Goal: Task Accomplishment & Management: Manage account settings

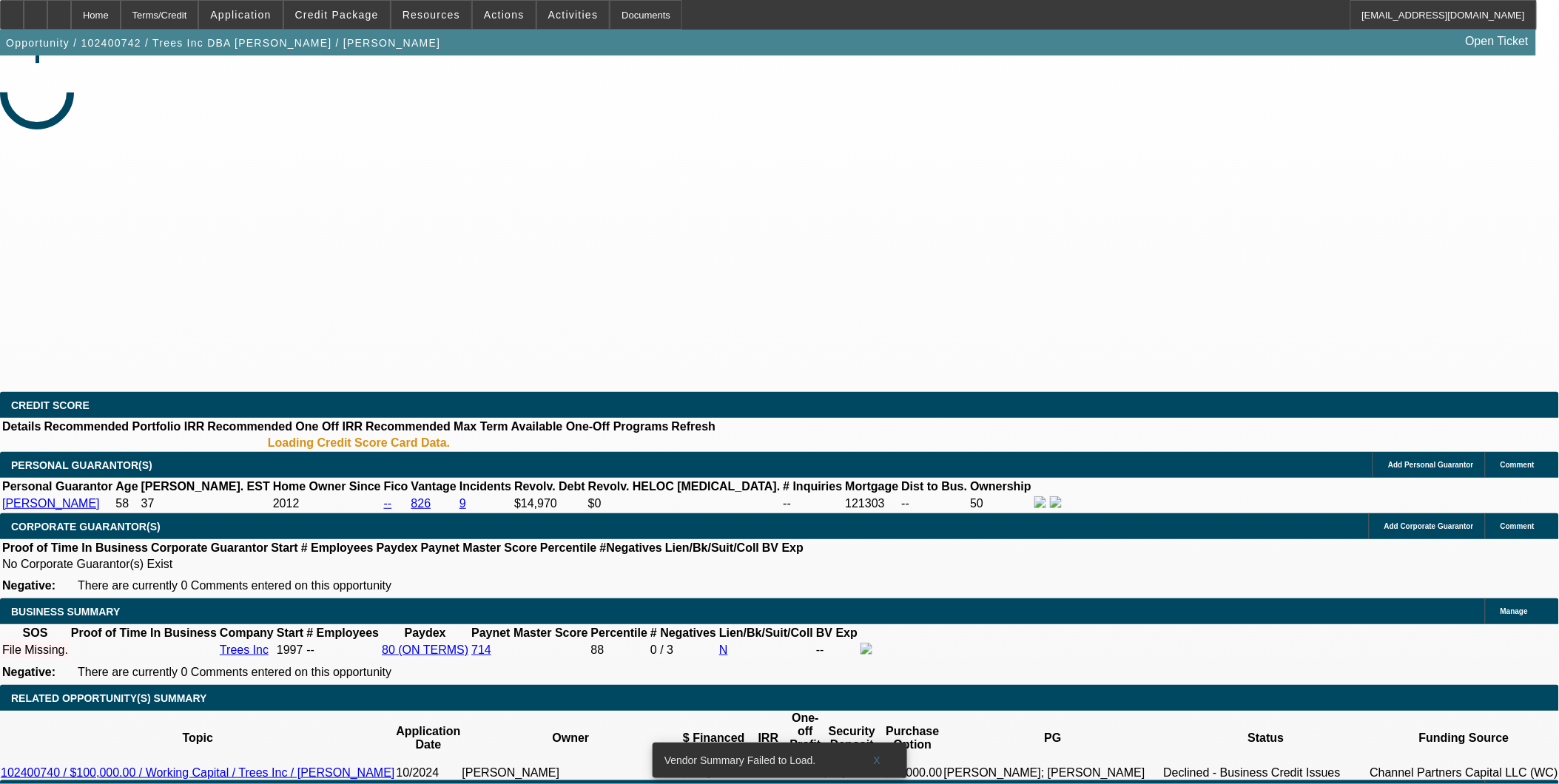
select select "0"
select select "2"
select select "0.1"
select select "4"
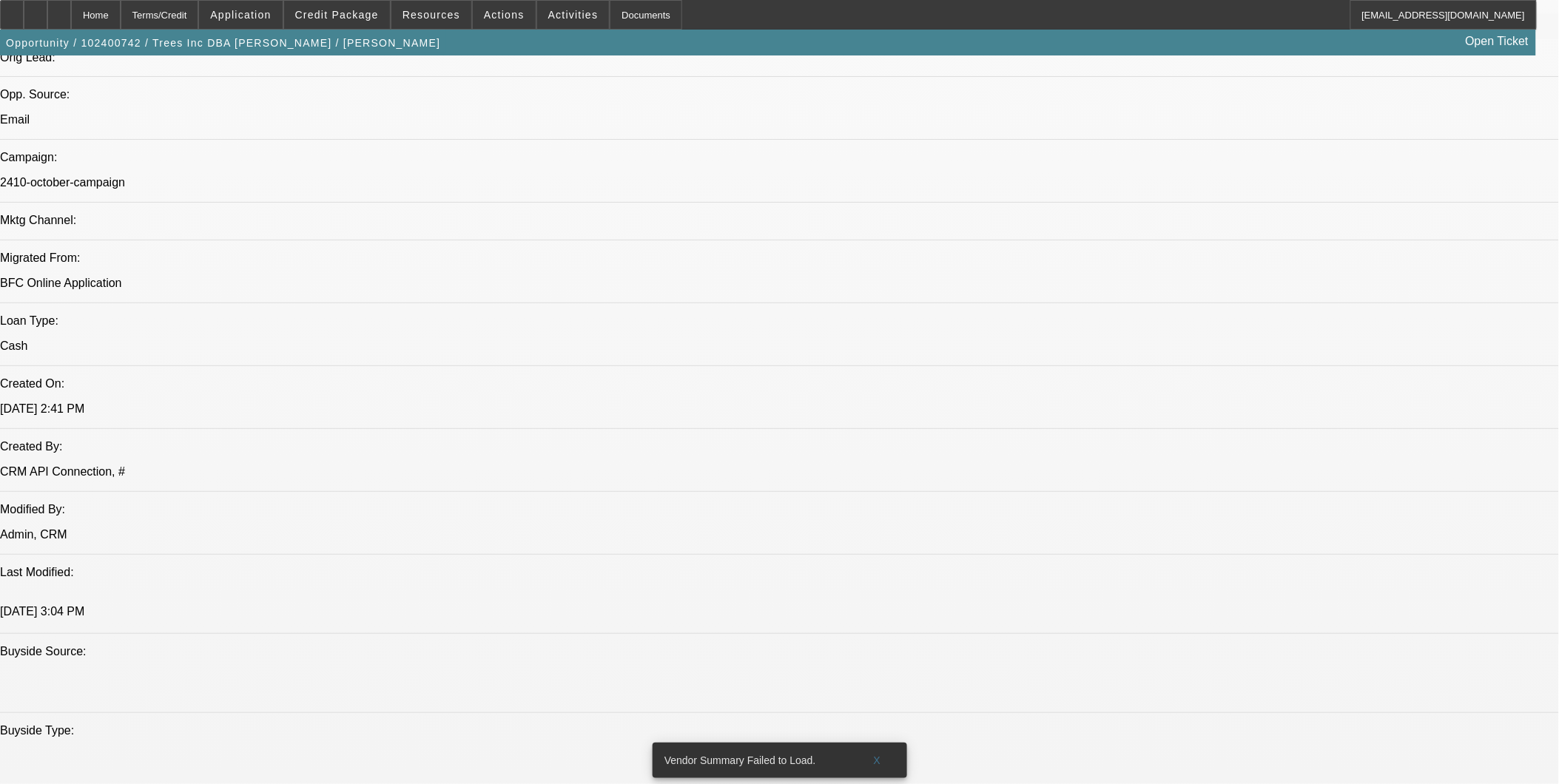
scroll to position [821, 0]
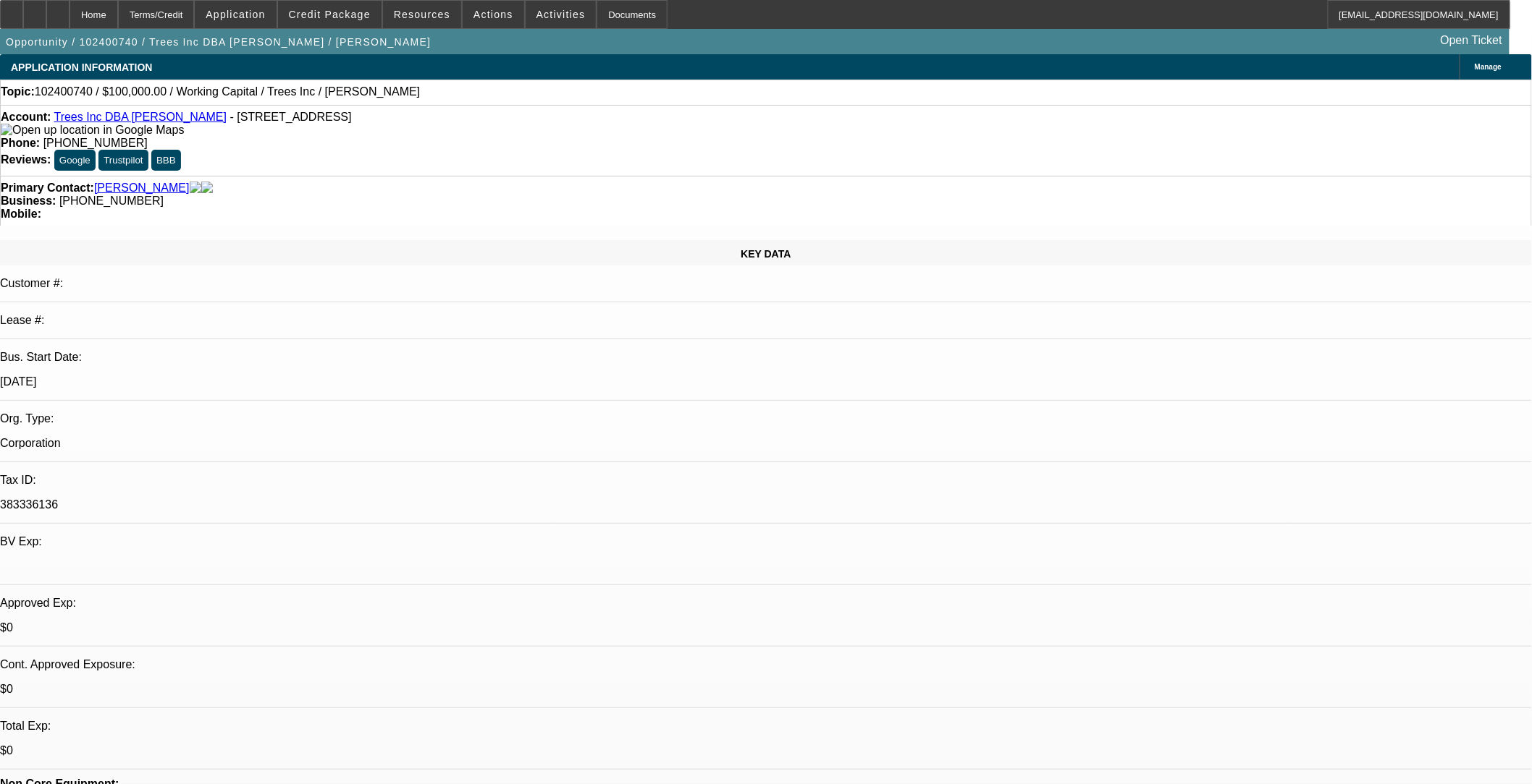
select select "0"
select select "2"
select select "0.1"
select select "0"
select select "2"
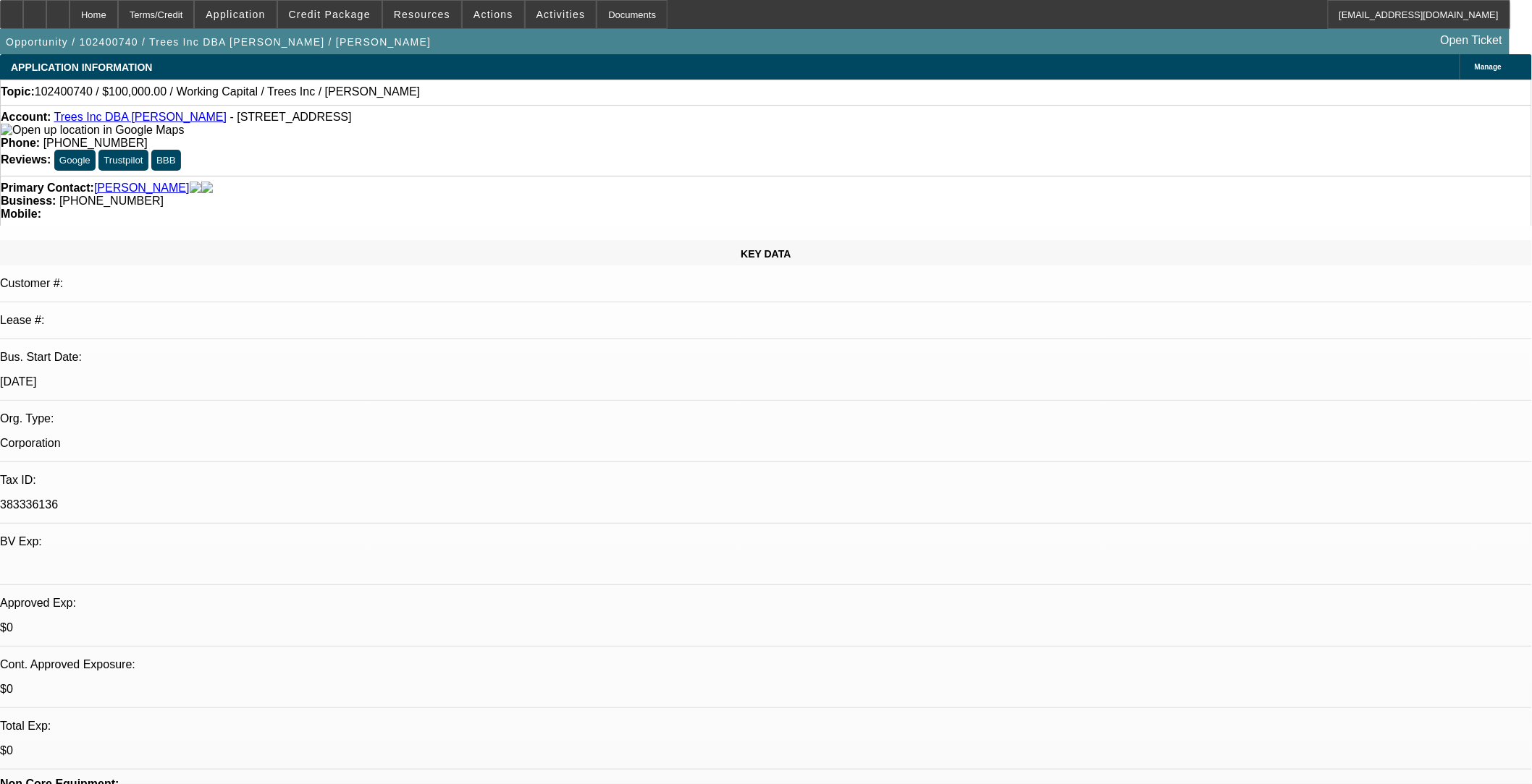
select select "0.1"
select select "1"
select select "2"
select select "4"
select select "1"
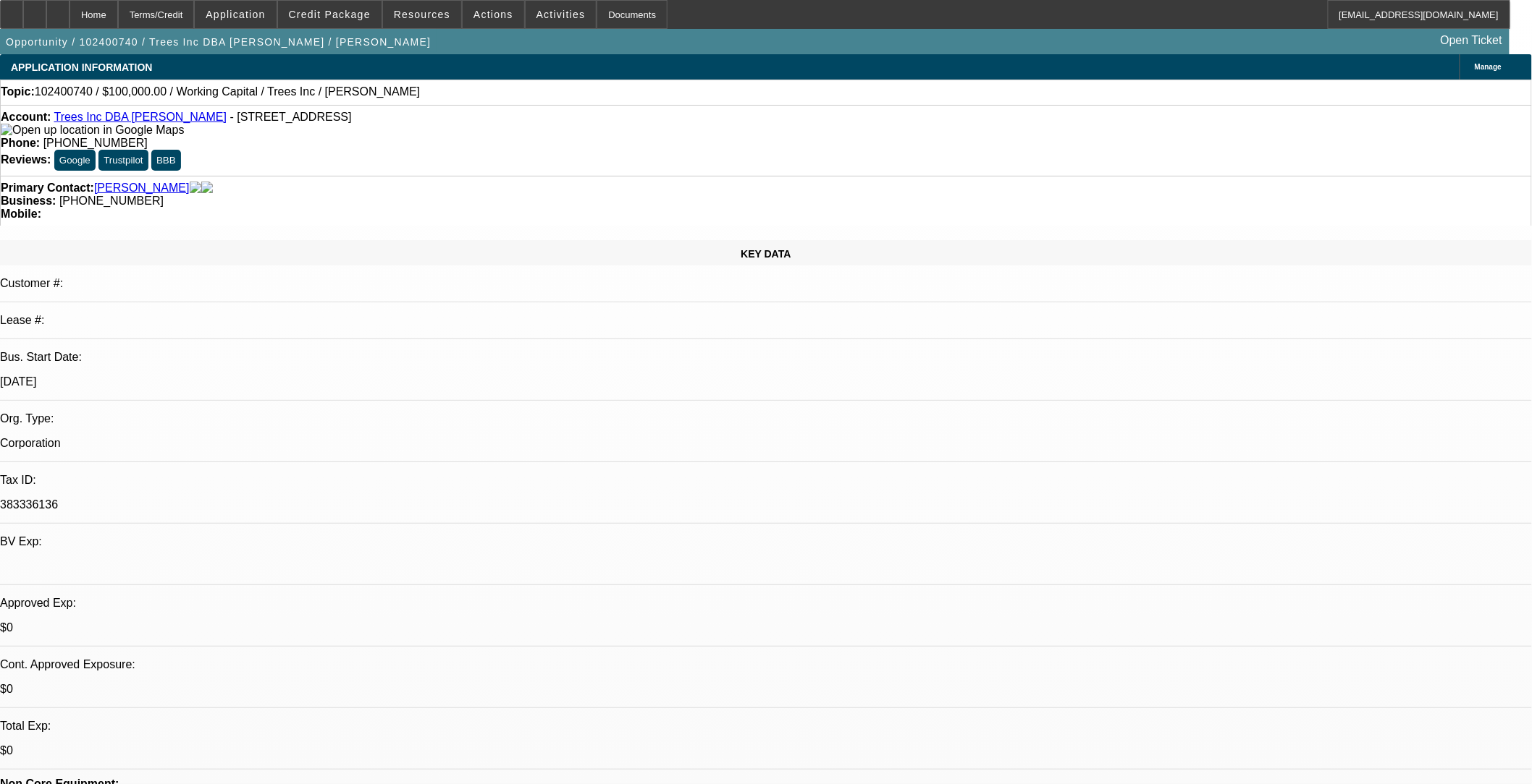
select select "2"
select select "4"
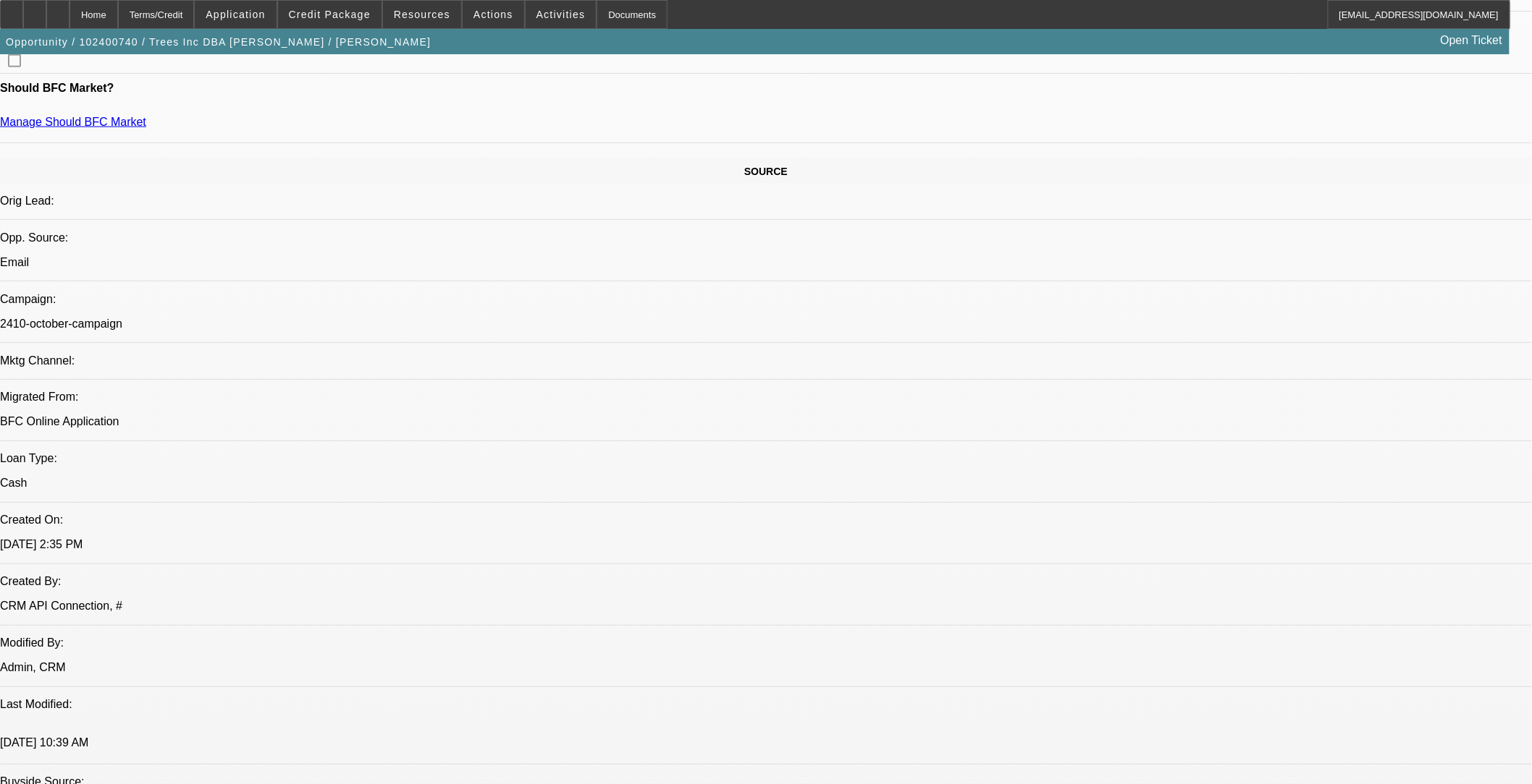
scroll to position [562, 0]
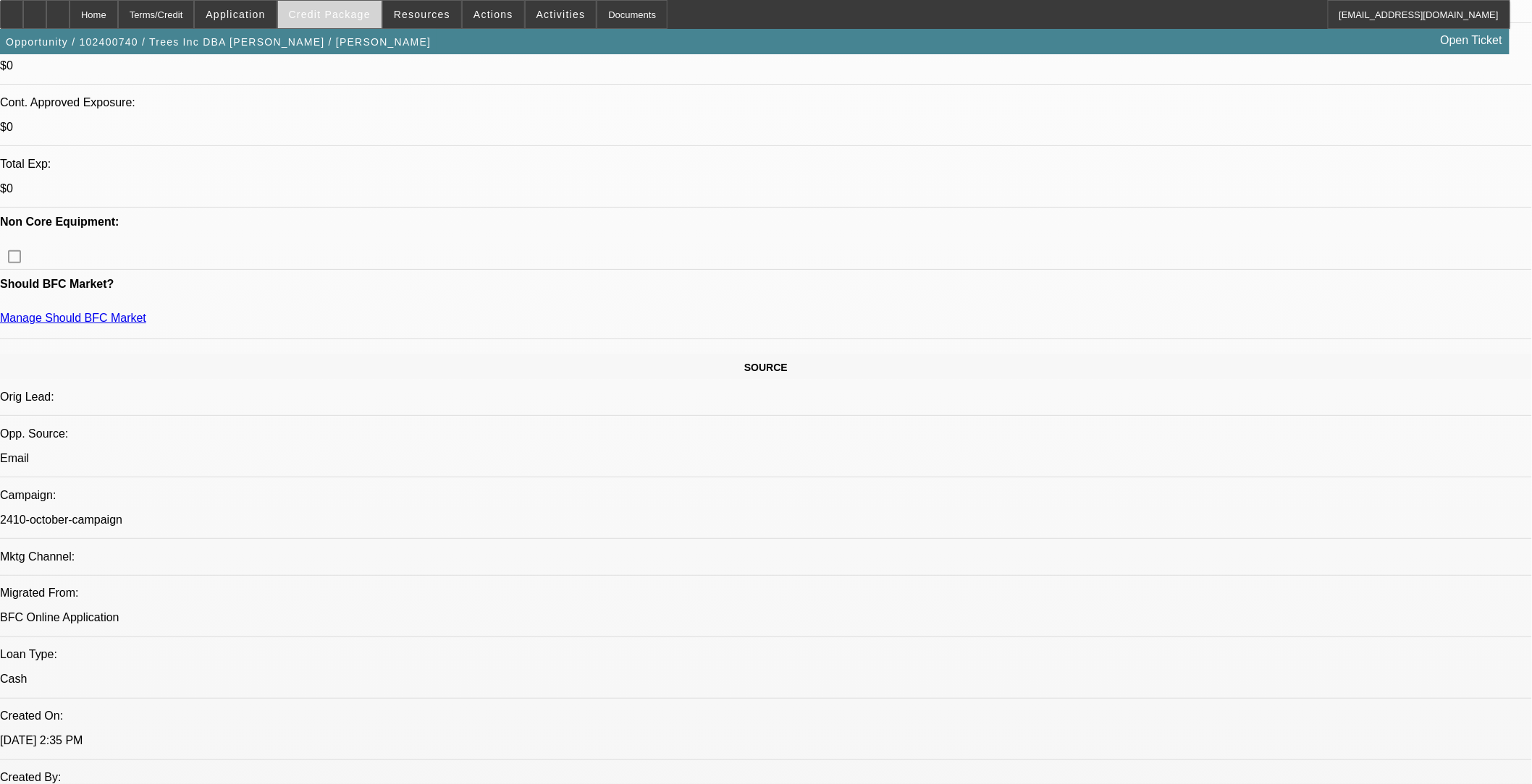
click at [367, 12] on span "Credit Package" at bounding box center [330, 15] width 82 height 12
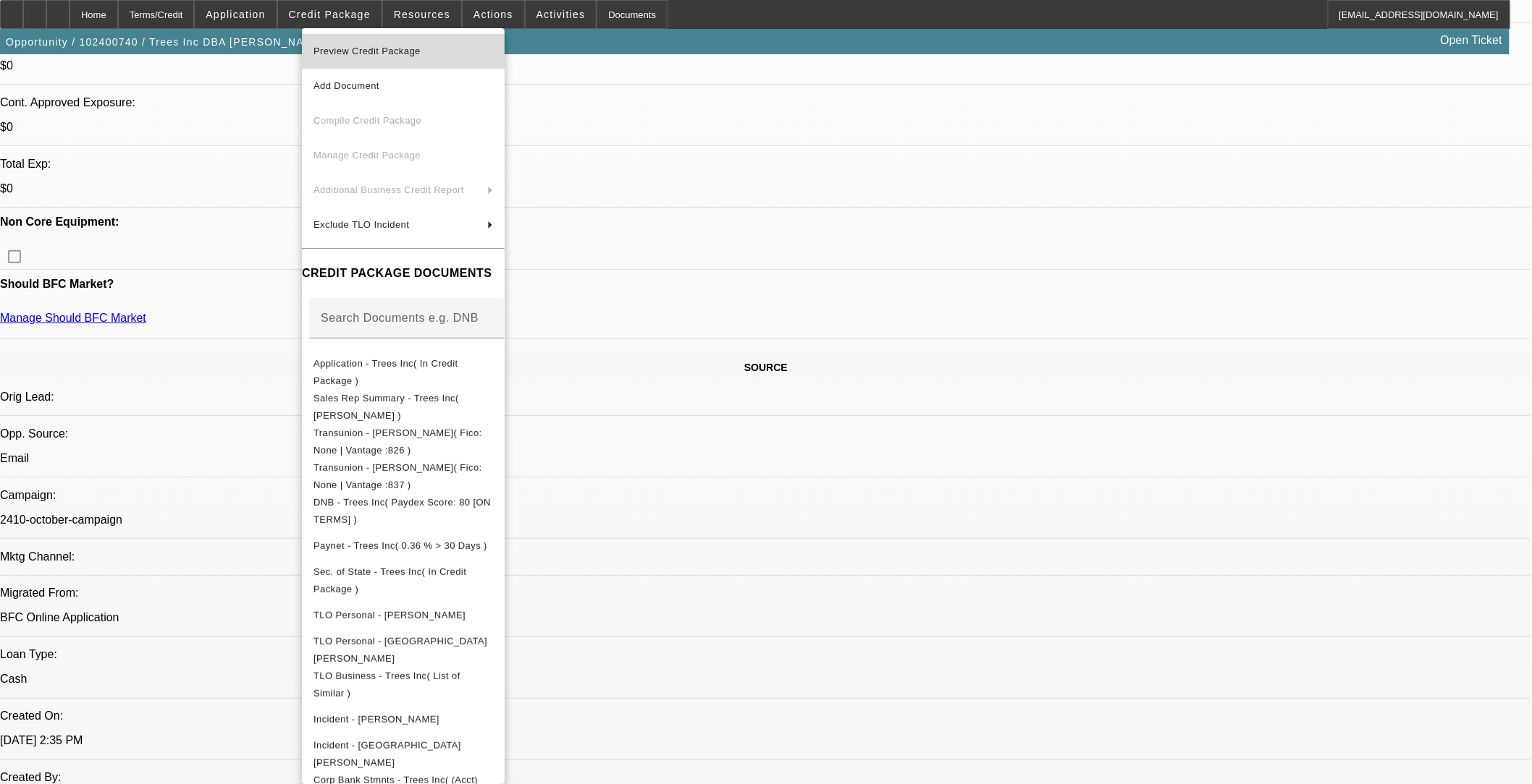
click at [378, 47] on span "Preview Credit Package" at bounding box center [367, 51] width 107 height 11
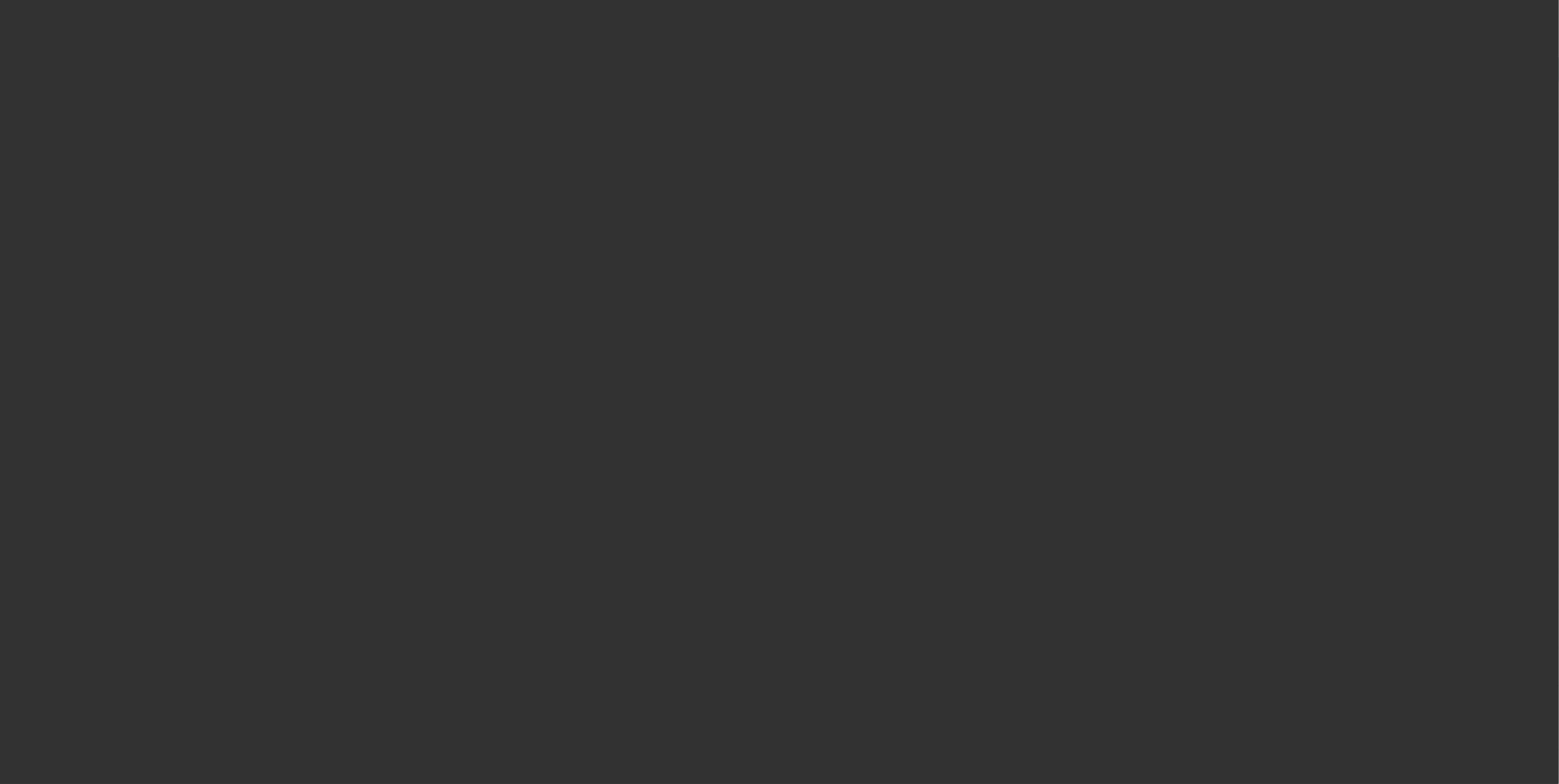
select select "0"
select select "2"
select select "0.1"
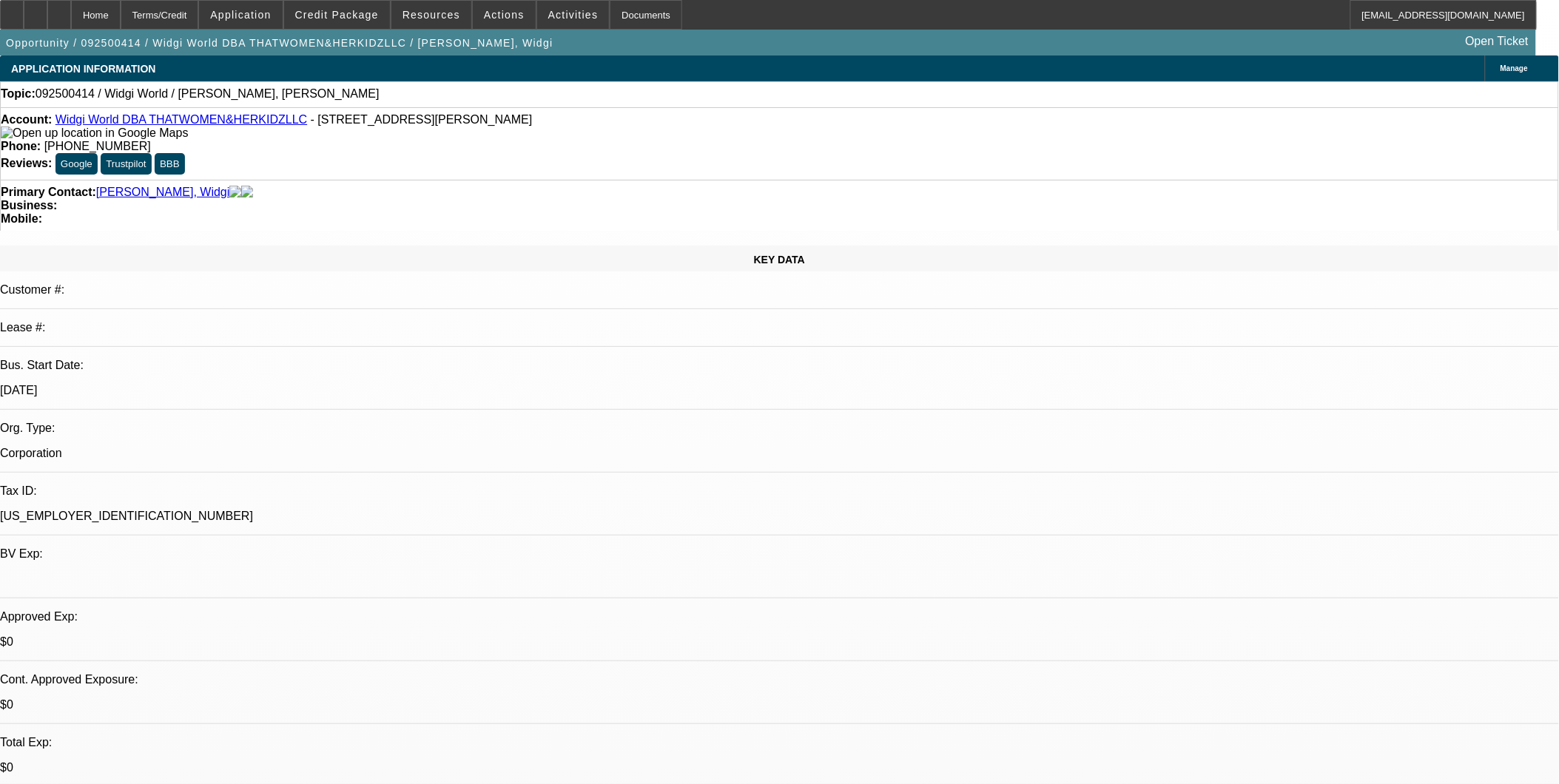
select select "1"
select select "2"
select select "4"
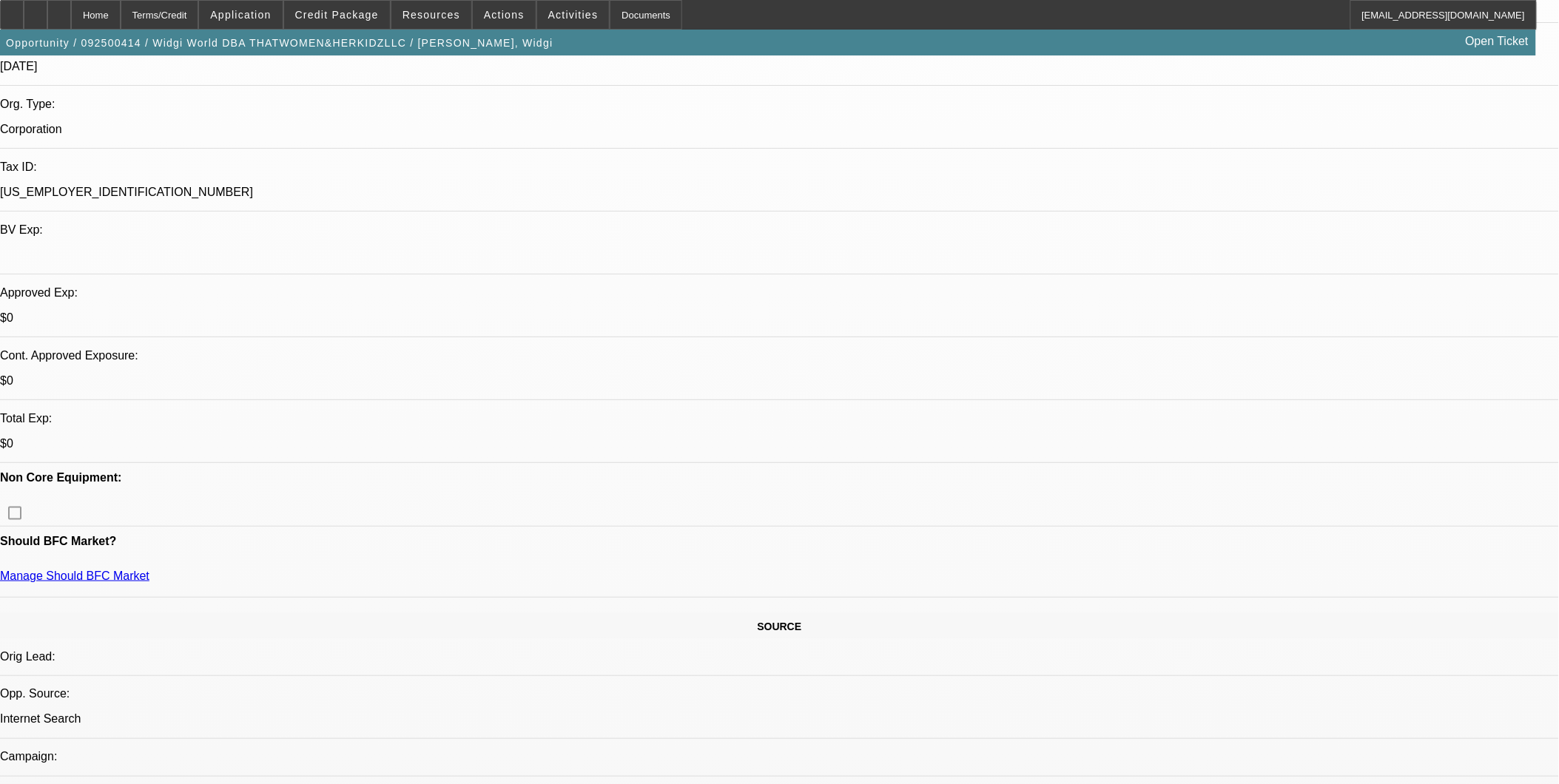
scroll to position [410, 0]
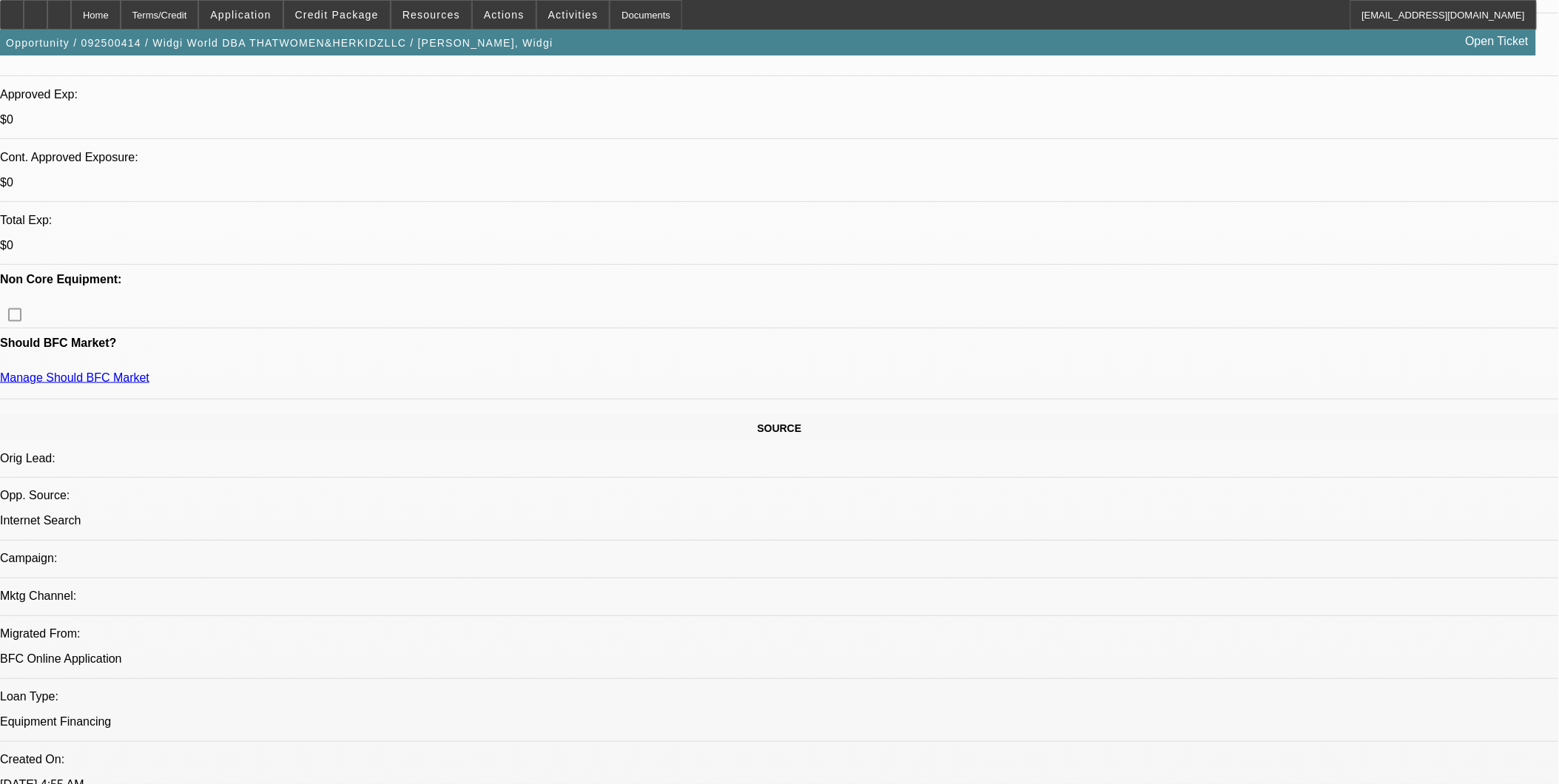
scroll to position [493, 0]
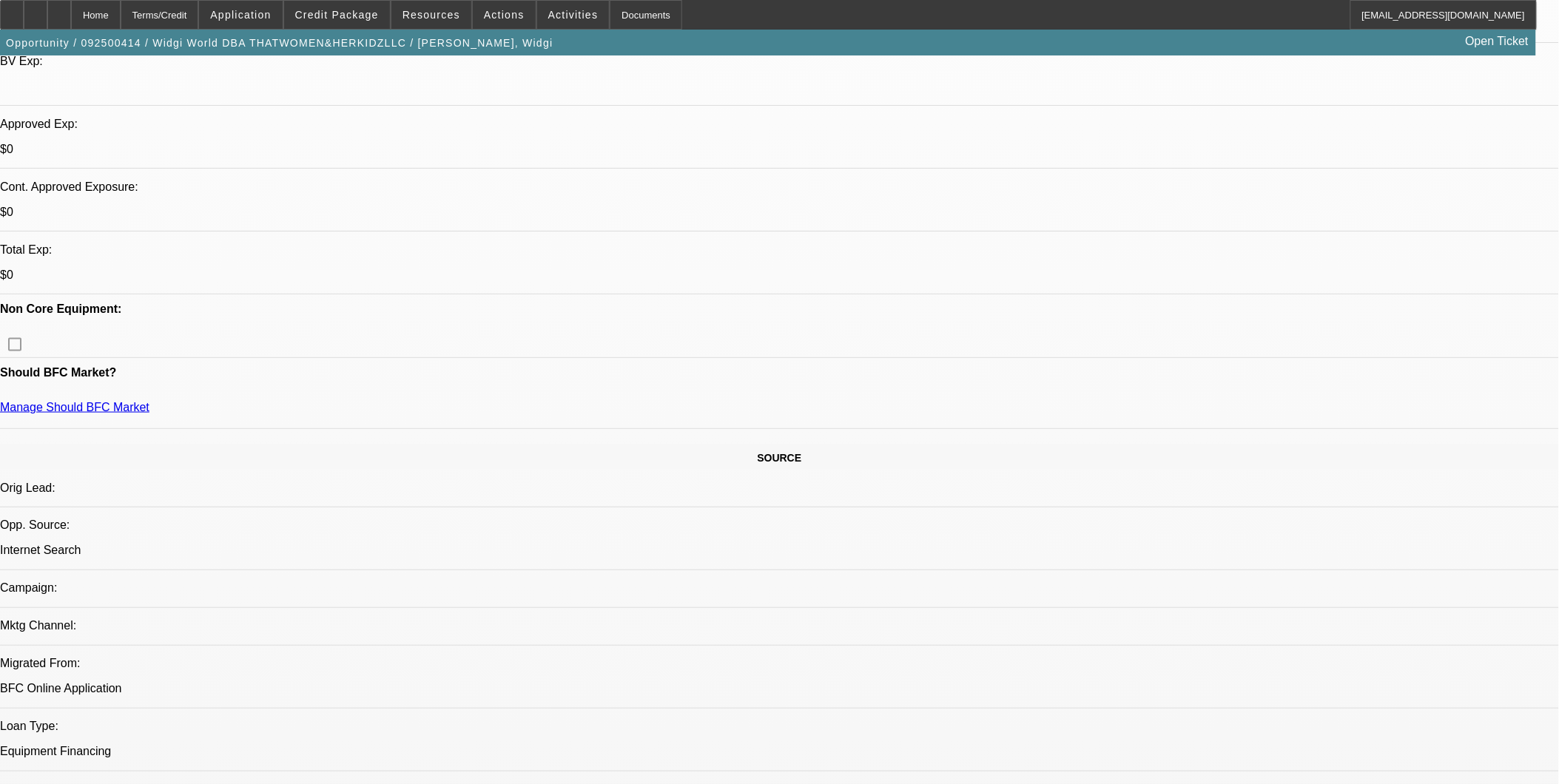
click at [12, 10] on icon at bounding box center [12, 10] width 0 height 0
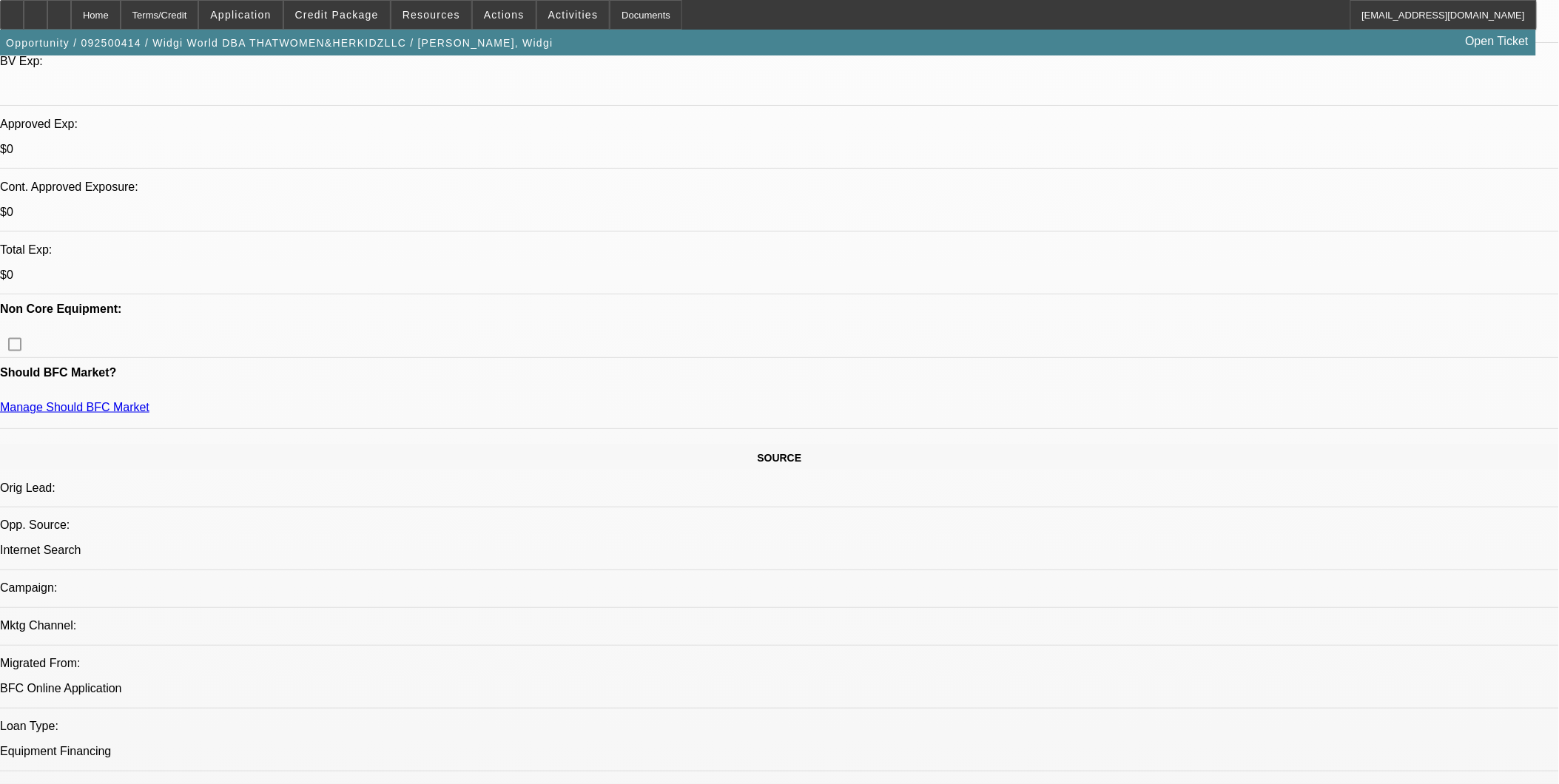
click at [363, 8] on span at bounding box center [336, 14] width 106 height 35
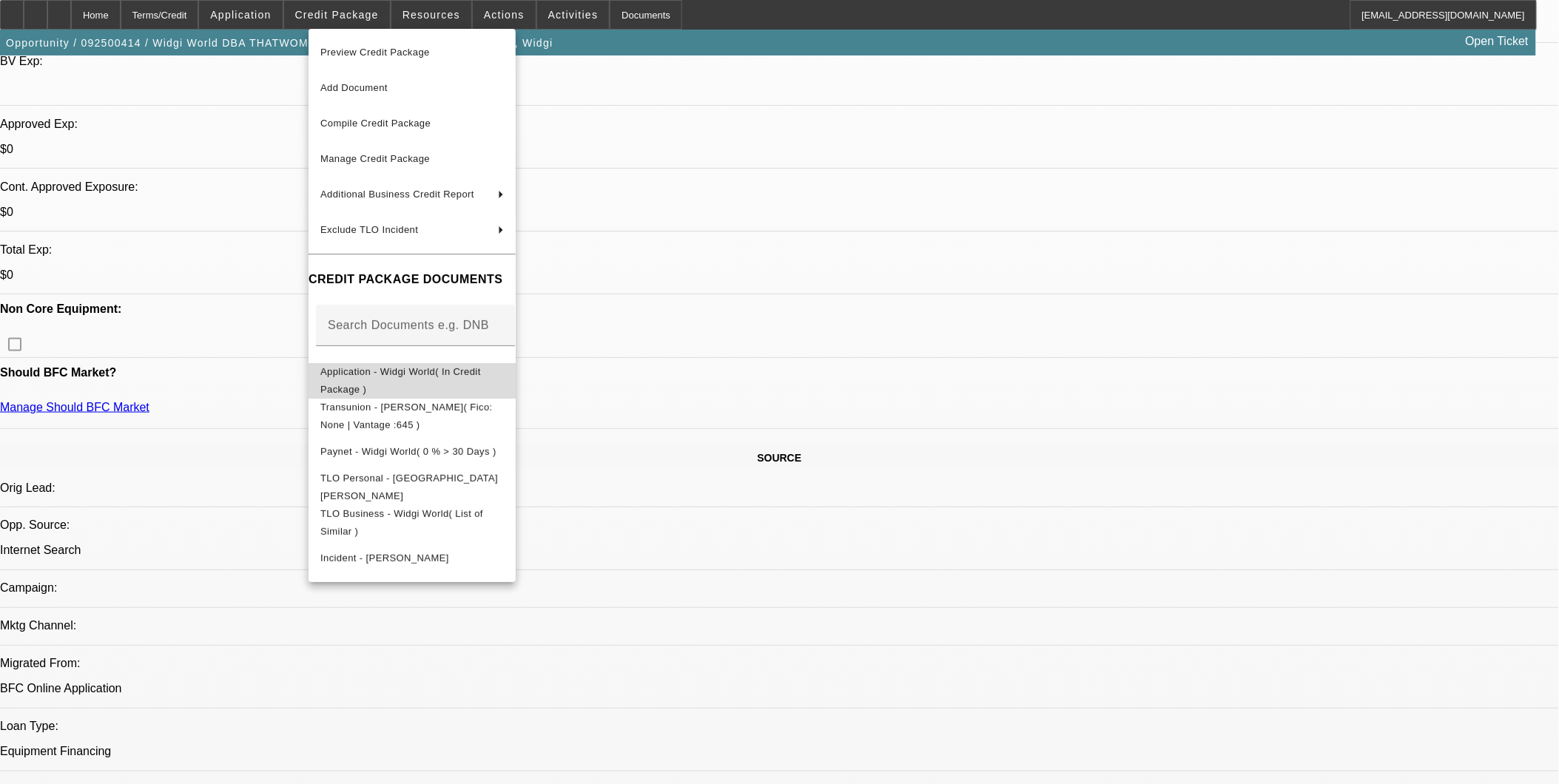
click at [440, 364] on button "Application - Widgi World( In Credit Package )" at bounding box center [412, 380] width 207 height 35
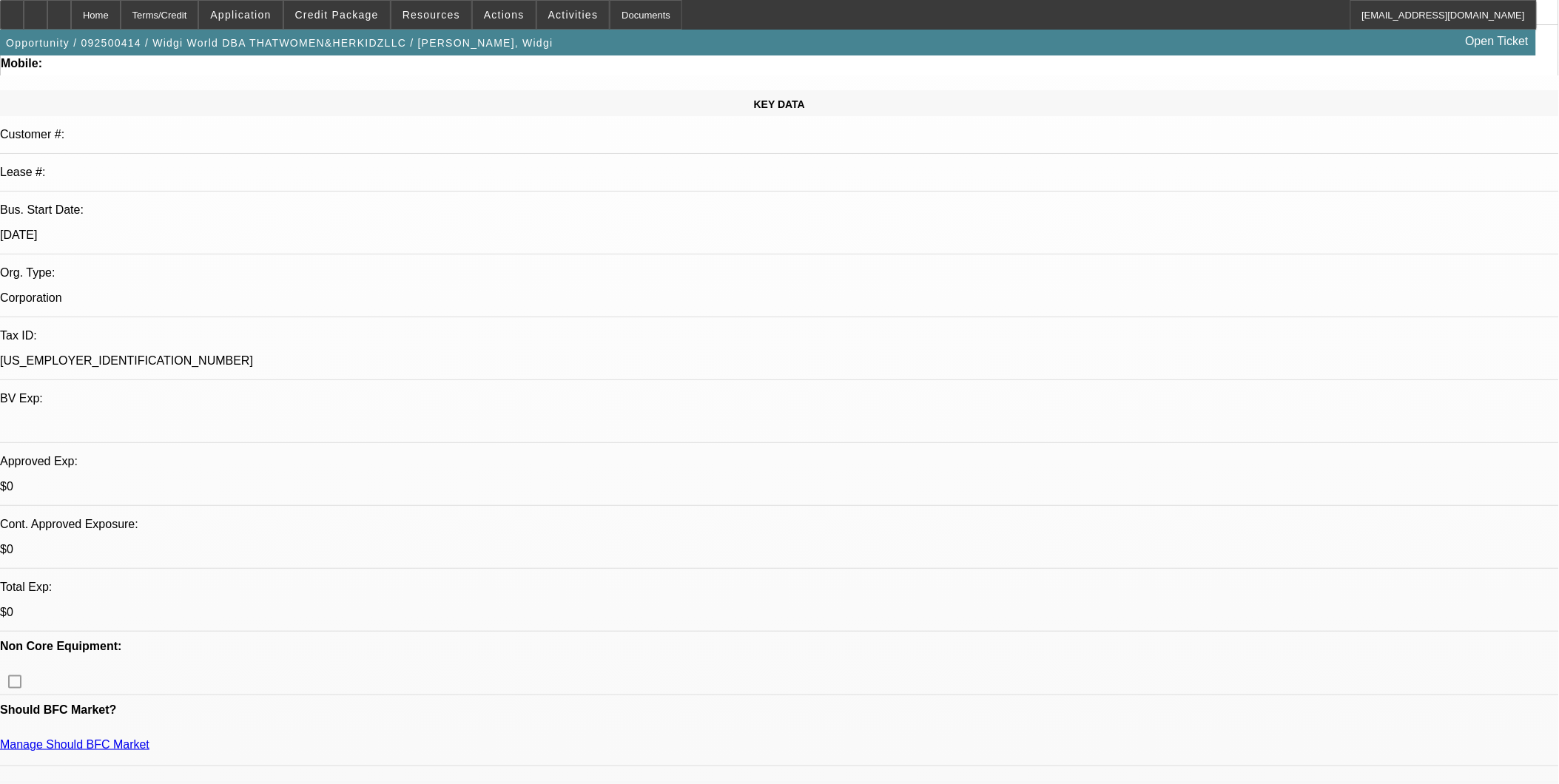
scroll to position [328, 0]
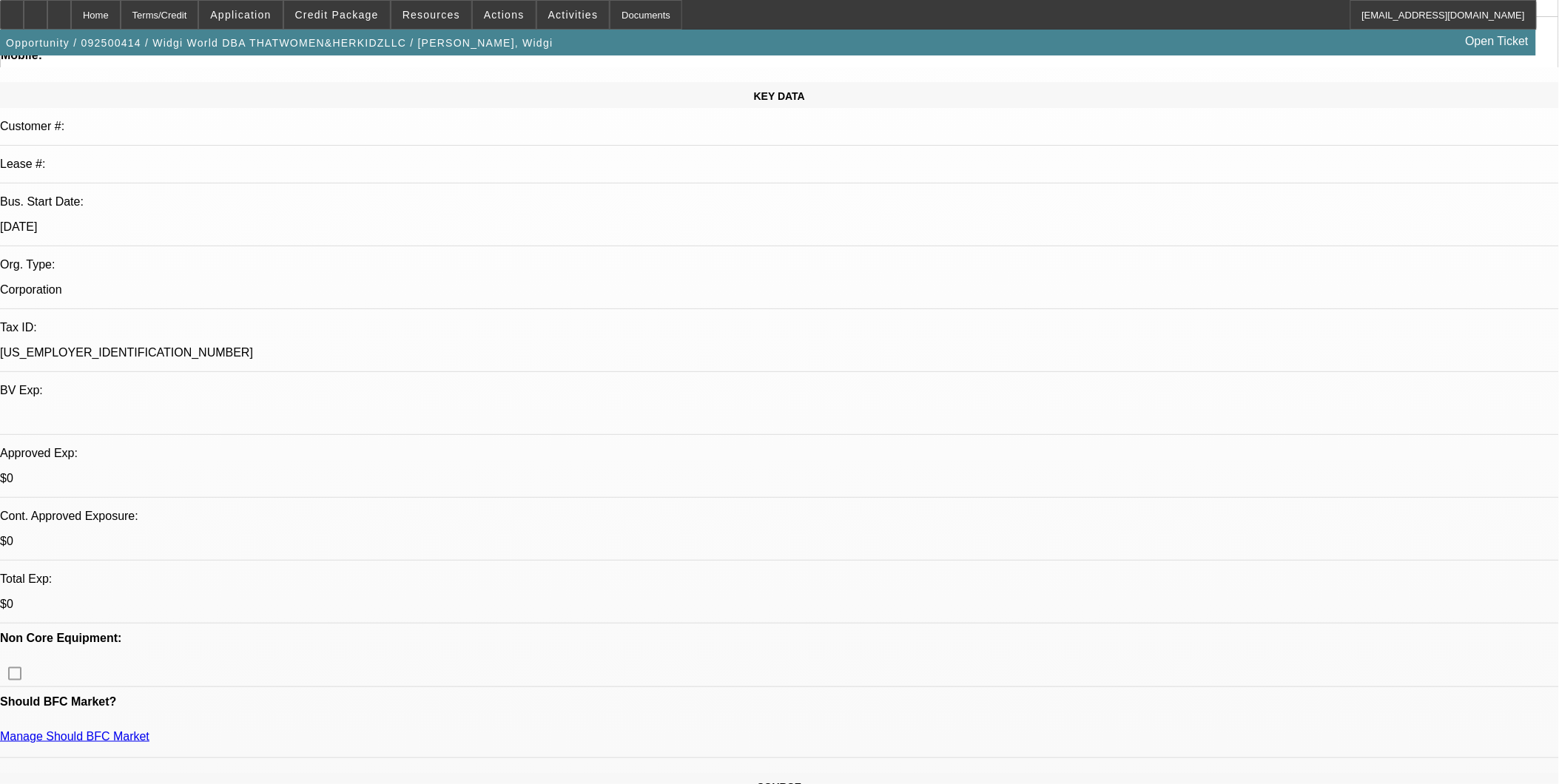
scroll to position [0, 0]
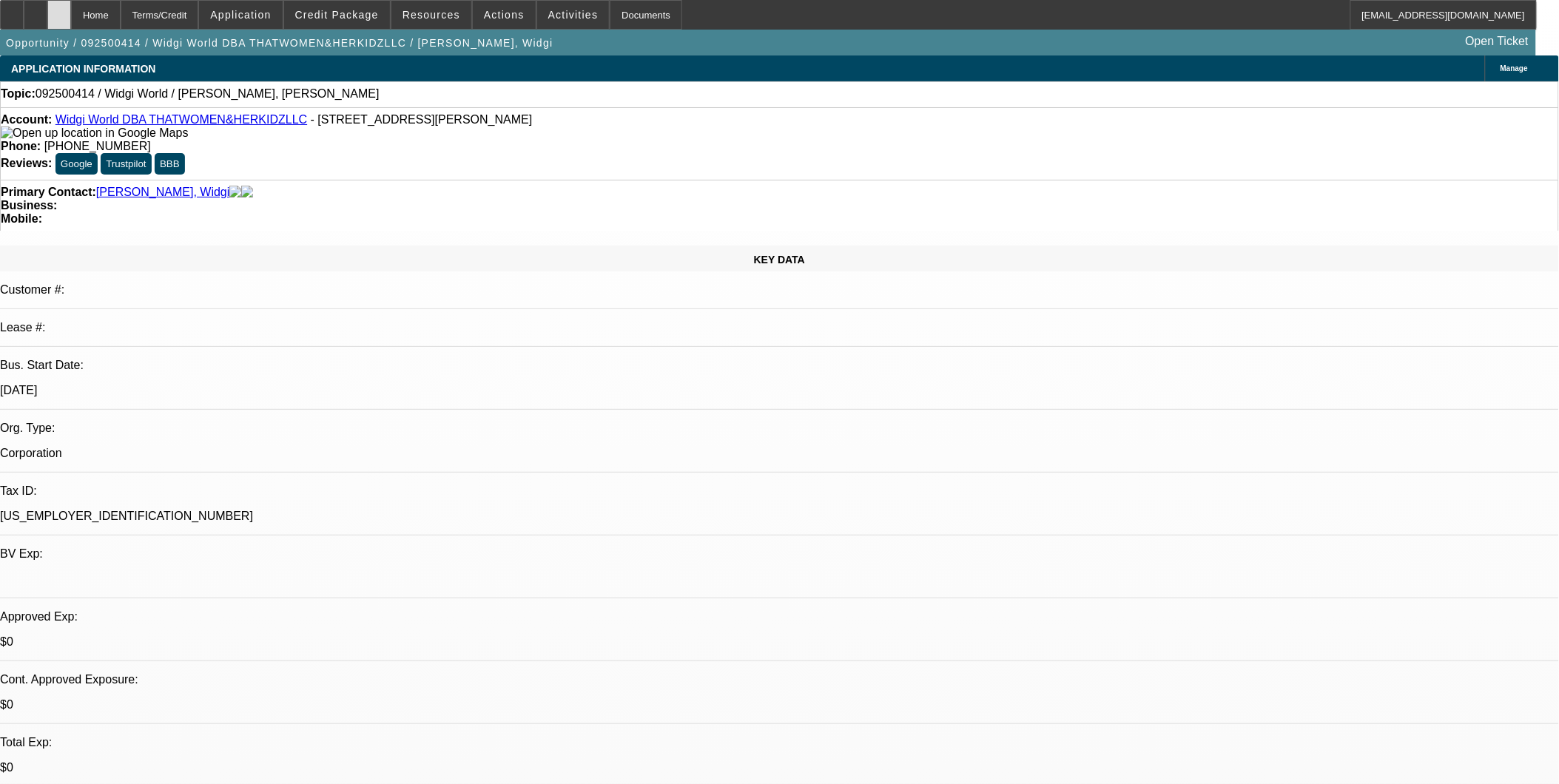
click at [59, 10] on icon at bounding box center [59, 10] width 0 height 0
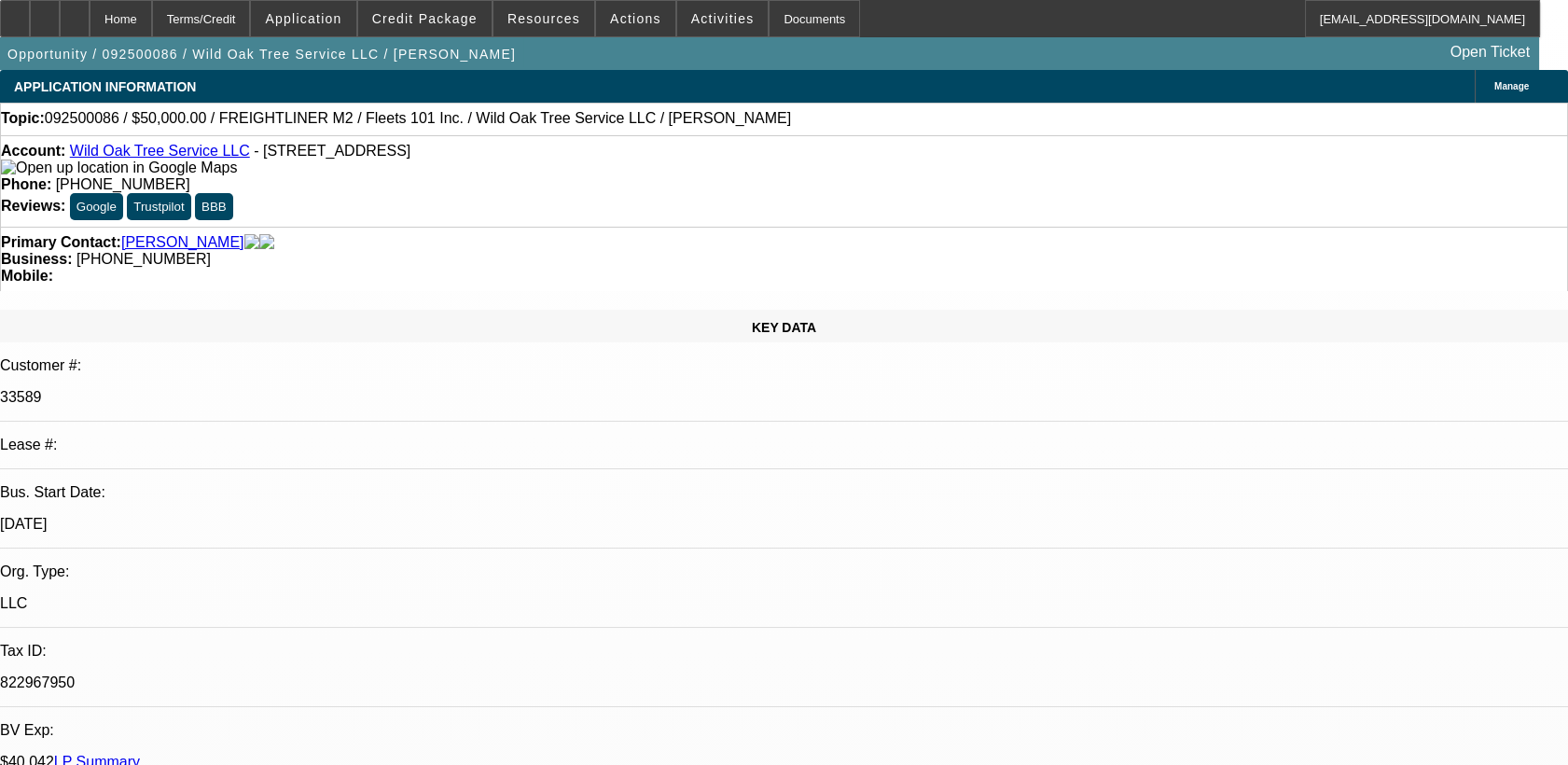
select select "0"
select select "2"
select select "0"
select select "2"
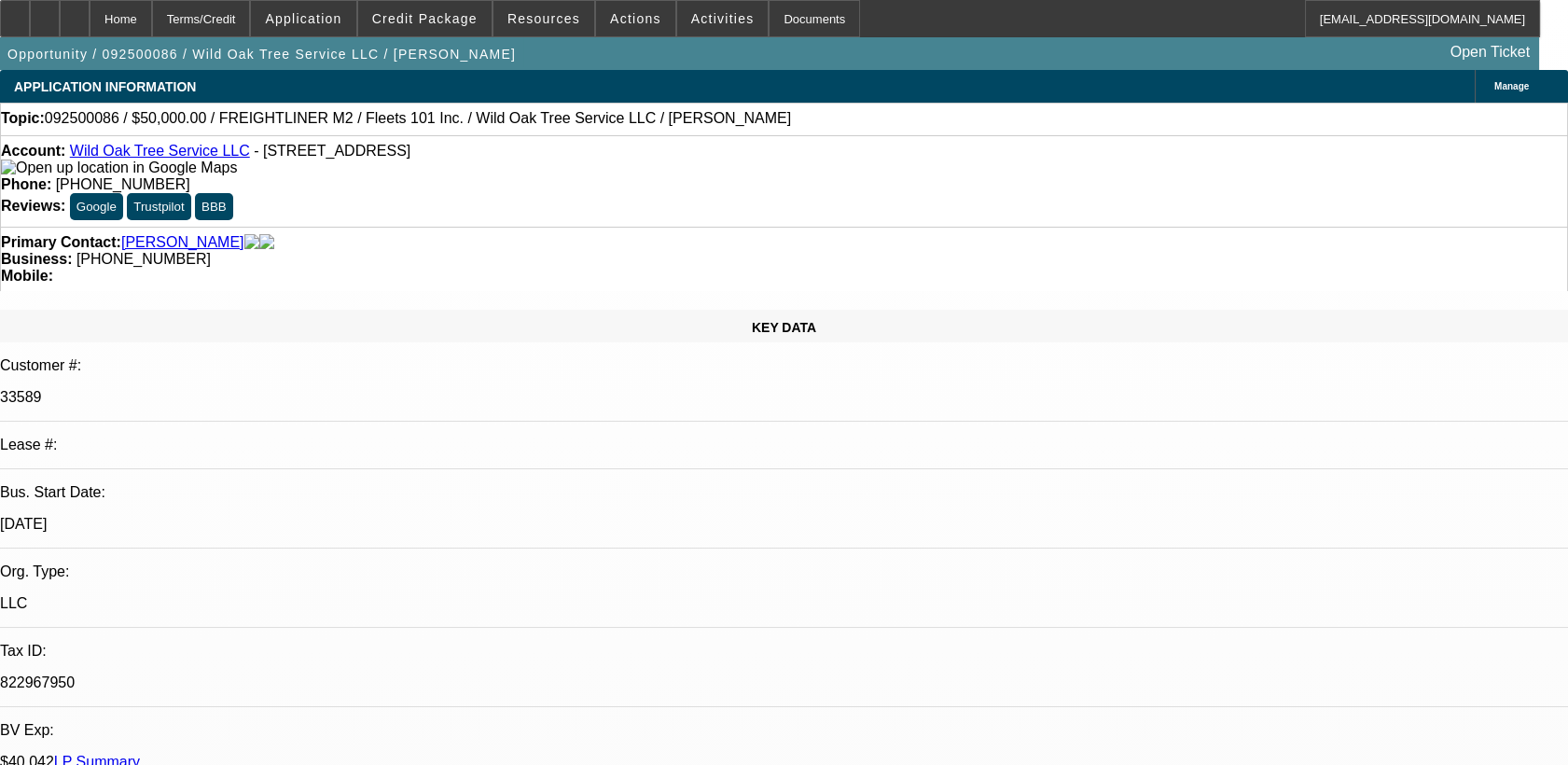
select select "0"
select select "2"
select select "0.1"
select select "0"
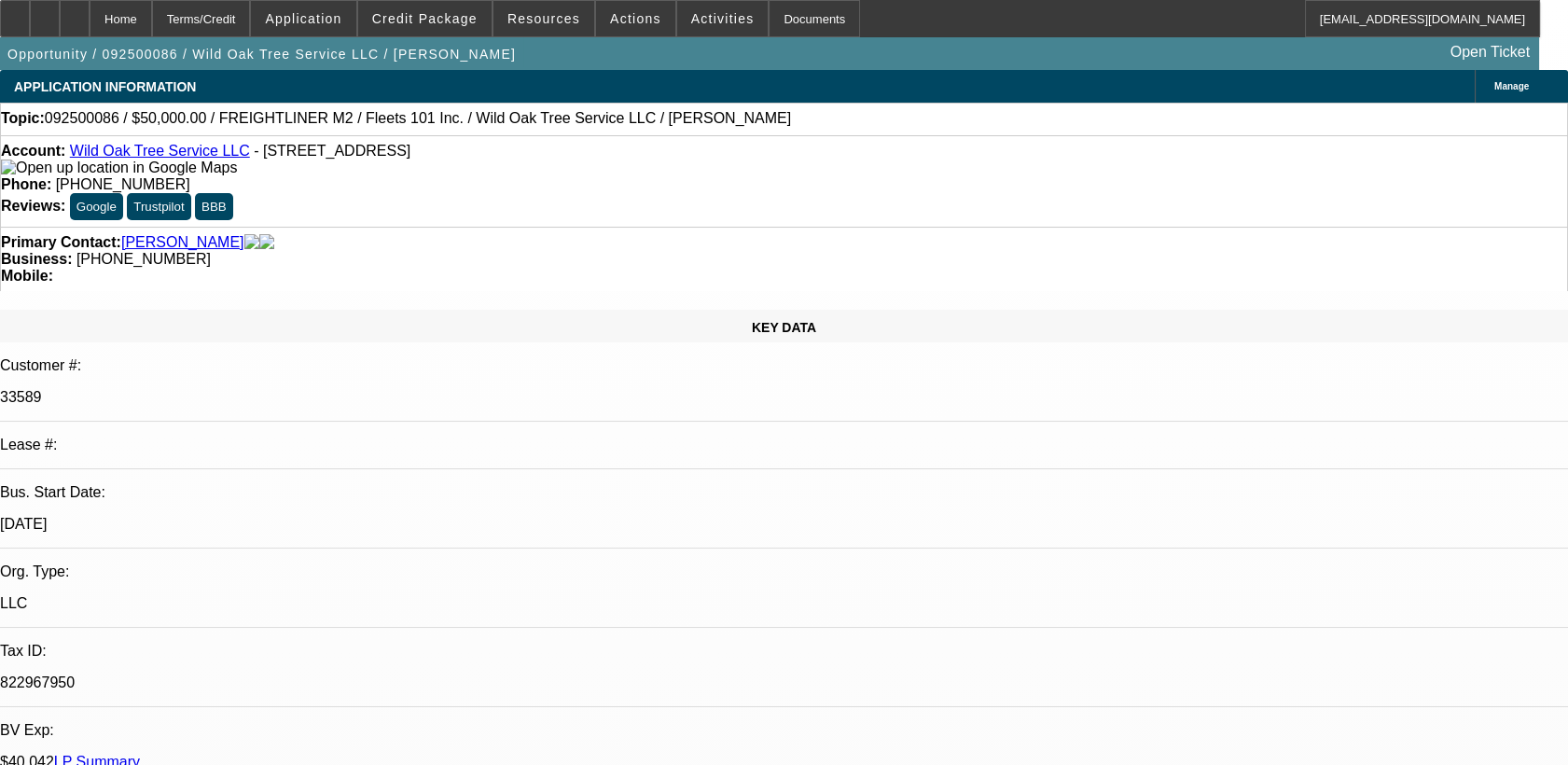
select select "2"
select select "0"
select select "1"
select select "2"
select select "6"
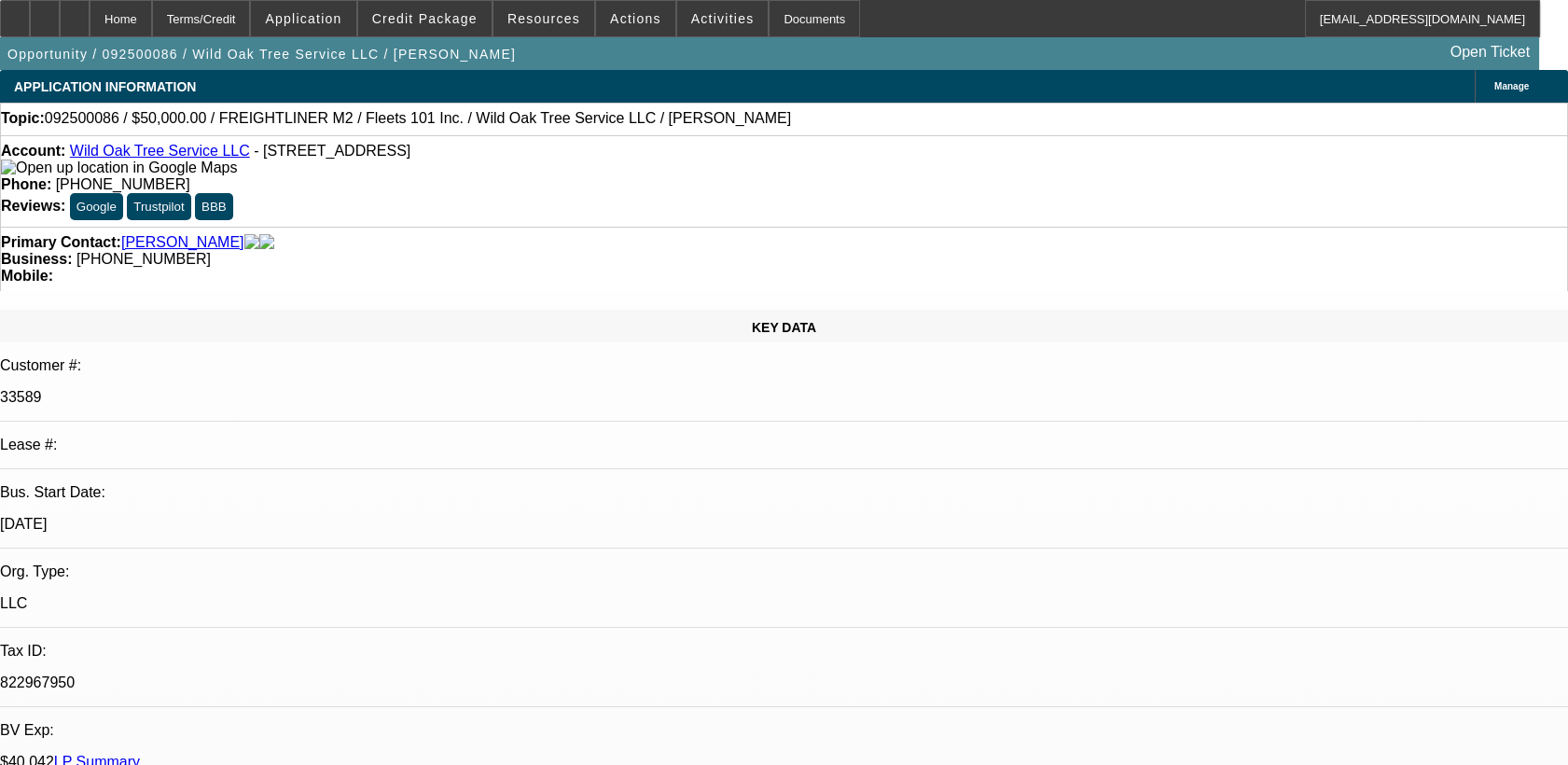
select select "1"
select select "2"
select select "6"
select select "1"
select select "2"
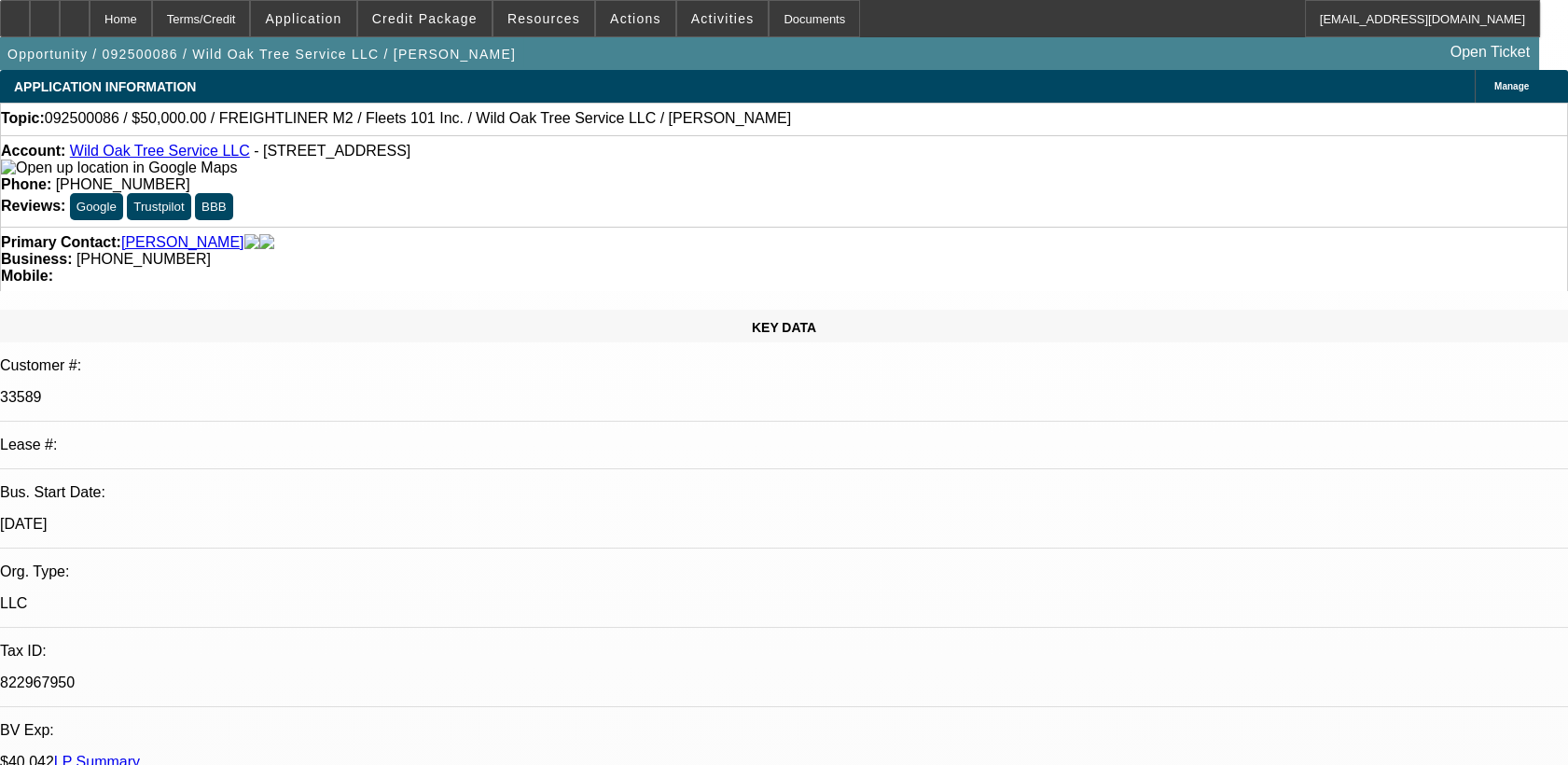
select select "4"
select select "1"
select select "2"
select select "6"
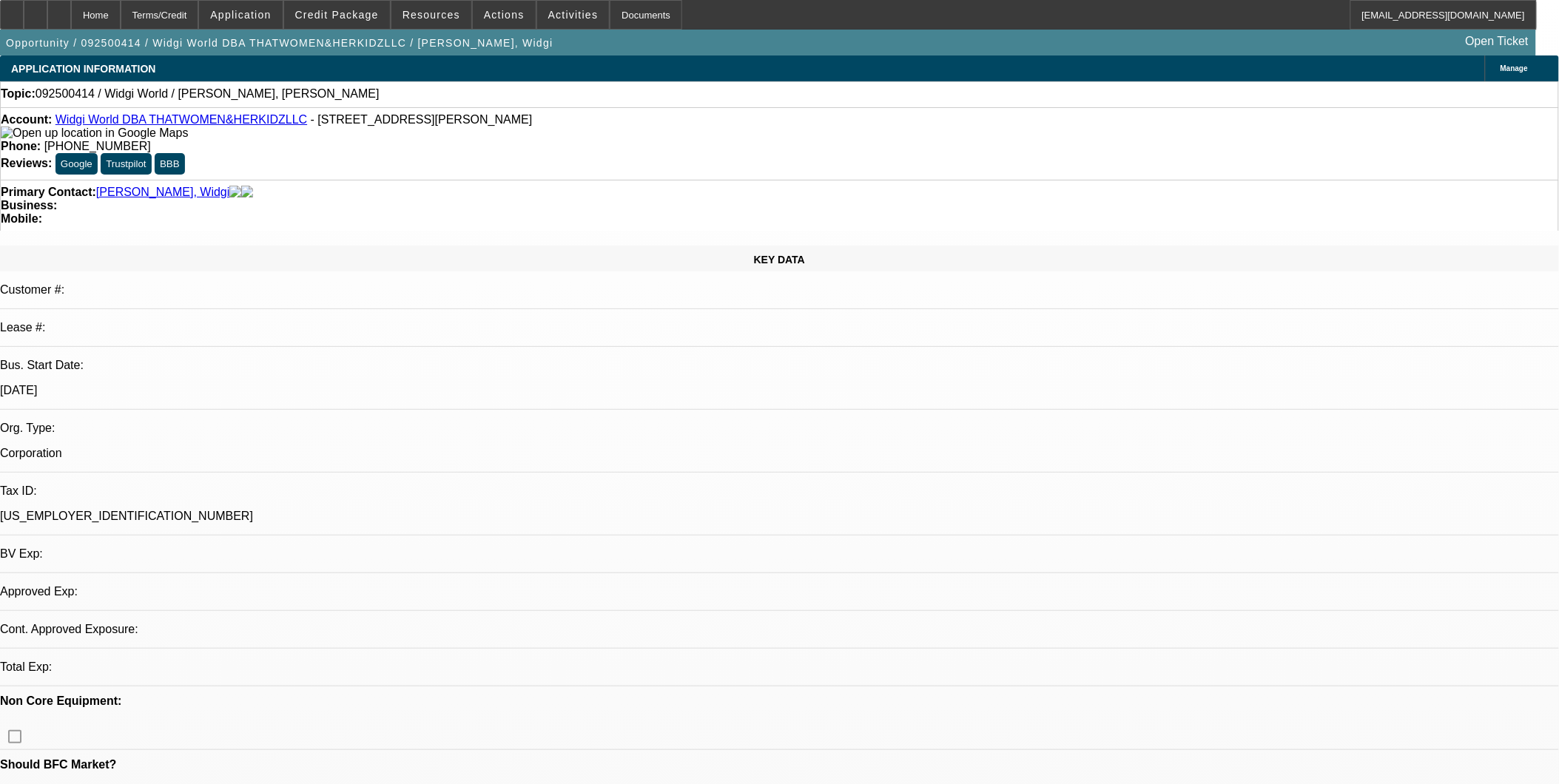
select select "0"
select select "2"
select select "0.1"
select select "4"
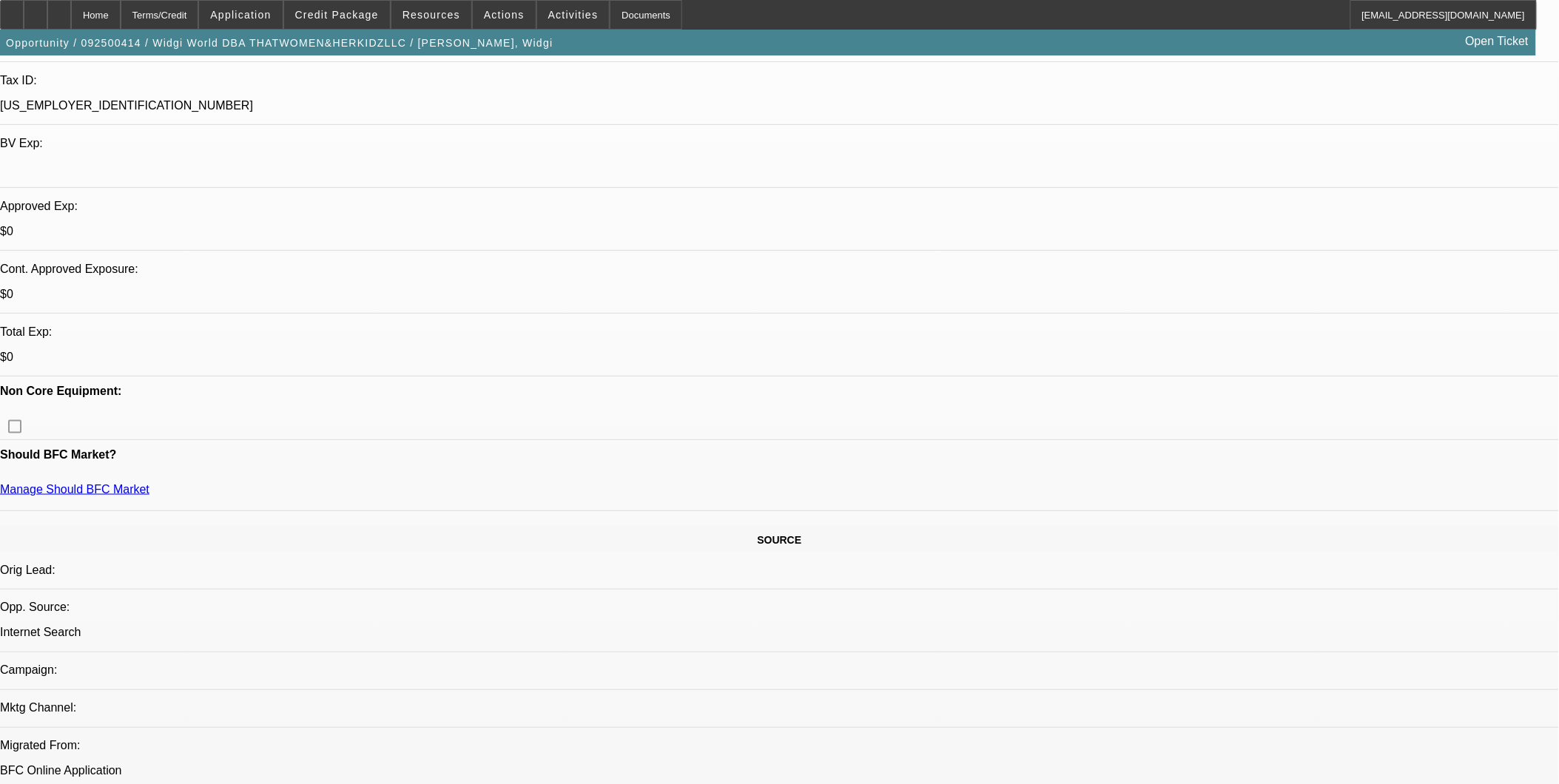
scroll to position [164, 0]
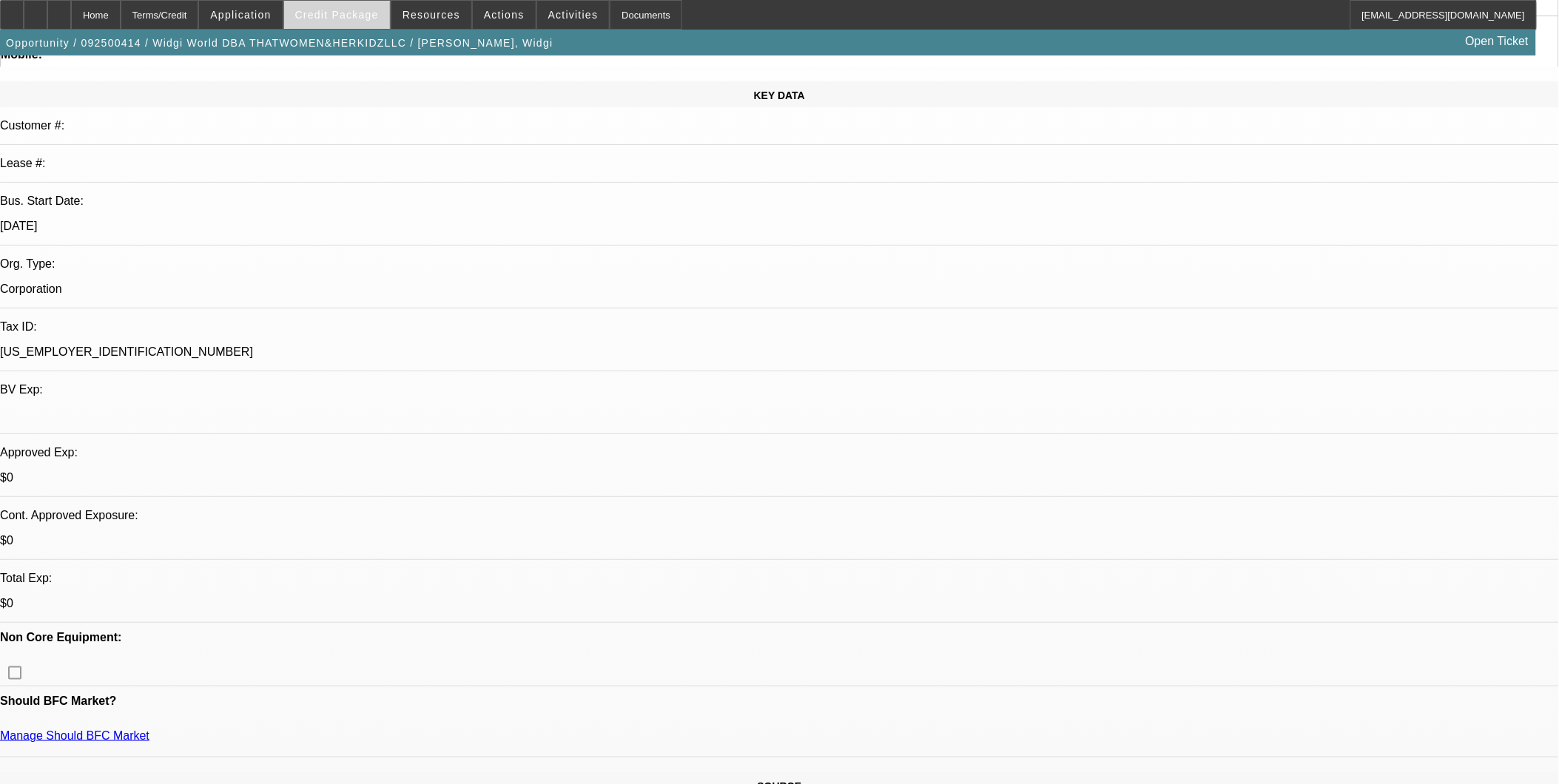
click at [370, 12] on span "Credit Package" at bounding box center [337, 15] width 84 height 12
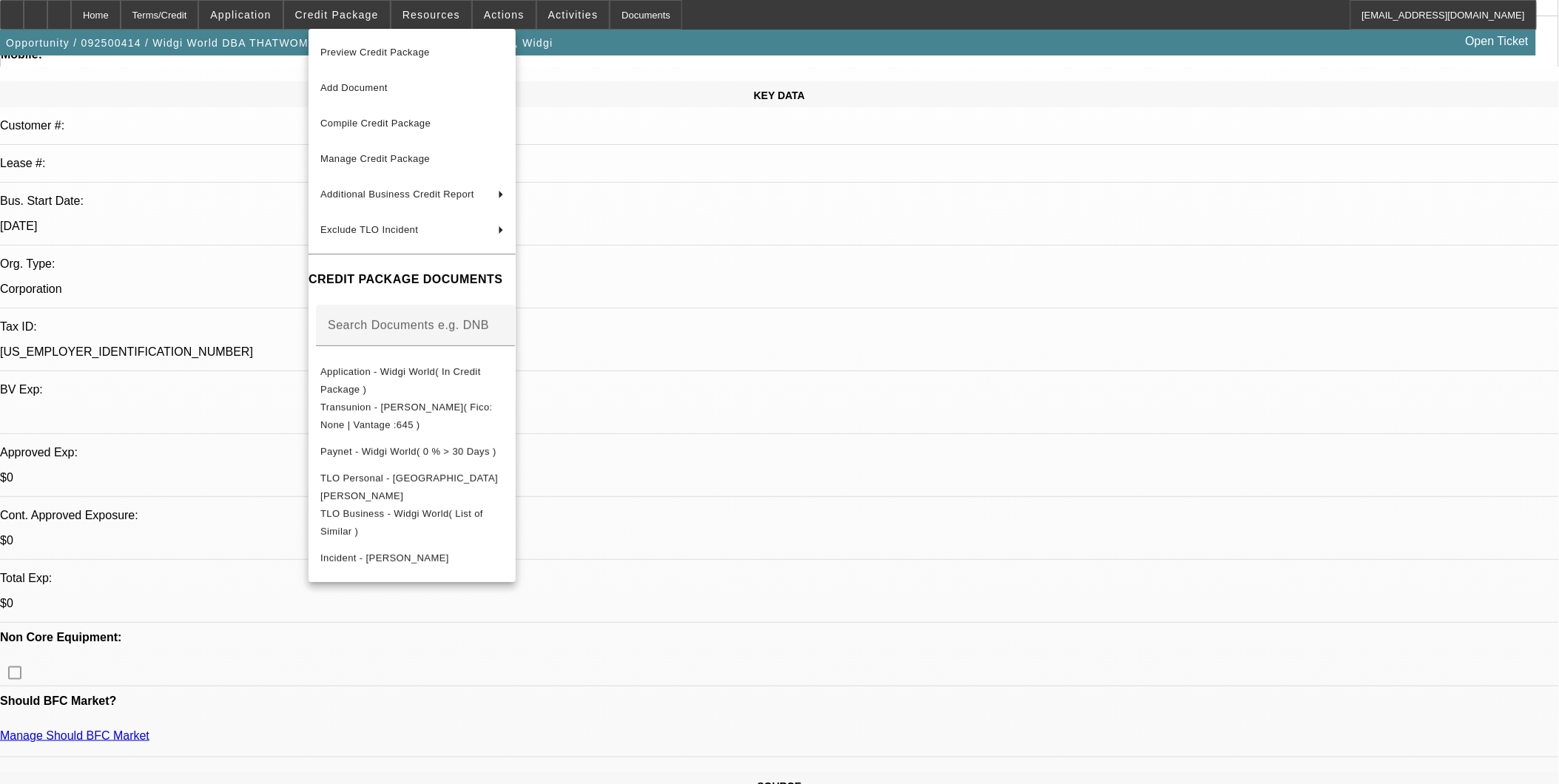
click at [266, 63] on div at bounding box center [779, 392] width 1559 height 784
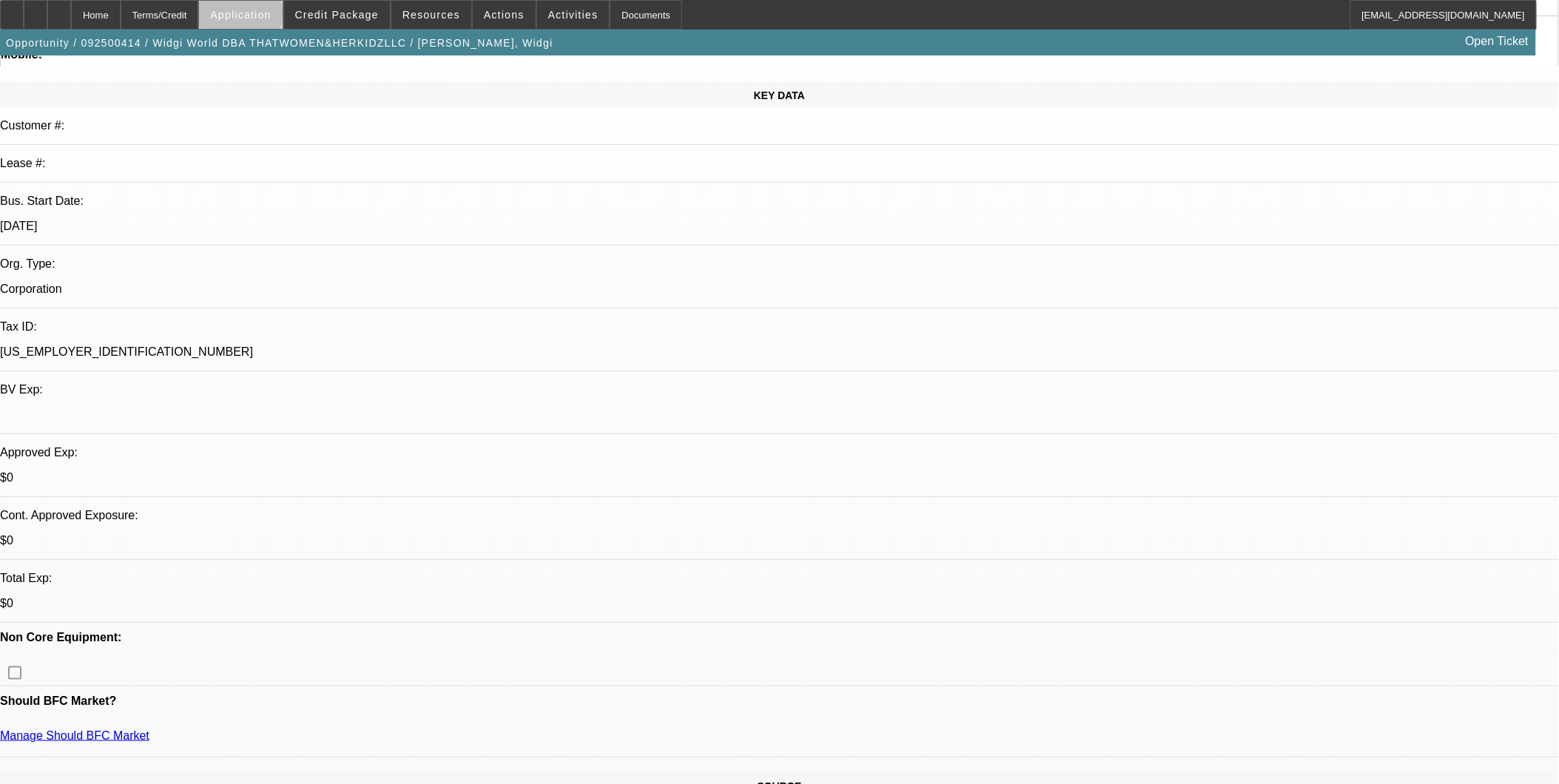
click at [270, 17] on span "Application" at bounding box center [240, 15] width 61 height 12
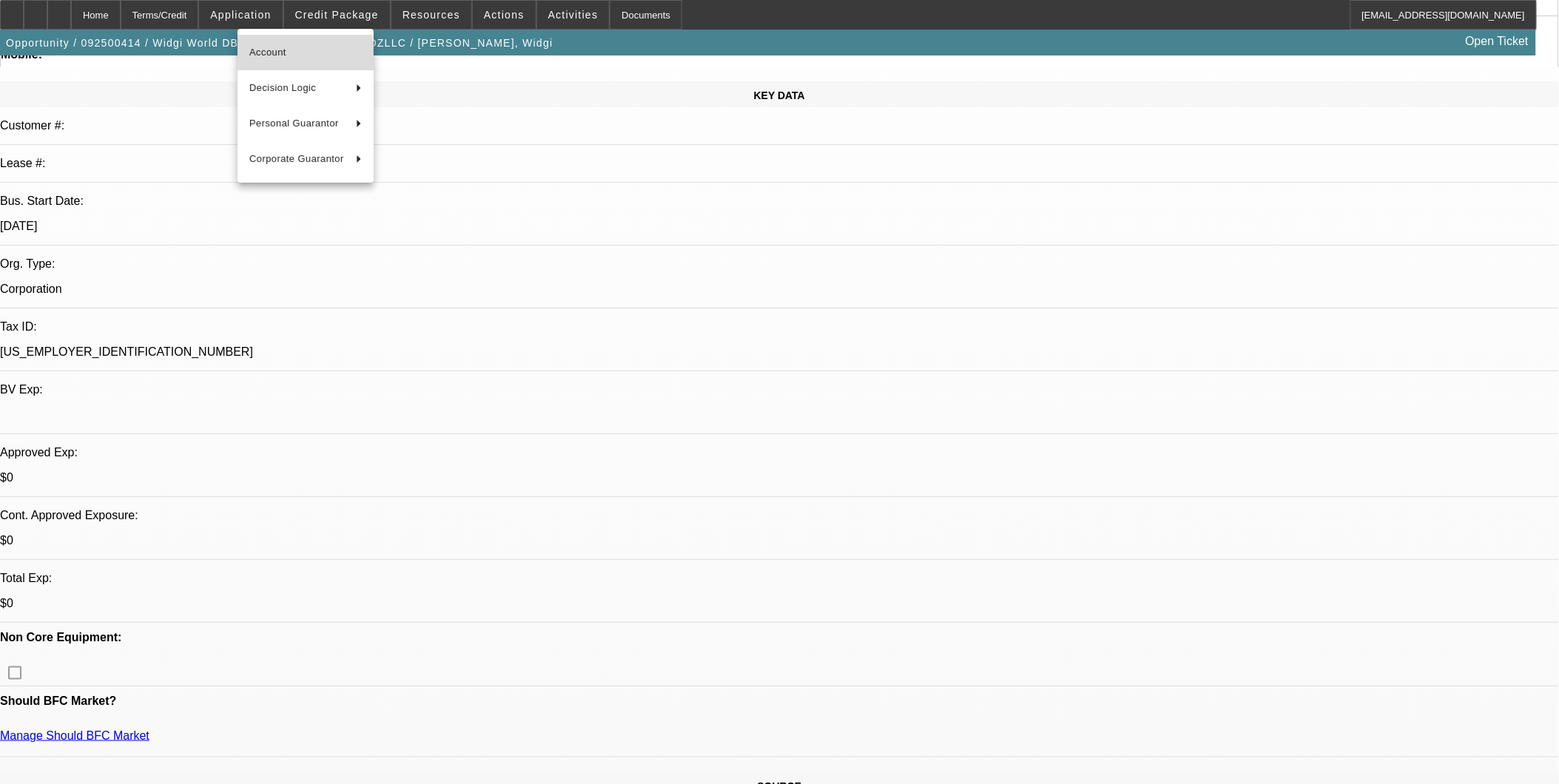
click at [273, 56] on span "Account" at bounding box center [306, 52] width 112 height 18
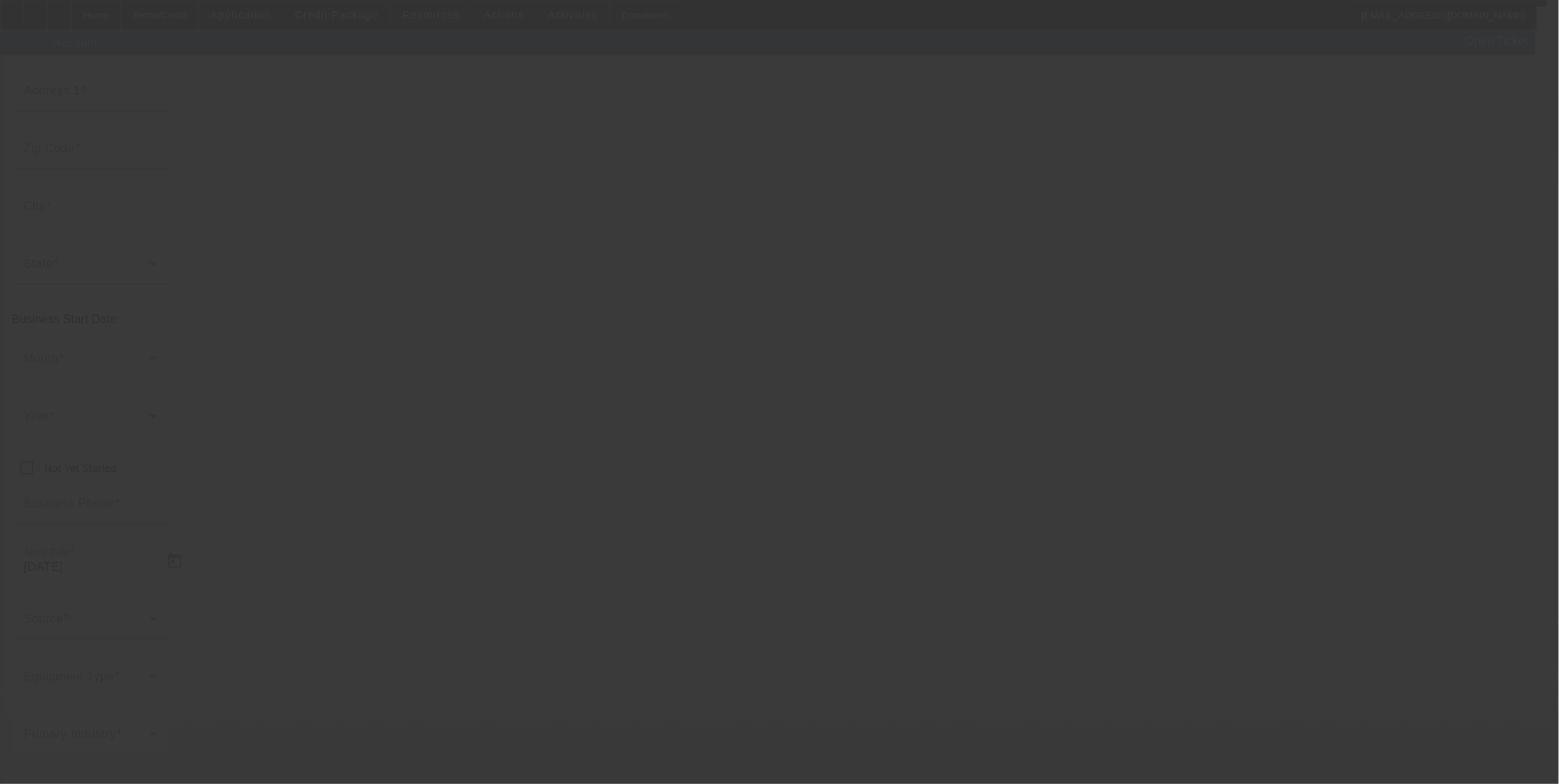
type input "Widgi World"
type input "[STREET_ADDRESS][PERSON_NAME]"
type input "33647"
type input "[GEOGRAPHIC_DATA]"
type input "[PHONE_NUMBER]"
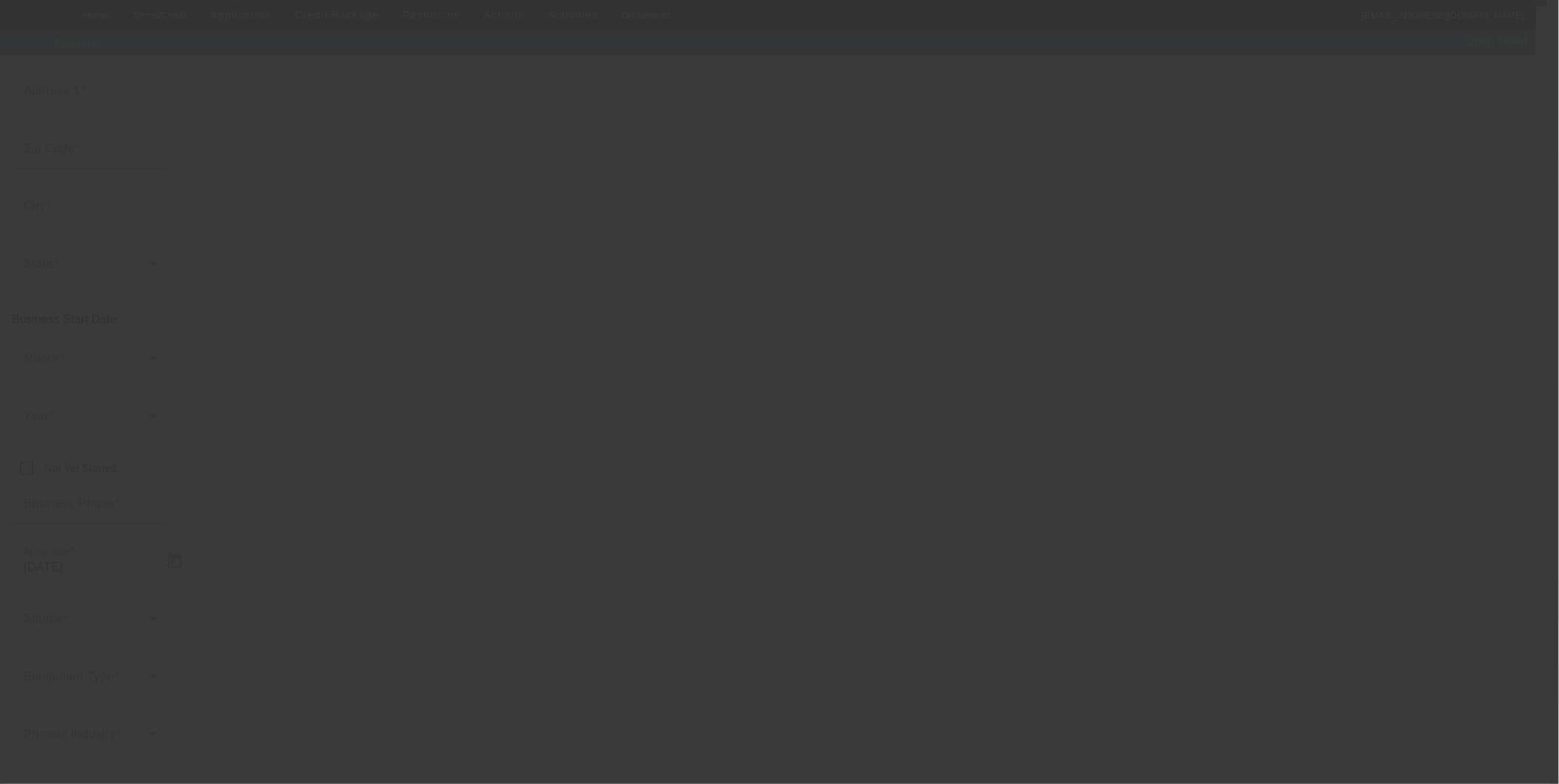
type input "THATWOMEN&HERKIDZLLC"
type input "1048"
type input "[EMAIL_ADDRESS][DOMAIN_NAME]"
type input "[US_EMPLOYER_IDENTIFICATION_NUMBER]"
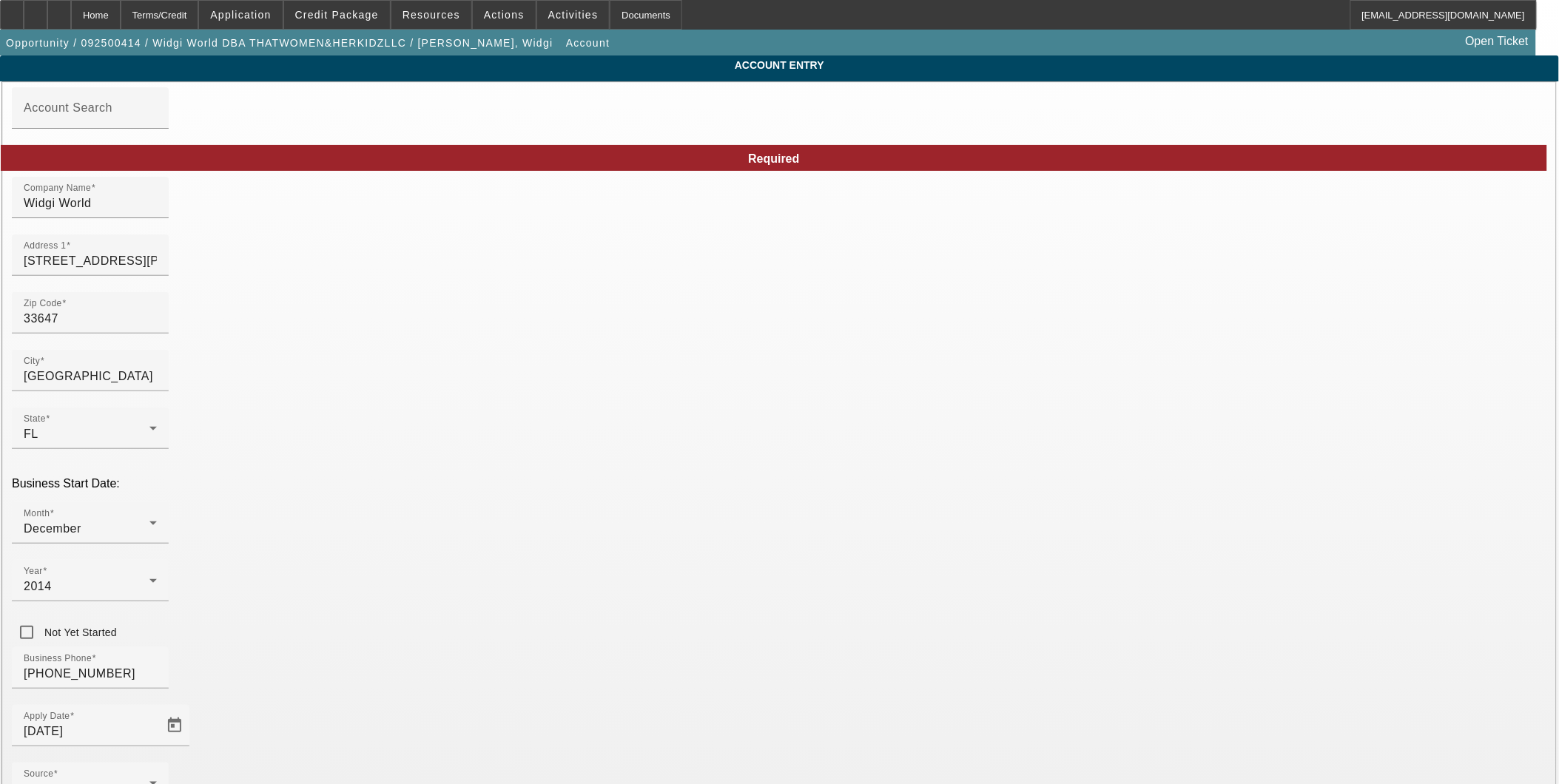
click at [121, 13] on div "Home" at bounding box center [96, 14] width 49 height 29
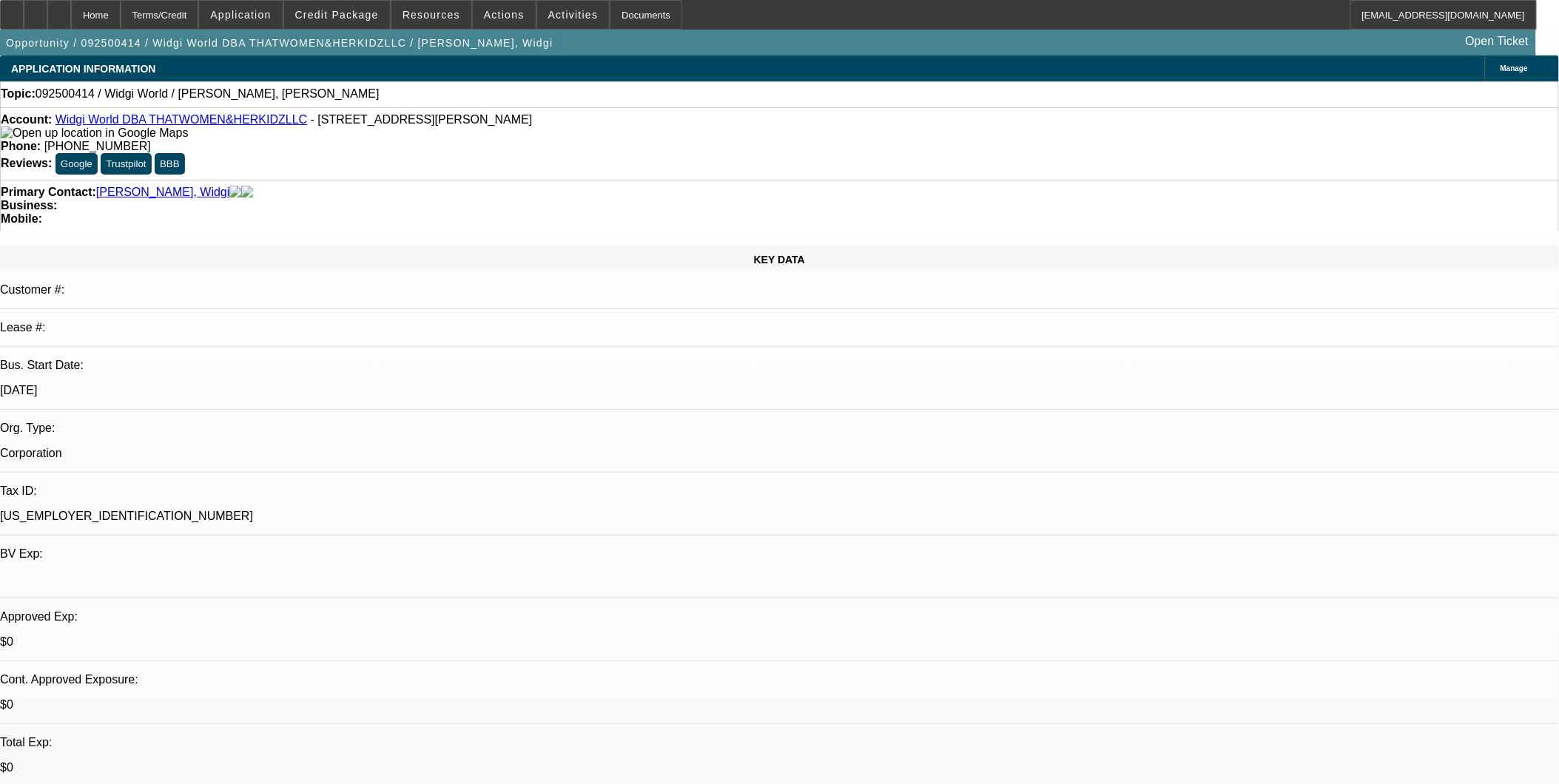
select select "0"
select select "2"
select select "0.1"
select select "4"
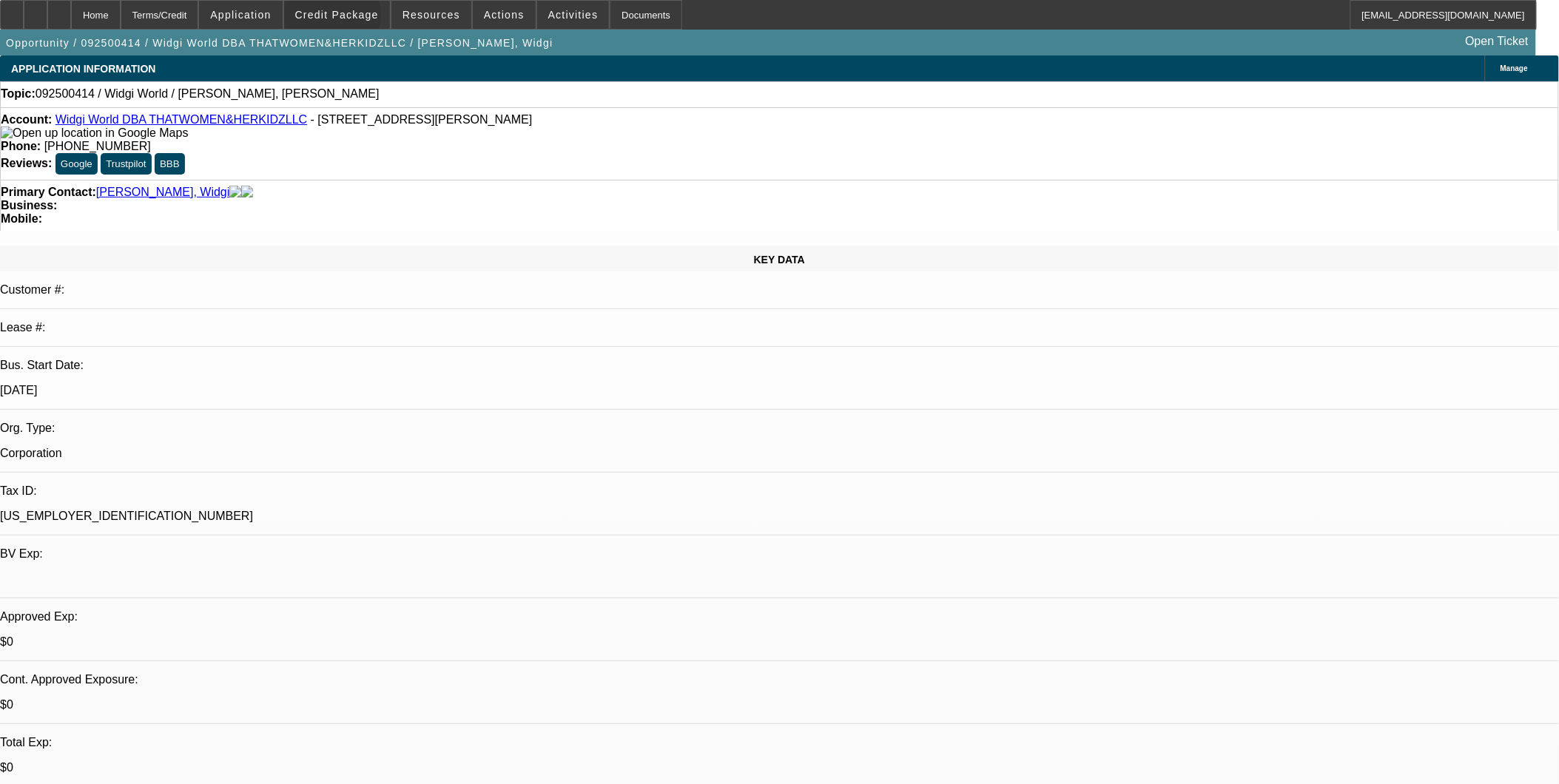
click at [356, 18] on span "Credit Package" at bounding box center [337, 15] width 84 height 12
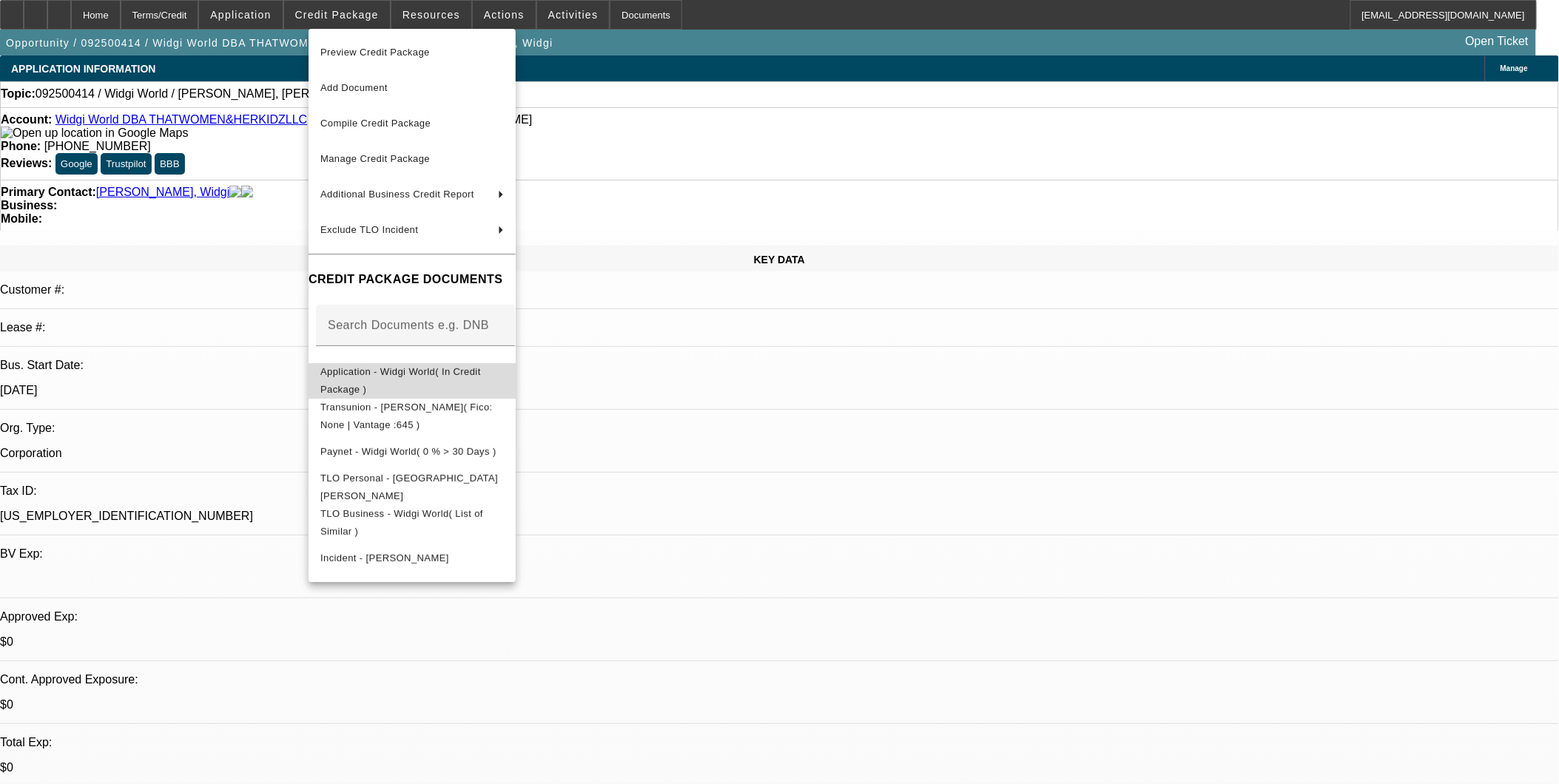
click at [407, 372] on span "Application - Widgi World( In Credit Package )" at bounding box center [401, 380] width 160 height 29
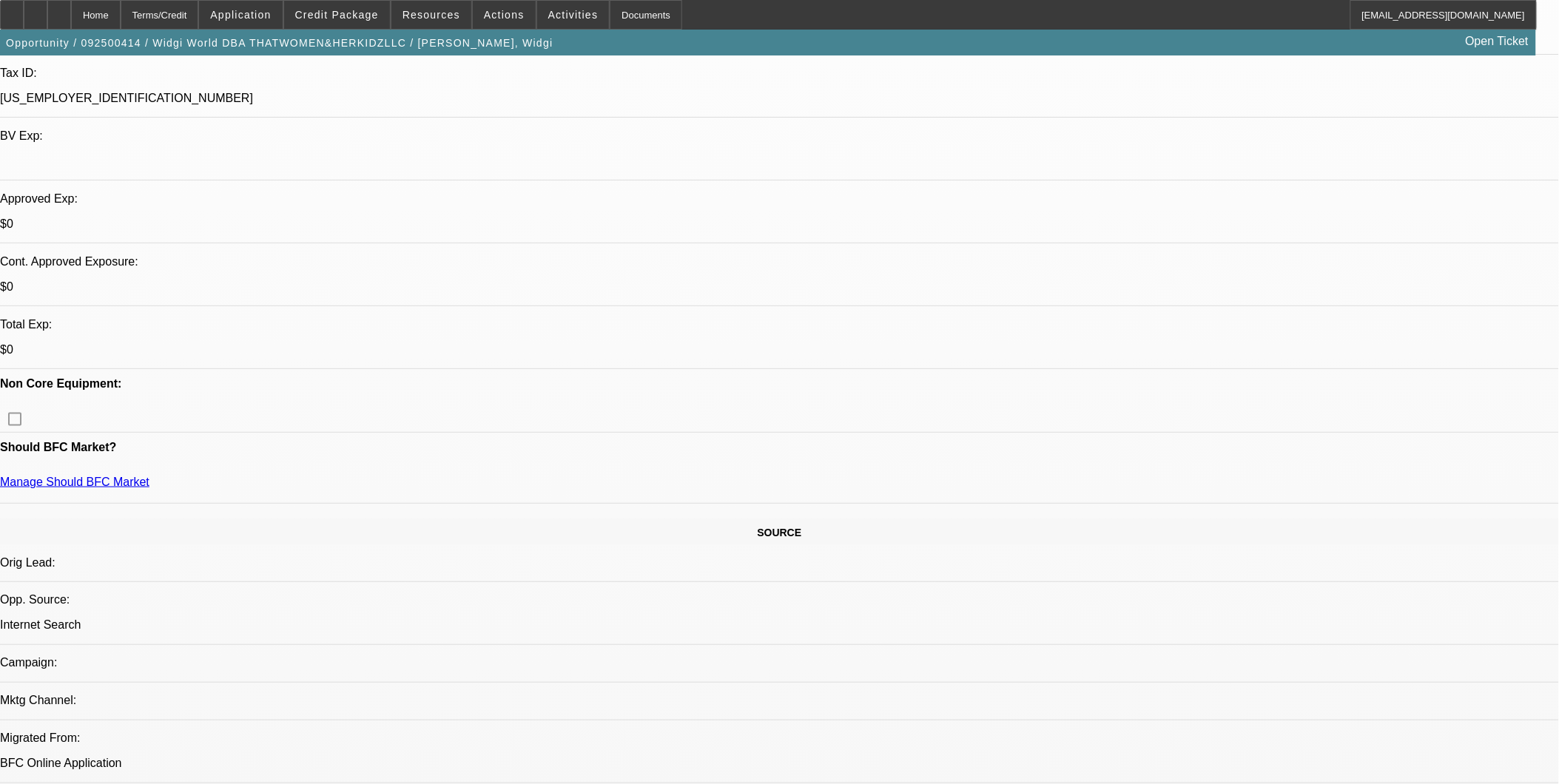
scroll to position [82, 0]
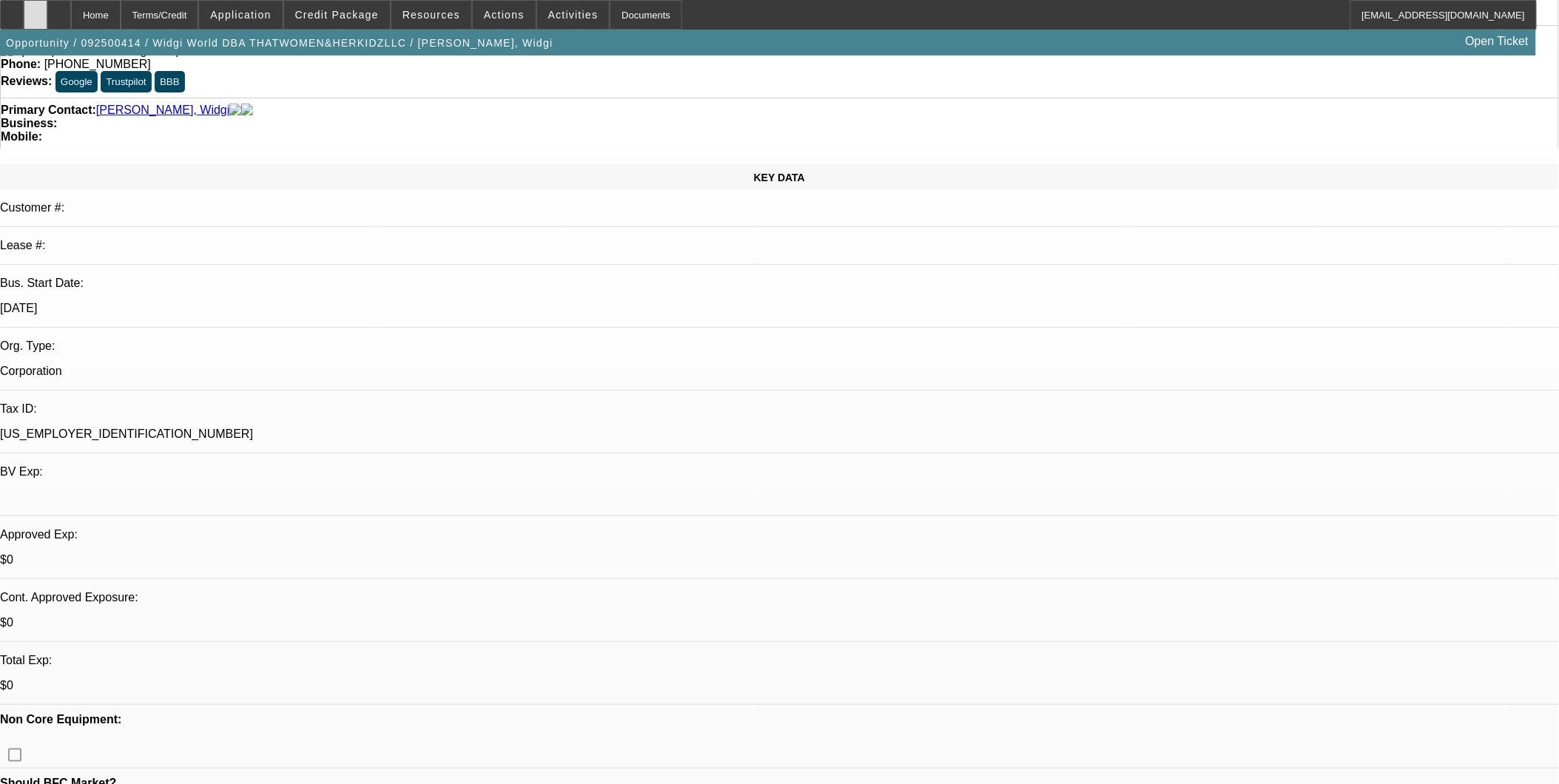
click at [47, 19] on div at bounding box center [36, 14] width 24 height 29
click at [59, 10] on icon at bounding box center [59, 10] width 0 height 0
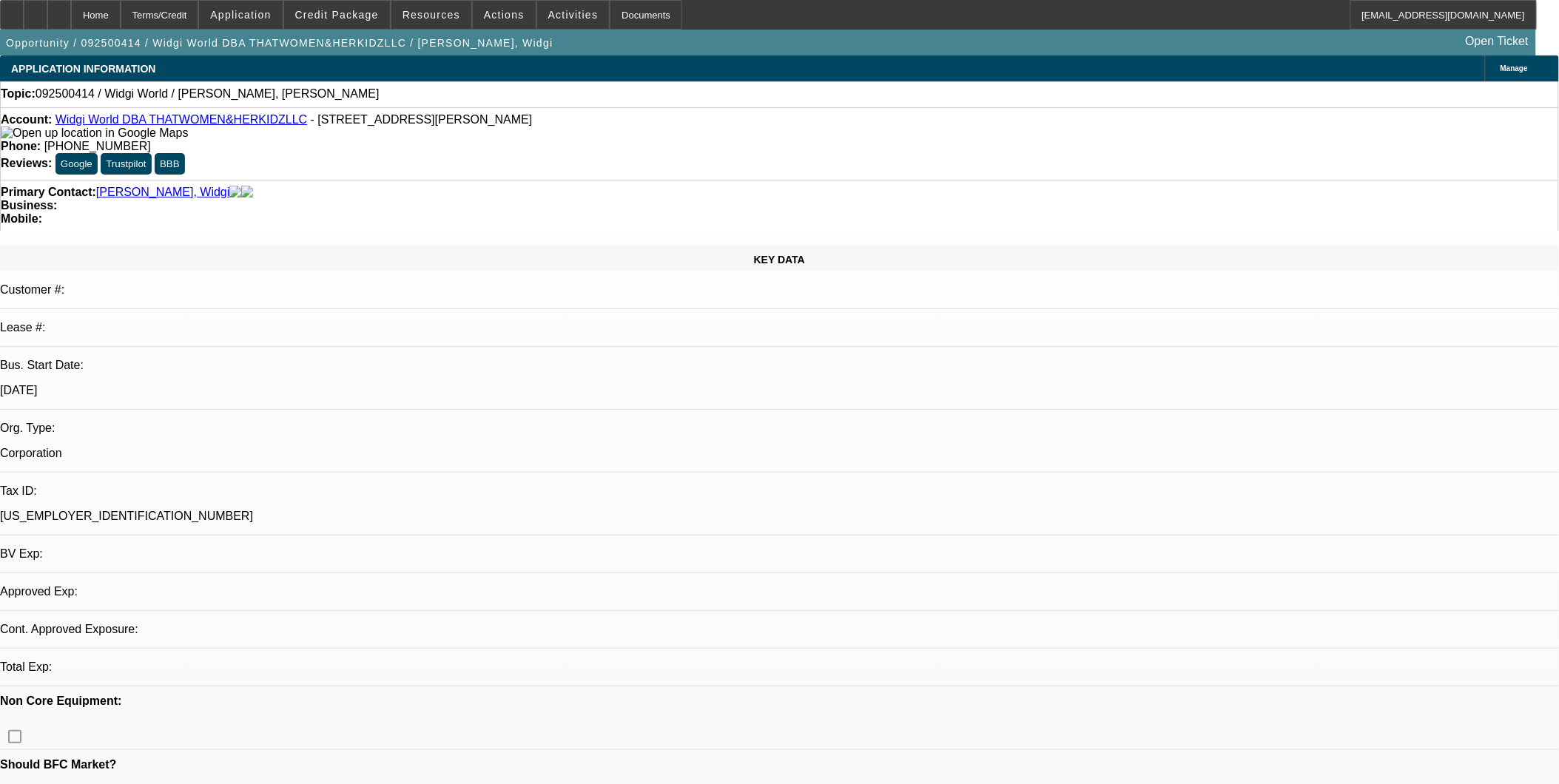
select select "0"
select select "2"
select select "0.1"
select select "1"
select select "2"
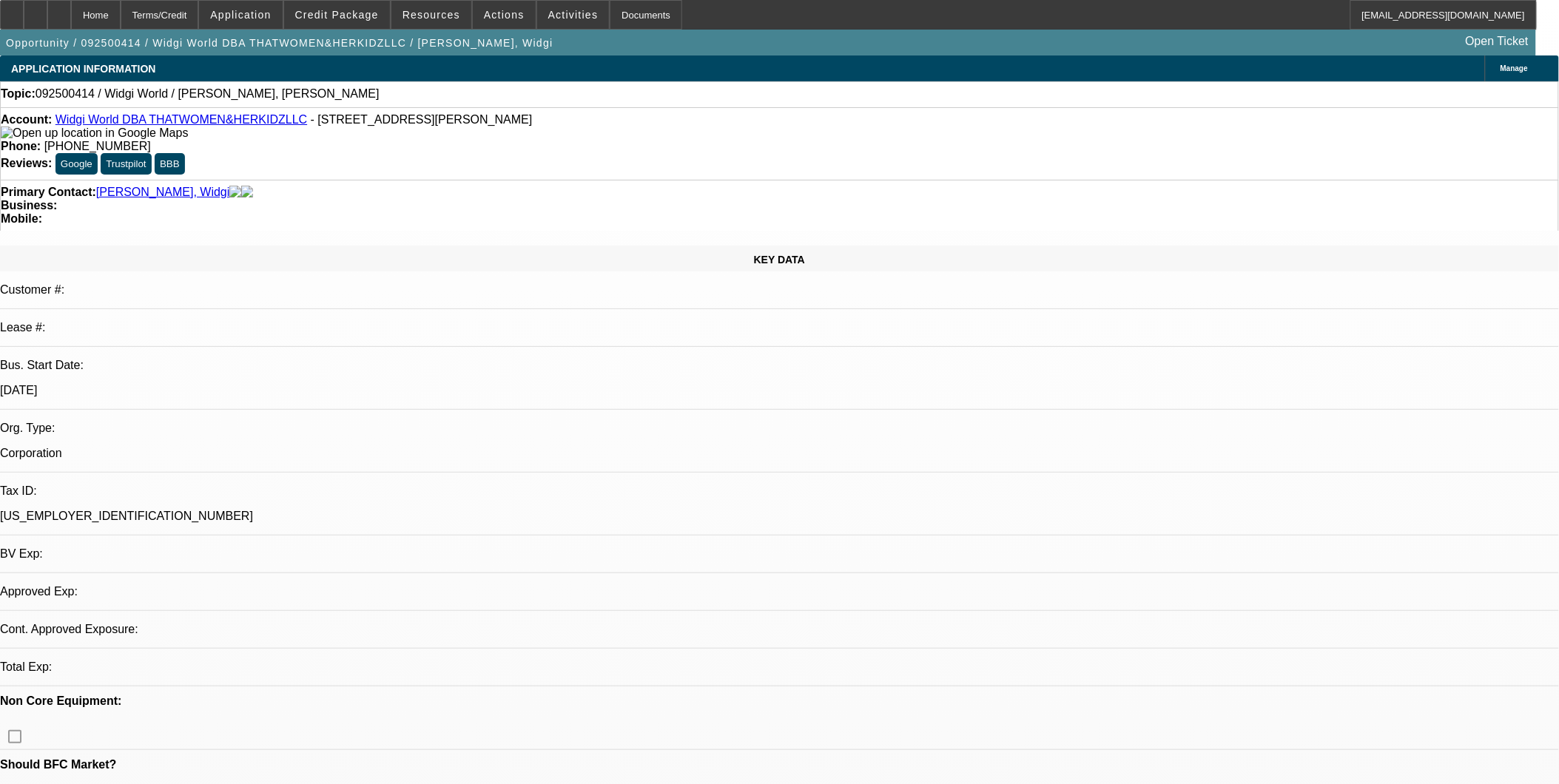
select select "4"
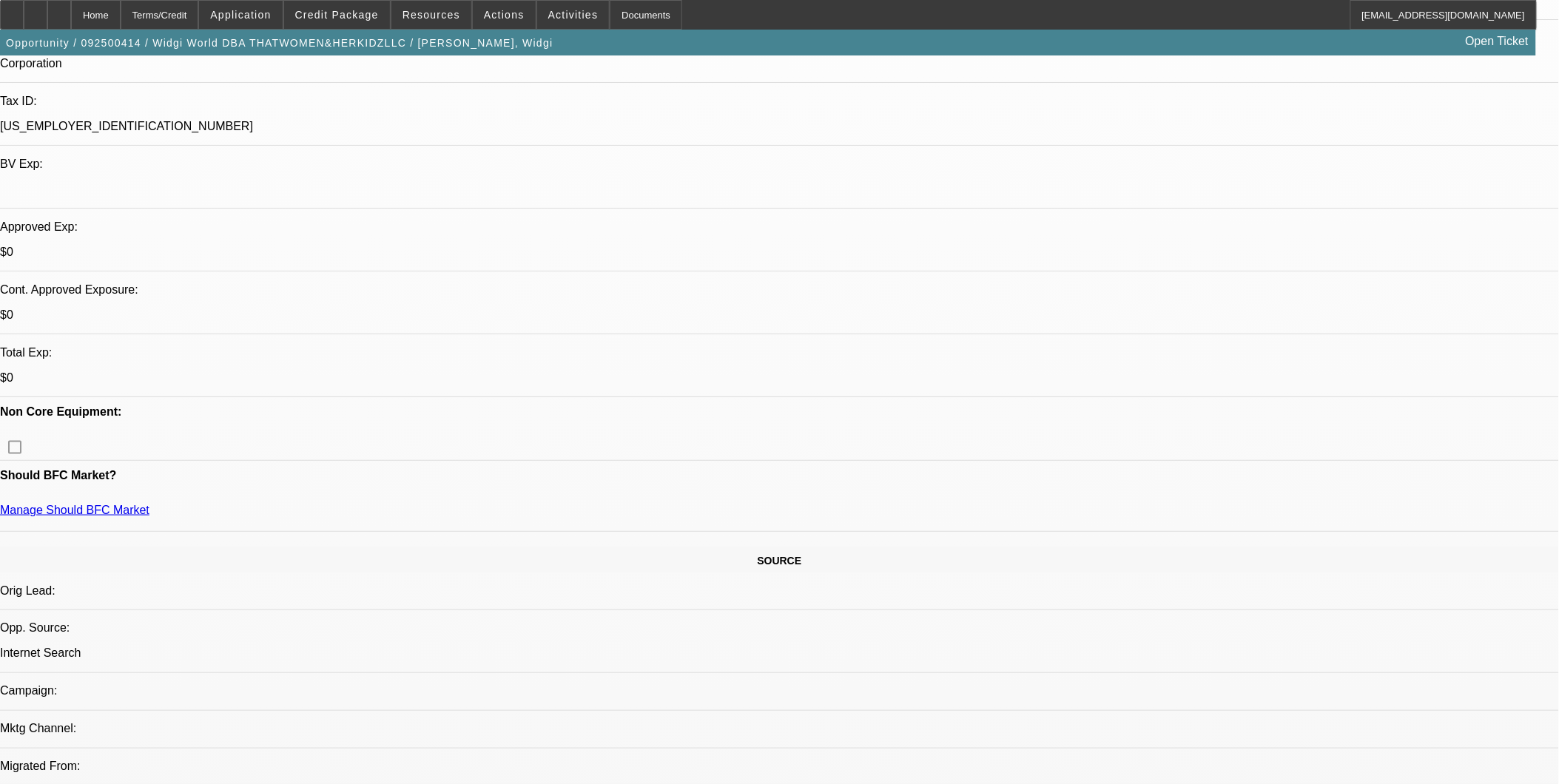
scroll to position [493, 0]
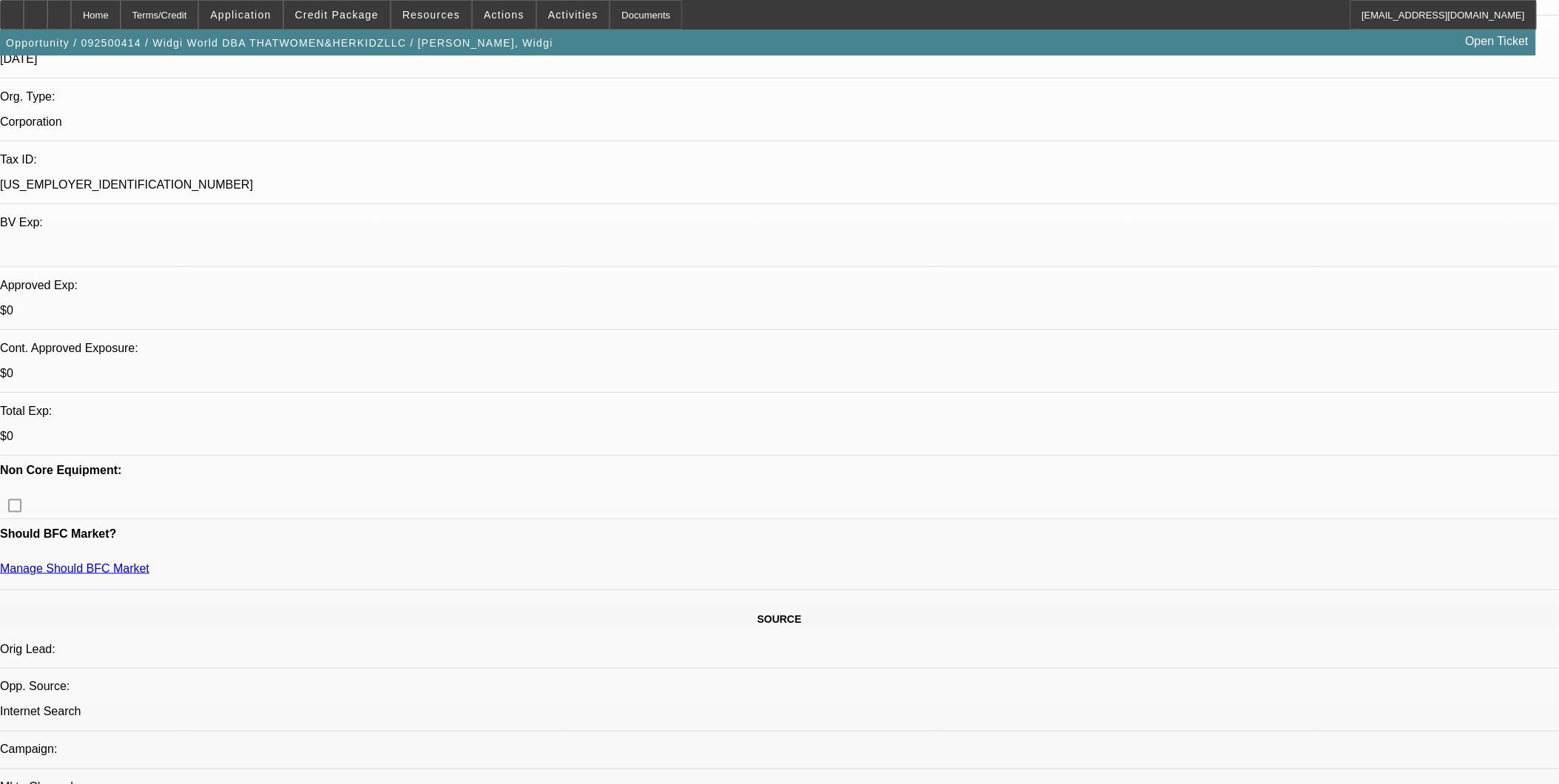
scroll to position [82, 0]
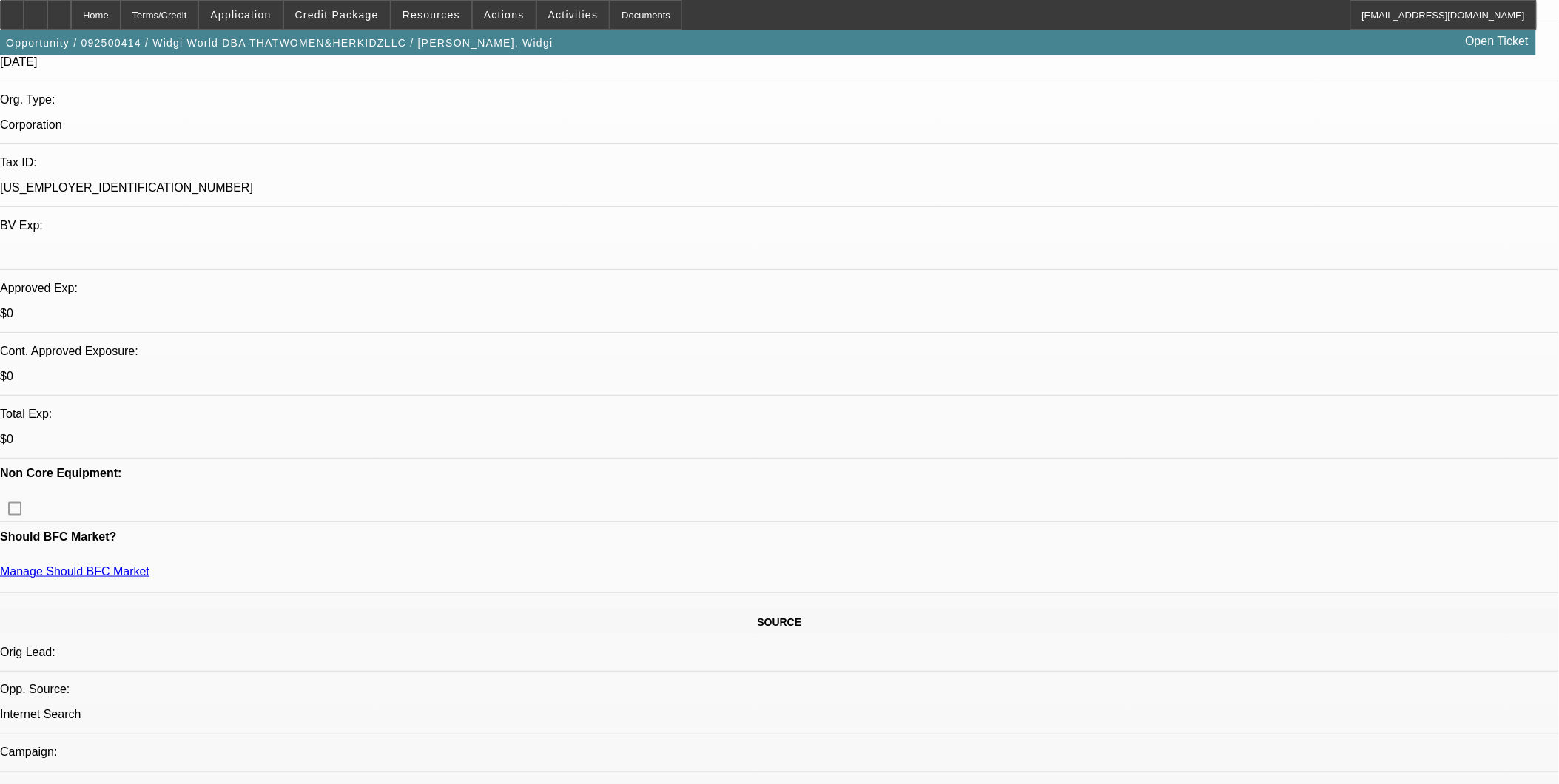
scroll to position [0, 0]
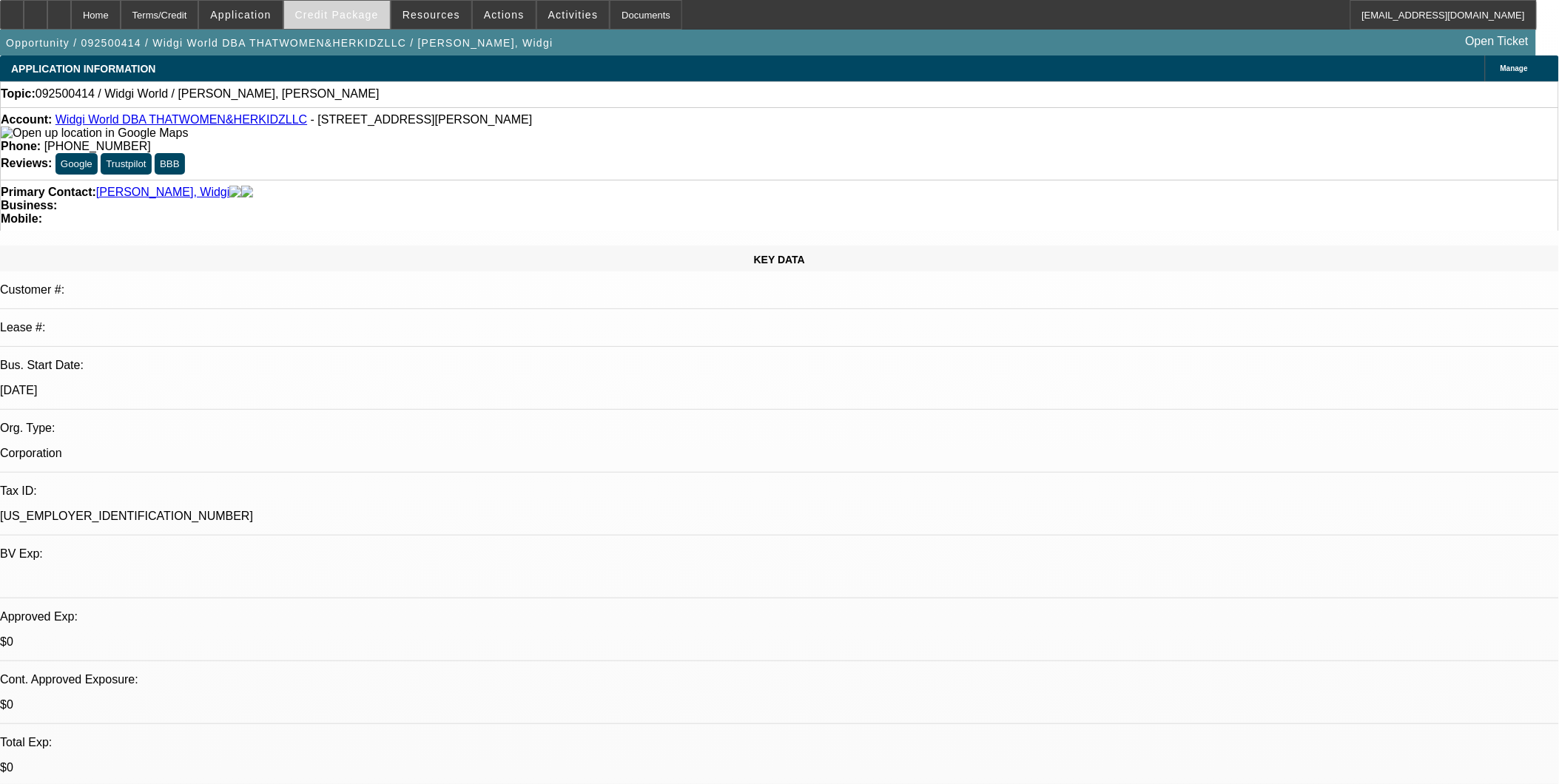
click at [379, 13] on span "Credit Package" at bounding box center [337, 15] width 84 height 12
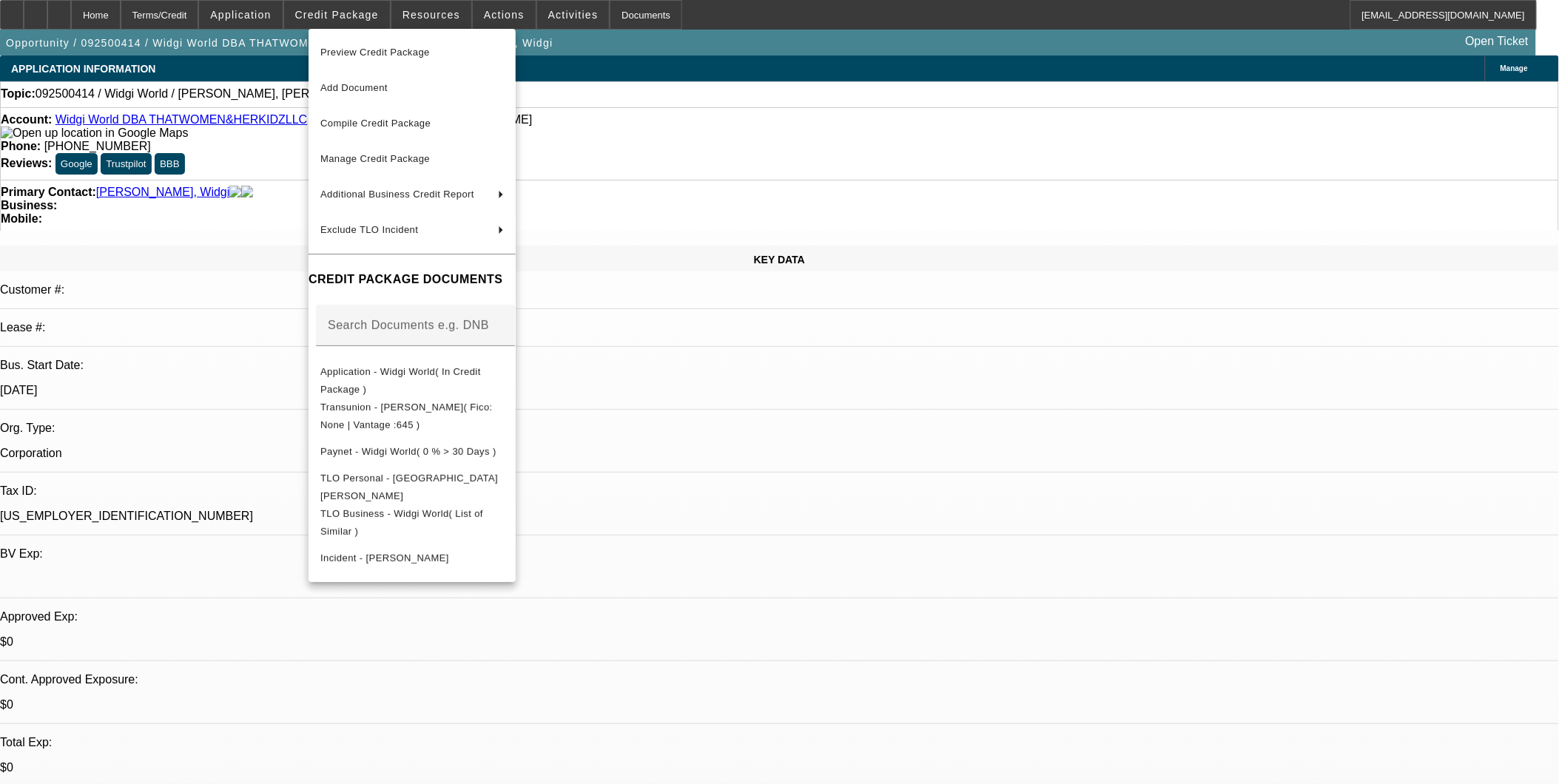
click at [993, 482] on div at bounding box center [779, 392] width 1559 height 784
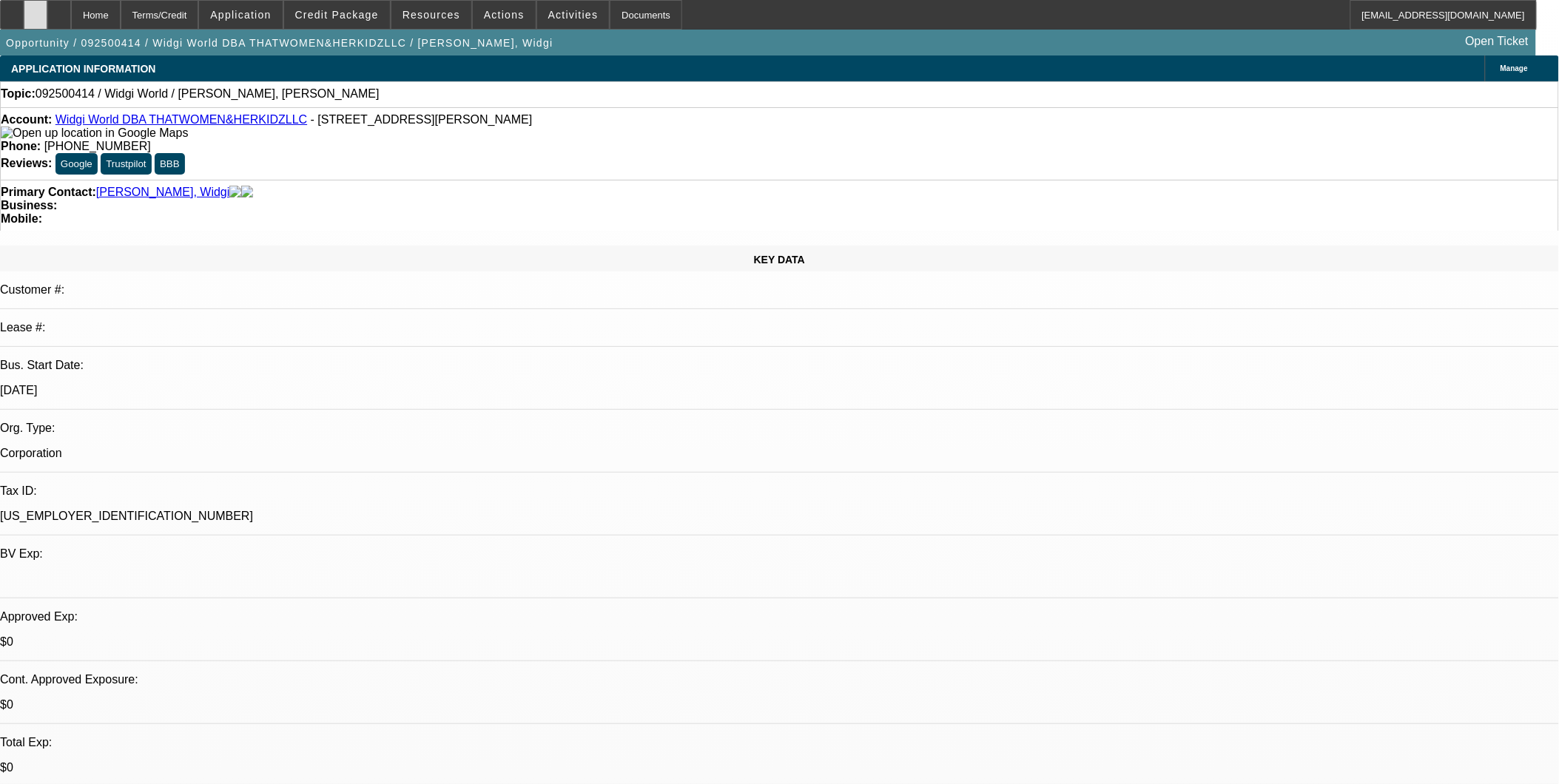
click at [47, 15] on div at bounding box center [36, 14] width 24 height 29
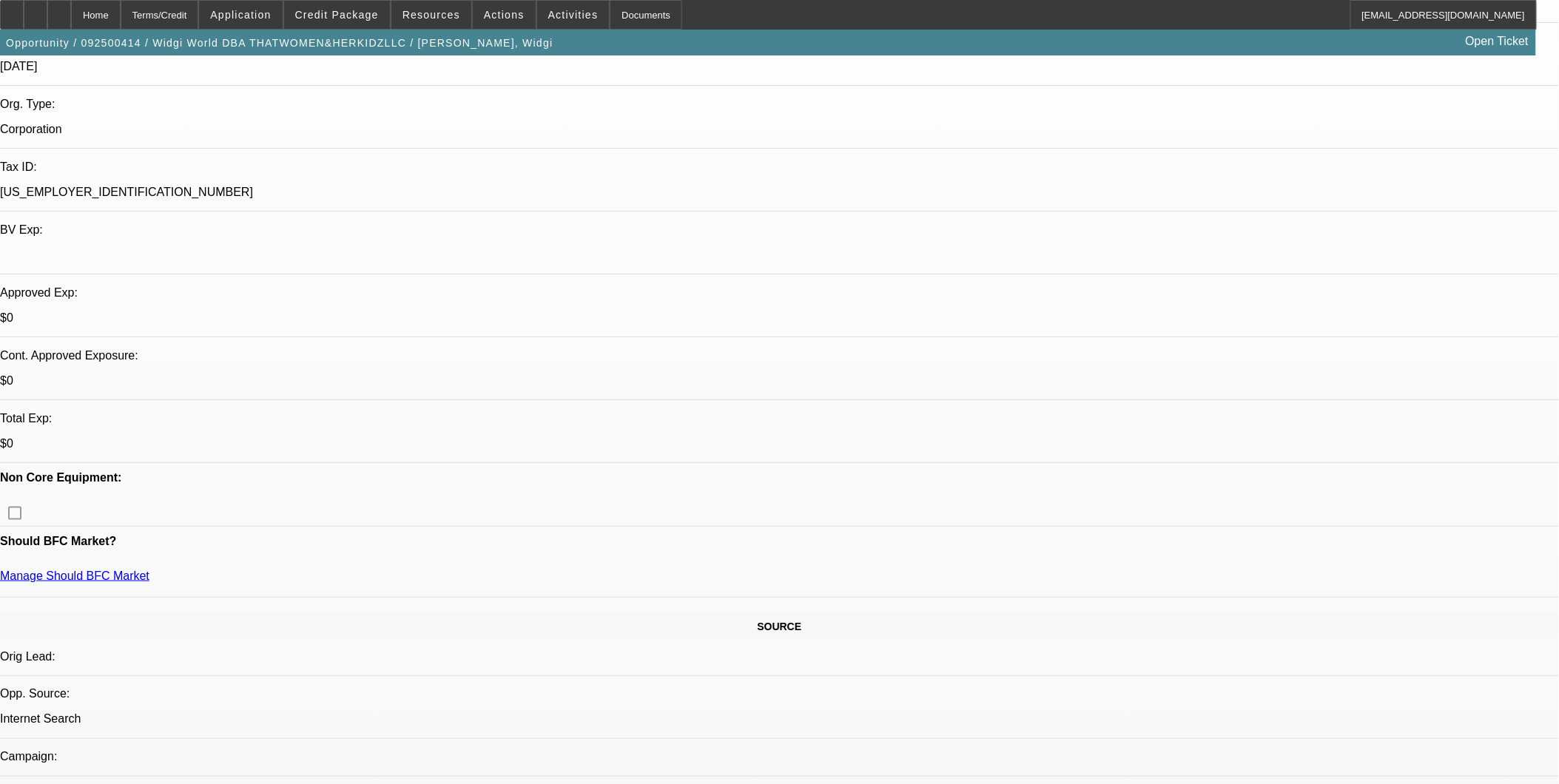
scroll to position [164, 0]
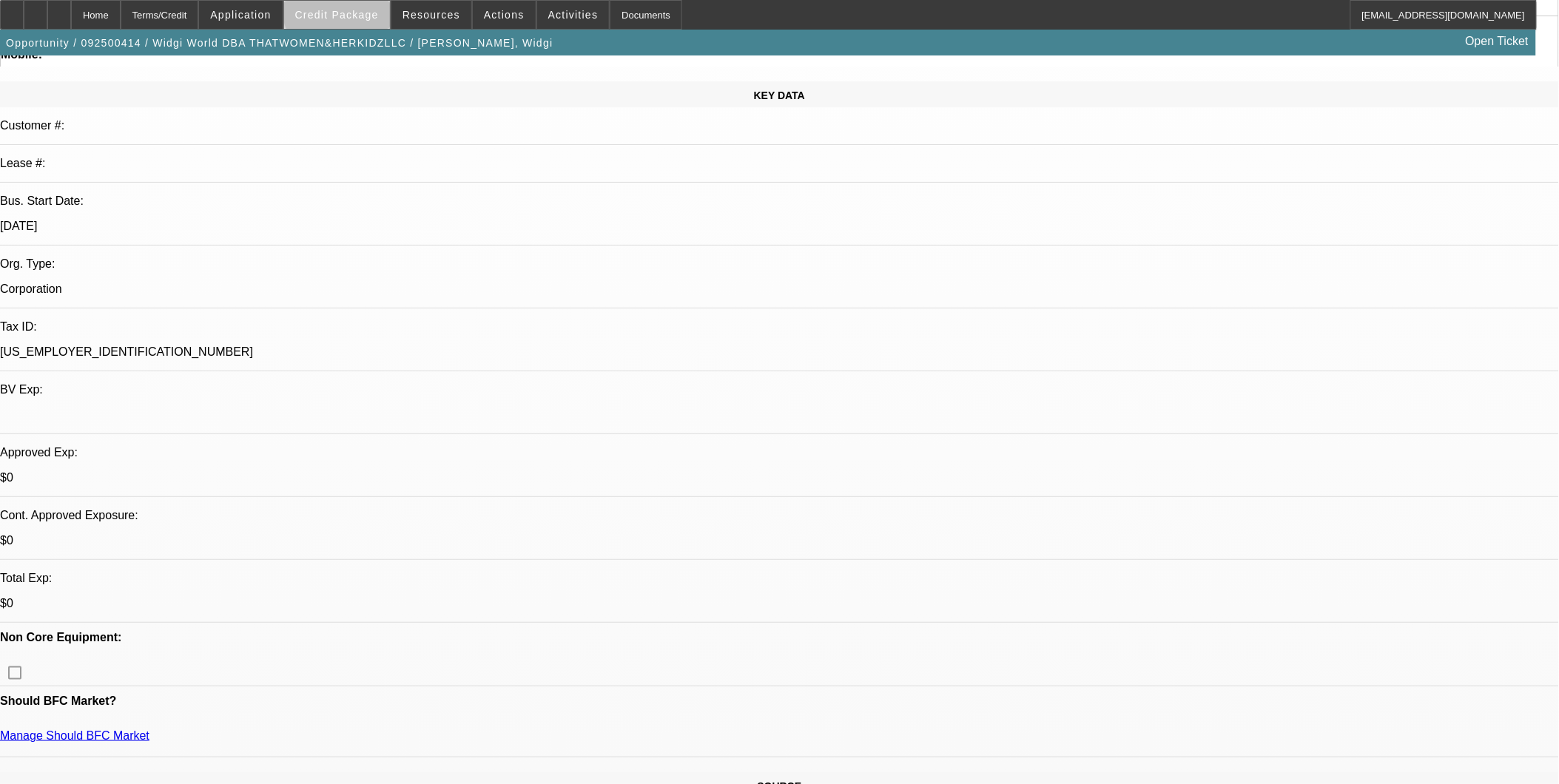
click at [371, 10] on span "Credit Package" at bounding box center [337, 15] width 84 height 12
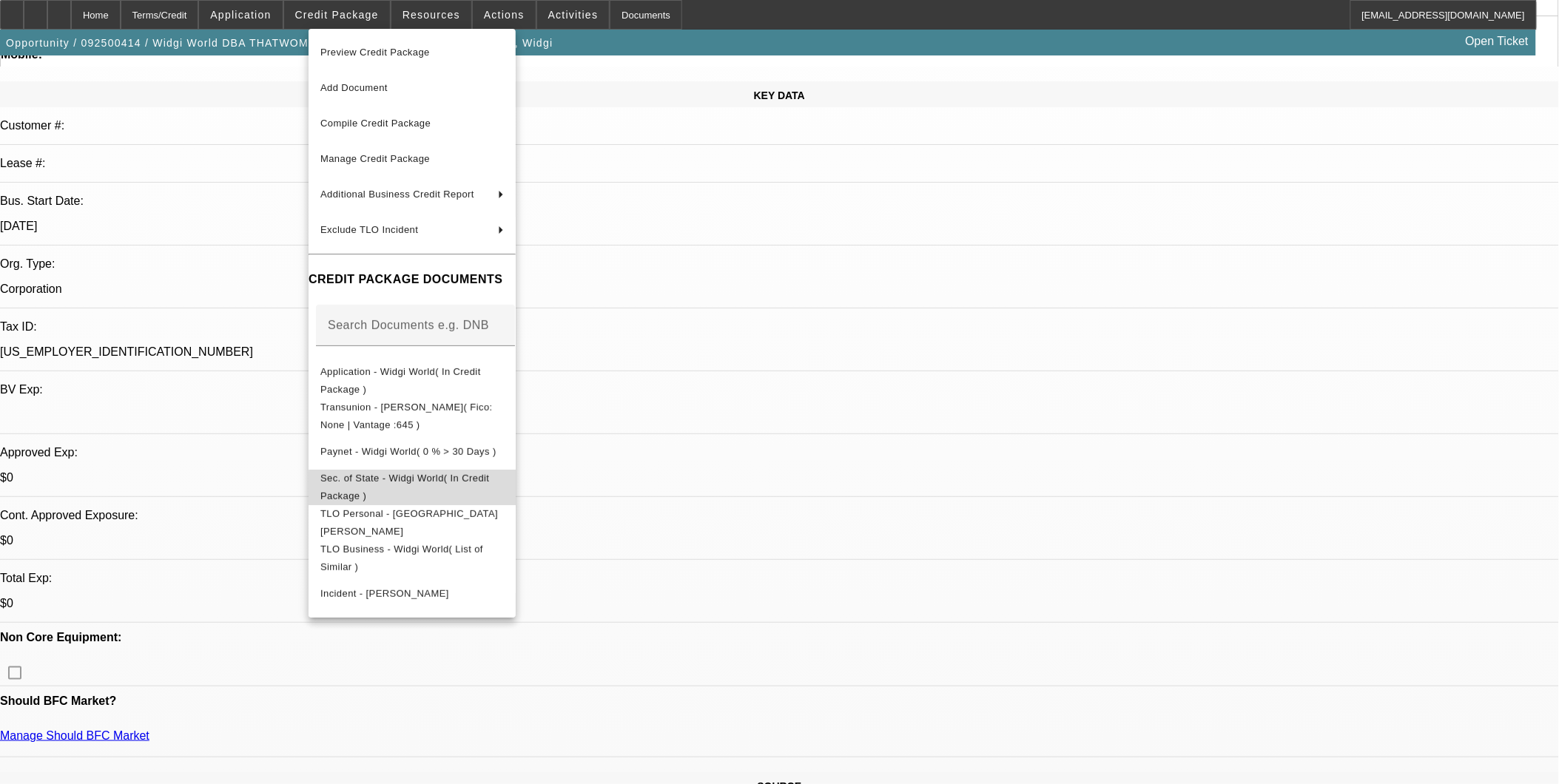
click at [489, 484] on span "Sec. of State - Widgi World( In Credit Package )" at bounding box center [405, 486] width 169 height 29
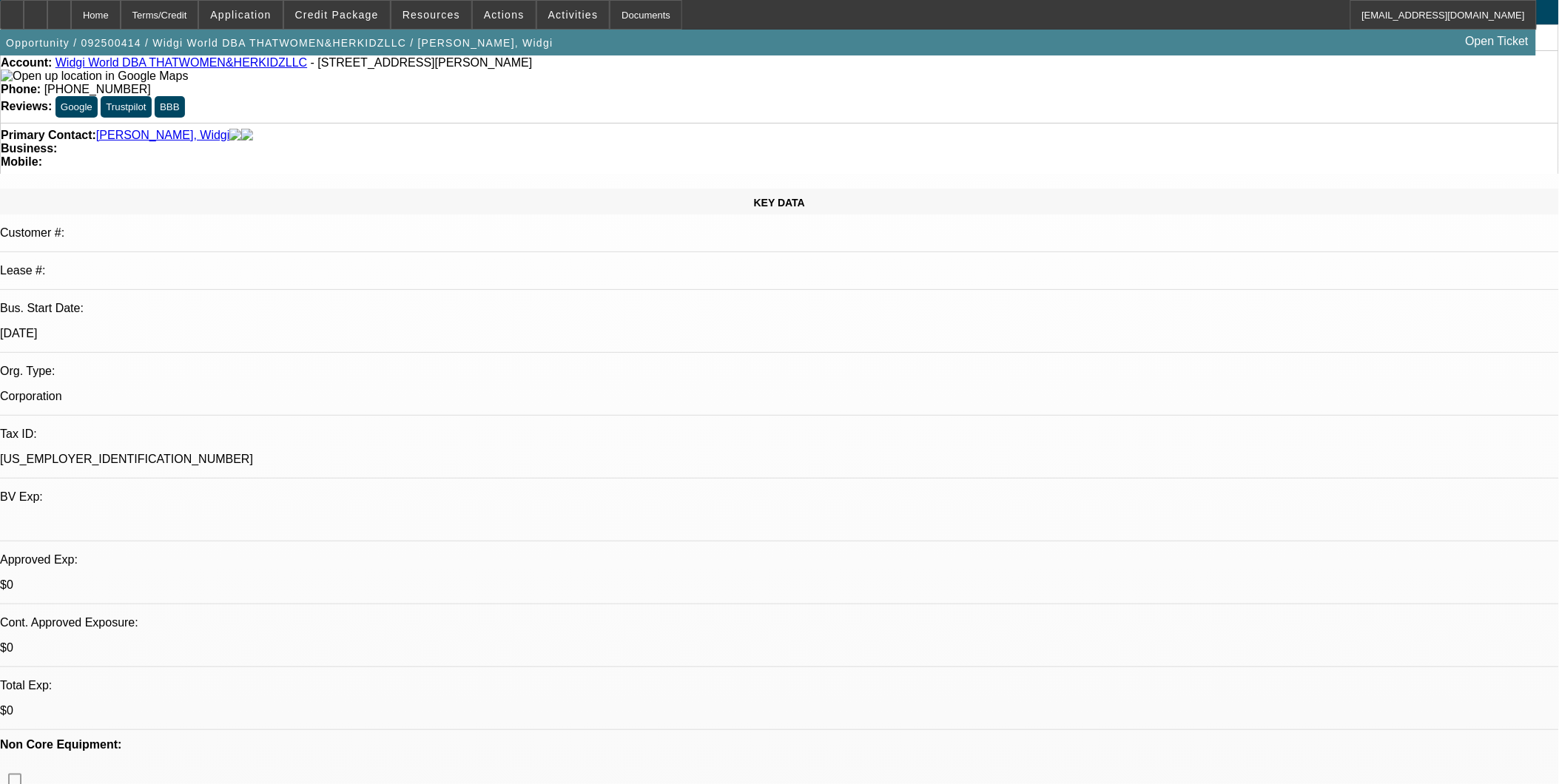
scroll to position [0, 0]
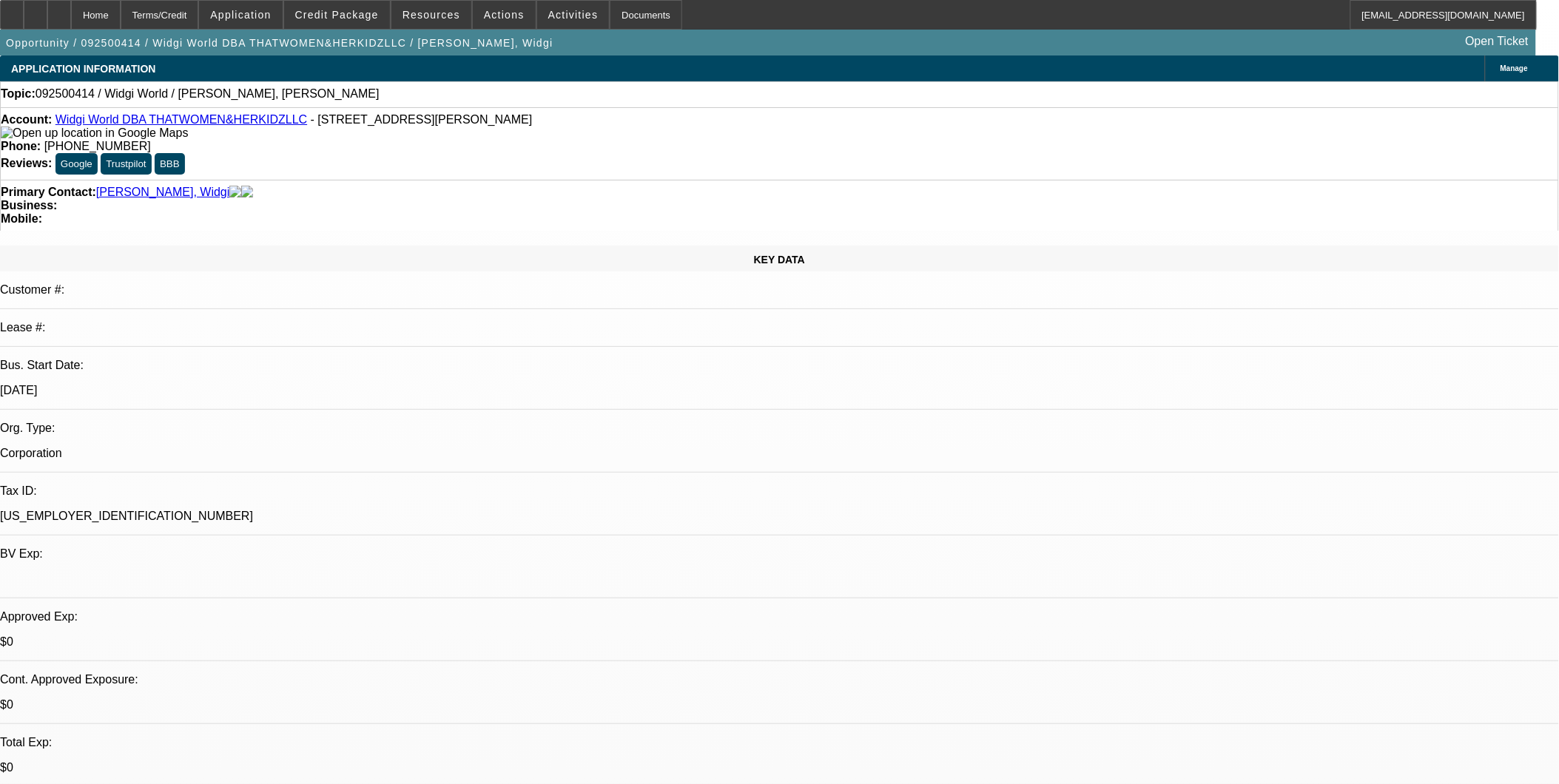
click at [353, 18] on span "Credit Package" at bounding box center [337, 15] width 84 height 12
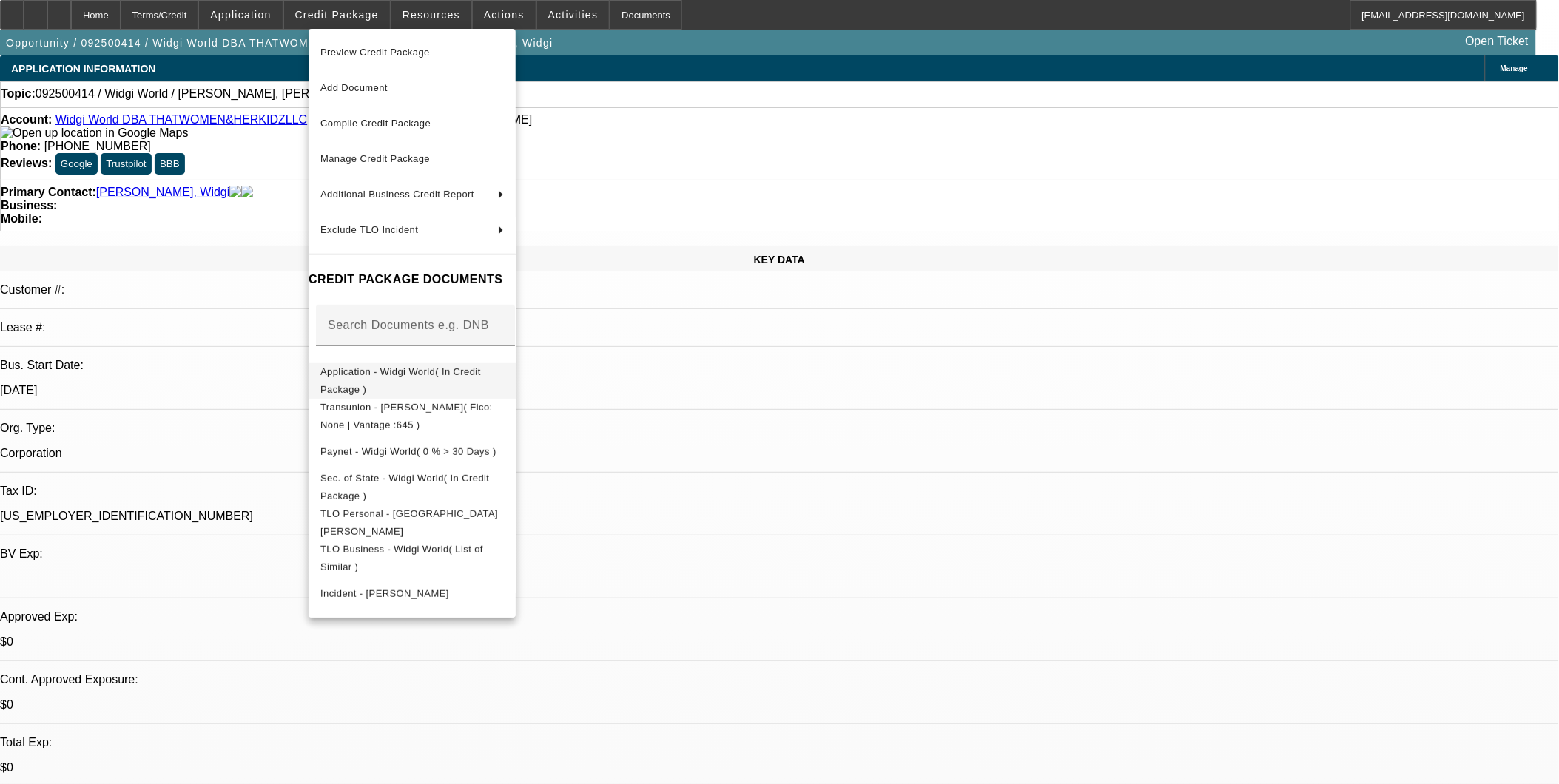
click at [428, 388] on button "Application - Widgi World( In Credit Package )" at bounding box center [412, 380] width 207 height 35
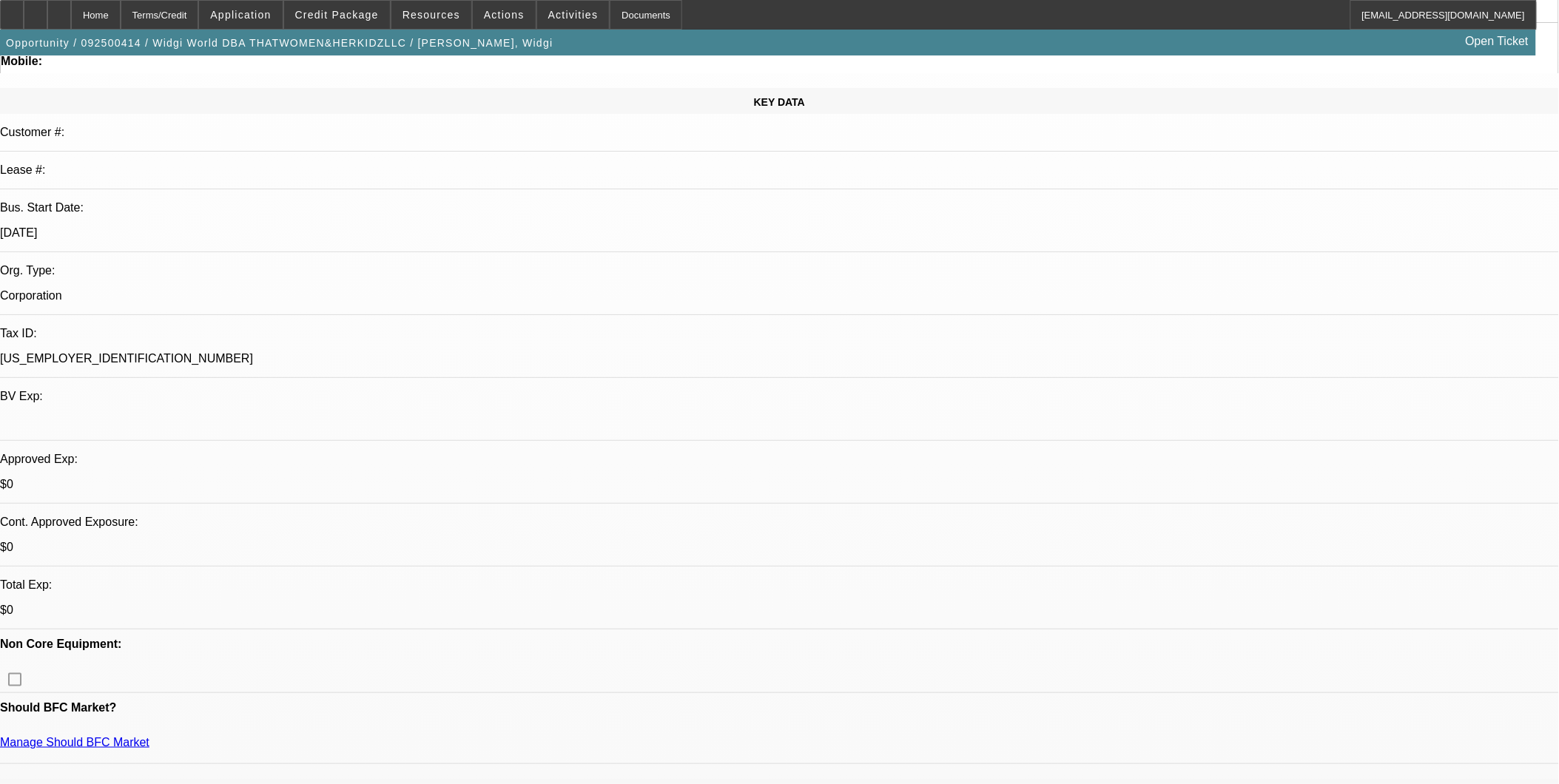
scroll to position [164, 0]
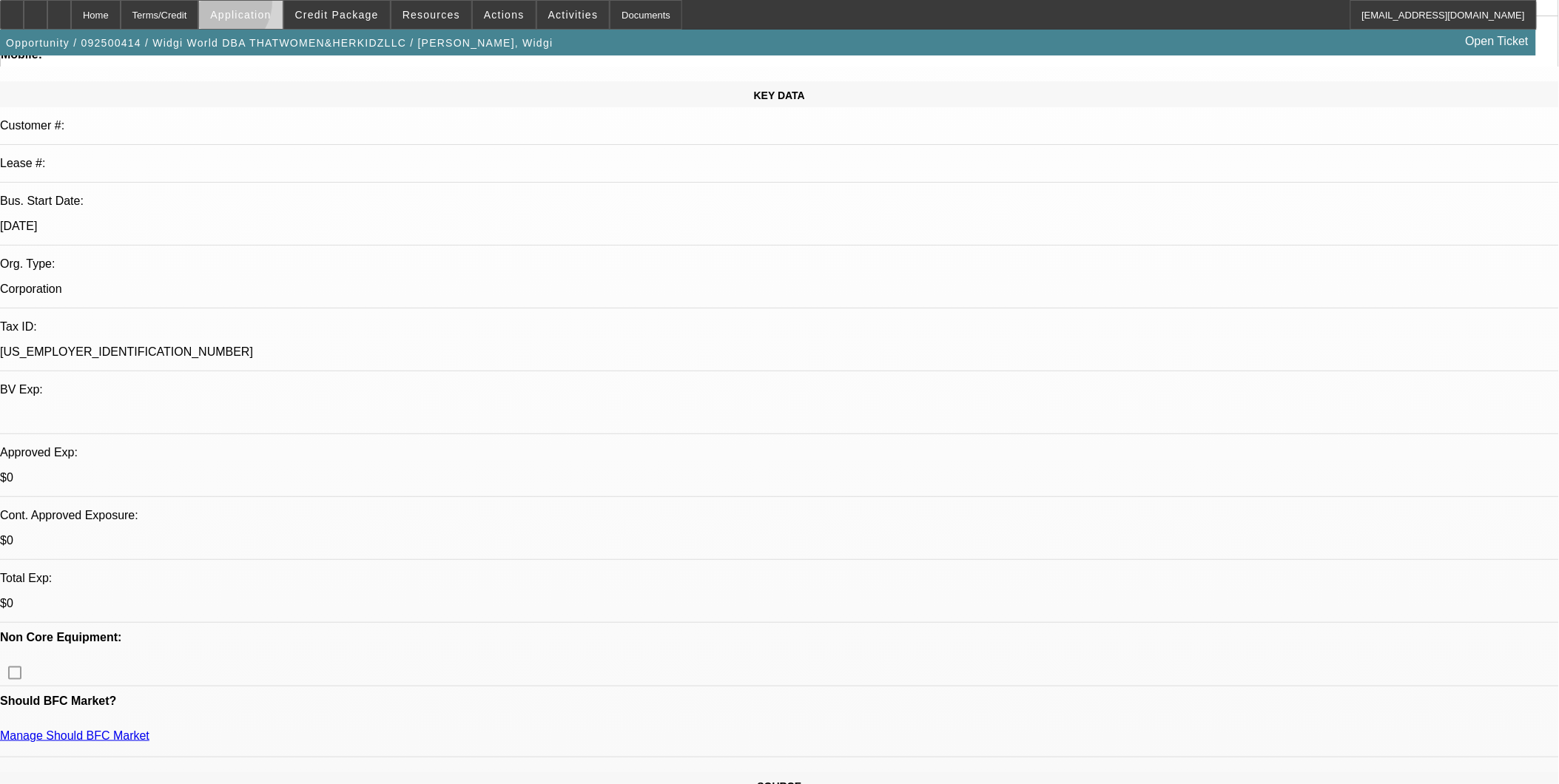
click at [257, 5] on span at bounding box center [240, 14] width 83 height 35
click at [900, 312] on div at bounding box center [779, 392] width 1559 height 784
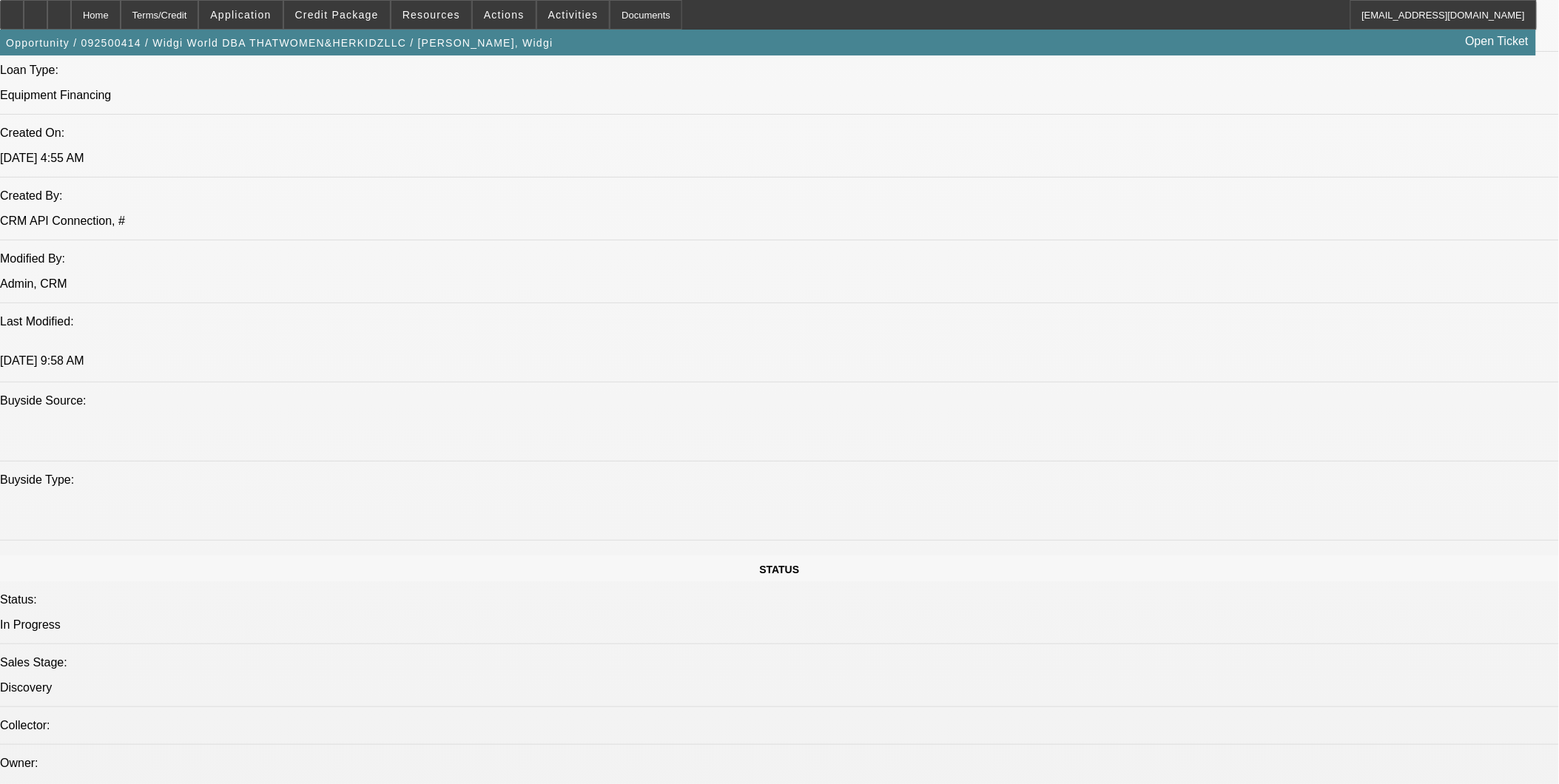
scroll to position [1150, 0]
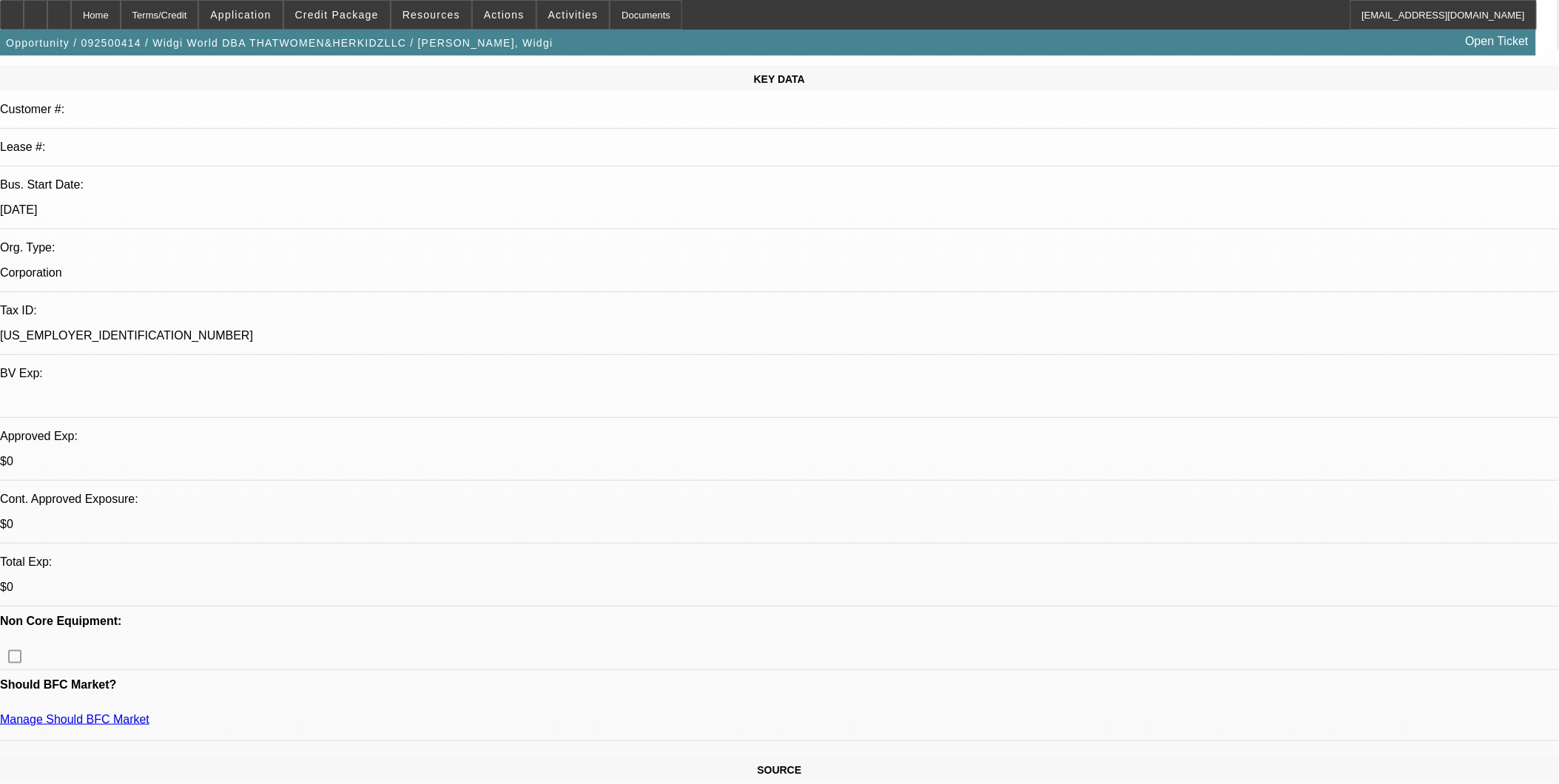
scroll to position [0, 0]
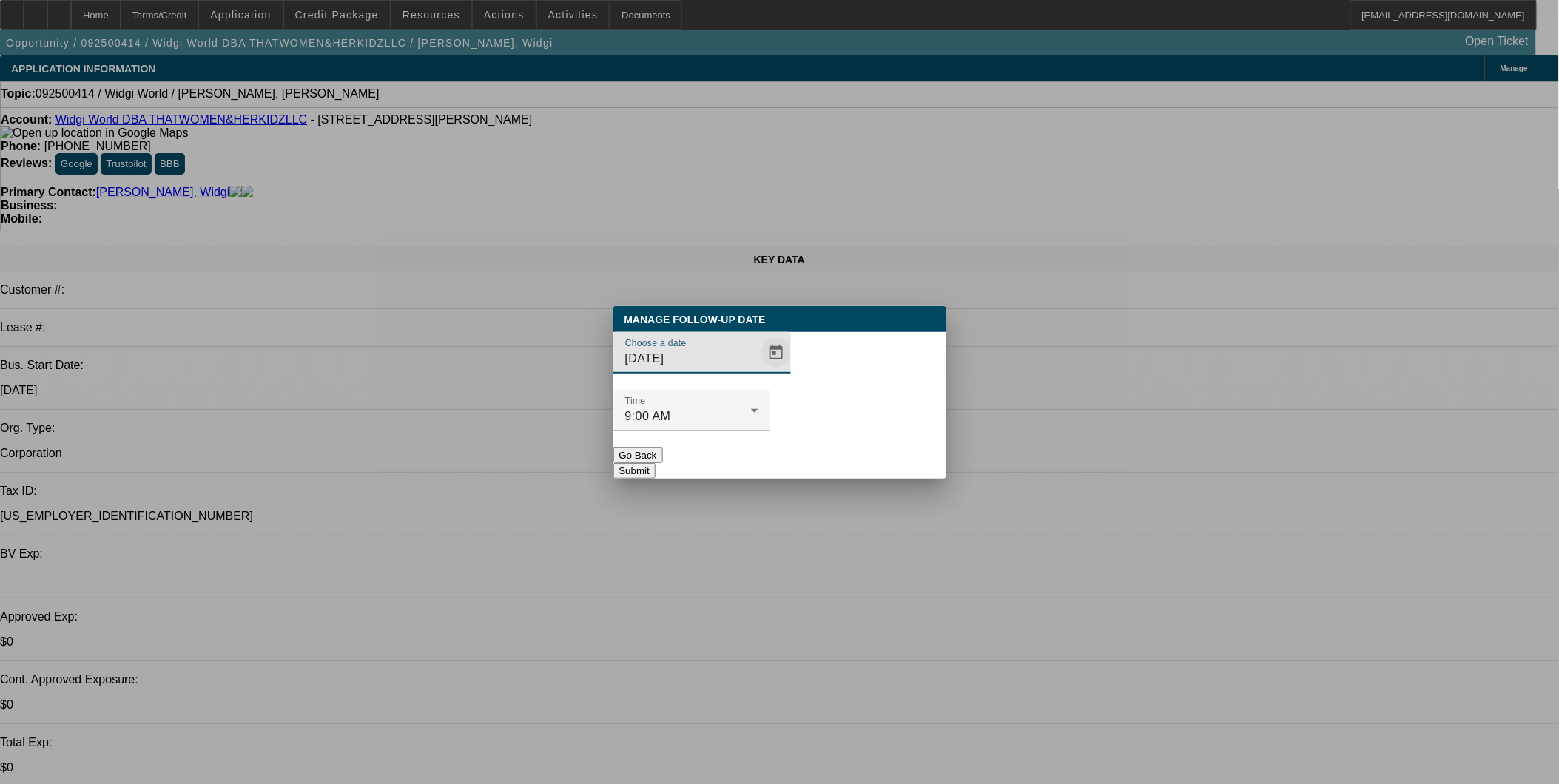
click at [758, 371] on span "Open calendar" at bounding box center [775, 352] width 35 height 35
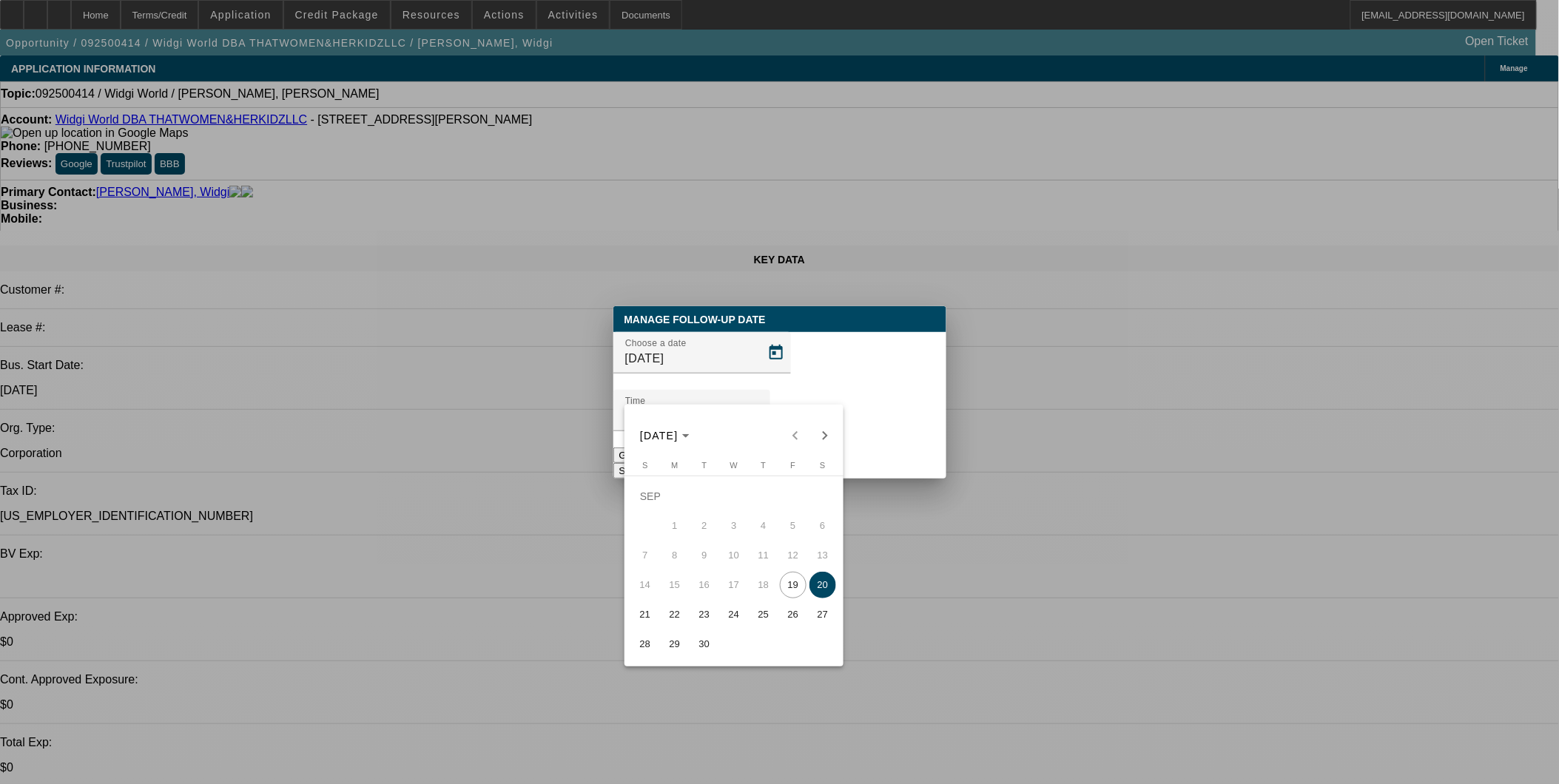
drag, startPoint x: 680, startPoint y: 622, endPoint x: 748, endPoint y: 542, distance: 105.0
click at [679, 621] on span "22" at bounding box center [675, 615] width 27 height 27
type input "9/22/2025"
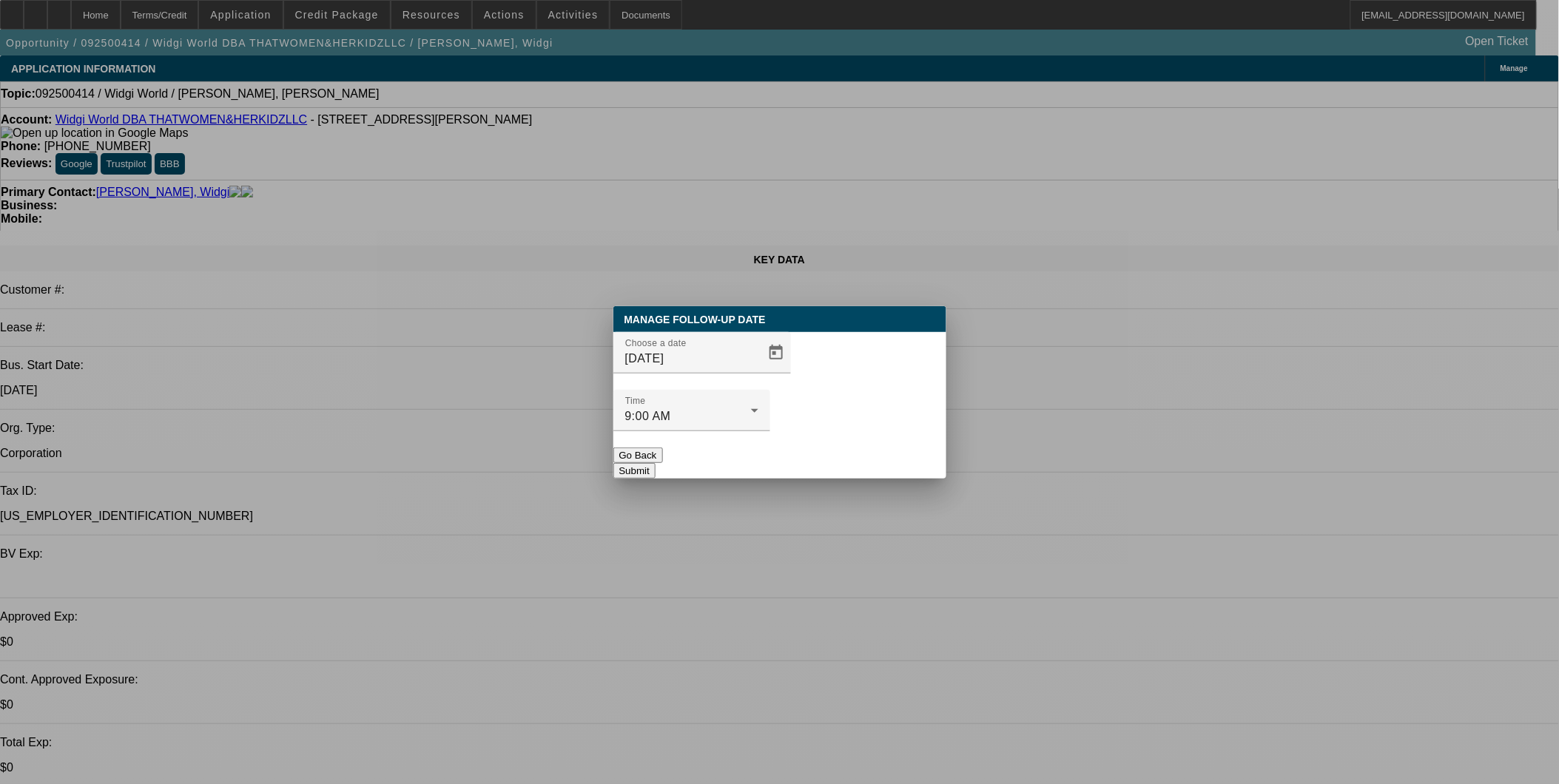
click at [656, 463] on button "Submit" at bounding box center [635, 470] width 42 height 16
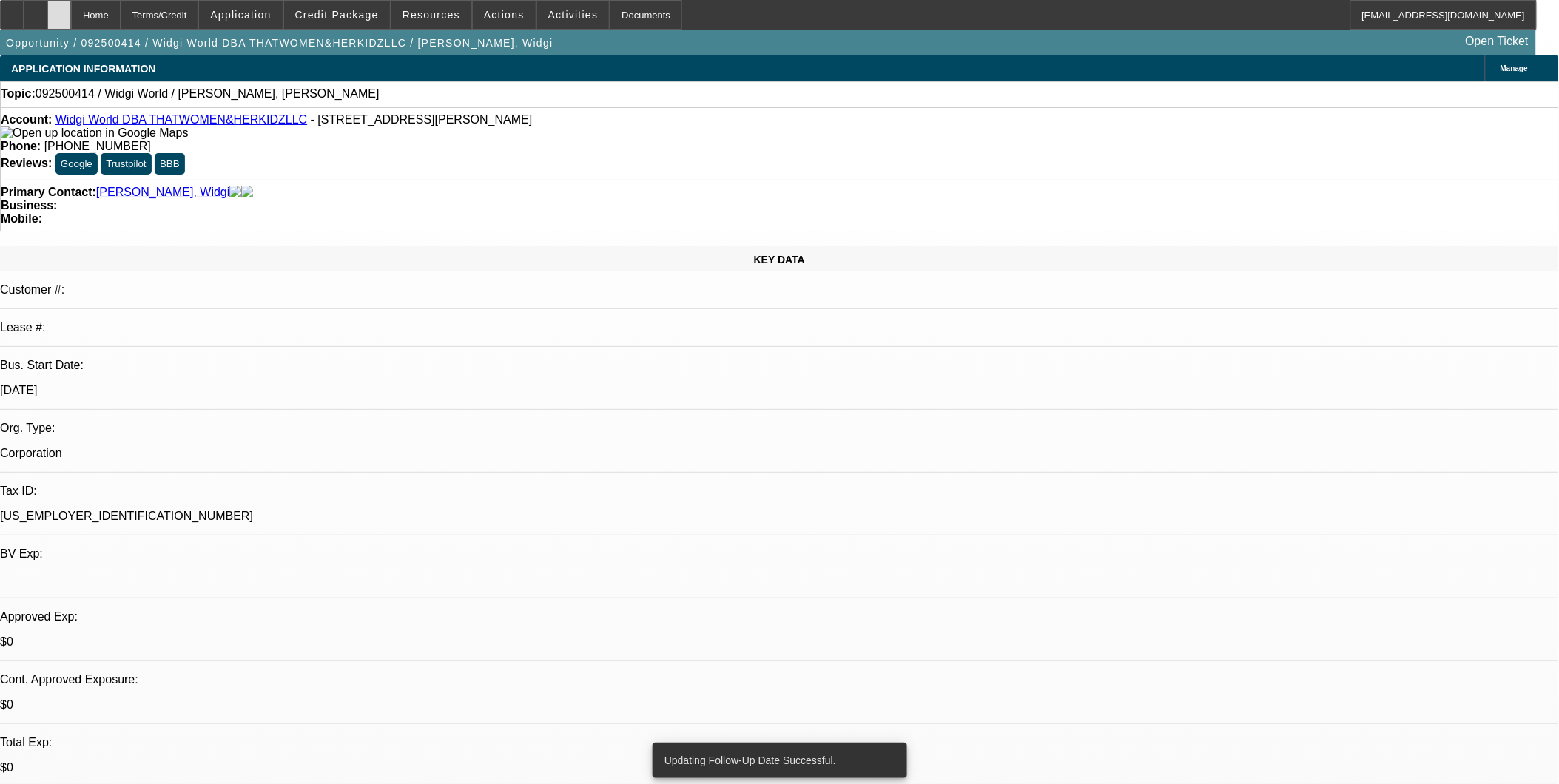
click at [71, 13] on div at bounding box center [59, 14] width 24 height 29
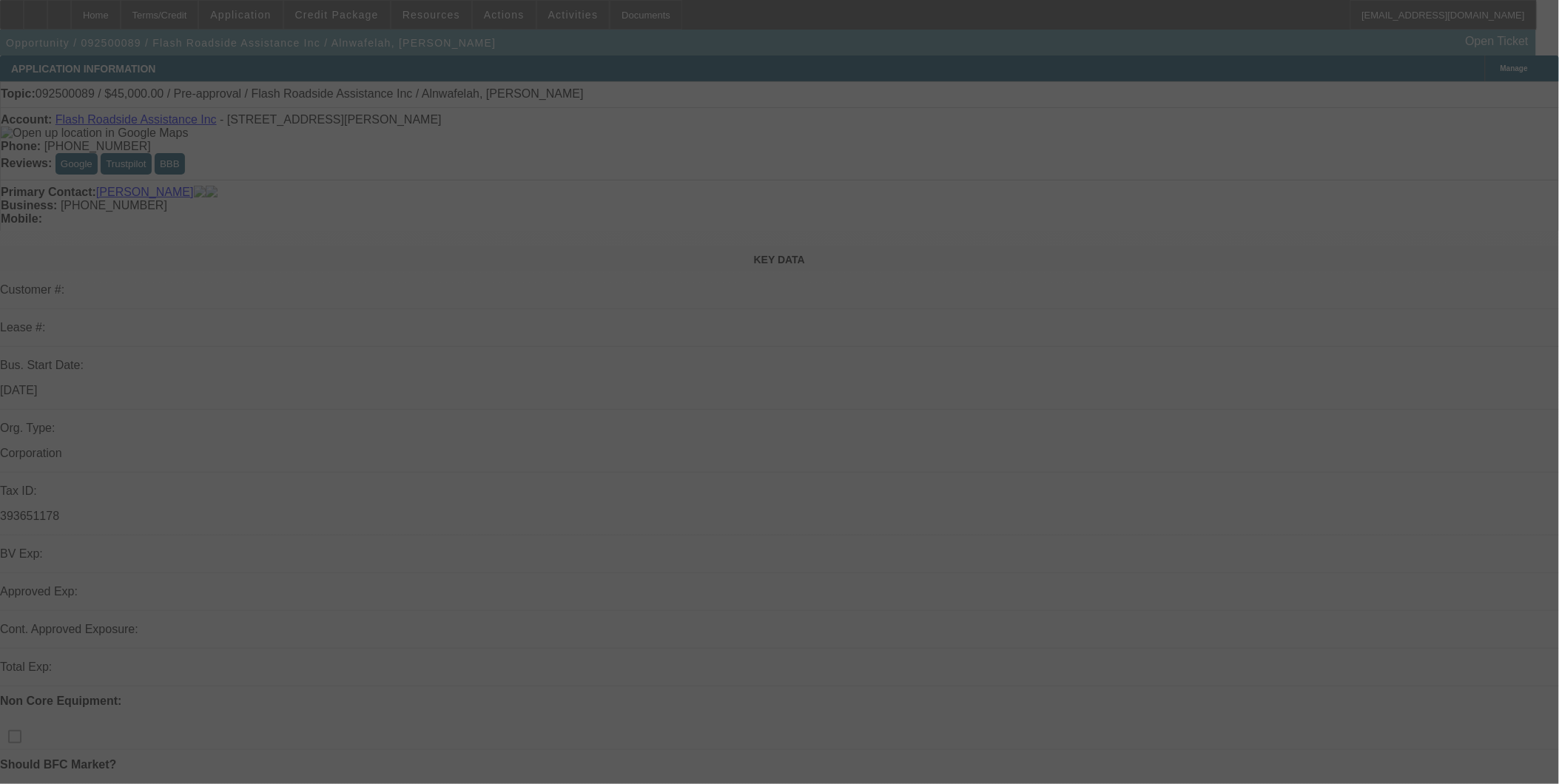
select select "0"
select select "0.1"
select select "4"
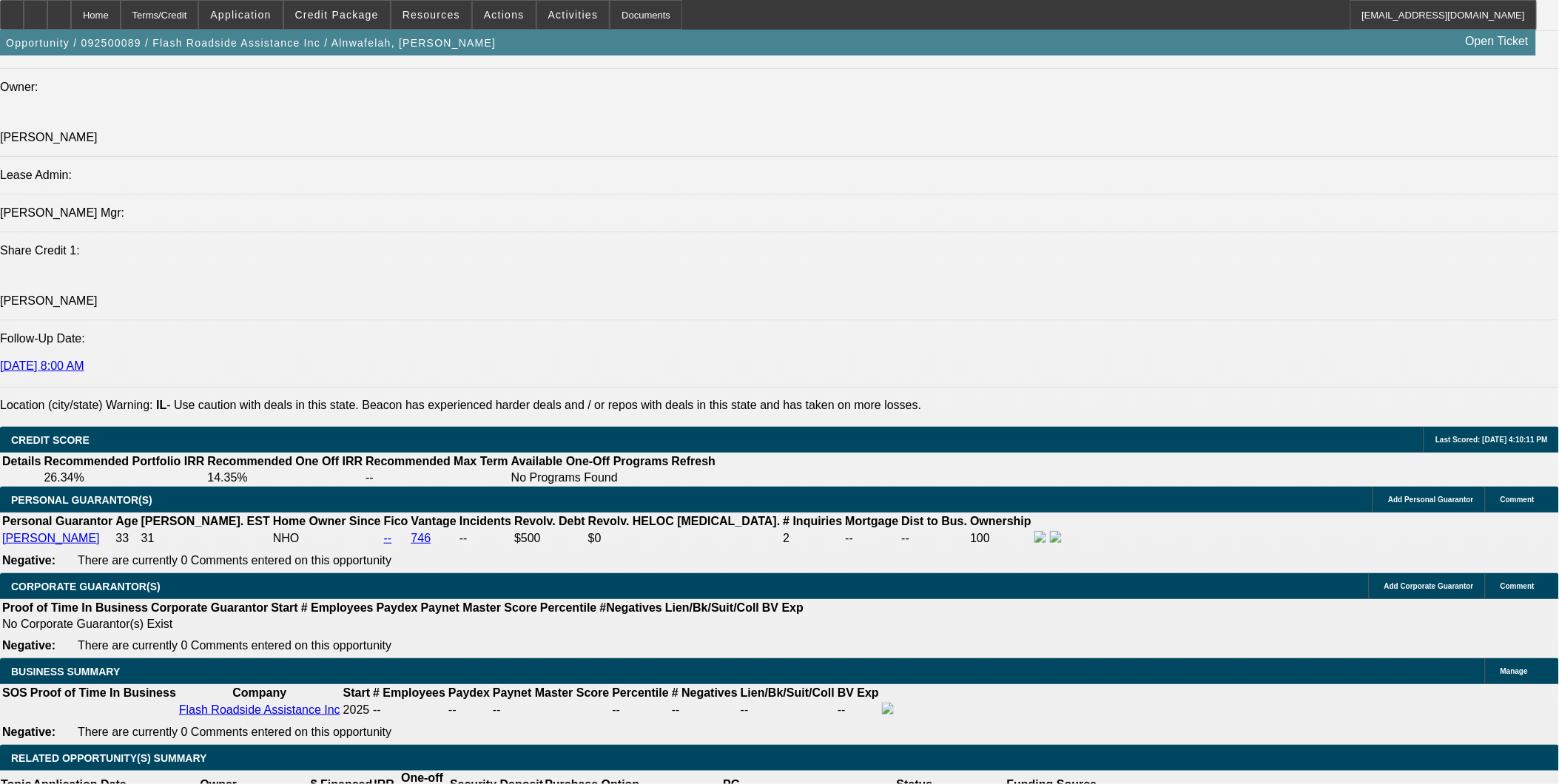
scroll to position [1972, 0]
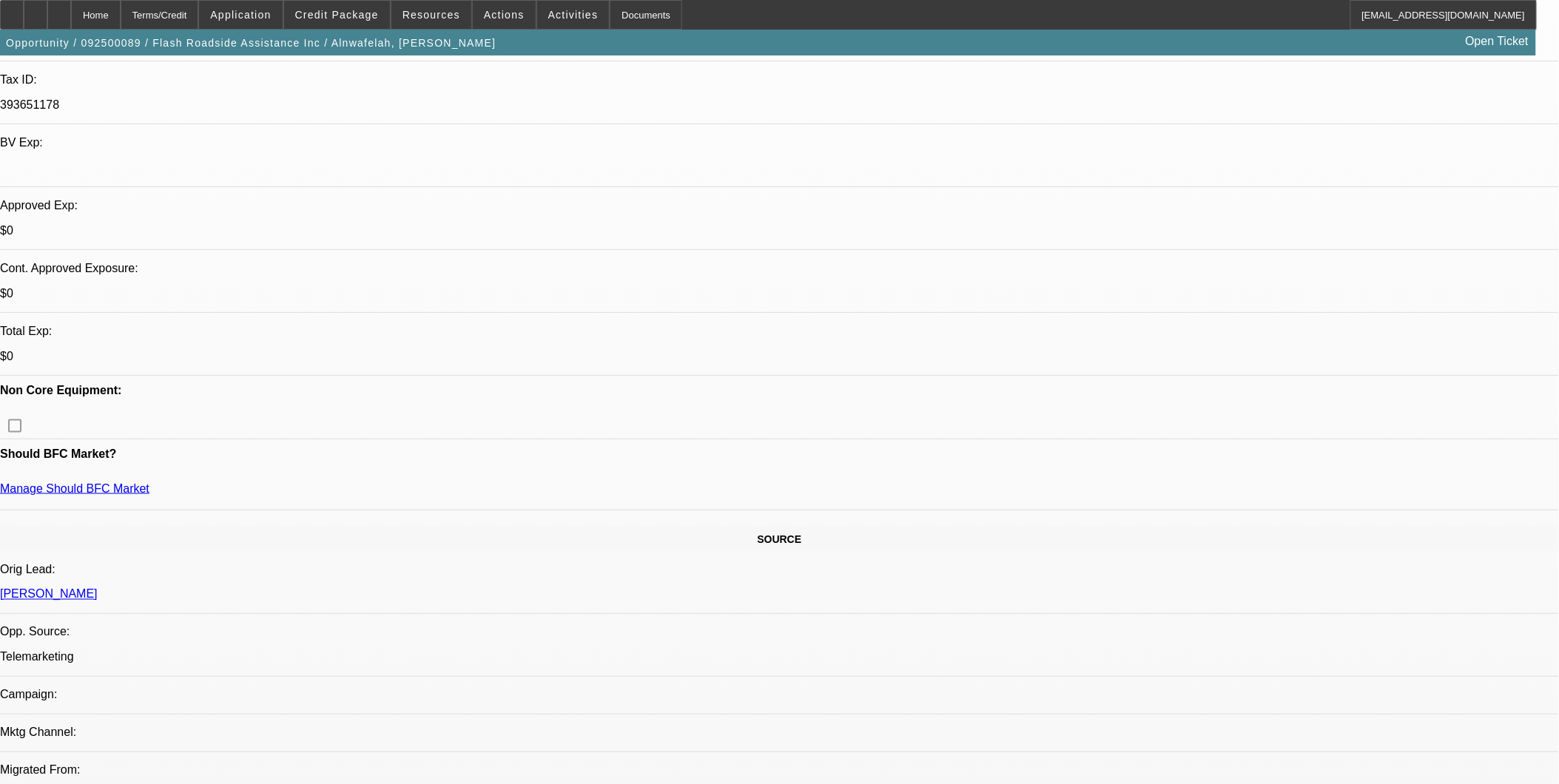
scroll to position [410, 0]
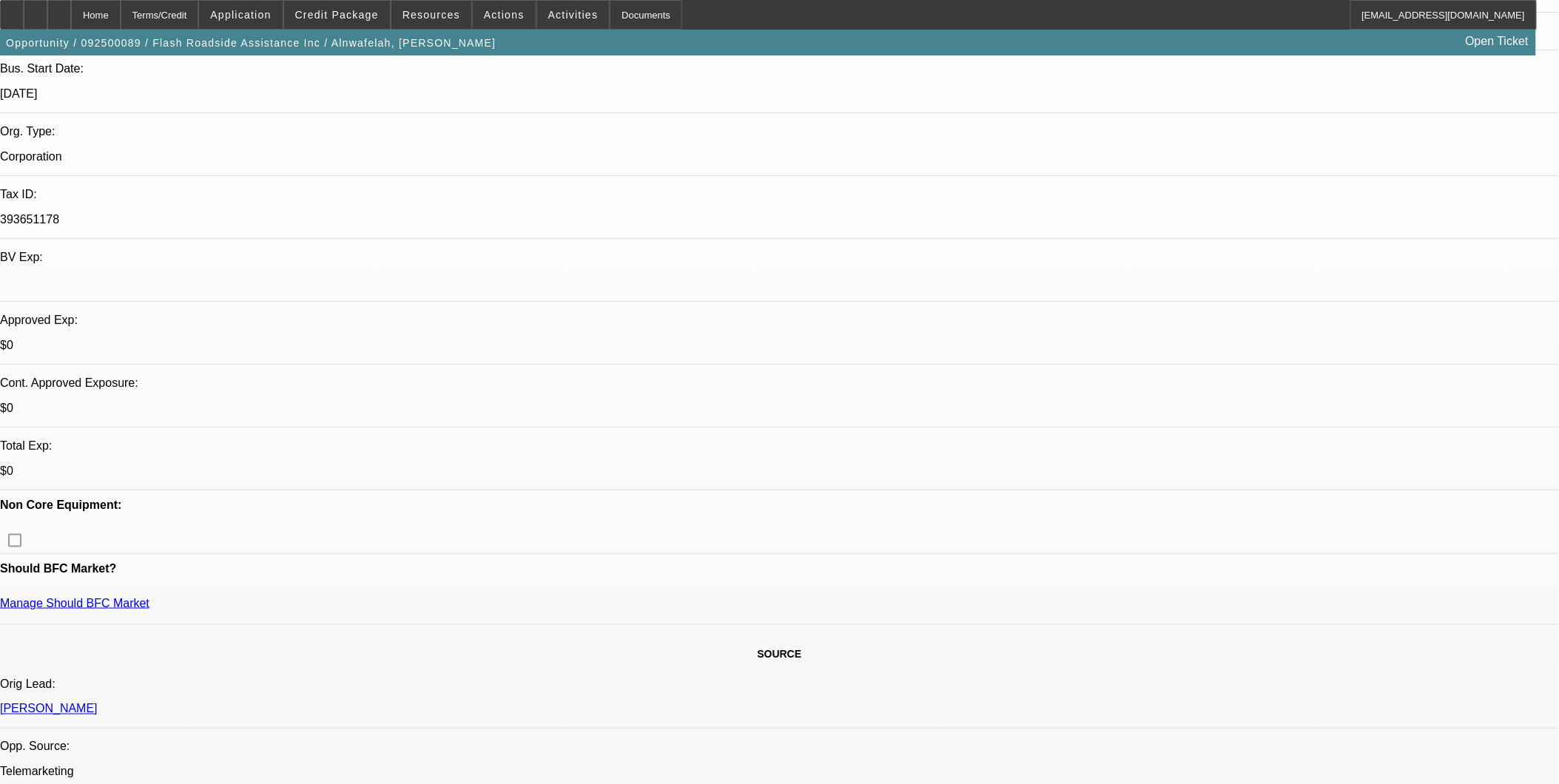
scroll to position [0, 0]
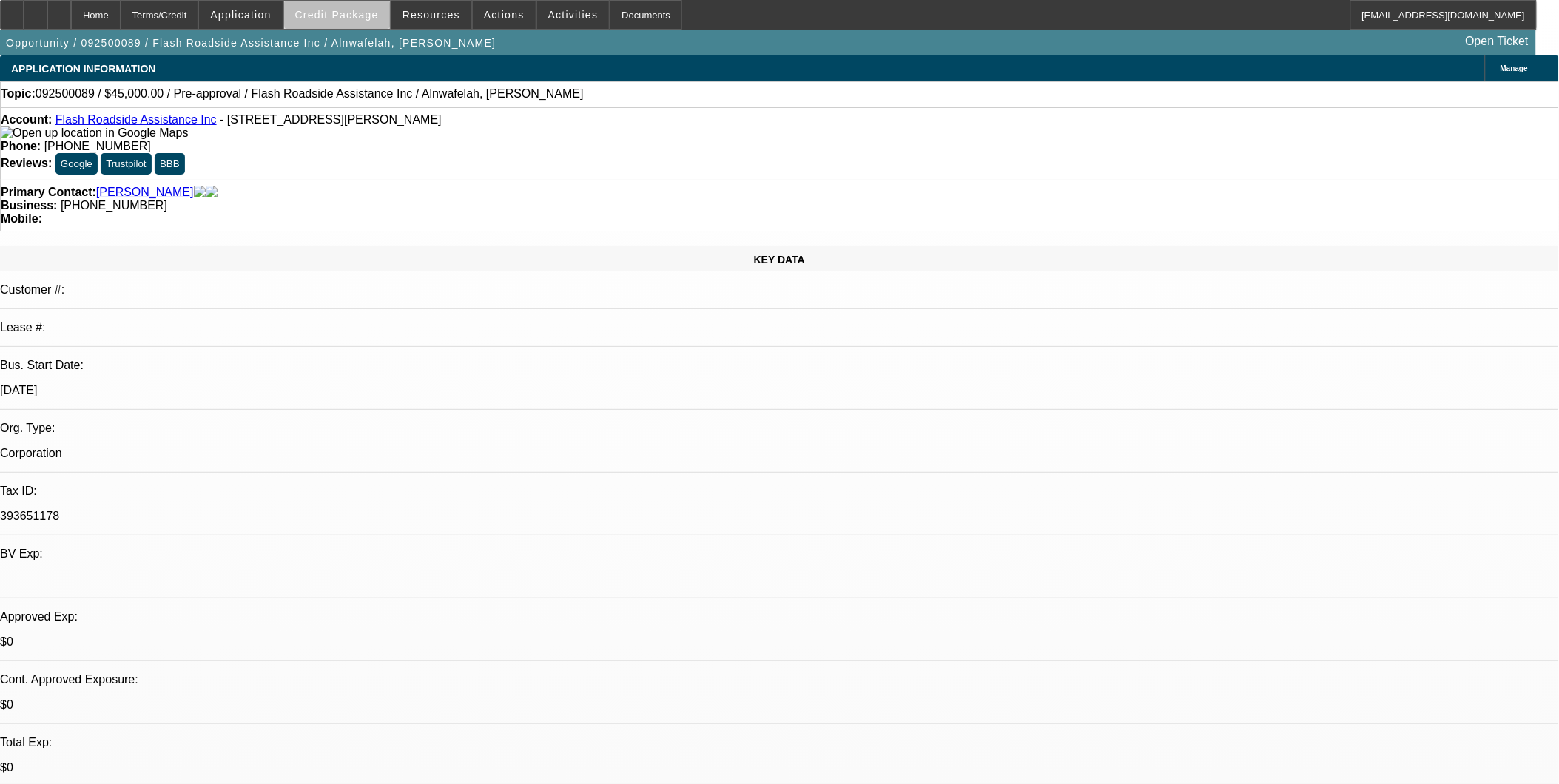
click at [371, 16] on span "Credit Package" at bounding box center [337, 15] width 84 height 12
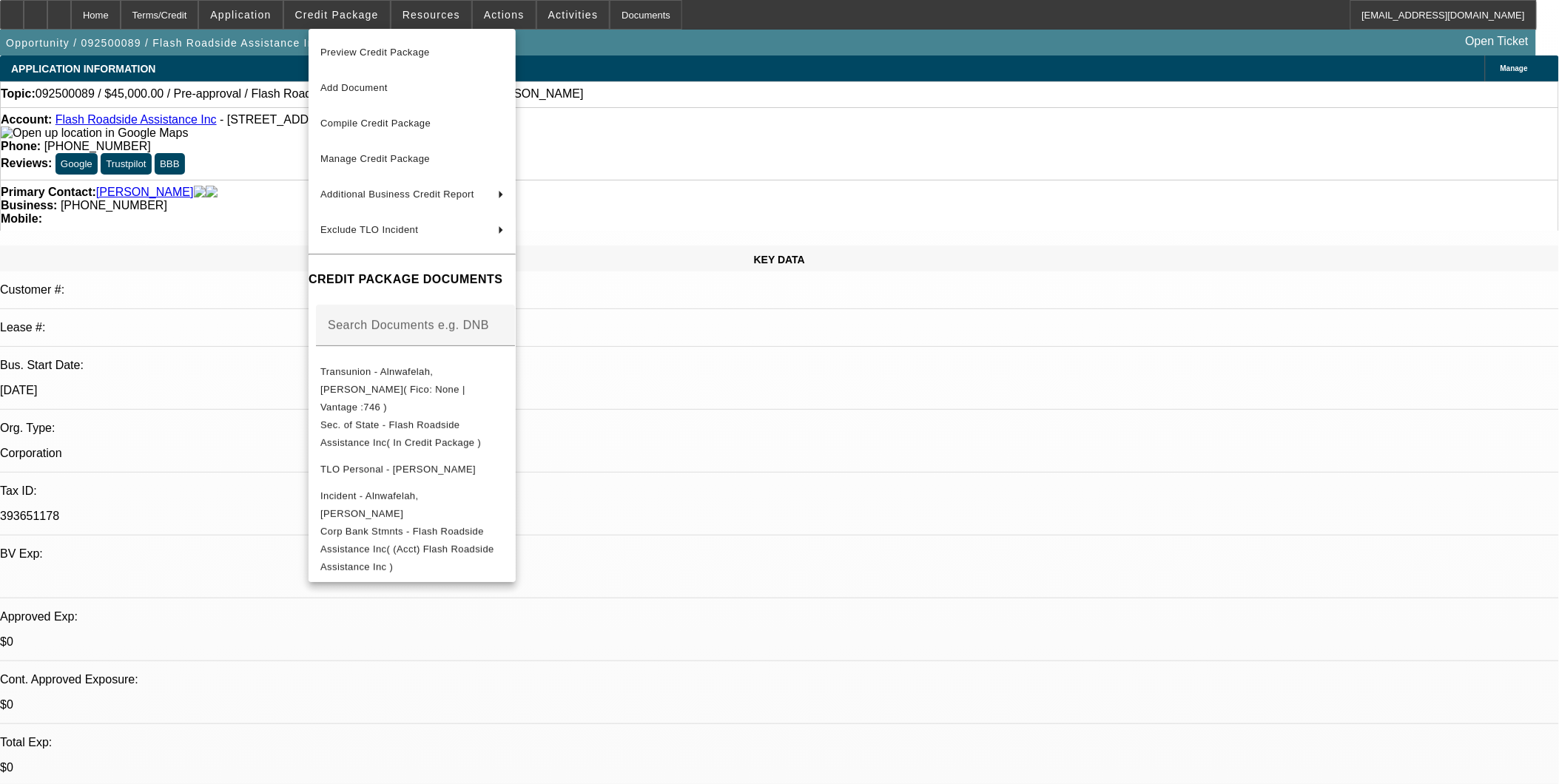
click at [877, 446] on div at bounding box center [779, 392] width 1559 height 784
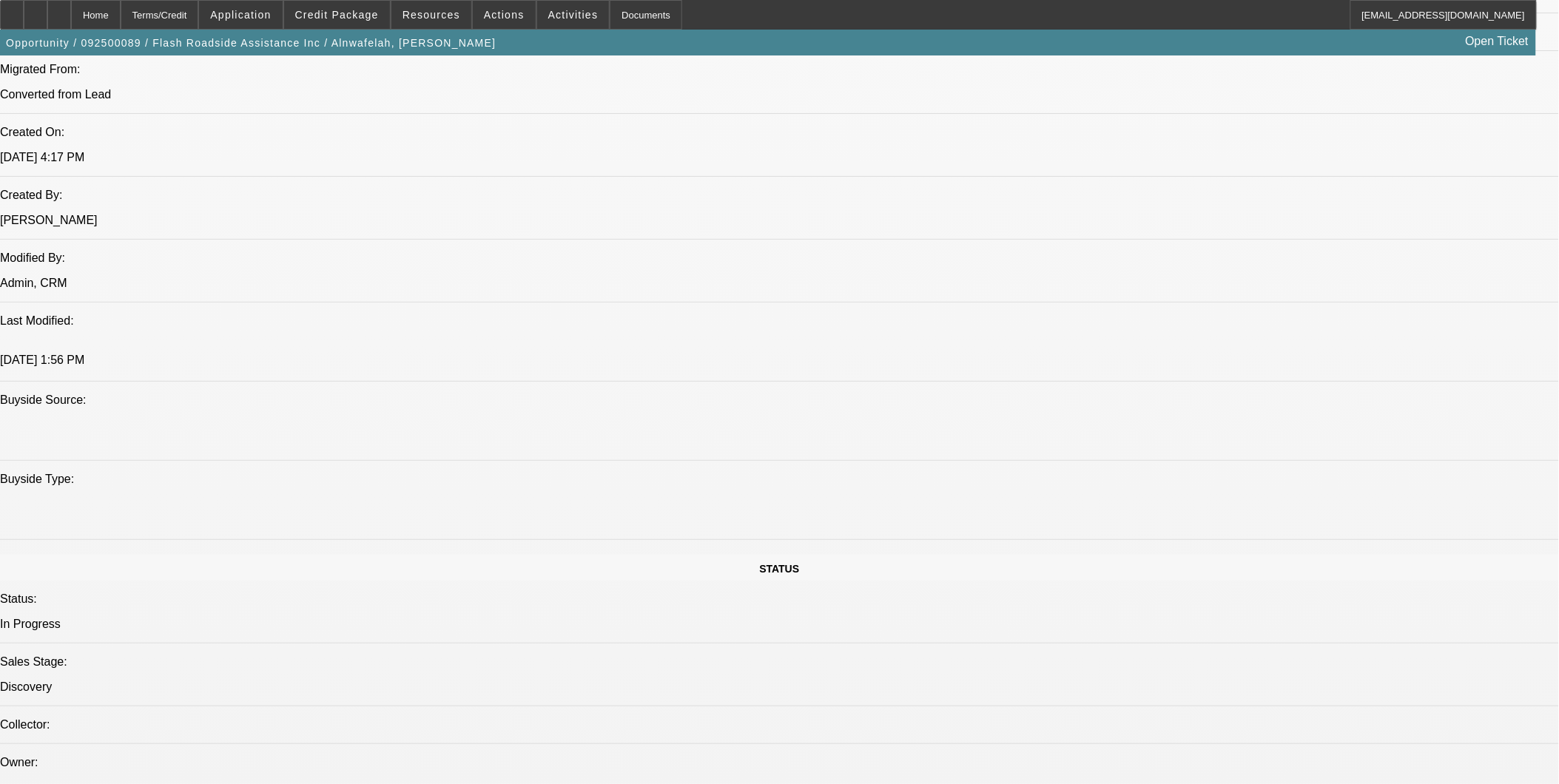
scroll to position [1150, 0]
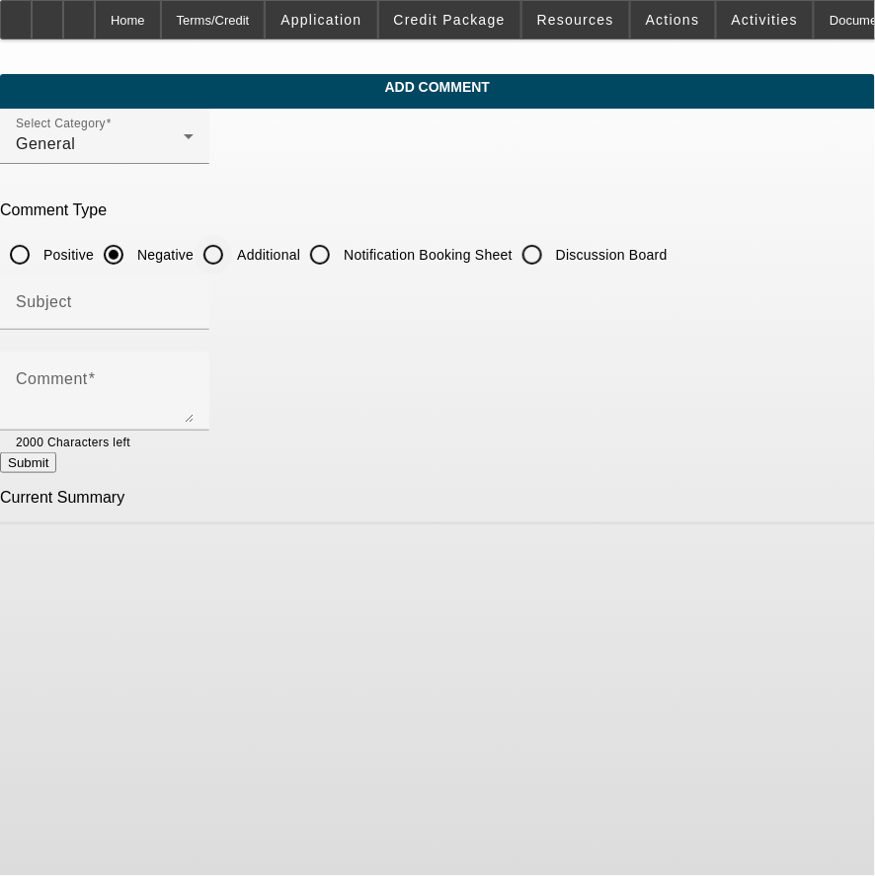
click at [233, 250] on input "Additional" at bounding box center [213, 254] width 39 height 39
radio input "true"
drag, startPoint x: 232, startPoint y: 287, endPoint x: 231, endPoint y: 302, distance: 14.8
click at [194, 296] on div "Subject" at bounding box center [105, 302] width 178 height 55
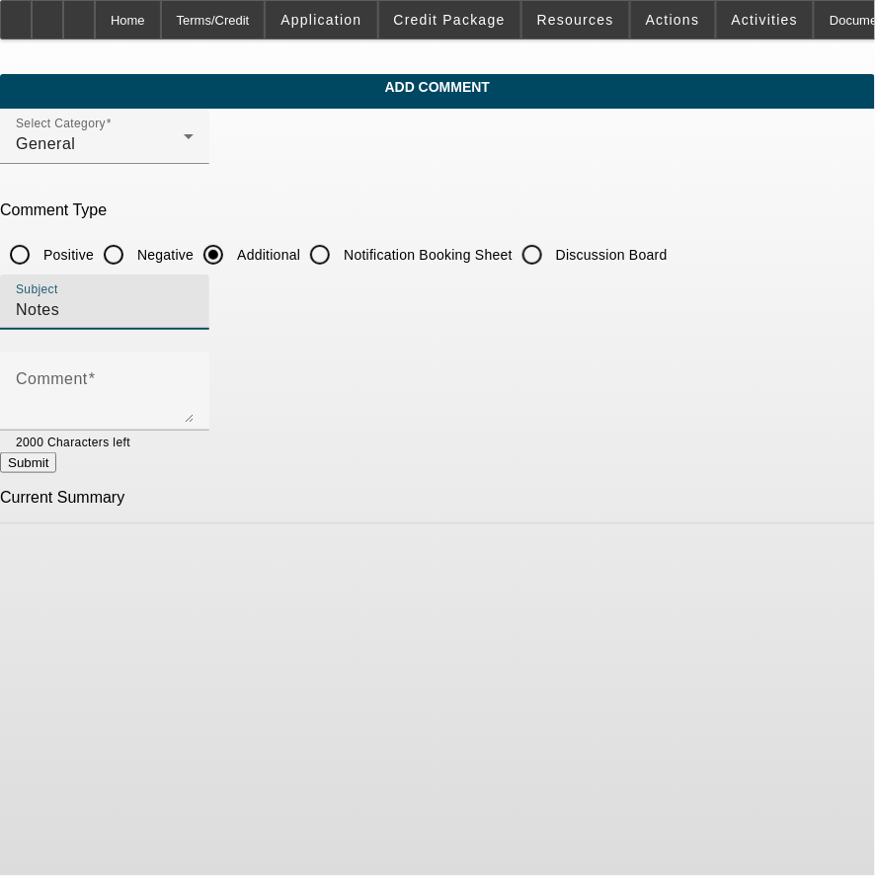
type input "Notes"
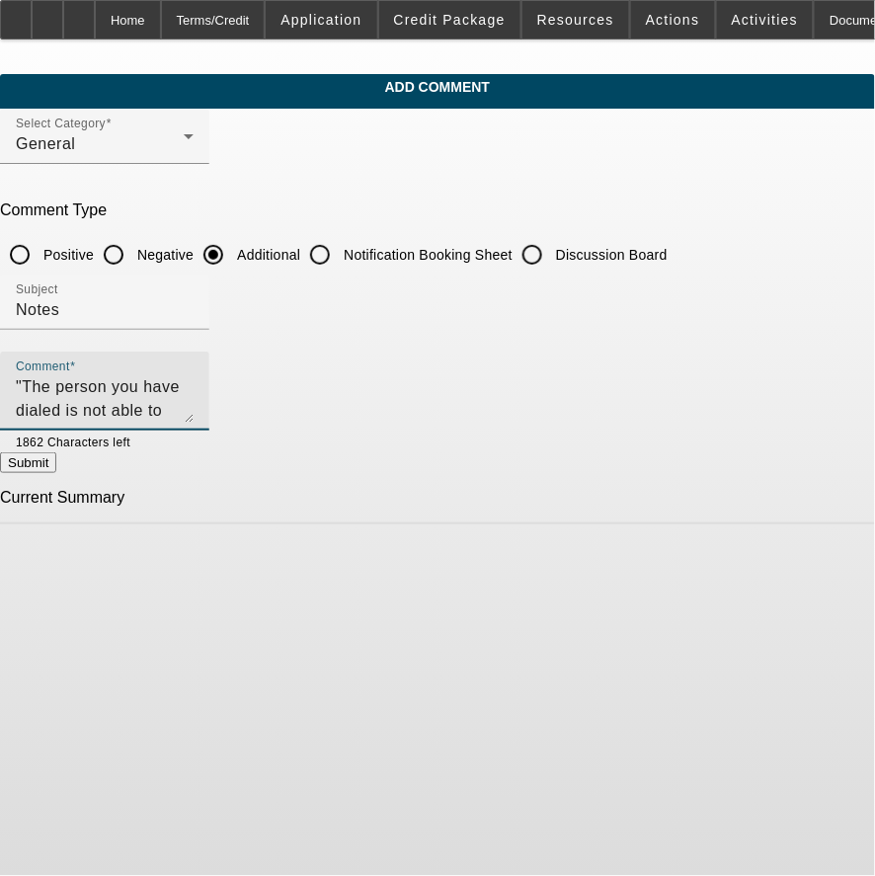
type textarea ""The person you have dialed is not able to receive calls at this time." I need …"
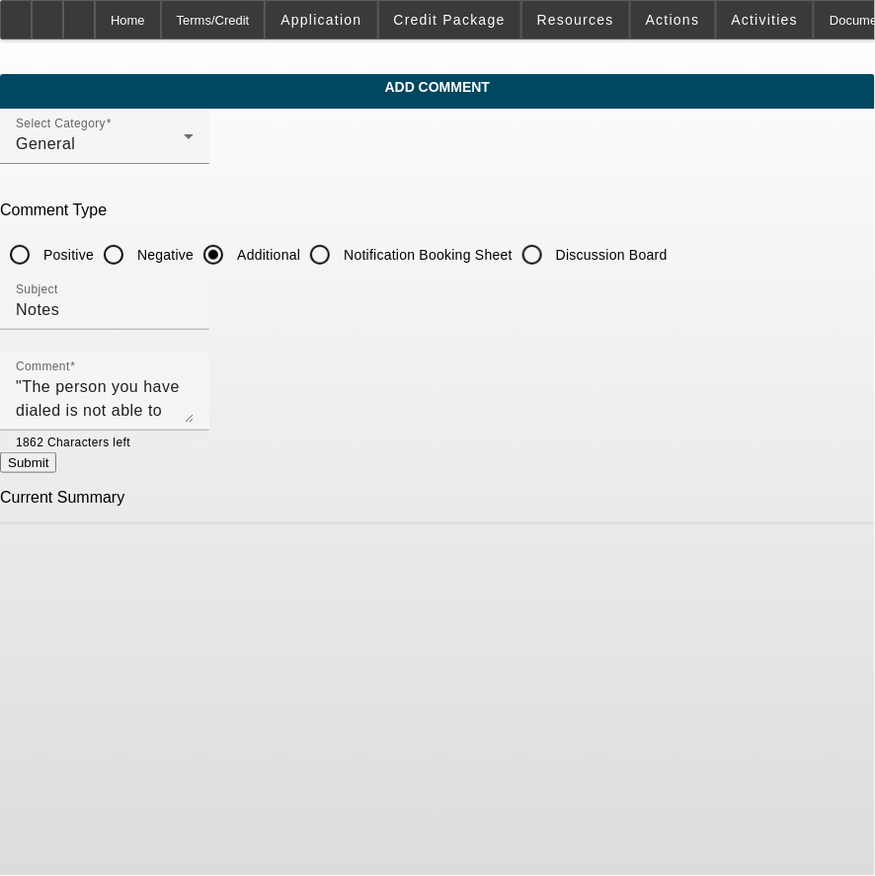
click at [56, 473] on button "Submit" at bounding box center [28, 462] width 56 height 21
radio input "true"
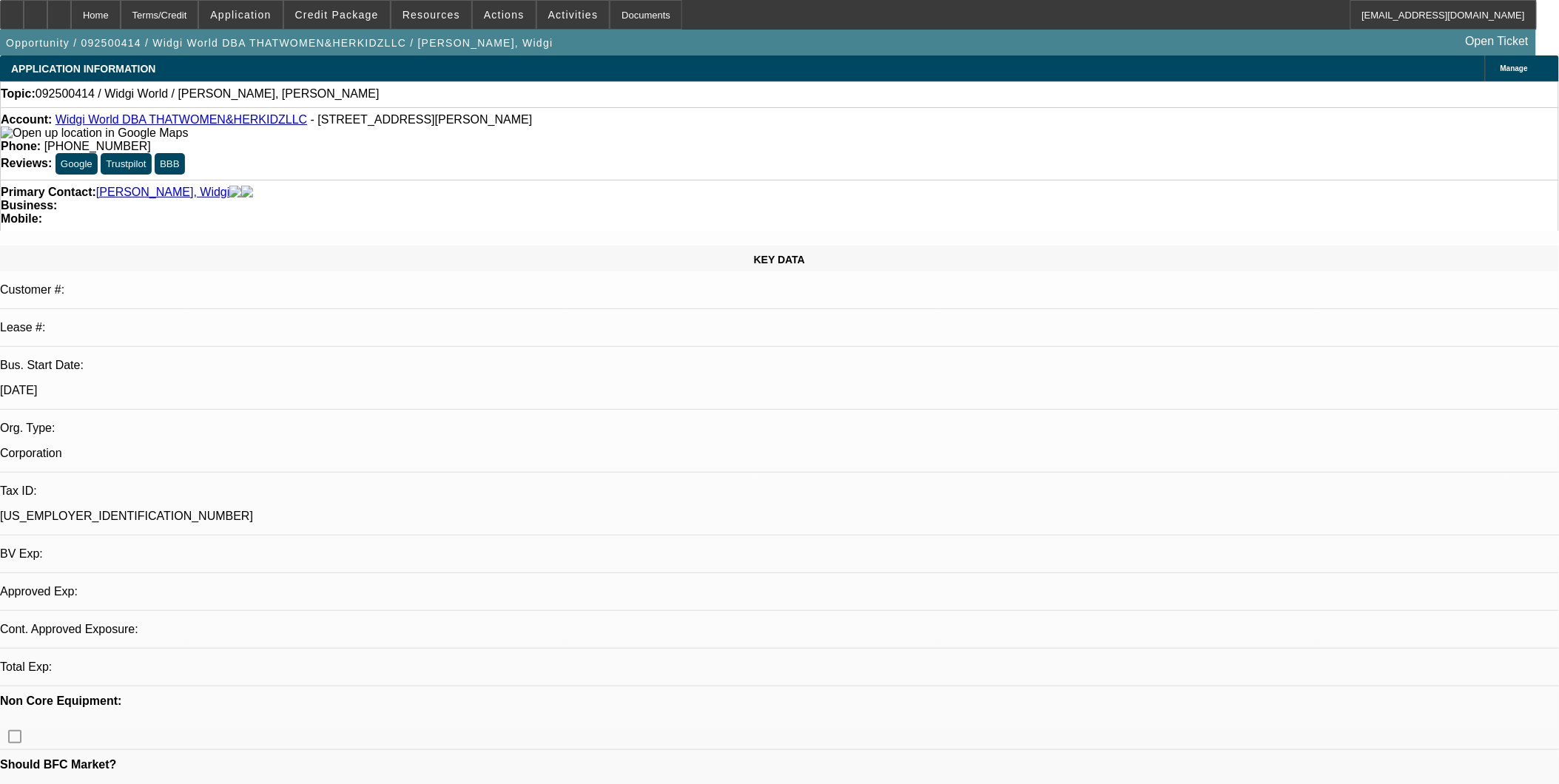
select select "0"
select select "2"
select select "0.1"
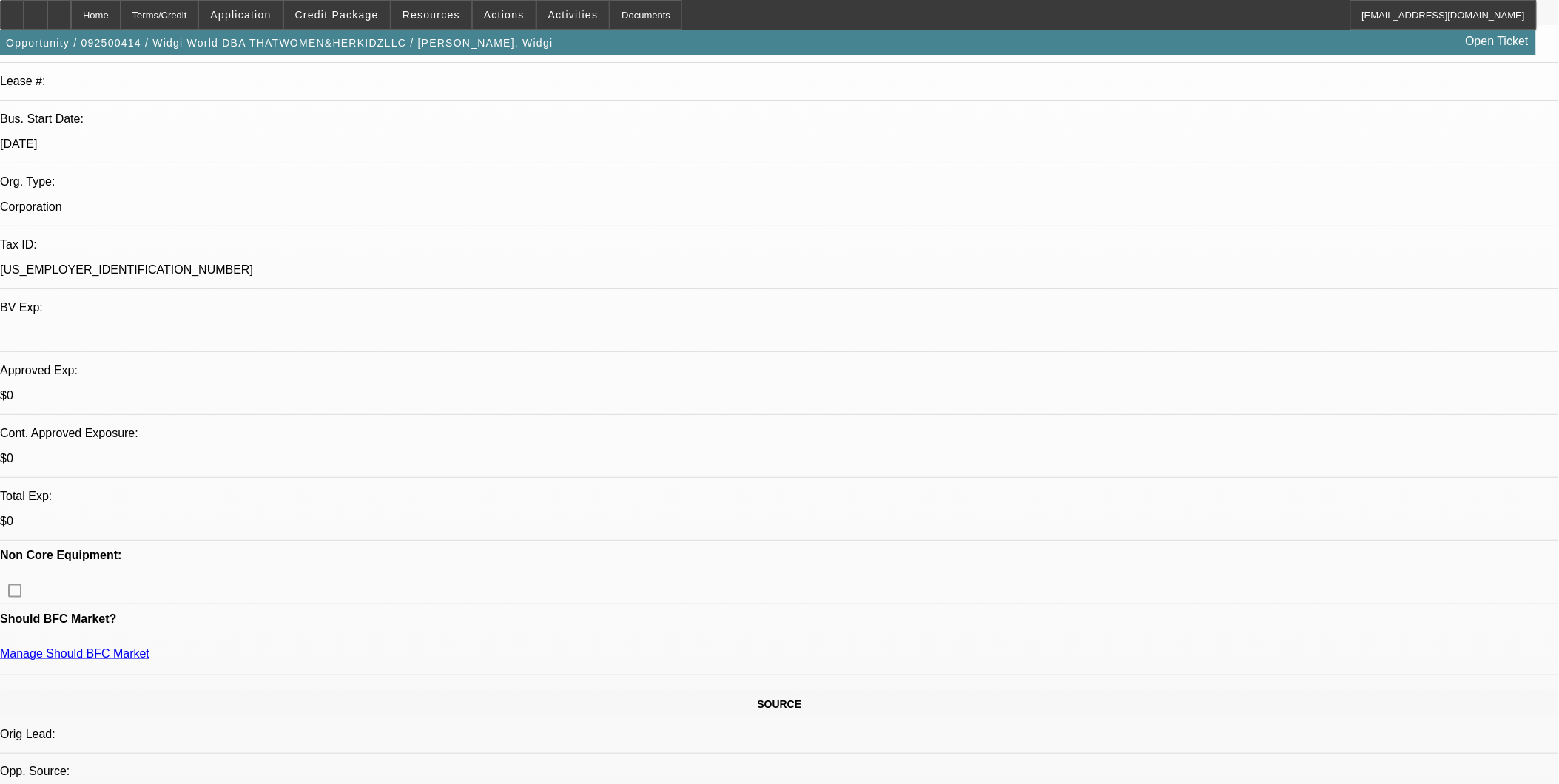
select select "1"
select select "2"
select select "4"
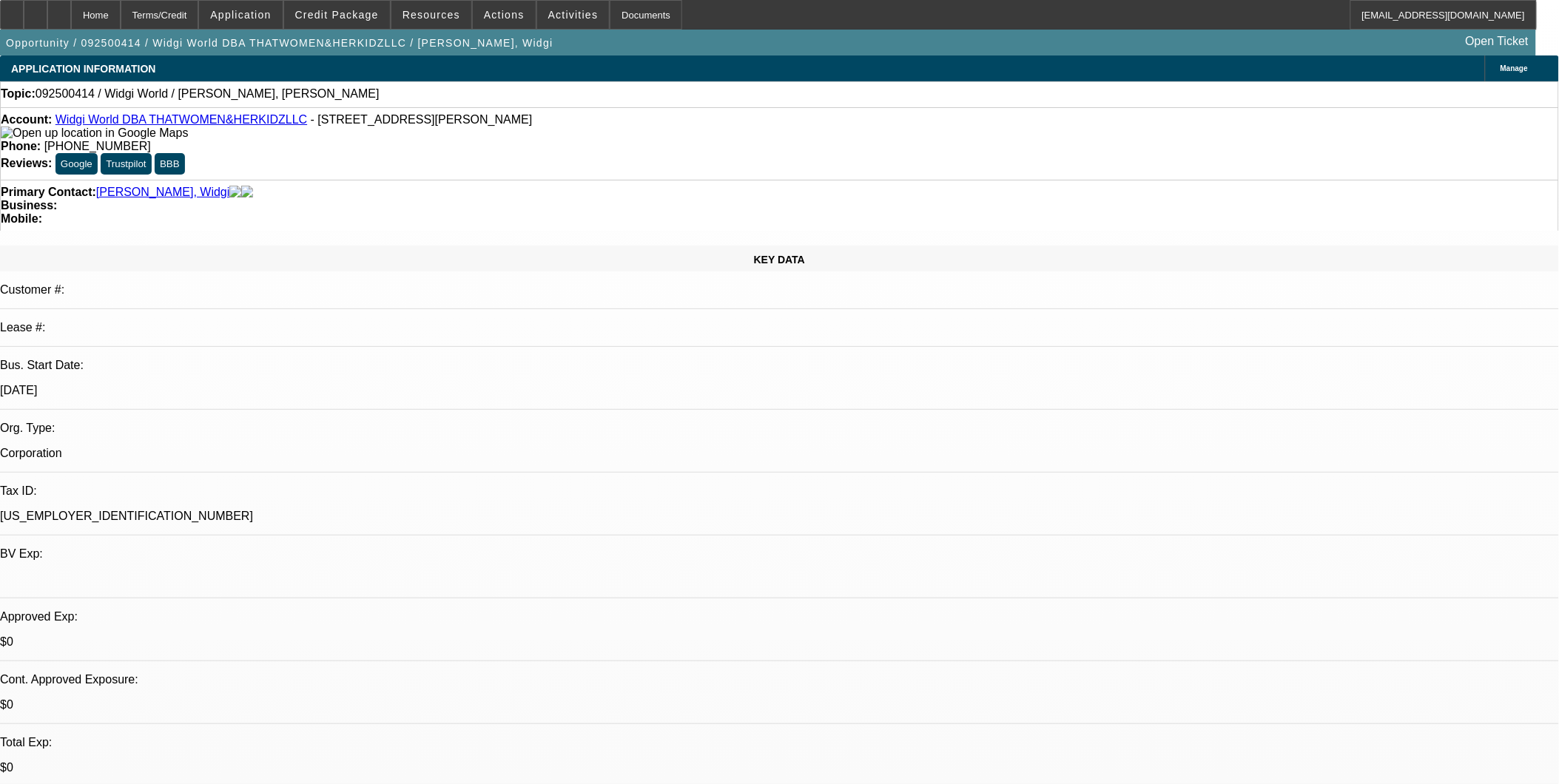
click at [344, 16] on span "Credit Package" at bounding box center [337, 15] width 84 height 12
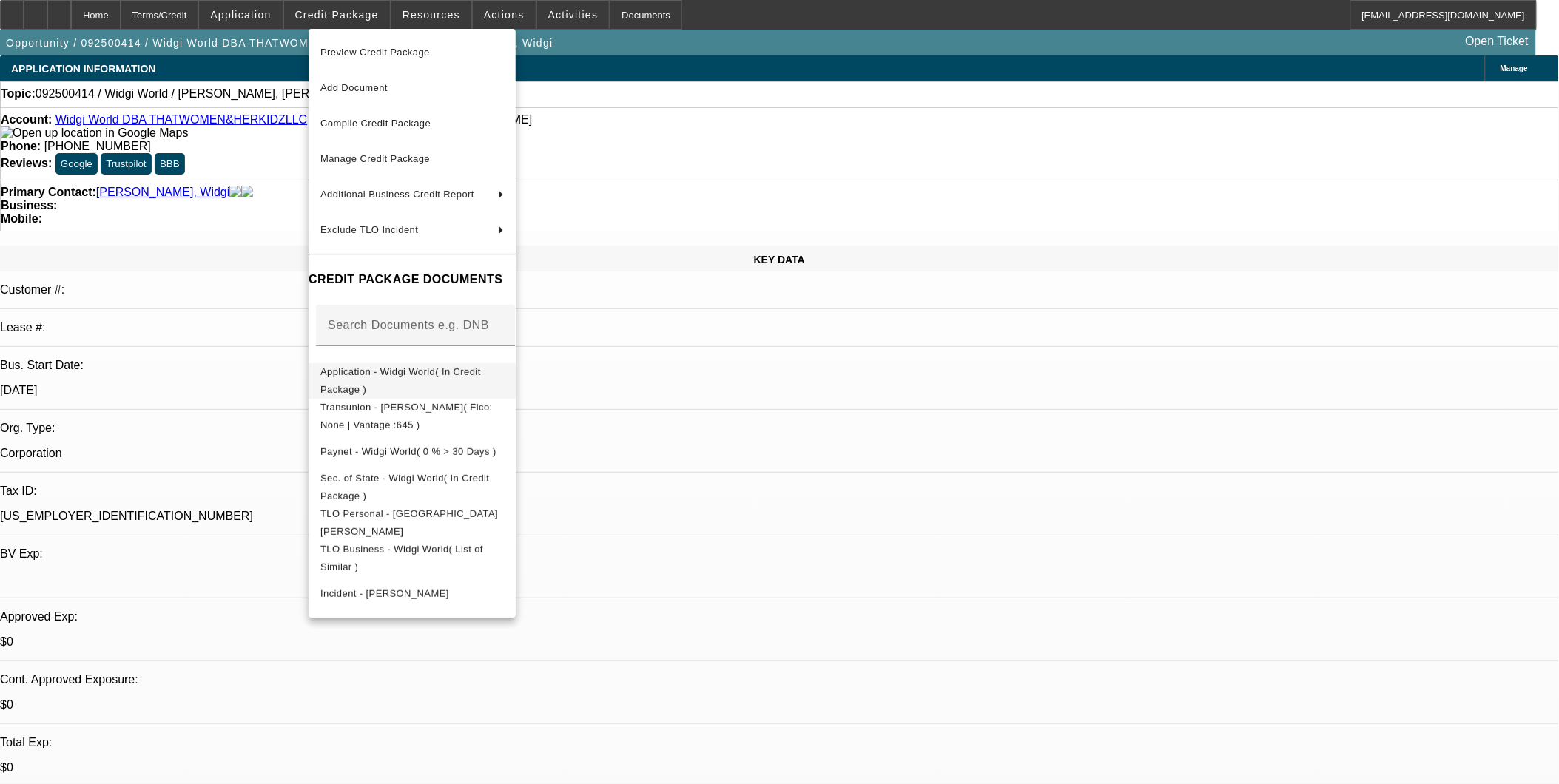
click at [424, 383] on span "Application - Widgi World( In Credit Package )" at bounding box center [412, 380] width 184 height 35
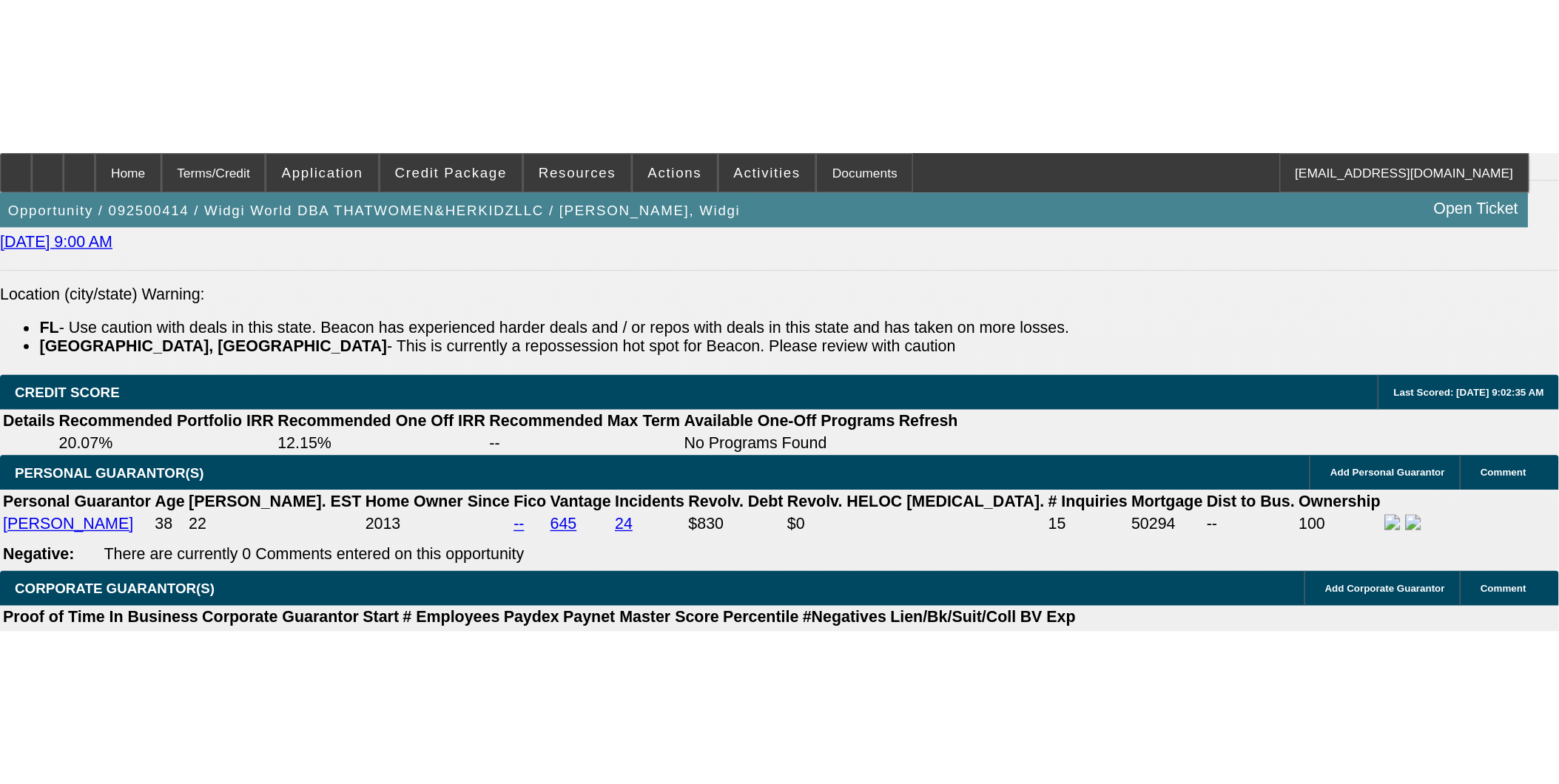
scroll to position [1972, 0]
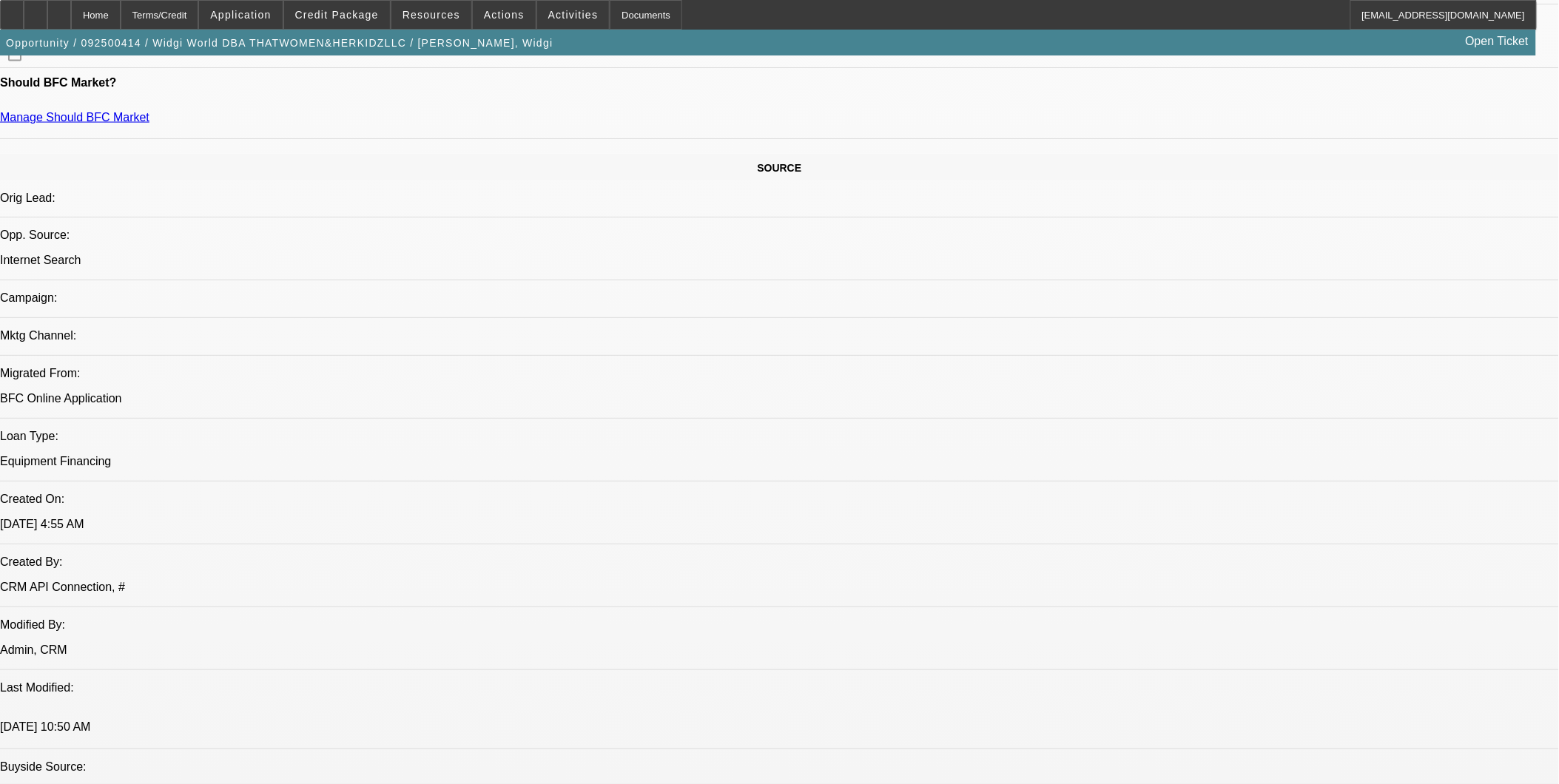
scroll to position [493, 0]
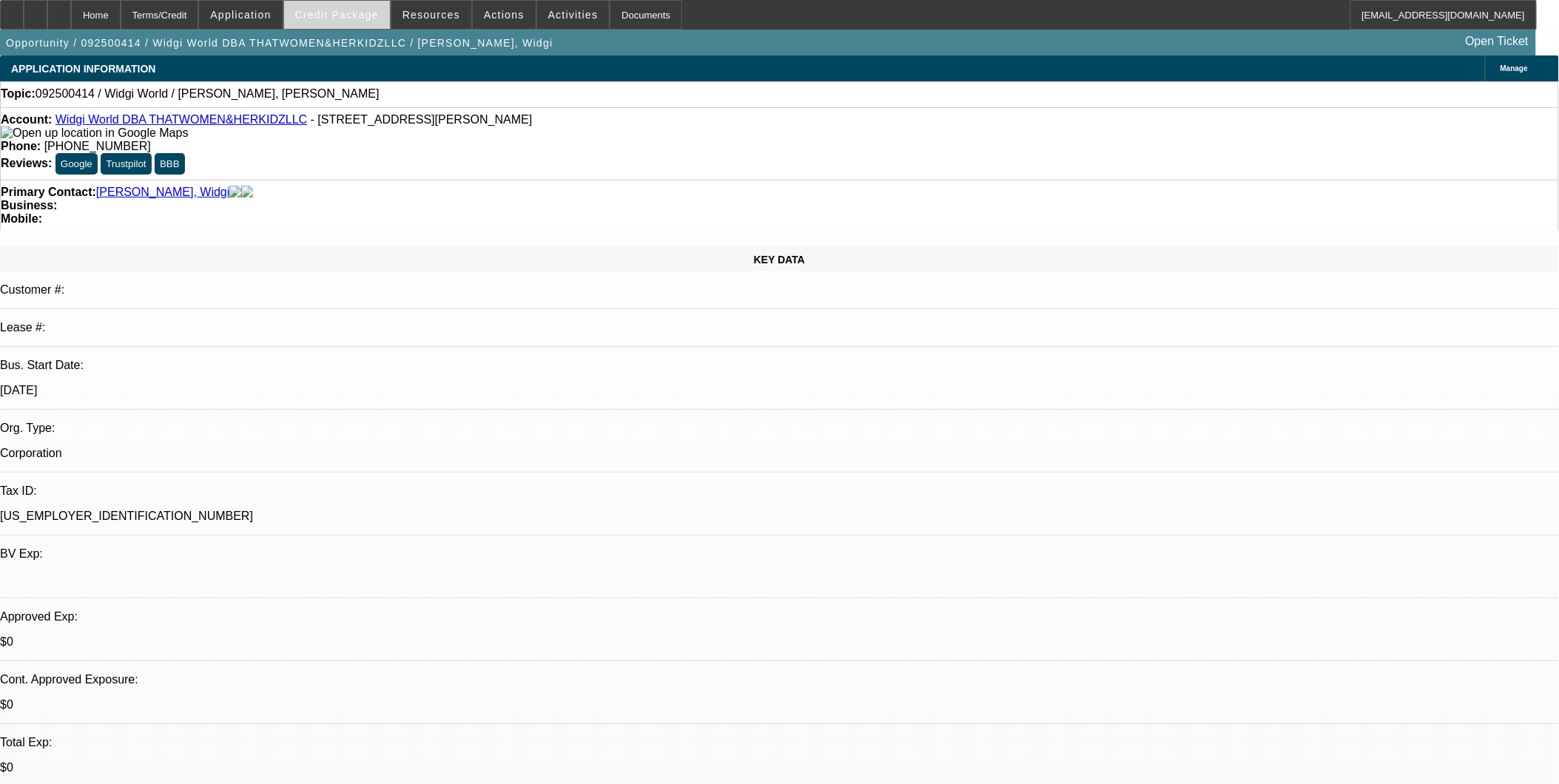
click at [379, 10] on span "Credit Package" at bounding box center [337, 15] width 84 height 12
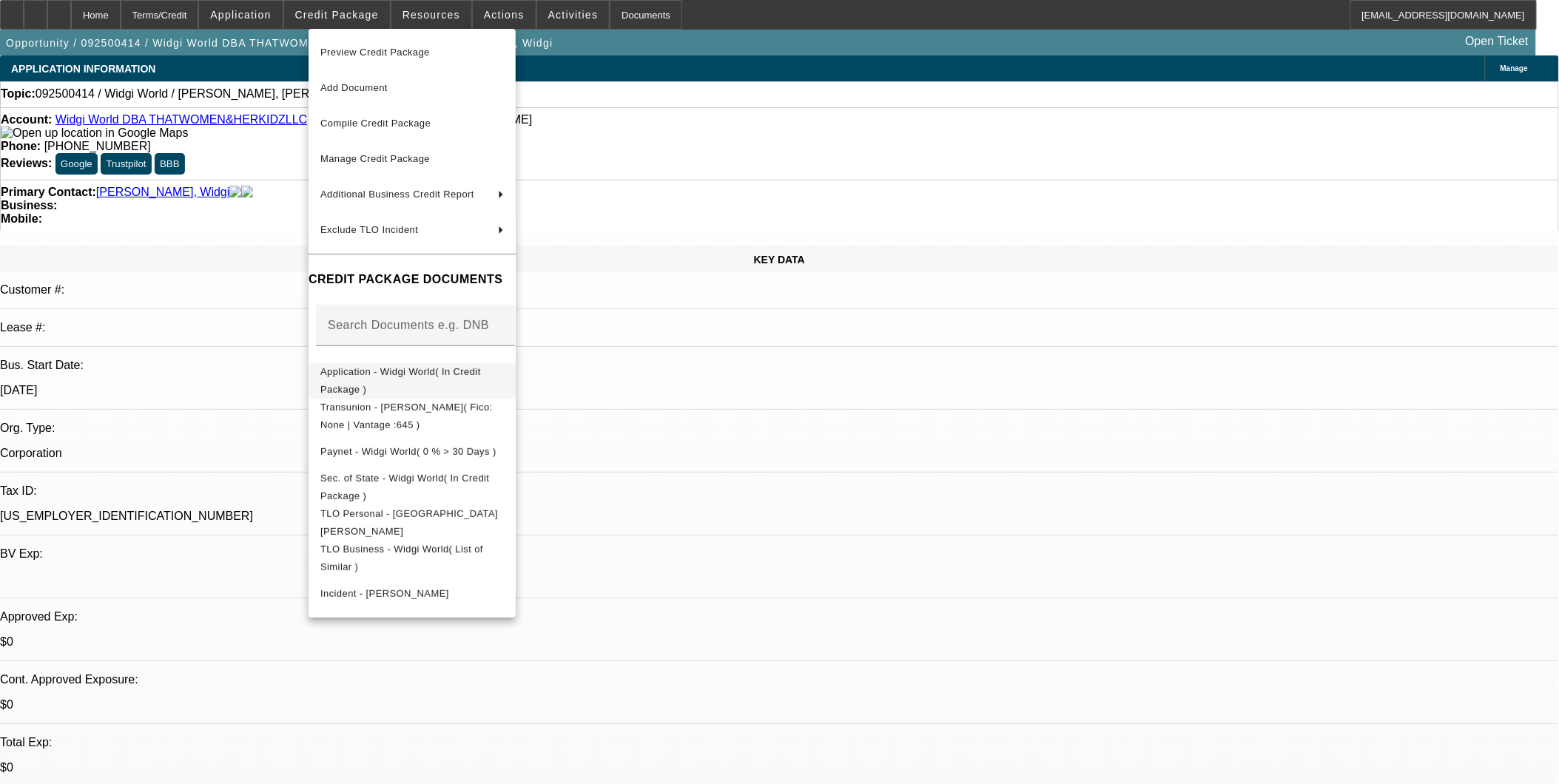
click at [390, 374] on span "Application - Widgi World( In Credit Package )" at bounding box center [401, 380] width 160 height 29
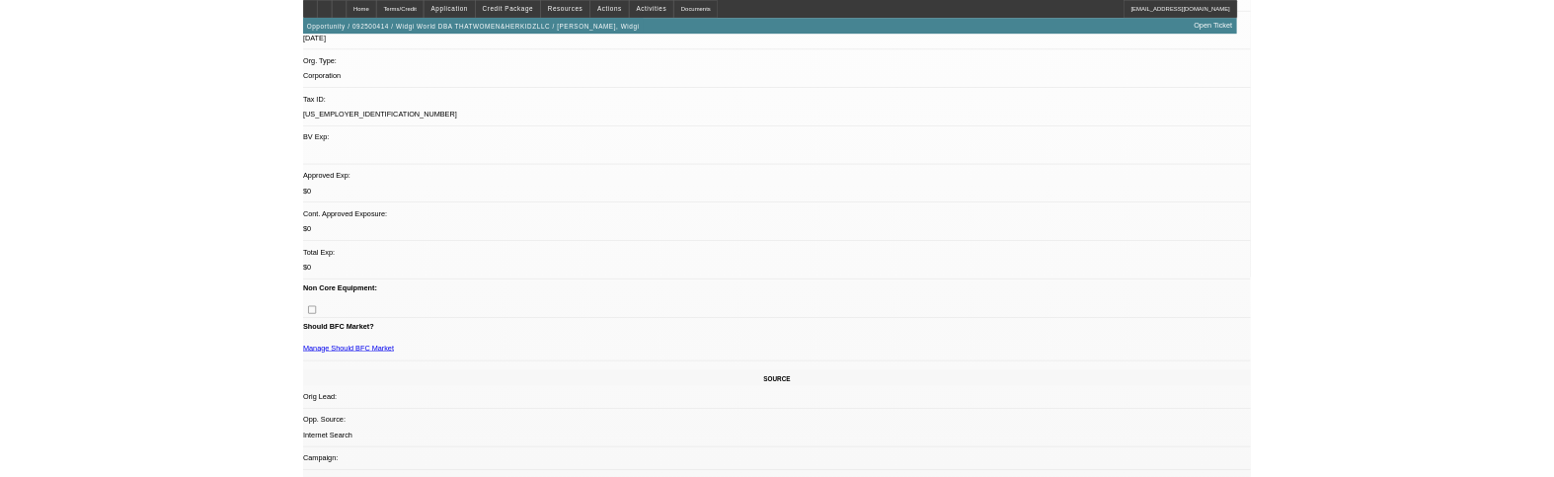
scroll to position [456, 0]
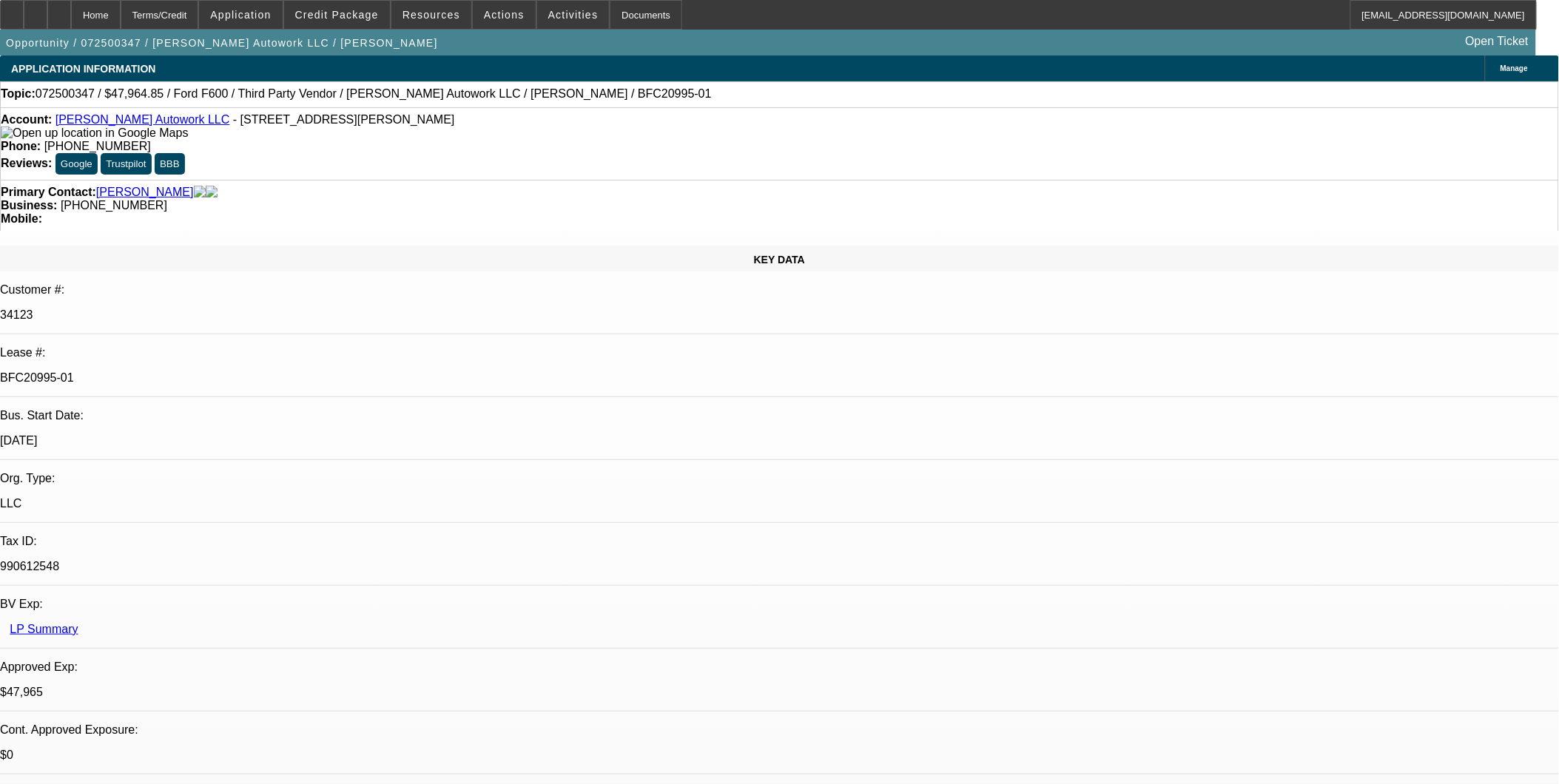
select select "0"
select select "2"
select select "0"
select select "2"
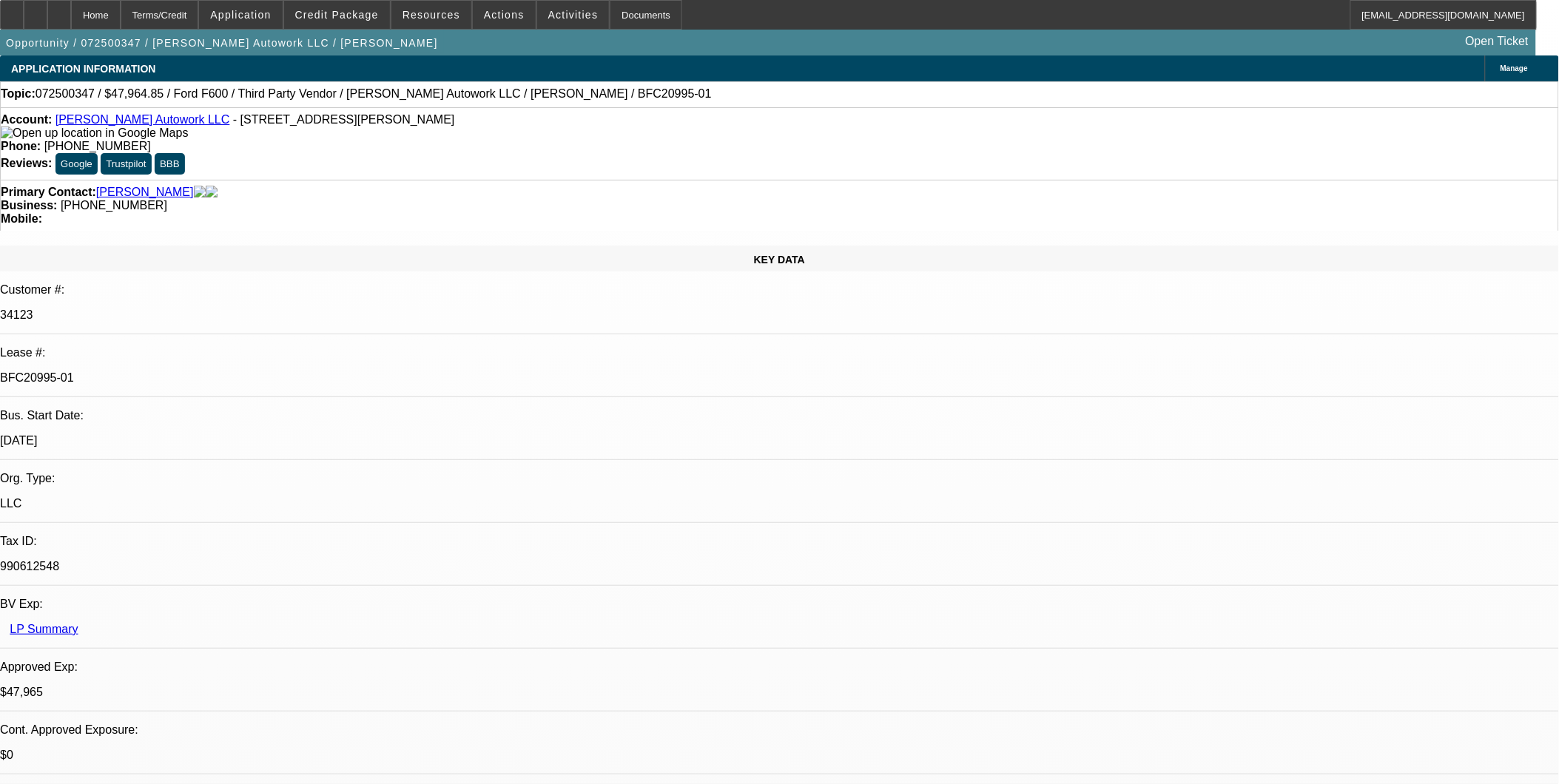
select select "0.1"
select select "0"
select select "2"
select select "0"
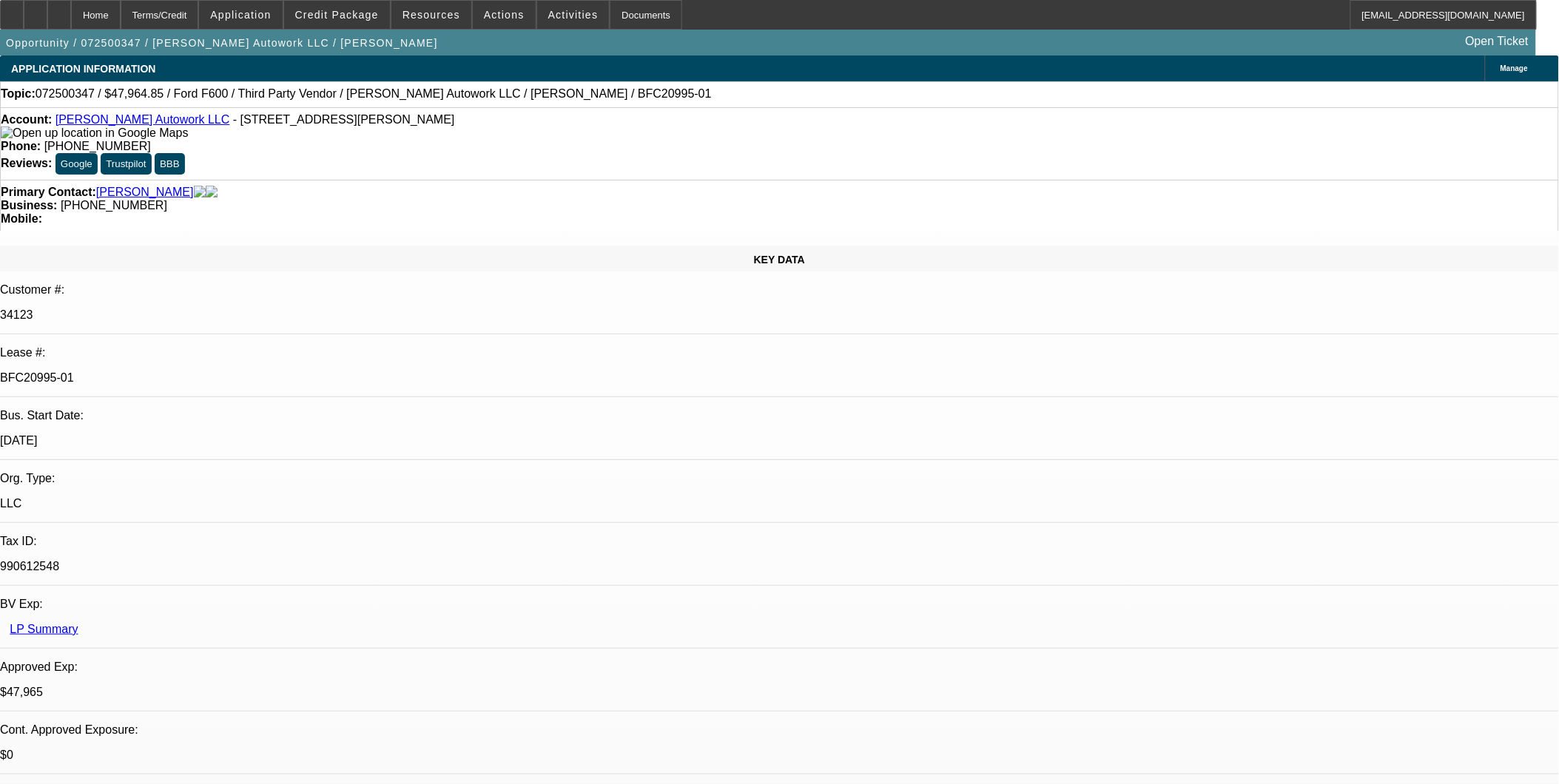
select select "2"
select select "0.1"
select select "1"
select select "2"
select select "6"
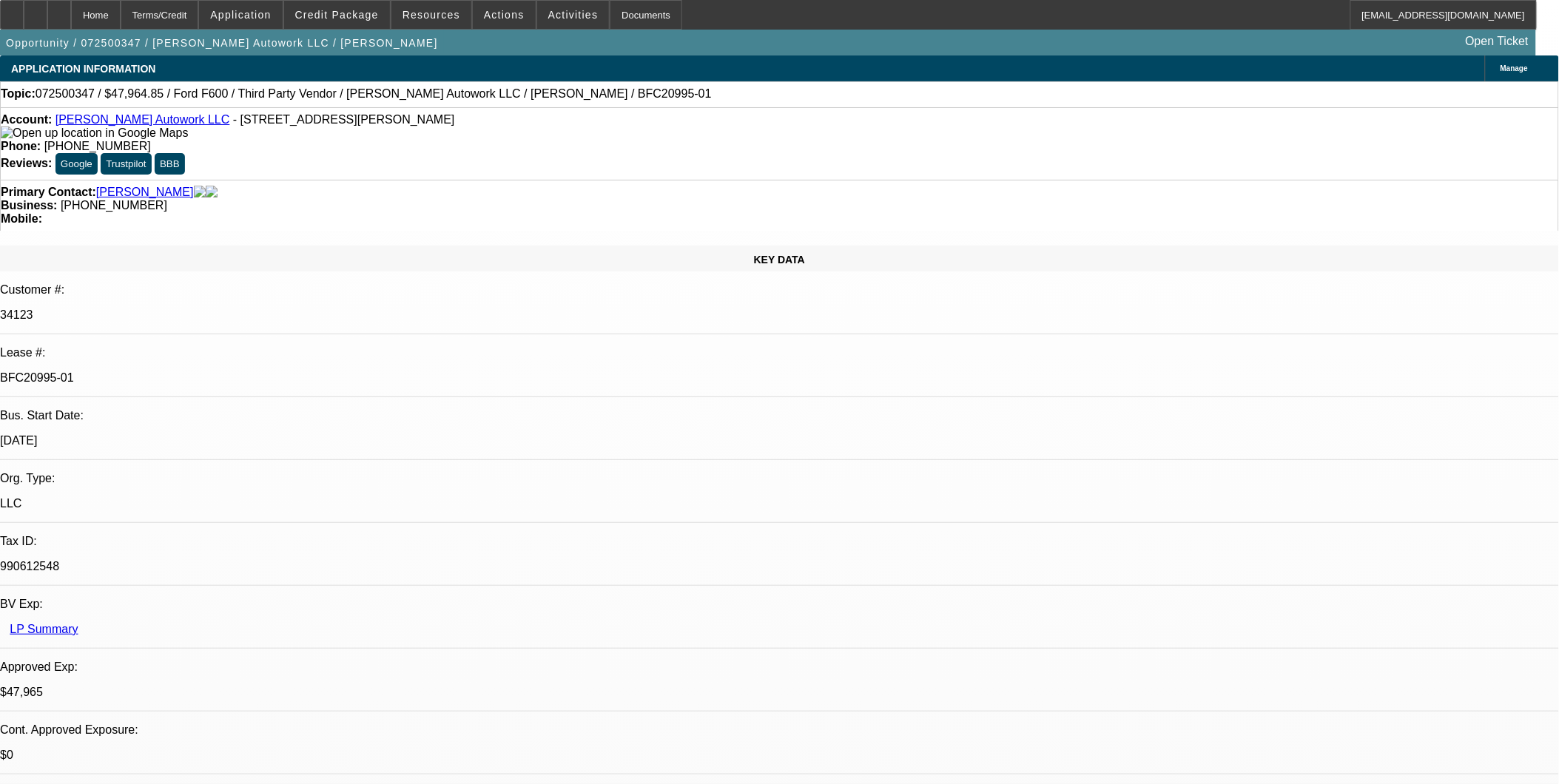
select select "1"
select select "2"
select select "4"
select select "1"
select select "2"
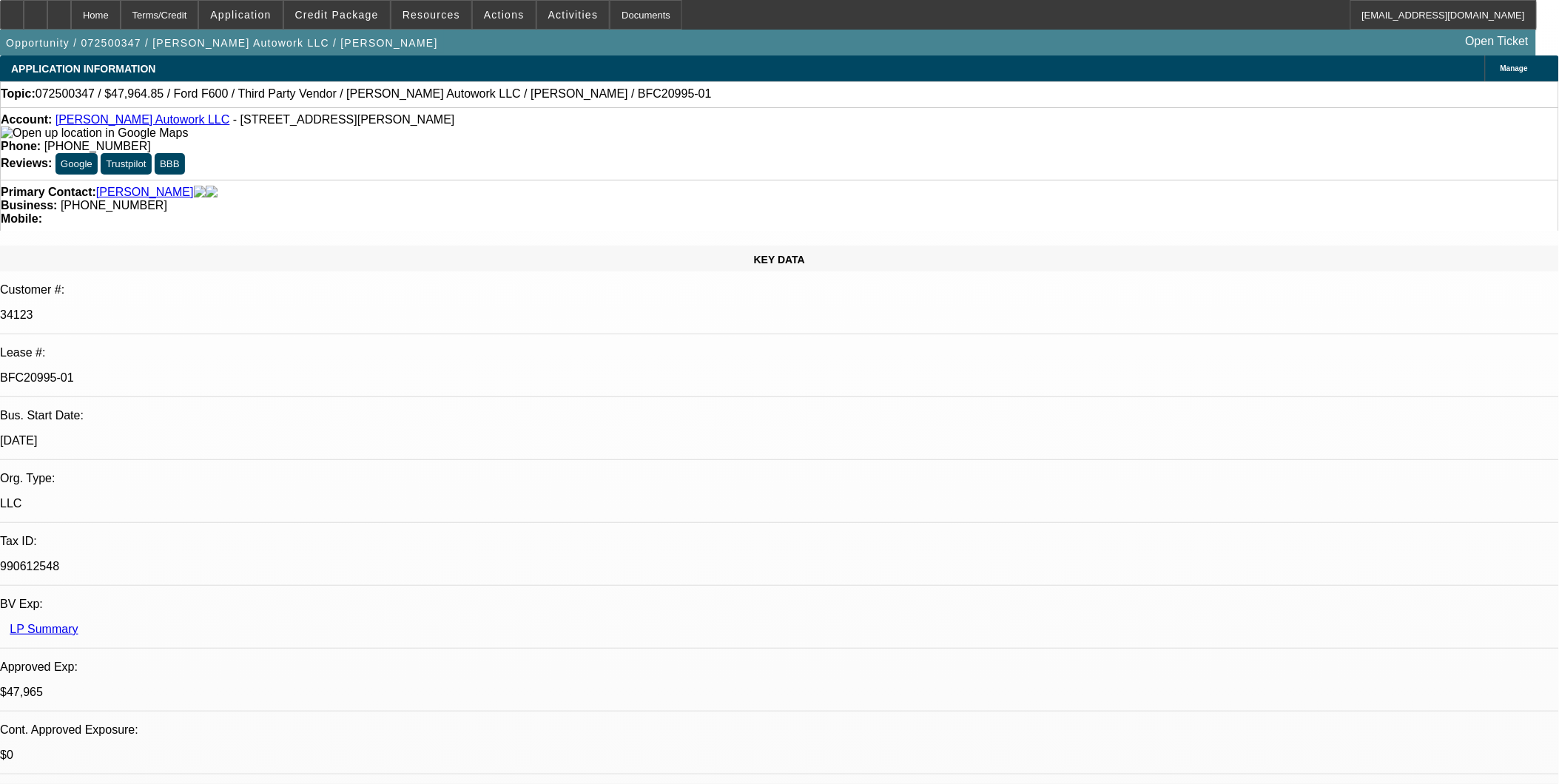
select select "6"
select select "1"
select select "2"
select select "4"
drag, startPoint x: 1063, startPoint y: 526, endPoint x: 1145, endPoint y: 508, distance: 84.0
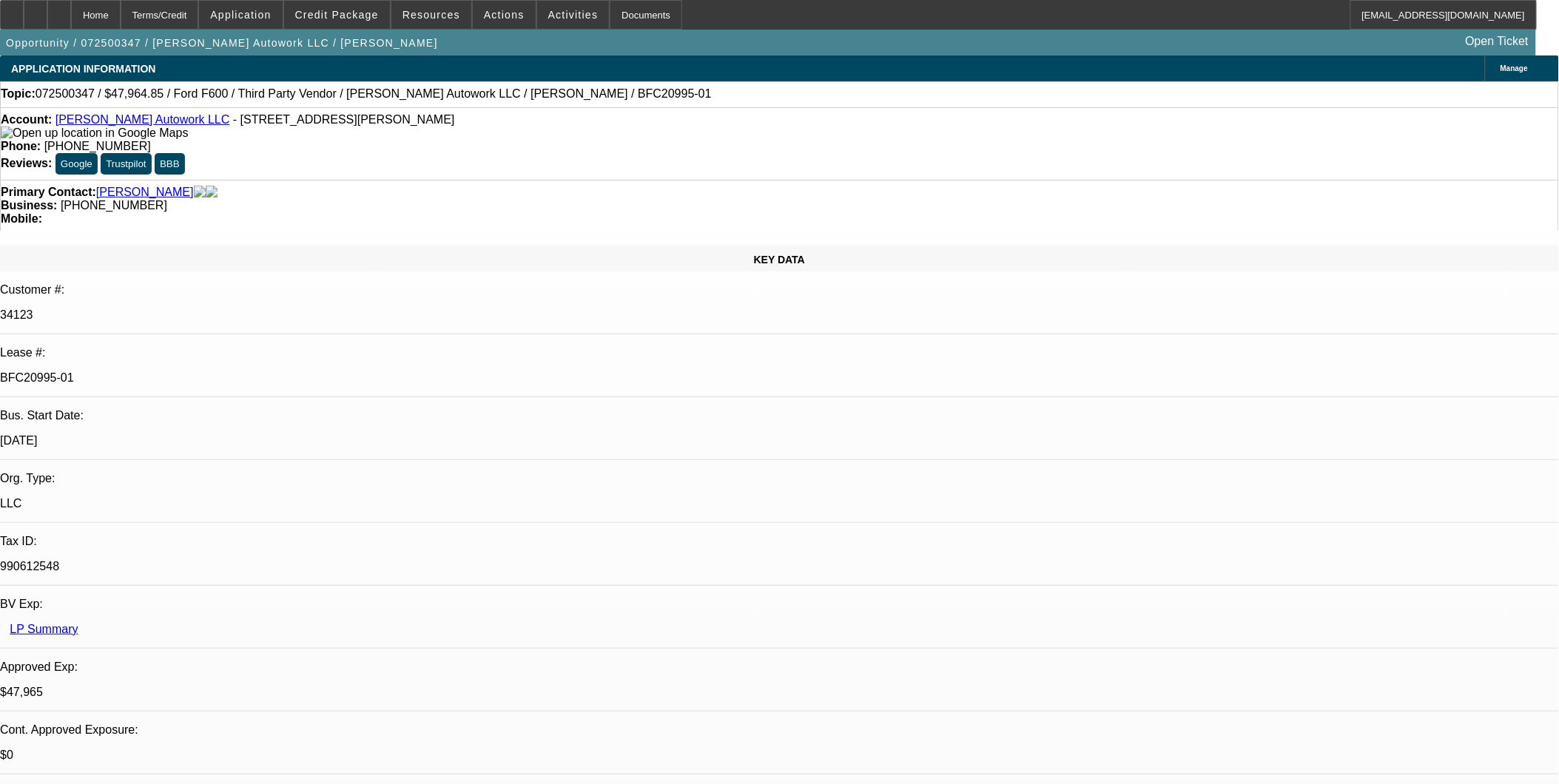
drag, startPoint x: 1145, startPoint y: 508, endPoint x: 1187, endPoint y: 532, distance: 48.4
drag, startPoint x: 1059, startPoint y: 514, endPoint x: 1321, endPoint y: 675, distance: 307.5
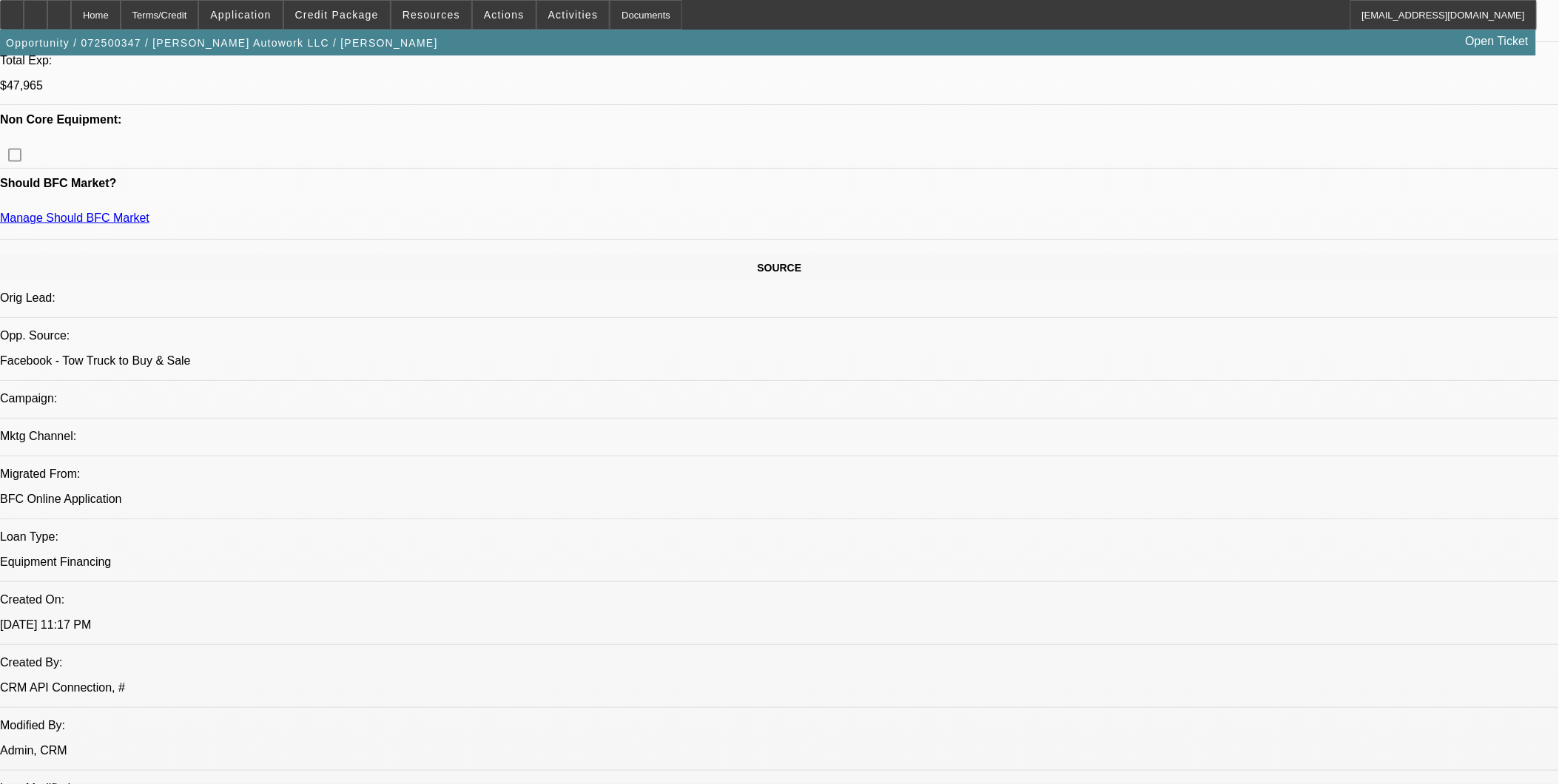
scroll to position [574, 0]
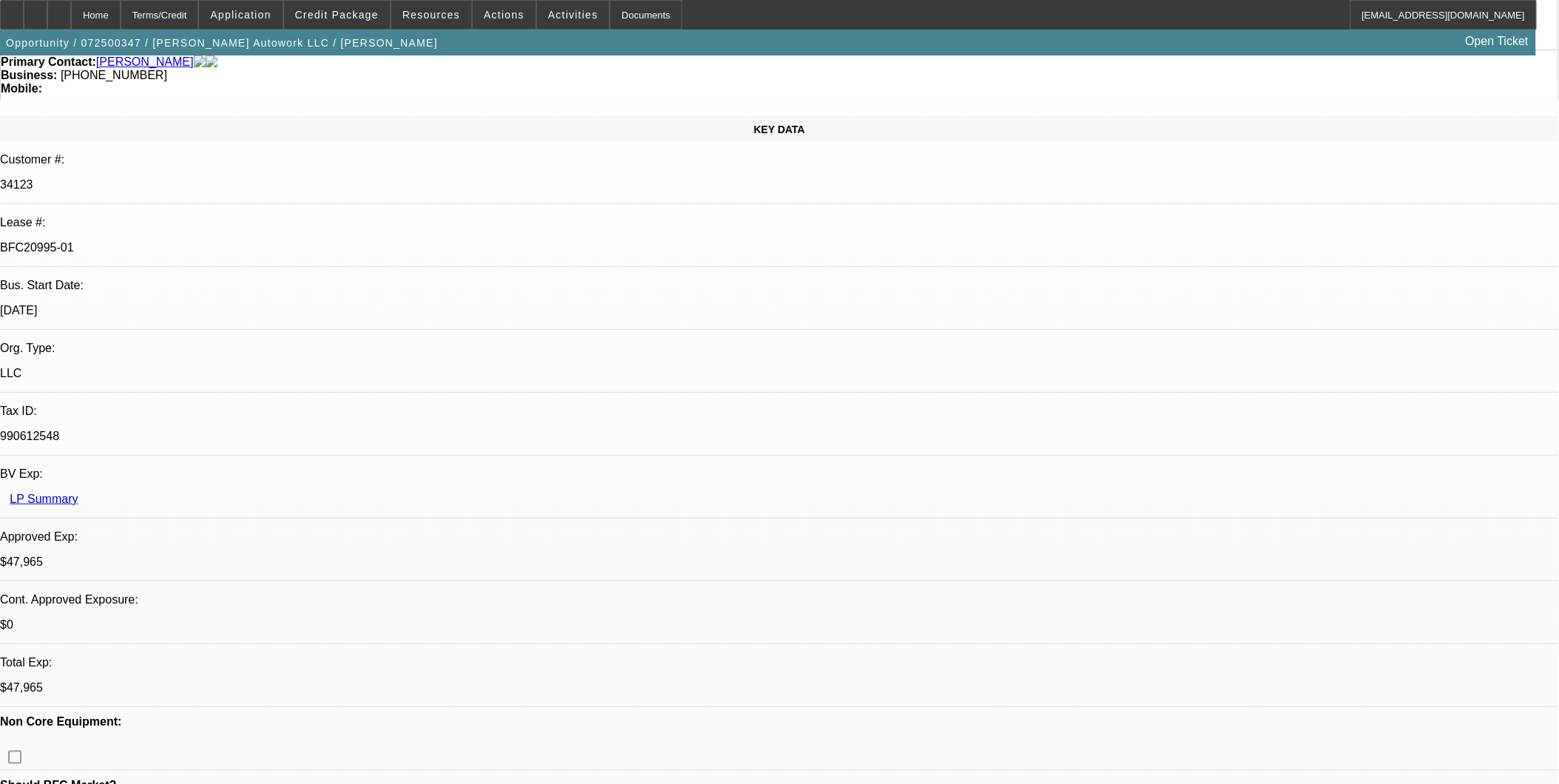
scroll to position [82, 0]
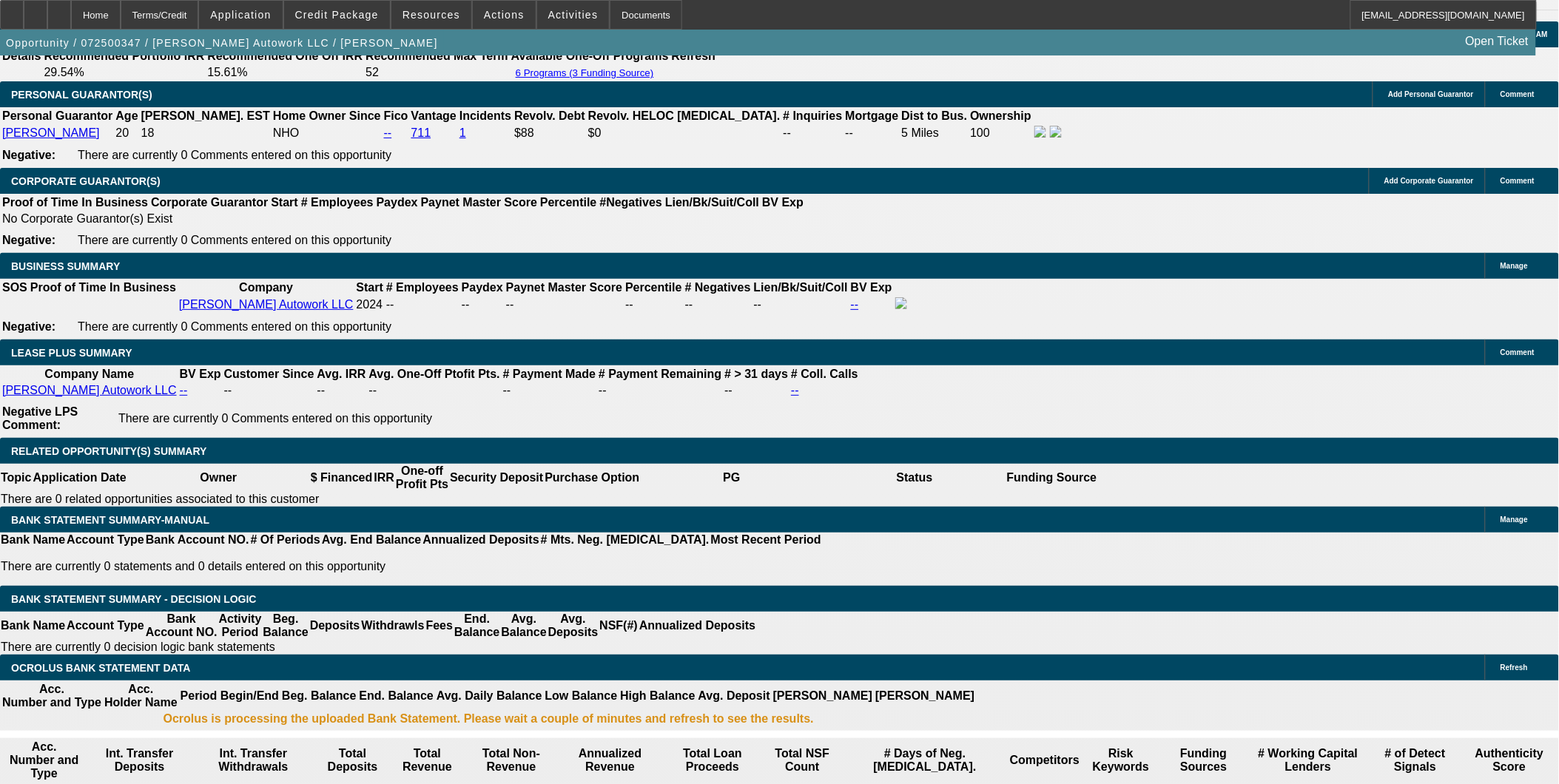
scroll to position [2383, 0]
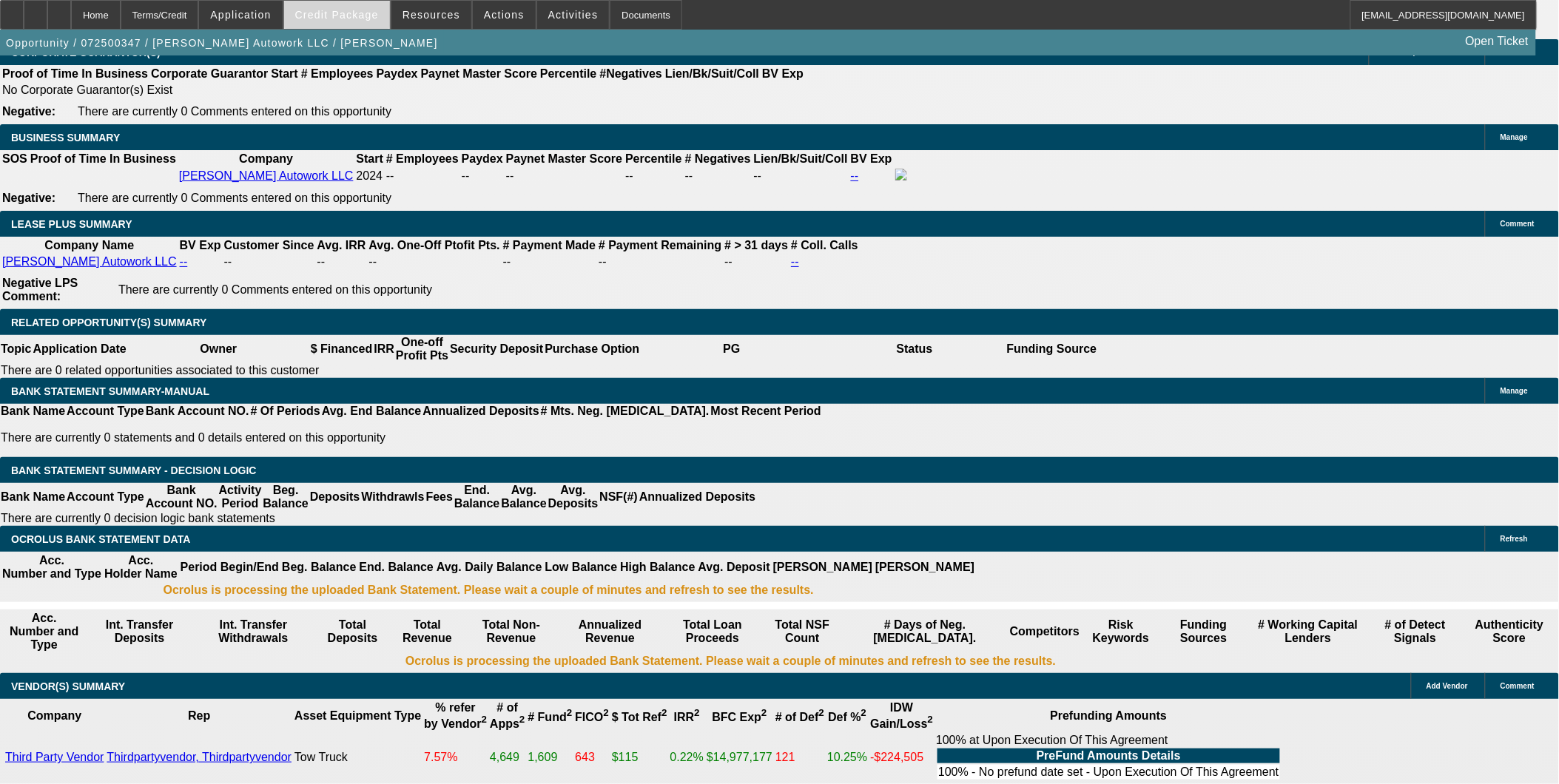
click at [354, 16] on span "Credit Package" at bounding box center [337, 15] width 84 height 12
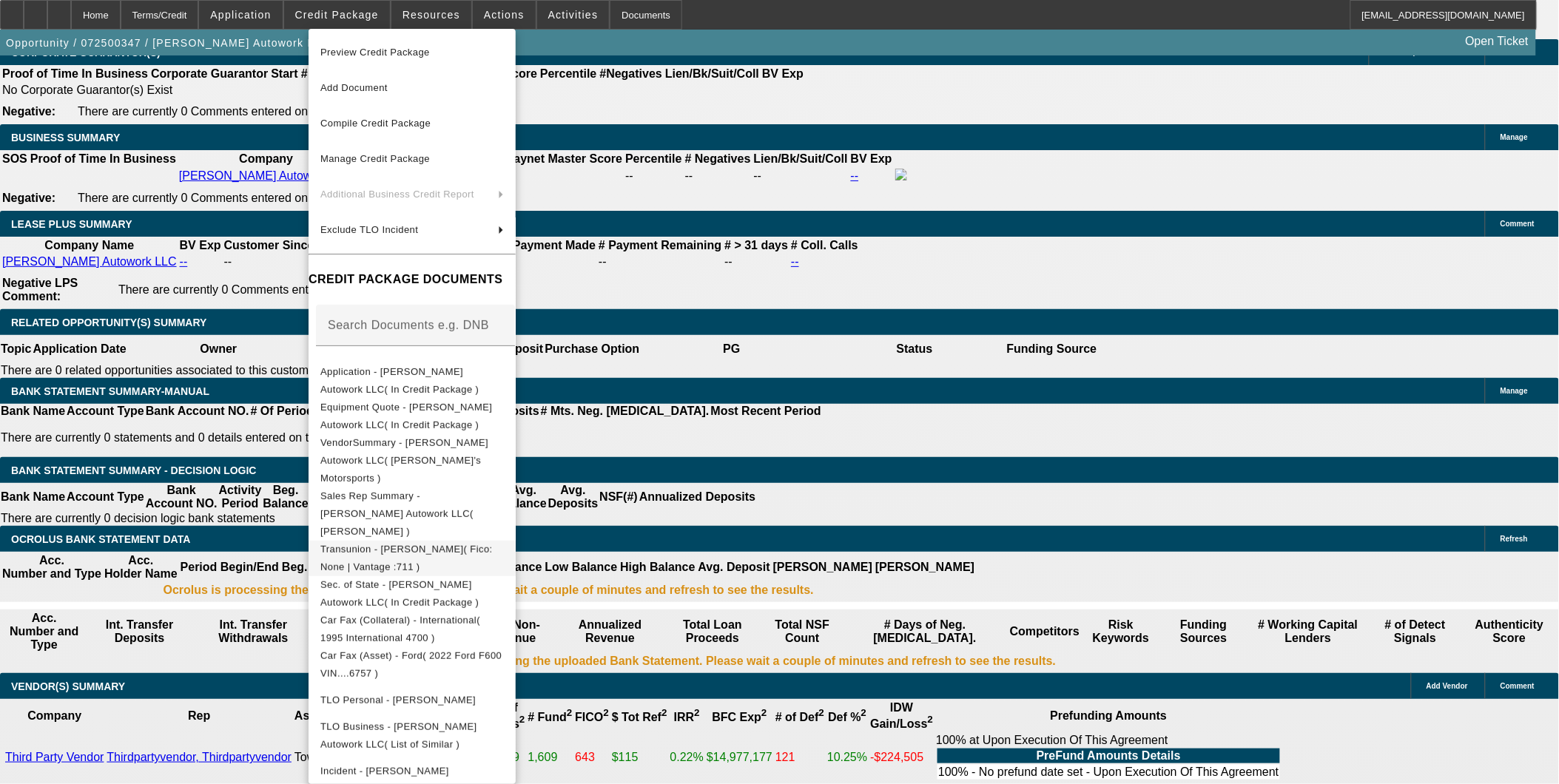
scroll to position [164, 0]
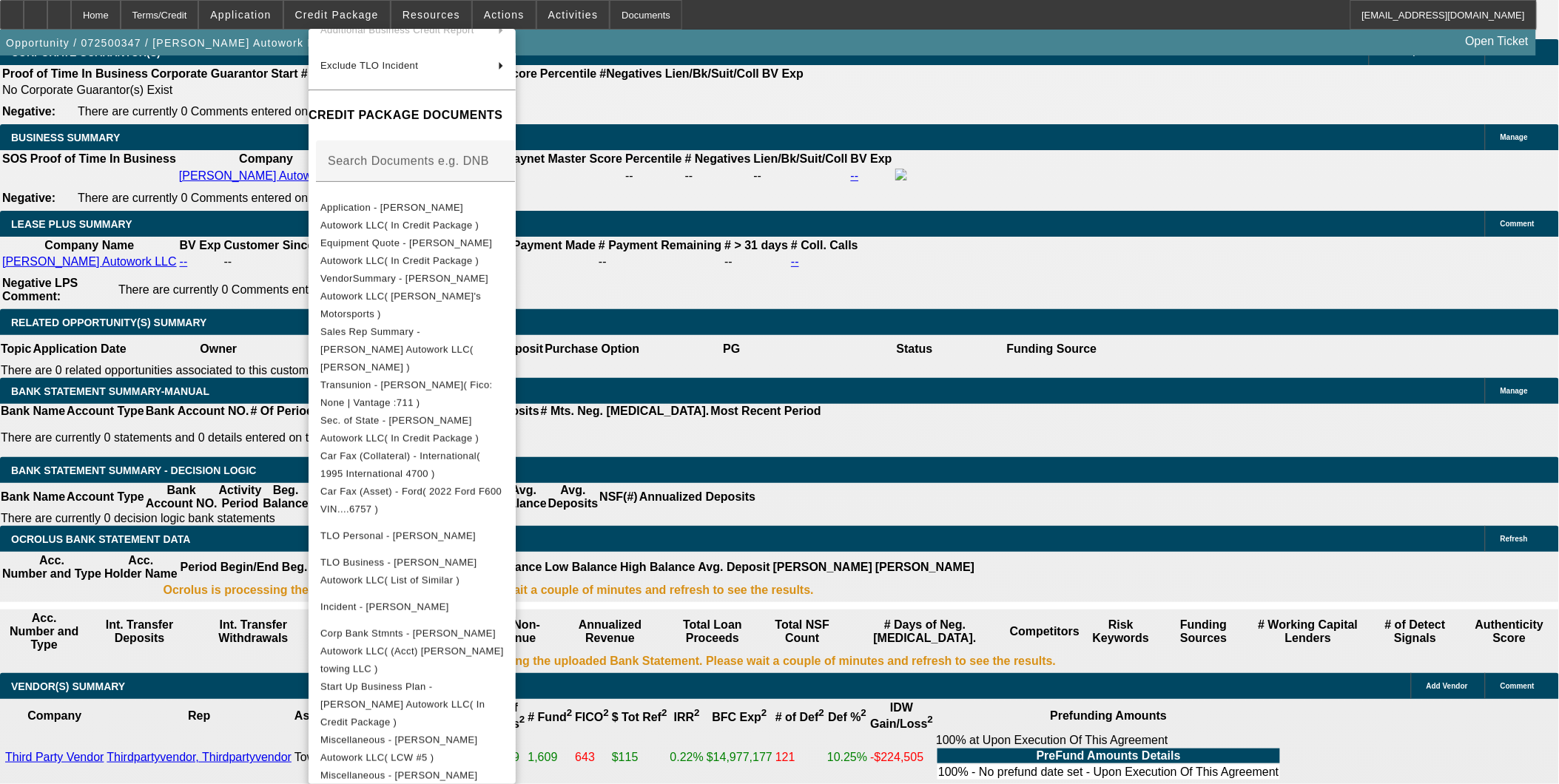
click at [178, 542] on div at bounding box center [779, 392] width 1559 height 784
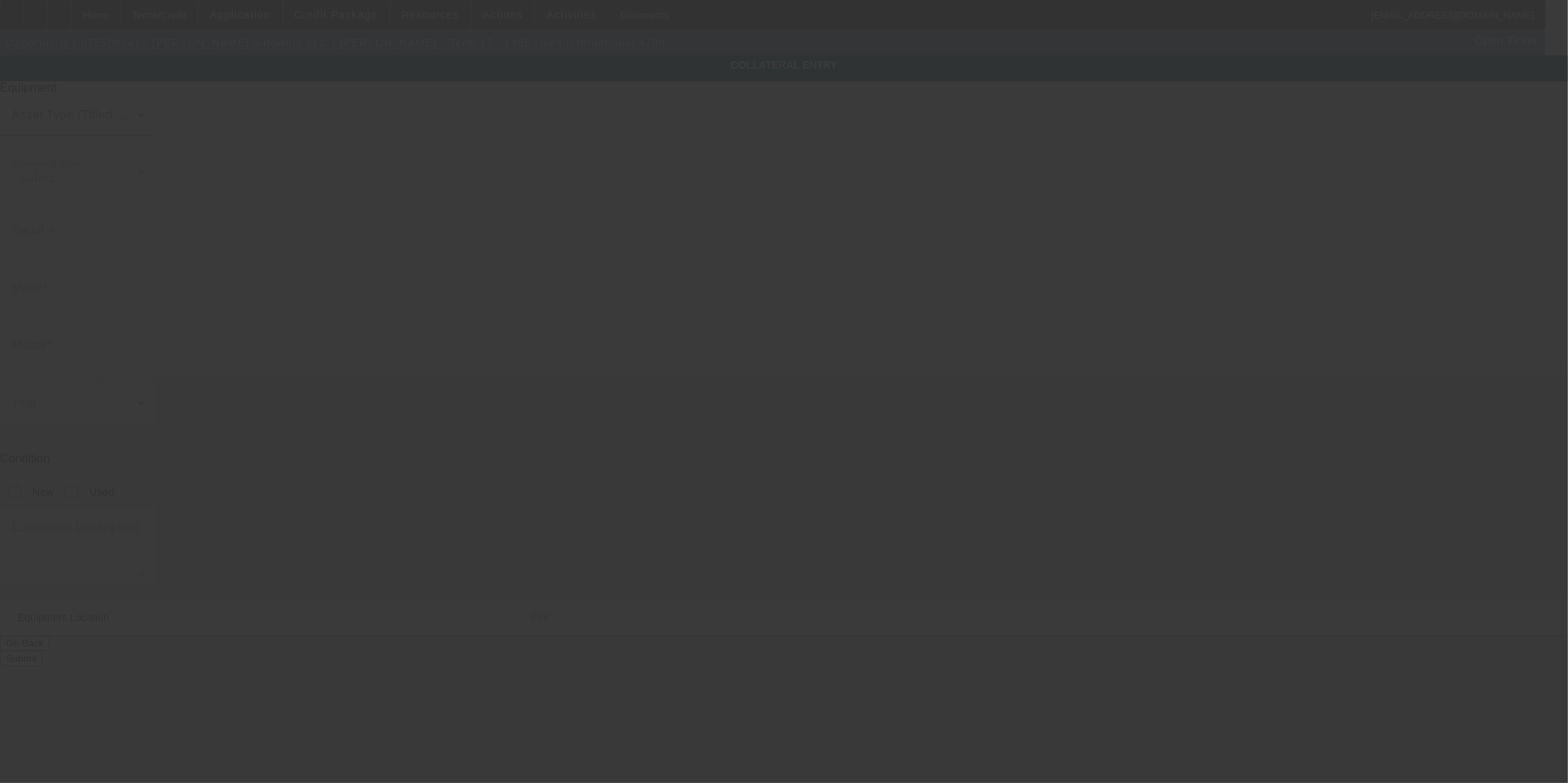
type input "1HTSCABM5SH624034"
type input "International"
type input "4700"
radio input "true"
type textarea "with"
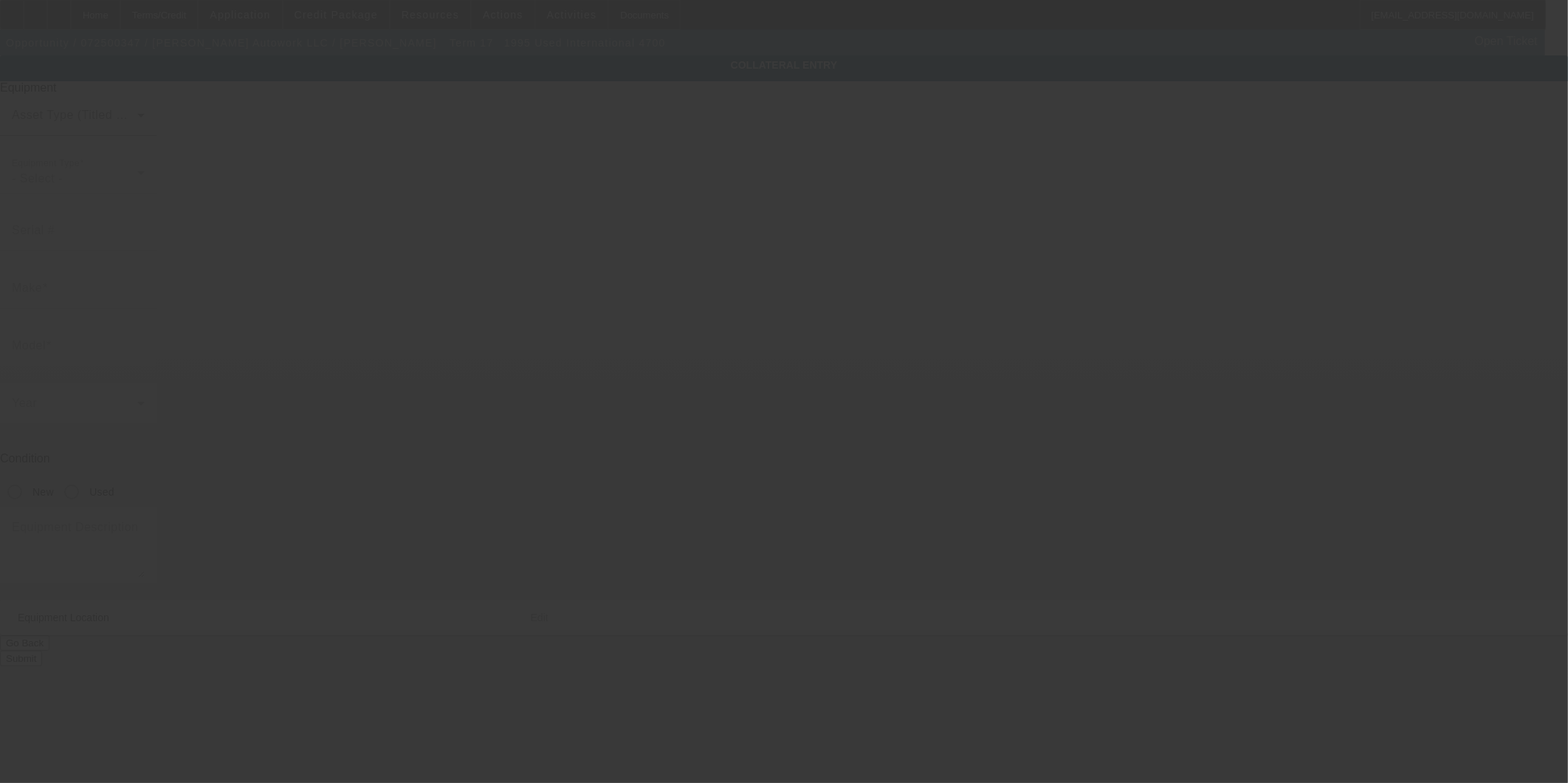
type input "1111 Arvin Rd"
type input "Durham"
type input "27704"
type input "Durham"
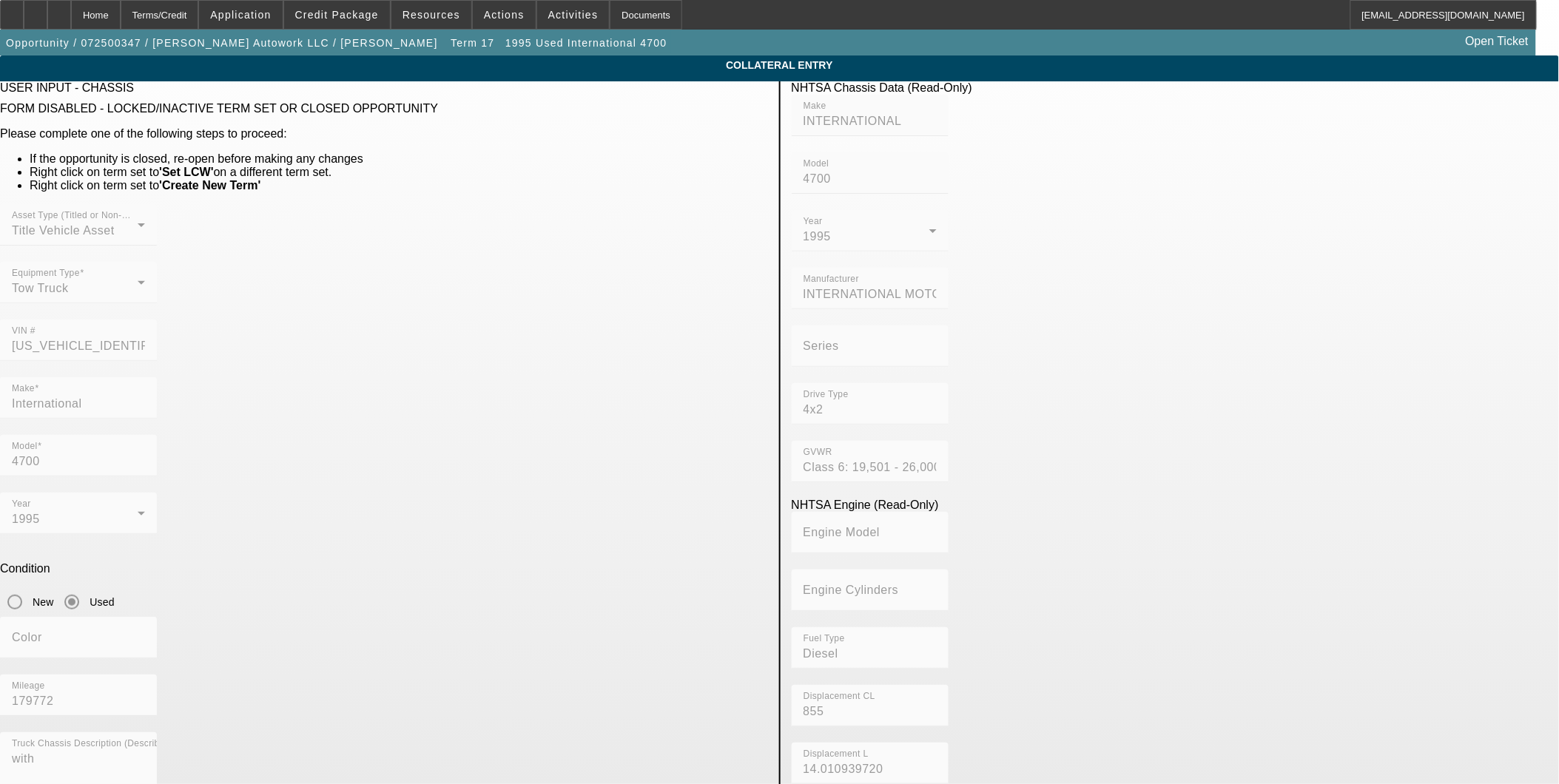
click at [230, 358] on app-asset-collateral-manage "COLLATERAL ENTRY USER INPUT - CHASSIS FORM DISABLED - LOCKED/INACTIVE TERM SET …" at bounding box center [779, 685] width 1559 height 1260
drag, startPoint x: 585, startPoint y: 479, endPoint x: 649, endPoint y: 490, distance: 64.9
click at [157, 675] on mat-form-field "Mileage 179772" at bounding box center [78, 703] width 157 height 58
click at [187, 288] on app-asset-collateral-manage "COLLATERAL ENTRY USER INPUT - CHASSIS FORM DISABLED - LOCKED/INACTIVE TERM SET …" at bounding box center [779, 685] width 1559 height 1260
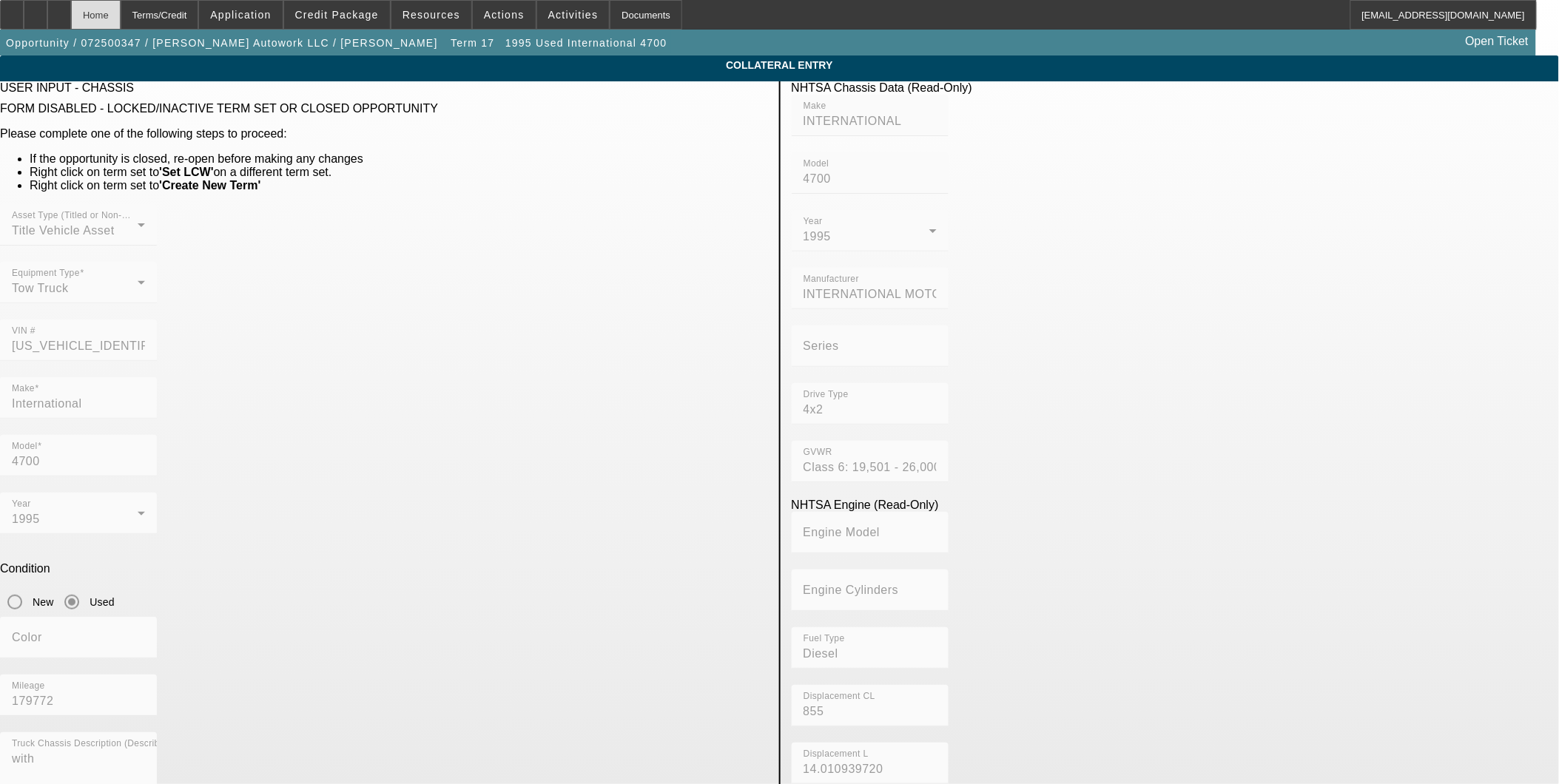
click at [121, 11] on div "Home" at bounding box center [96, 14] width 49 height 29
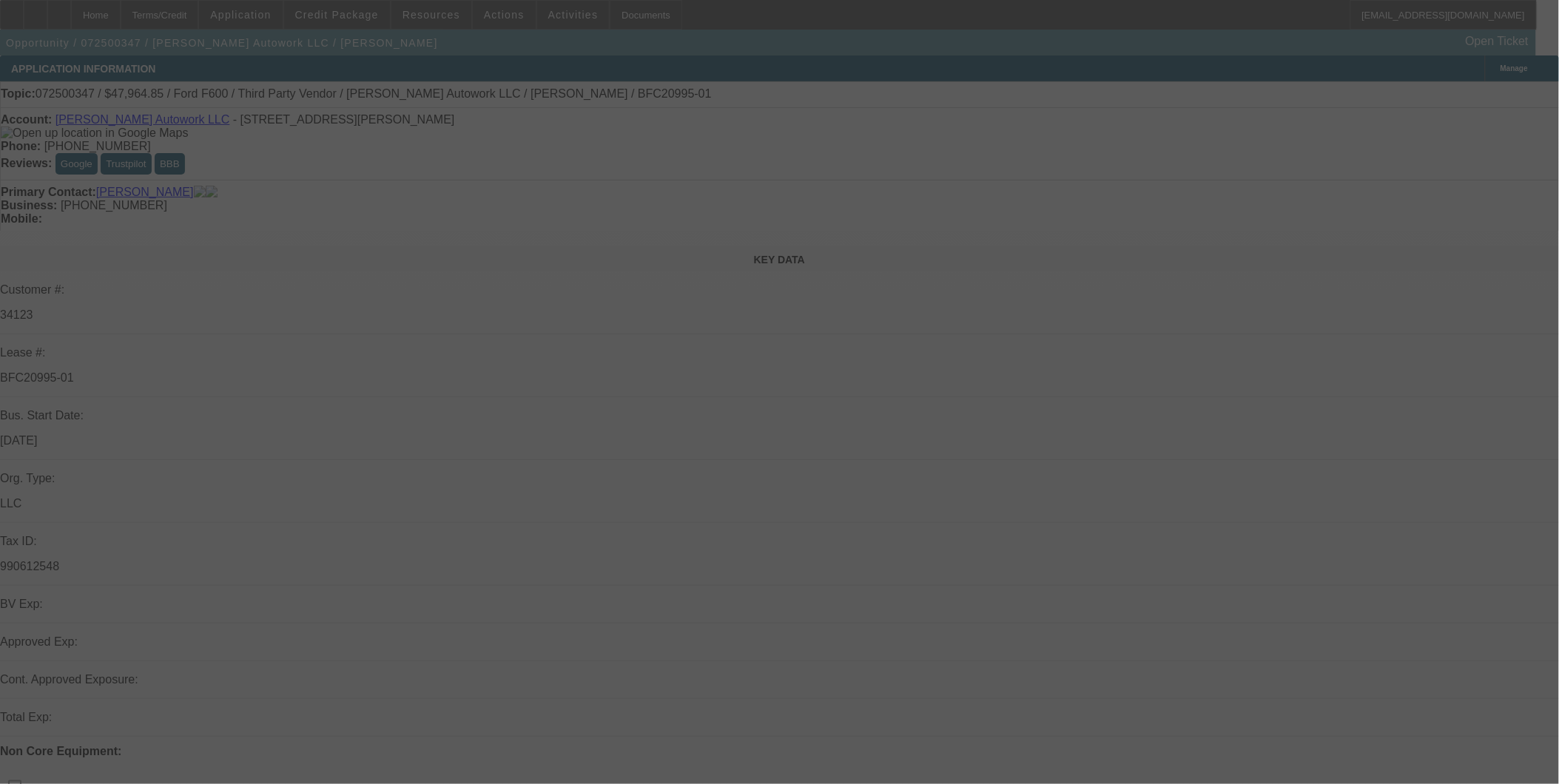
click at [350, 15] on div at bounding box center [779, 392] width 1559 height 784
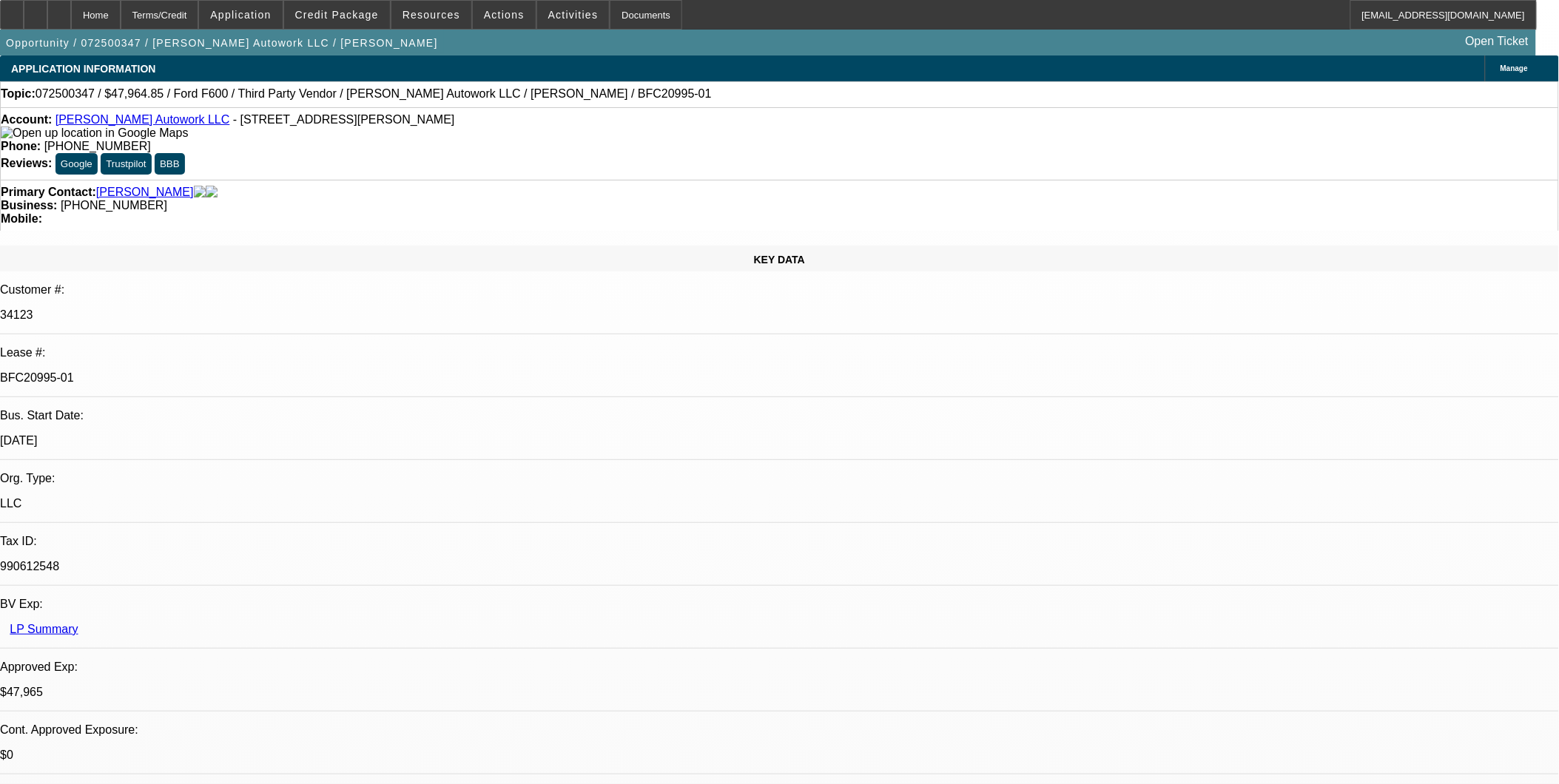
select select "0"
select select "2"
select select "0"
select select "6"
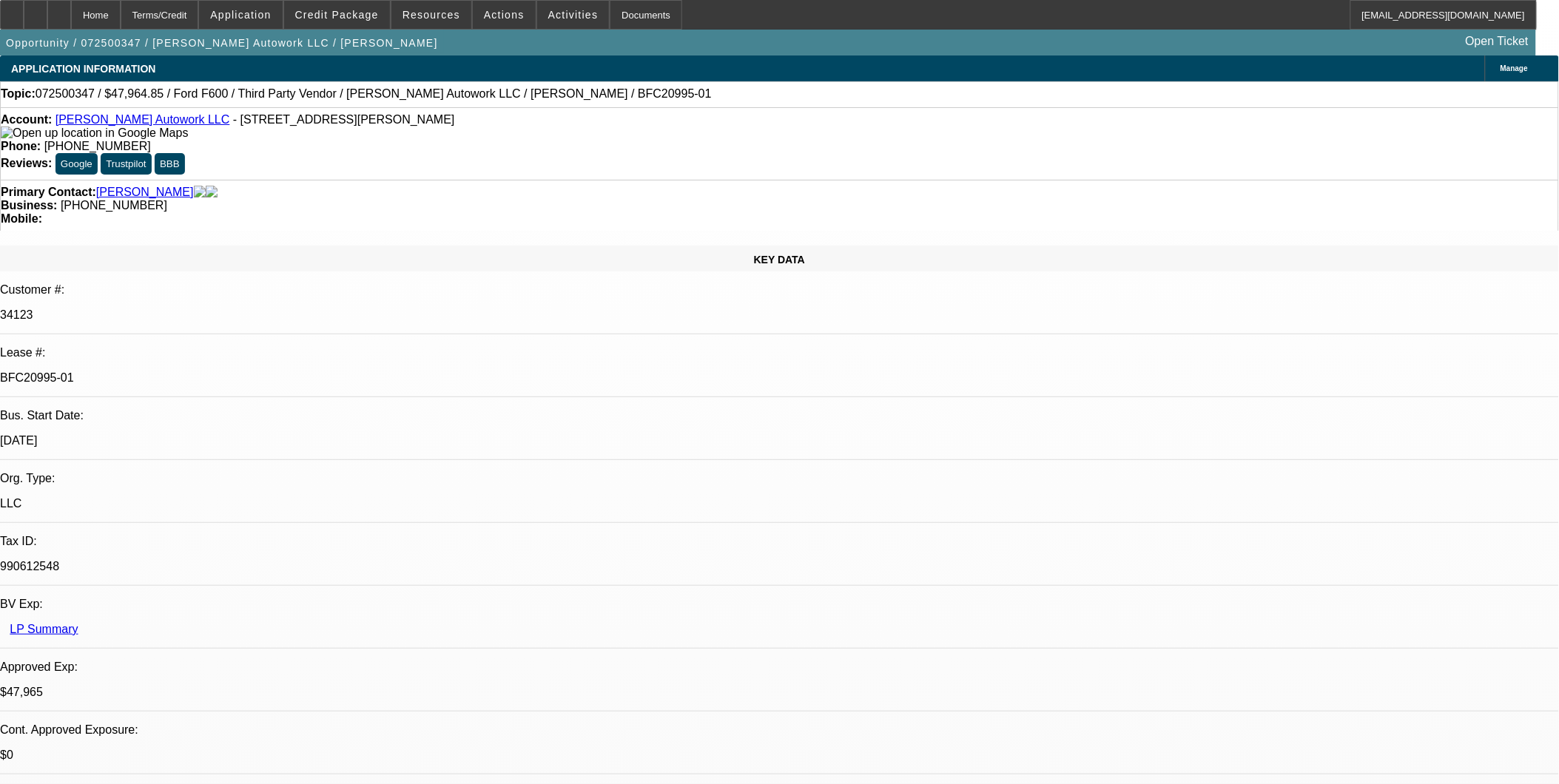
select select "0"
select select "2"
select select "0.1"
select select "4"
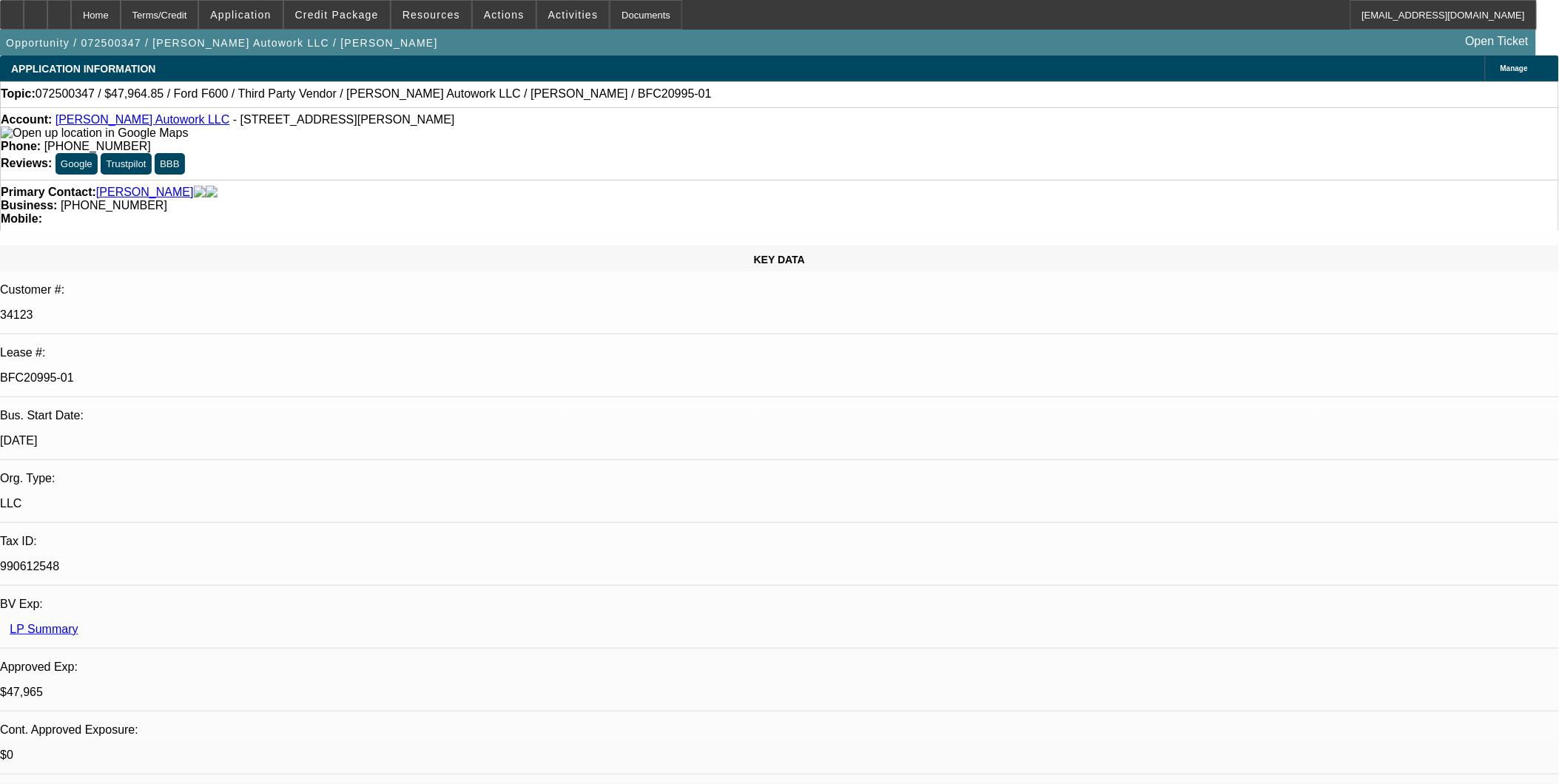
select select "0"
select select "2"
select select "0"
select select "6"
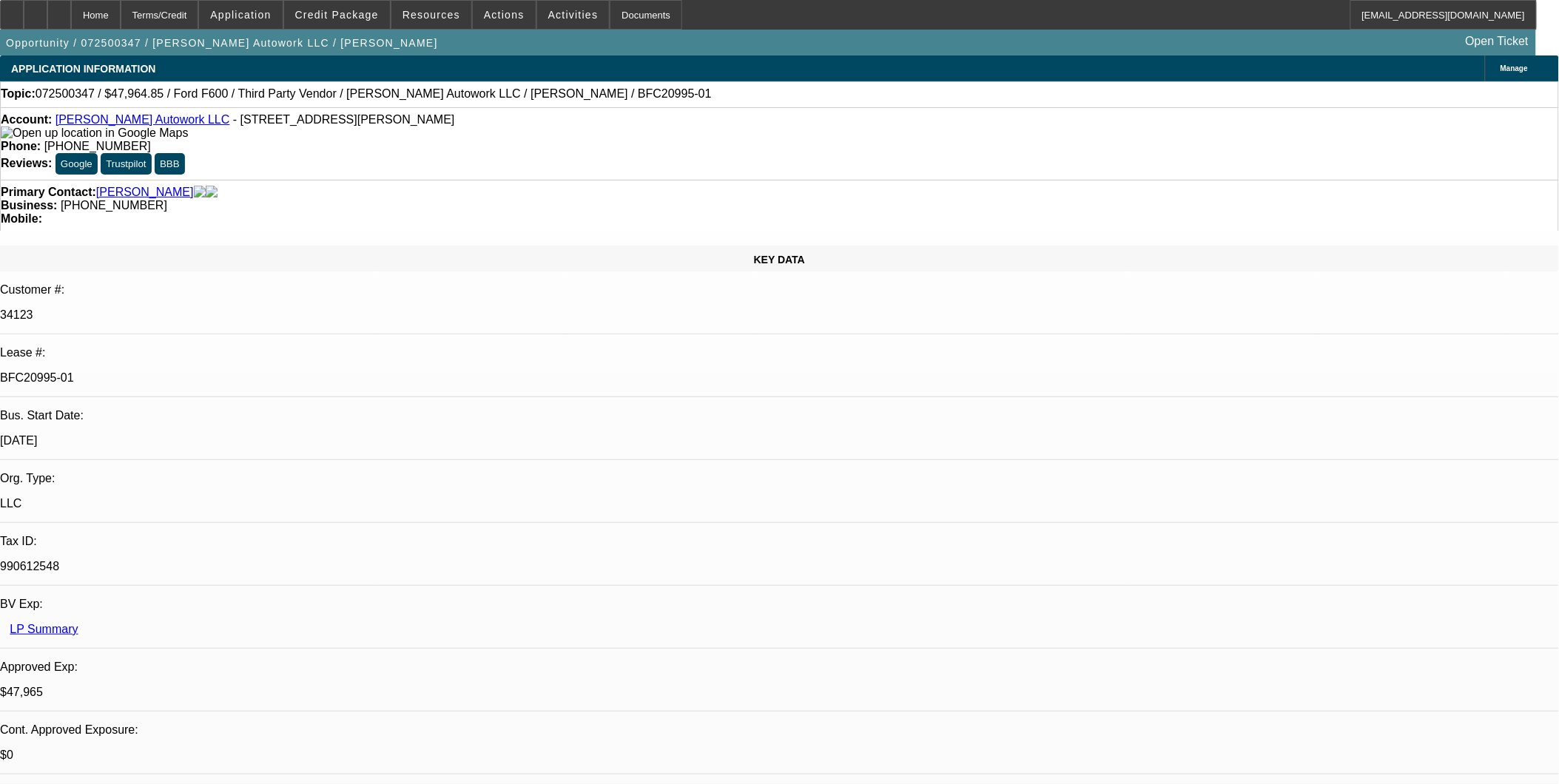
select select "0"
select select "2"
select select "0.1"
select select "4"
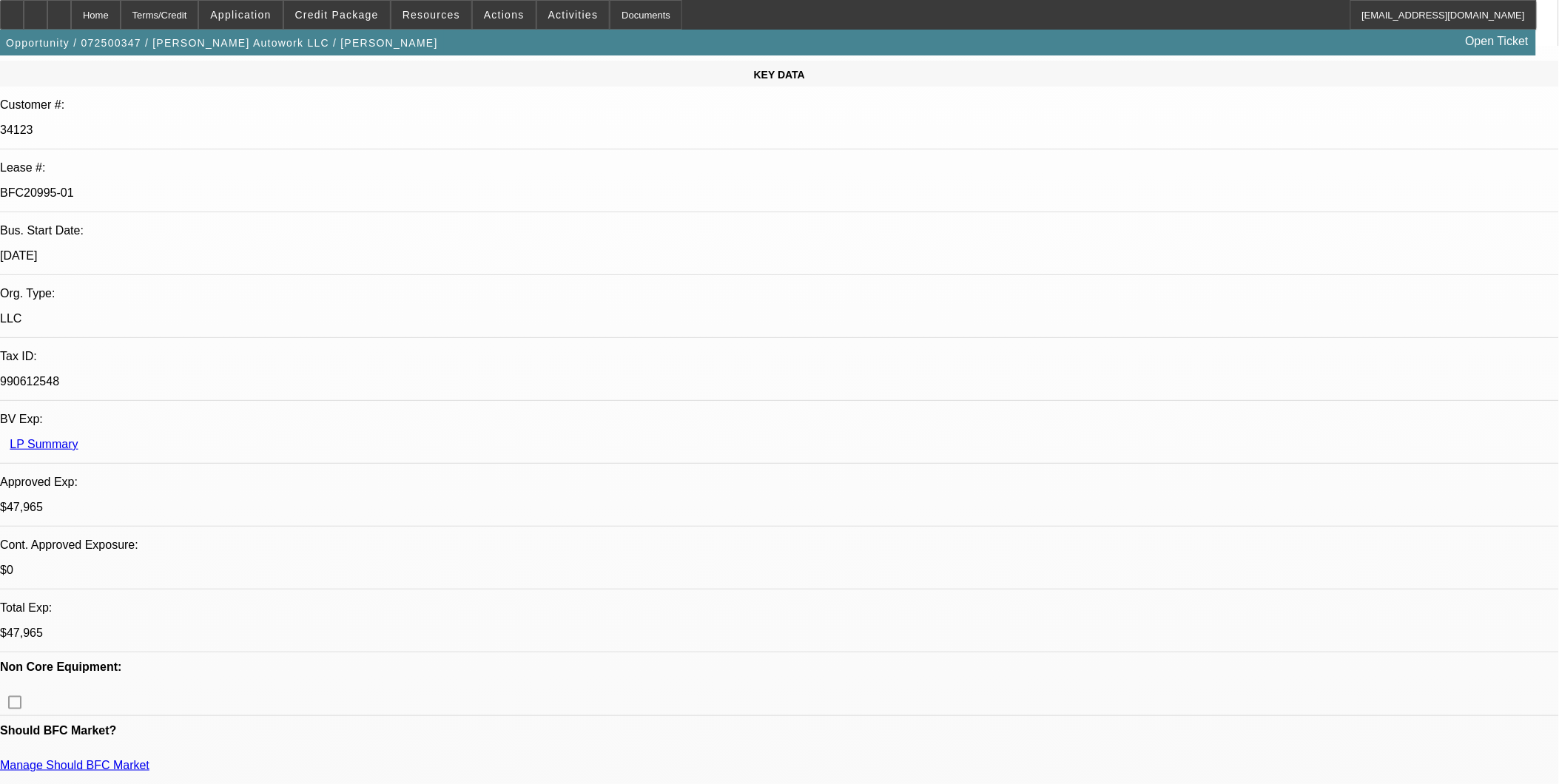
scroll to position [246, 0]
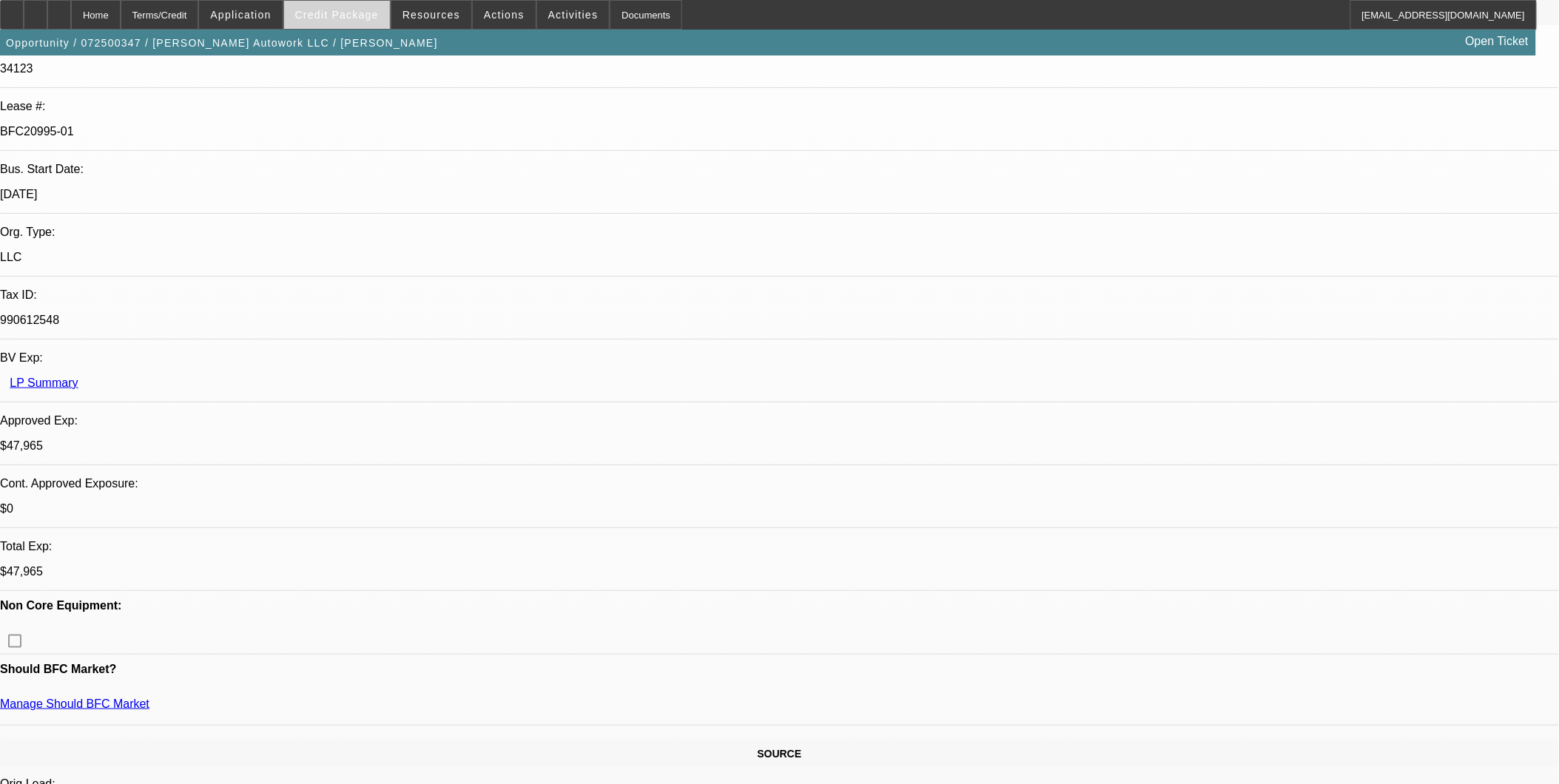
click at [350, 20] on span at bounding box center [336, 14] width 106 height 35
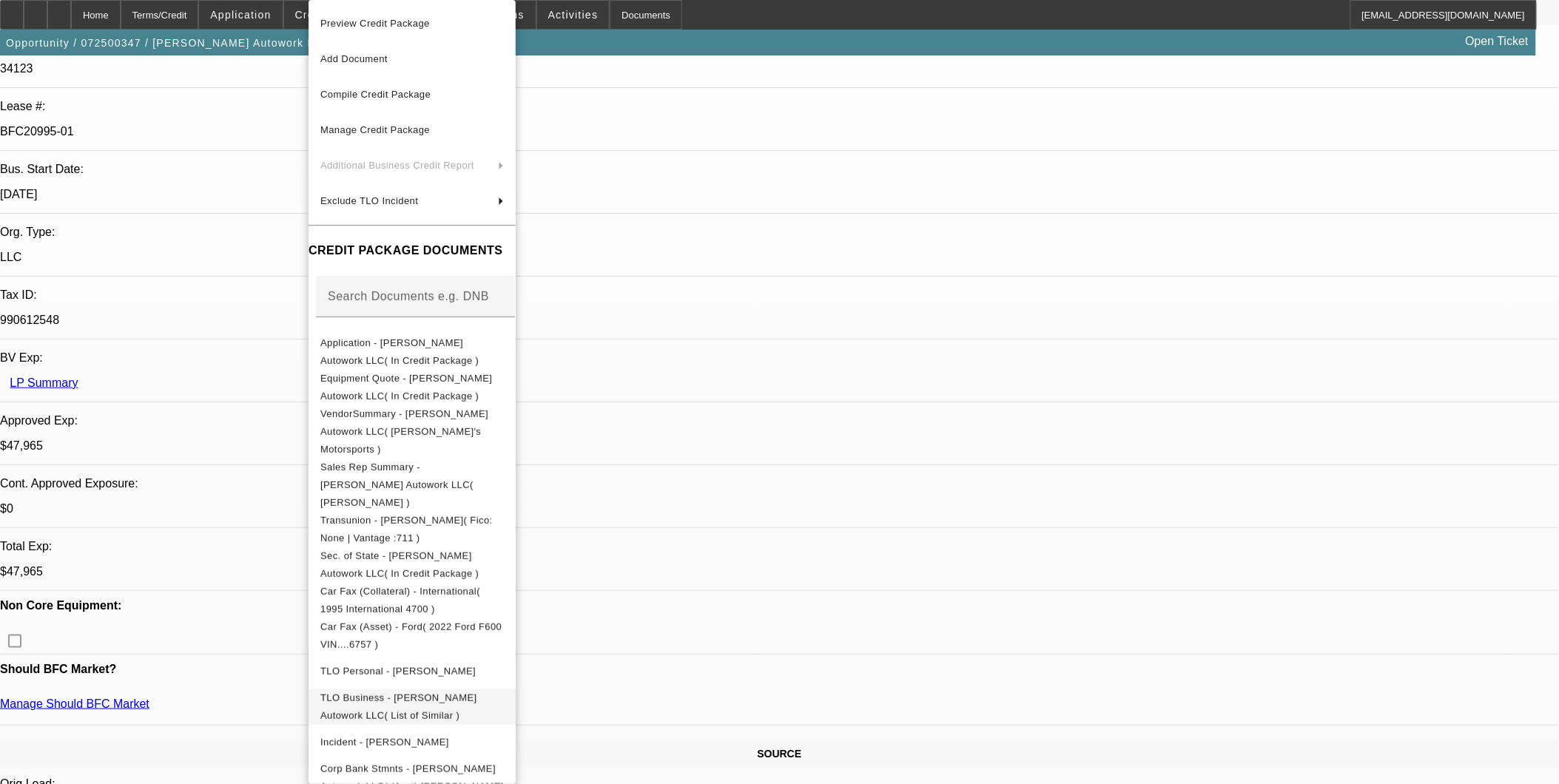
scroll to position [164, 0]
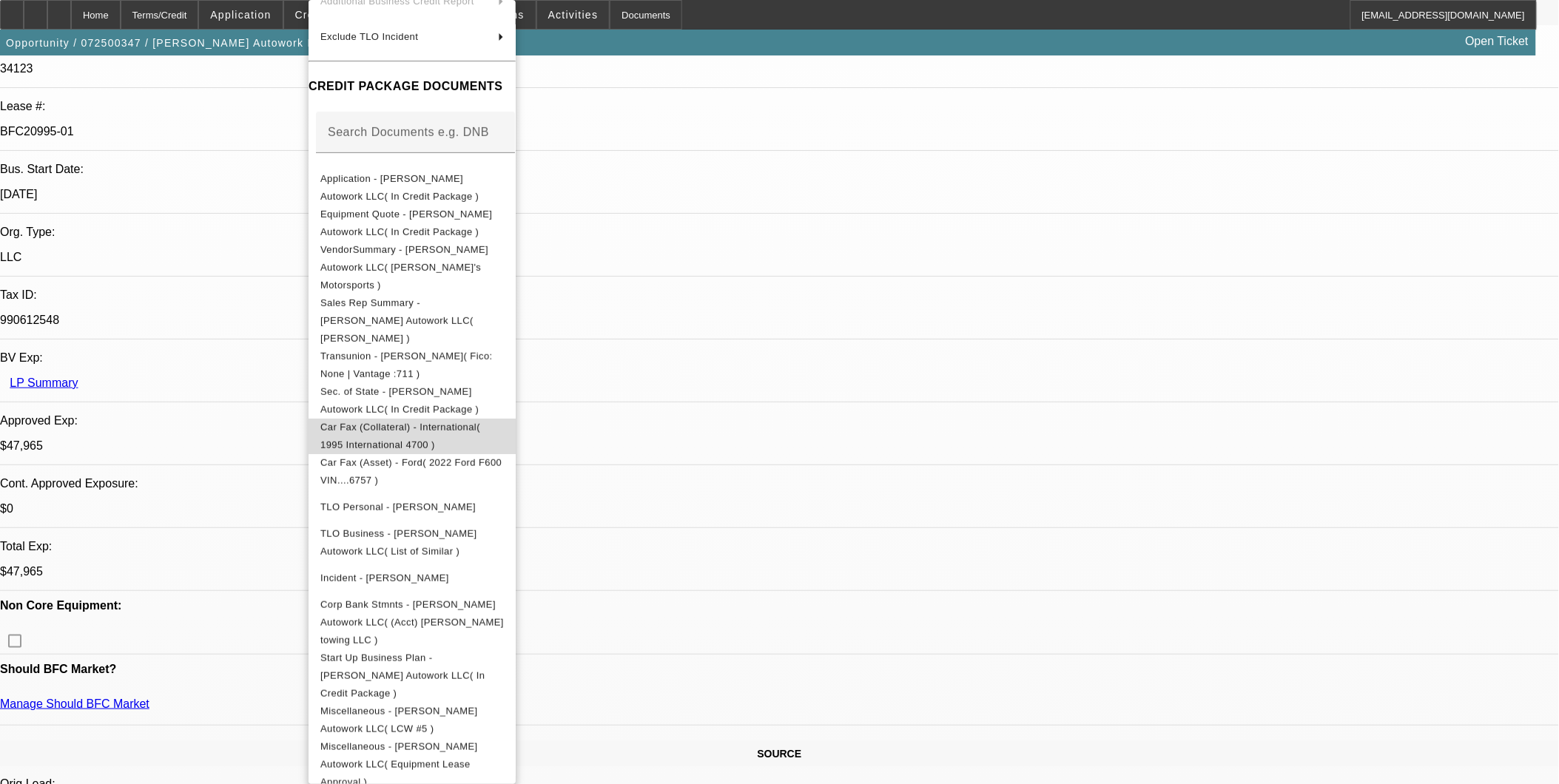
click at [455, 422] on span "Car Fax (Collateral) - International( 1995 International 4700 )" at bounding box center [400, 436] width 160 height 29
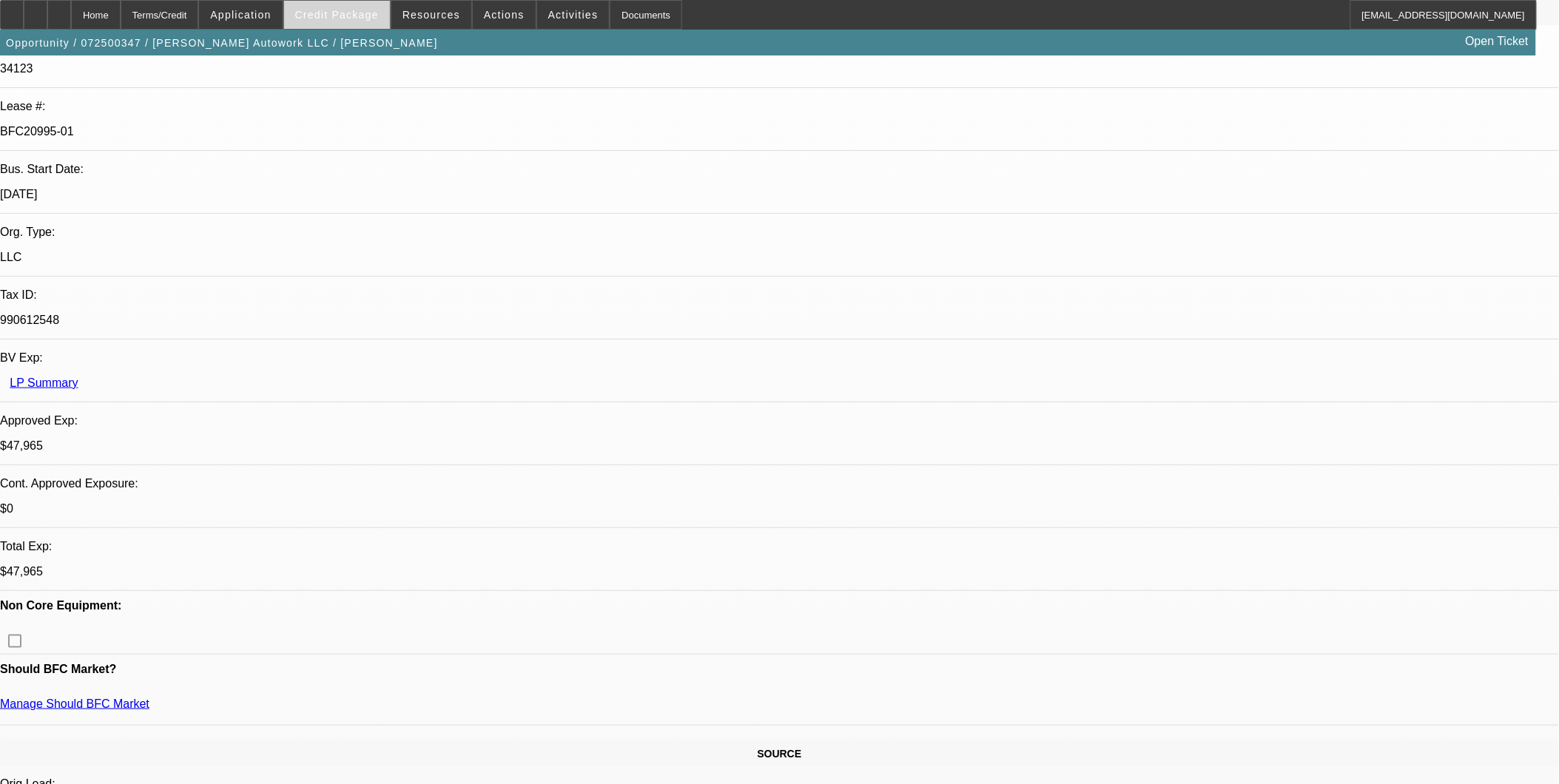
click at [367, 12] on span "Credit Package" at bounding box center [337, 15] width 84 height 12
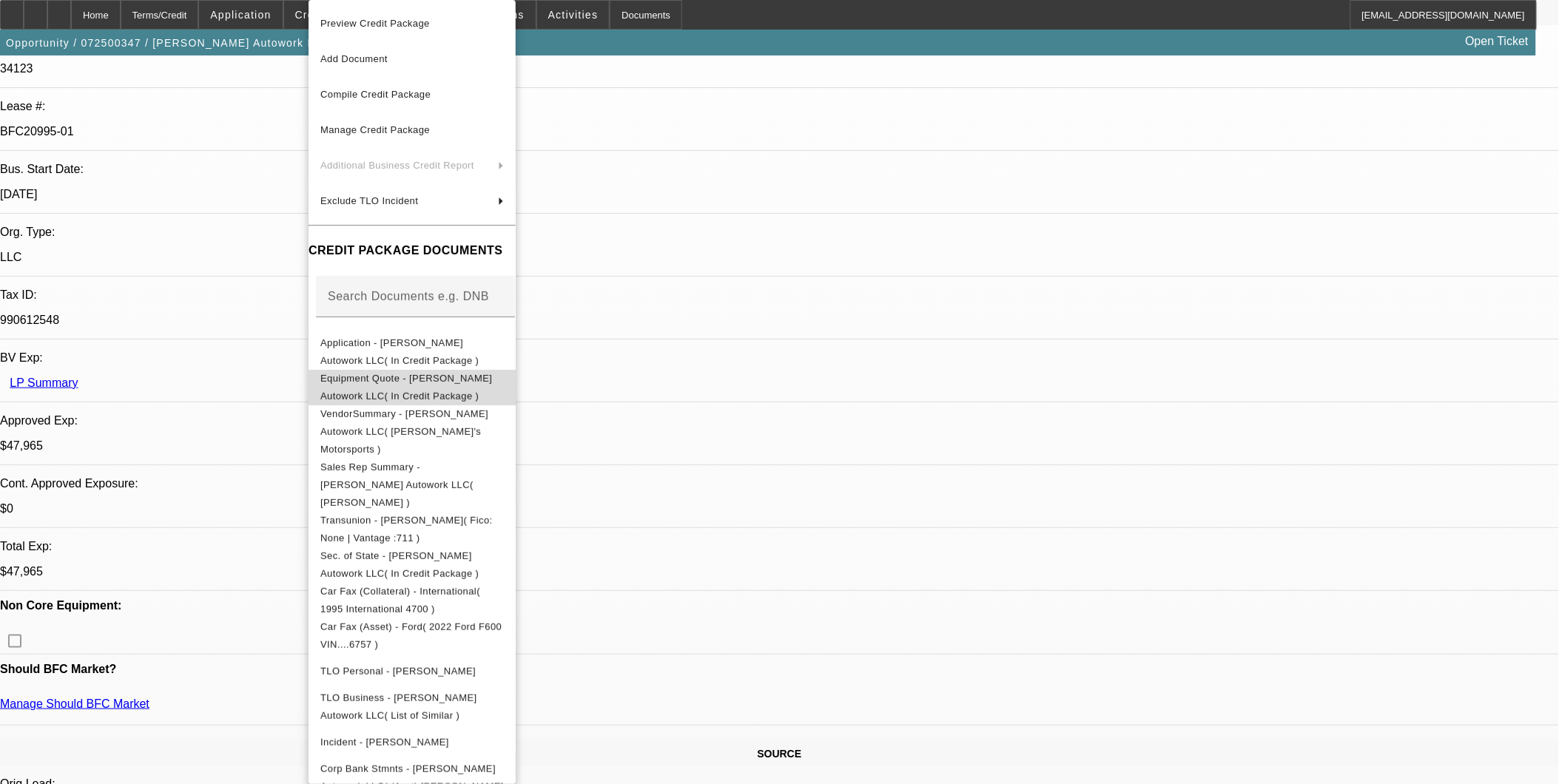
click at [435, 386] on span "Equipment Quote - Jaimes Autowork LLC( In Credit Package )" at bounding box center [412, 387] width 184 height 35
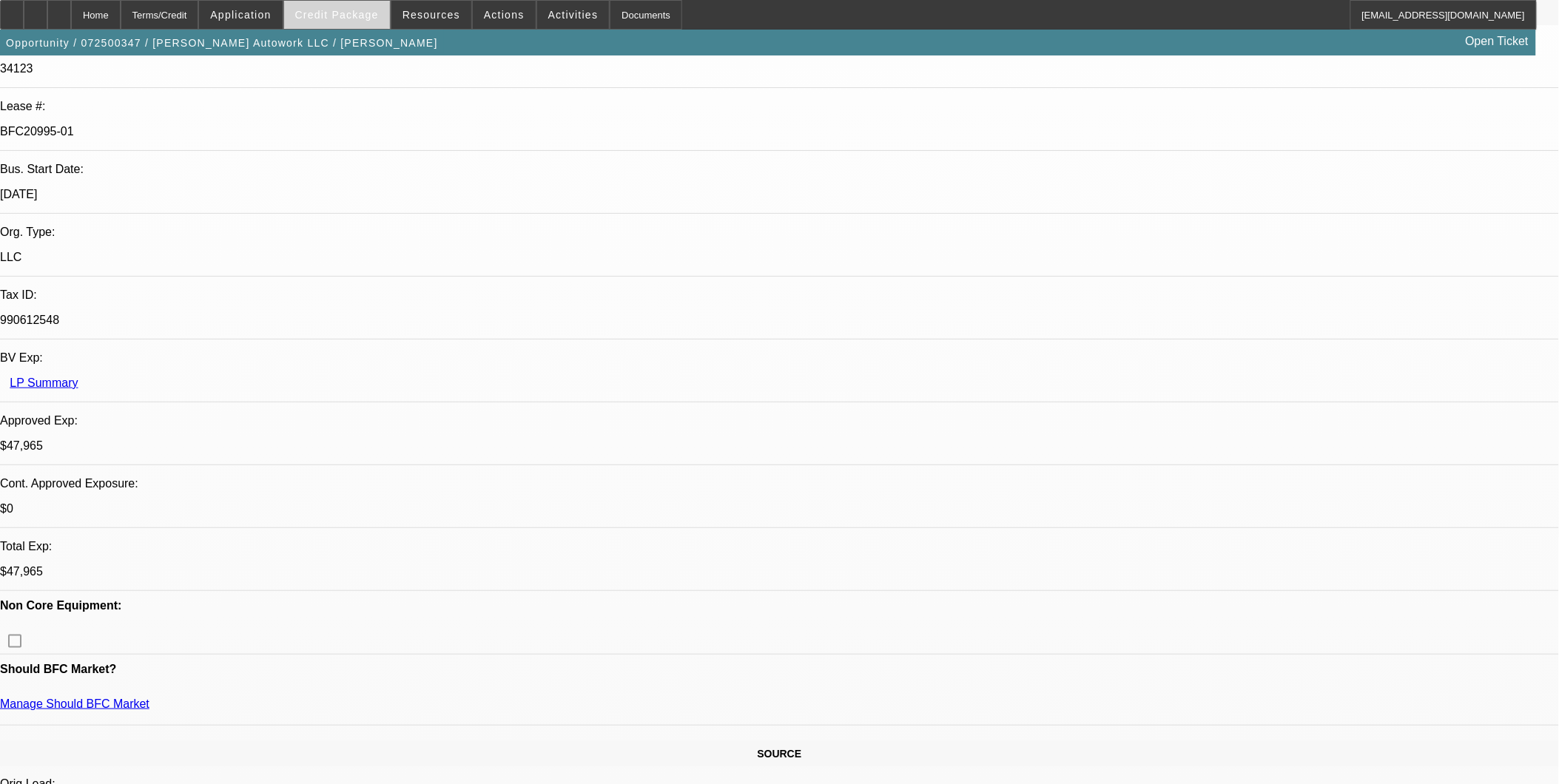
click at [367, 12] on span "Credit Package" at bounding box center [337, 15] width 84 height 12
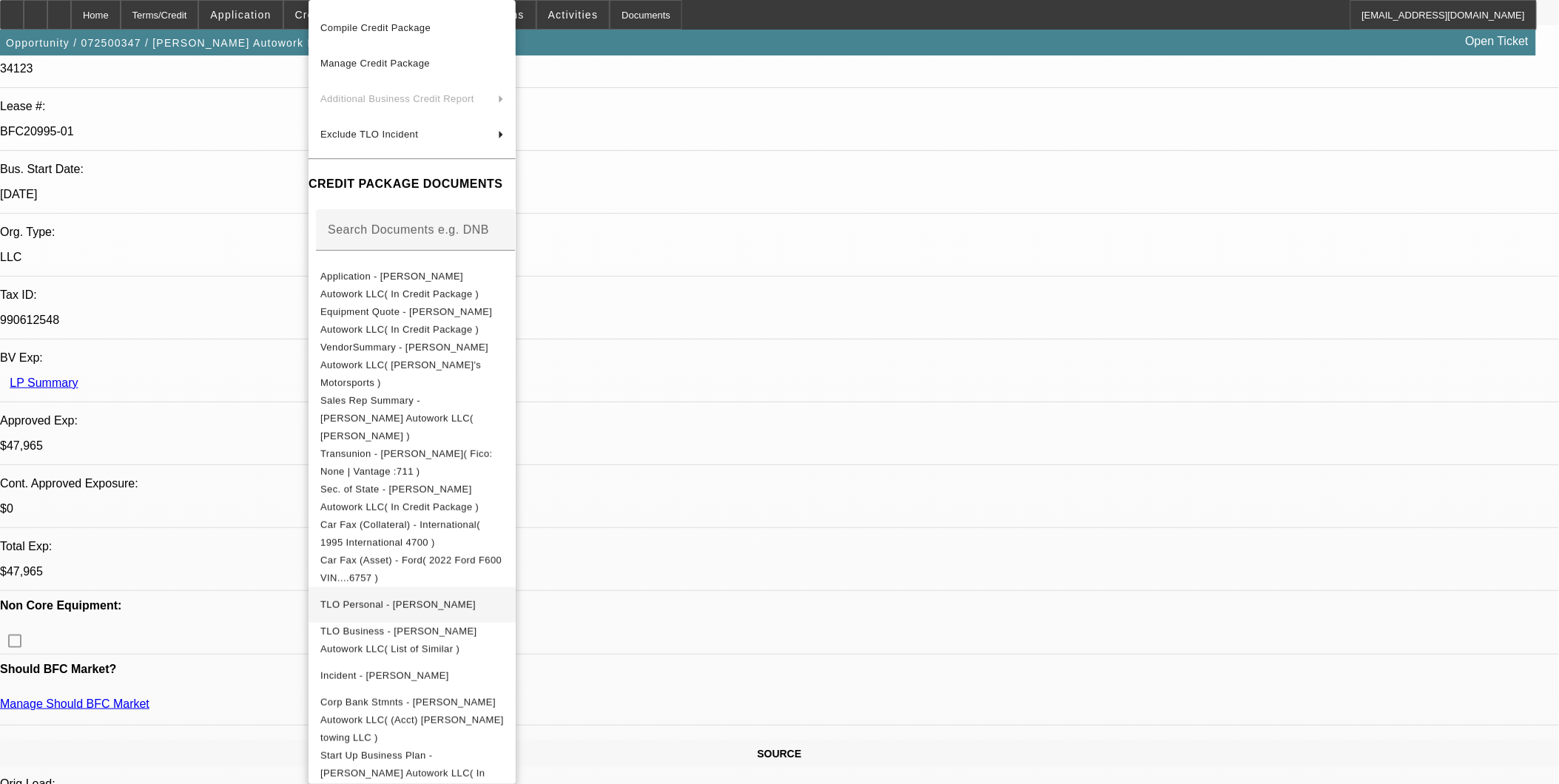
scroll to position [201, 0]
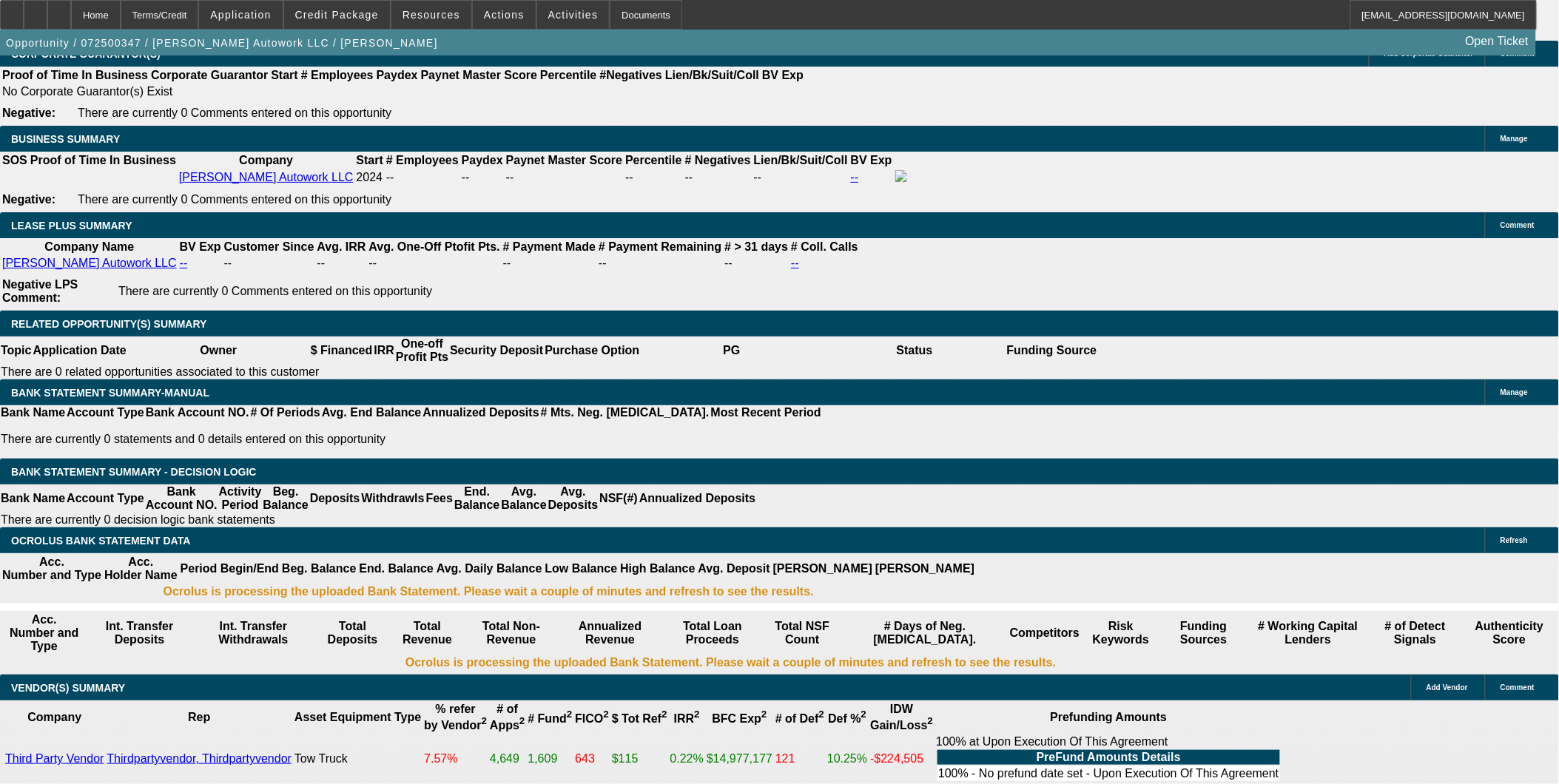
scroll to position [2383, 0]
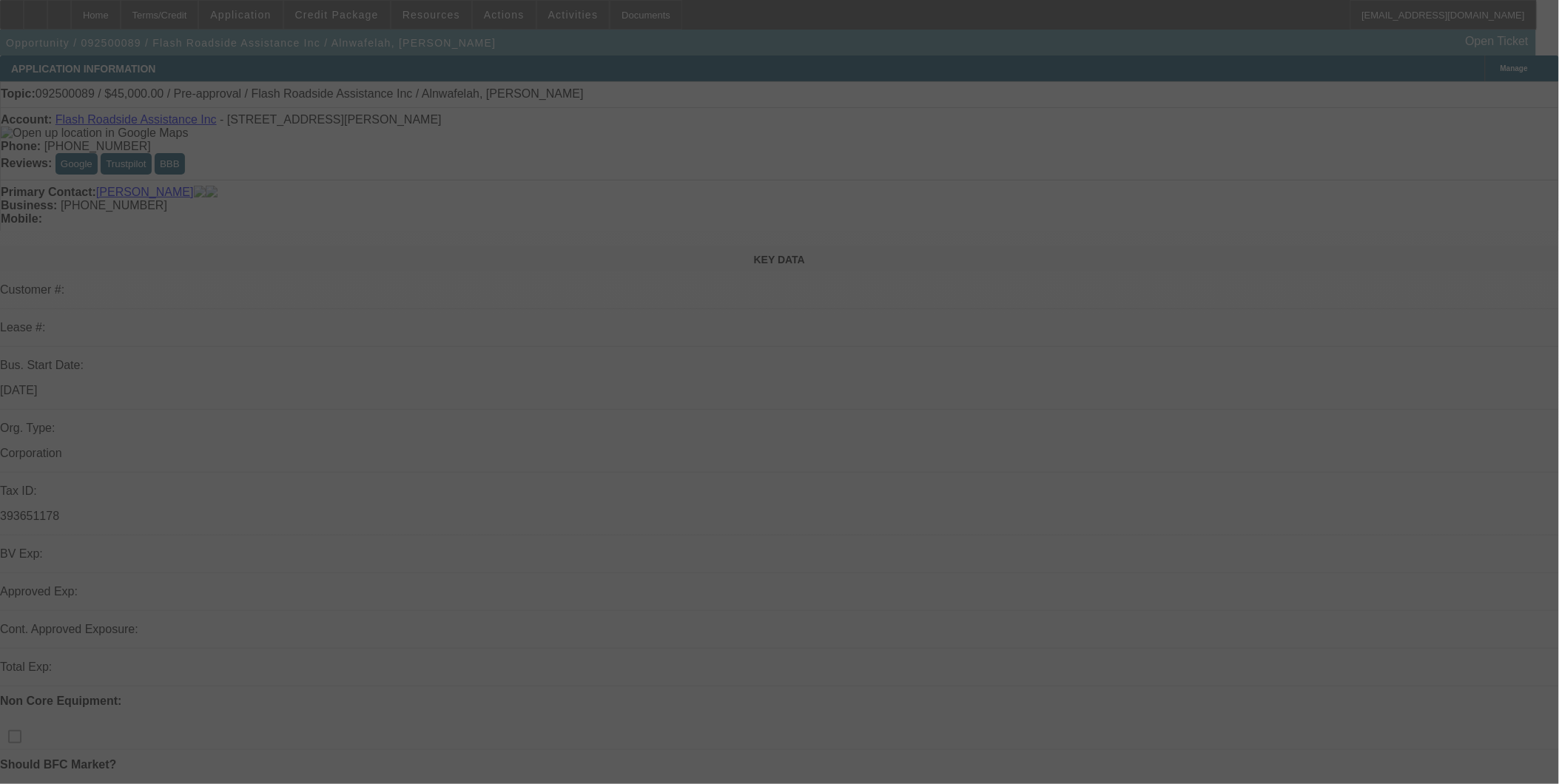
select select "0"
select select "0.1"
select select "4"
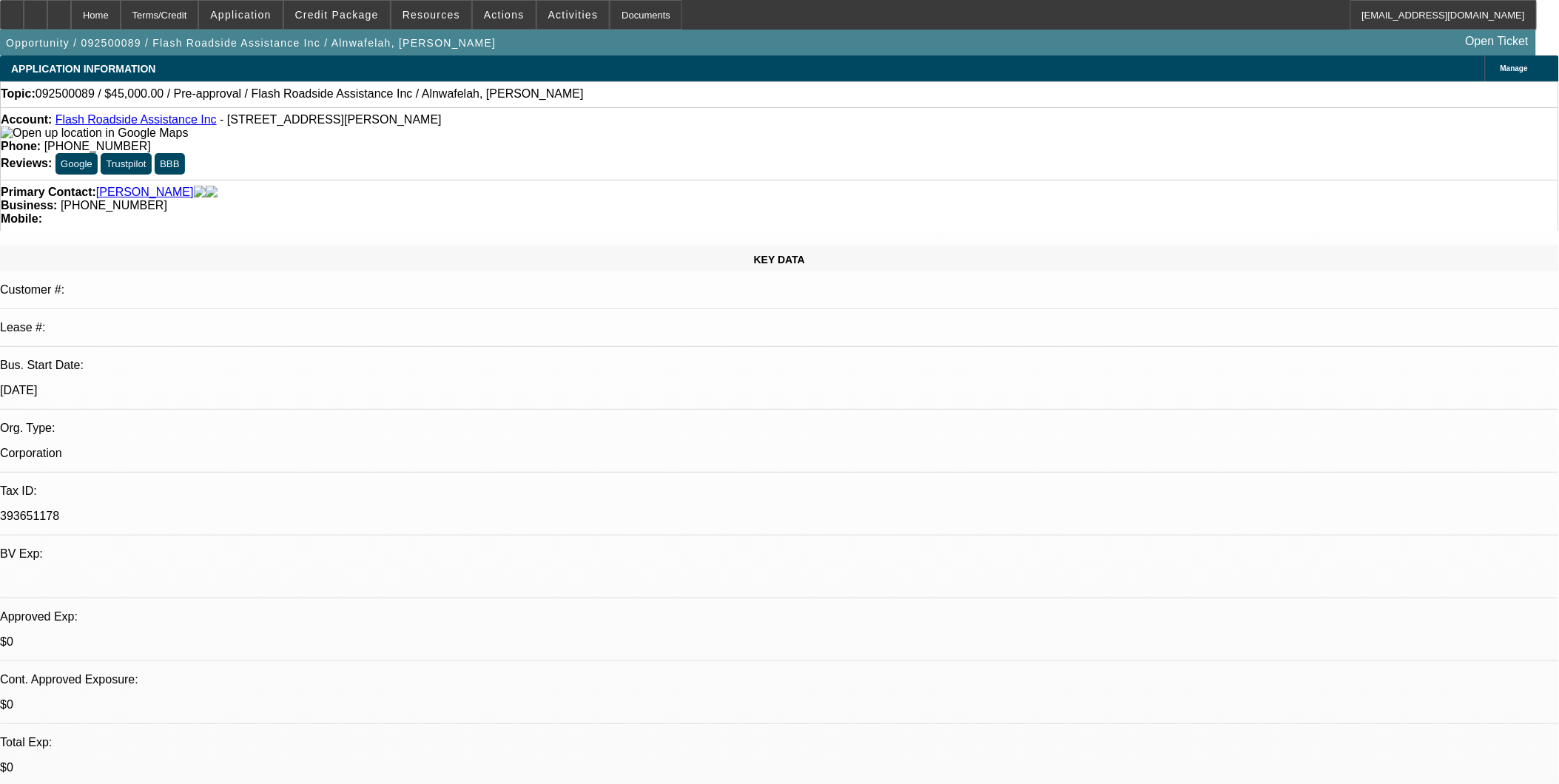
click at [282, 7] on span at bounding box center [240, 14] width 83 height 35
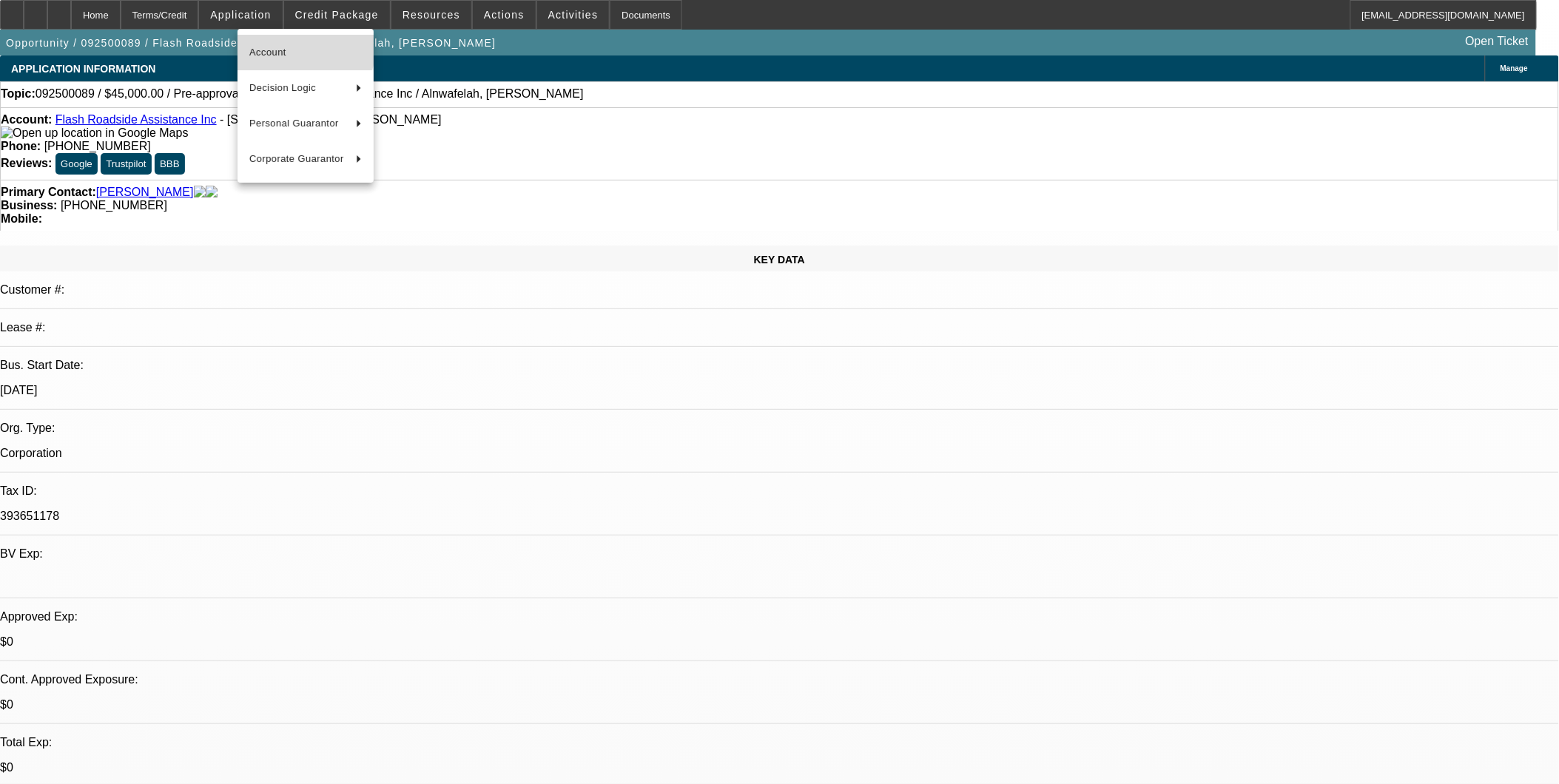
click at [292, 43] on span "Account" at bounding box center [306, 52] width 112 height 18
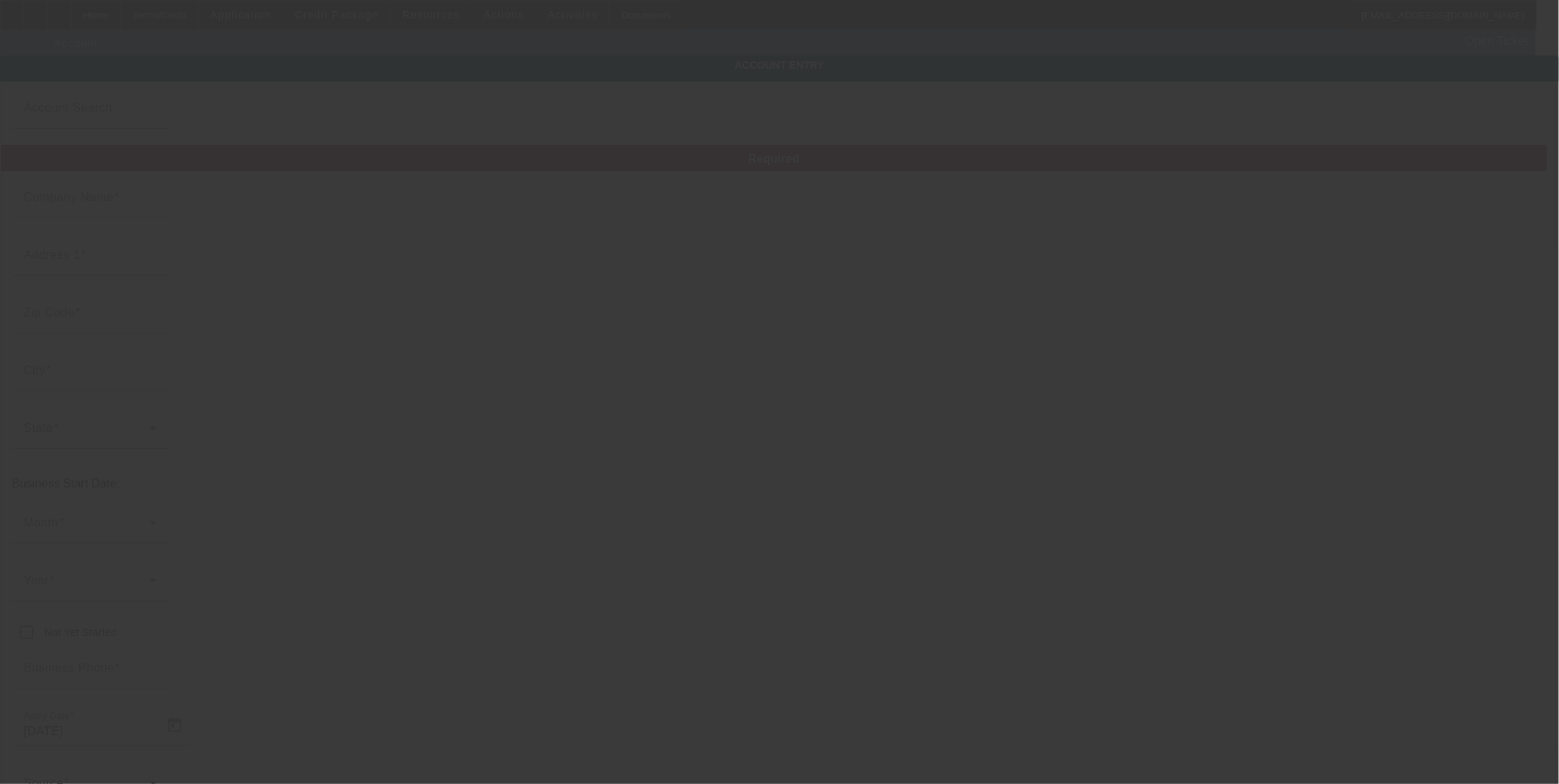
type input "Flash Roadside Assistance Inc"
type input "[STREET_ADDRESS][PERSON_NAME]"
type input "60459"
type input "Burbank"
type input "[PHONE_NUMBER]"
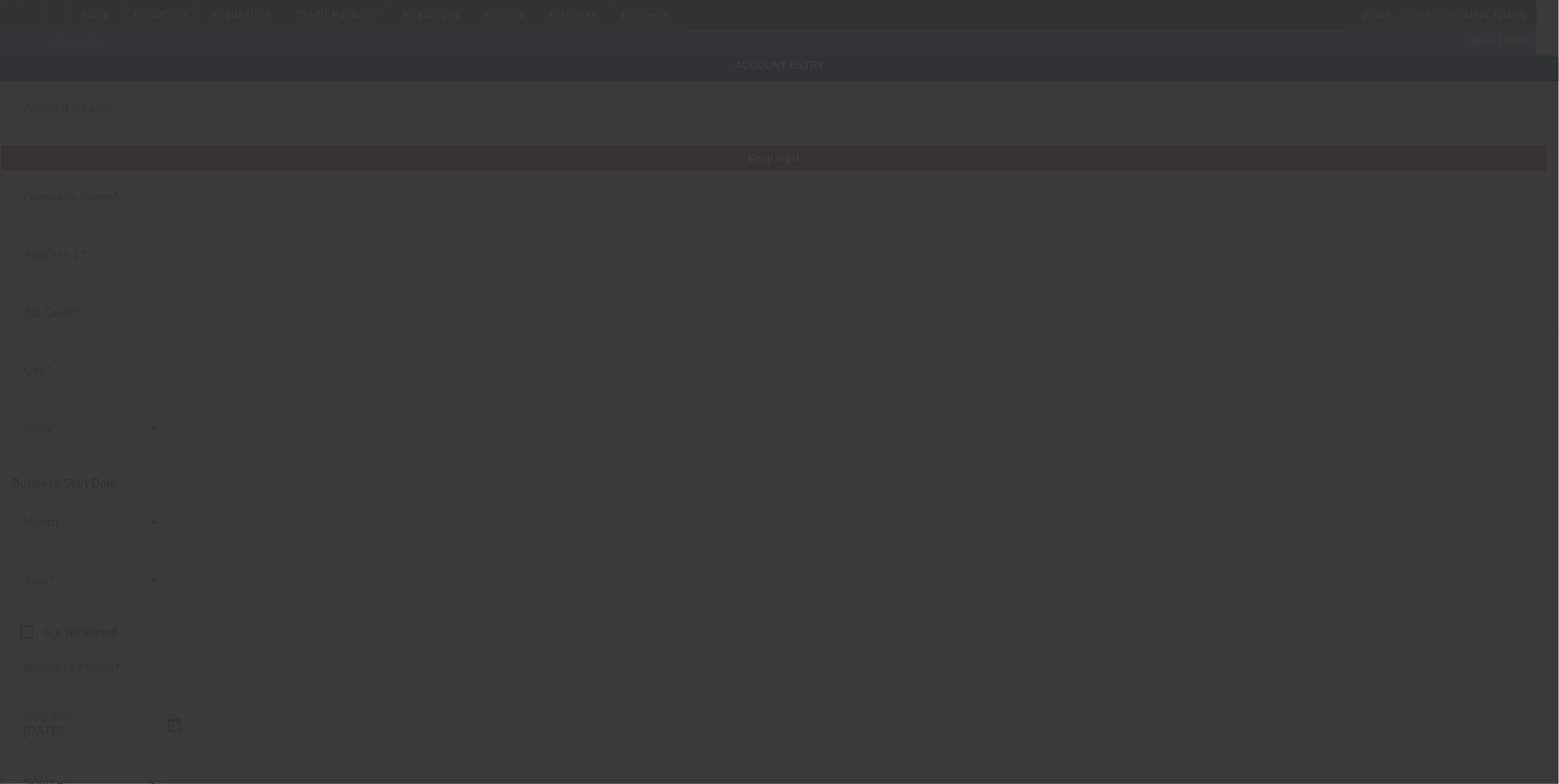
type input "393651178"
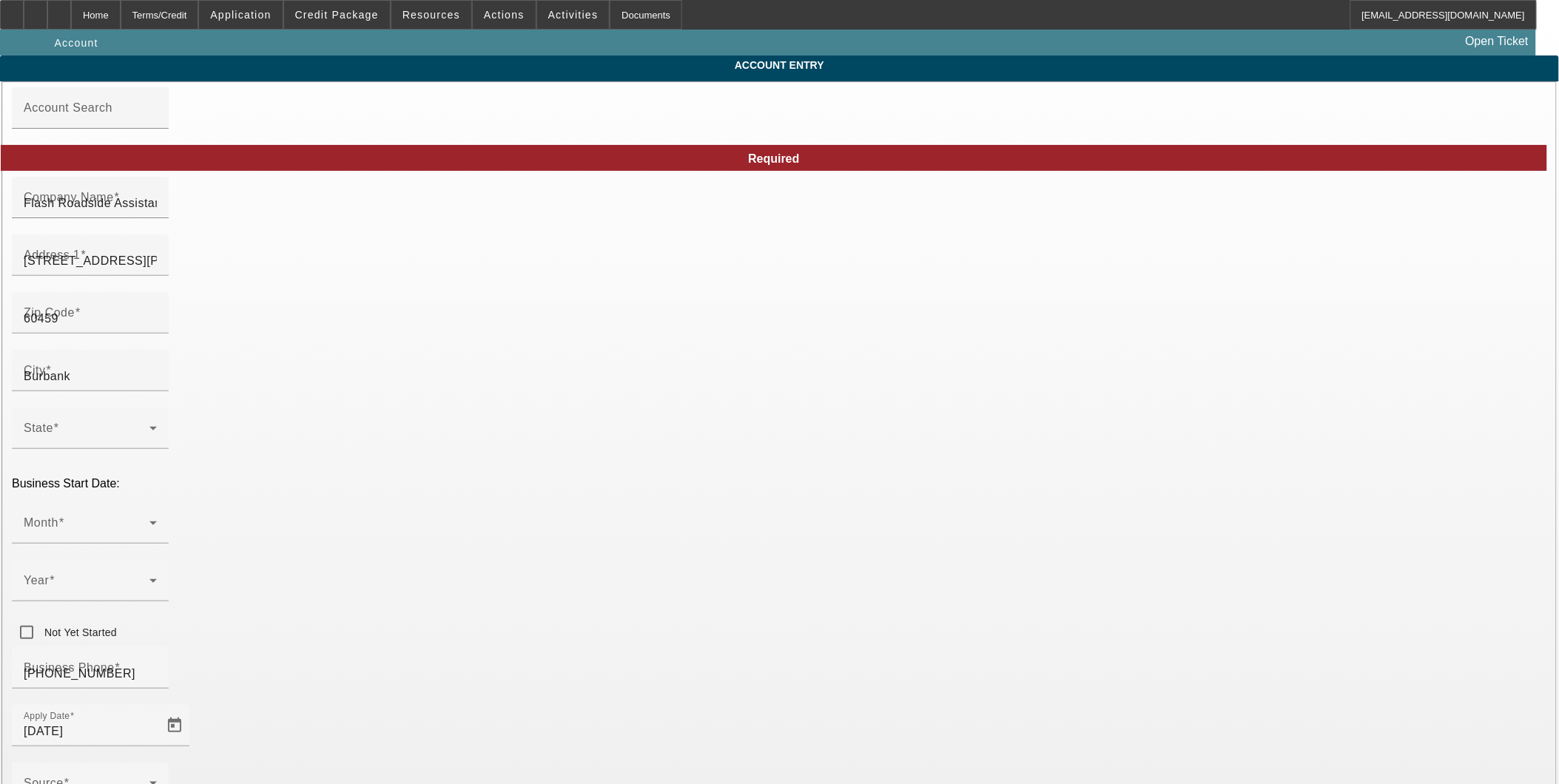
type input "[DATE]"
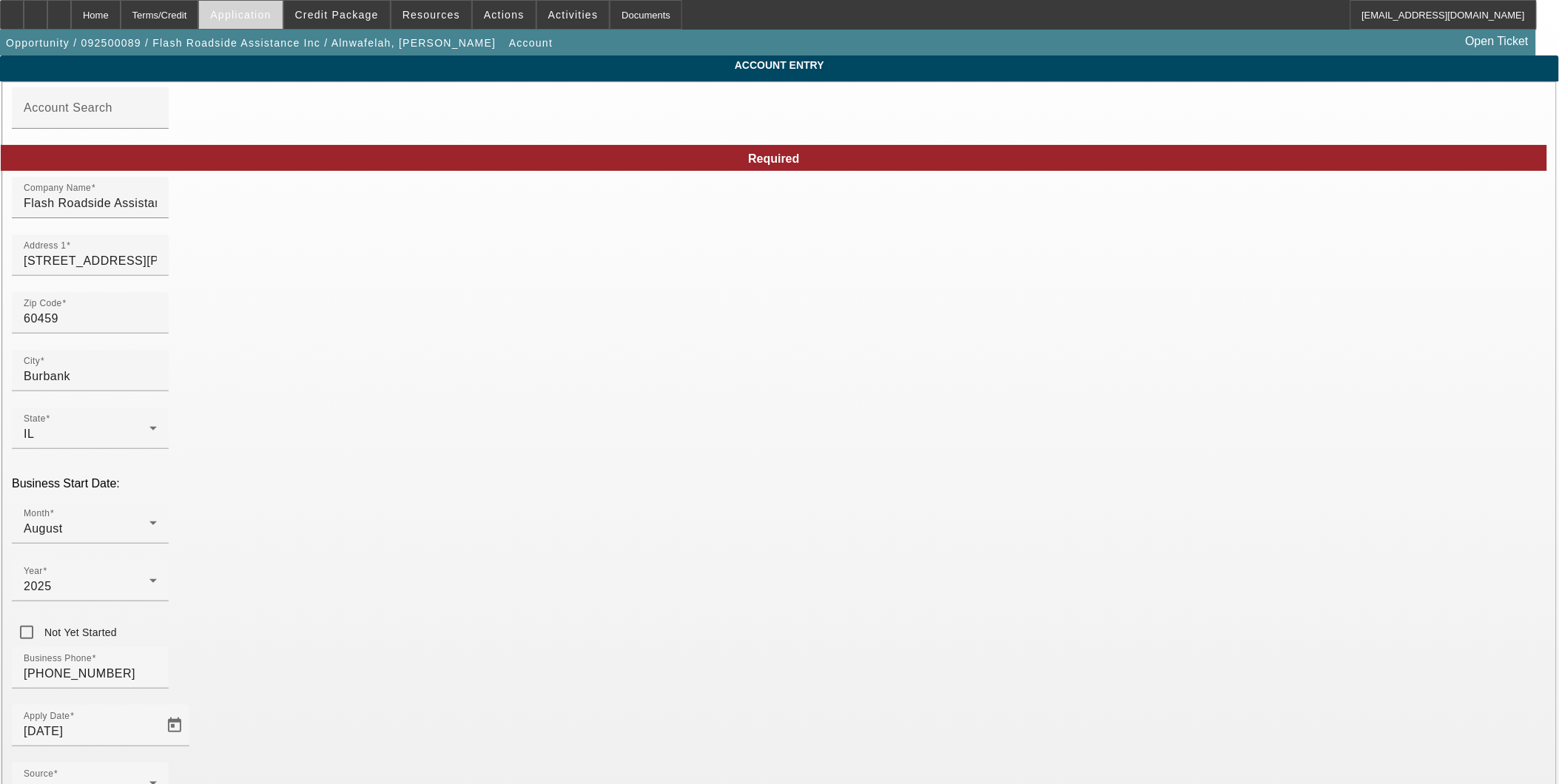
click at [270, 16] on span "Application" at bounding box center [240, 15] width 61 height 12
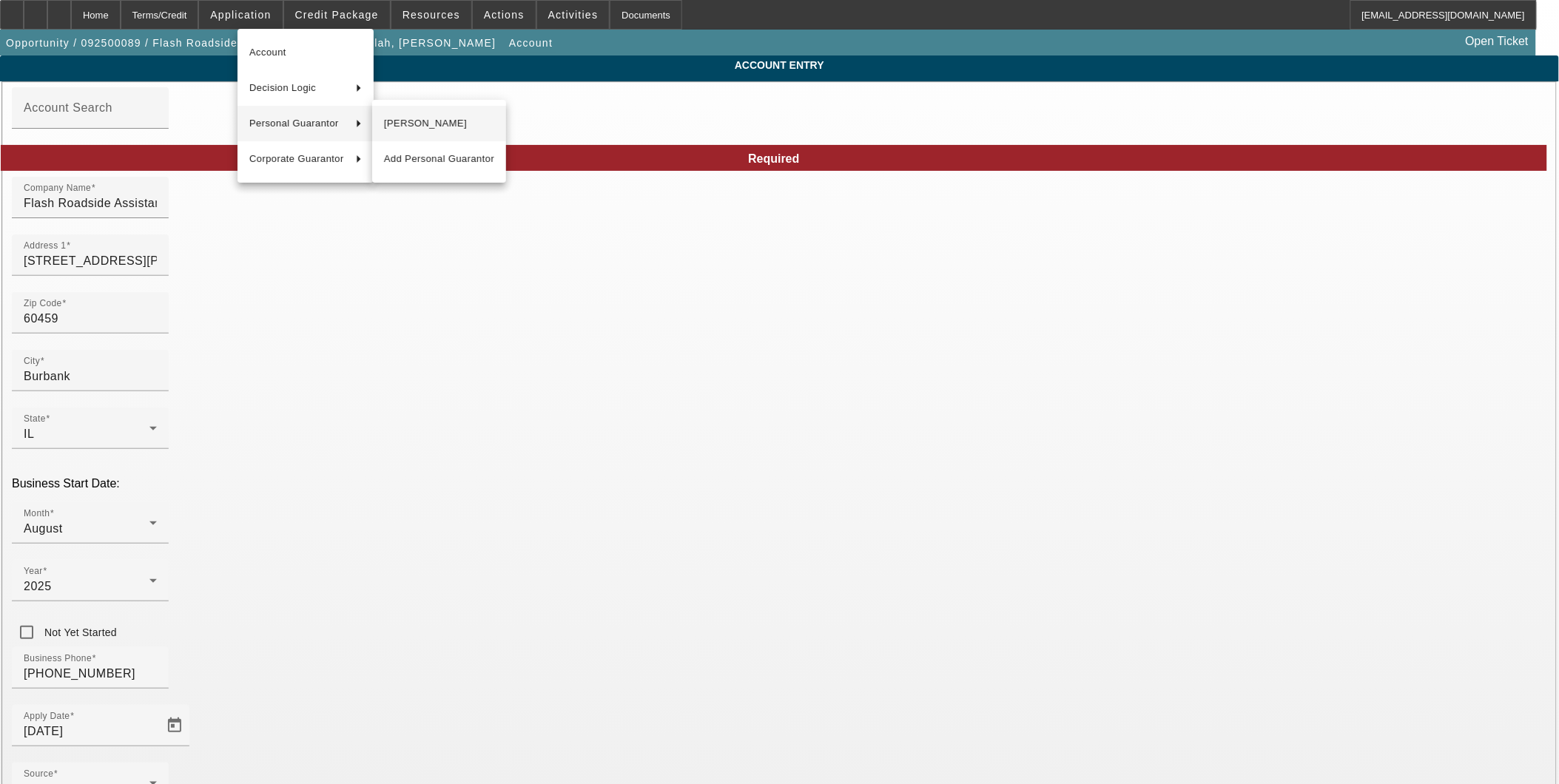
click at [396, 128] on span "[PERSON_NAME]" at bounding box center [439, 124] width 110 height 18
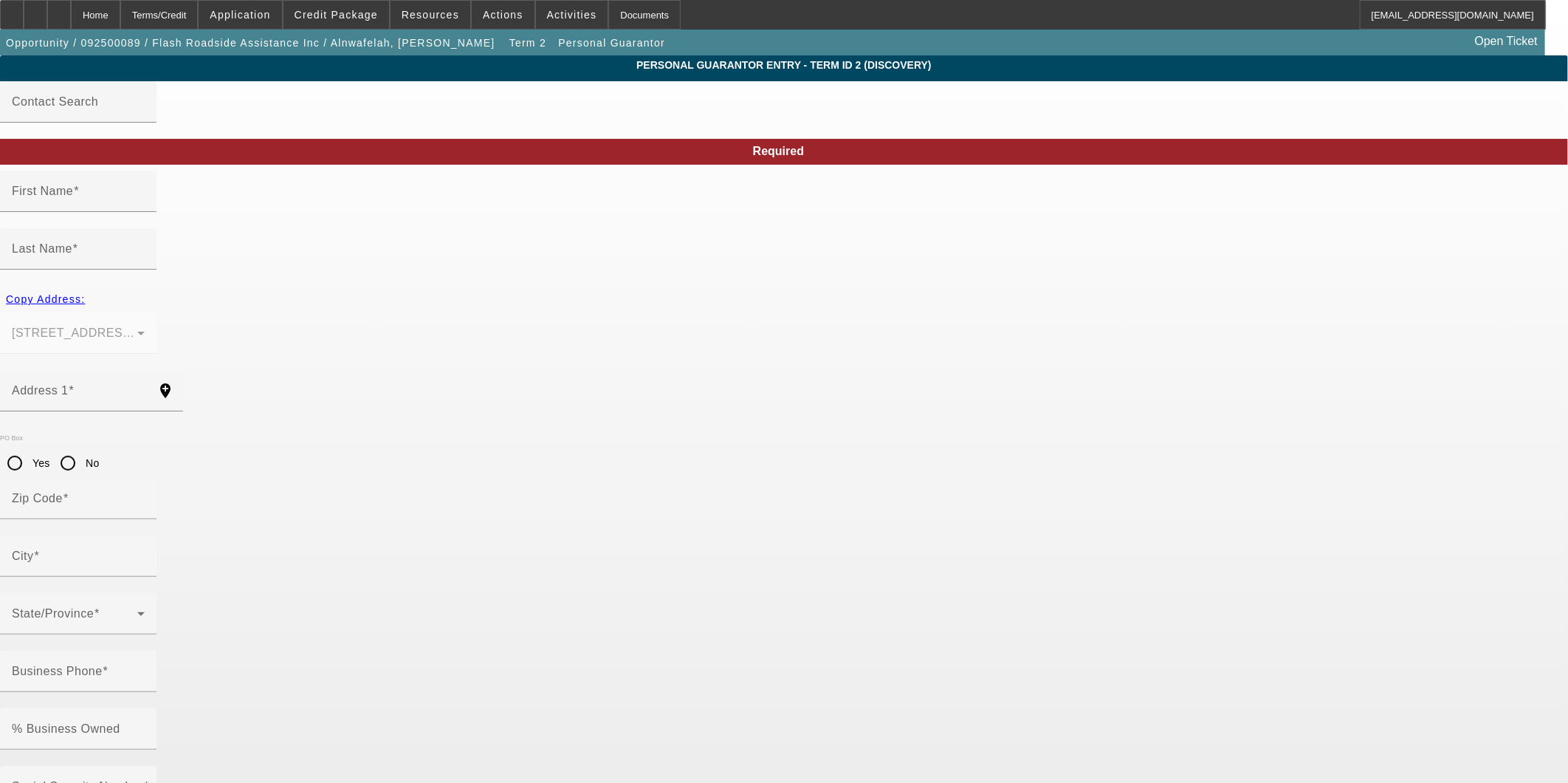
type input "[PERSON_NAME]"
type input "Alnwafelah"
type input "[STREET_ADDRESS][PERSON_NAME]"
radio input "true"
type input "60459"
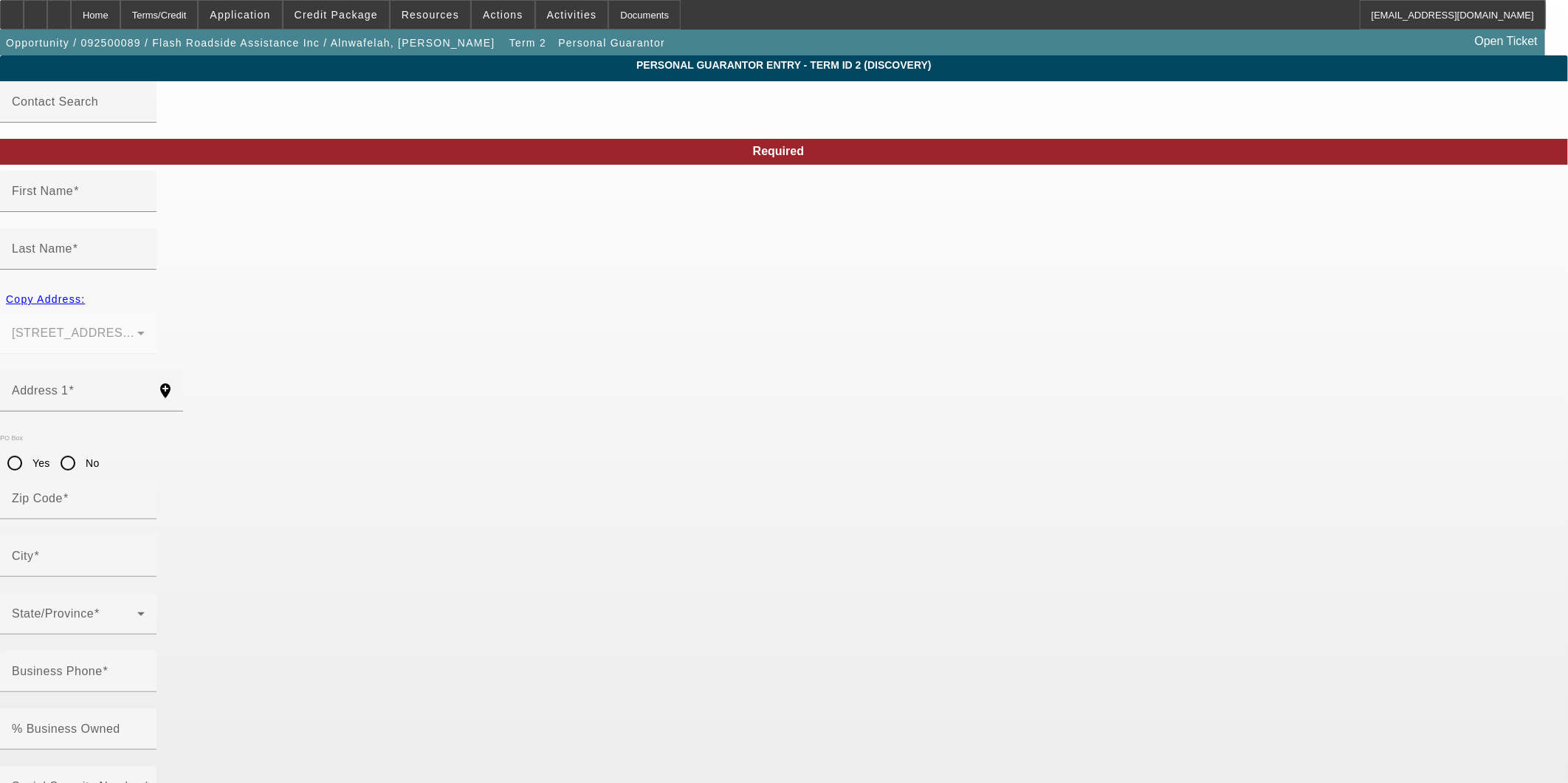
type input "Burbank"
type input "[PHONE_NUMBER]"
type input "100"
type input "846-85-8227"
type input "[EMAIL_ADDRESS][DOMAIN_NAME]"
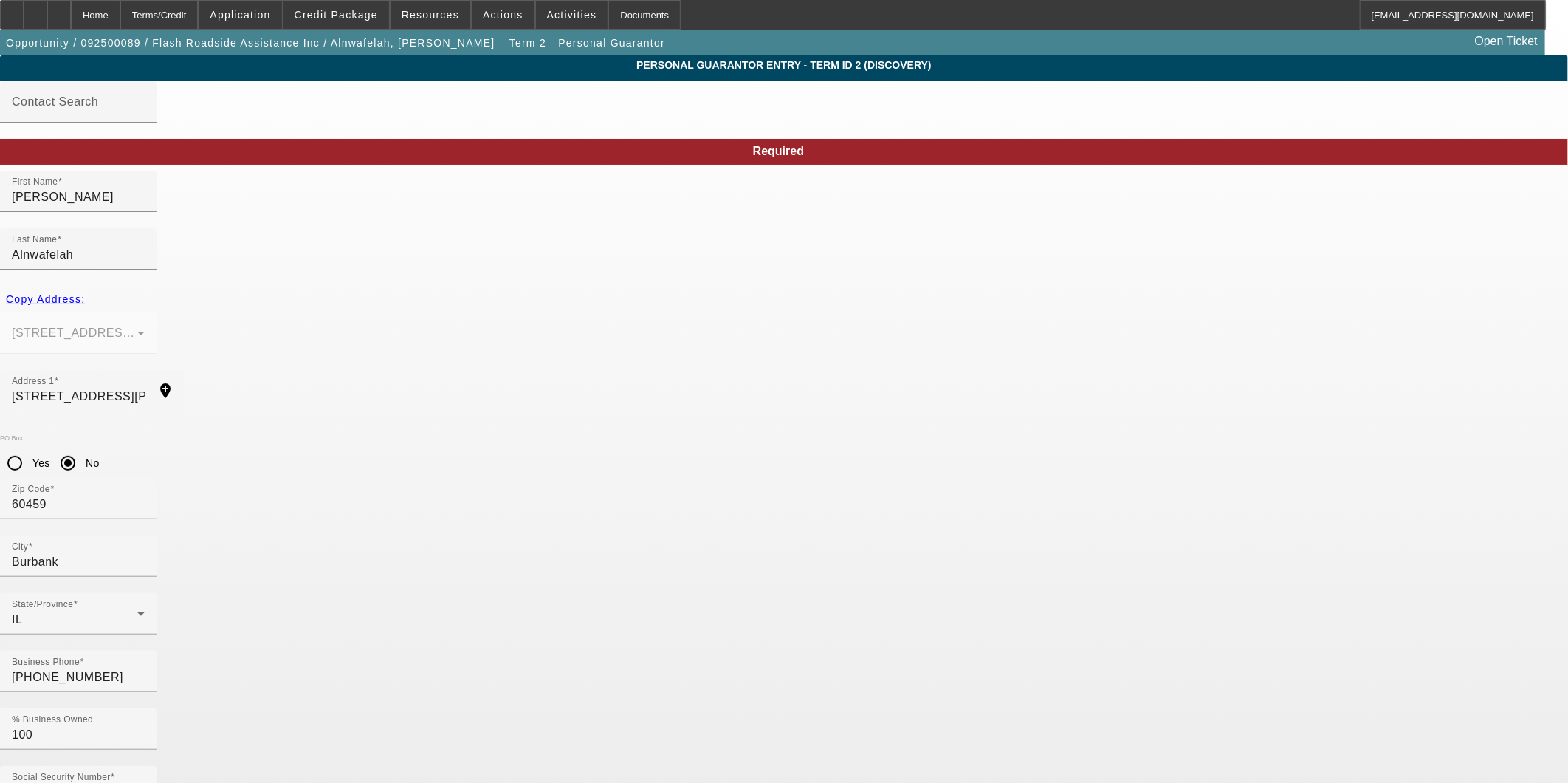
drag, startPoint x: 753, startPoint y: 569, endPoint x: 341, endPoint y: 545, distance: 412.7
click at [341, 545] on app-personal-guarantor-manage "Personal Guarantor Entry - Term ID 2 (Discovery) Contact Search Required First …" at bounding box center [784, 787] width 1568 height 1464
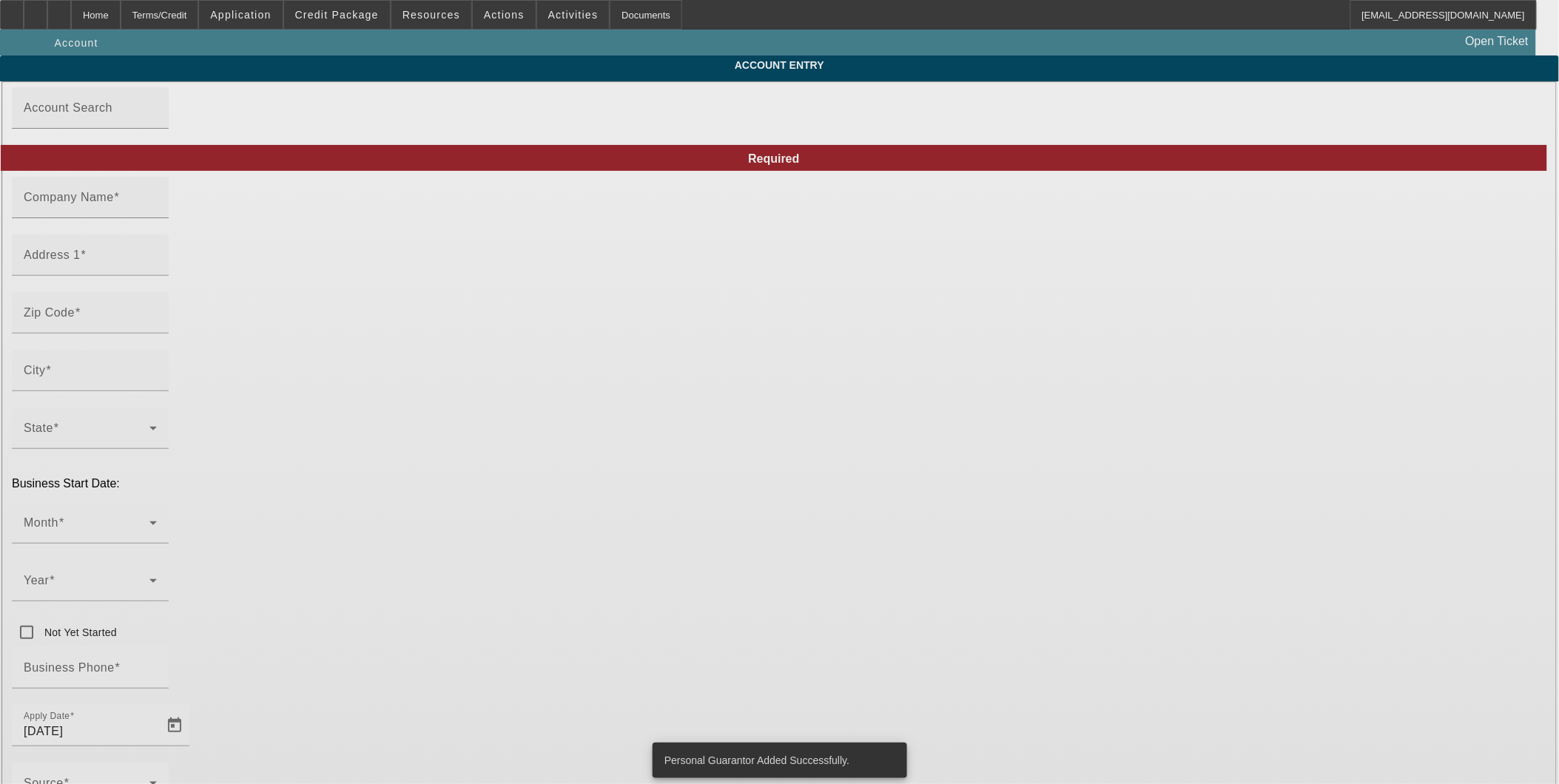
type input "Flash Roadside Assistance Inc"
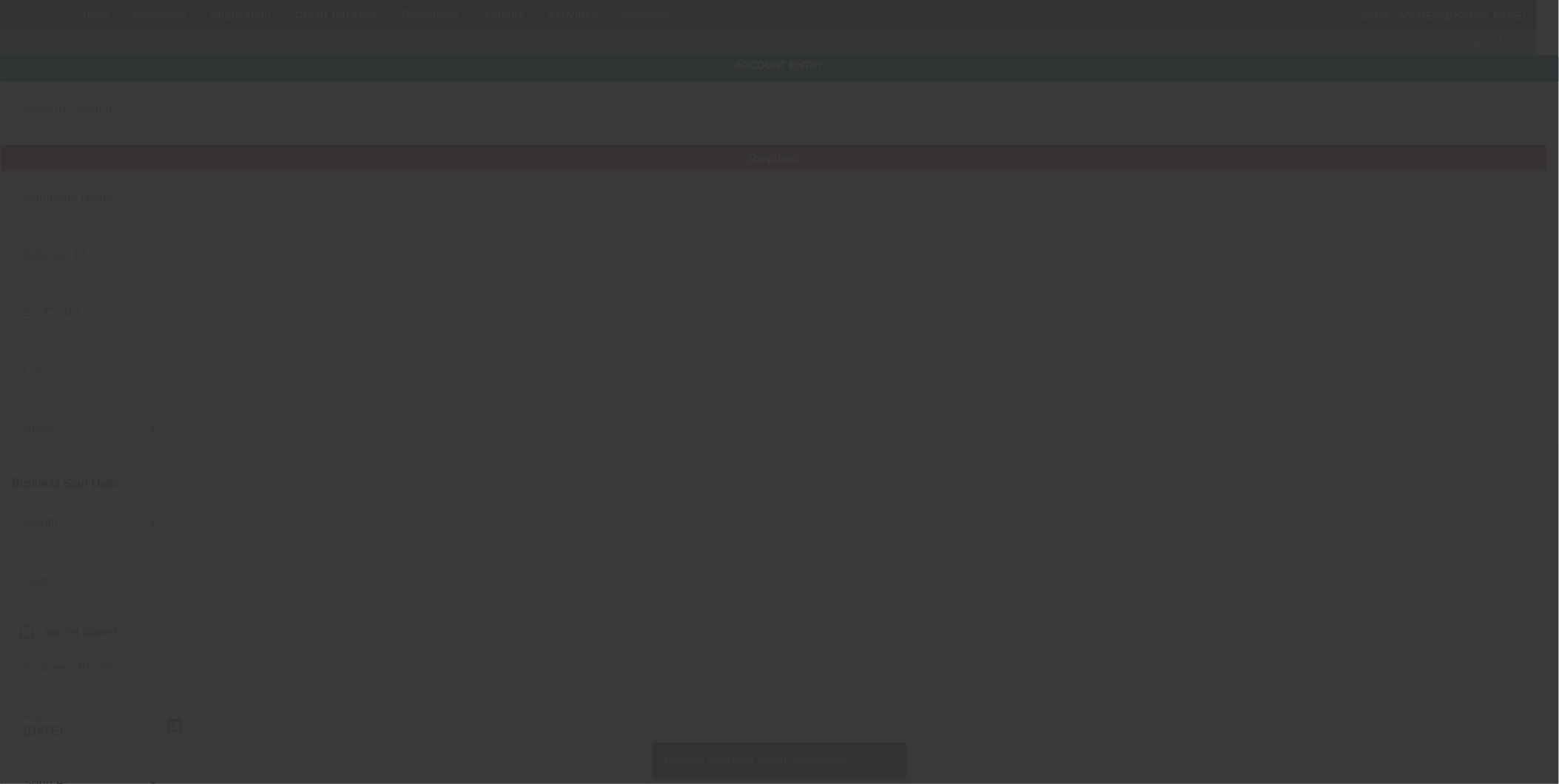
type input "[STREET_ADDRESS][PERSON_NAME]"
type input "60459"
type input "Burbank"
type input "[PHONE_NUMBER]"
type input "393651178"
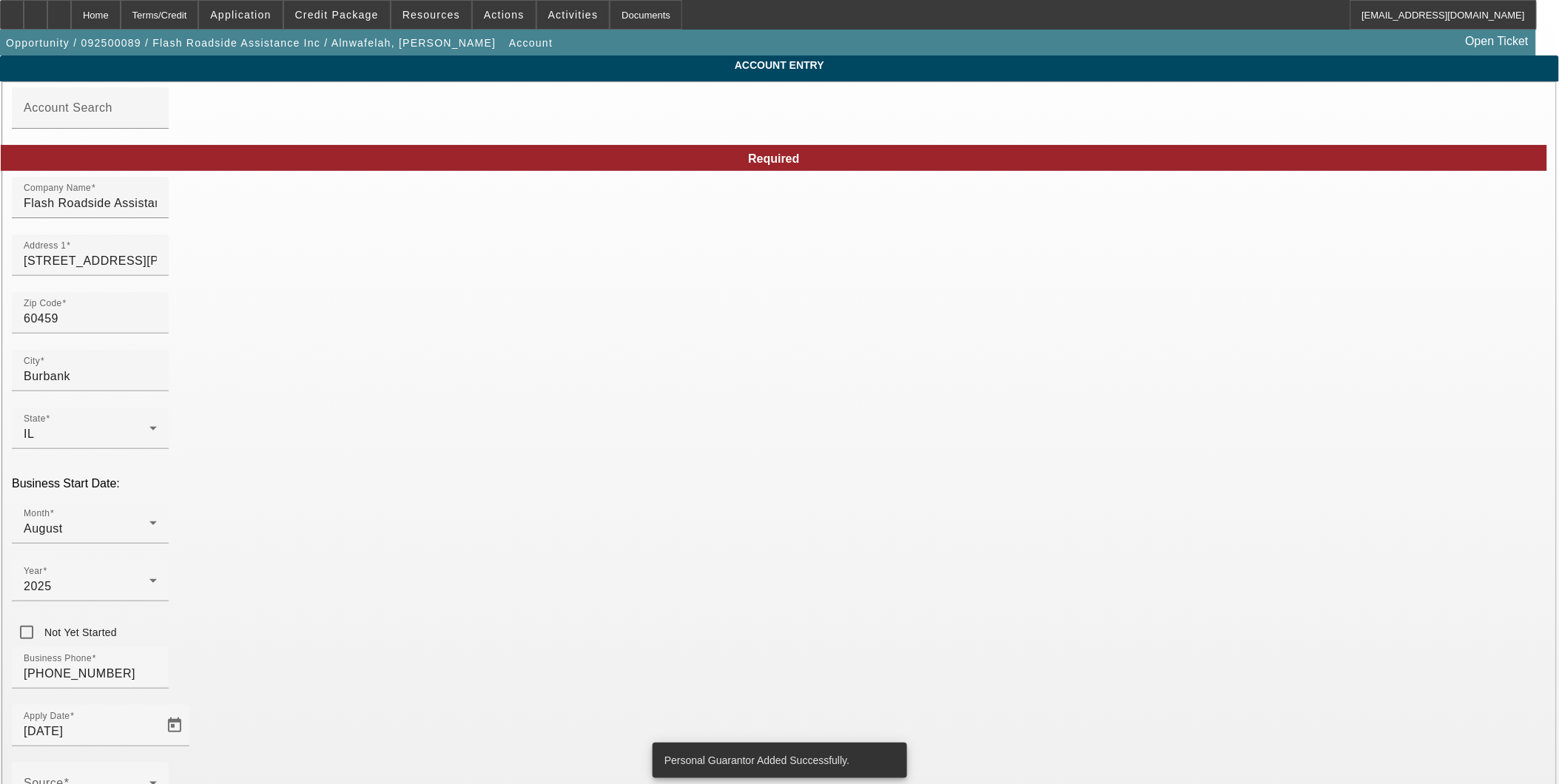
type input "[DATE]"
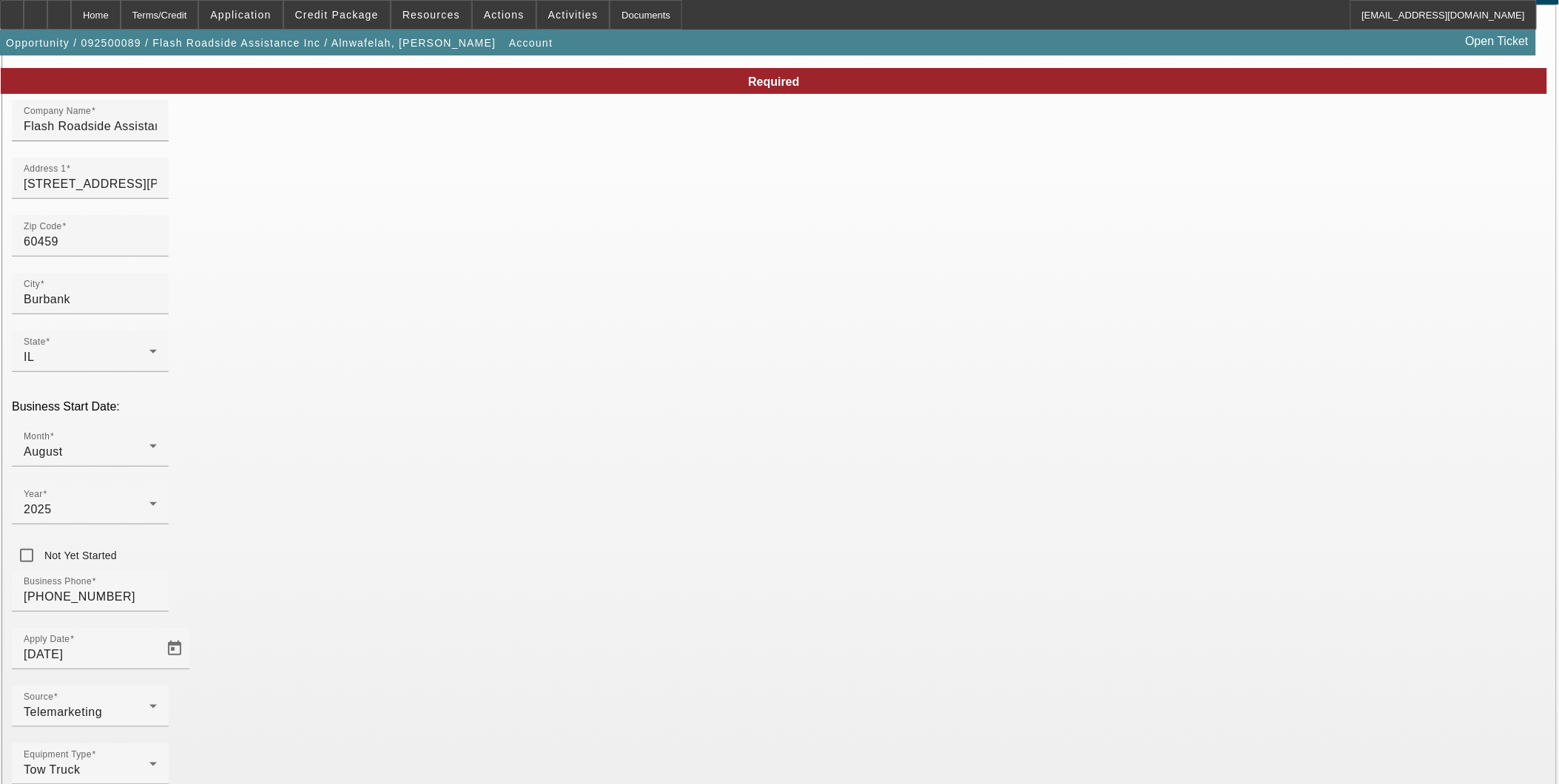
scroll to position [85, 0]
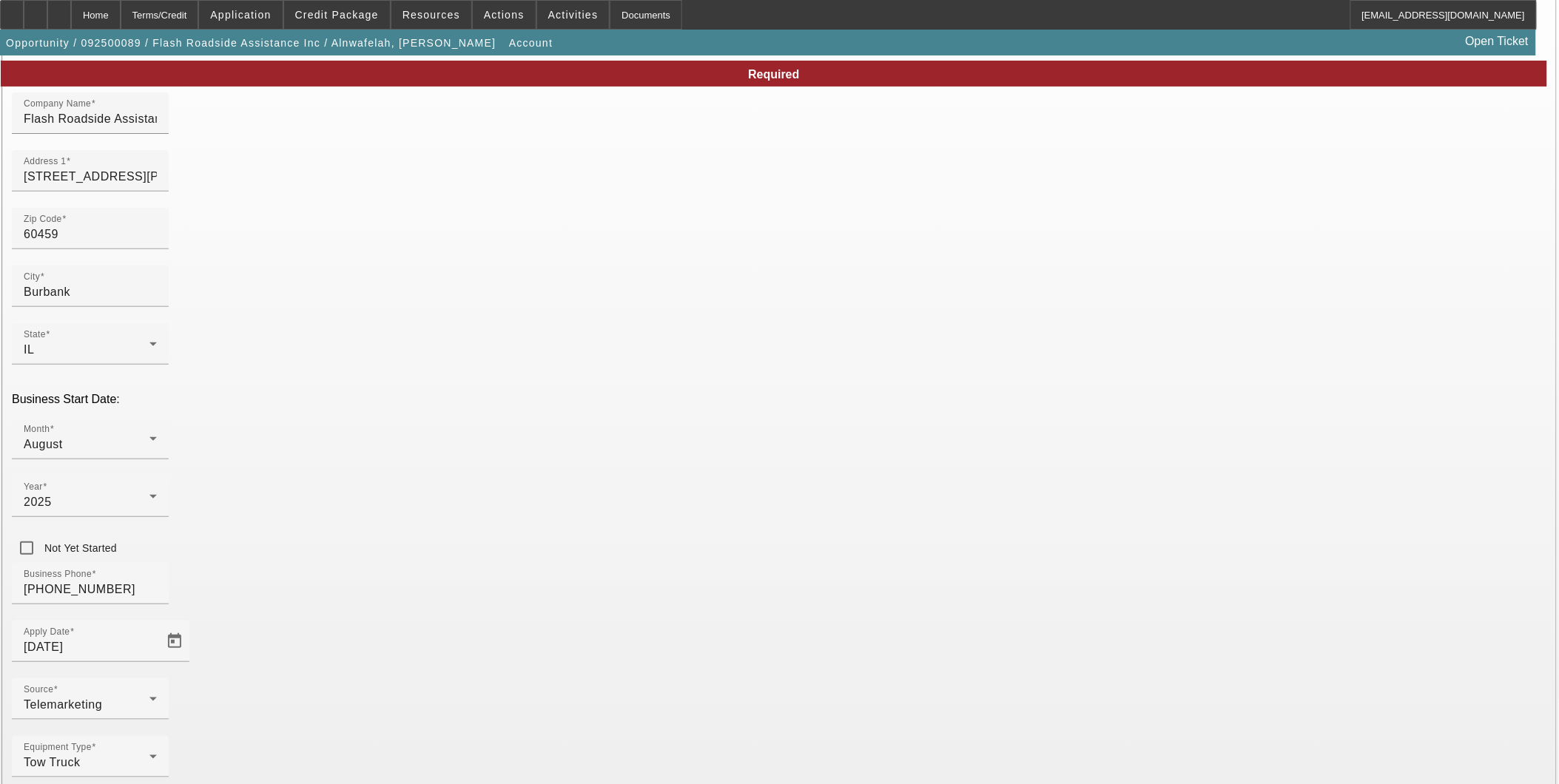
drag, startPoint x: 1154, startPoint y: 771, endPoint x: 1142, endPoint y: 757, distance: 18.4
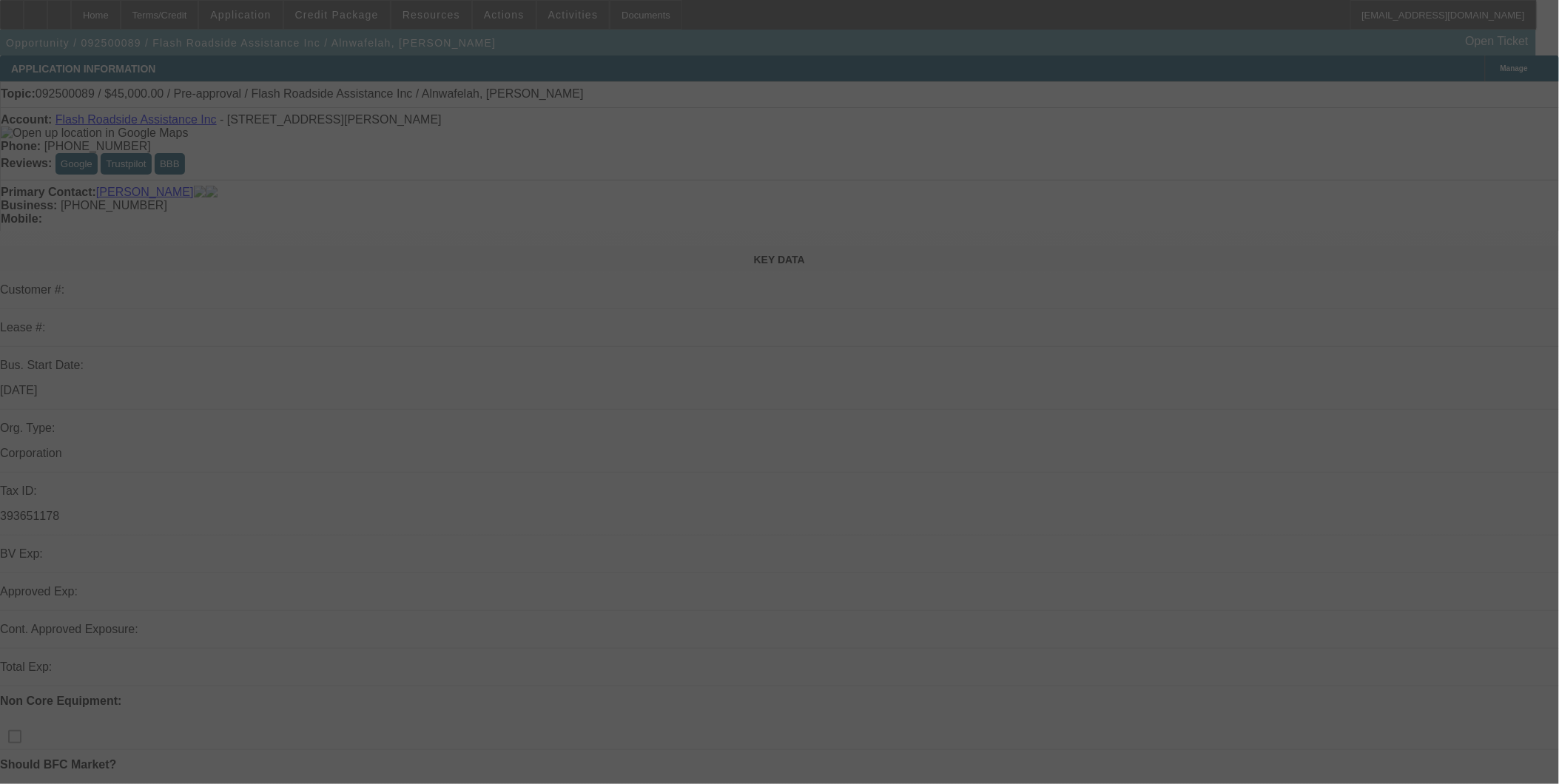
click at [285, 15] on div at bounding box center [779, 392] width 1559 height 784
click at [712, 145] on div at bounding box center [779, 392] width 1559 height 784
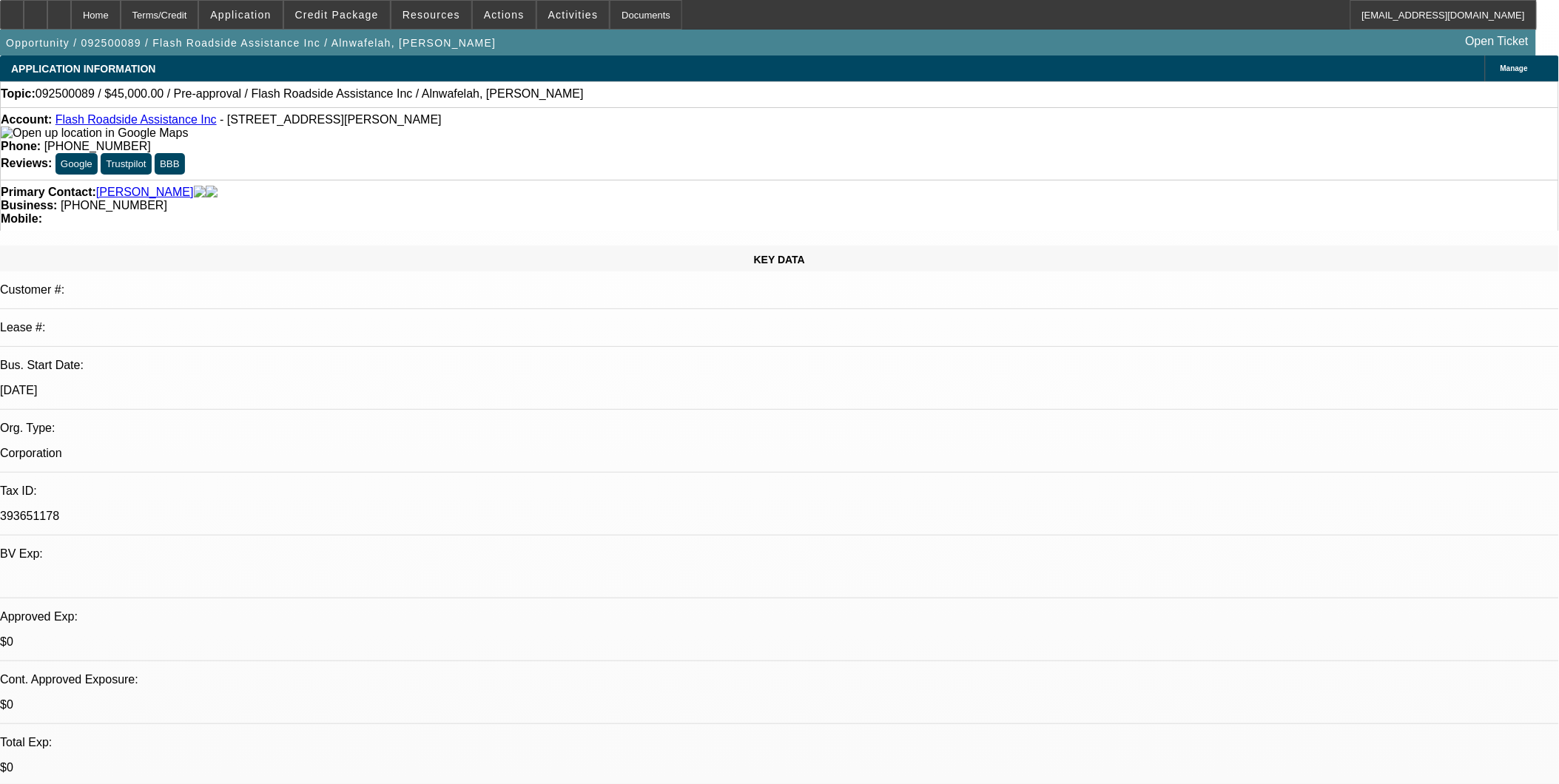
select select "0"
select select "0.1"
select select "4"
click at [503, 16] on span "Actions" at bounding box center [504, 15] width 40 height 12
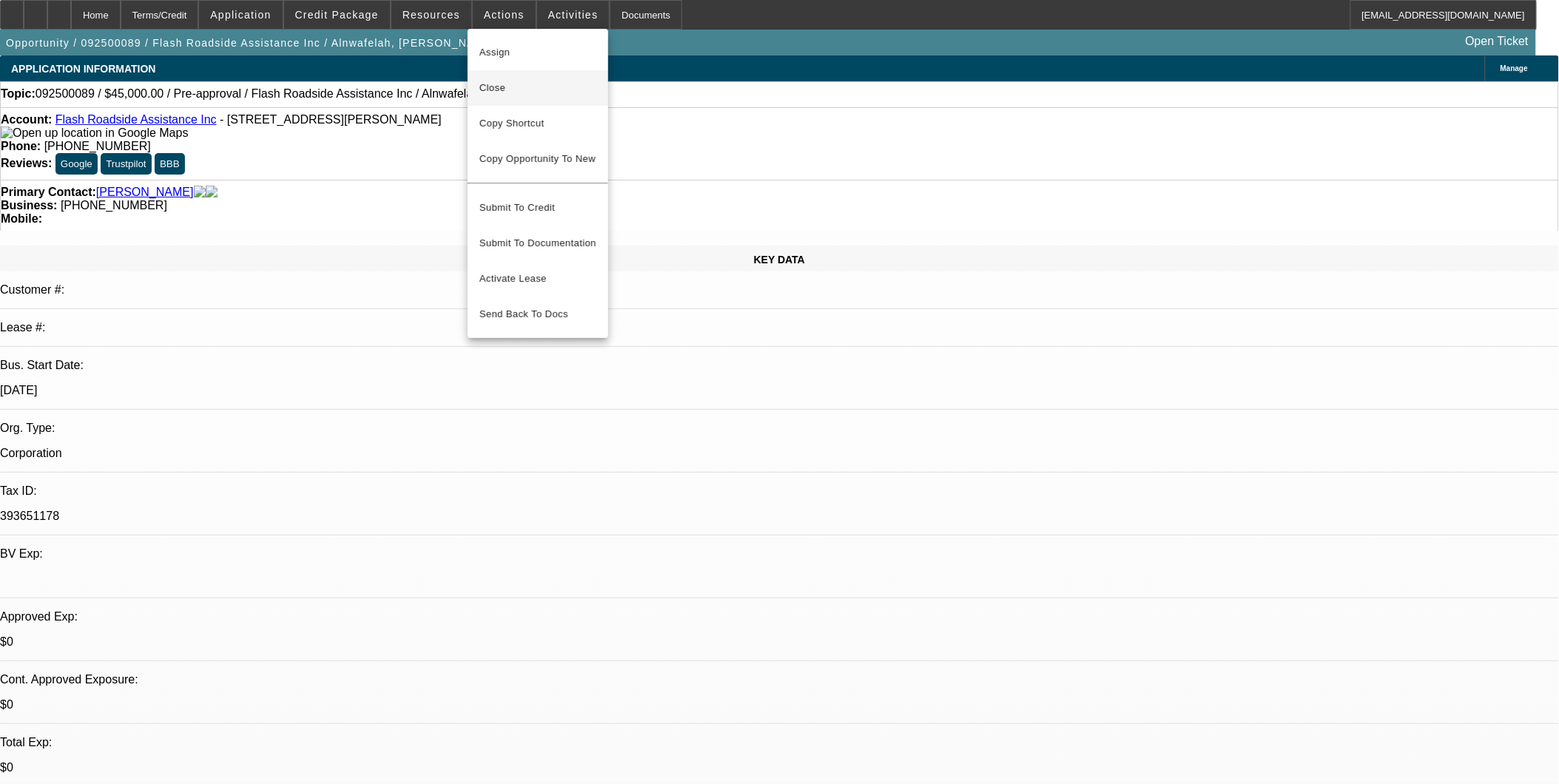
click at [513, 97] on button "Close" at bounding box center [538, 88] width 141 height 35
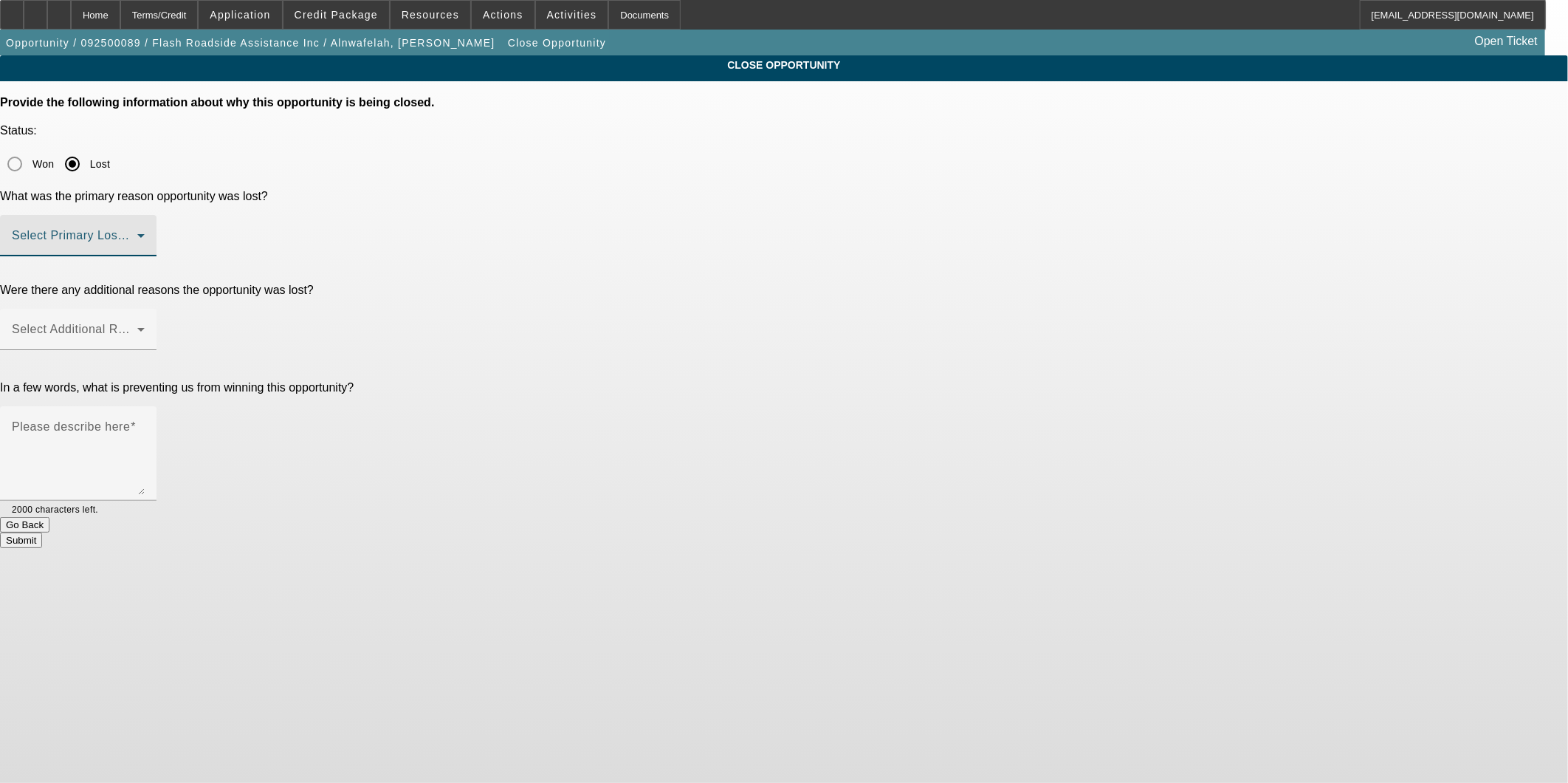
click at [138, 233] on span at bounding box center [75, 242] width 126 height 18
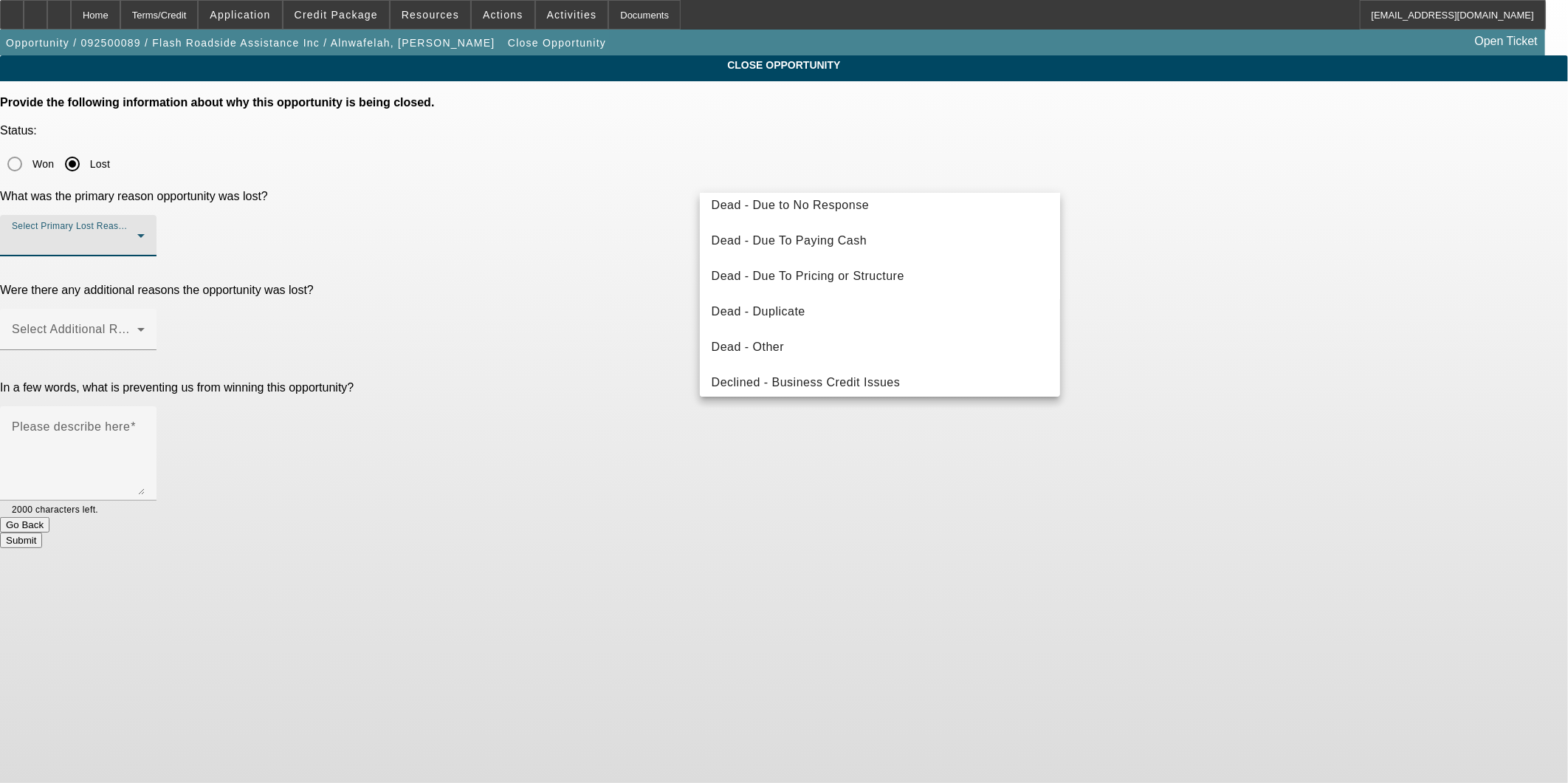
scroll to position [197, 0]
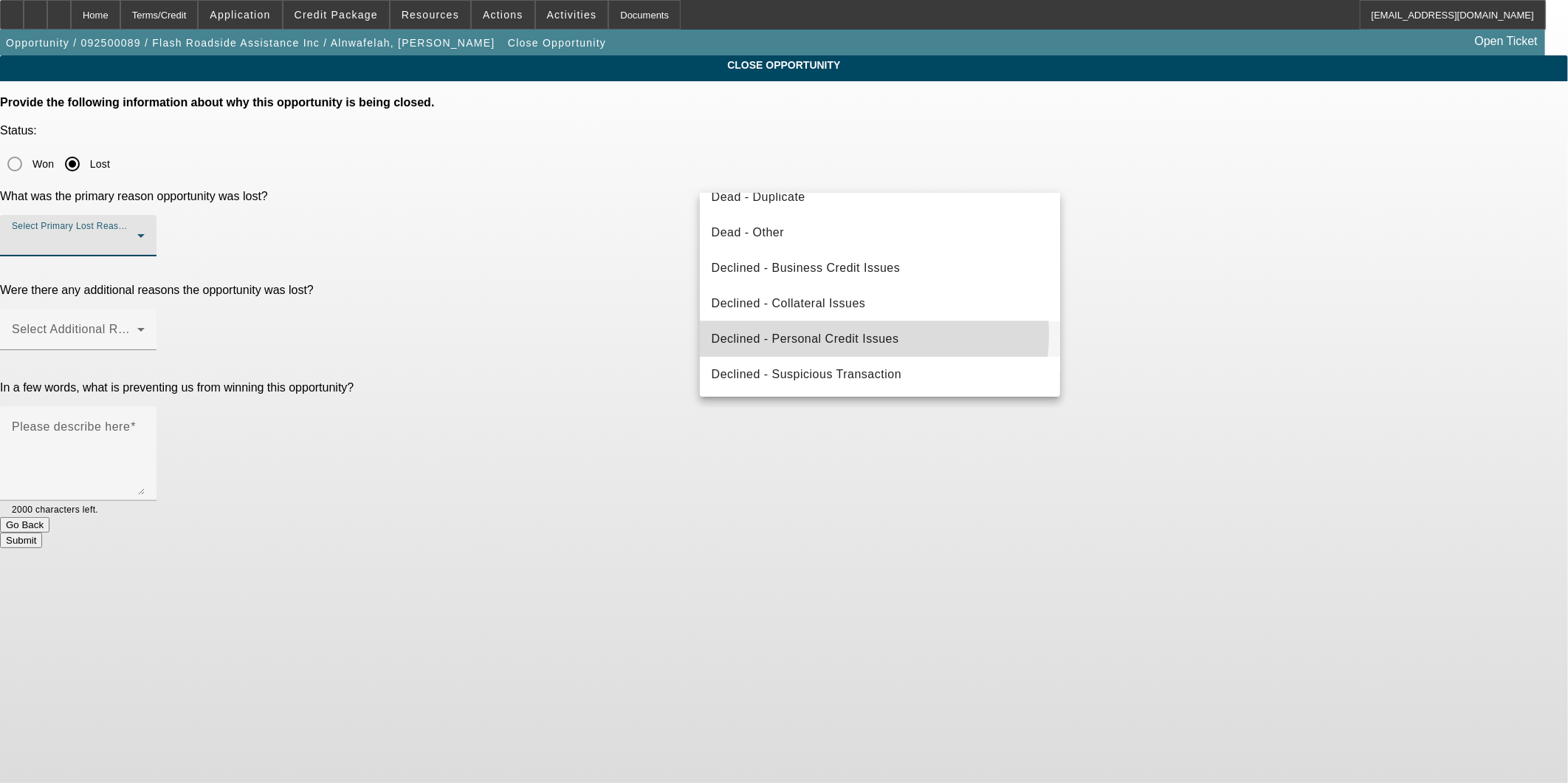
drag, startPoint x: 844, startPoint y: 333, endPoint x: 869, endPoint y: 290, distance: 49.7
click at [843, 334] on span "Declined - Personal Credit Issues" at bounding box center [805, 339] width 188 height 18
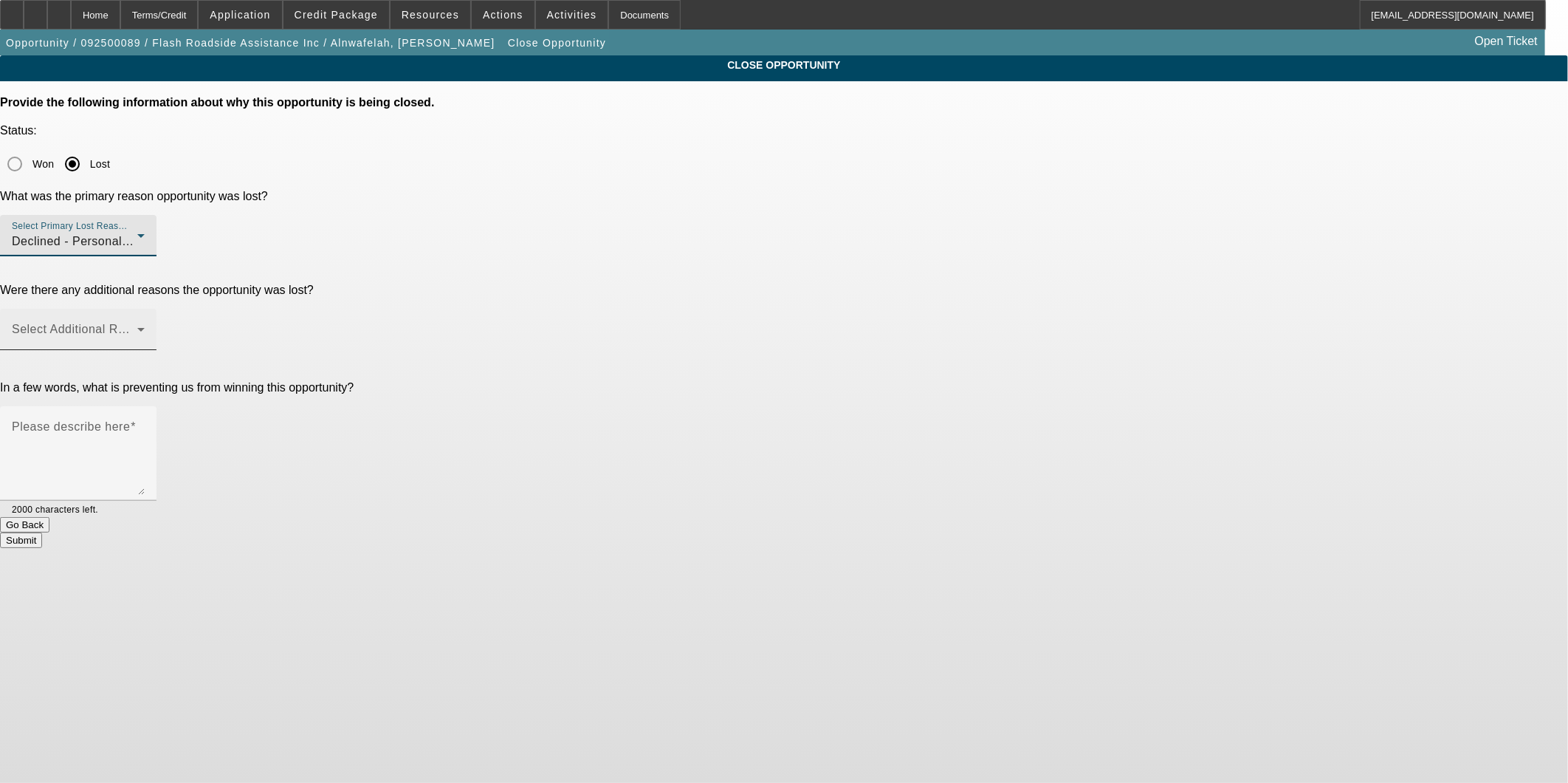
click at [138, 326] on span at bounding box center [75, 335] width 126 height 18
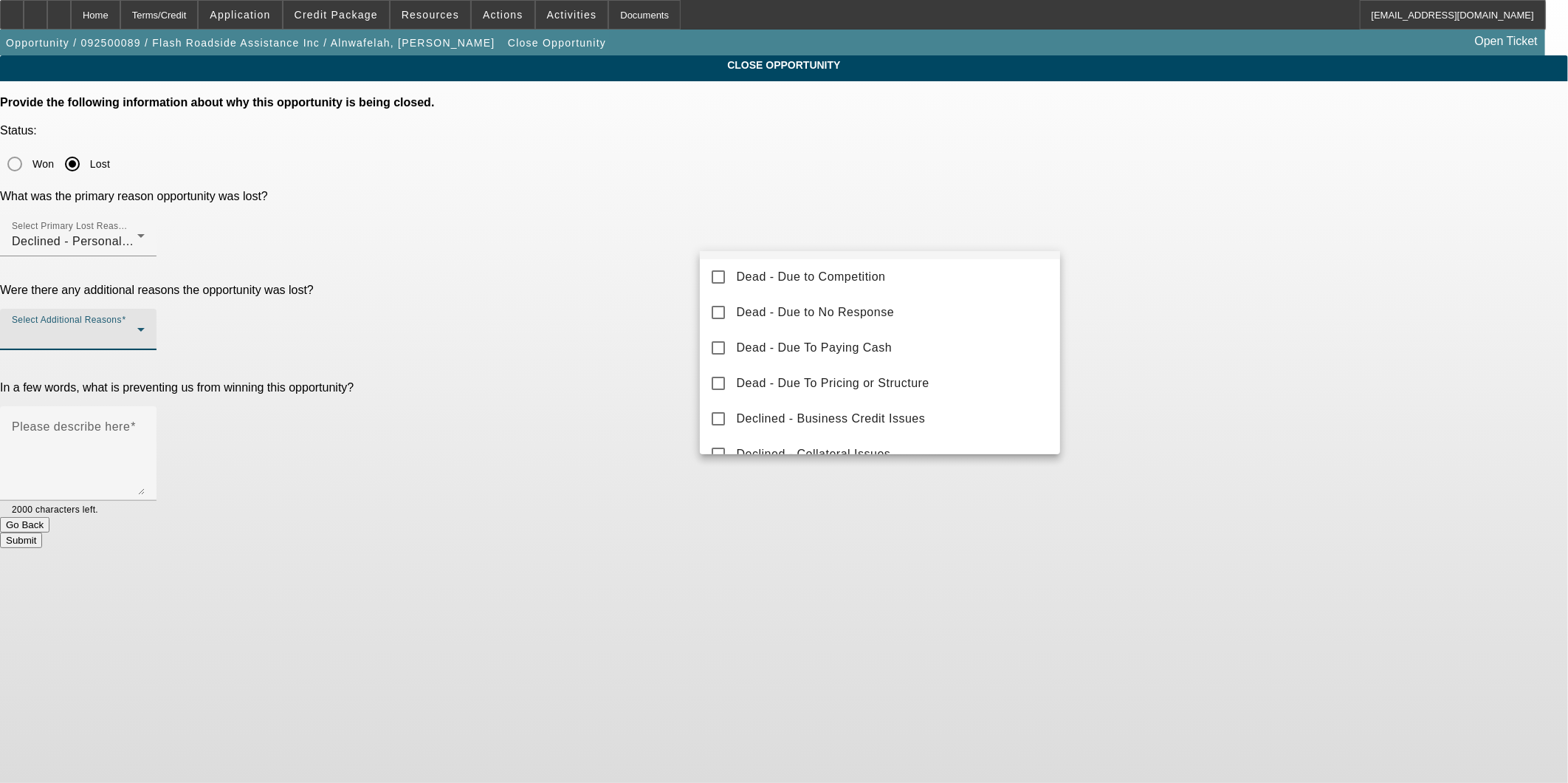
scroll to position [162, 0]
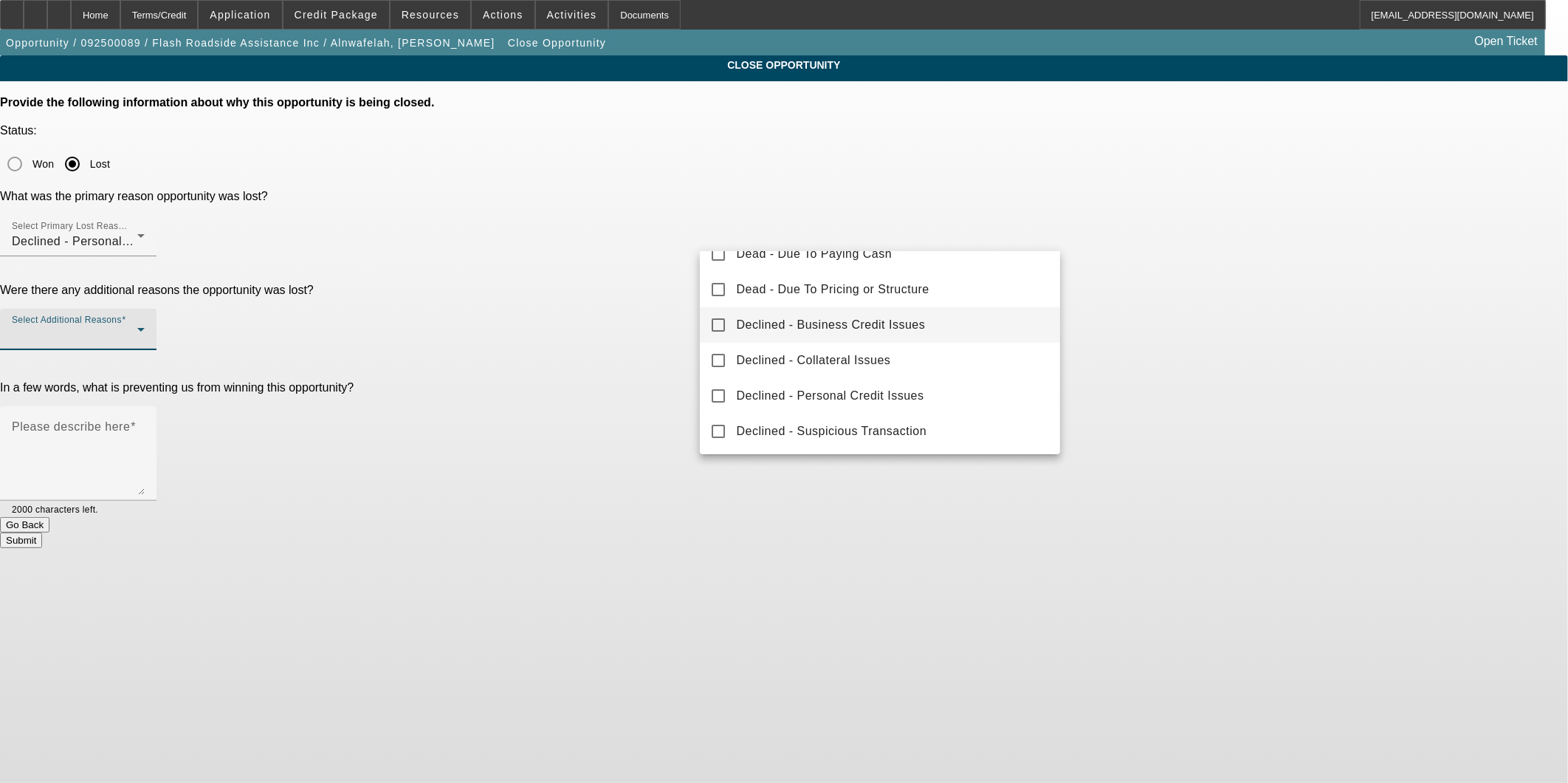
click at [906, 332] on span "Declined - Business Credit Issues" at bounding box center [831, 325] width 189 height 18
click at [1285, 386] on div at bounding box center [784, 391] width 1568 height 783
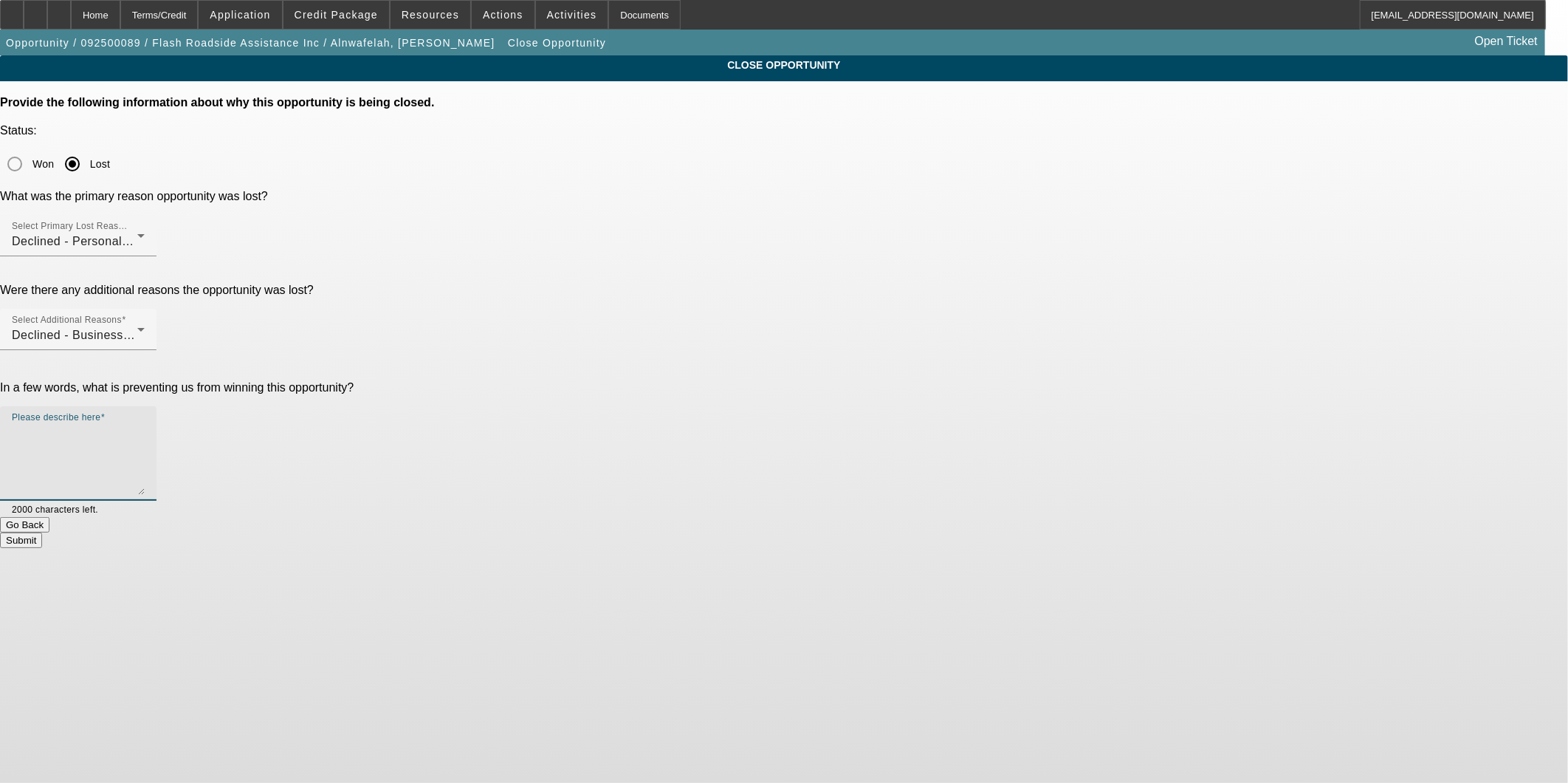
click at [145, 424] on textarea "Please describe here" at bounding box center [79, 459] width 133 height 71
type textarea "N"
type textarea "2"
click at [145, 424] on textarea "light credit, no co-signer, no Additional Collateral, "But if i dont make the p…" at bounding box center [79, 459] width 133 height 71
drag, startPoint x: 880, startPoint y: 314, endPoint x: 920, endPoint y: 281, distance: 51.9
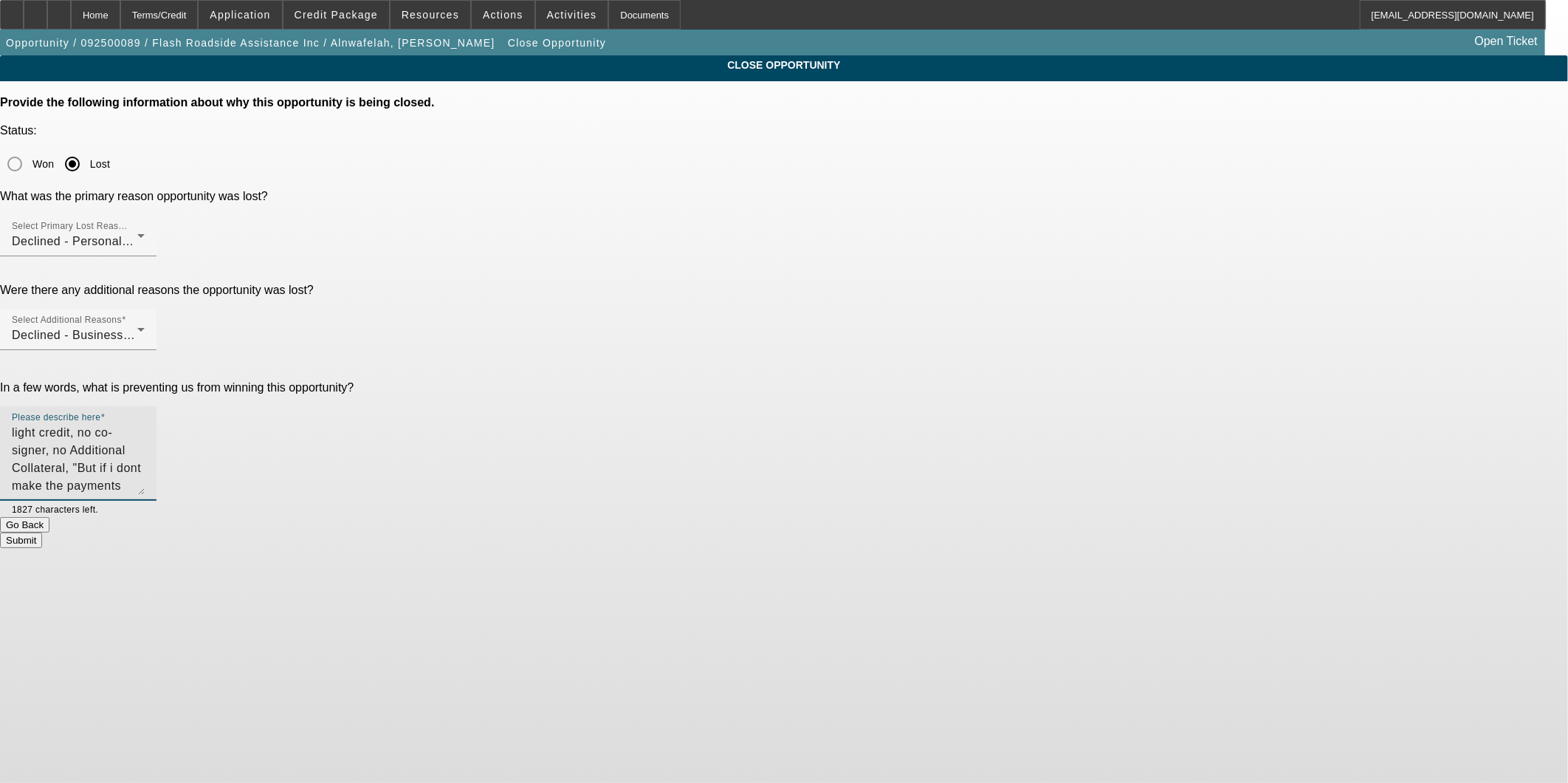
click at [145, 406] on div "Please describe here light credit, no co-signer, no Additional Collateral, "But…" at bounding box center [79, 453] width 133 height 94
click at [145, 424] on textarea "light credit, no co-signer, no Additional Collateral. Also the customer's comme…" at bounding box center [79, 459] width 133 height 71
drag, startPoint x: 1025, startPoint y: 315, endPoint x: 941, endPoint y: 281, distance: 90.6
click at [145, 406] on div "Please describe here light credit, no co-signer, no Additional Collateral. Also…" at bounding box center [79, 453] width 133 height 94
click at [145, 424] on textarea "light credit, no co-signer, no Additional Collateral. Also after speaking with …" at bounding box center [79, 459] width 133 height 71
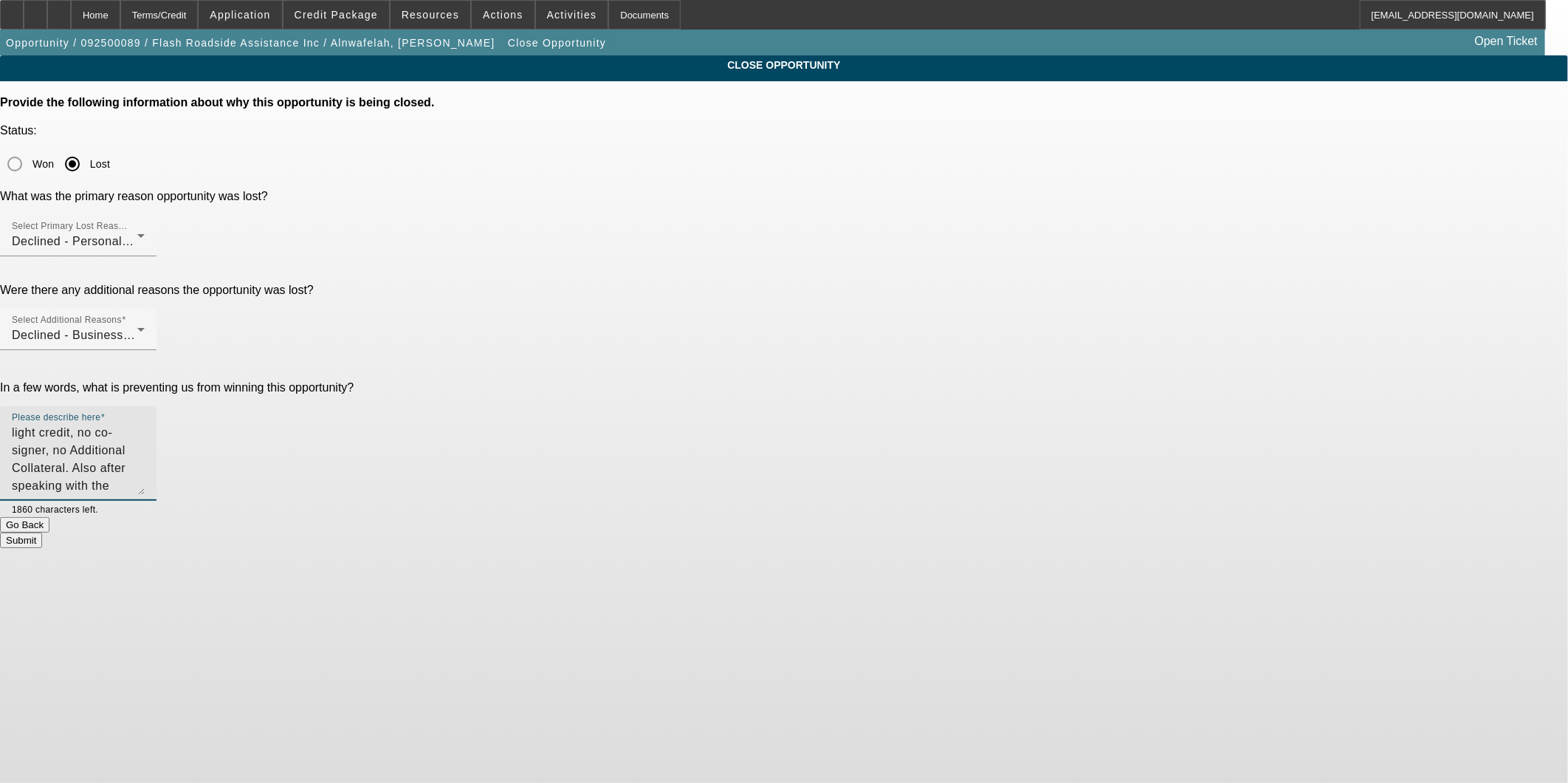
click at [145, 424] on textarea "light credit, no co-signer, no Additional Collateral. Also after speaking with …" at bounding box center [79, 459] width 133 height 71
type textarea "light credit, no co-signer, no Additional Collateral. Also after speaking with …"
click at [49, 517] on button "Go Back" at bounding box center [25, 524] width 49 height 16
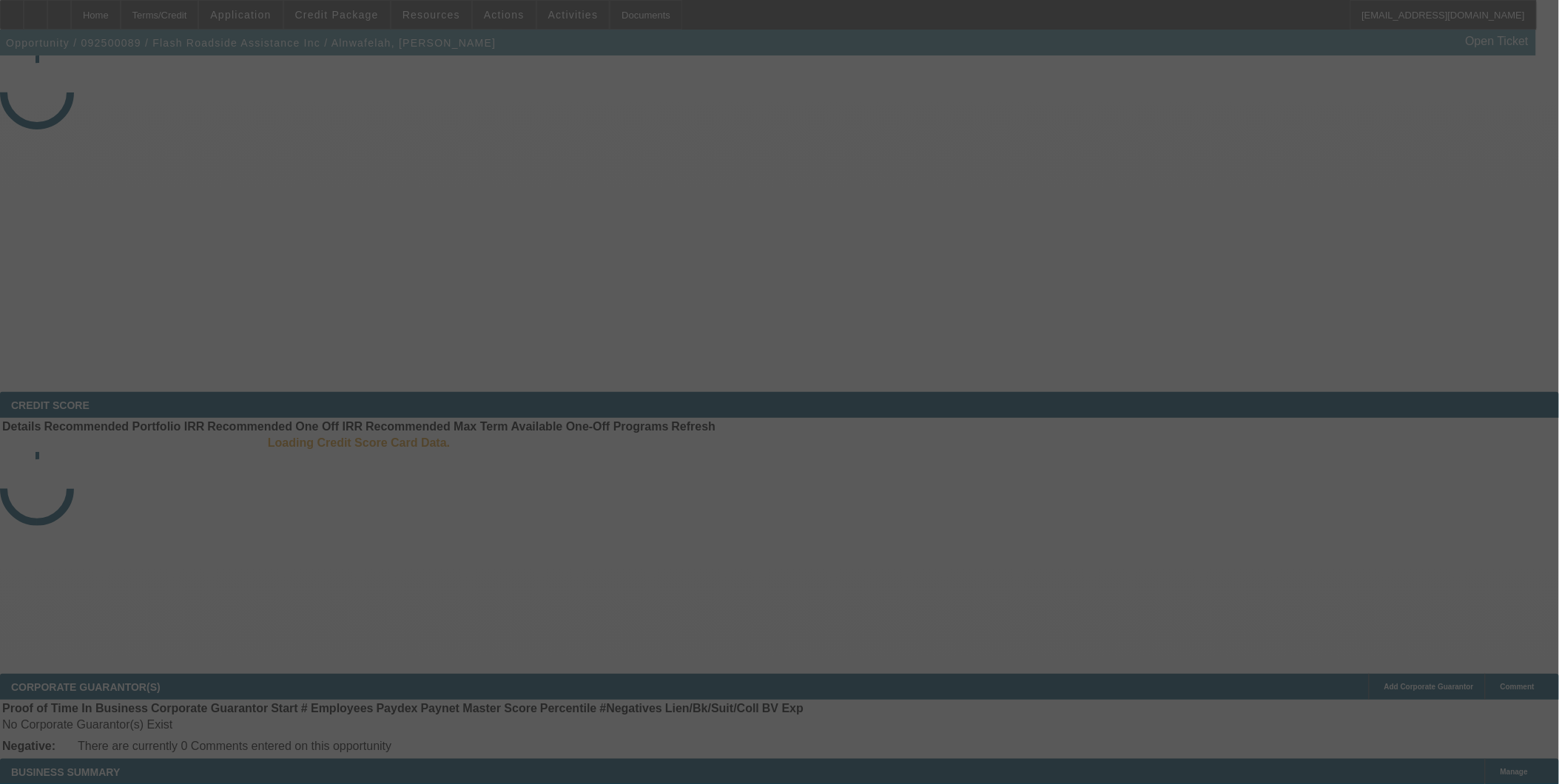
click at [273, 24] on div at bounding box center [779, 392] width 1559 height 784
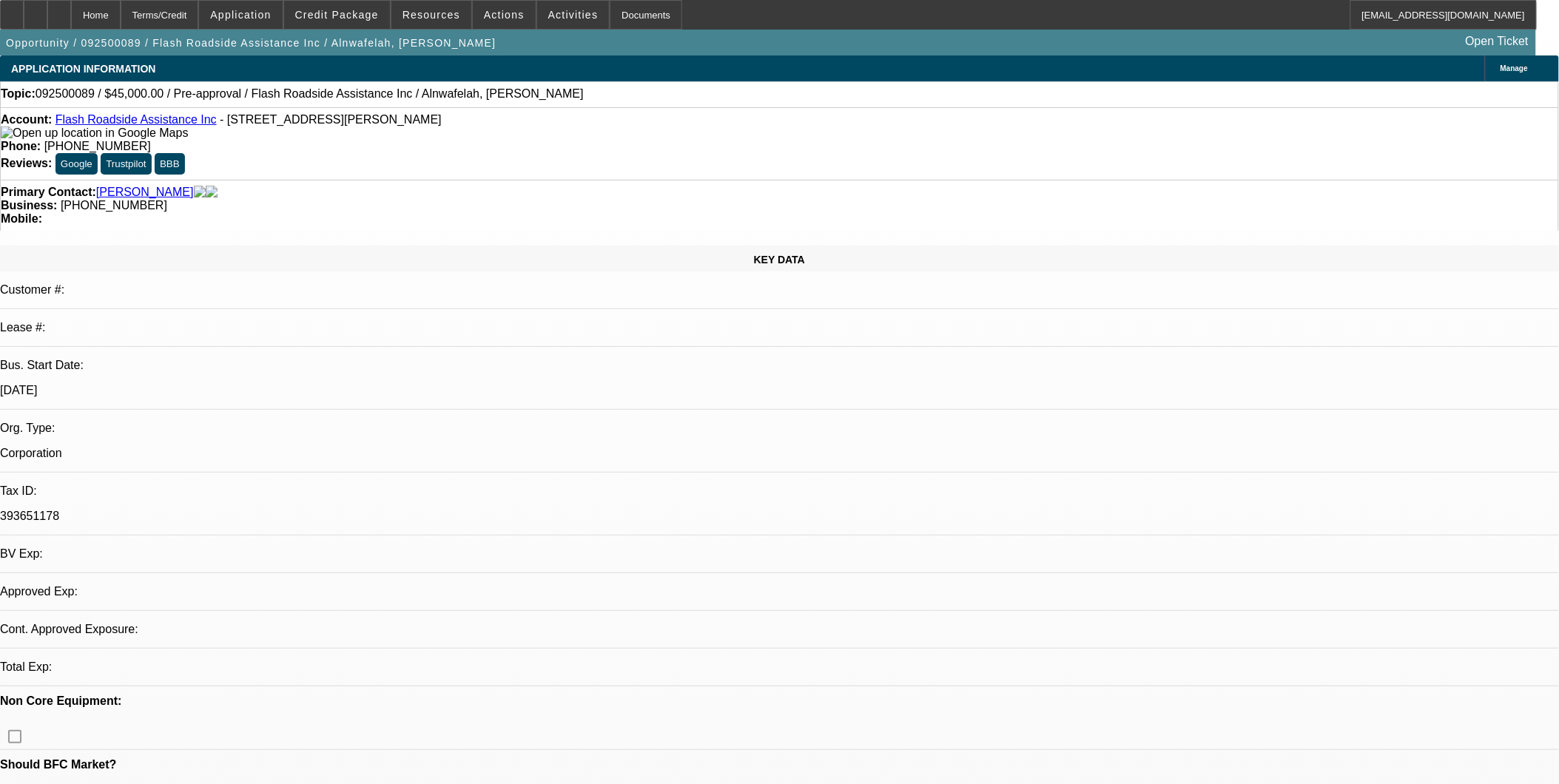
select select "0"
select select "0.1"
select select "4"
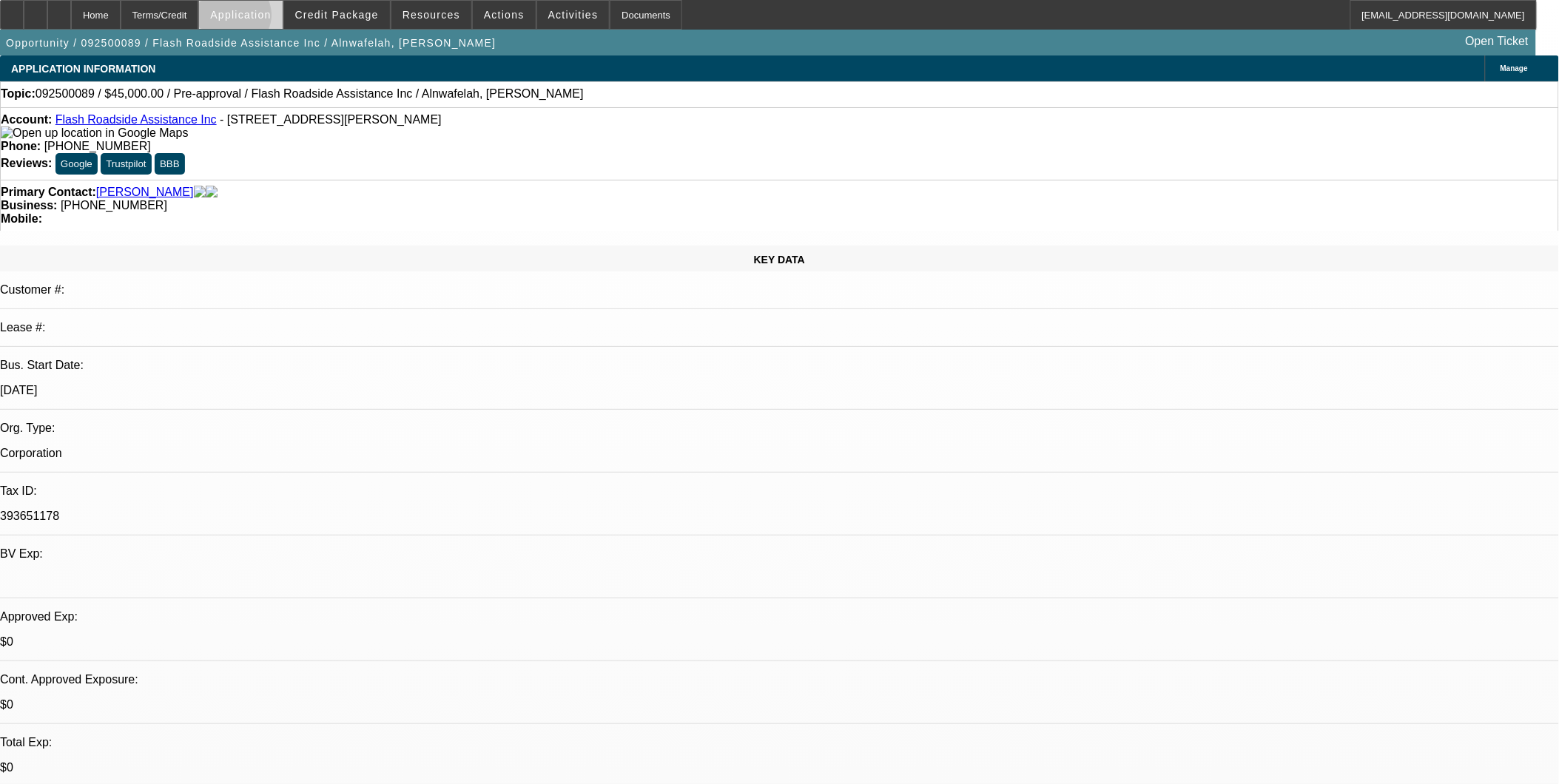
click at [270, 19] on span "Application" at bounding box center [240, 15] width 61 height 12
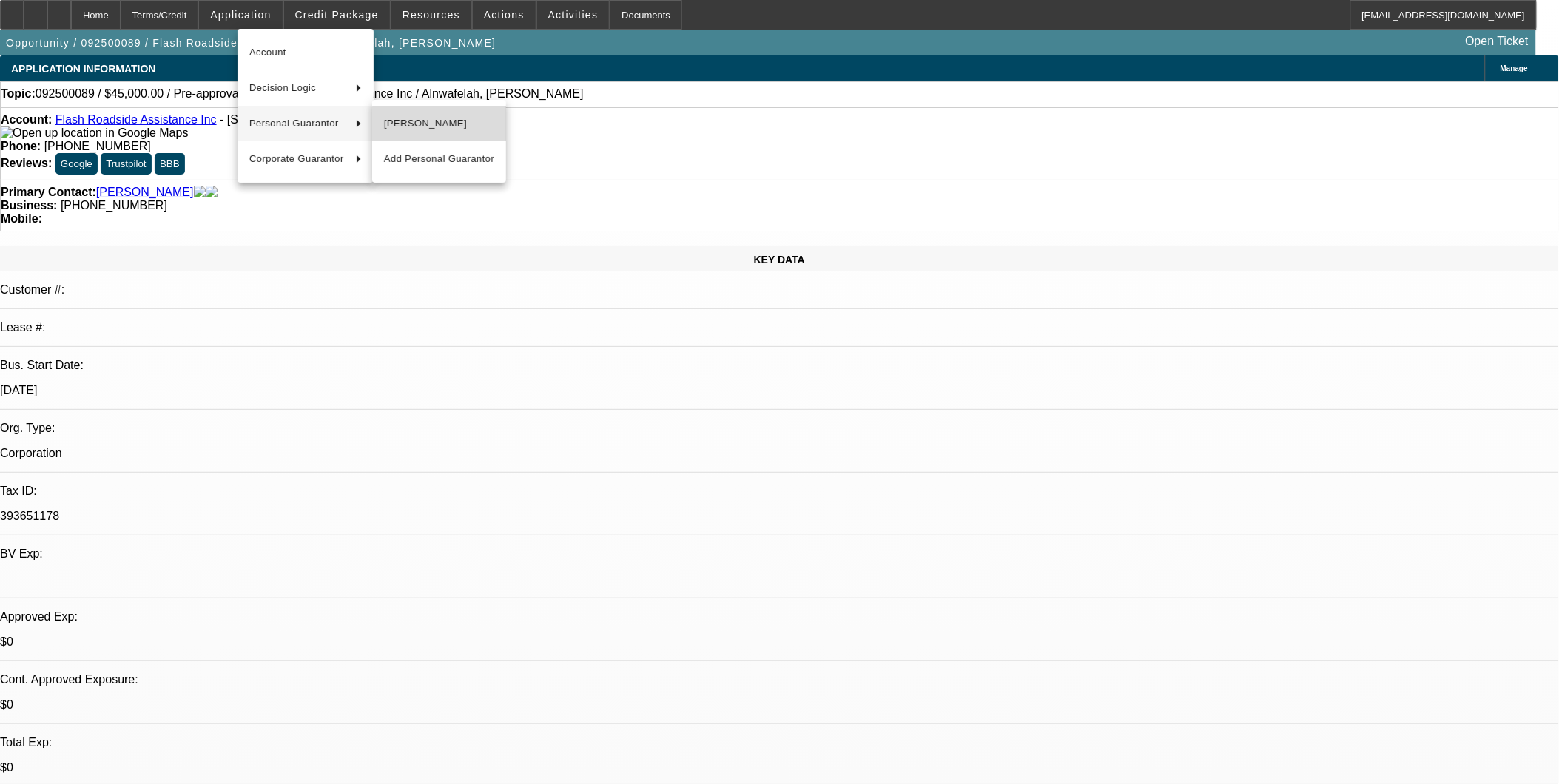
click at [466, 130] on span "[PERSON_NAME]" at bounding box center [439, 124] width 110 height 18
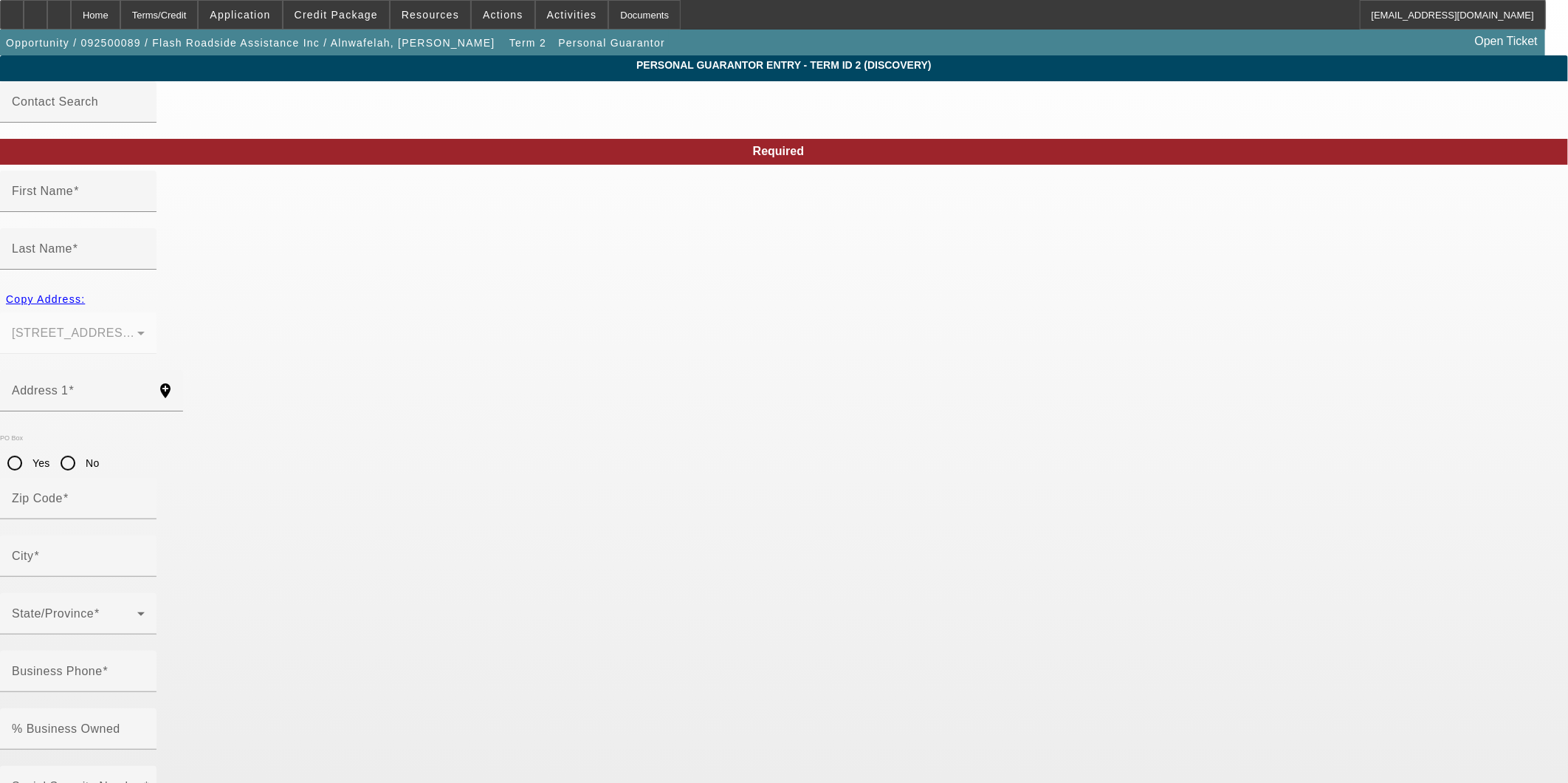
type input "Mohammad"
type input "Alnwafelah"
type input "8213 Mayfield ave"
radio input "true"
type input "60459"
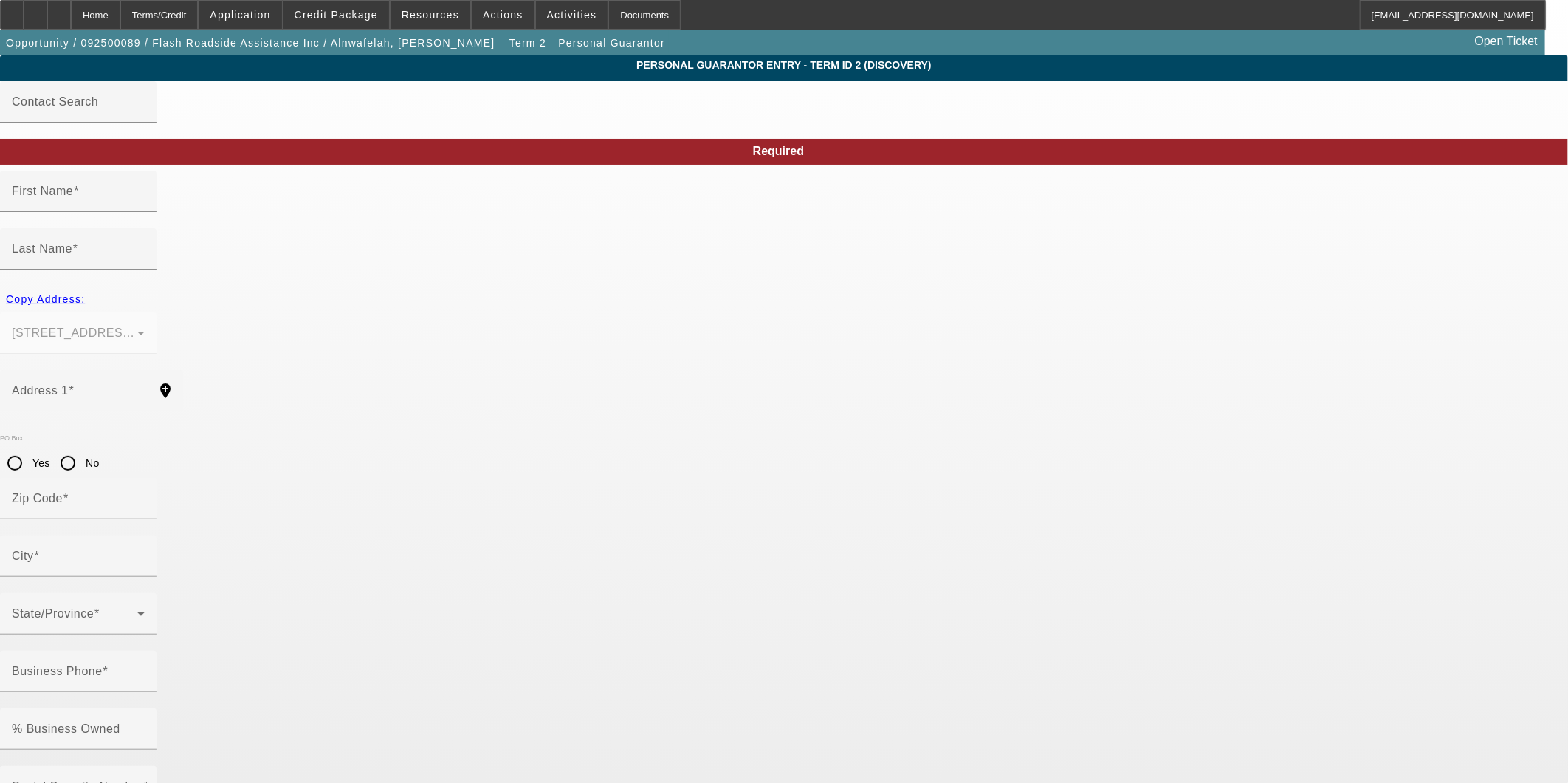
type input "Burbank"
type input "[PHONE_NUMBER]"
type input "100"
type input "846-85-8227"
drag, startPoint x: 699, startPoint y: 691, endPoint x: 406, endPoint y: 404, distance: 410.1
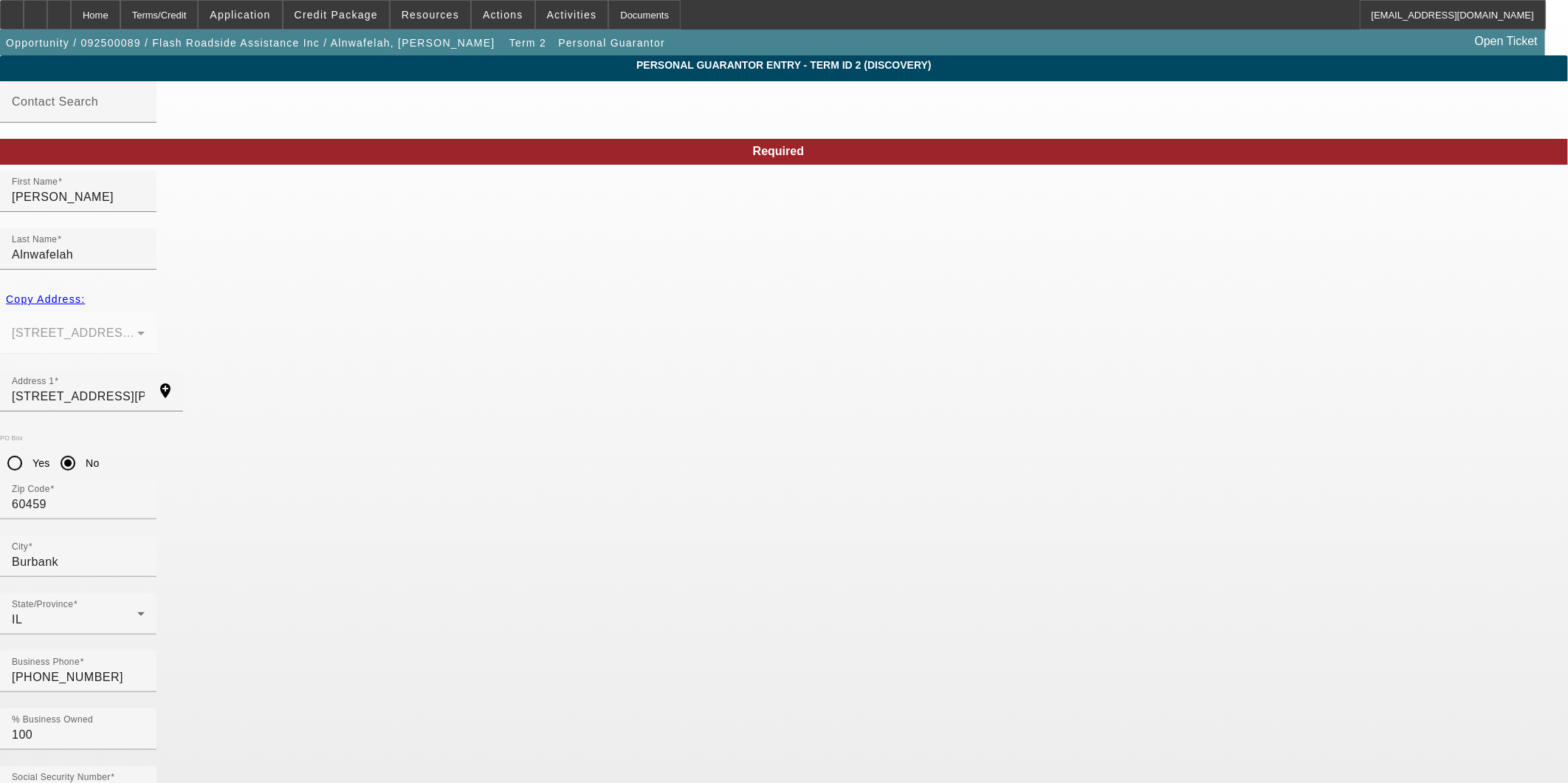
click at [662, 656] on body "Home Terms/Credit Application Credit Package Resources Actions Activities Docum…" at bounding box center [784, 760] width 1568 height 1520
click at [281, 21] on span at bounding box center [240, 14] width 83 height 35
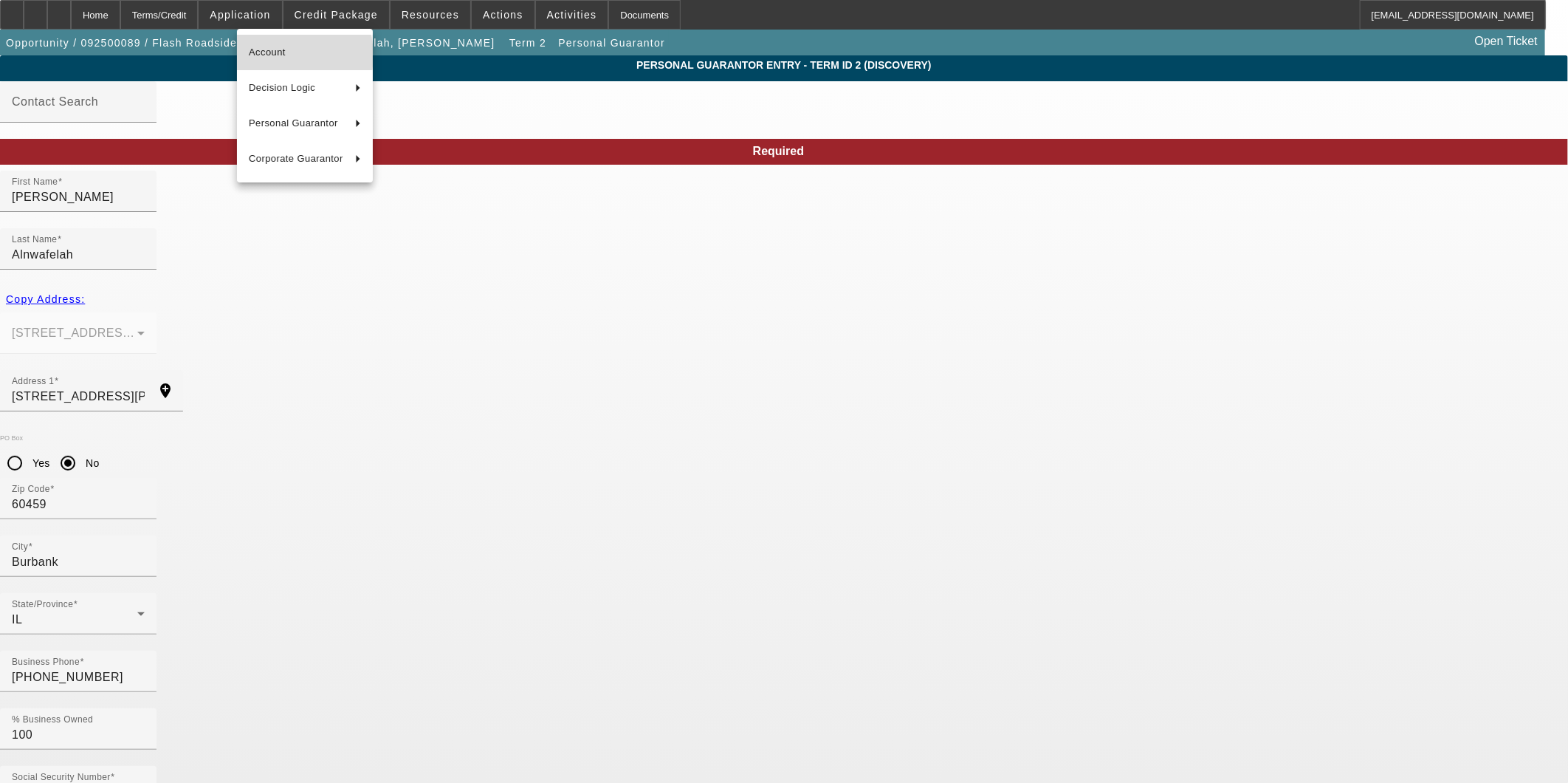
click at [282, 55] on span "Account" at bounding box center [305, 52] width 112 height 18
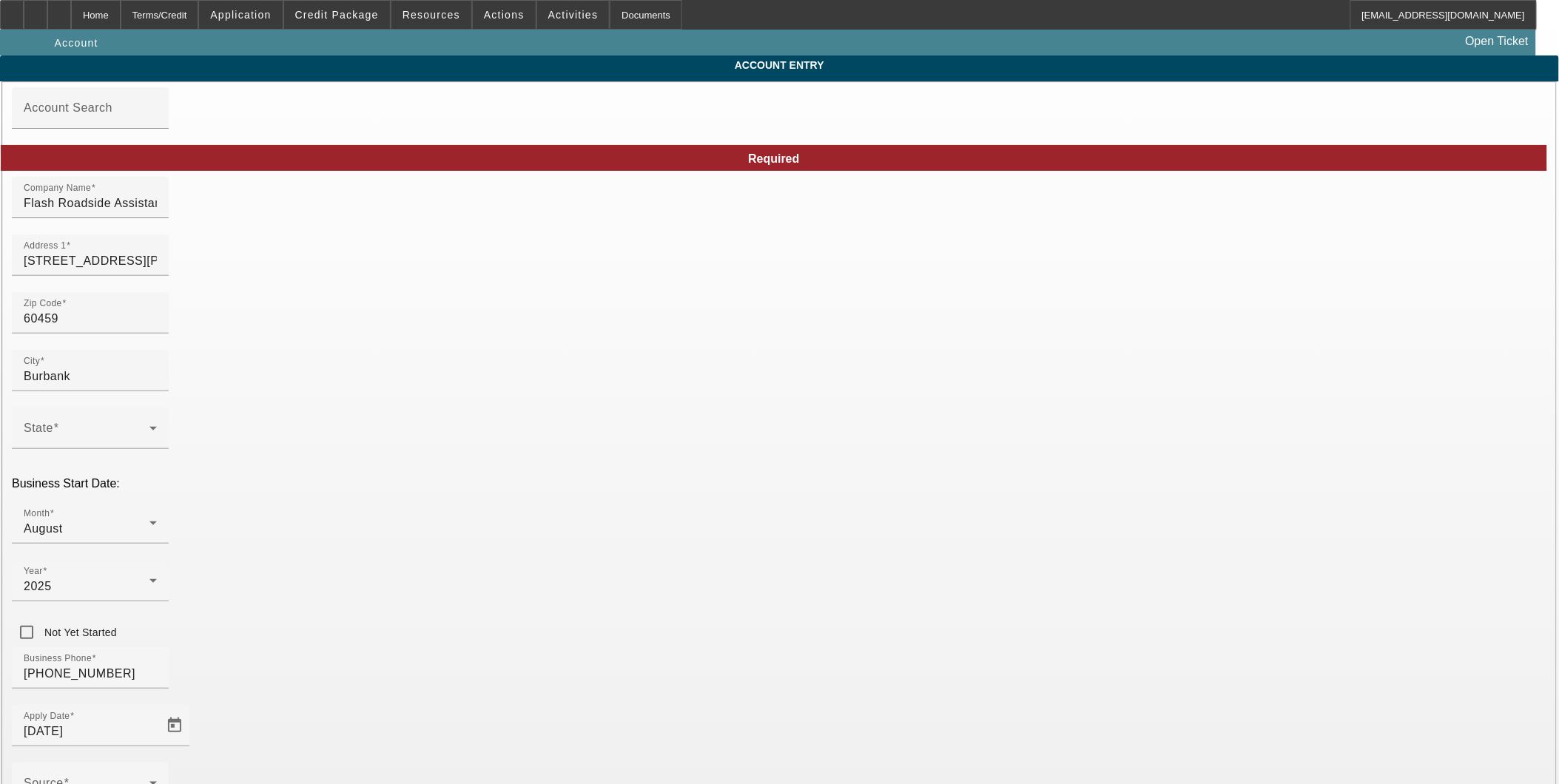
type input "9/4/2025"
click at [499, 17] on span "Actions" at bounding box center [504, 15] width 40 height 12
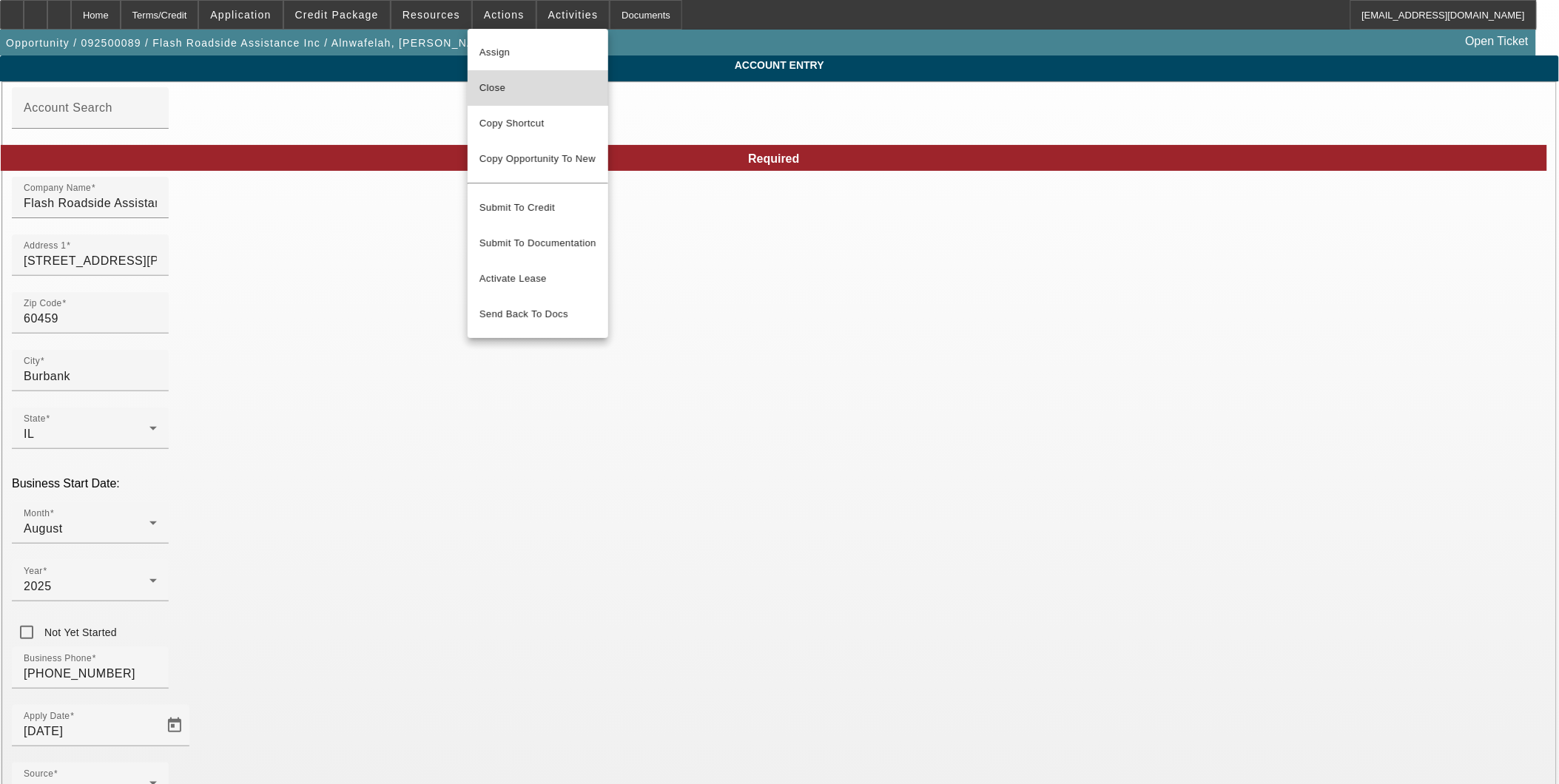
click at [514, 85] on span "Close" at bounding box center [538, 88] width 117 height 18
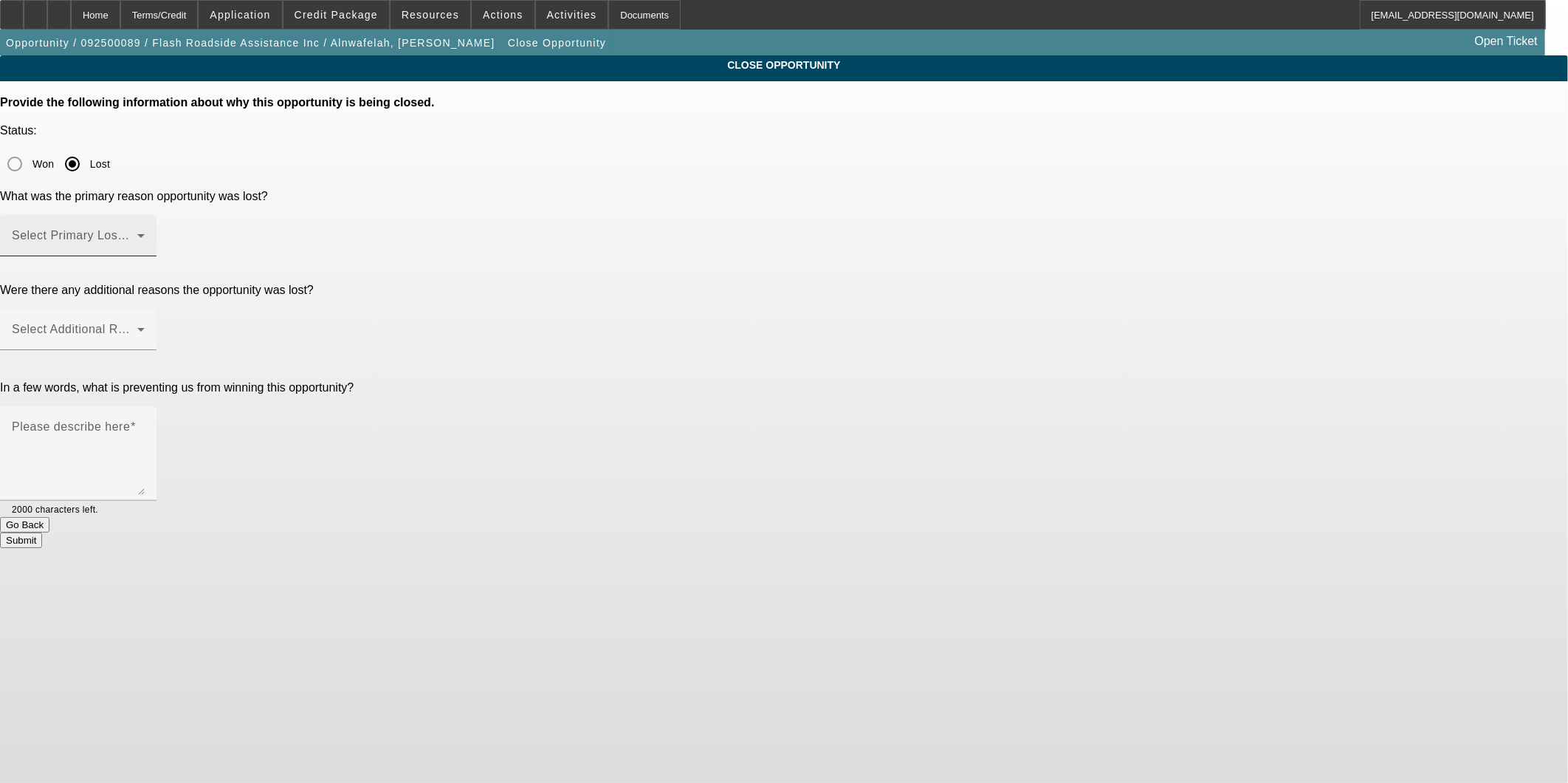
click at [145, 215] on div "Select Primary Lost Reason" at bounding box center [79, 235] width 133 height 41
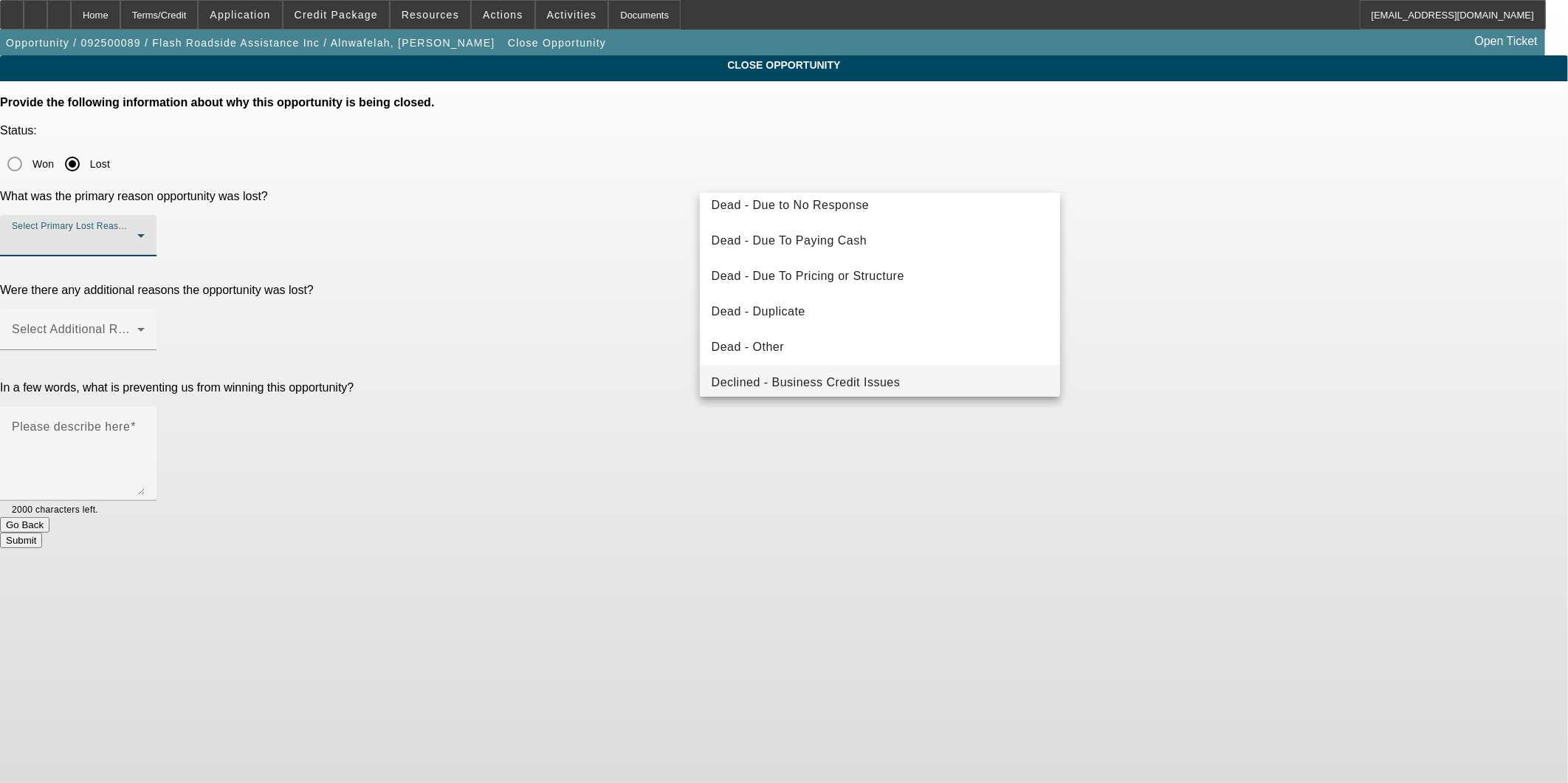
scroll to position [197, 0]
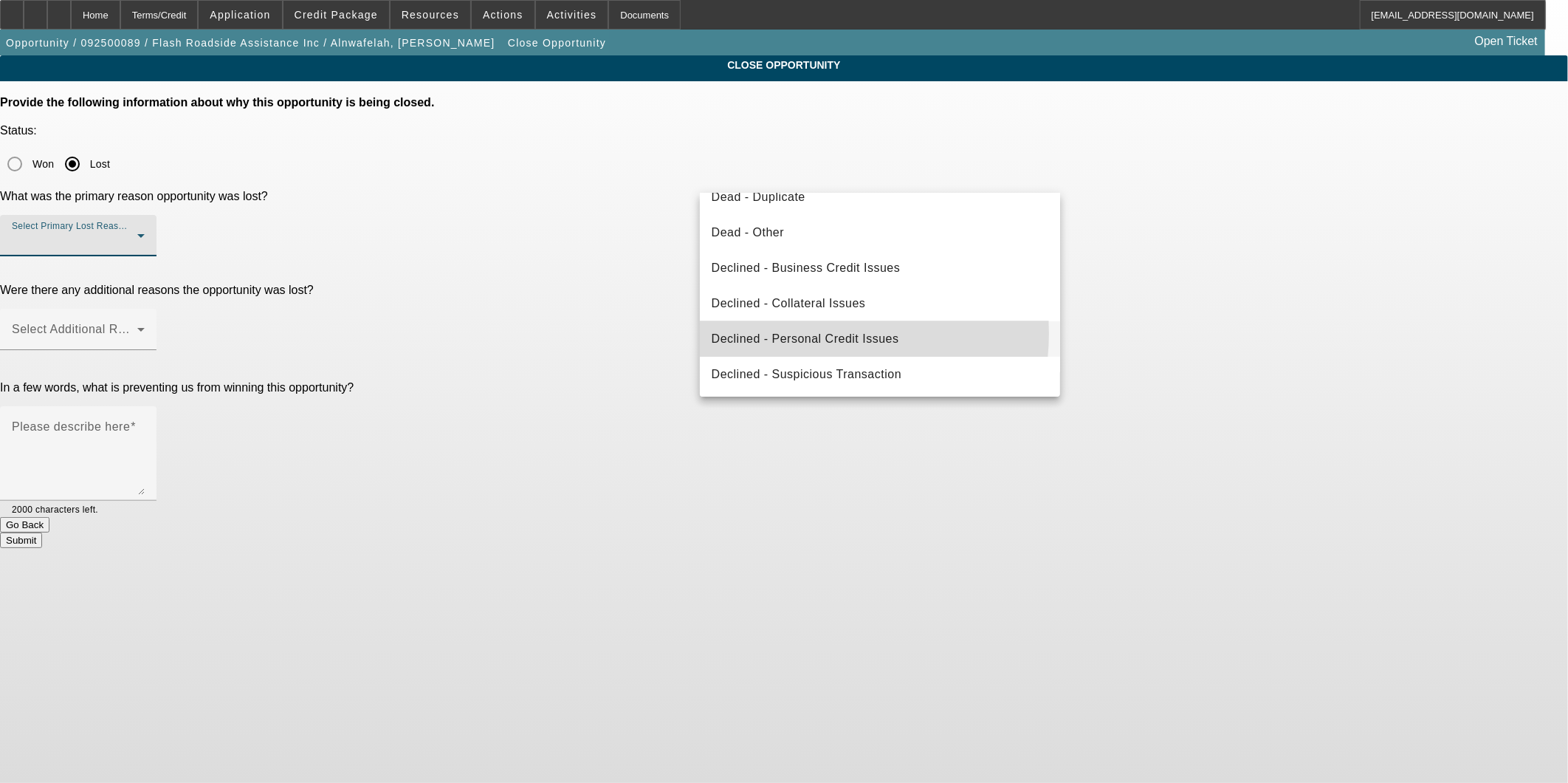
click at [808, 332] on span "Declined - Personal Credit Issues" at bounding box center [805, 339] width 188 height 18
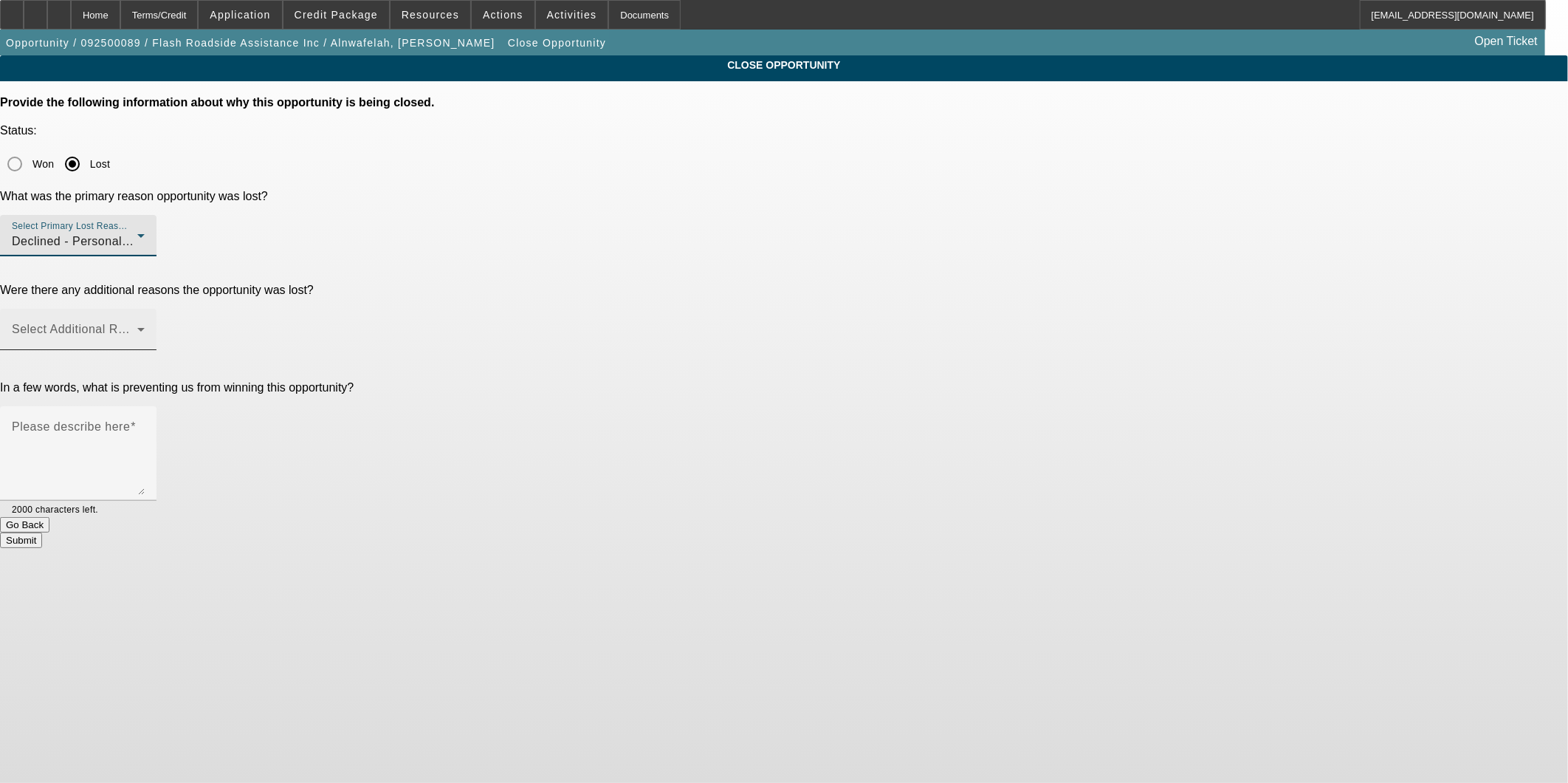
click at [158, 323] on mat-label "Select Additional Reasons" at bounding box center [85, 329] width 147 height 13
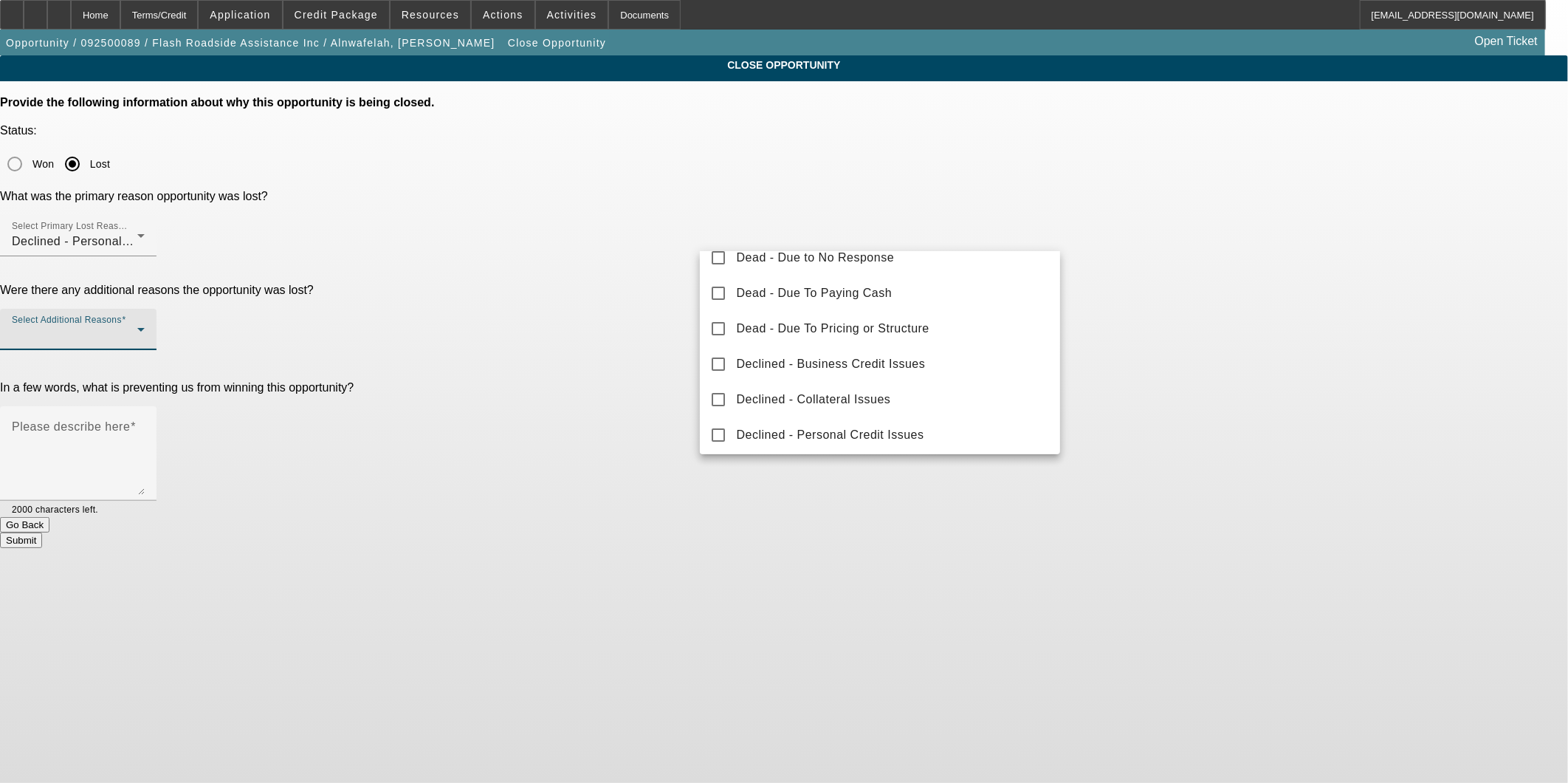
scroll to position [162, 0]
click at [909, 334] on mat-option "Declined - Business Credit Issues" at bounding box center [880, 325] width 361 height 35
click at [1233, 314] on div at bounding box center [784, 391] width 1568 height 783
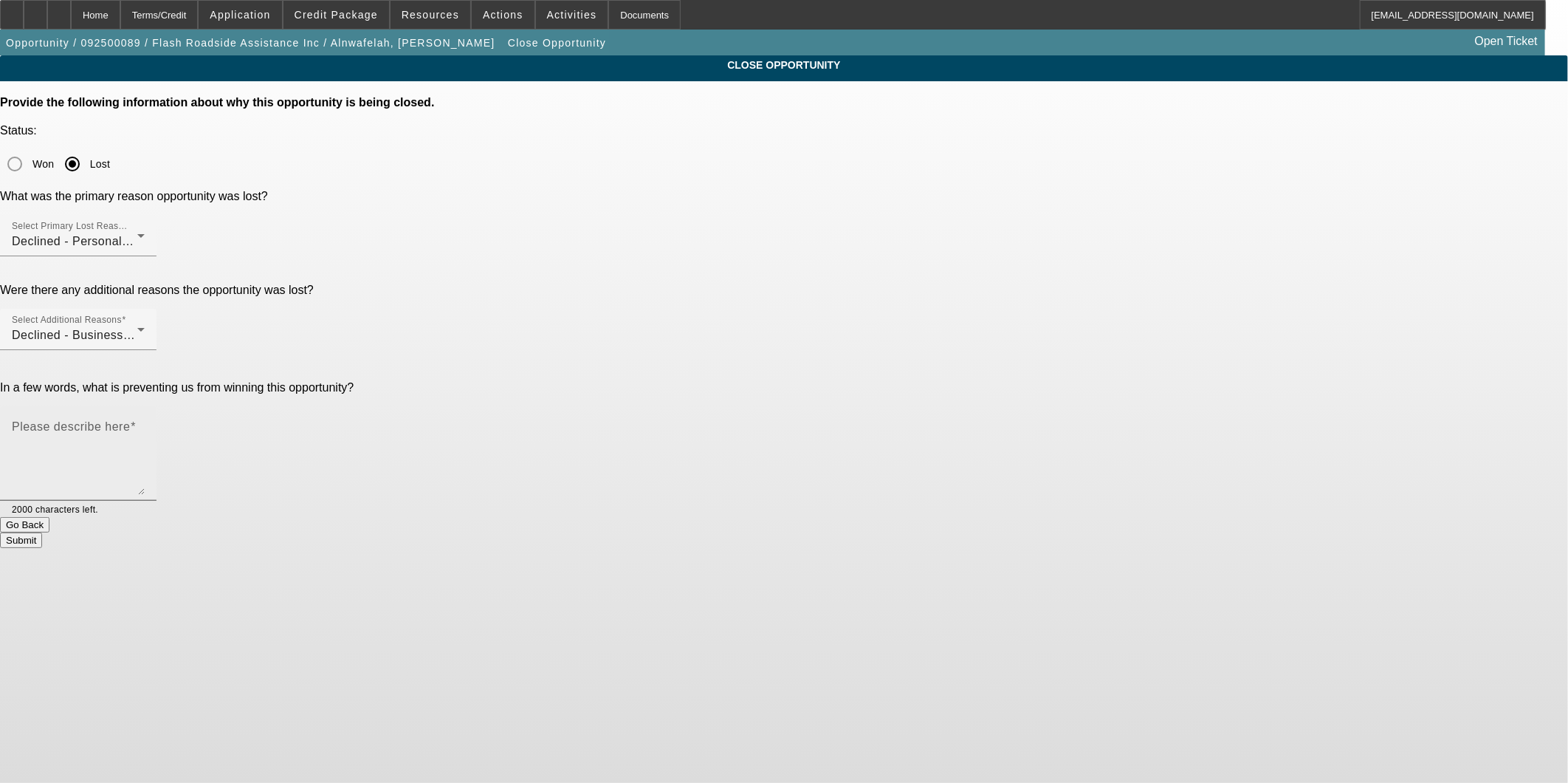
click at [145, 424] on textarea "Please describe here" at bounding box center [79, 459] width 133 height 71
paste textarea "light credit, no co-signer, no Additional Collateral. Also after speaking with …"
type textarea "light credit, no co-signer, no Additional Collateral. Also after speaking with …"
click at [42, 532] on button "Submit" at bounding box center [21, 540] width 42 height 16
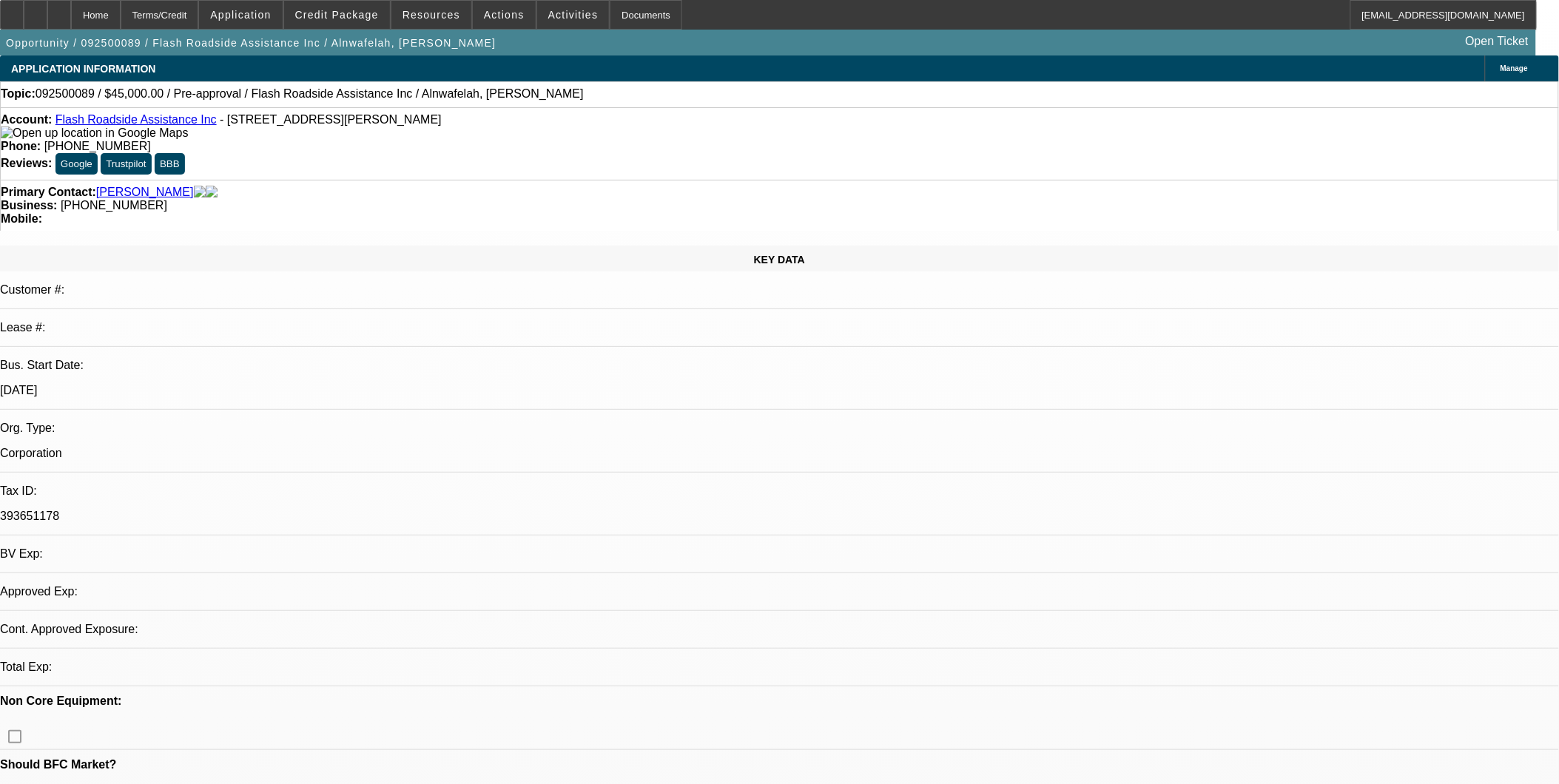
select select "0"
select select "0.1"
select select "1"
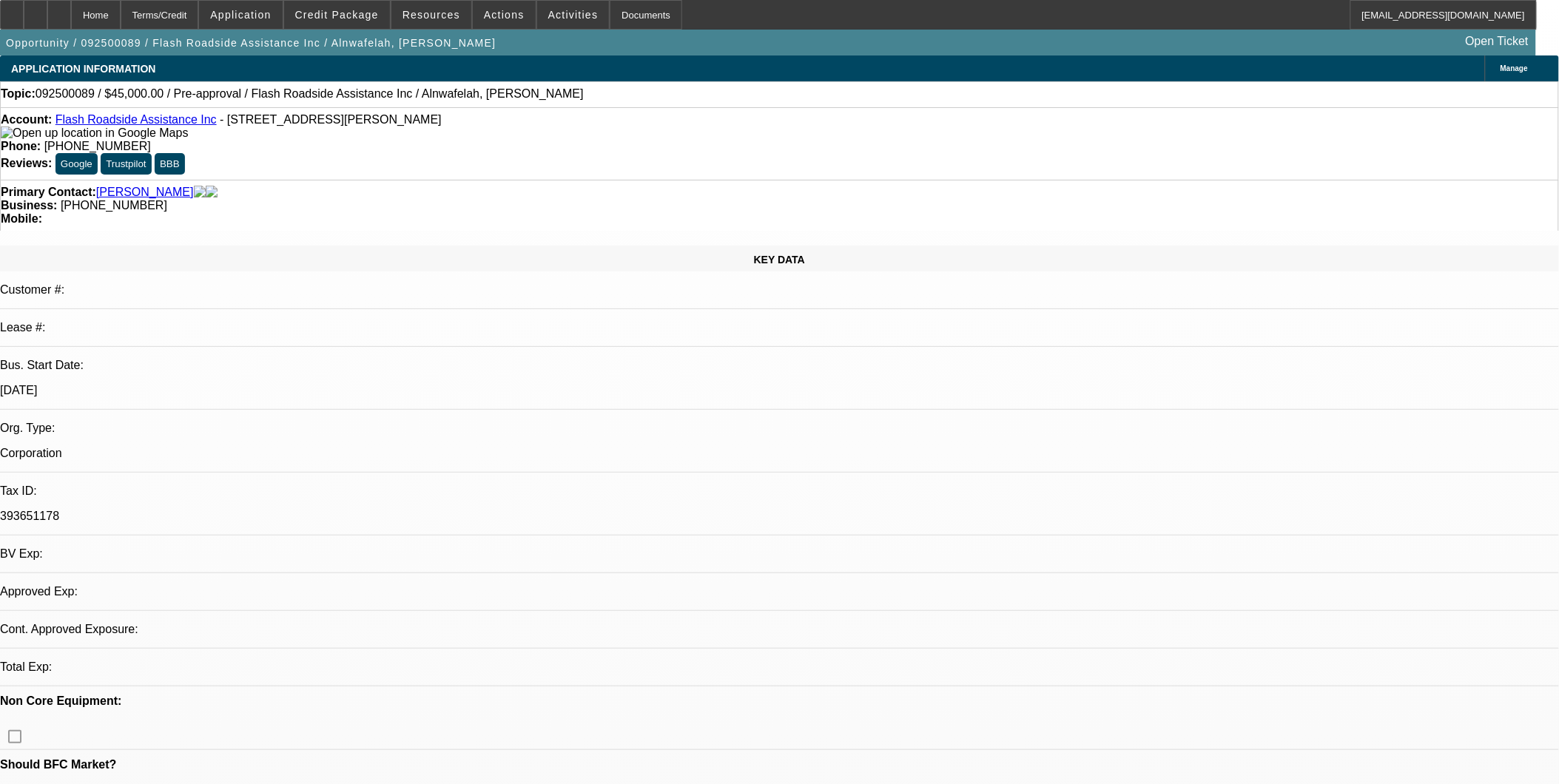
select select "4"
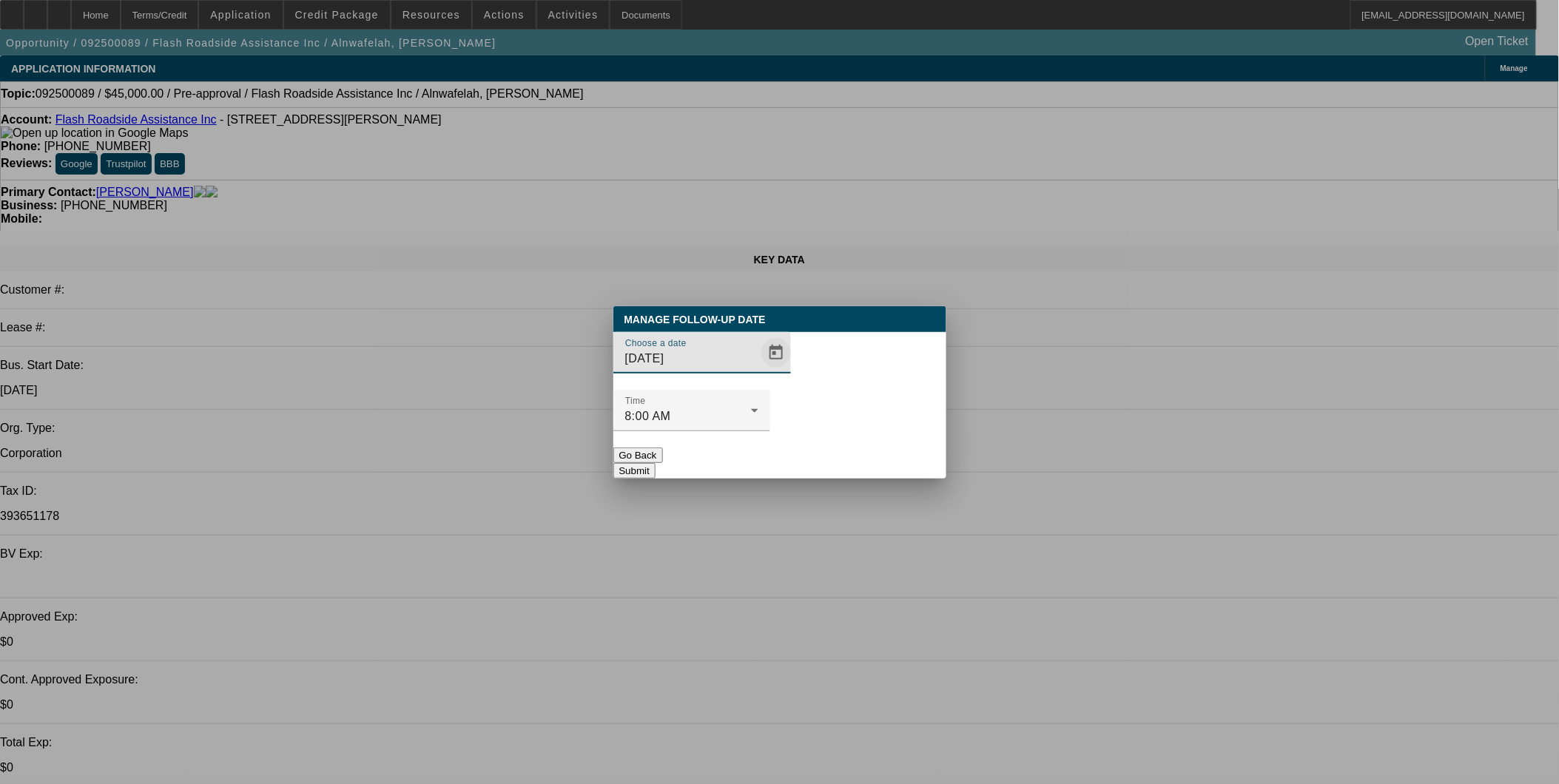
click at [758, 371] on span "Open calendar" at bounding box center [775, 352] width 35 height 35
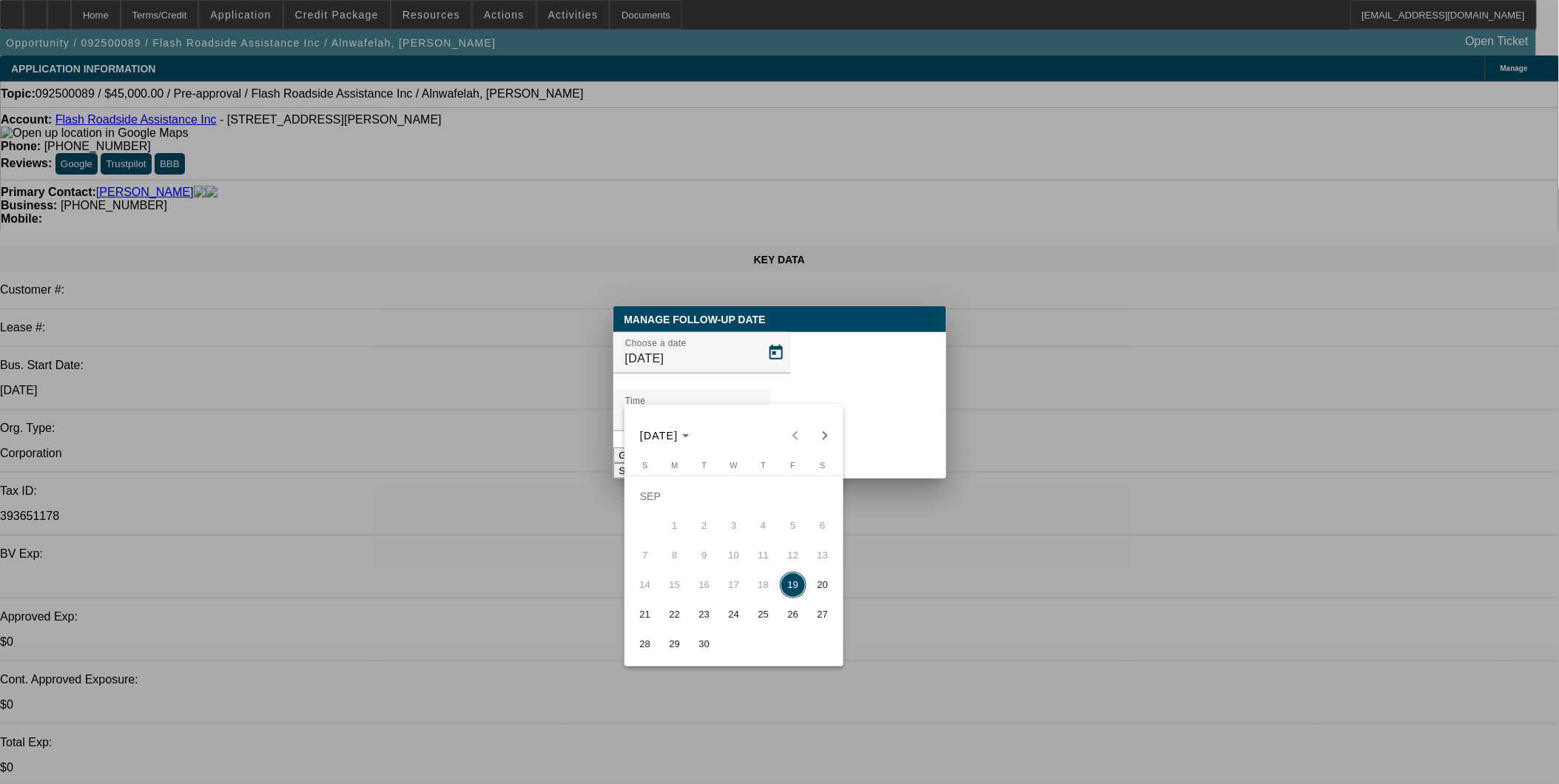
click at [691, 645] on span "30" at bounding box center [704, 644] width 27 height 27
type input "[DATE]"
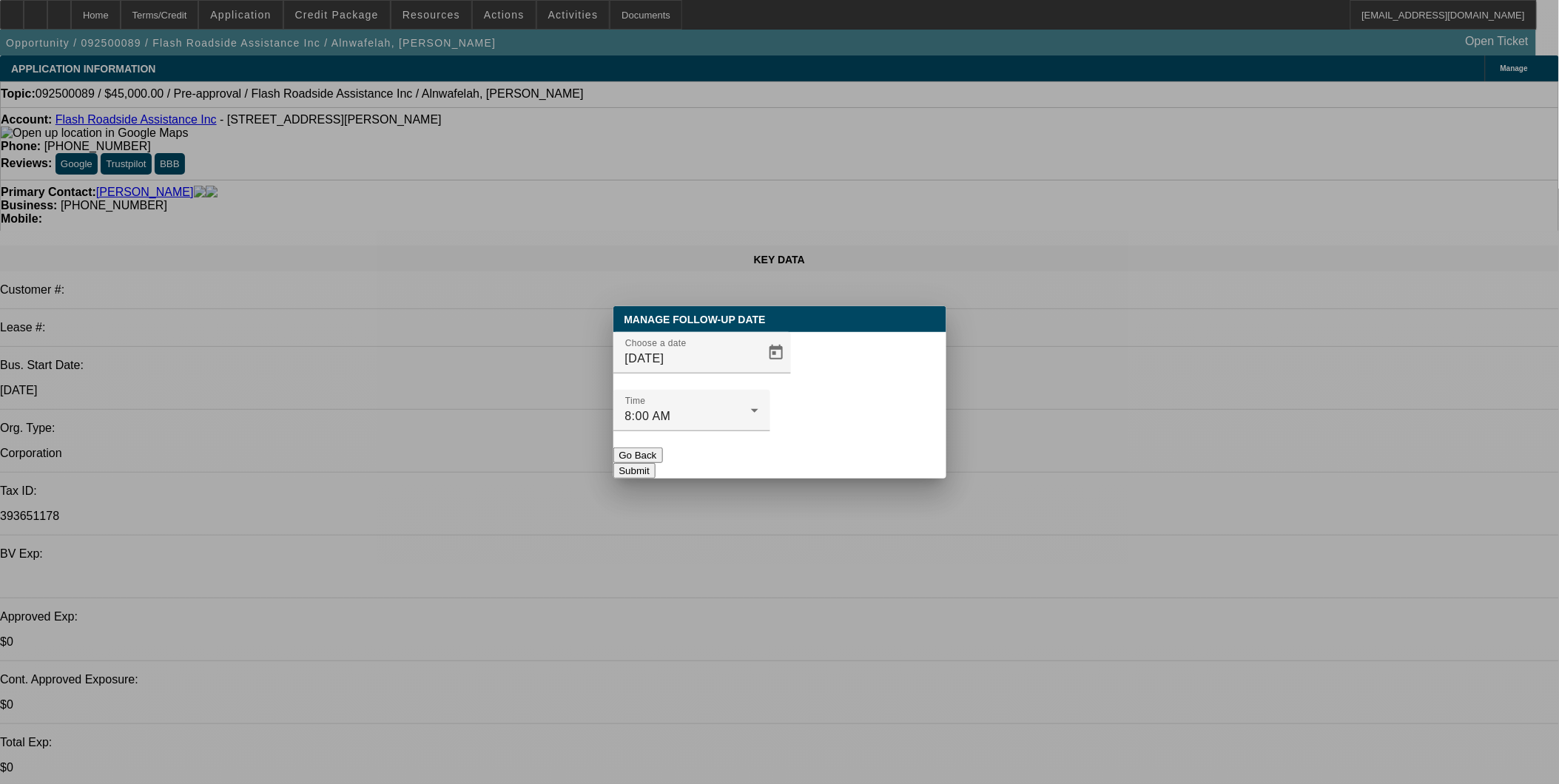
click at [656, 463] on button "Submit" at bounding box center [635, 470] width 42 height 16
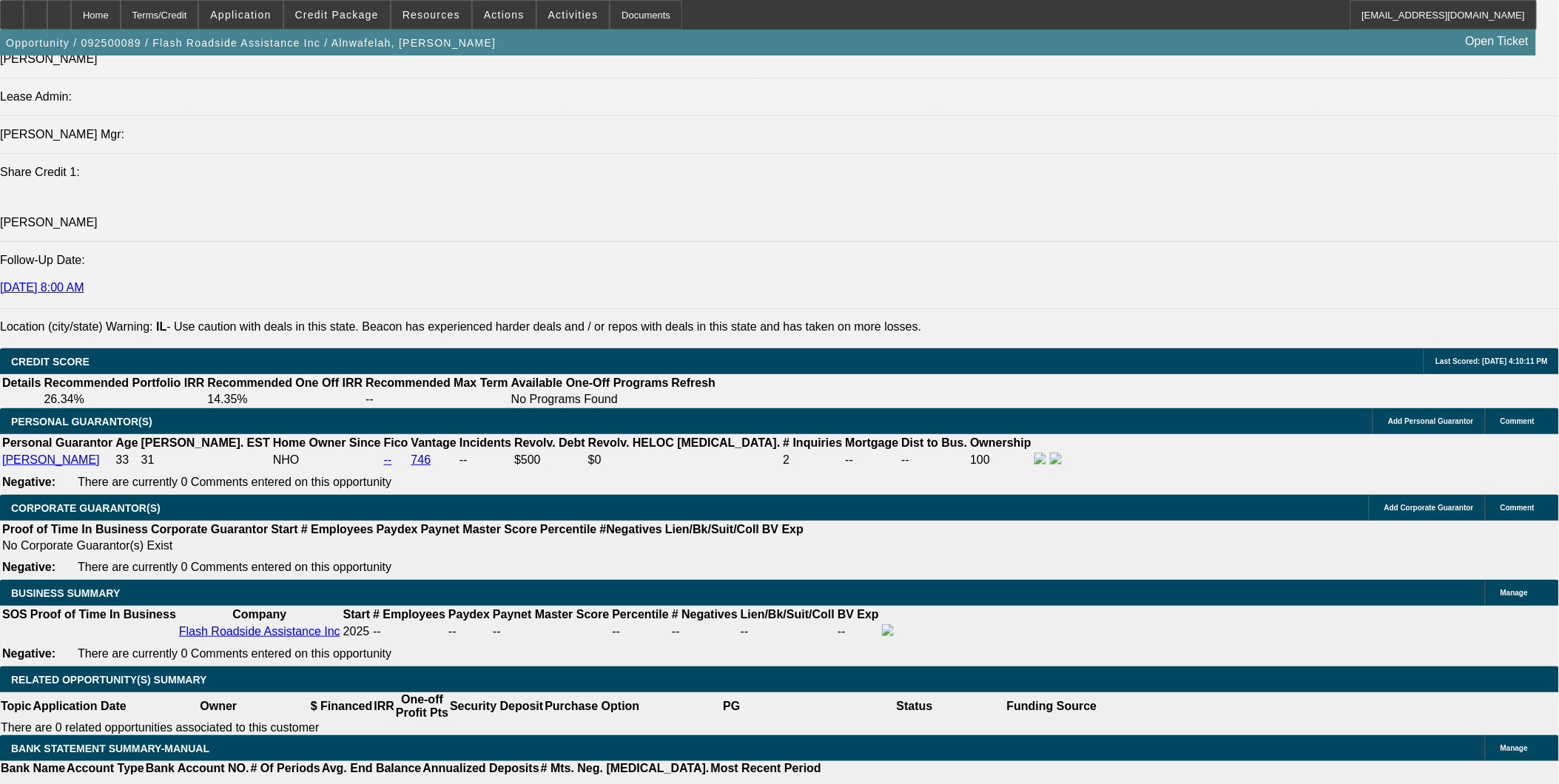
scroll to position [1725, 0]
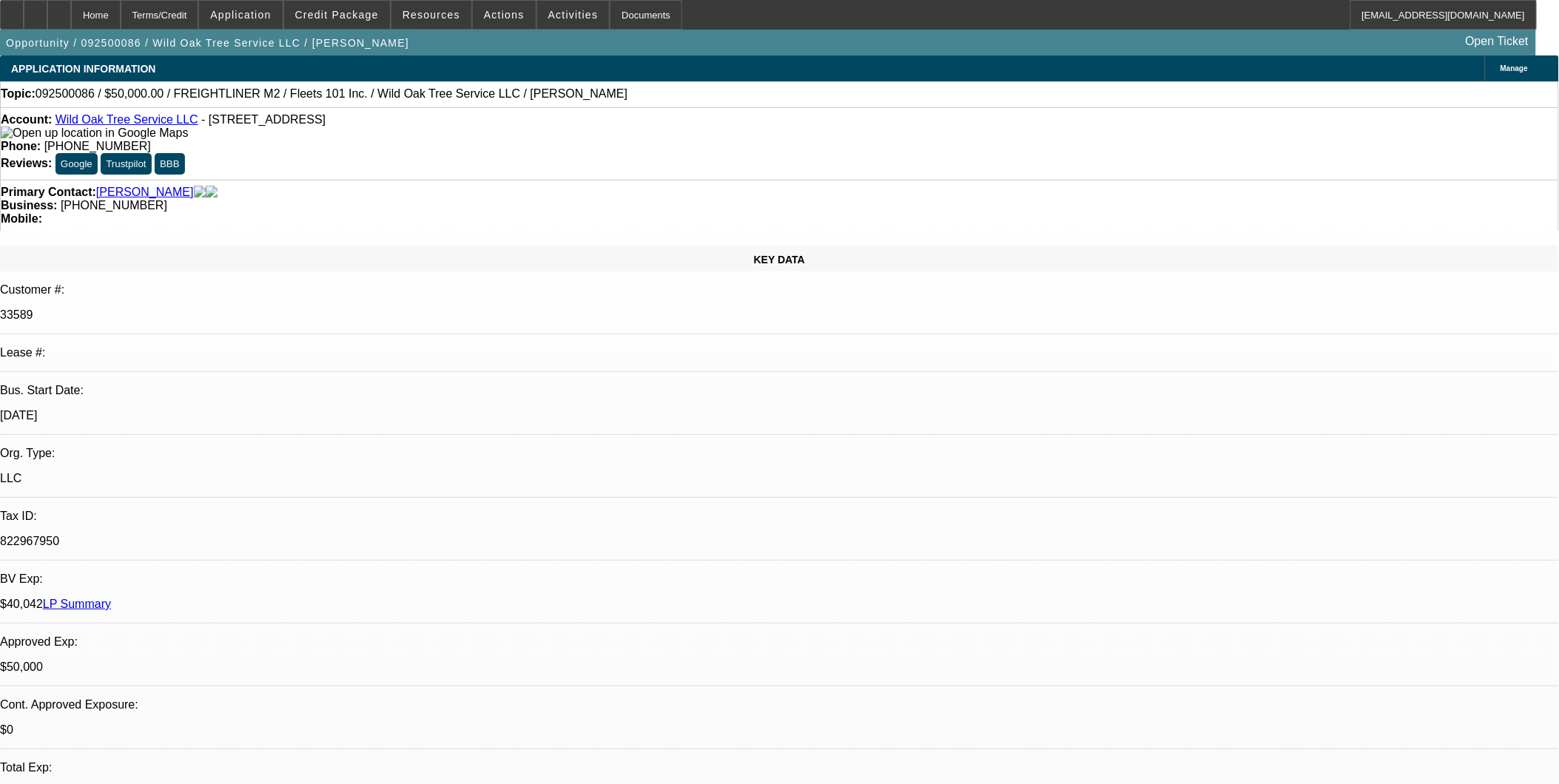
select select "0"
select select "2"
select select "0"
select select "2"
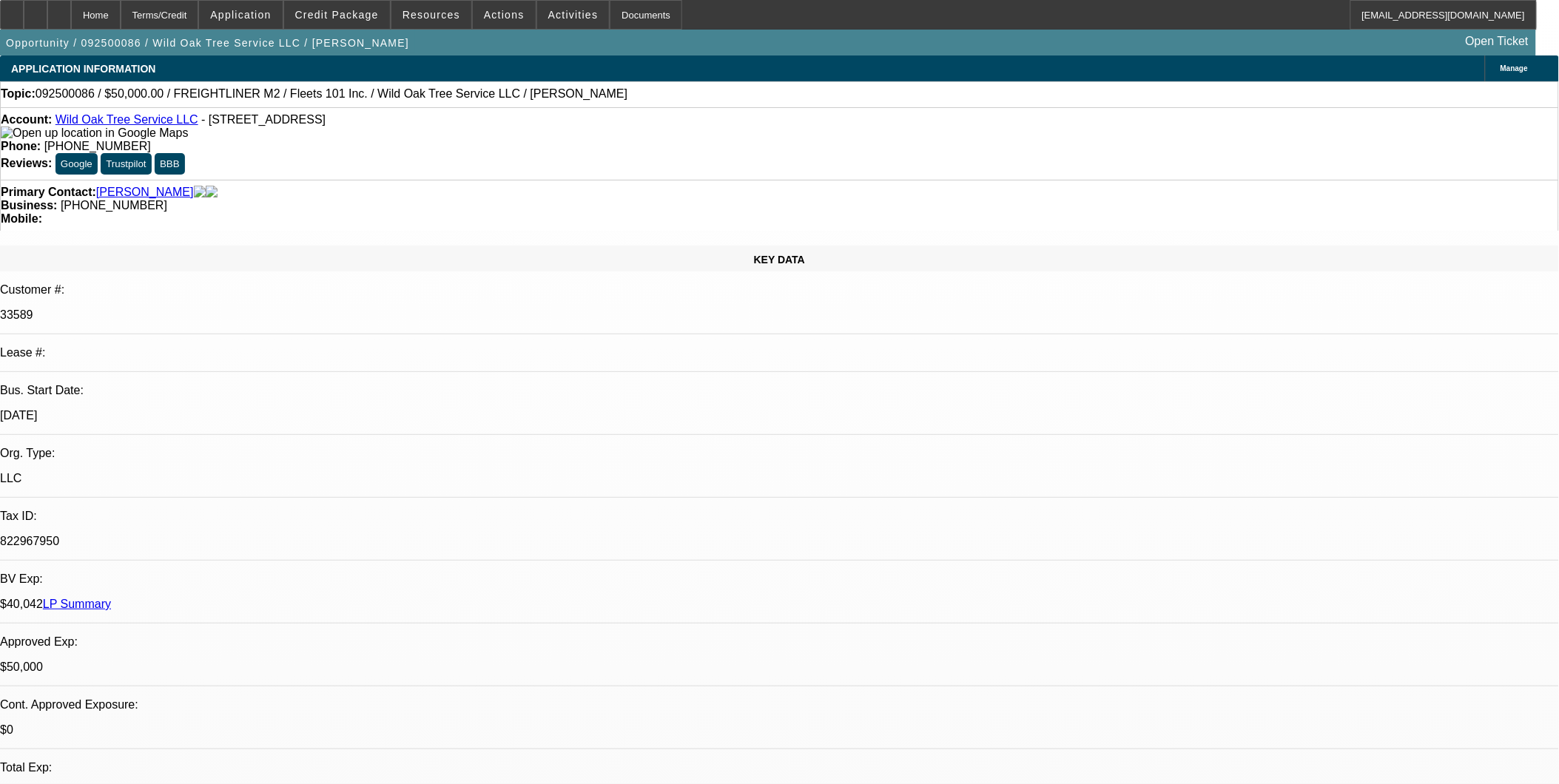
select select "0"
select select "2"
select select "0.1"
select select "0"
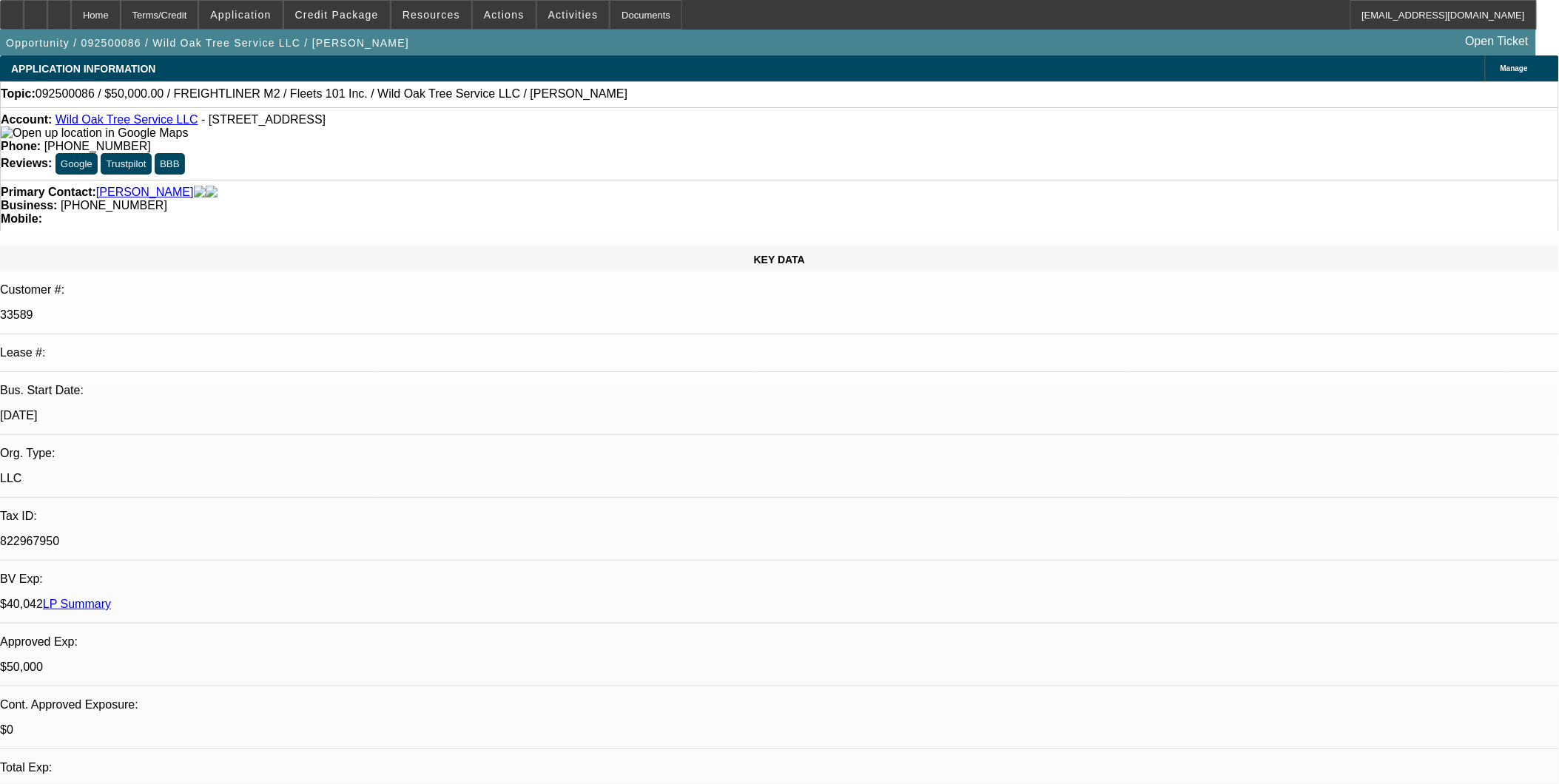
select select "2"
select select "0"
select select "1"
select select "2"
select select "6"
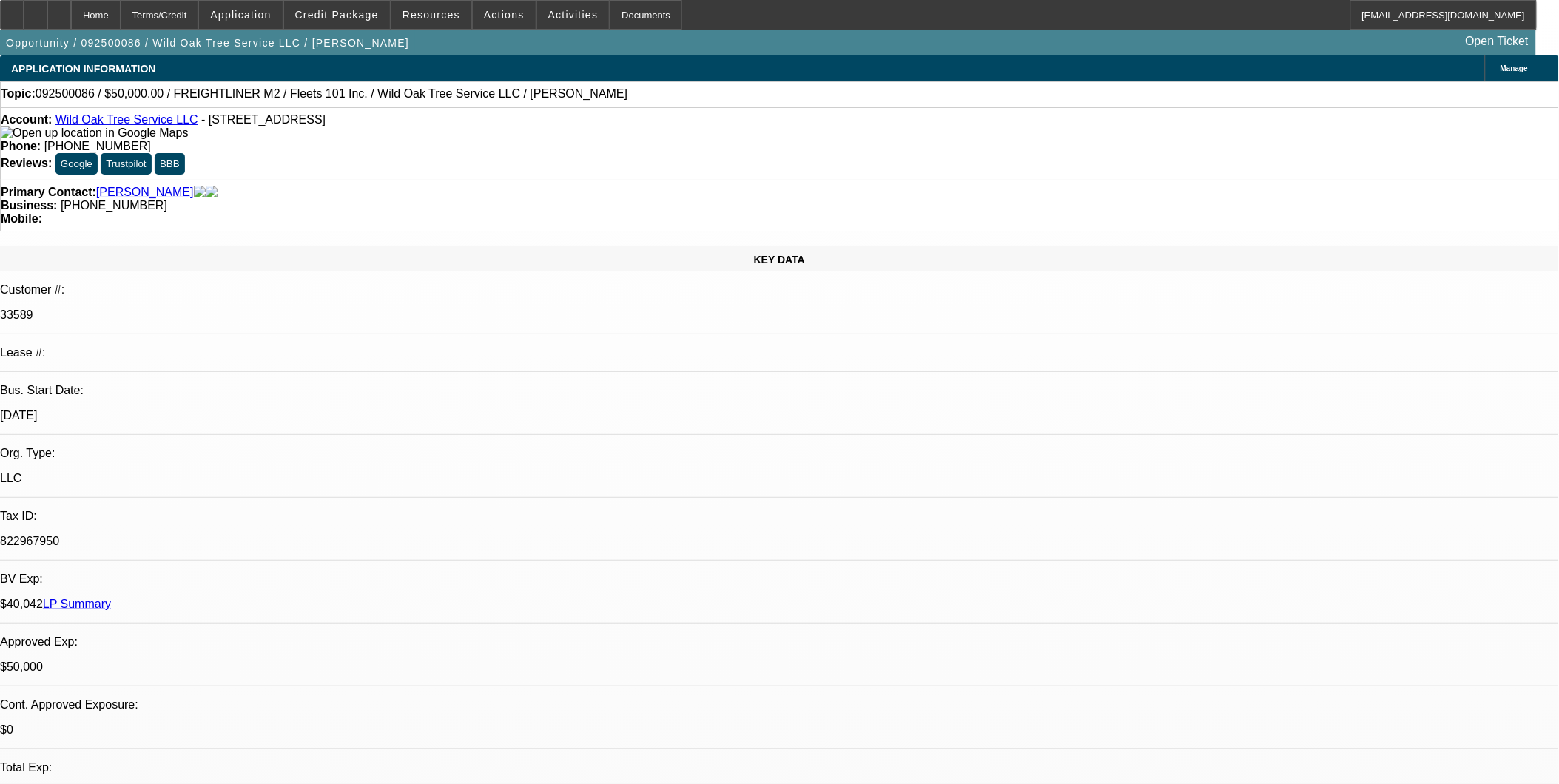
select select "1"
select select "2"
select select "6"
select select "1"
select select "2"
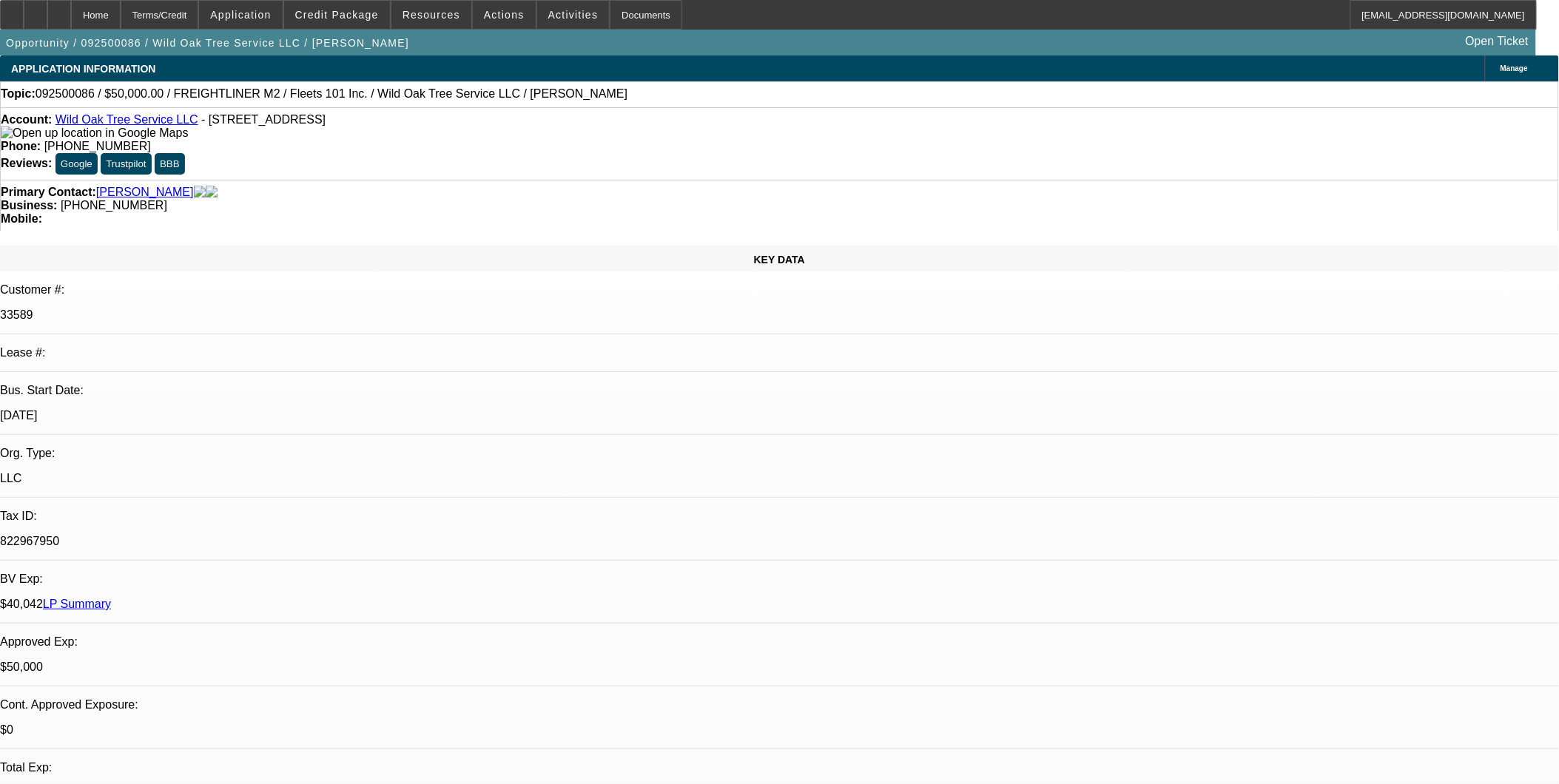
select select "4"
select select "1"
select select "2"
select select "6"
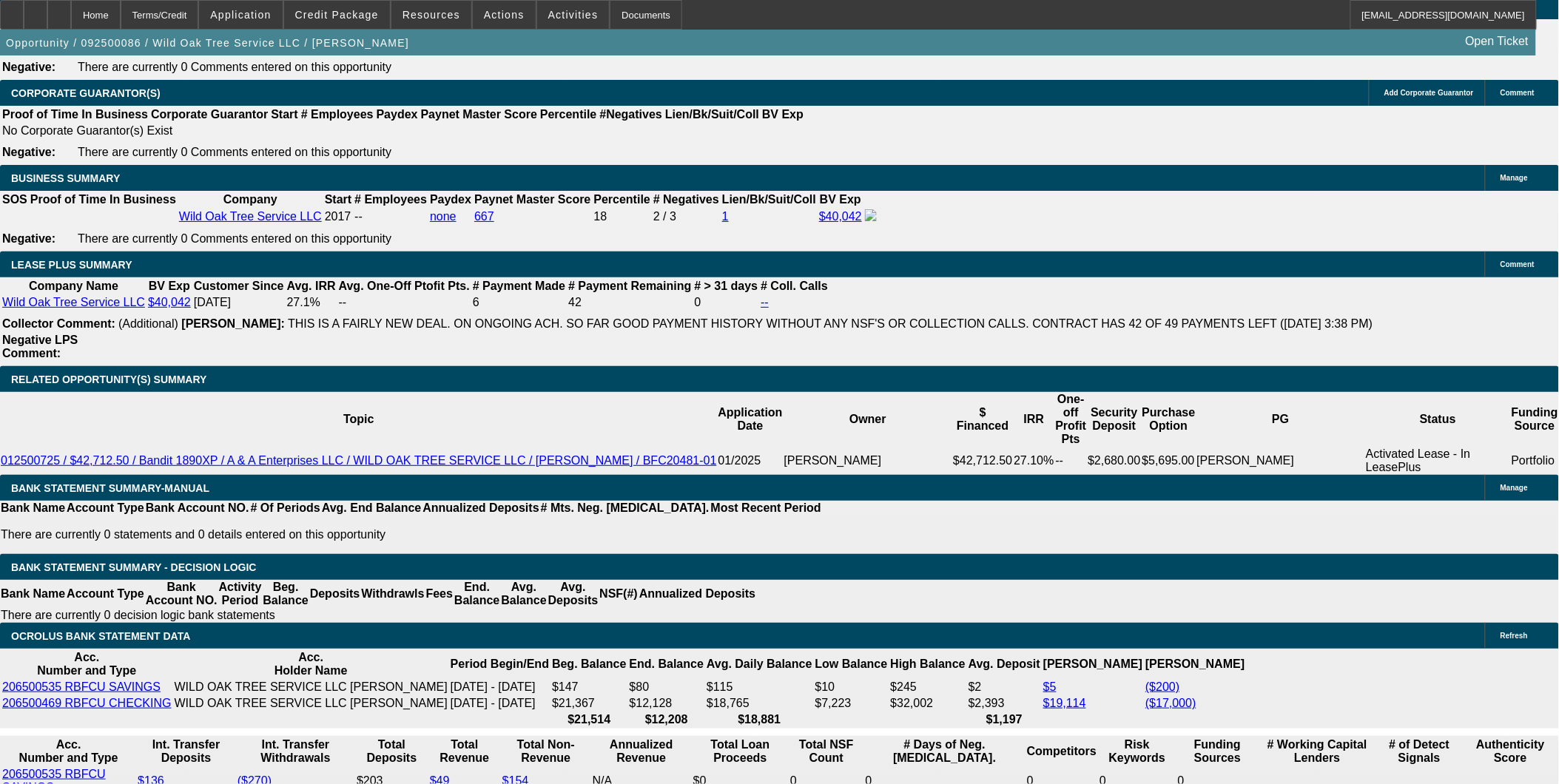
scroll to position [2300, 0]
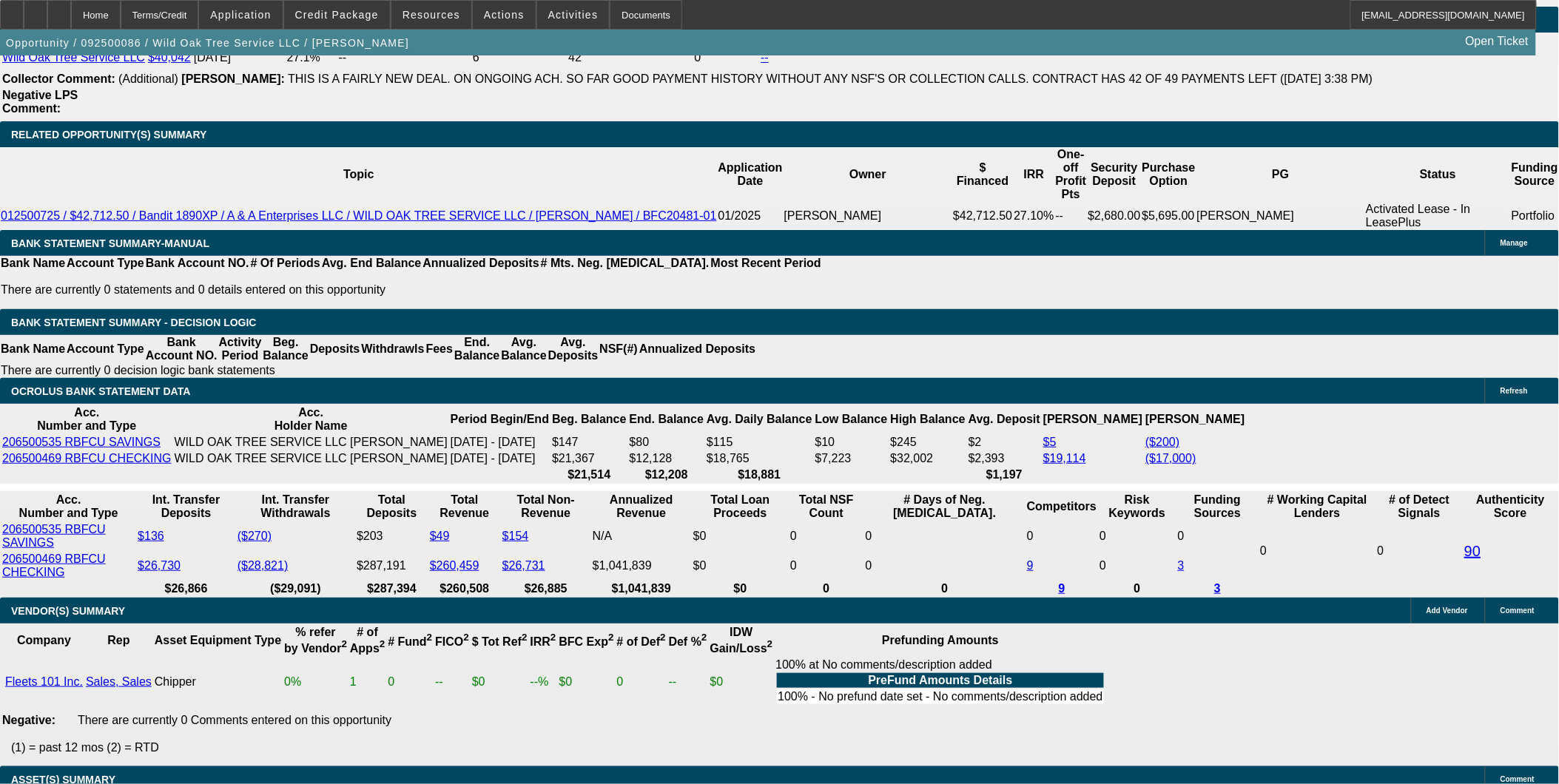
scroll to position [2464, 0]
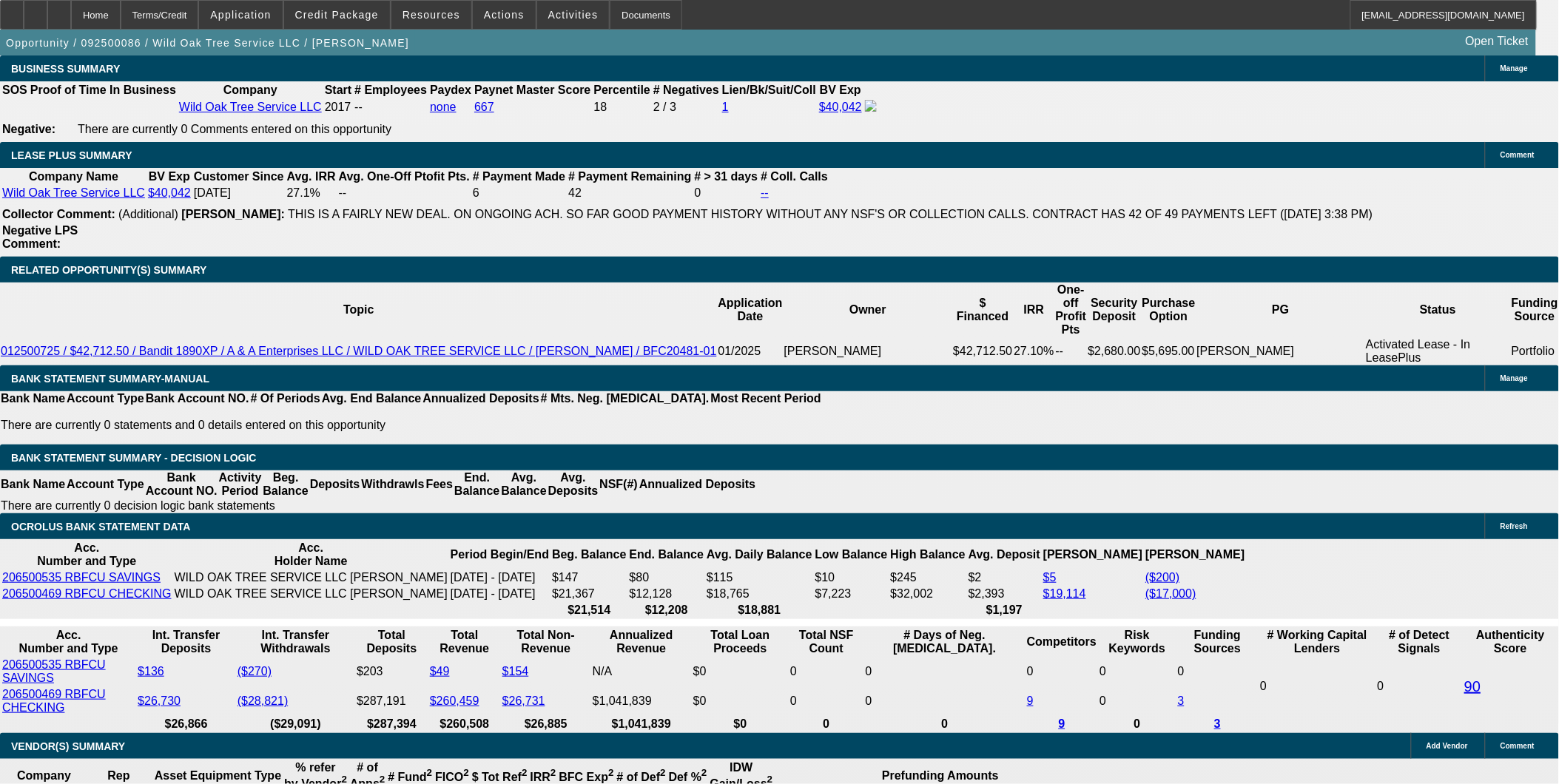
scroll to position [2383, 0]
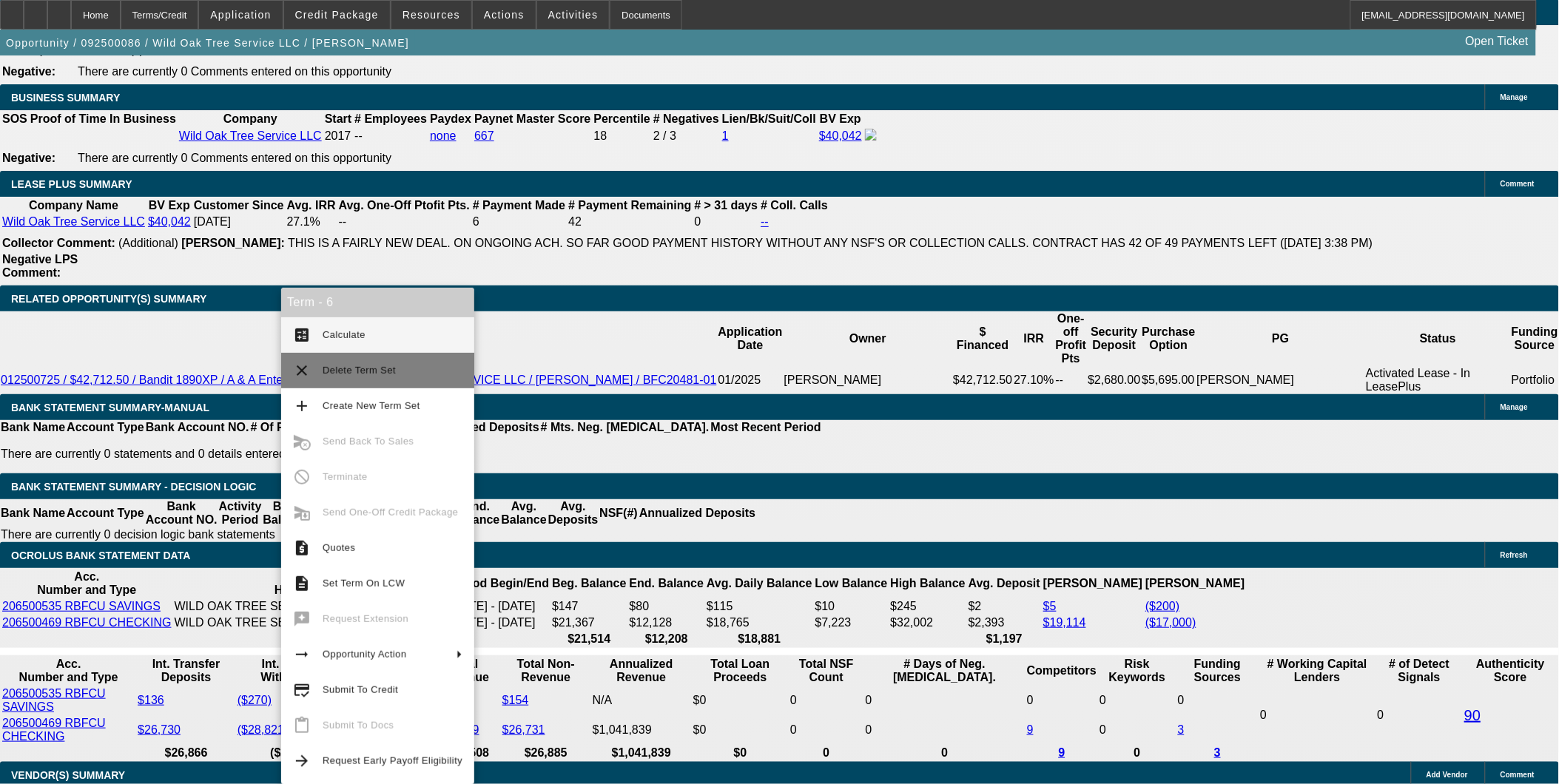
click at [370, 372] on span "Delete Term Set" at bounding box center [360, 370] width 73 height 11
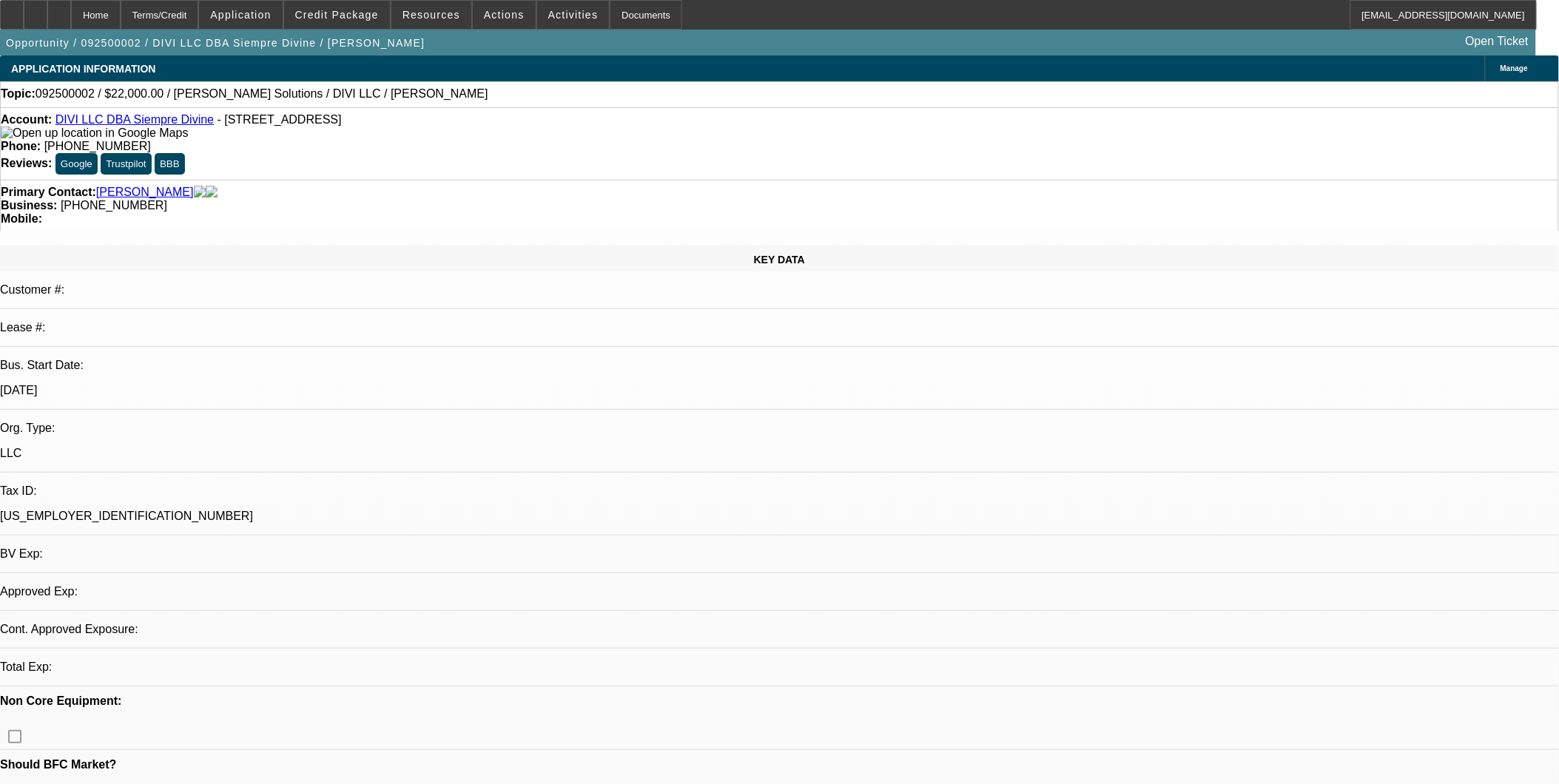
select select "0"
select select "2"
select select "0.1"
select select "1"
select select "2"
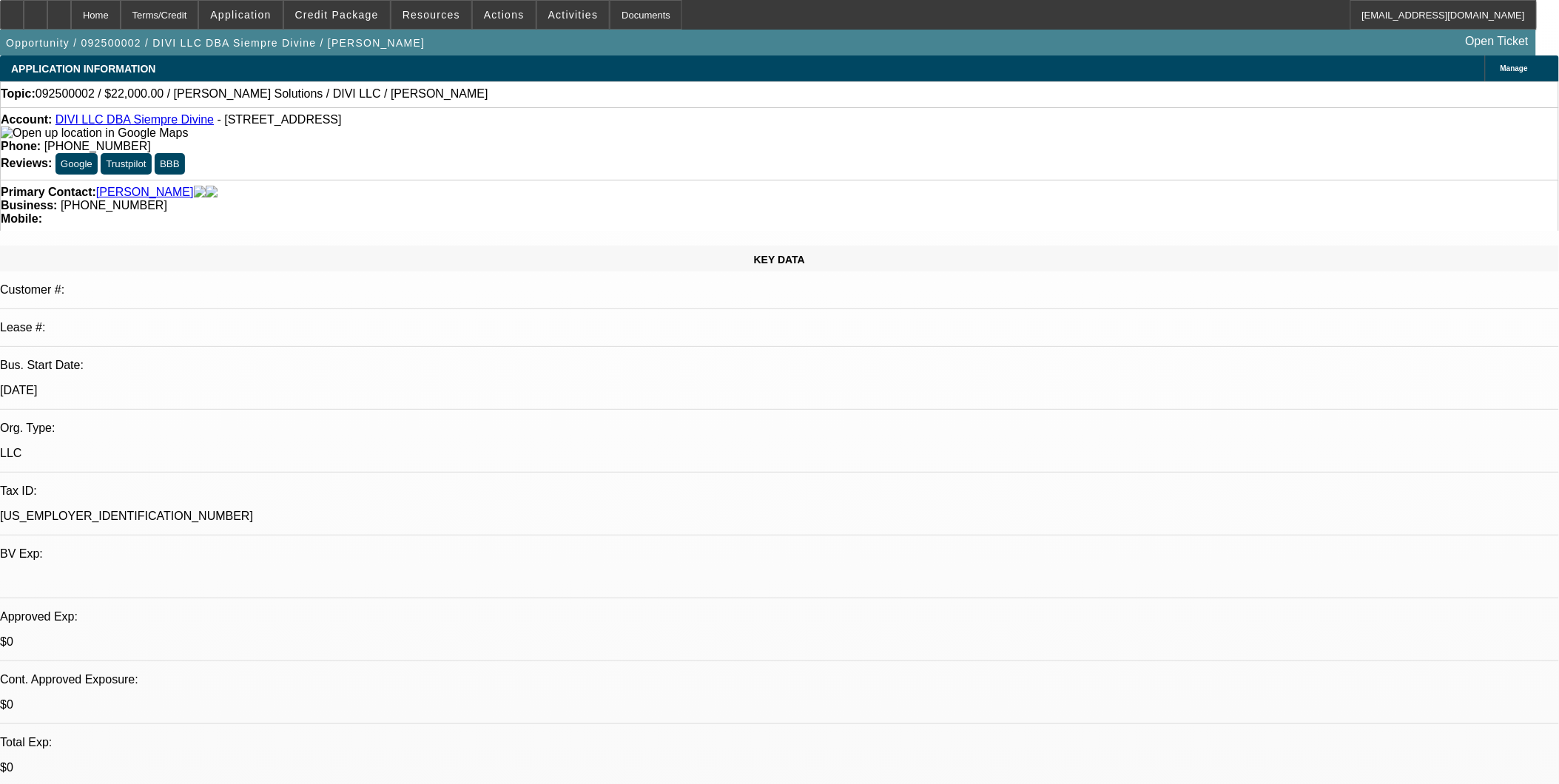
select select "4"
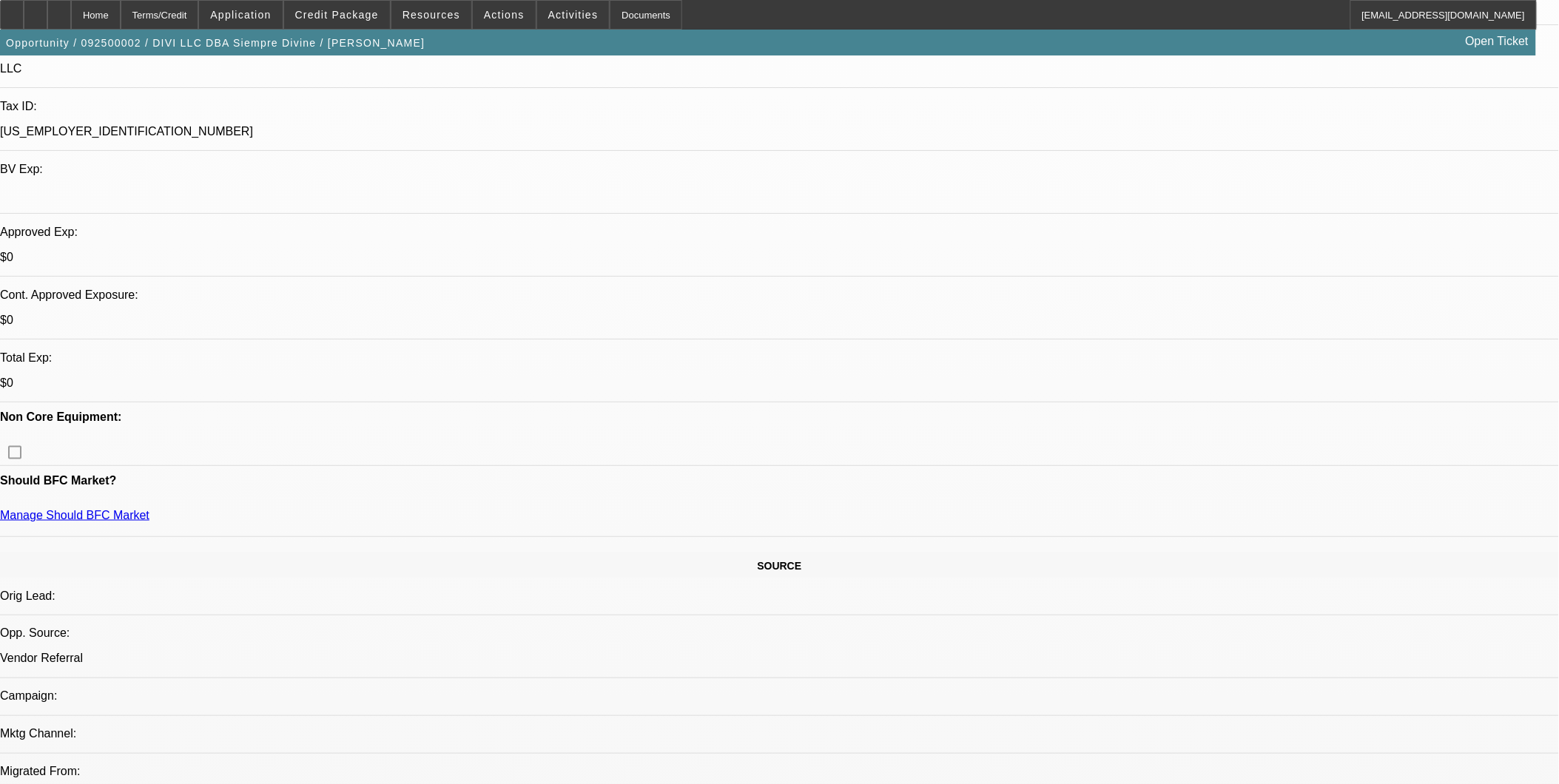
scroll to position [246, 0]
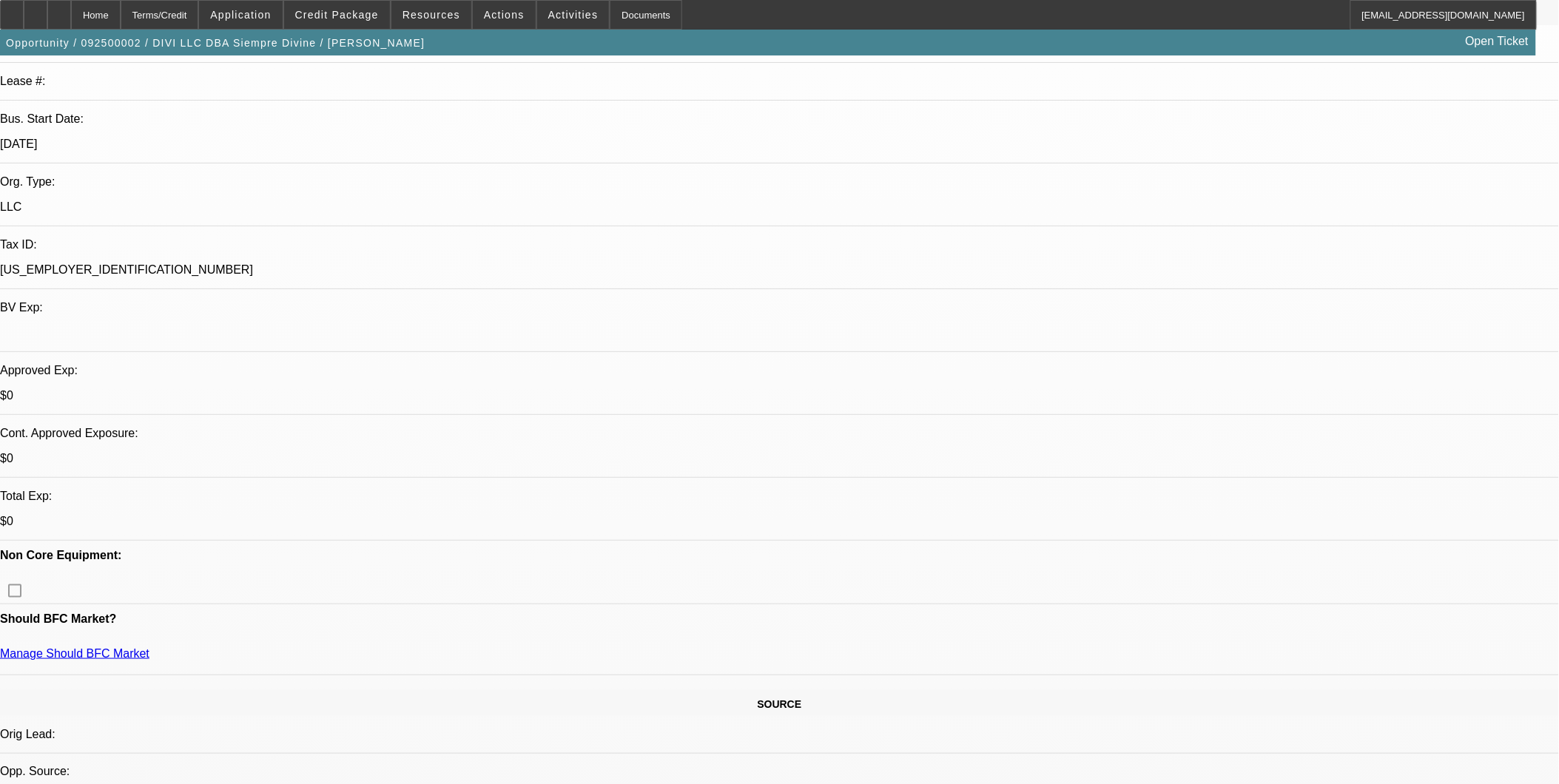
click at [282, 25] on span at bounding box center [240, 14] width 83 height 35
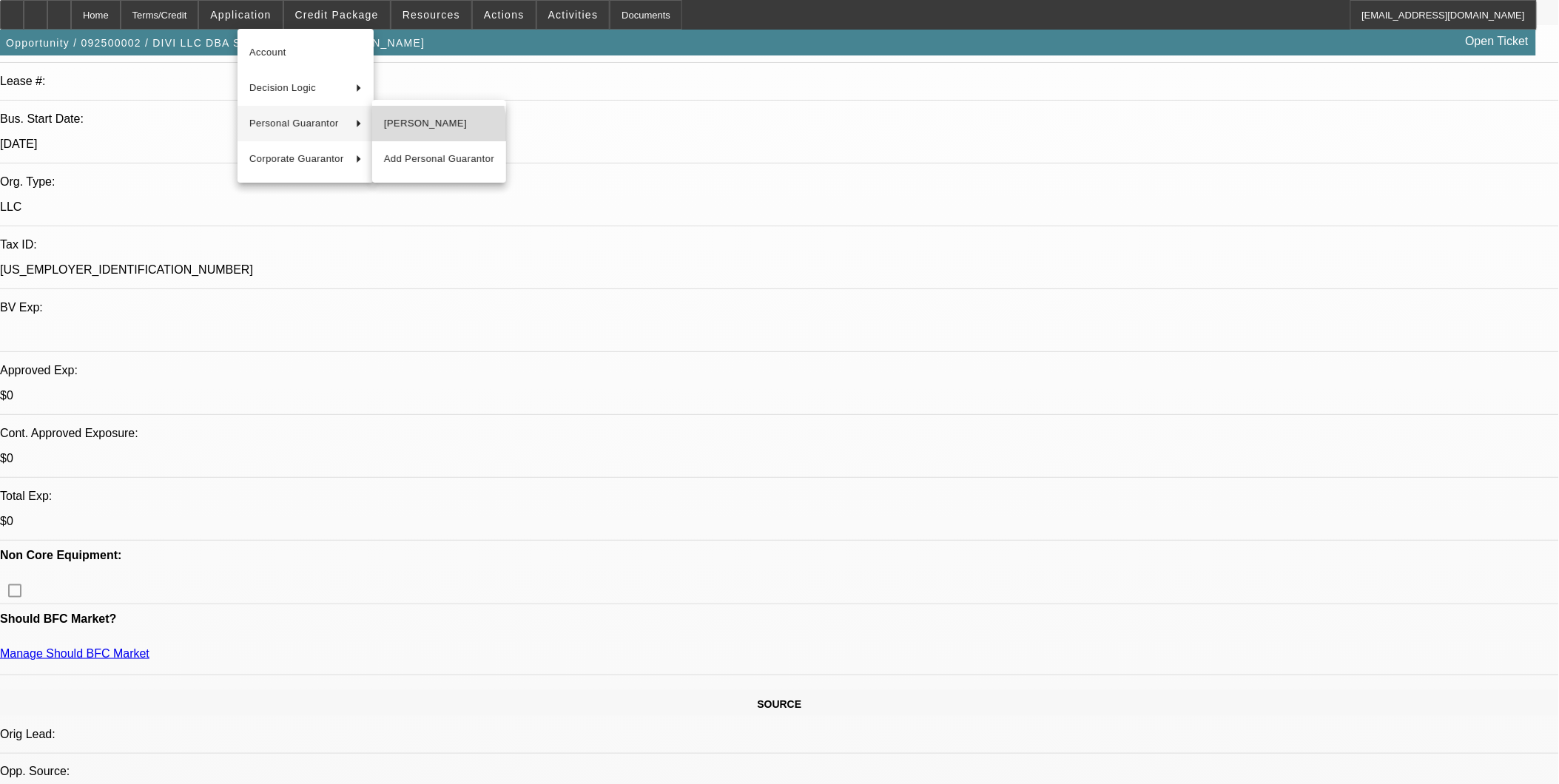
click at [411, 134] on button "Gerardo Fragozo" at bounding box center [439, 123] width 134 height 35
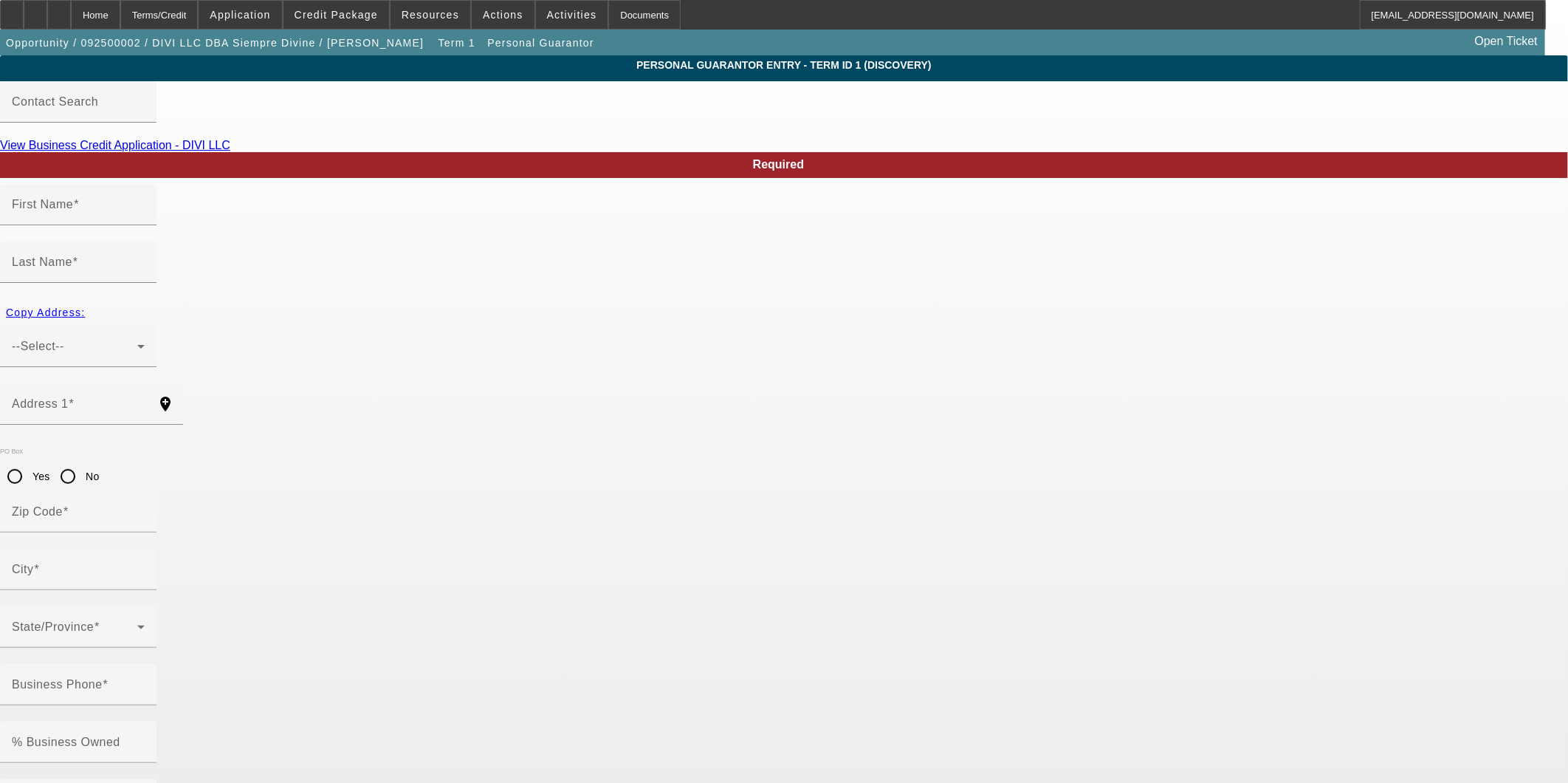
type input "Gerardo"
type input "Fragozo"
type input "1959 Manhattan Avenue"
radio input "true"
type input "94303"
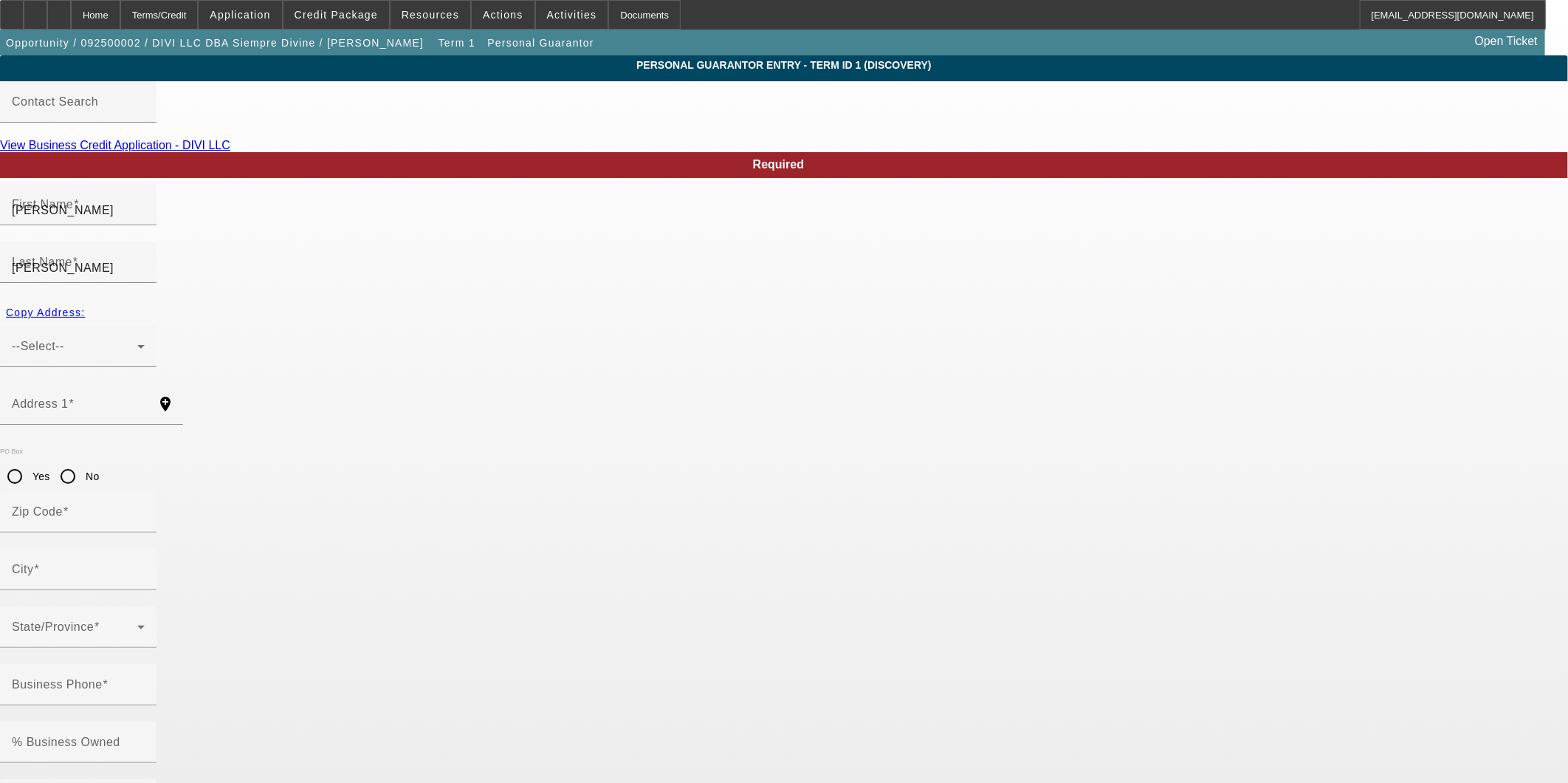
type input "East Palo Alto"
type input "(408) 607-7284"
type input "100"
type input "963-88-6016"
type input "gerardo@siempredivine.com"
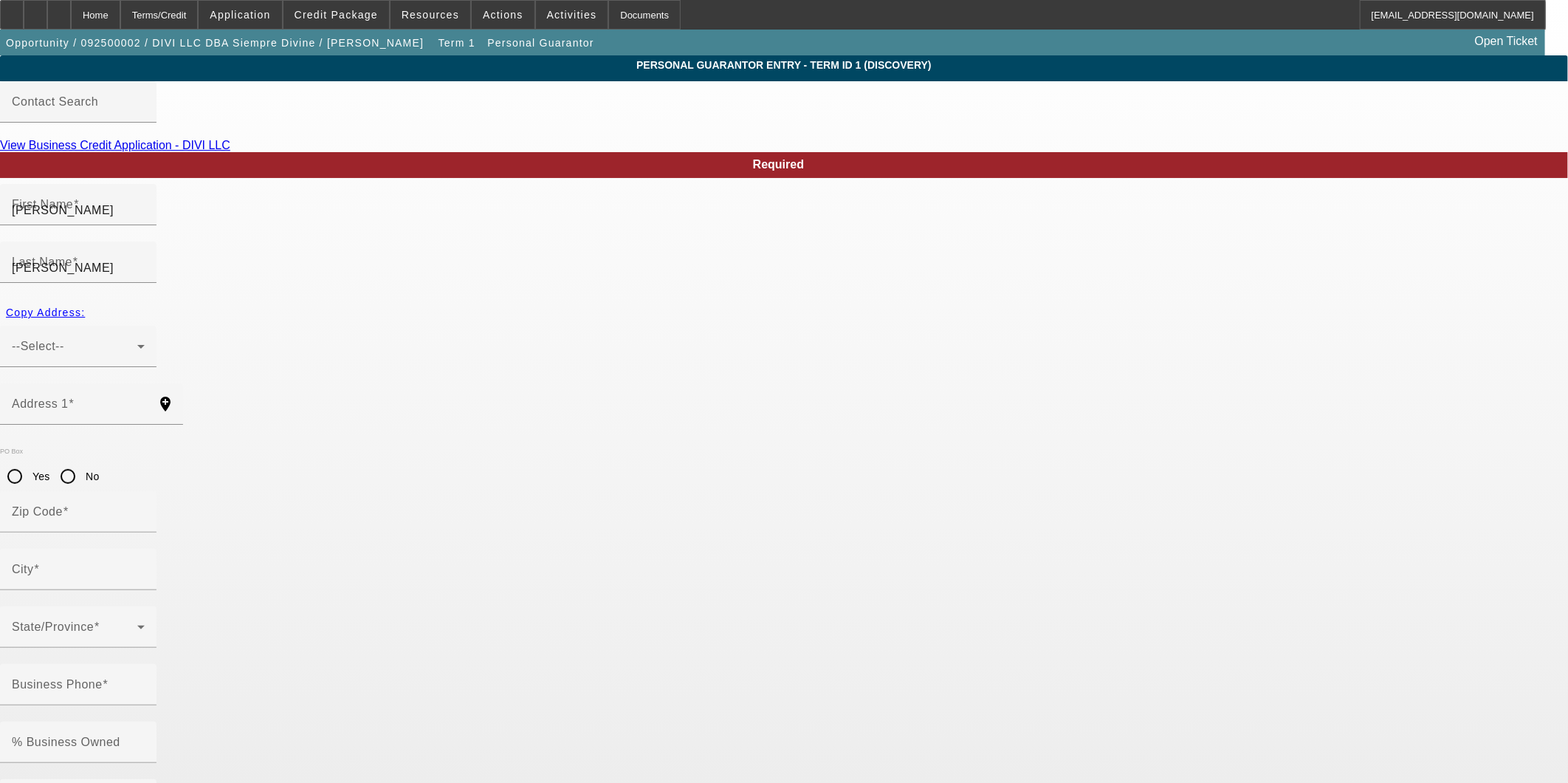
type input "Apt 11"
click at [297, 430] on app-personal-guarantor-manage "Personal Guarantor Entry - Term ID 1 (Discovery) Contact Search View Business C…" at bounding box center [784, 794] width 1568 height 1478
click at [120, 13] on div "Home" at bounding box center [96, 14] width 49 height 29
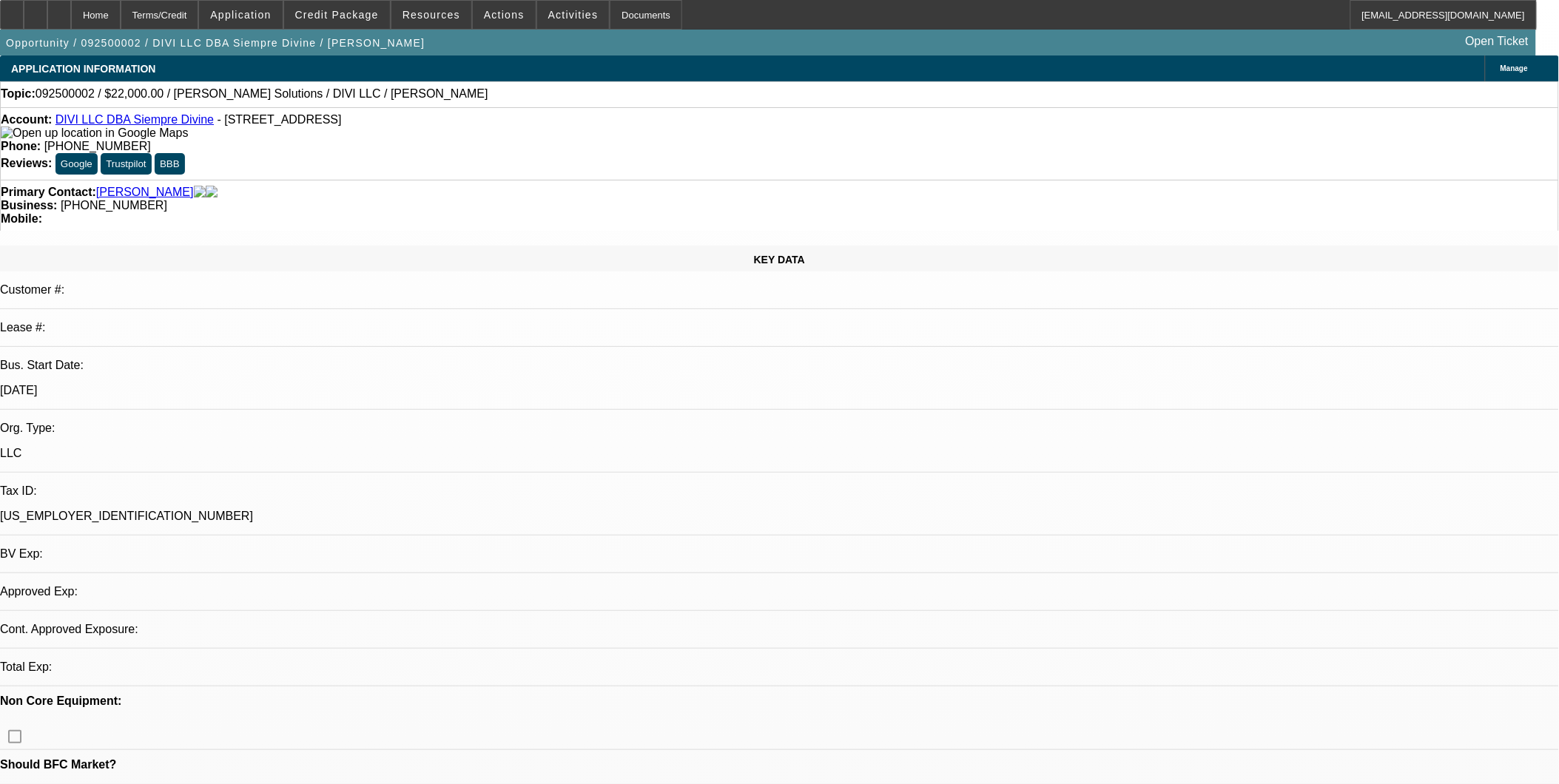
select select "0"
select select "2"
select select "0.1"
select select "4"
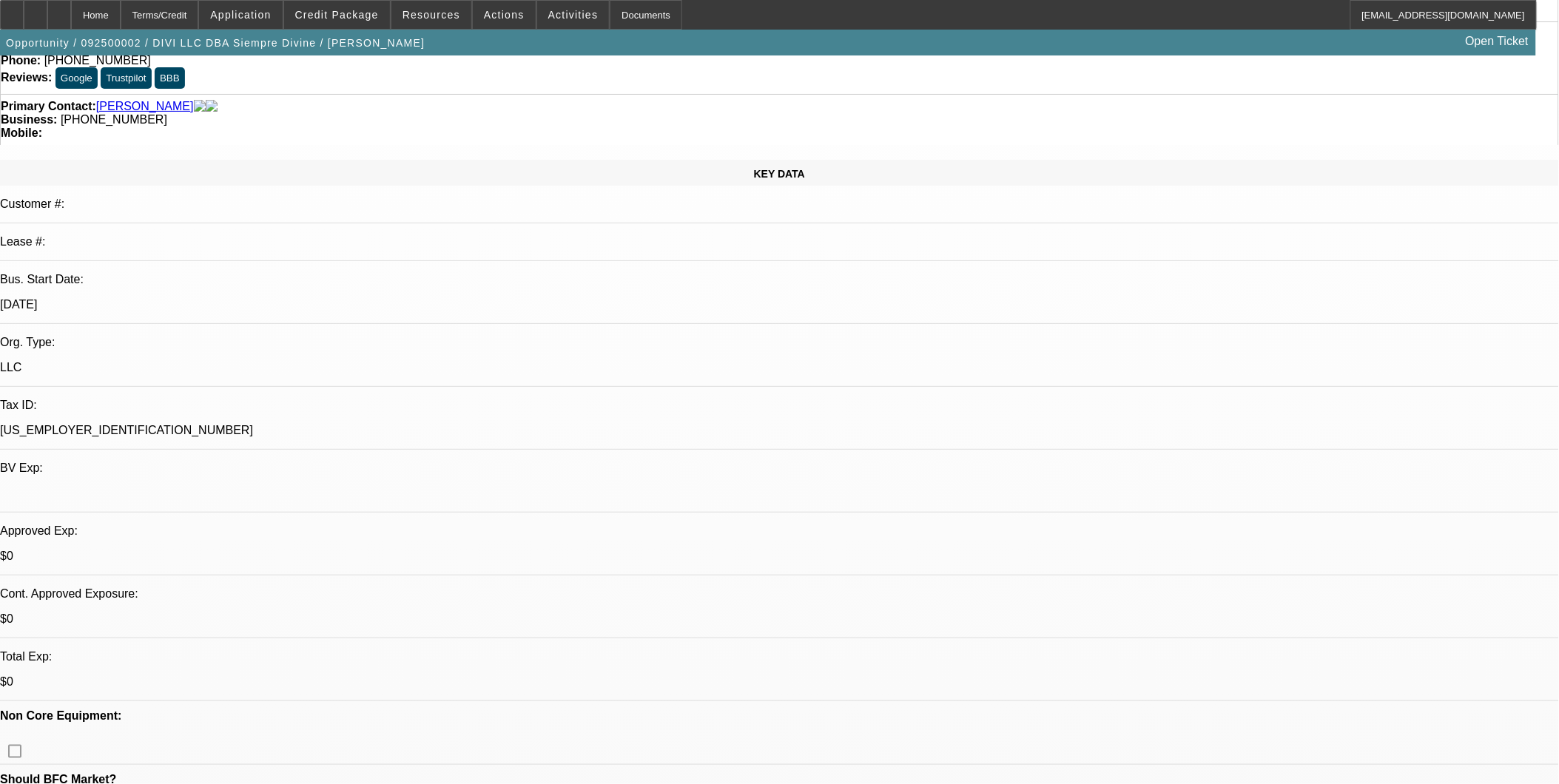
scroll to position [82, 0]
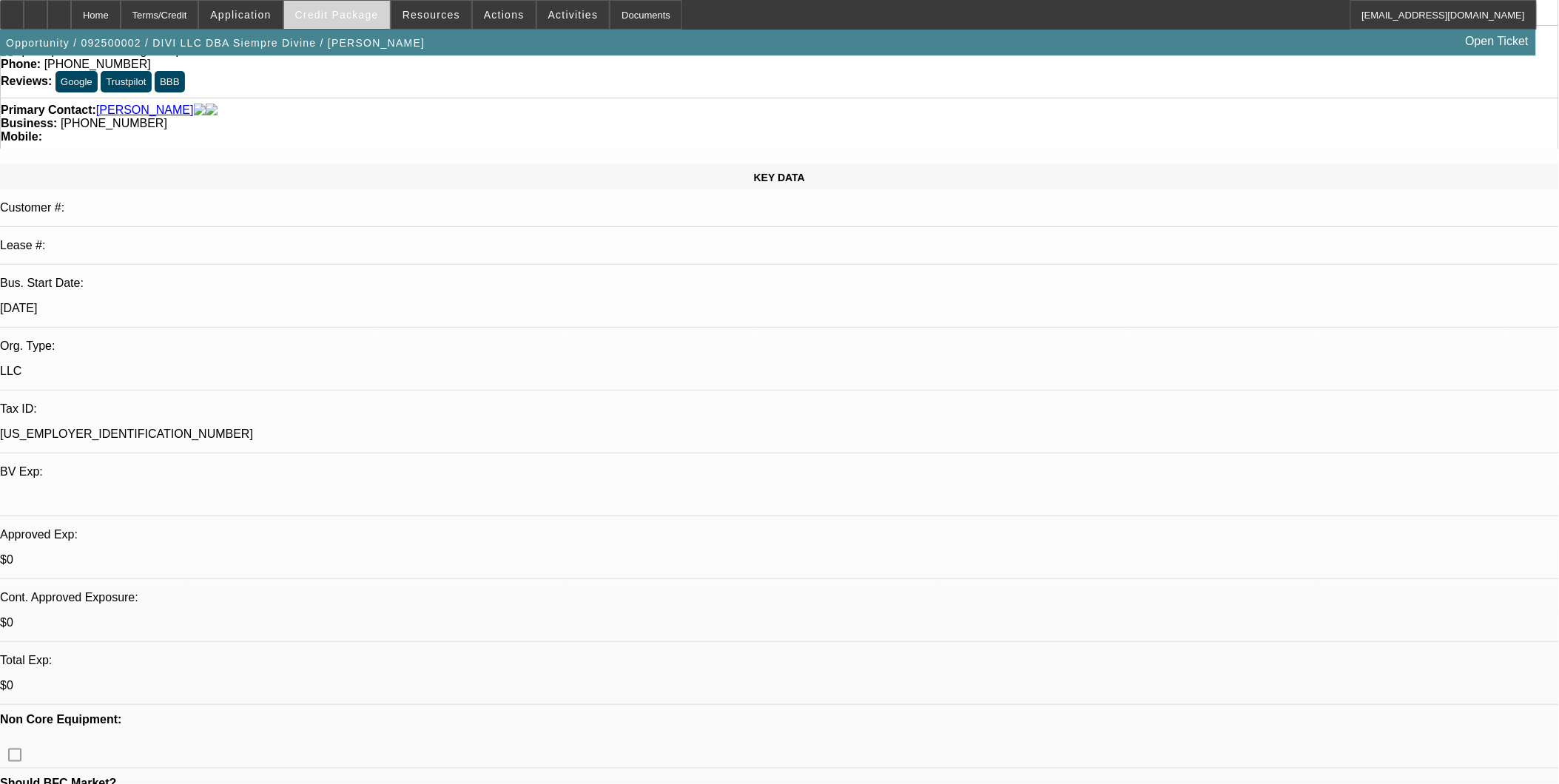
click at [348, 12] on span "Credit Package" at bounding box center [337, 15] width 84 height 12
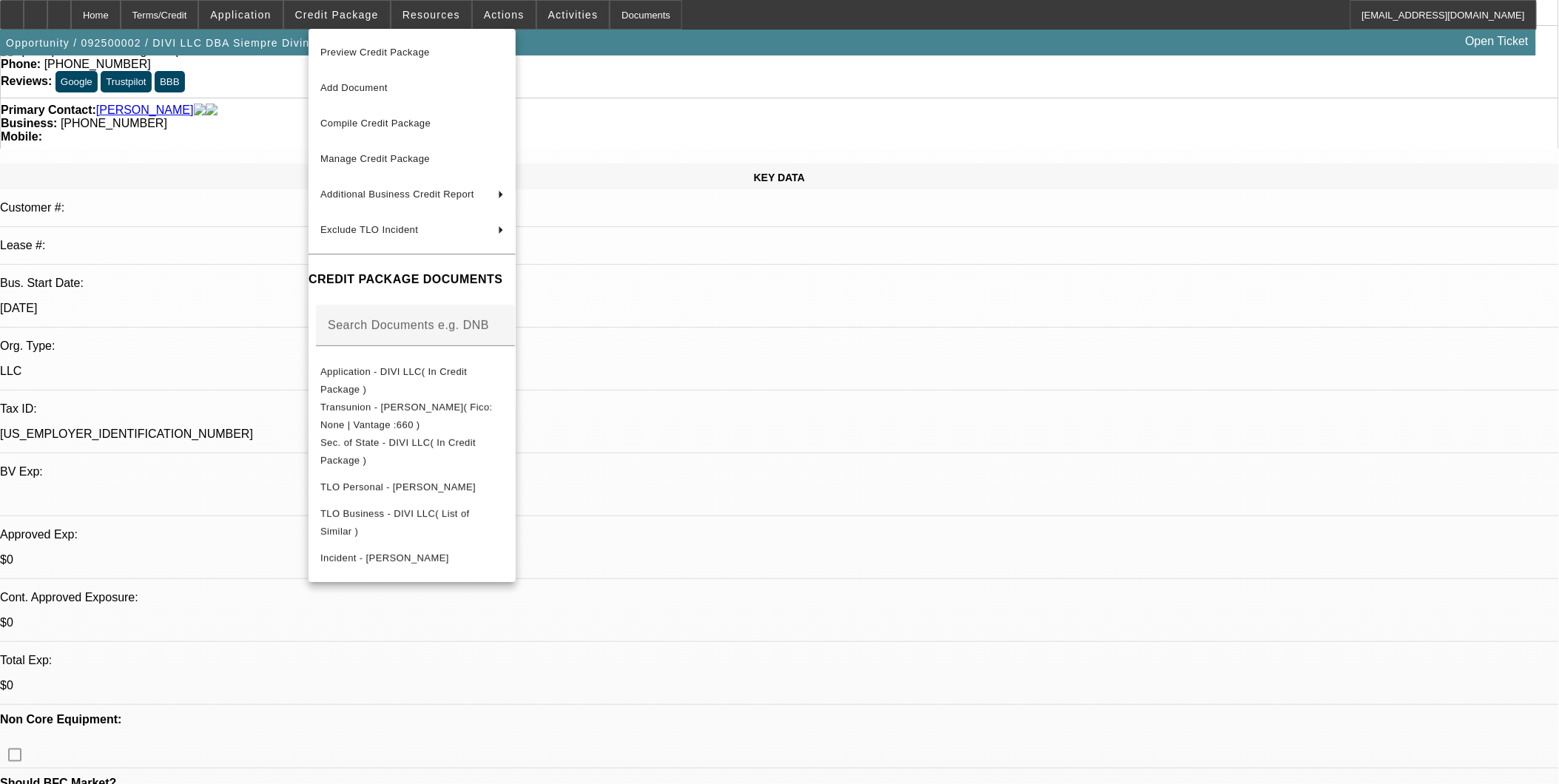
click at [834, 396] on div at bounding box center [779, 392] width 1559 height 784
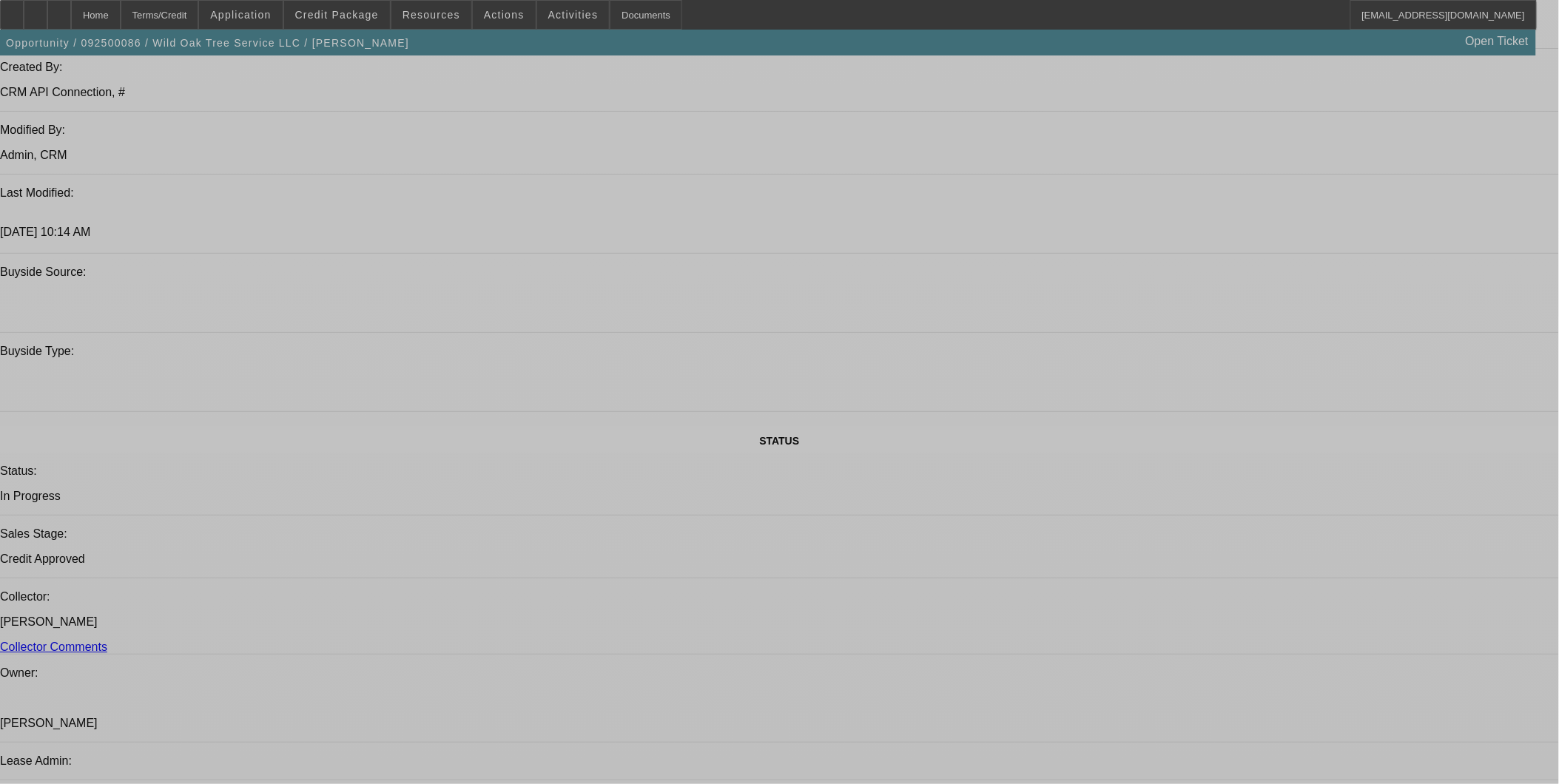
select select "0"
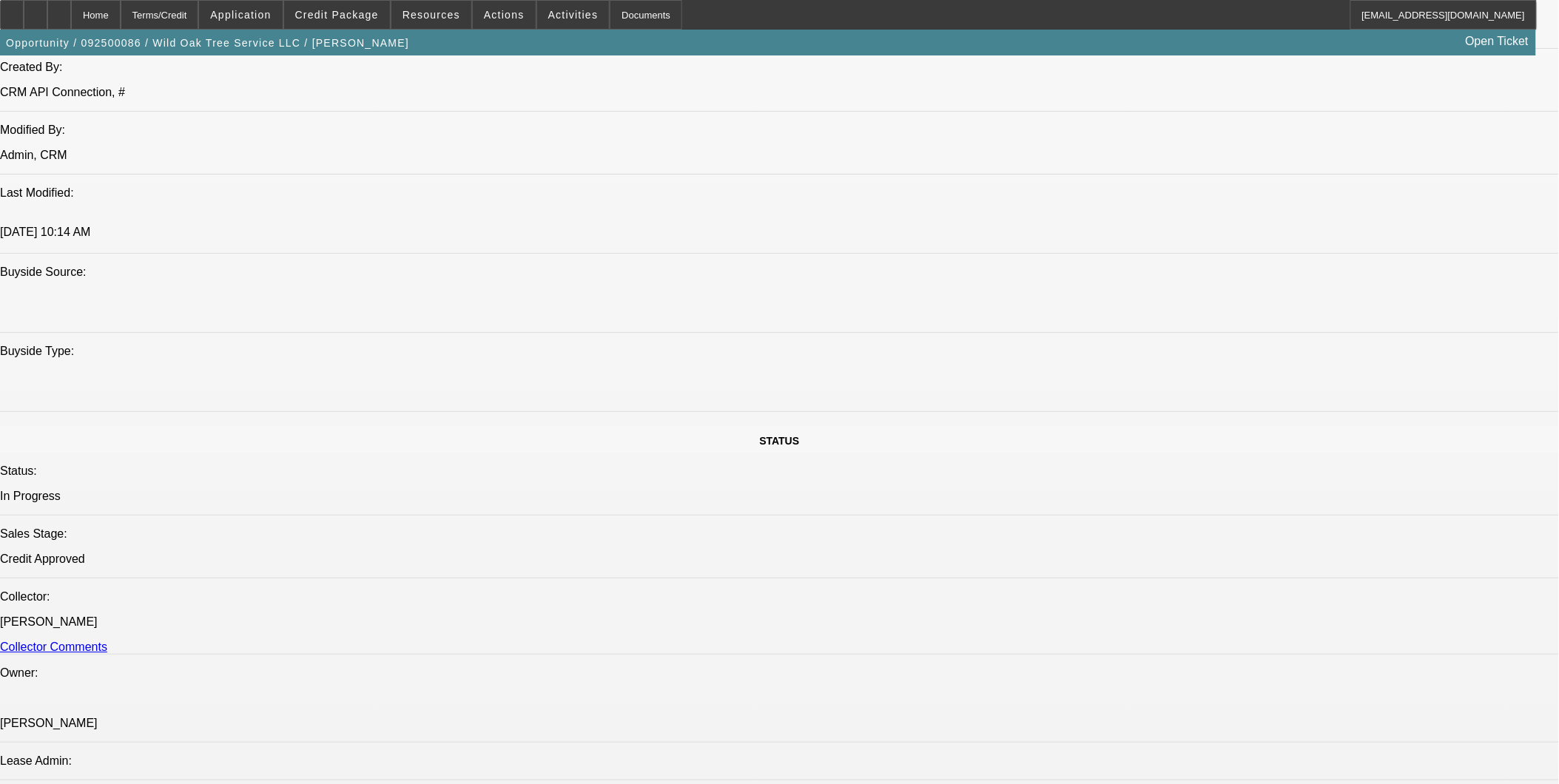
select select "2"
select select "0"
select select "2"
select select "0.1"
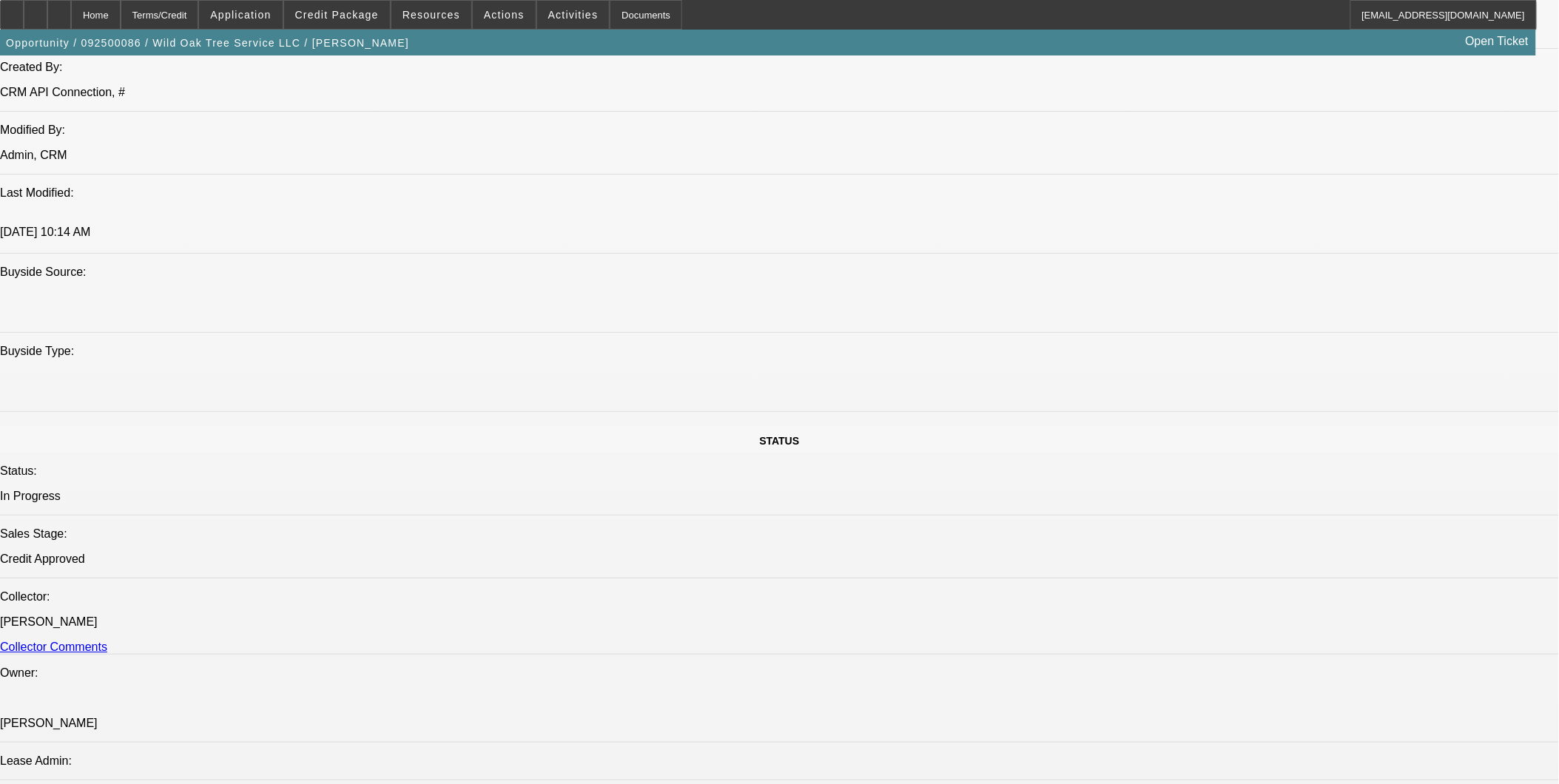
select select "0"
select select "2"
select select "0"
select select "2"
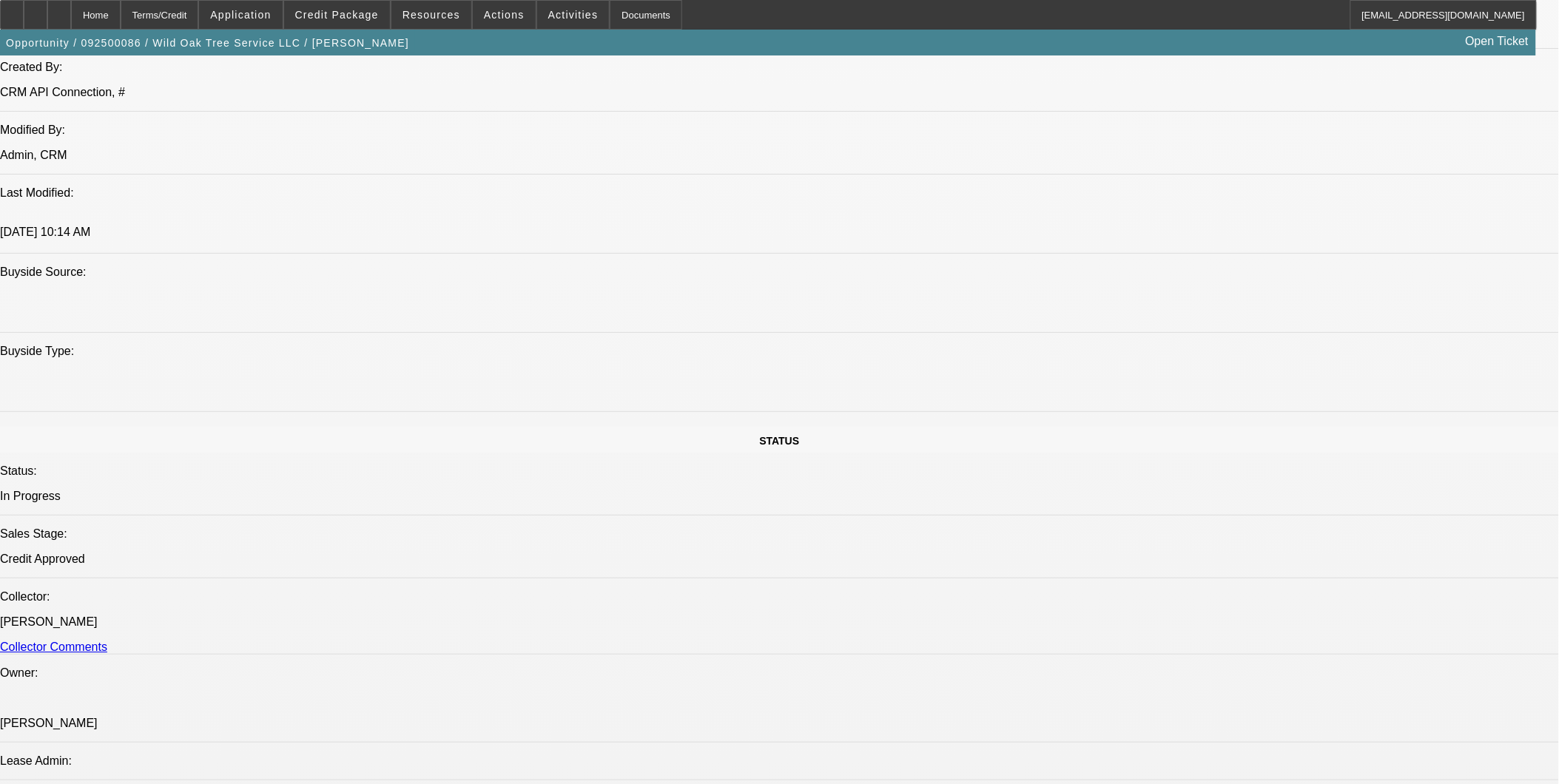
select select "0.1"
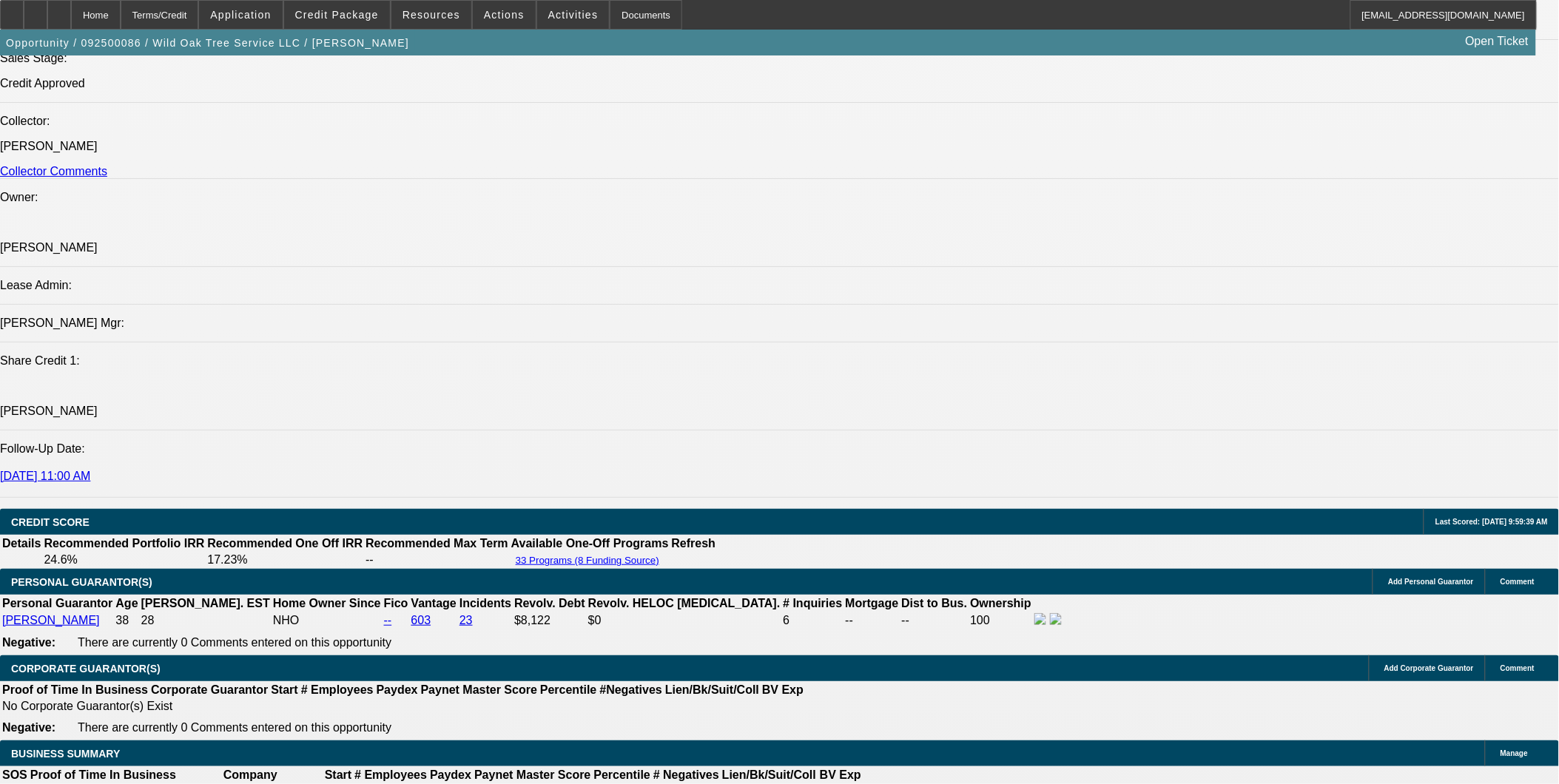
select select "1"
select select "2"
select select "6"
select select "1"
select select "2"
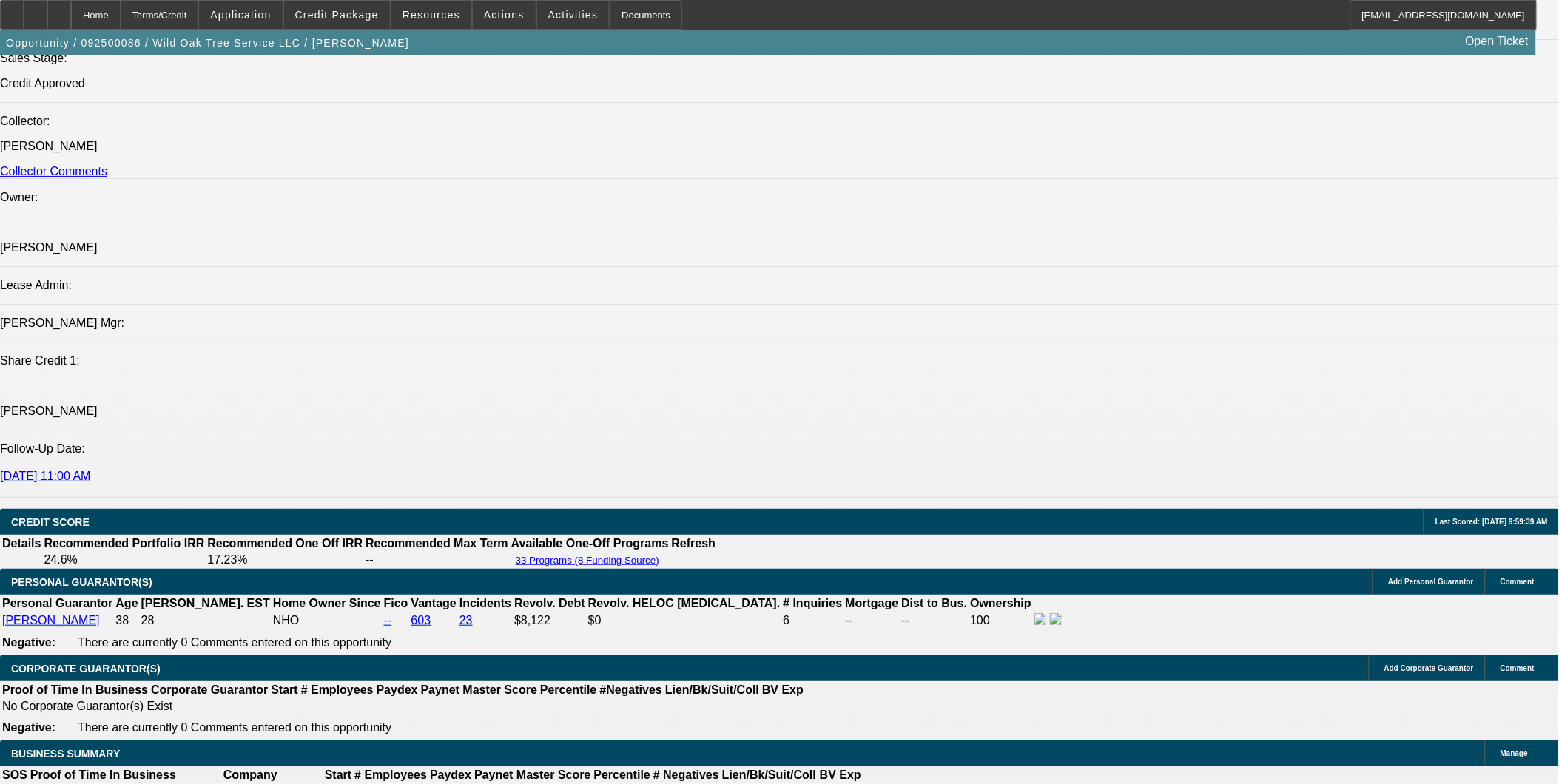
select select "4"
select select "1"
select select "2"
select select "6"
select select "1"
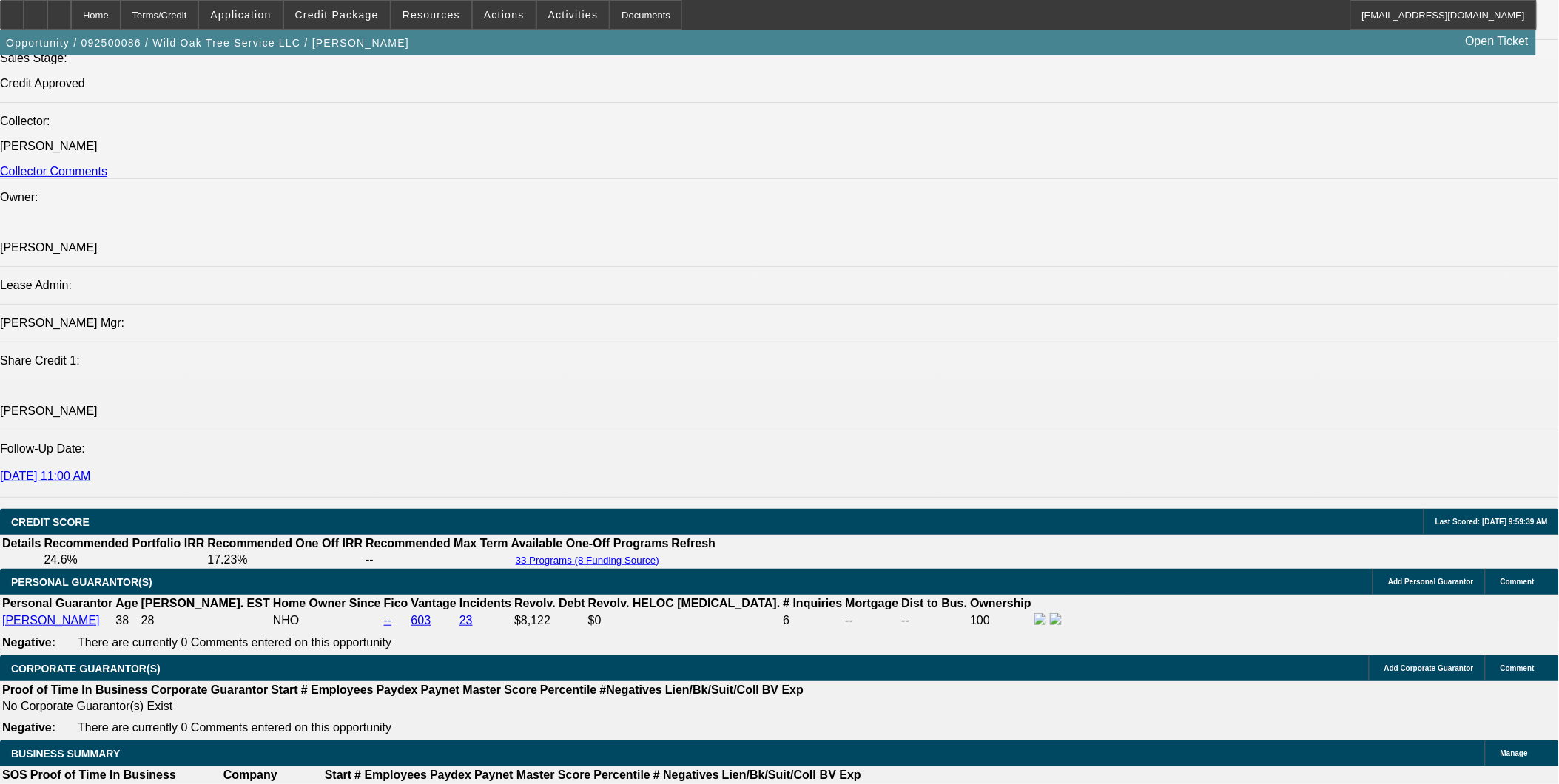
select select "2"
select select "4"
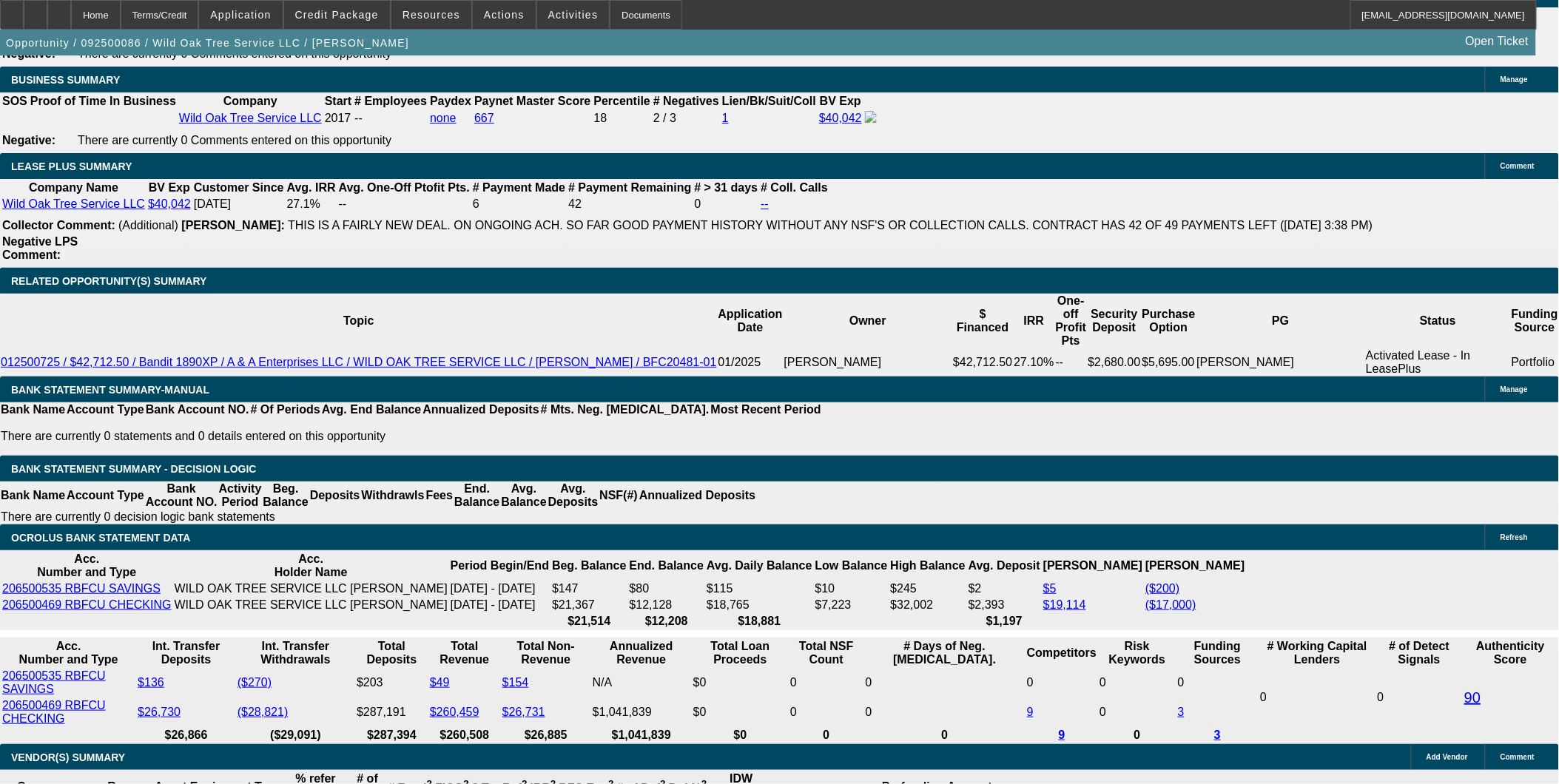
scroll to position [2401, 0]
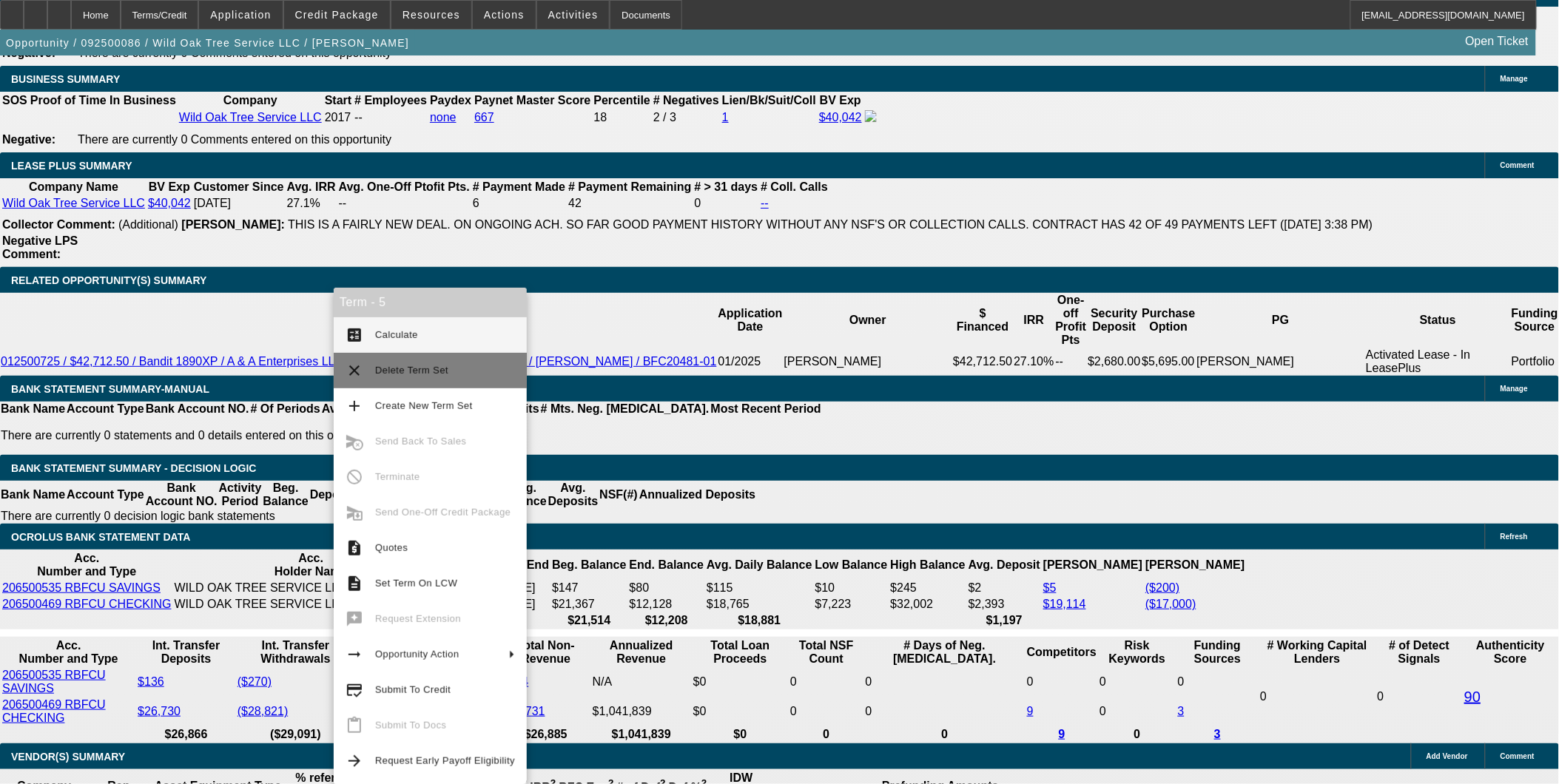
click at [384, 359] on button "clear Delete Term Set" at bounding box center [430, 370] width 193 height 35
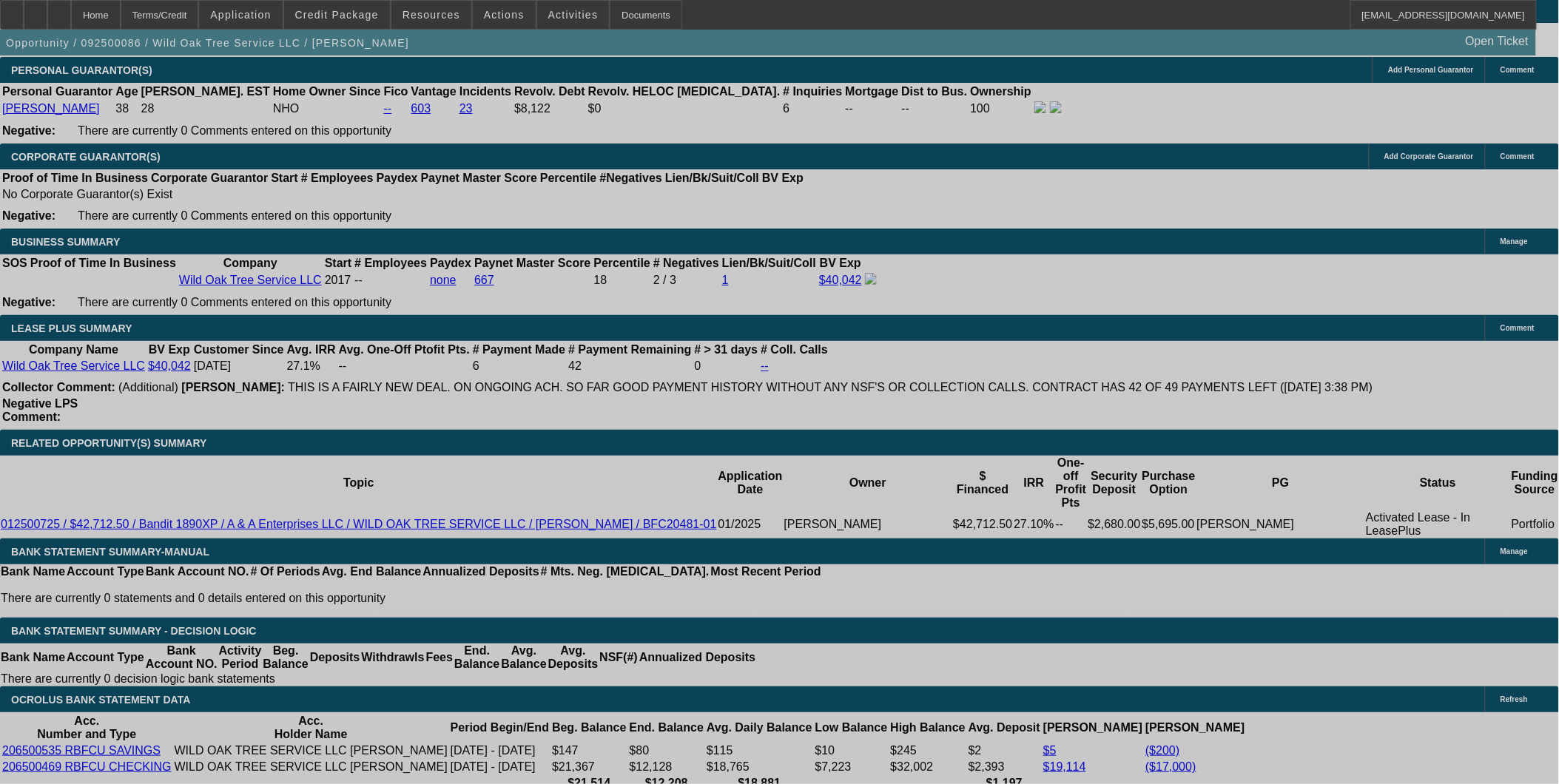
select select "0"
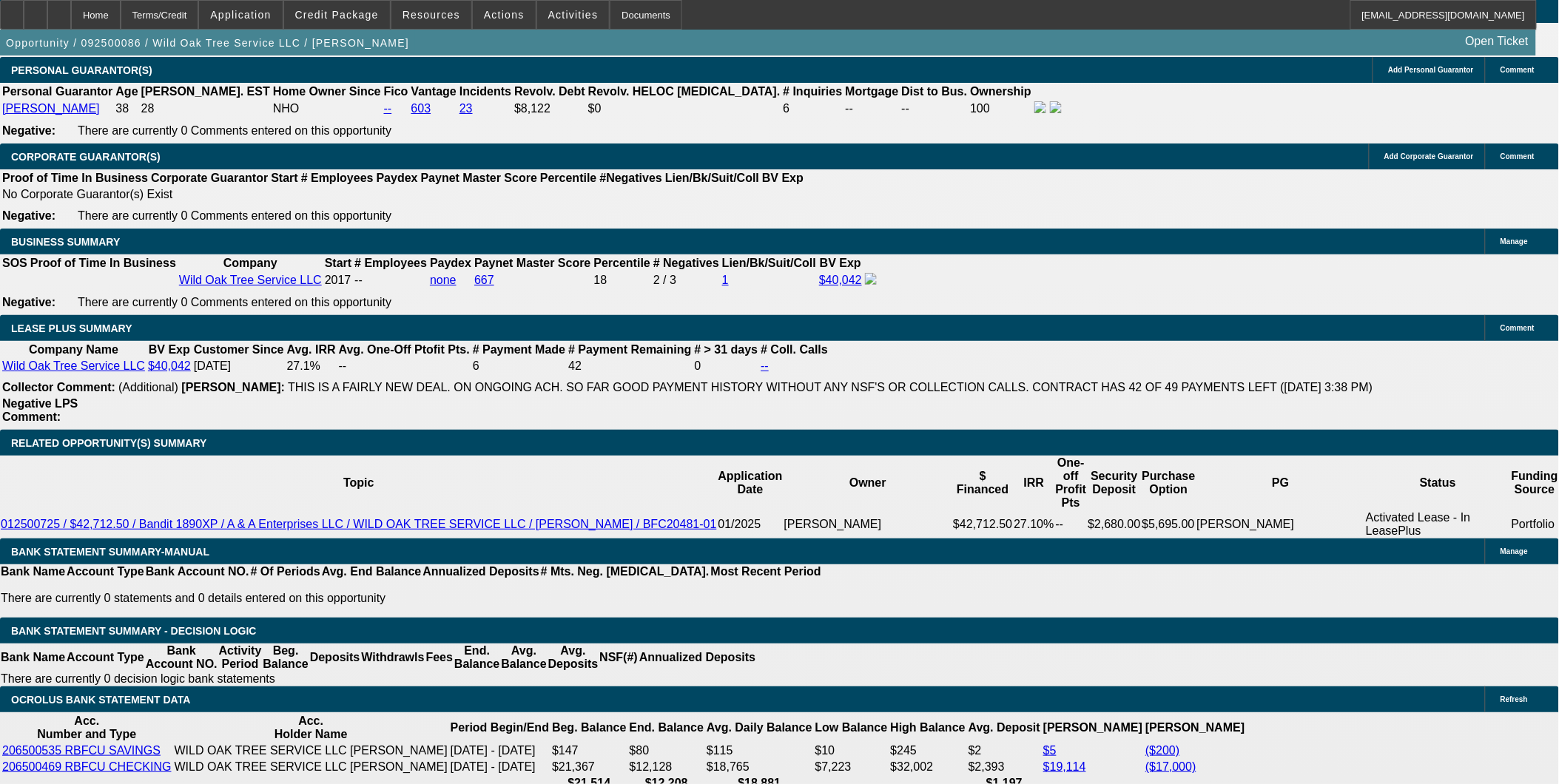
select select "2"
select select "0.1"
select select "0"
select select "2"
select select "0"
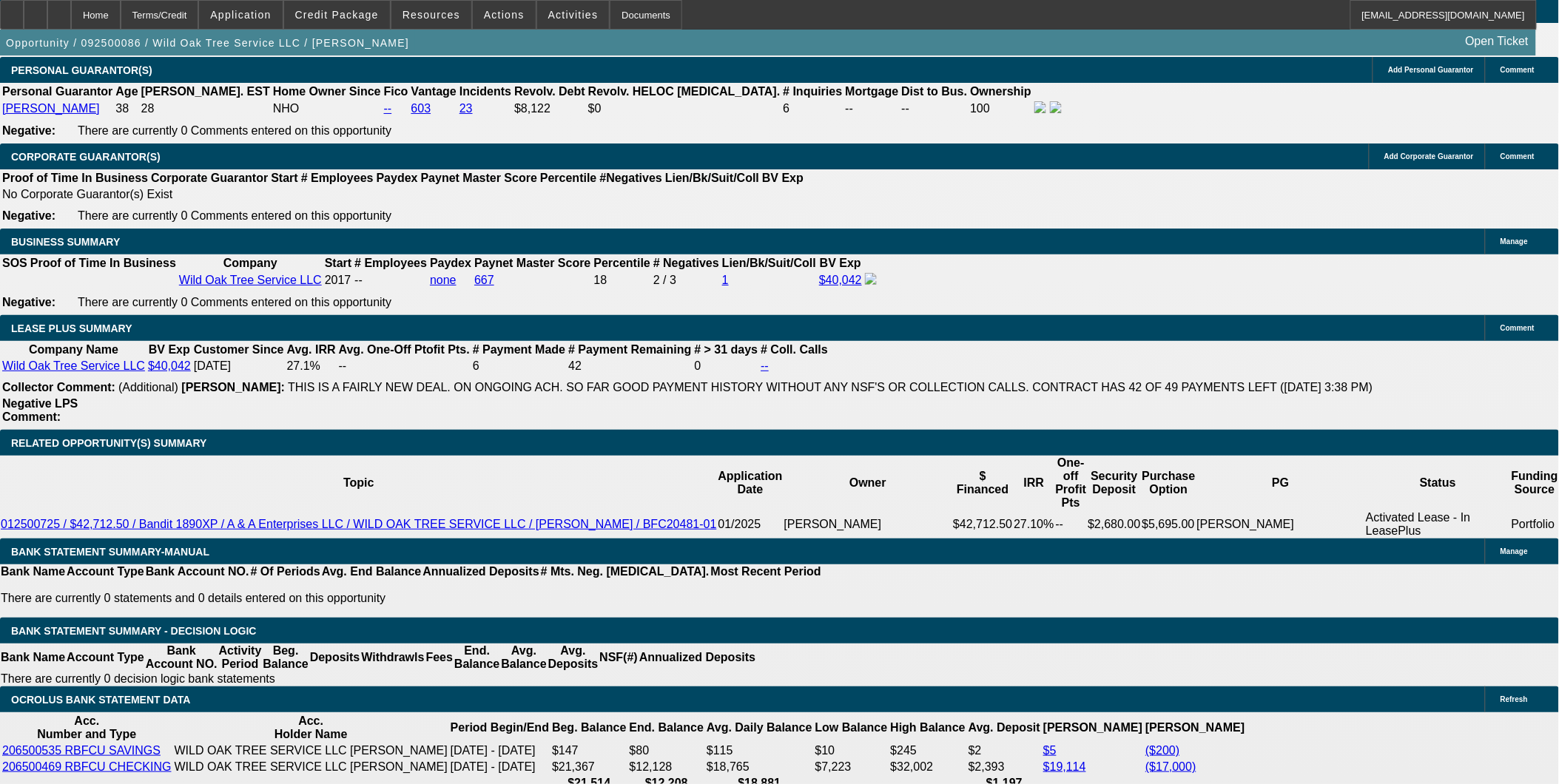
select select "0"
select select "2"
select select "0.1"
select select "2"
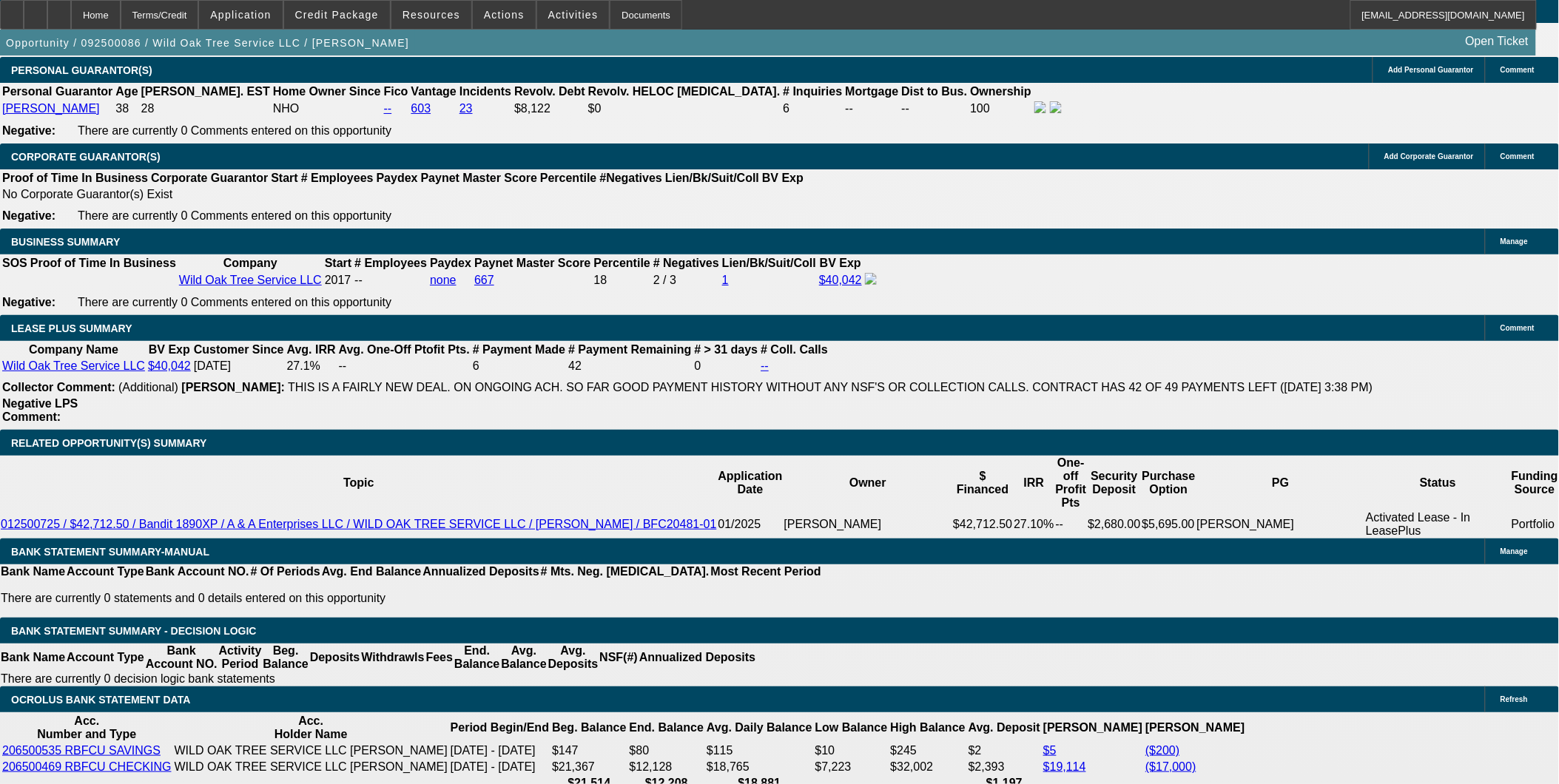
select select "0.1"
select select "1"
select select "2"
select select "4"
select select "1"
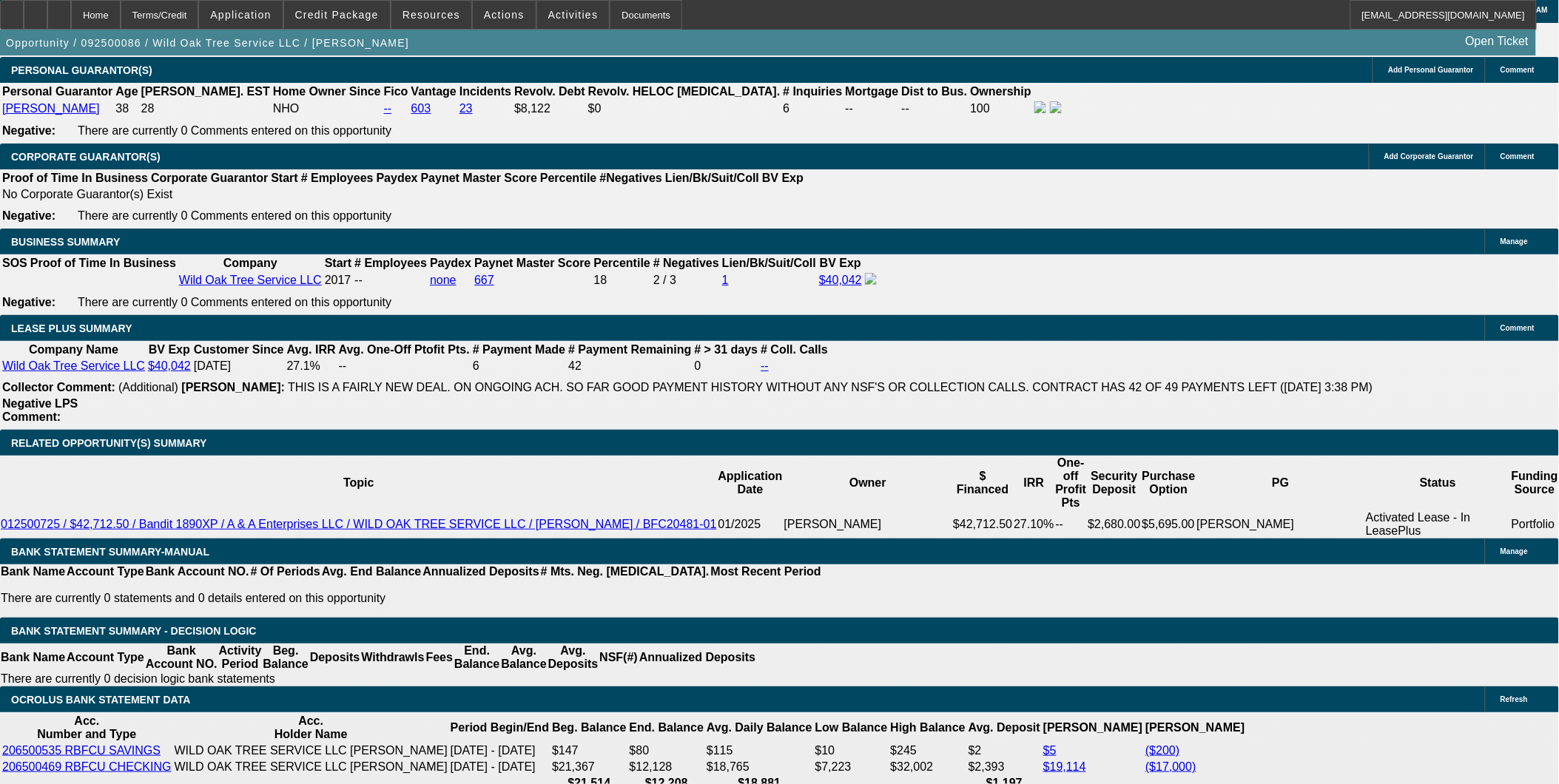
select select "2"
select select "6"
select select "1"
select select "2"
select select "4"
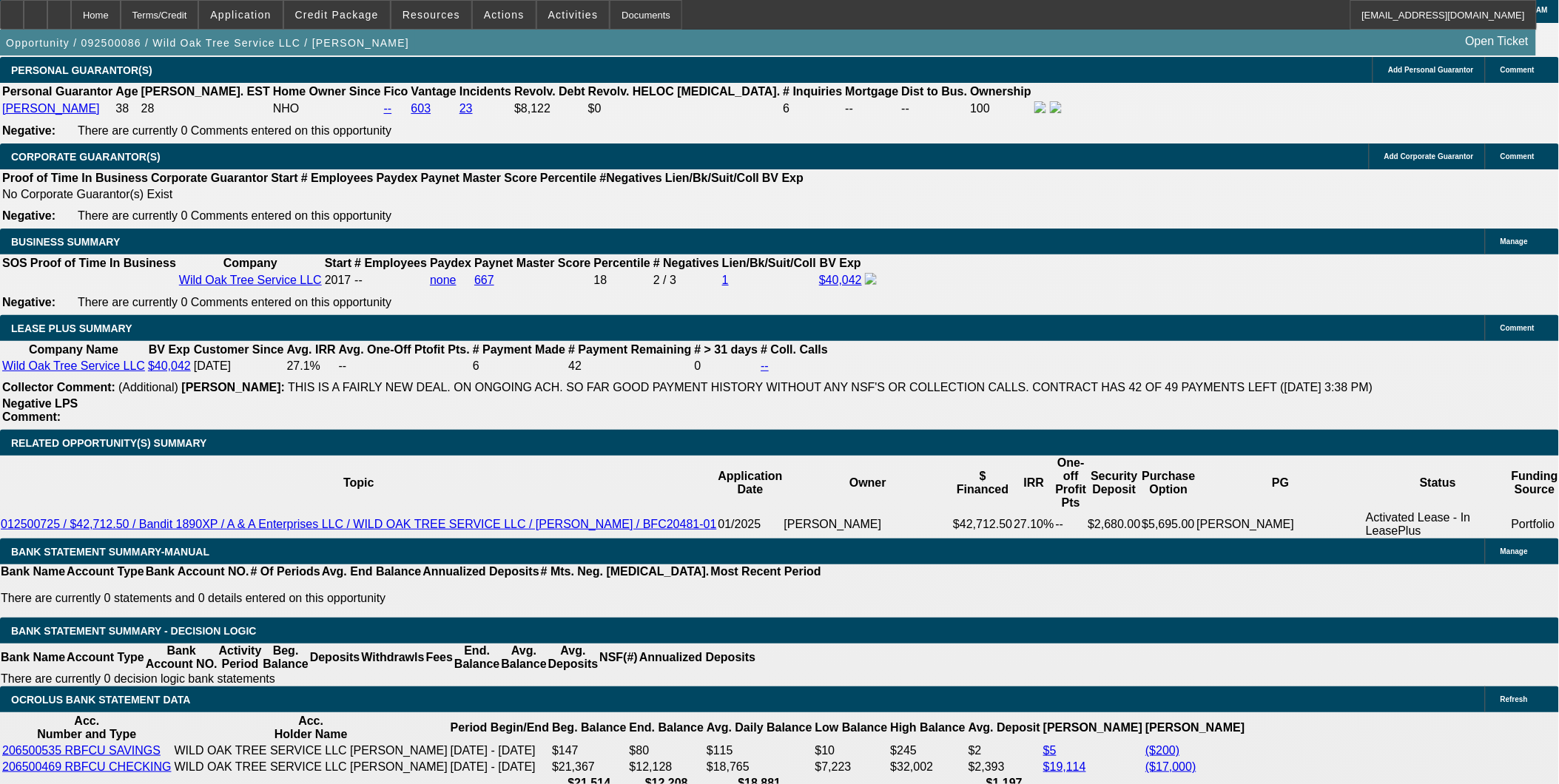
select select "1"
select select "2"
select select "4"
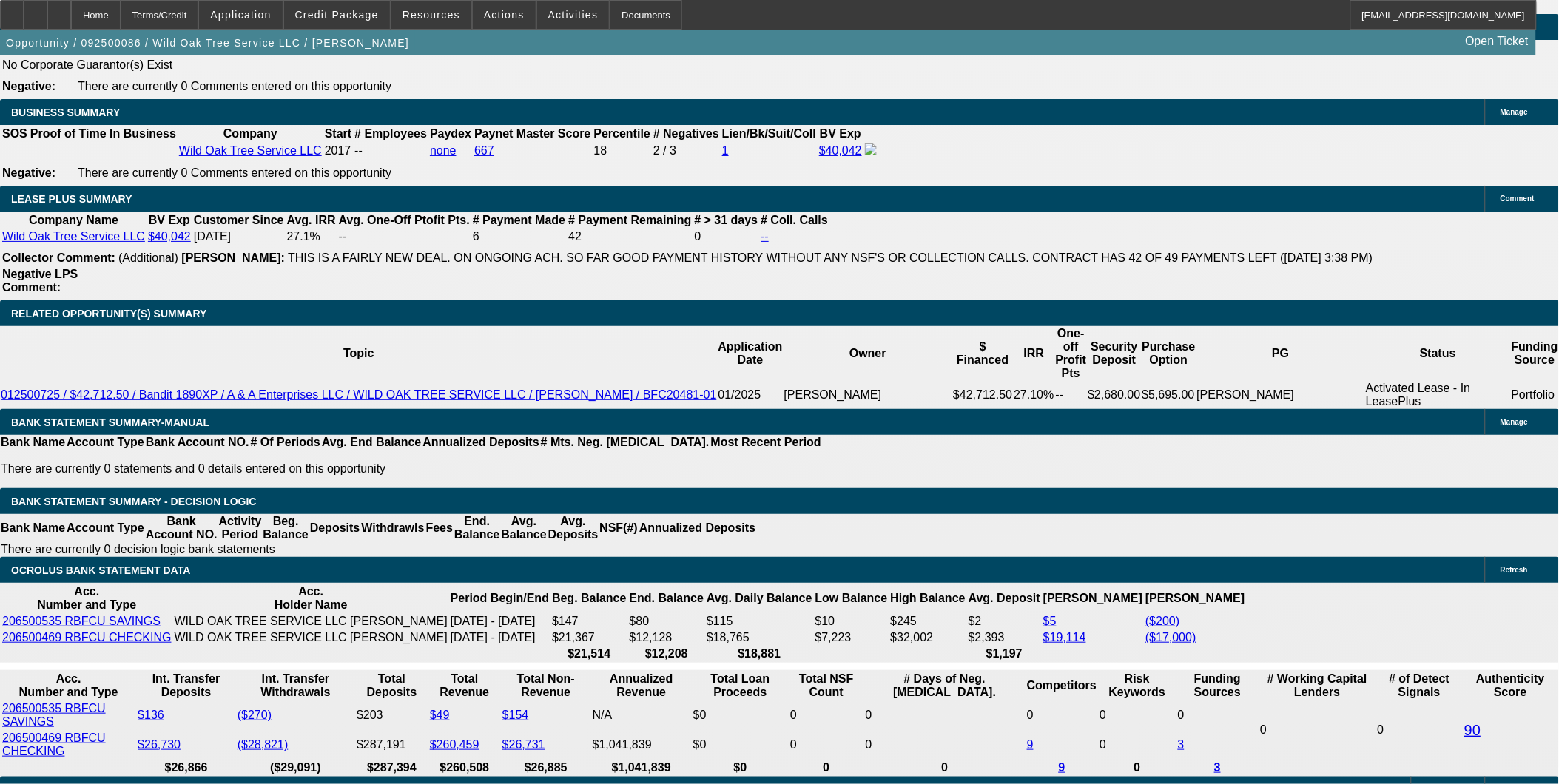
scroll to position [2362, 0]
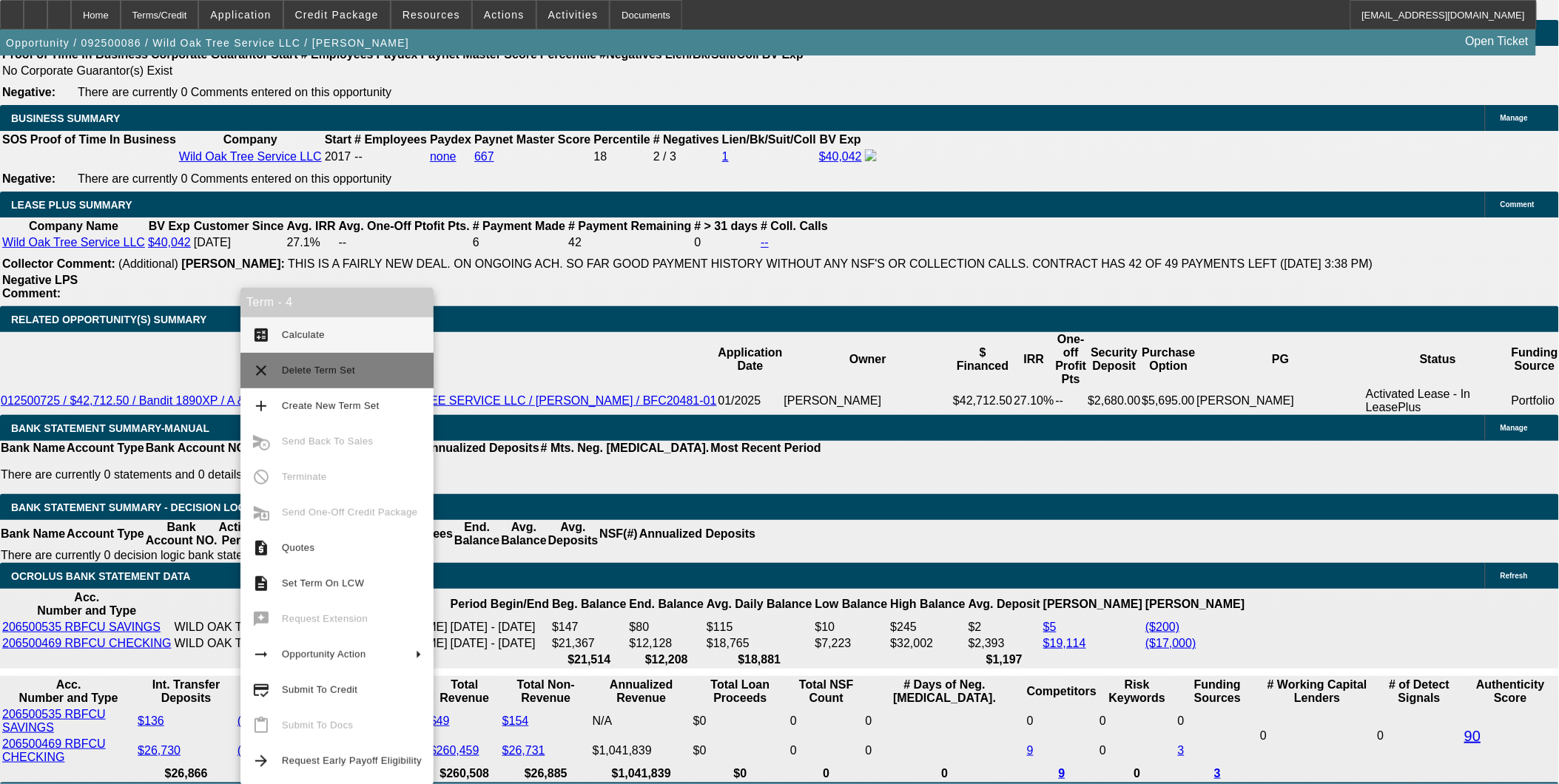
click at [335, 373] on span "Delete Term Set" at bounding box center [318, 370] width 73 height 11
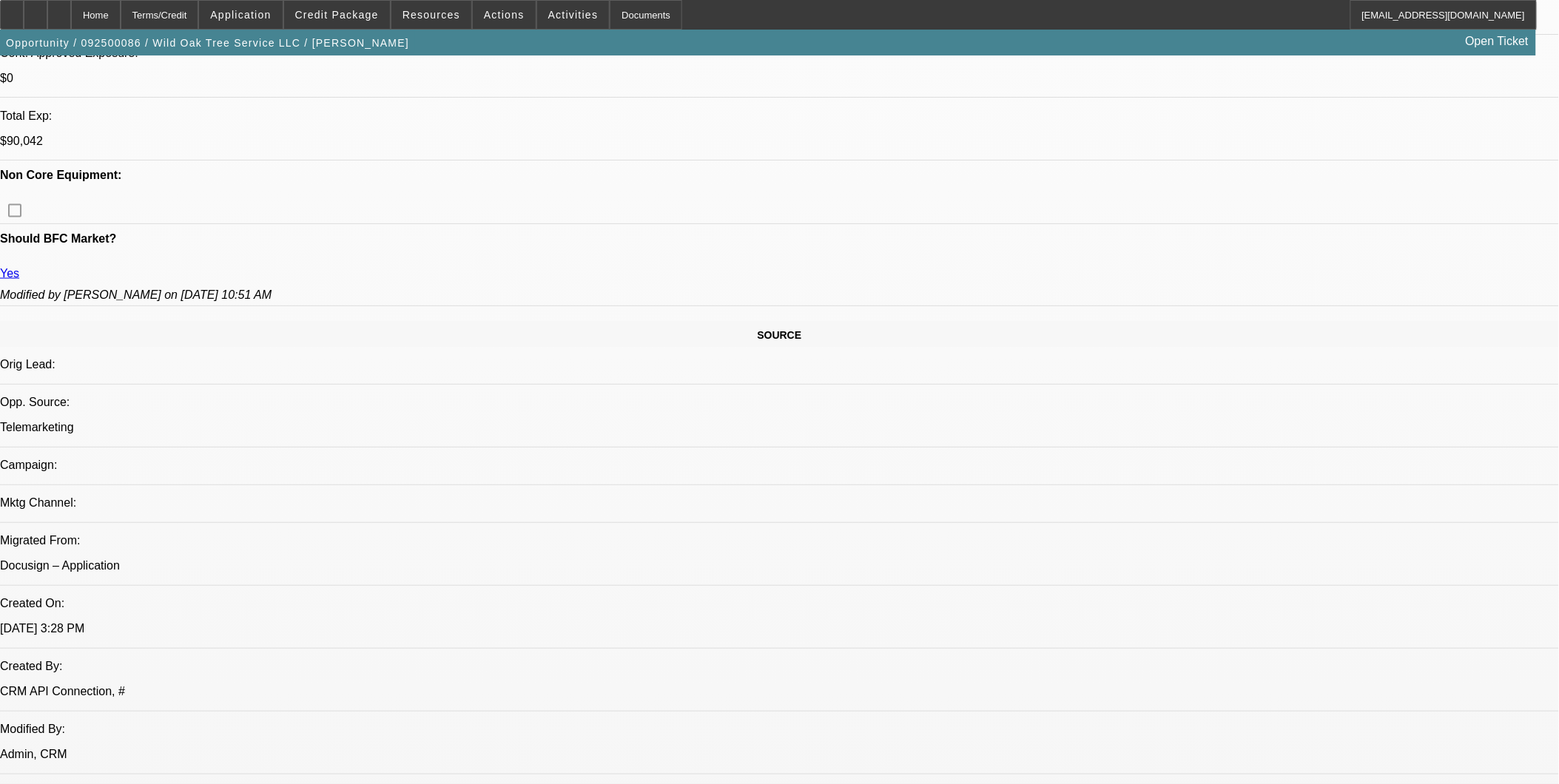
select select "0"
select select "2"
select select "0"
select select "2"
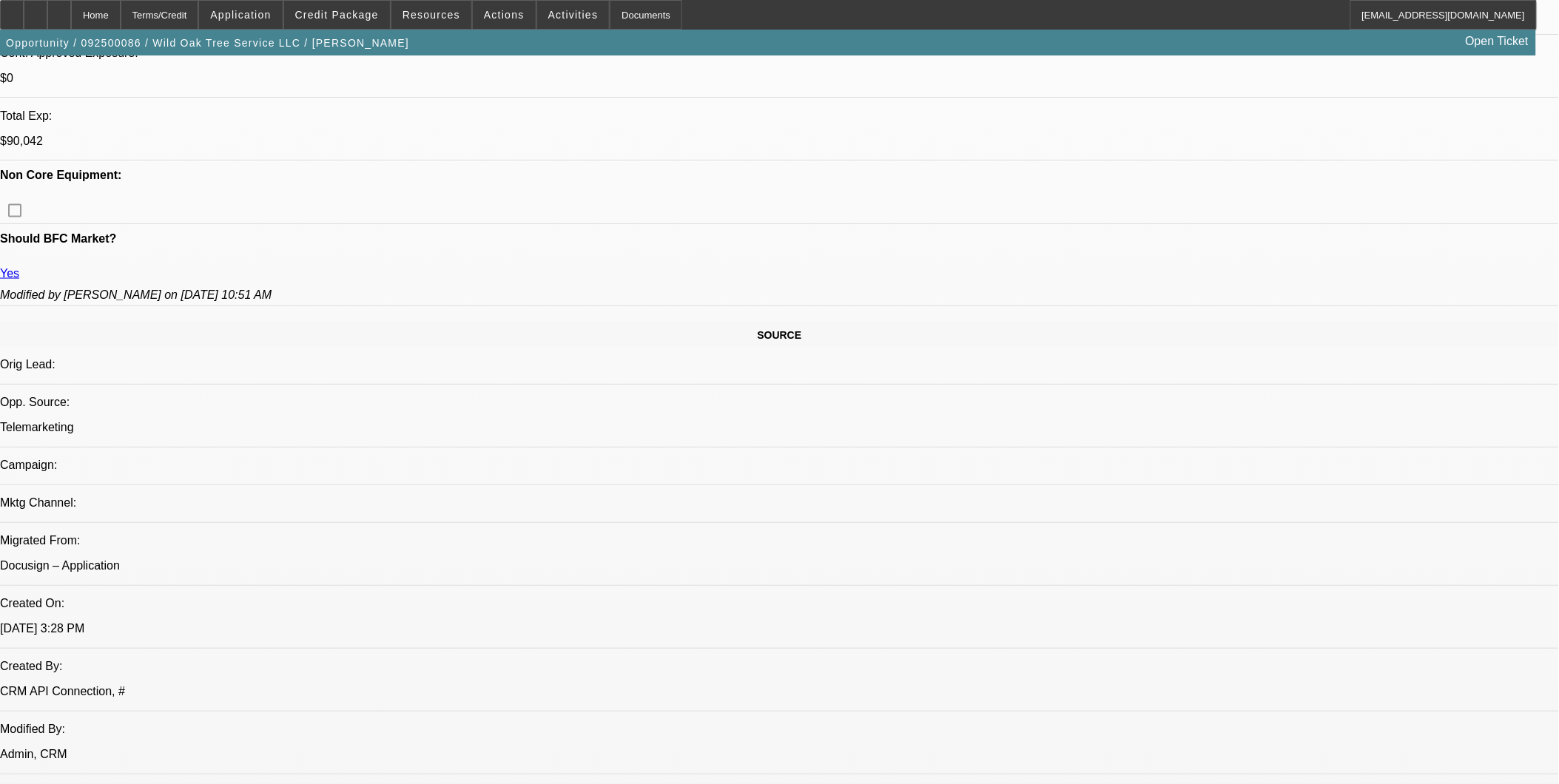
select select "0.1"
select select "2"
select select "0.1"
select select "1"
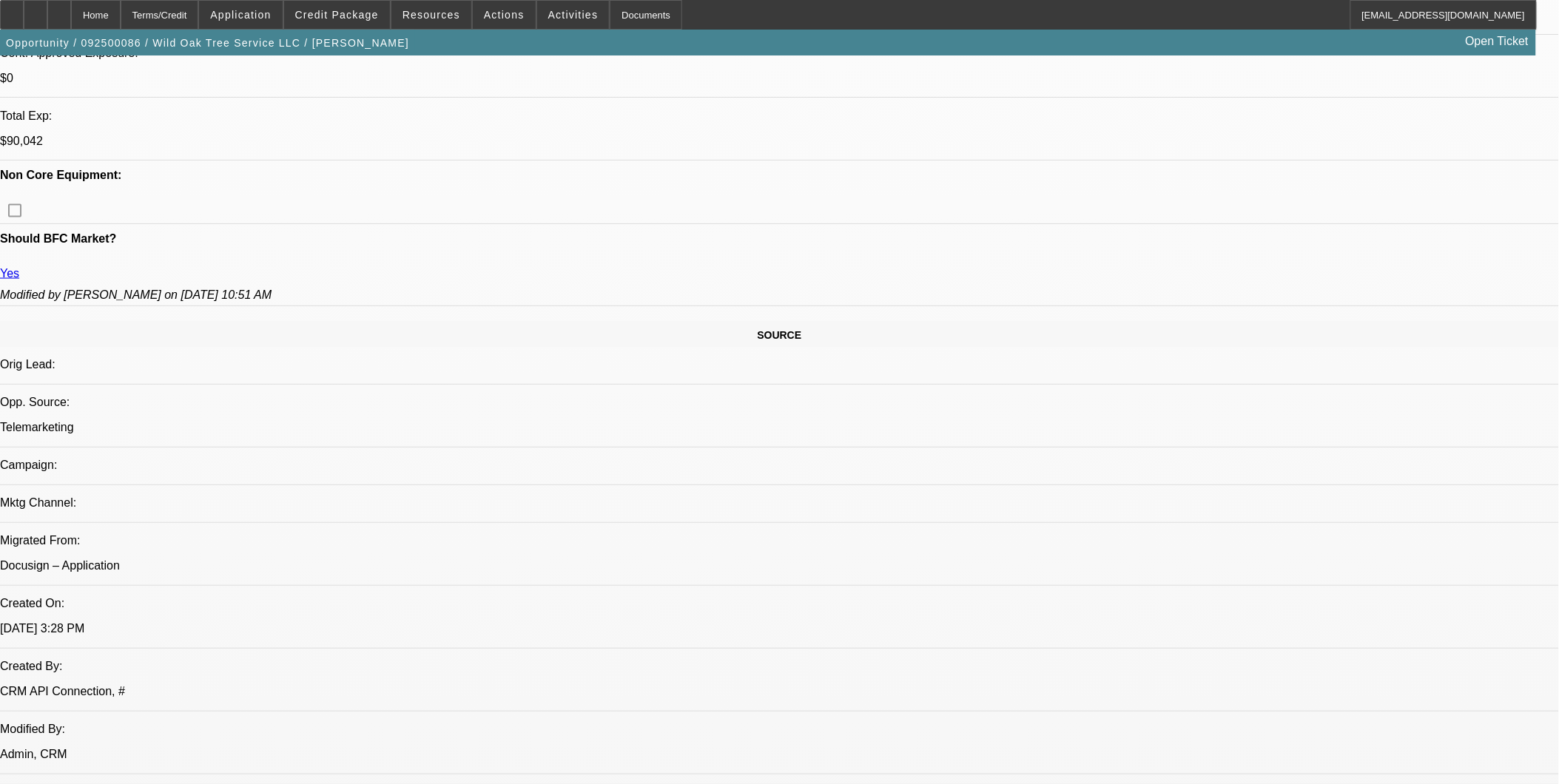
select select "2"
select select "6"
select select "1"
select select "2"
select select "4"
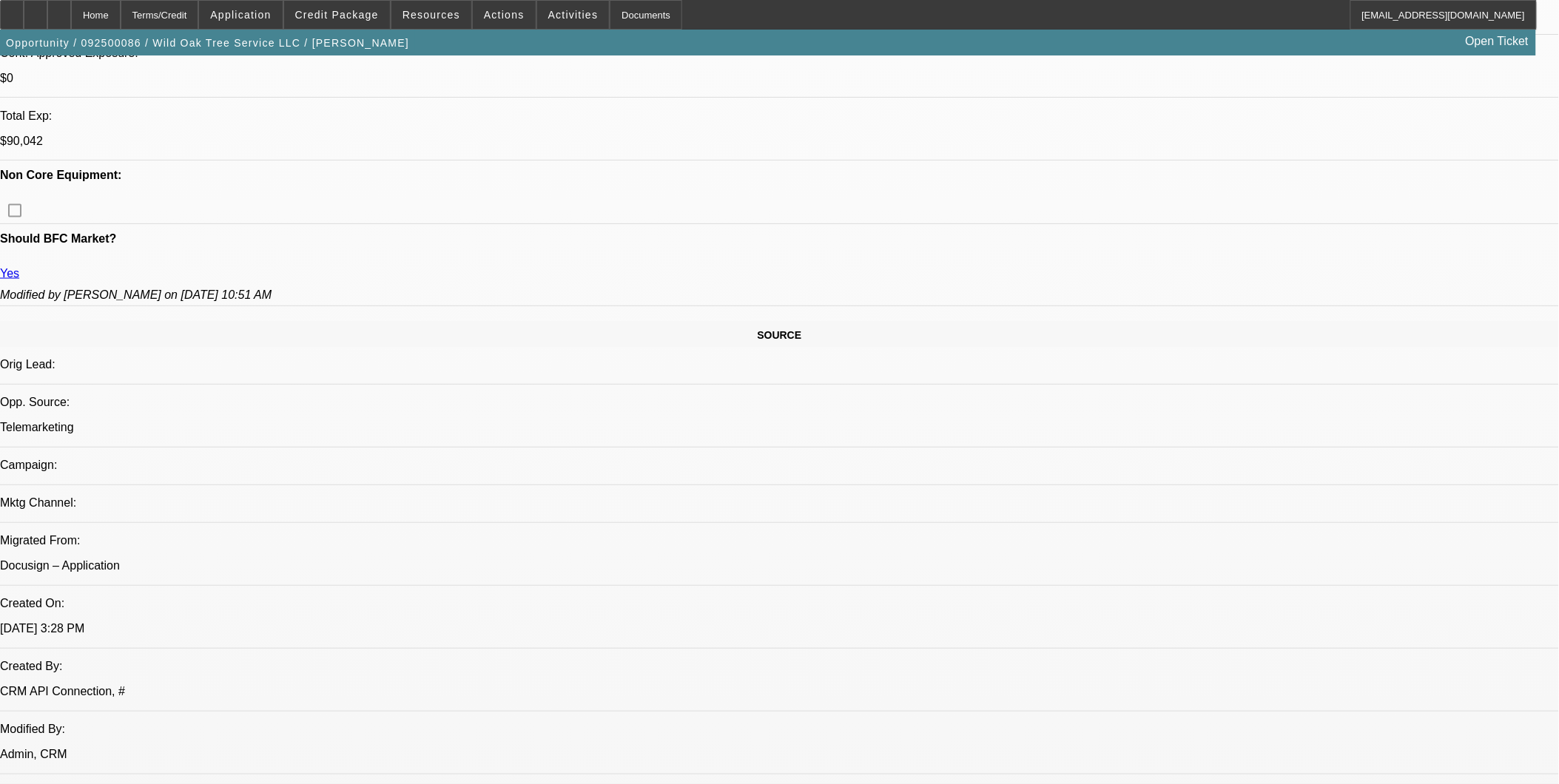
select select "1"
select select "2"
select select "4"
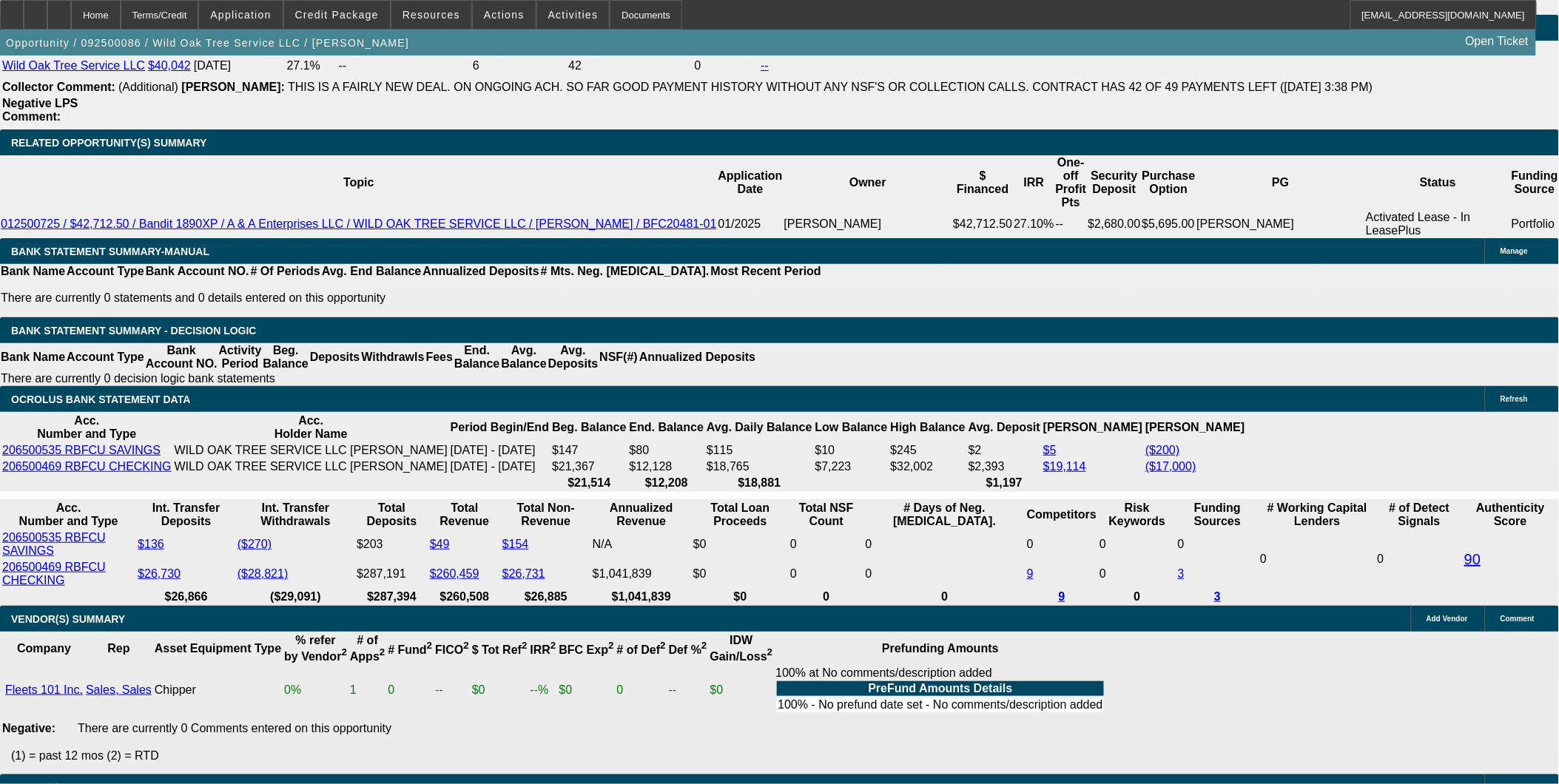
scroll to position [2541, 0]
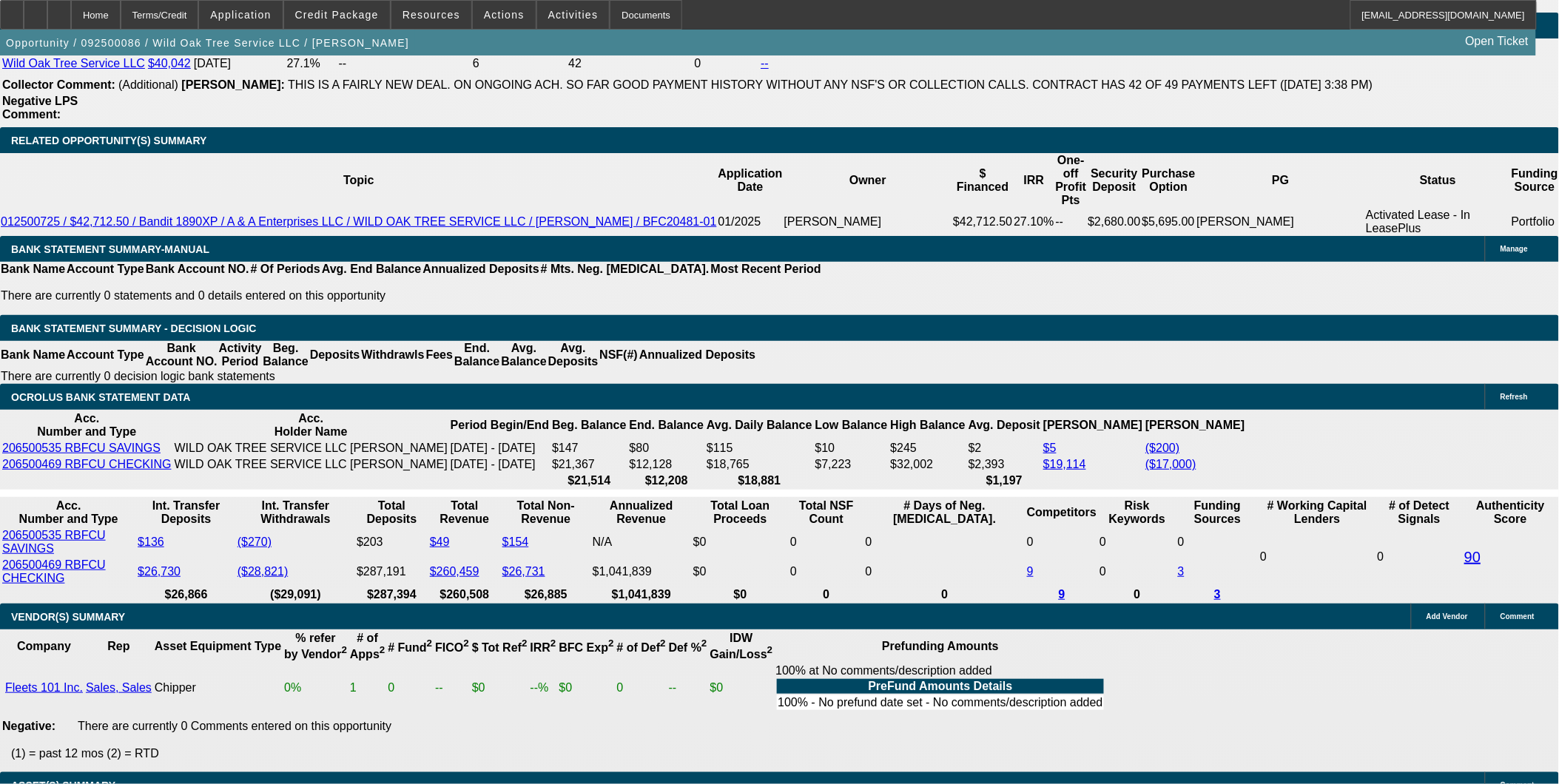
drag, startPoint x: 336, startPoint y: 333, endPoint x: 476, endPoint y: 332, distance: 140.0
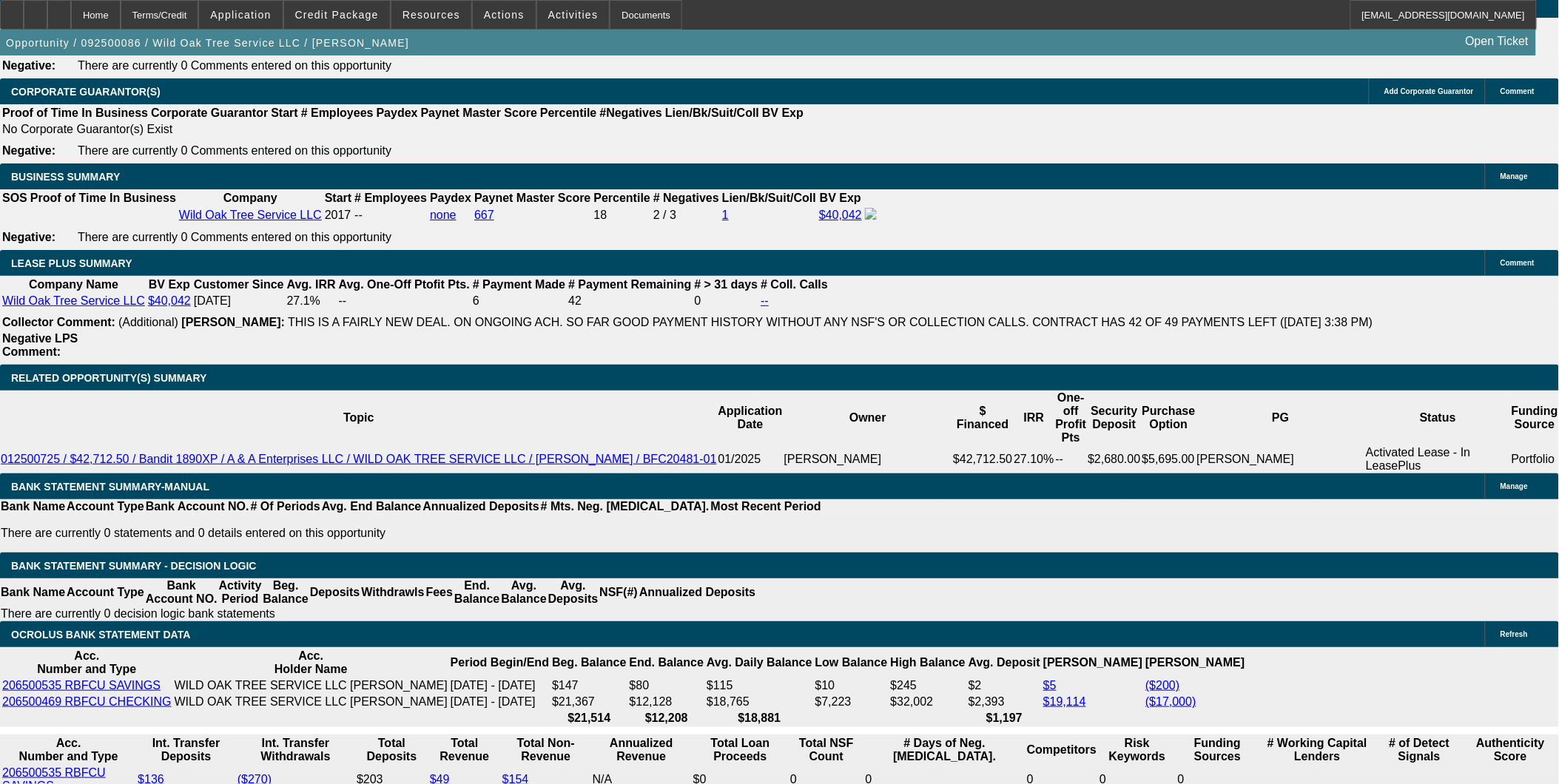
scroll to position [2294, 0]
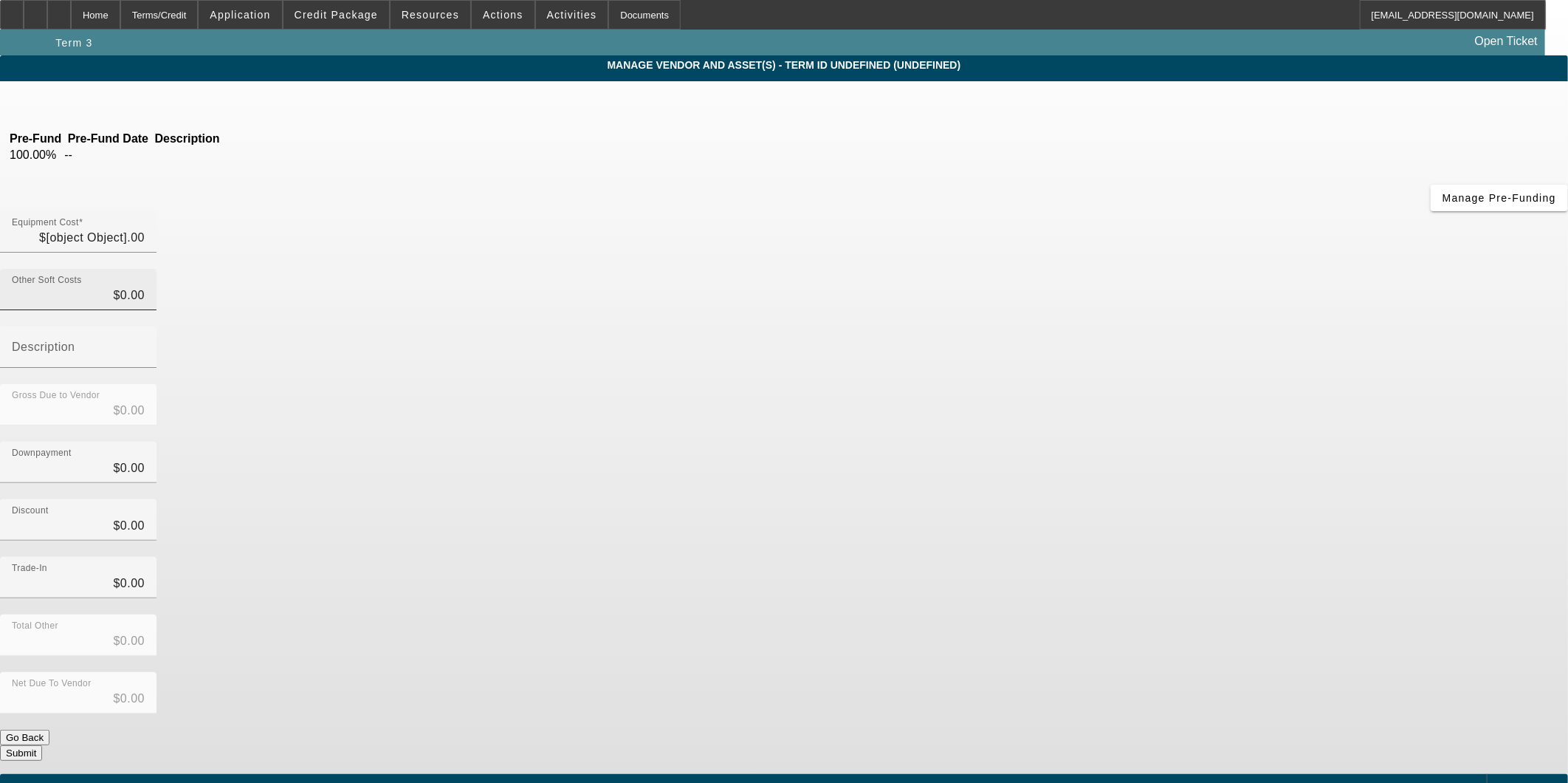
type input "$75,900.00"
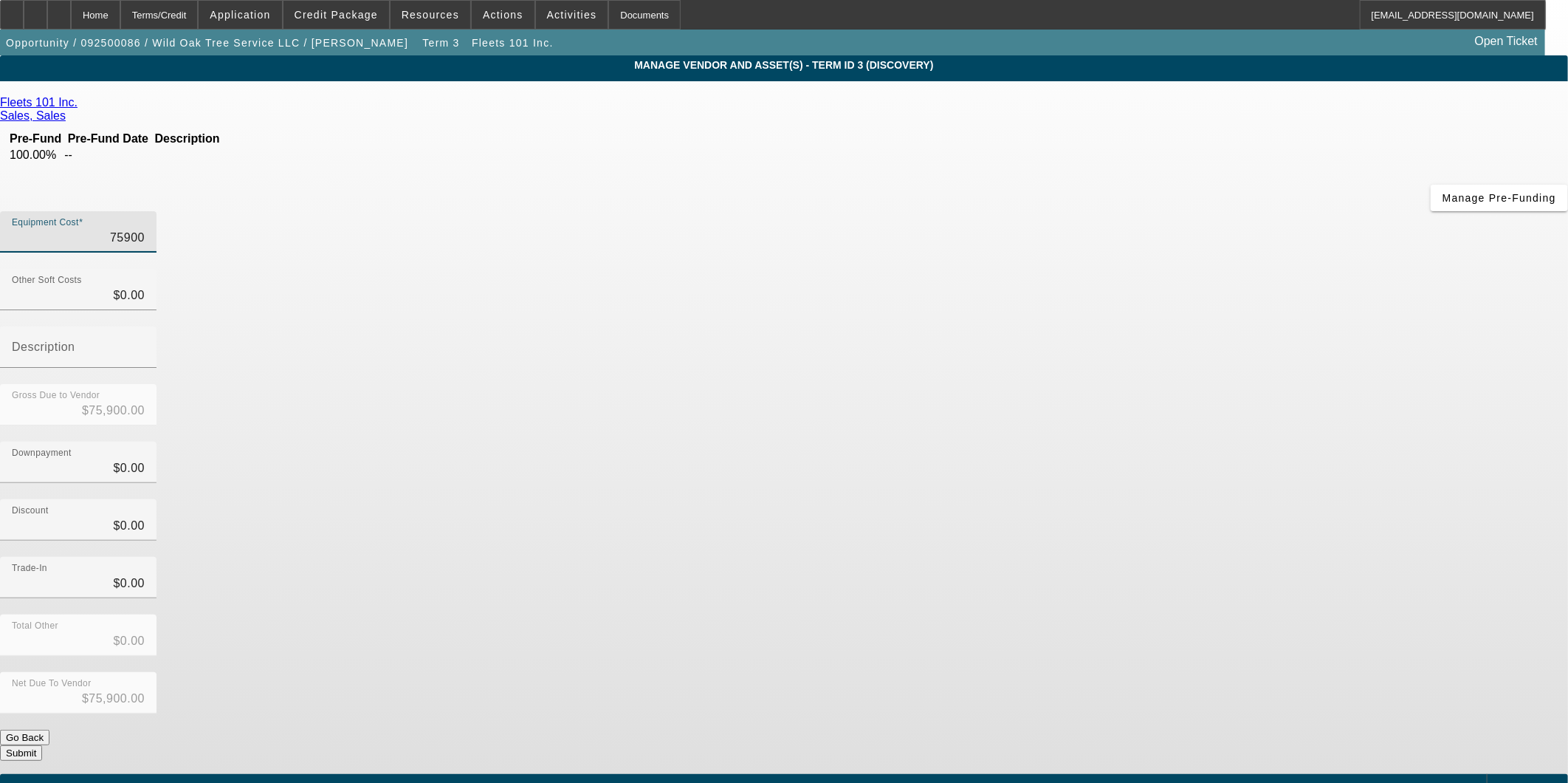
drag, startPoint x: 915, startPoint y: 124, endPoint x: 1194, endPoint y: 126, distance: 279.0
click at [1194, 211] on div "Equipment Cost 75900" at bounding box center [784, 239] width 1568 height 58
type input "7"
type input "$7.00"
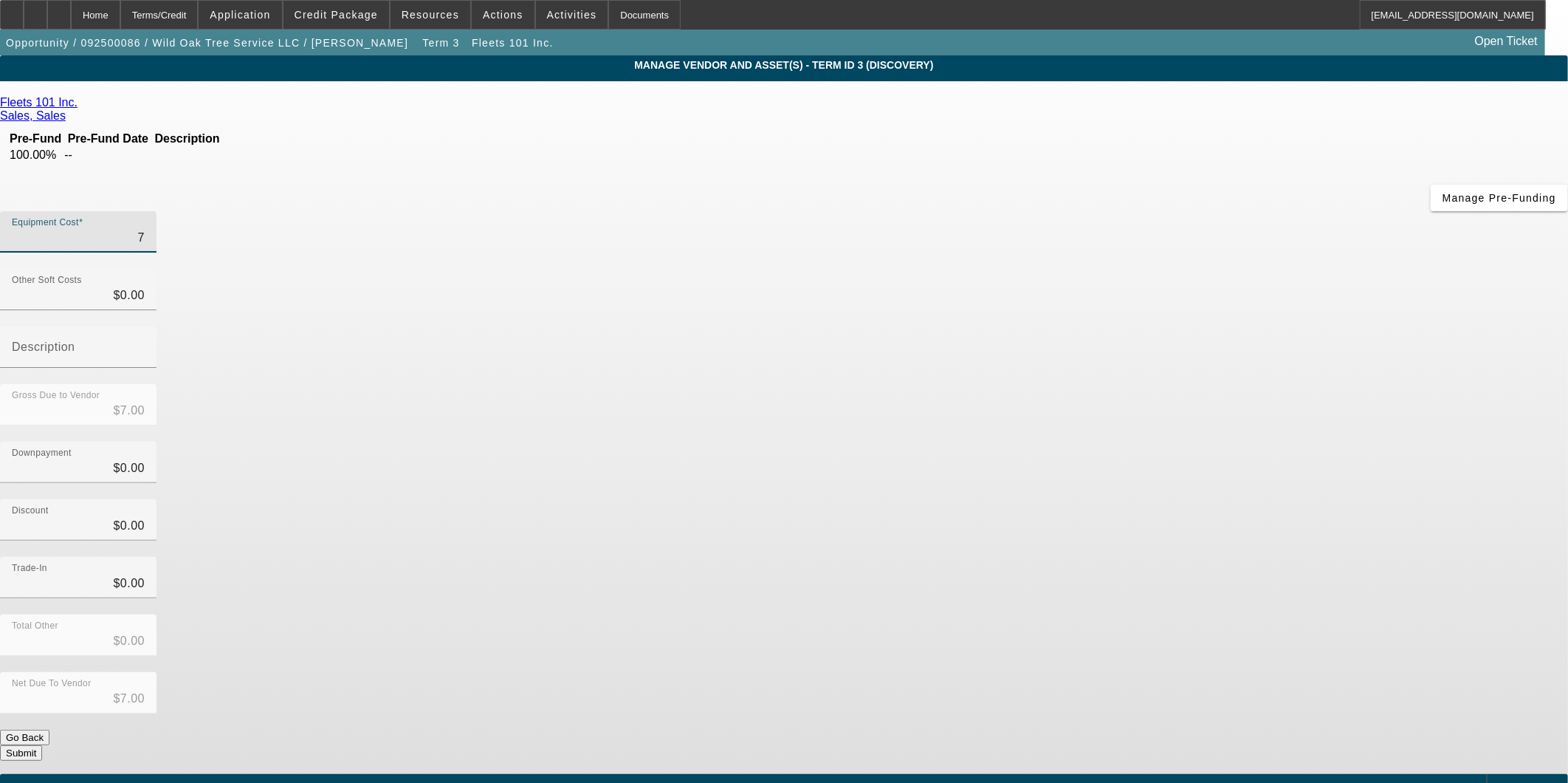
type input "73"
type input "$73.00"
type input "739"
type input "$739.00"
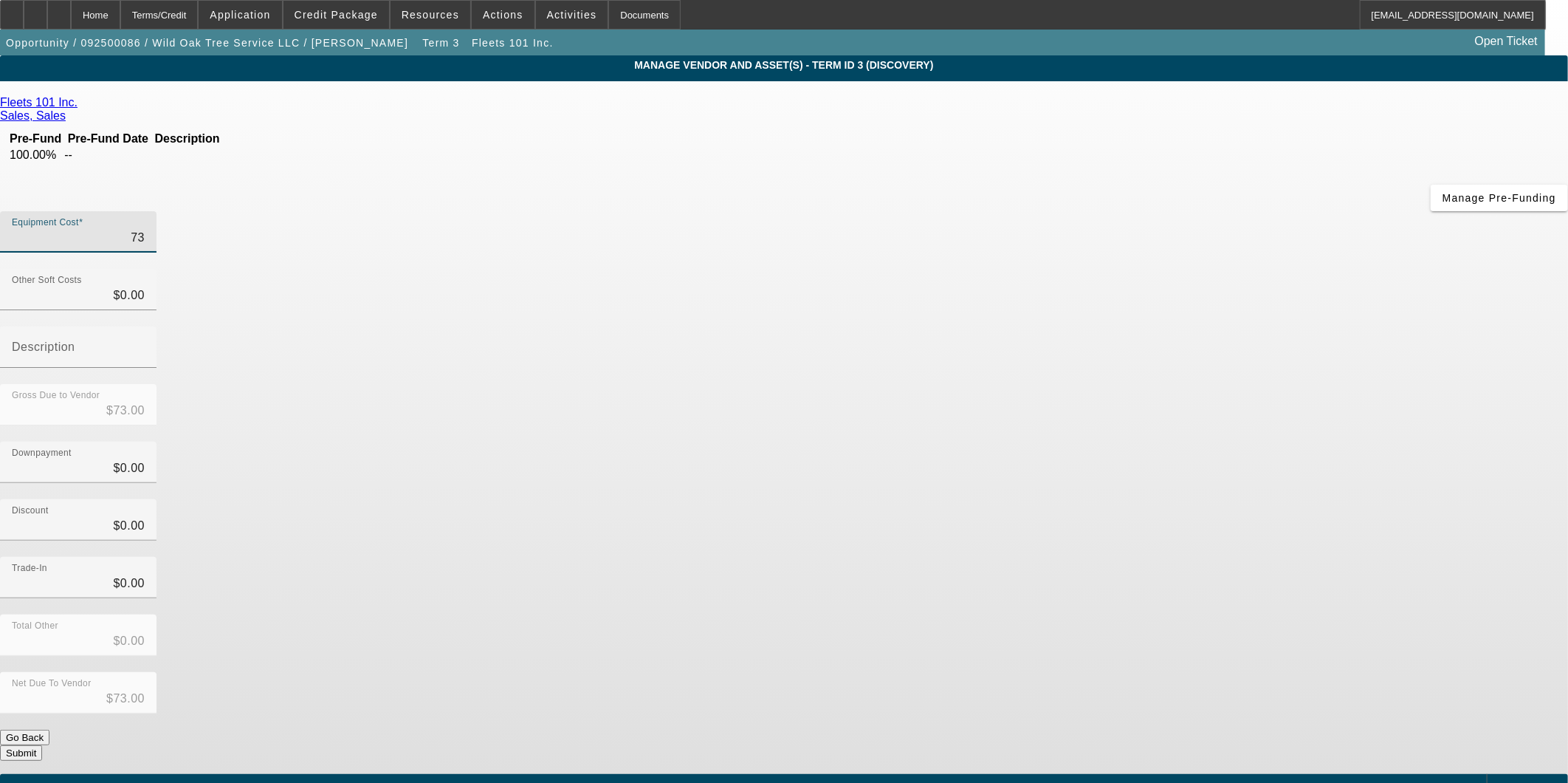
type input "$739.00"
type input "7390"
type input "$7,390.00"
type input "73900"
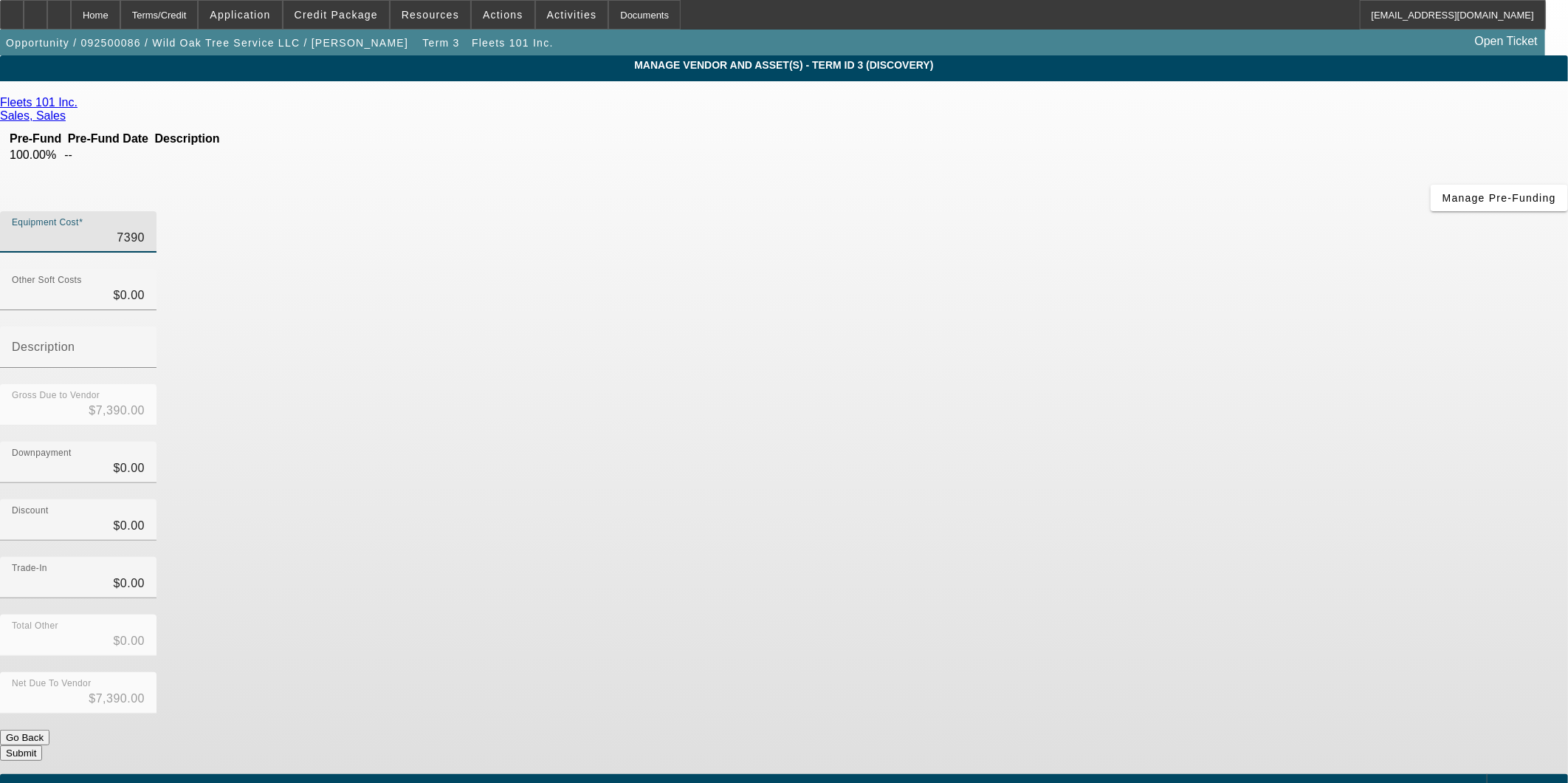
type input "$73,900.00"
click at [1105, 442] on div "Downpayment $0.00" at bounding box center [784, 470] width 1568 height 58
click at [42, 745] on button "Submit" at bounding box center [21, 752] width 42 height 16
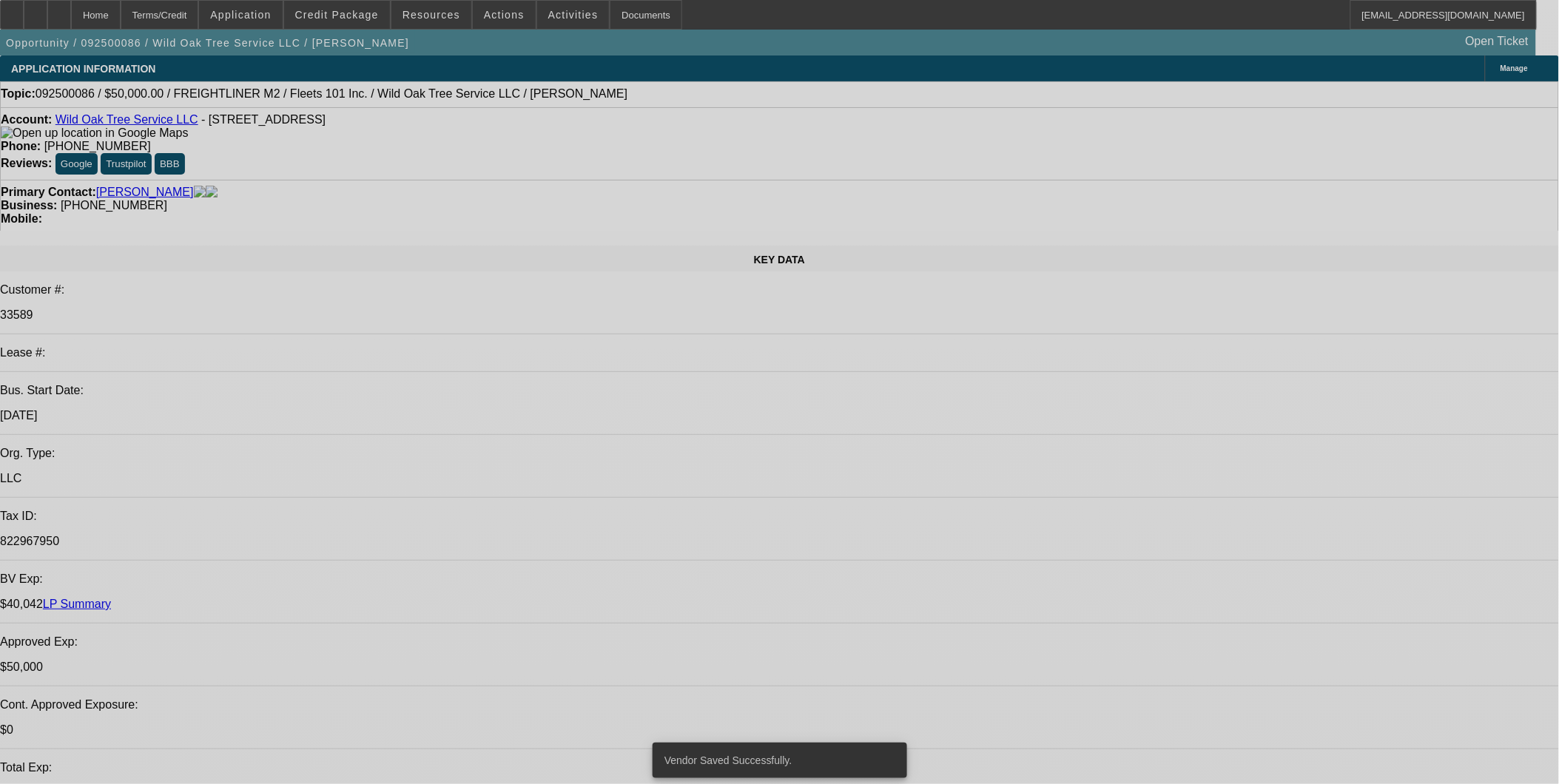
select select "0"
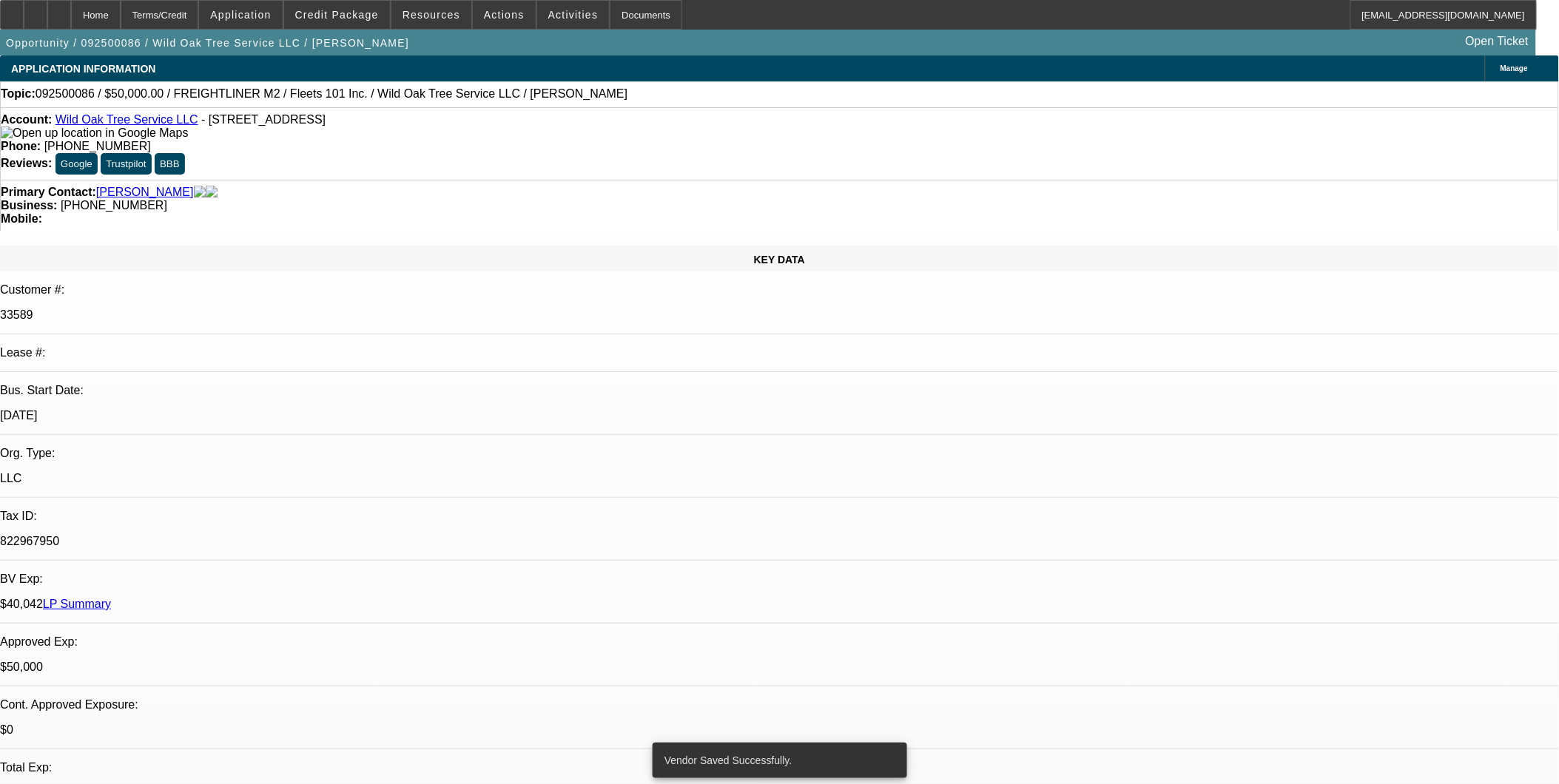
select select "2"
select select "0"
select select "6"
select select "0"
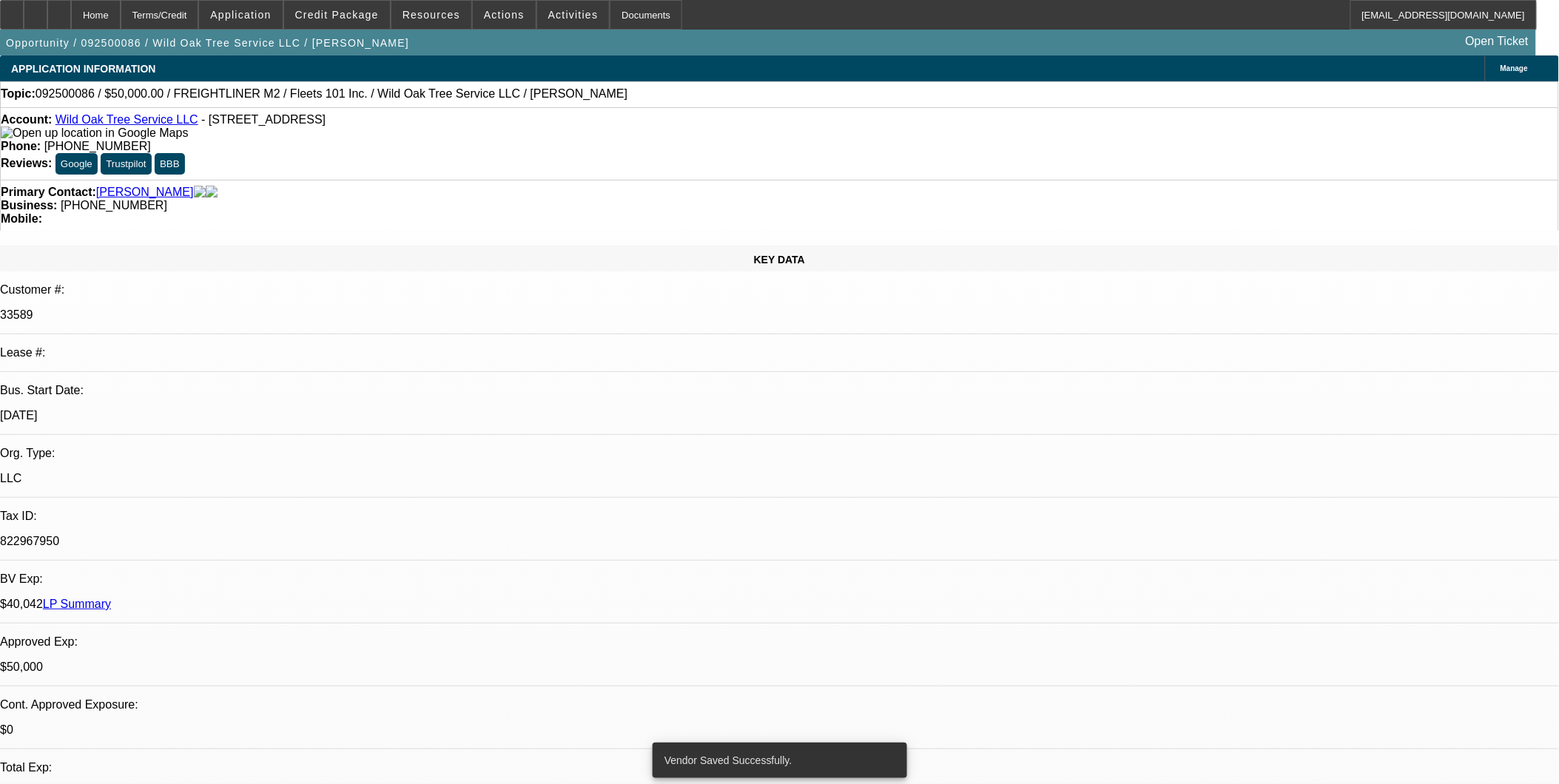
select select "2"
select select "0.1"
select select "4"
select select "0.1"
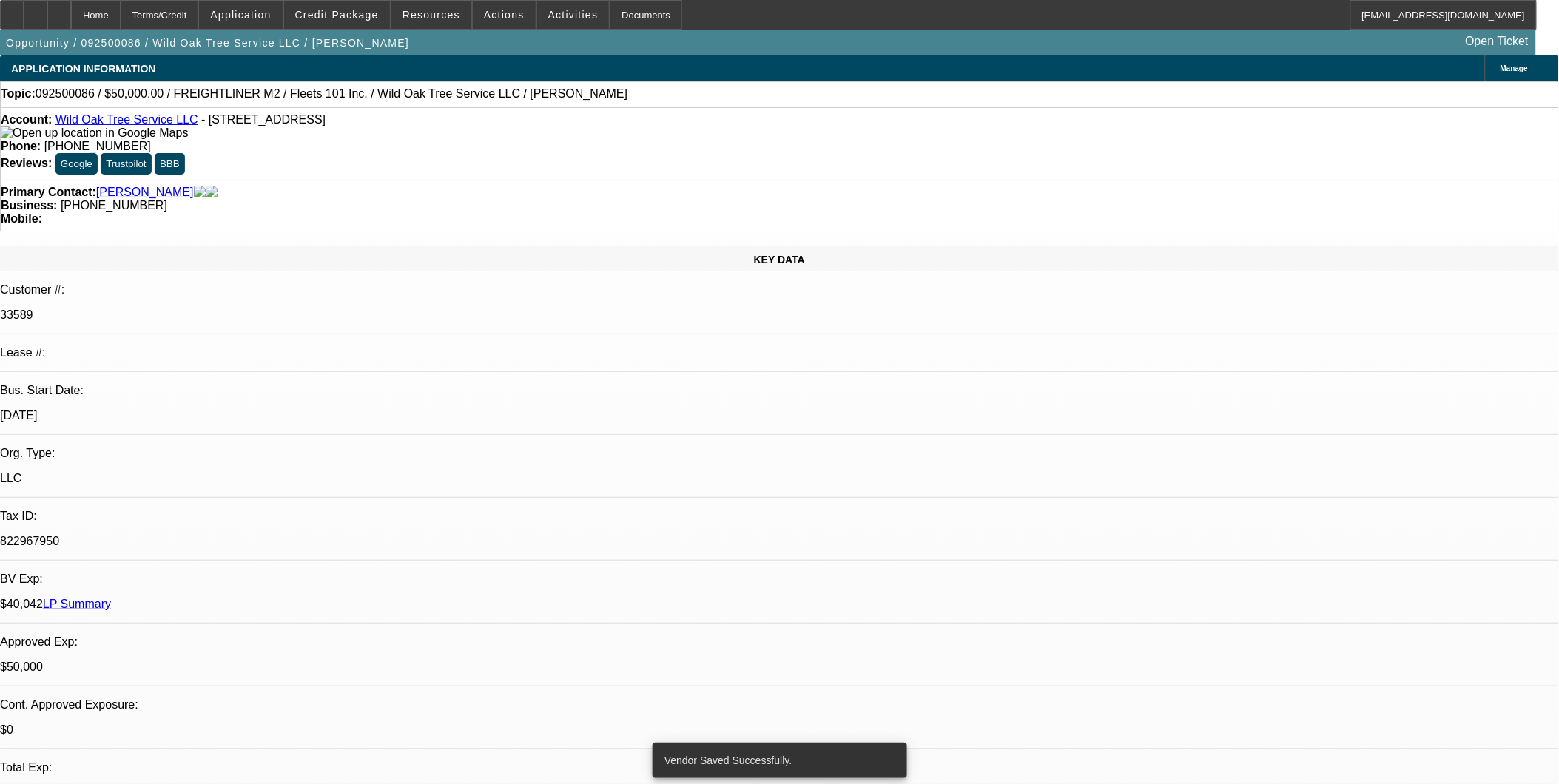
select select "2"
select select "0.1"
select select "4"
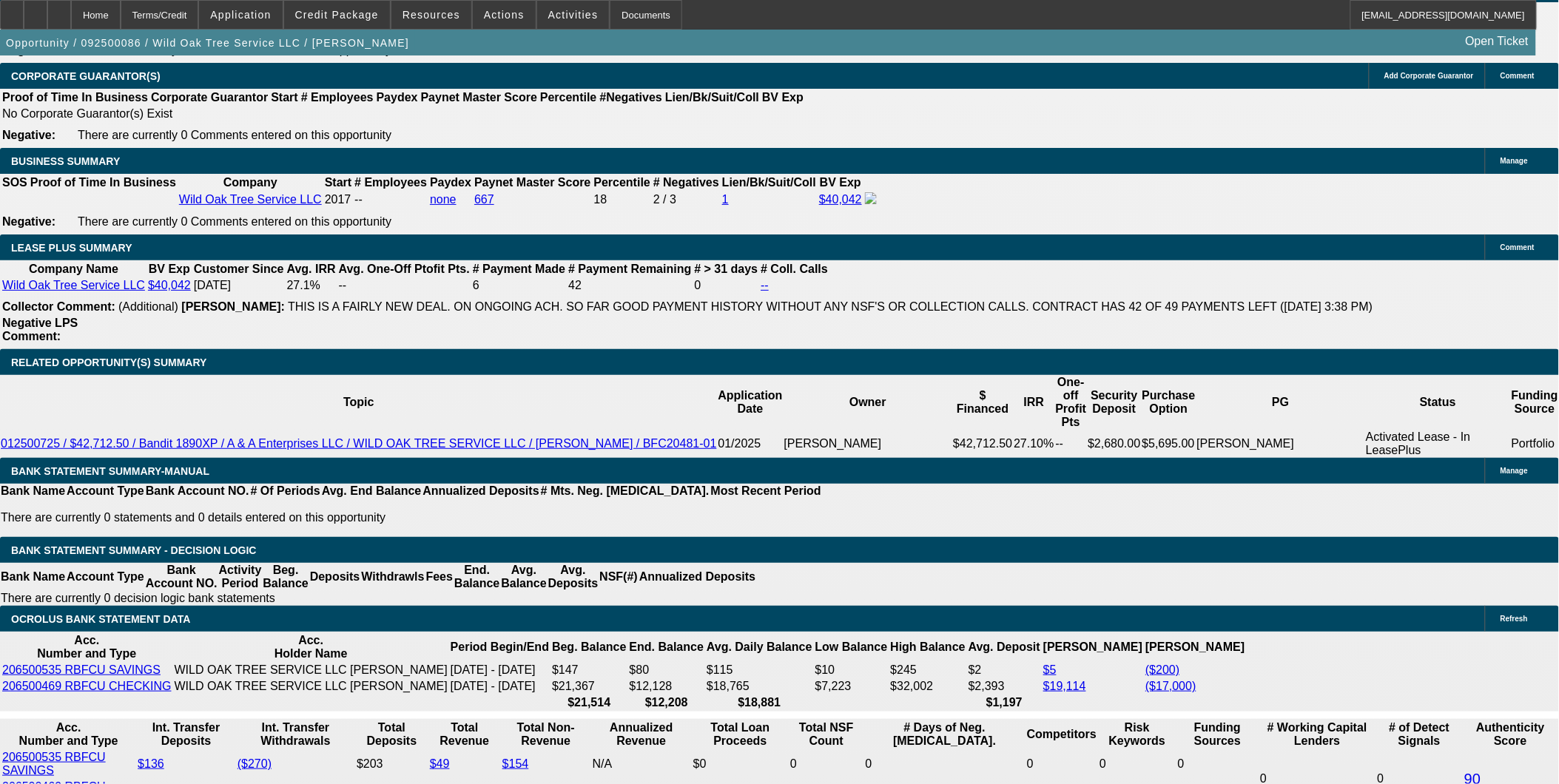
scroll to position [2300, 0]
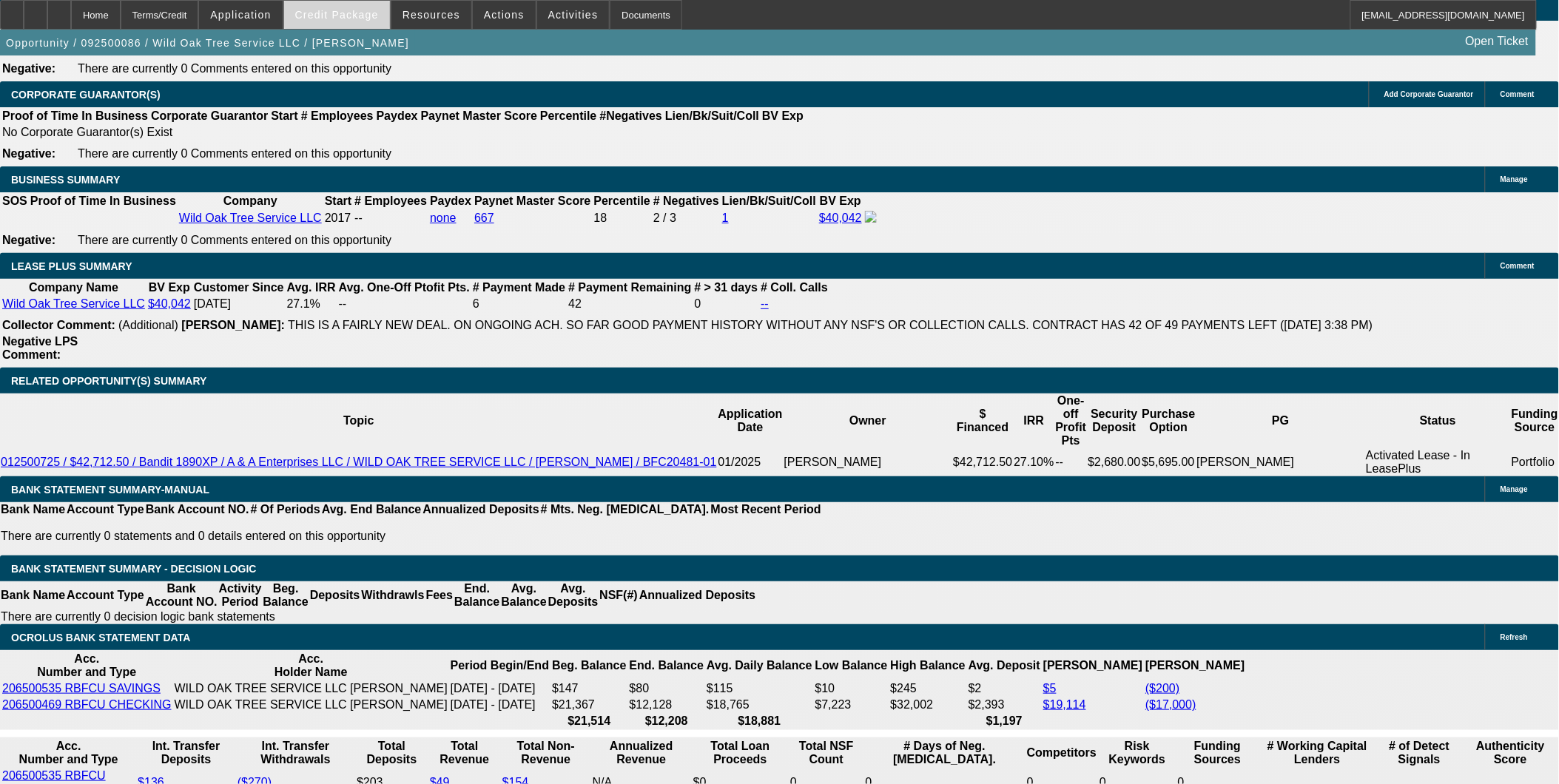
click at [372, 11] on span "Credit Package" at bounding box center [337, 15] width 84 height 12
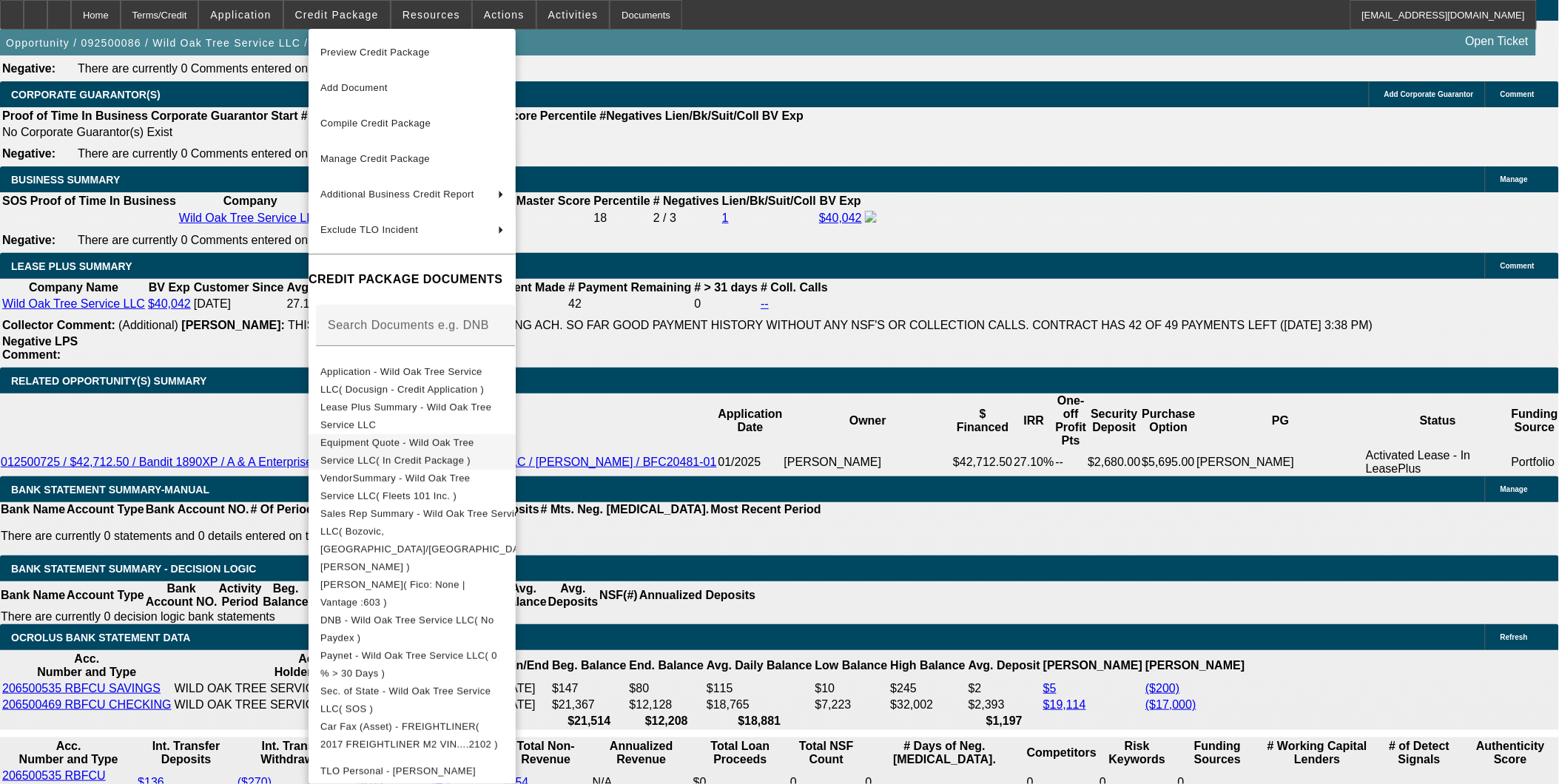
click at [415, 438] on span "Equipment Quote - Wild Oak Tree Service LLC( In Credit Package )" at bounding box center [412, 451] width 184 height 35
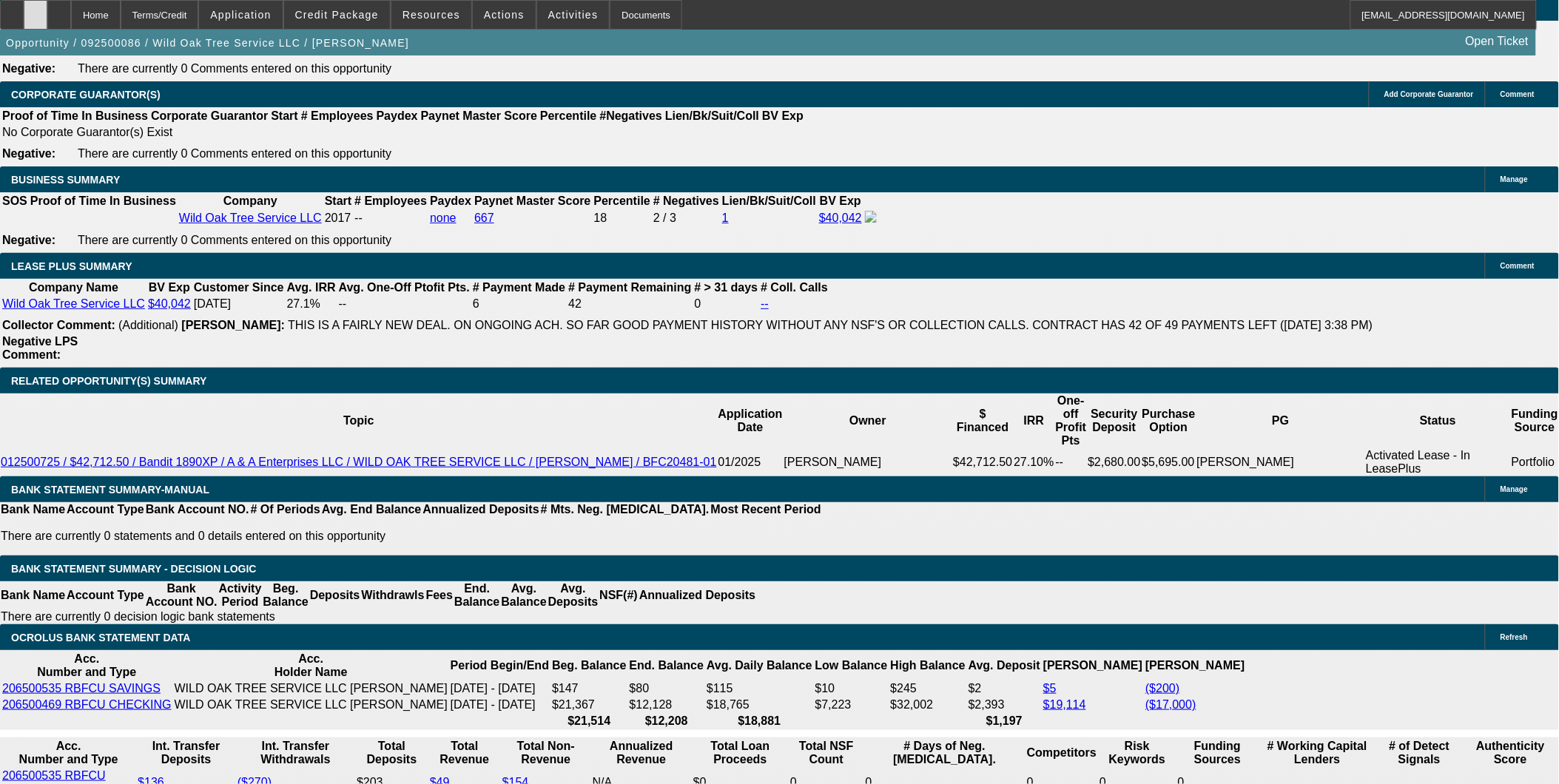
click at [47, 10] on div at bounding box center [36, 14] width 24 height 29
click at [384, 23] on span at bounding box center [336, 14] width 106 height 35
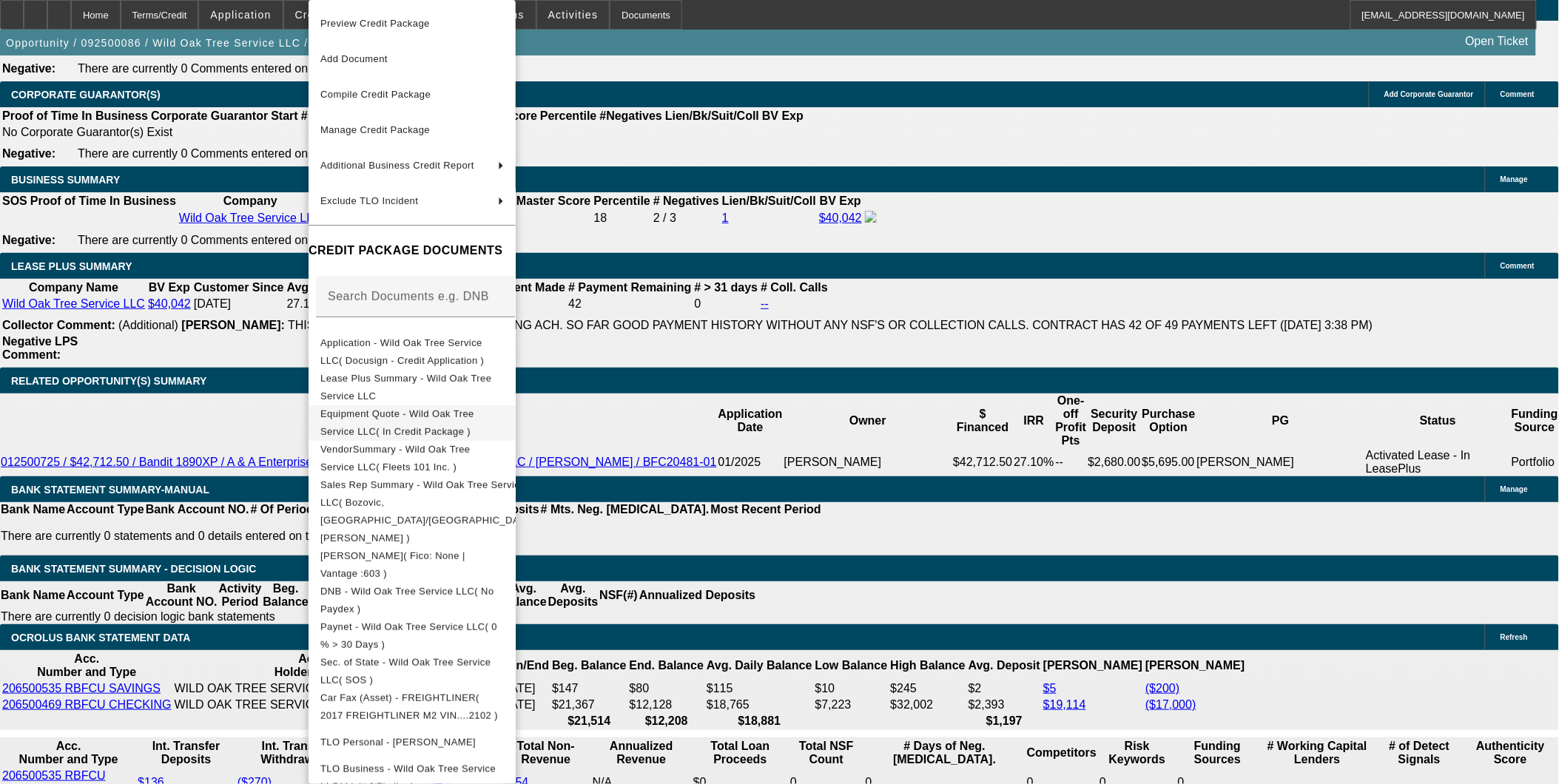
click at [474, 410] on span "Equipment Quote - Wild Oak Tree Service LLC( In Credit Package )" at bounding box center [397, 422] width 154 height 29
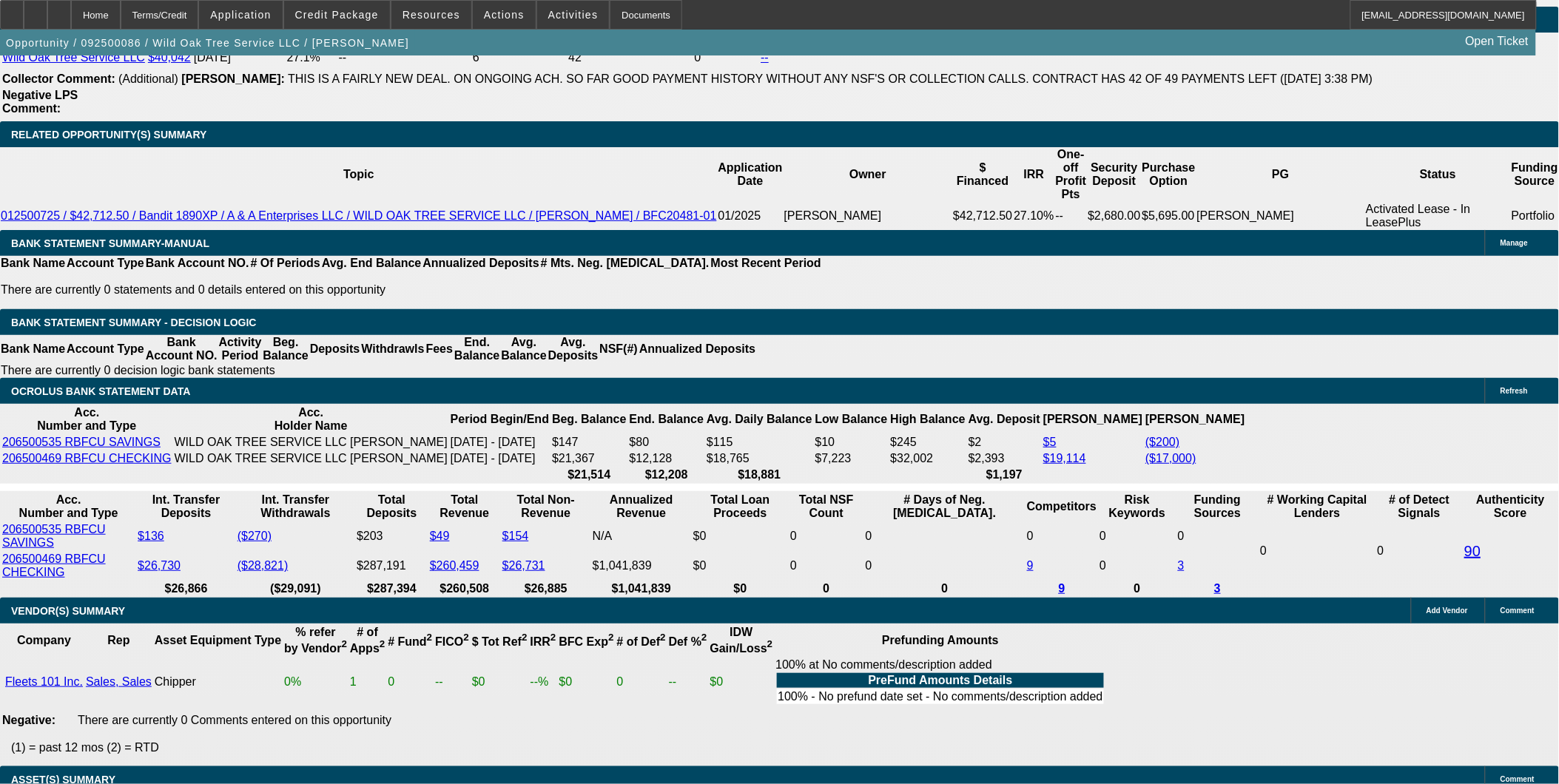
scroll to position [2464, 0]
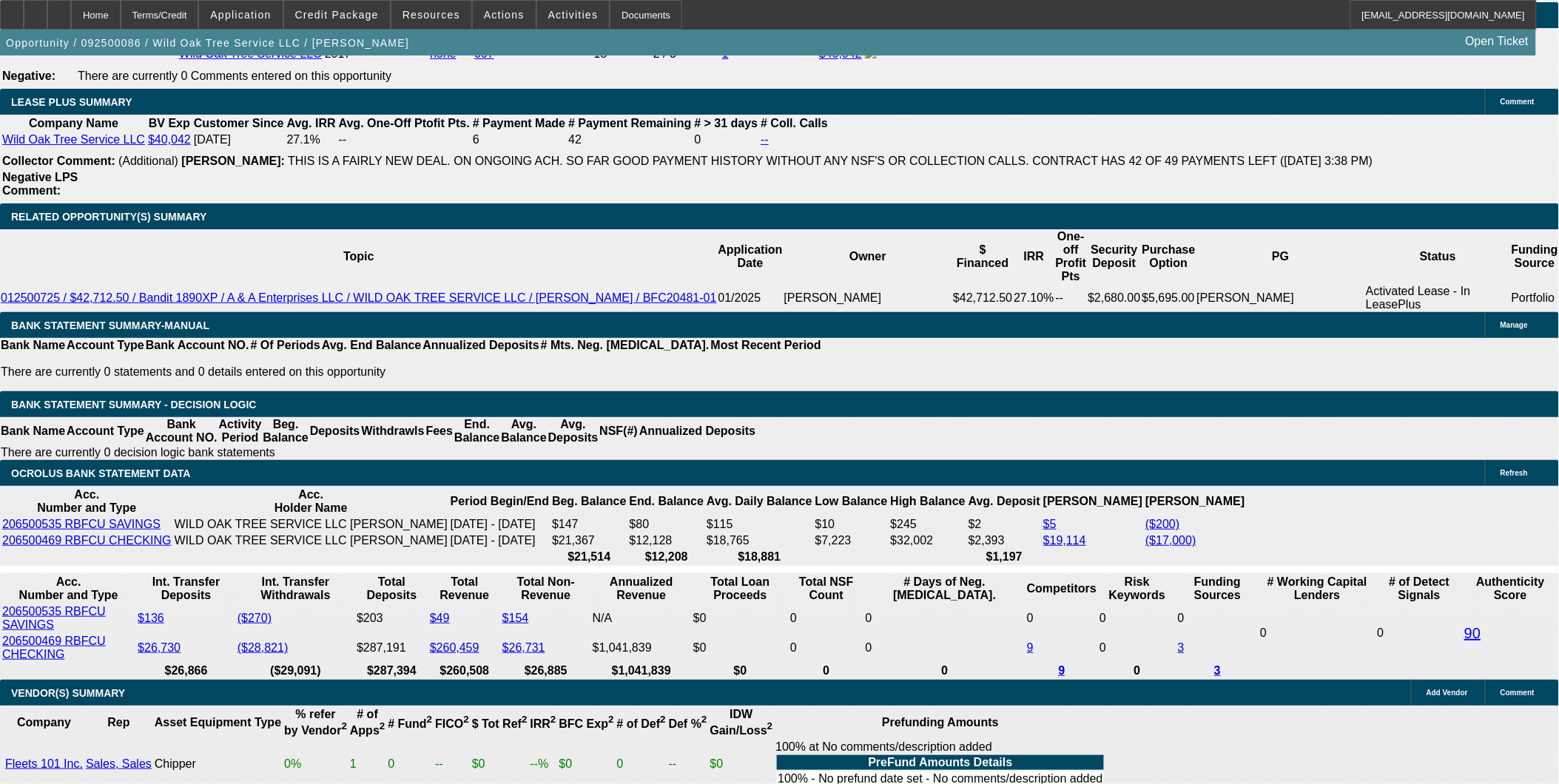
type input "7590"
drag, startPoint x: 235, startPoint y: 428, endPoint x: 476, endPoint y: 429, distance: 241.0
type input "UNKNOWN"
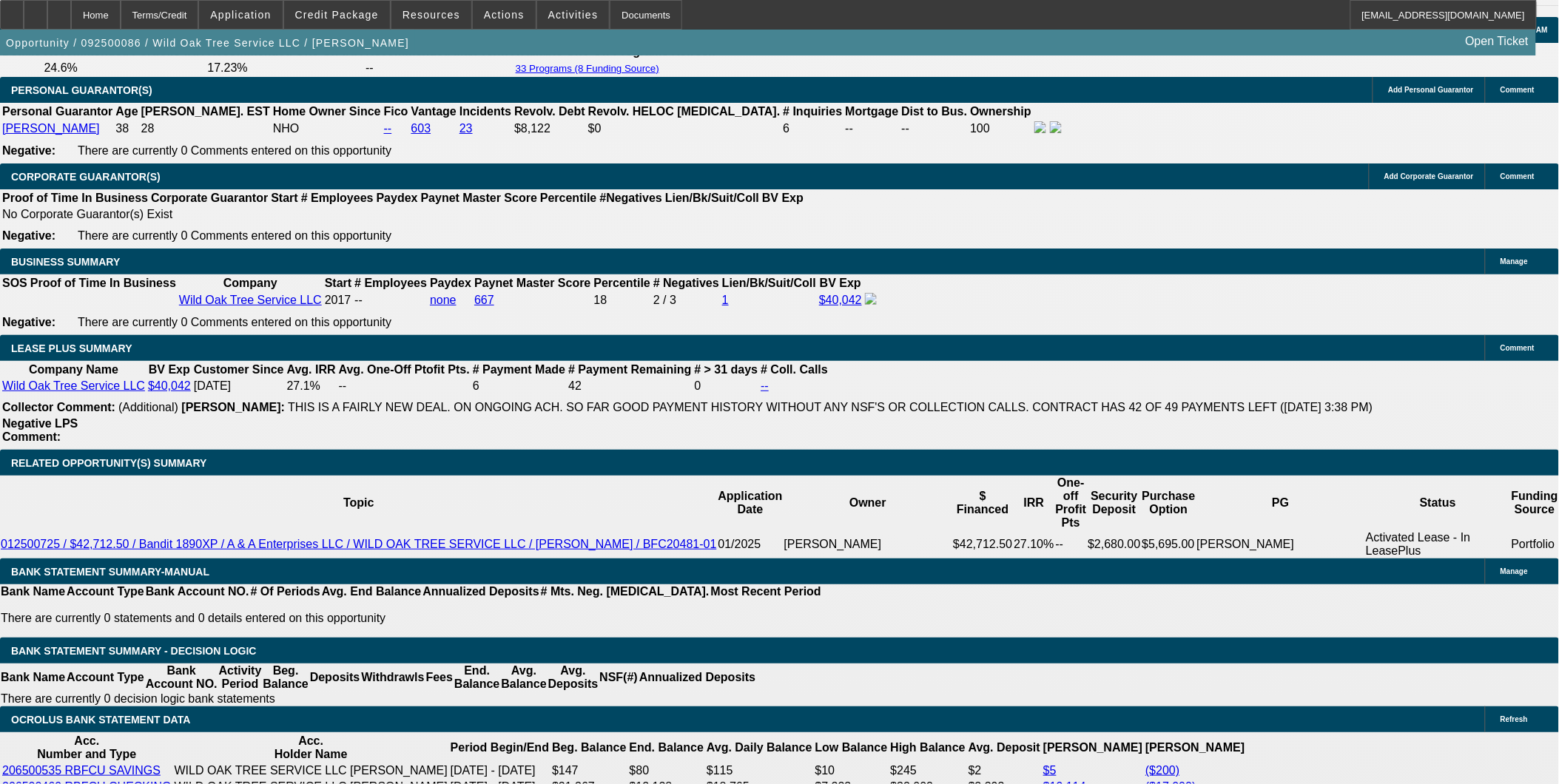
type input "$7,390.00"
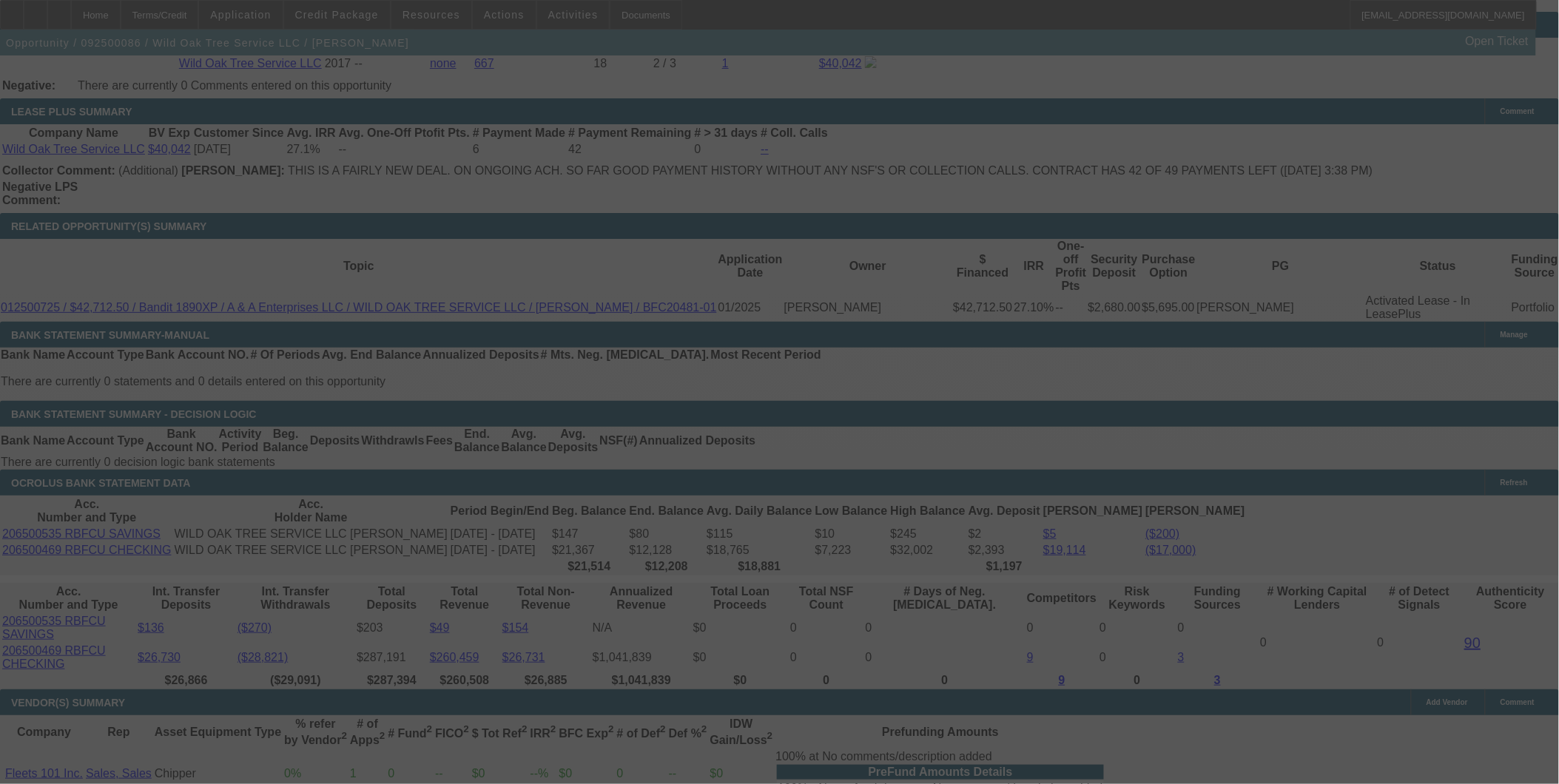
scroll to position [2464, 0]
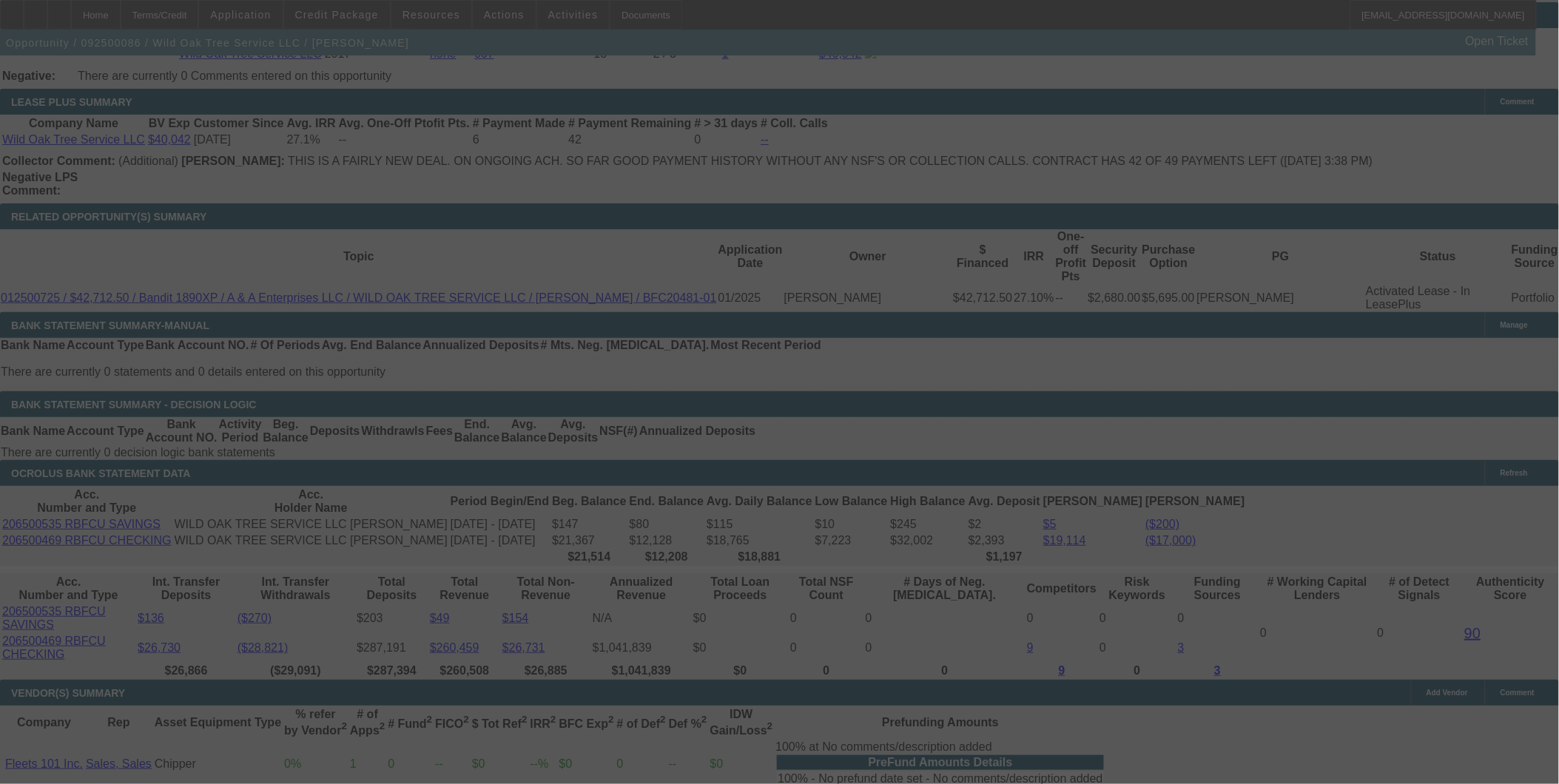
select select "0"
select select "2"
select select "0"
select select "6"
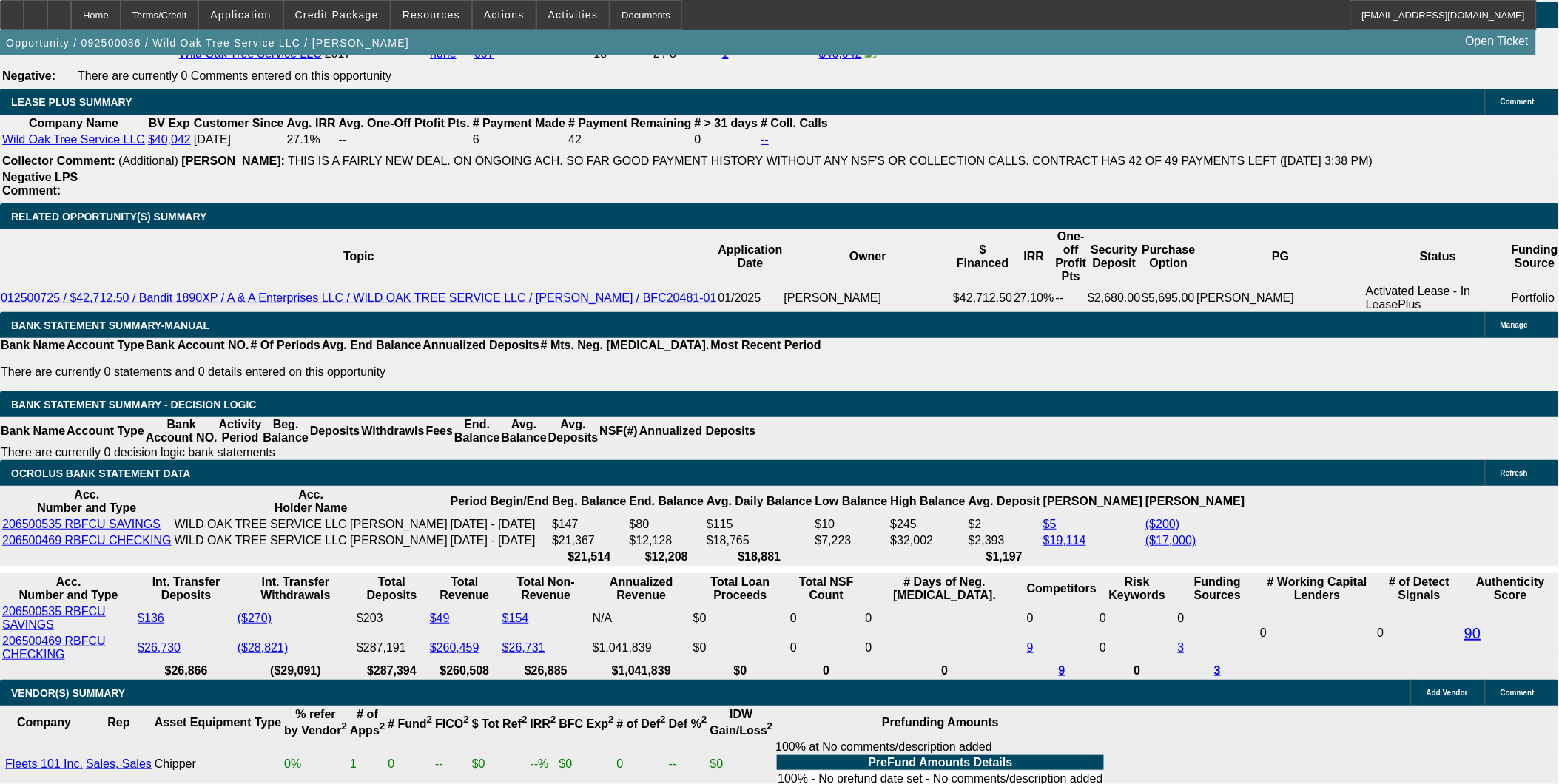
drag, startPoint x: 337, startPoint y: 408, endPoint x: 583, endPoint y: 440, distance: 248.1
type input "UNKNOWN"
type input "17"
type input "$1,648.18"
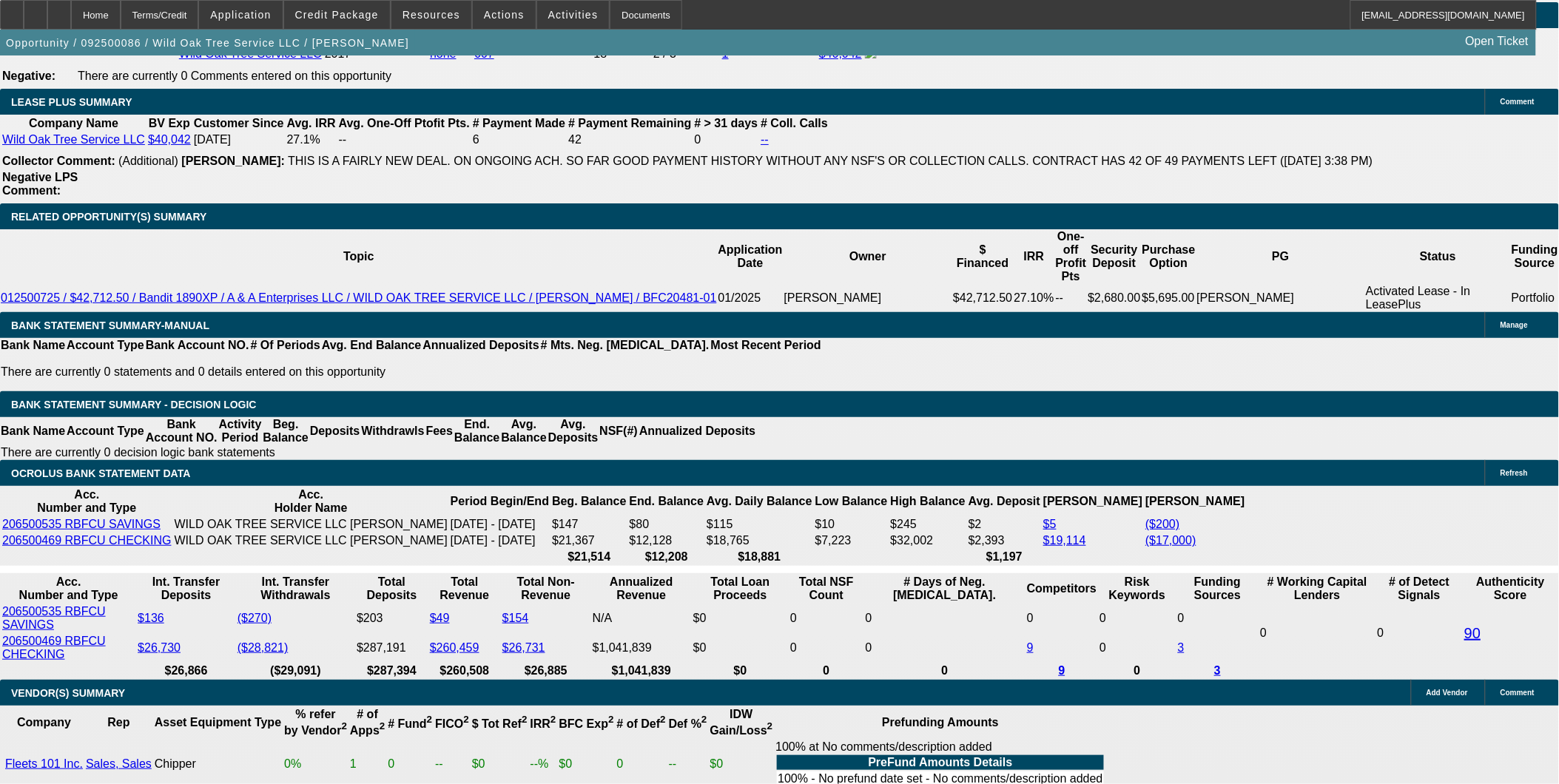
type input "$824.09"
type input "$2,478.10"
type input "$1,239.05"
type input "17.6"
type input "$2,513.02"
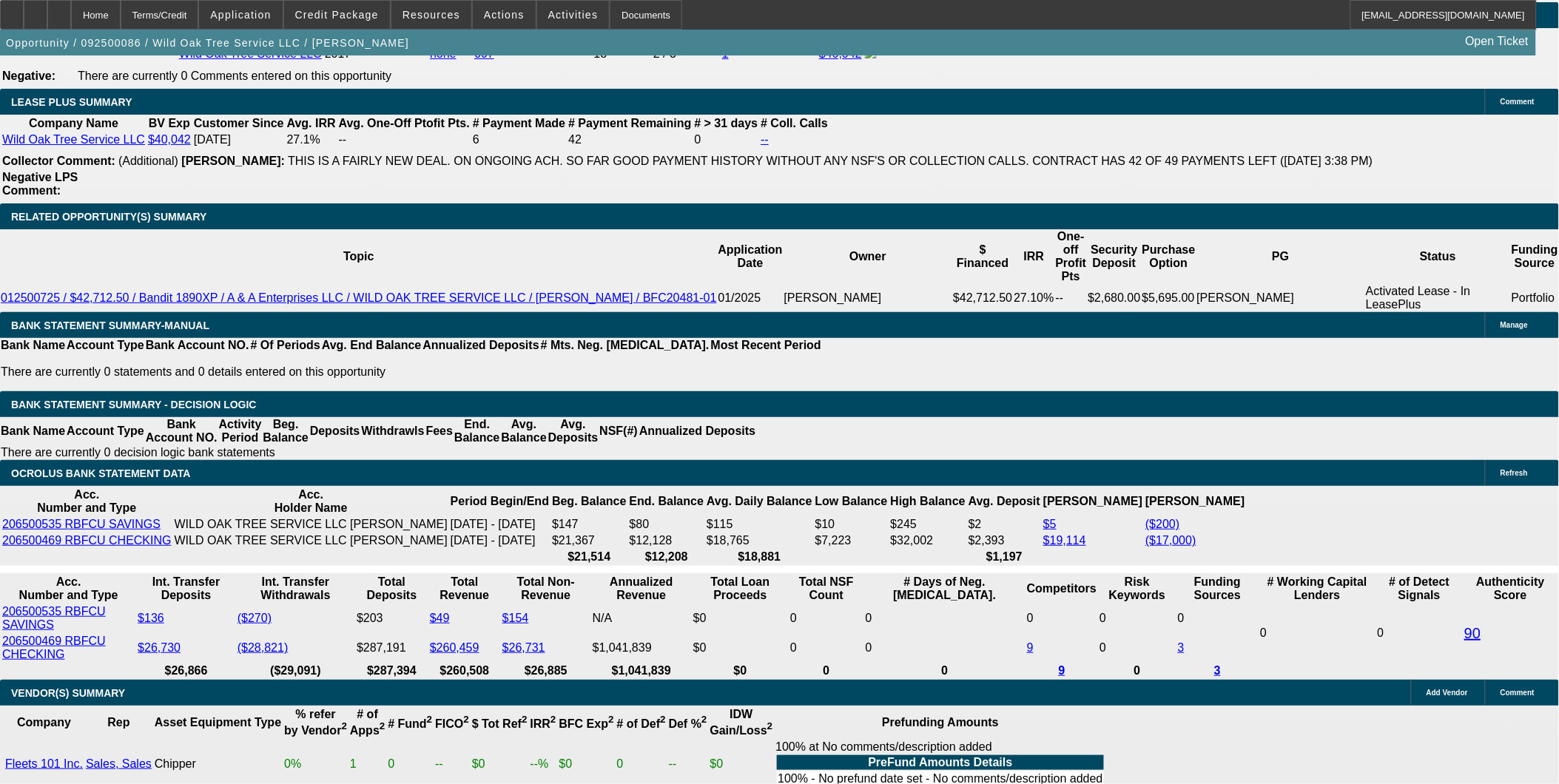
type input "$1,256.51"
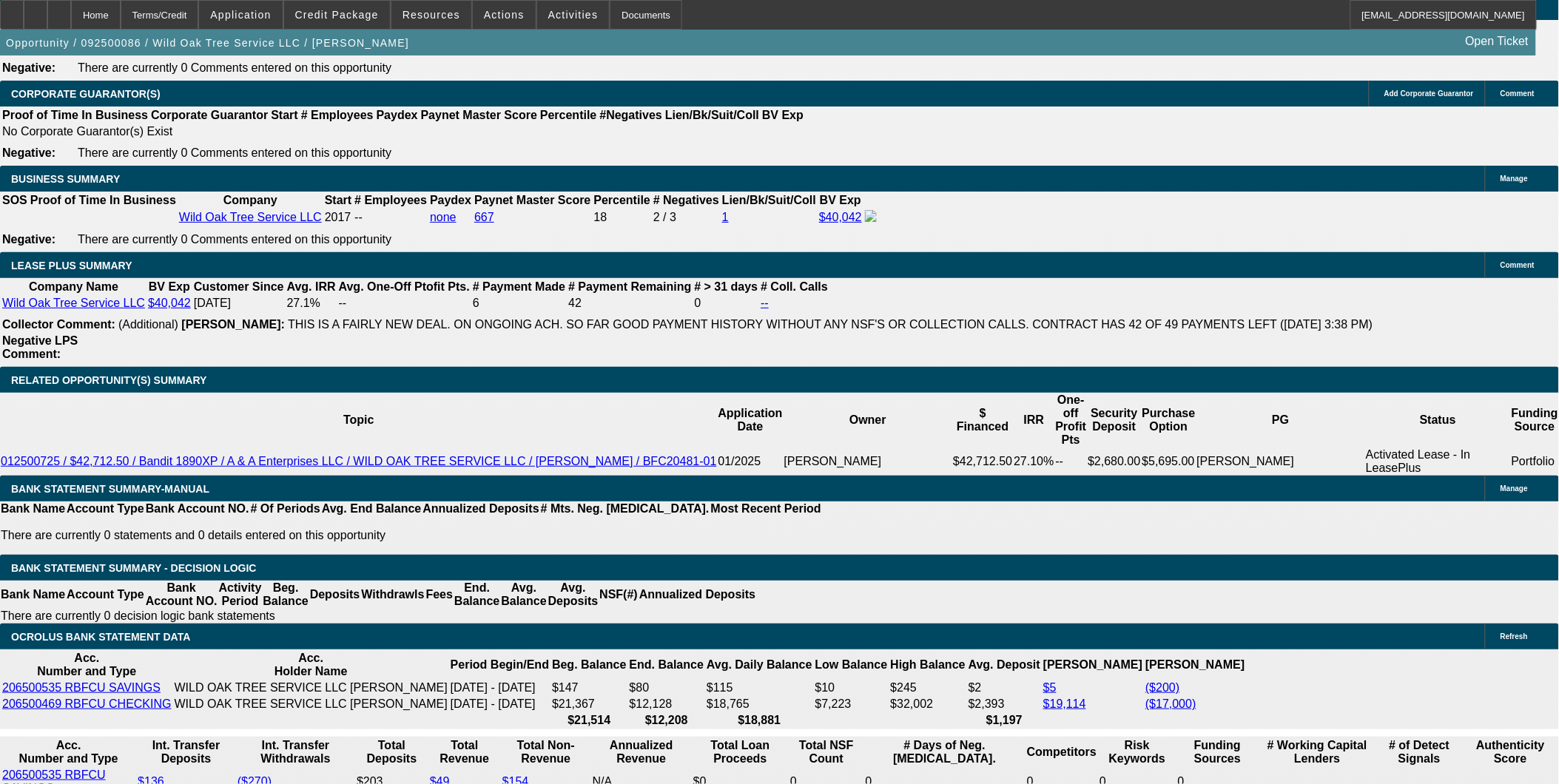
scroll to position [2300, 0]
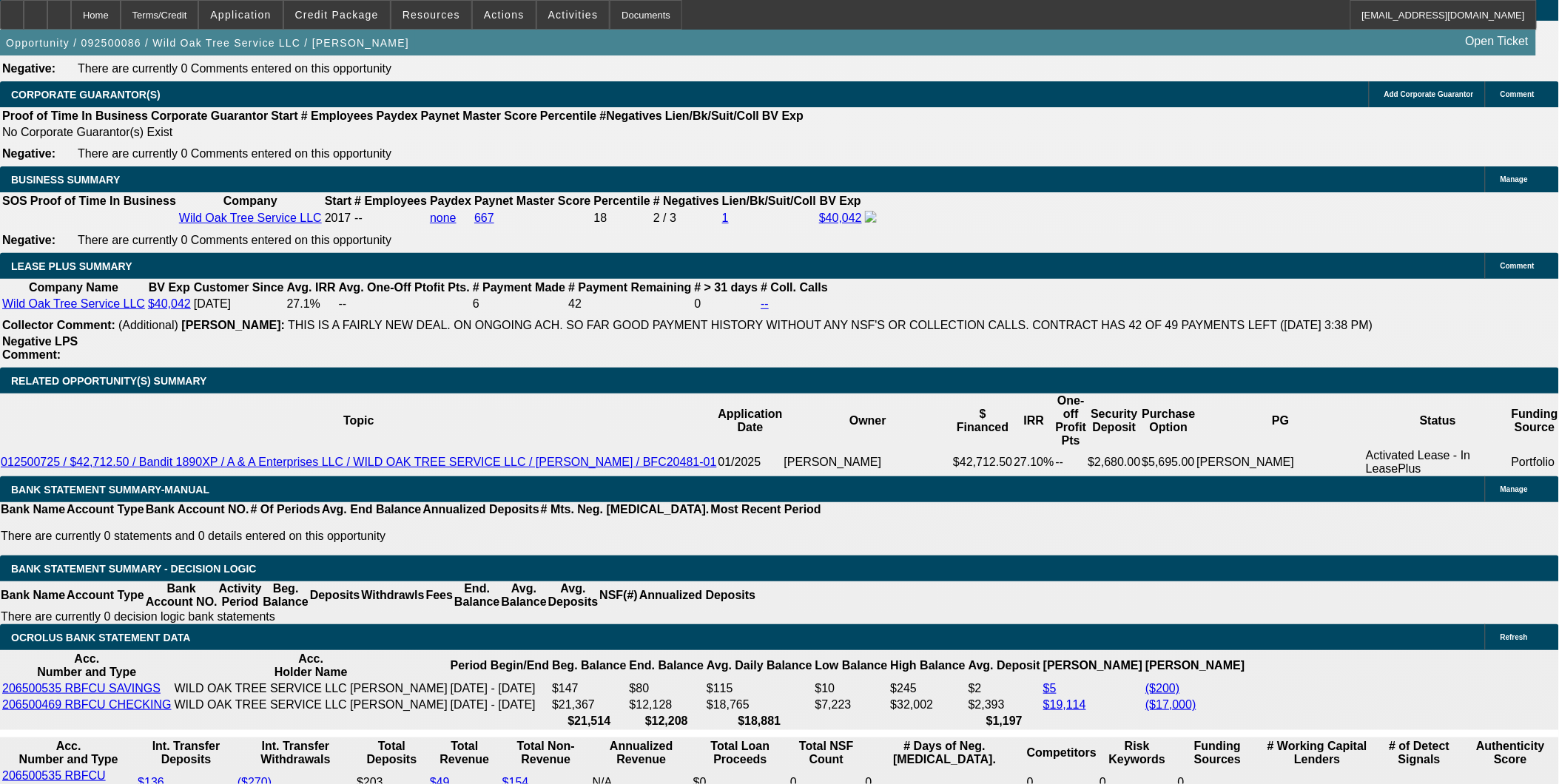
type input "17.6"
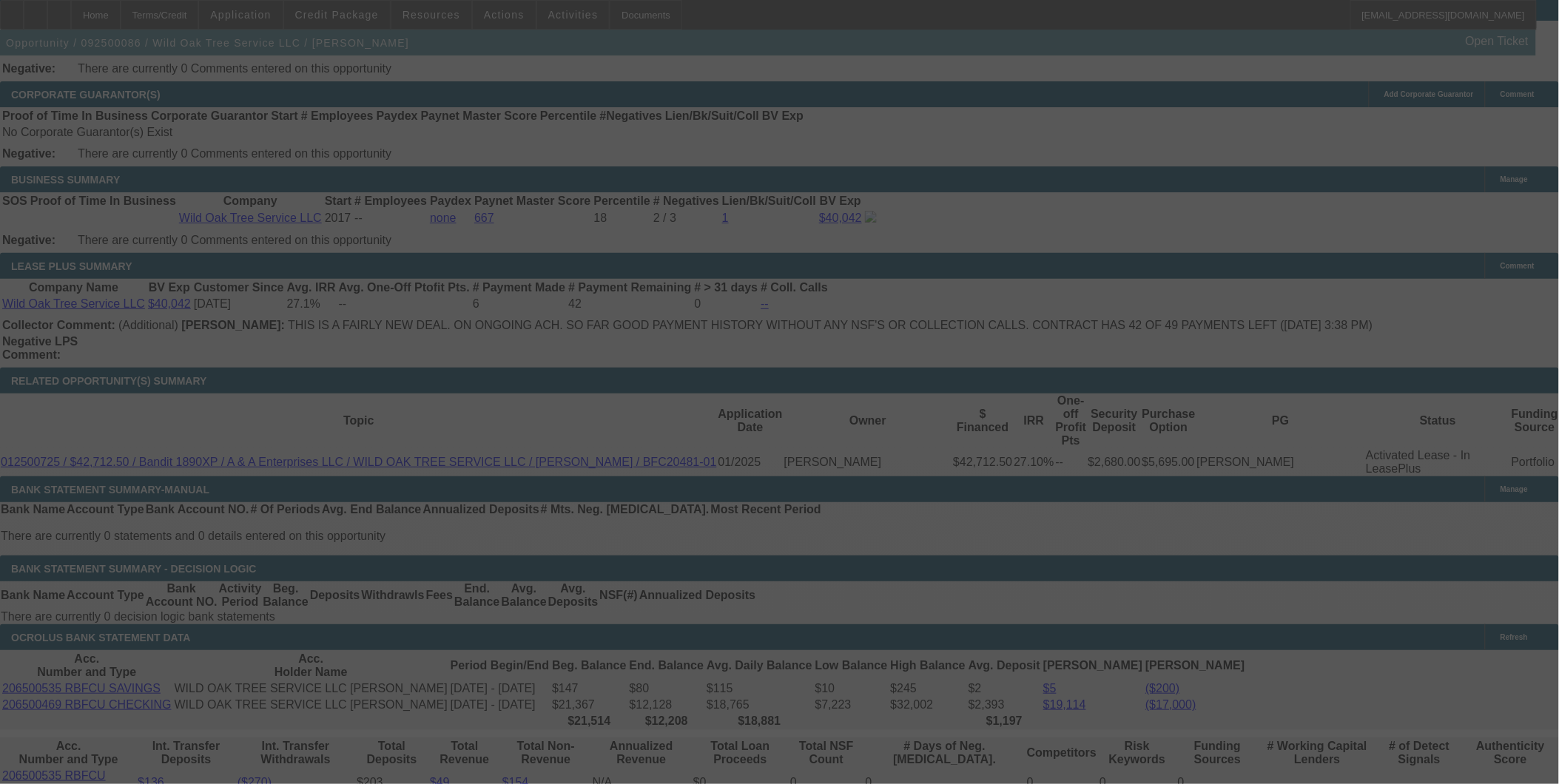
select select "0"
select select "2"
select select "0"
select select "6"
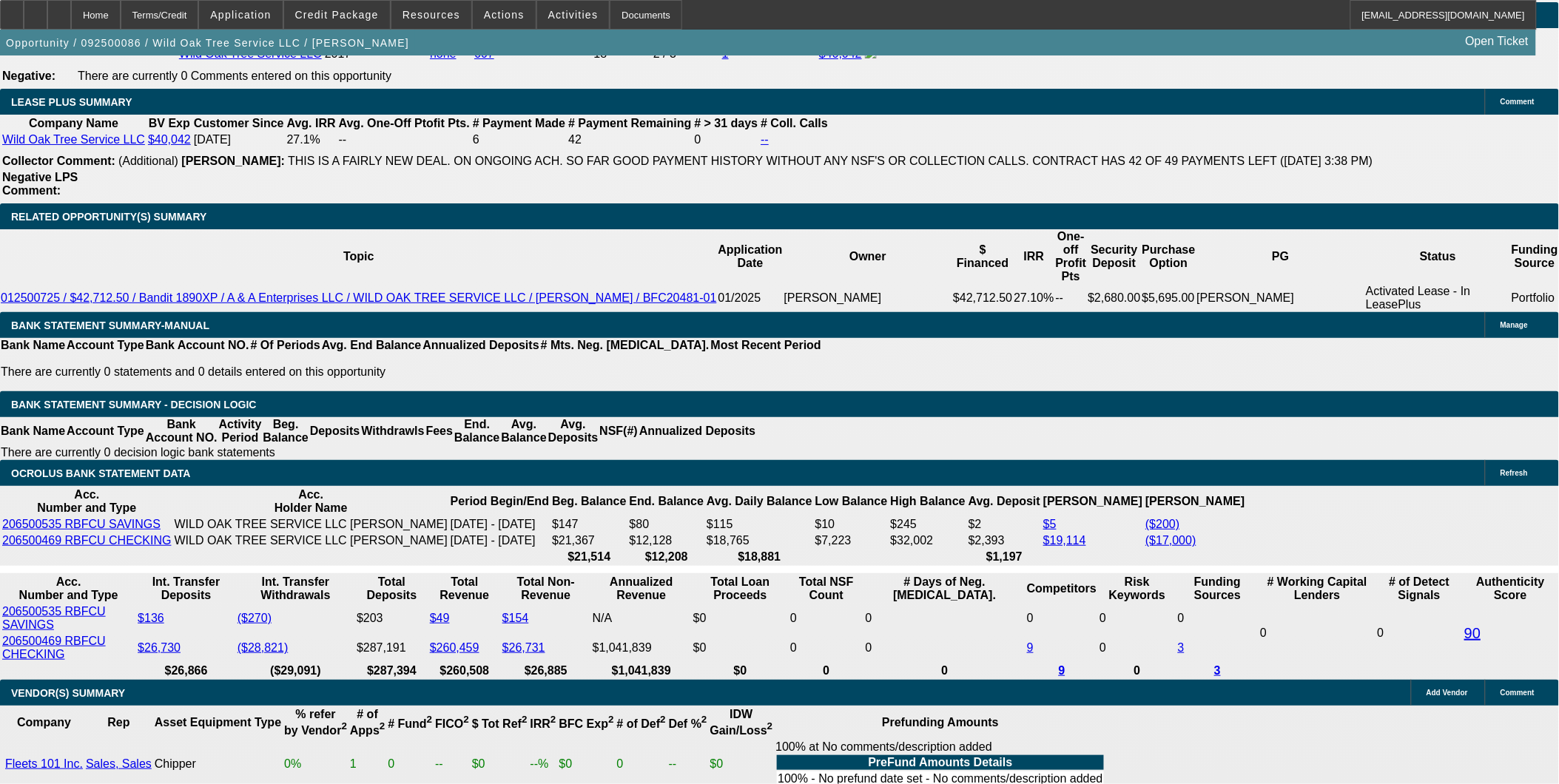
scroll to position [2383, 0]
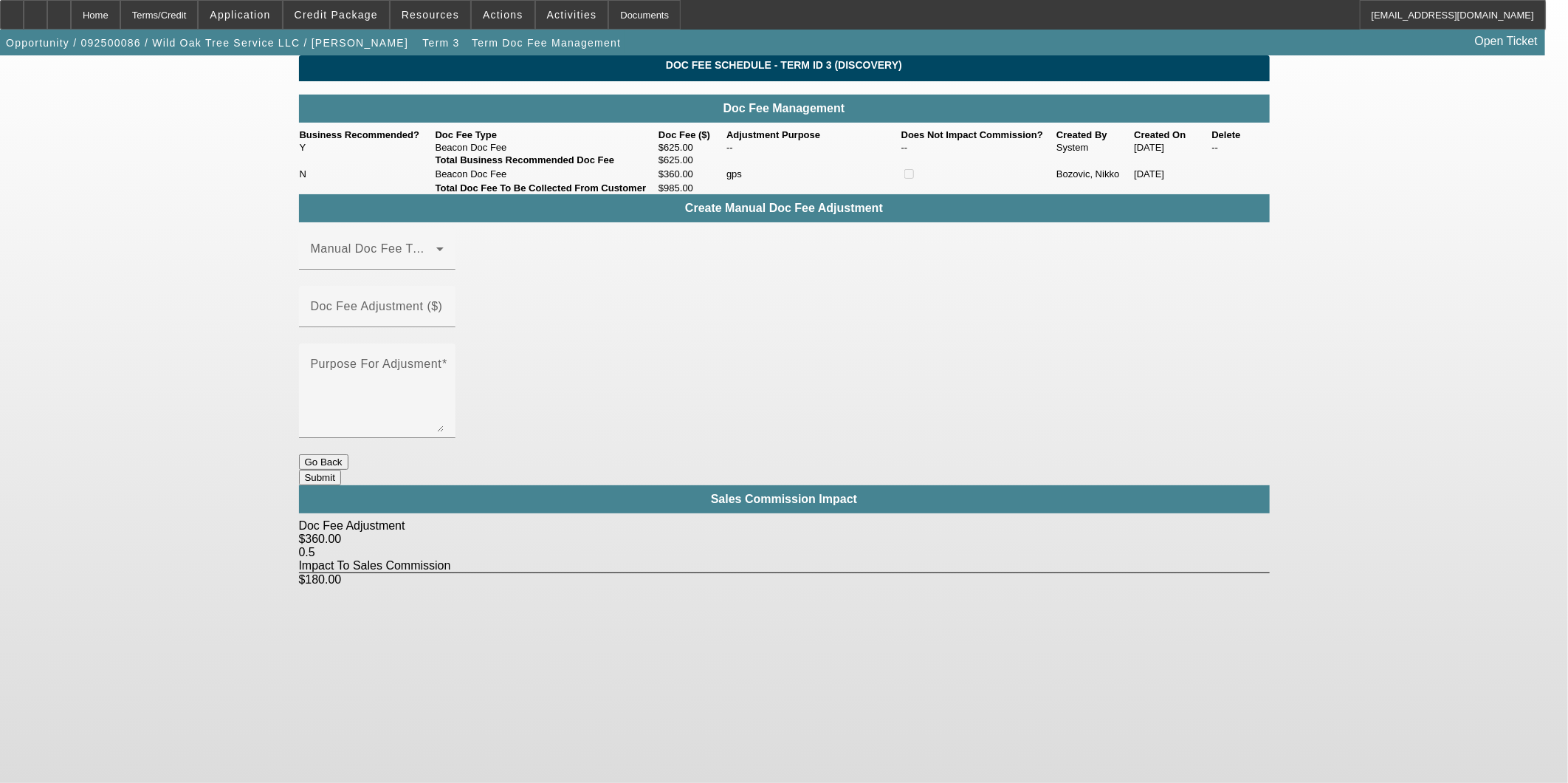
click at [348, 454] on button "Go Back" at bounding box center [324, 461] width 49 height 16
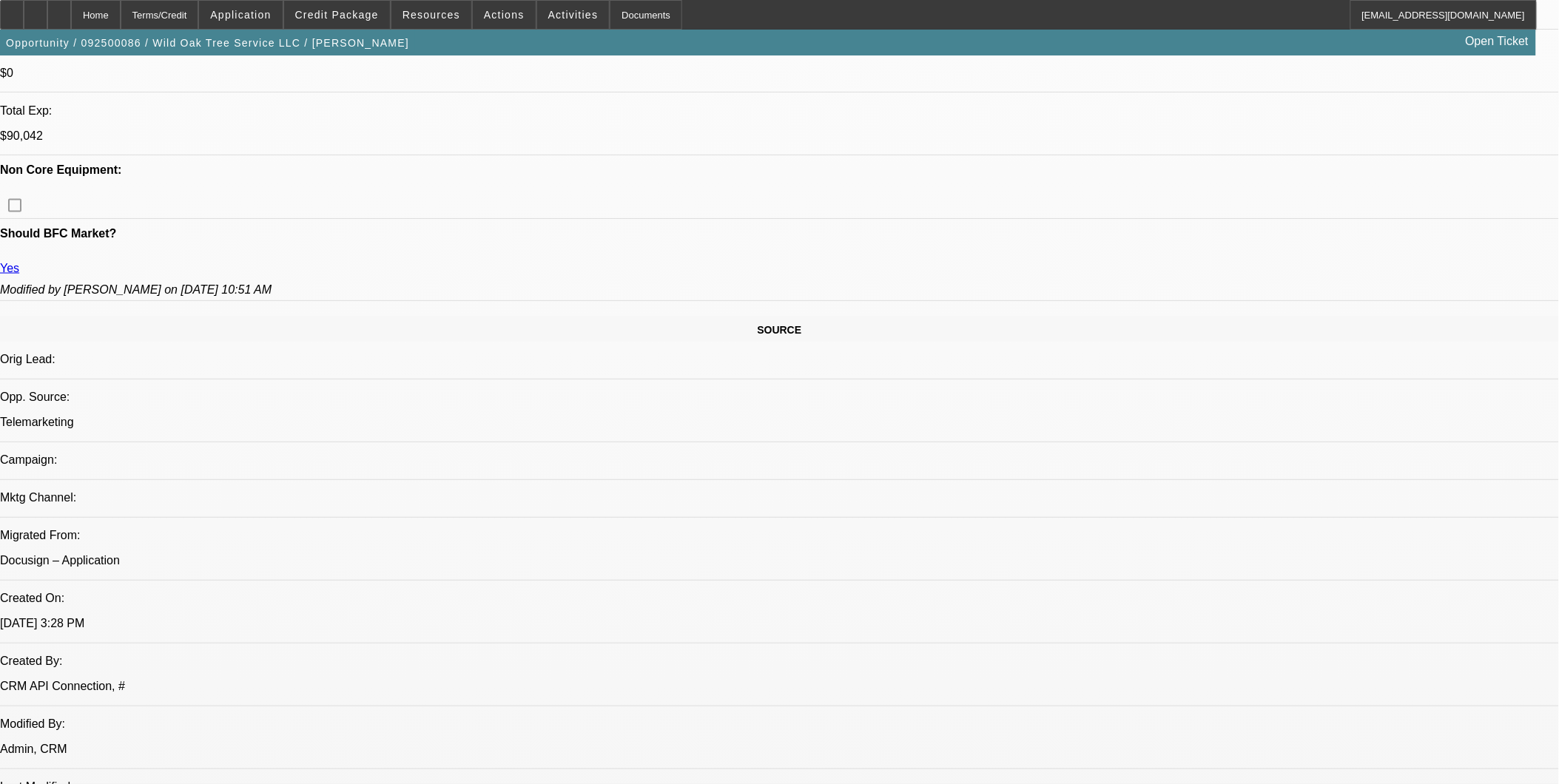
select select "0"
select select "2"
select select "0"
select select "6"
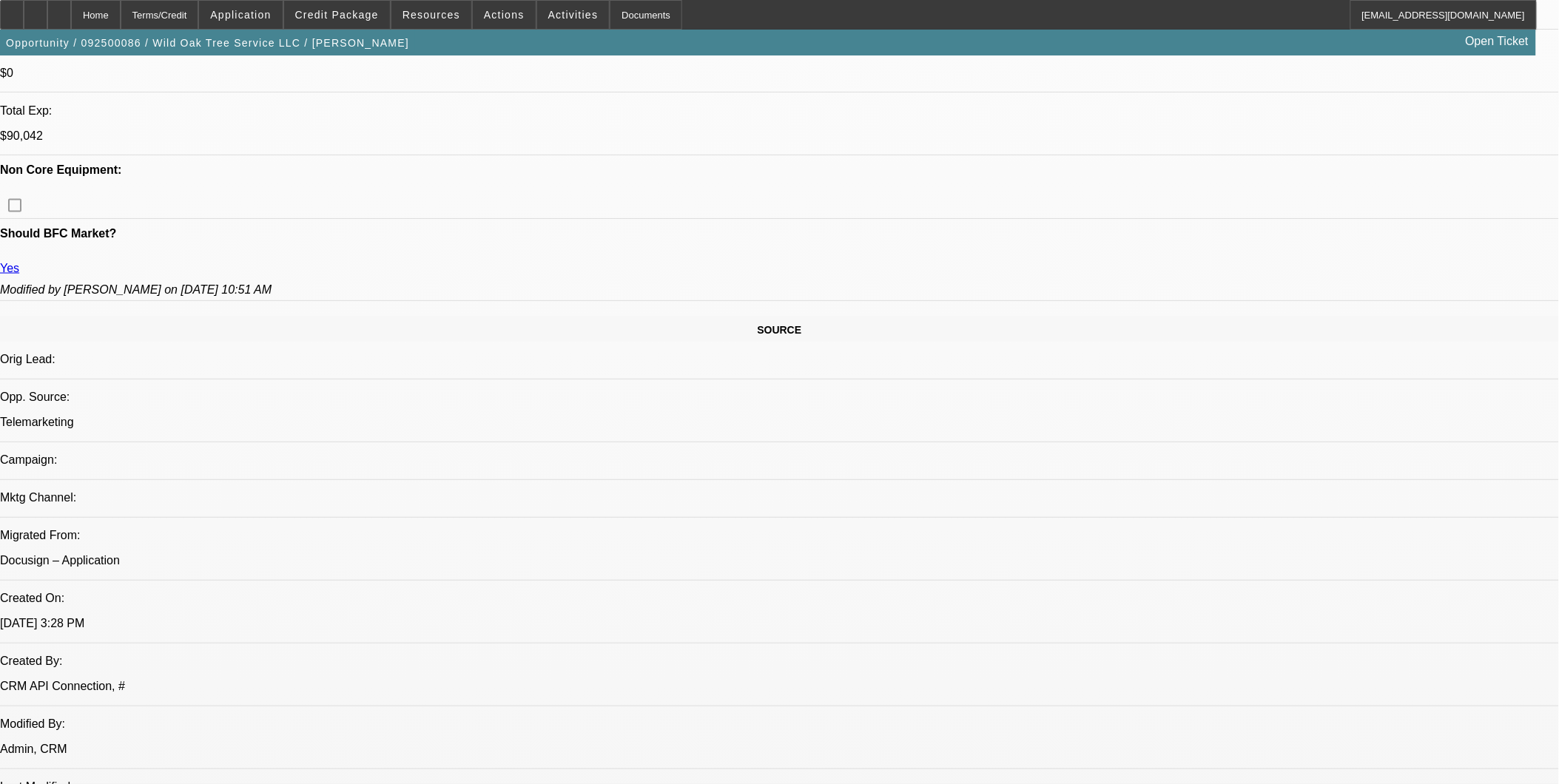
select select "0"
select select "2"
select select "0.1"
select select "4"
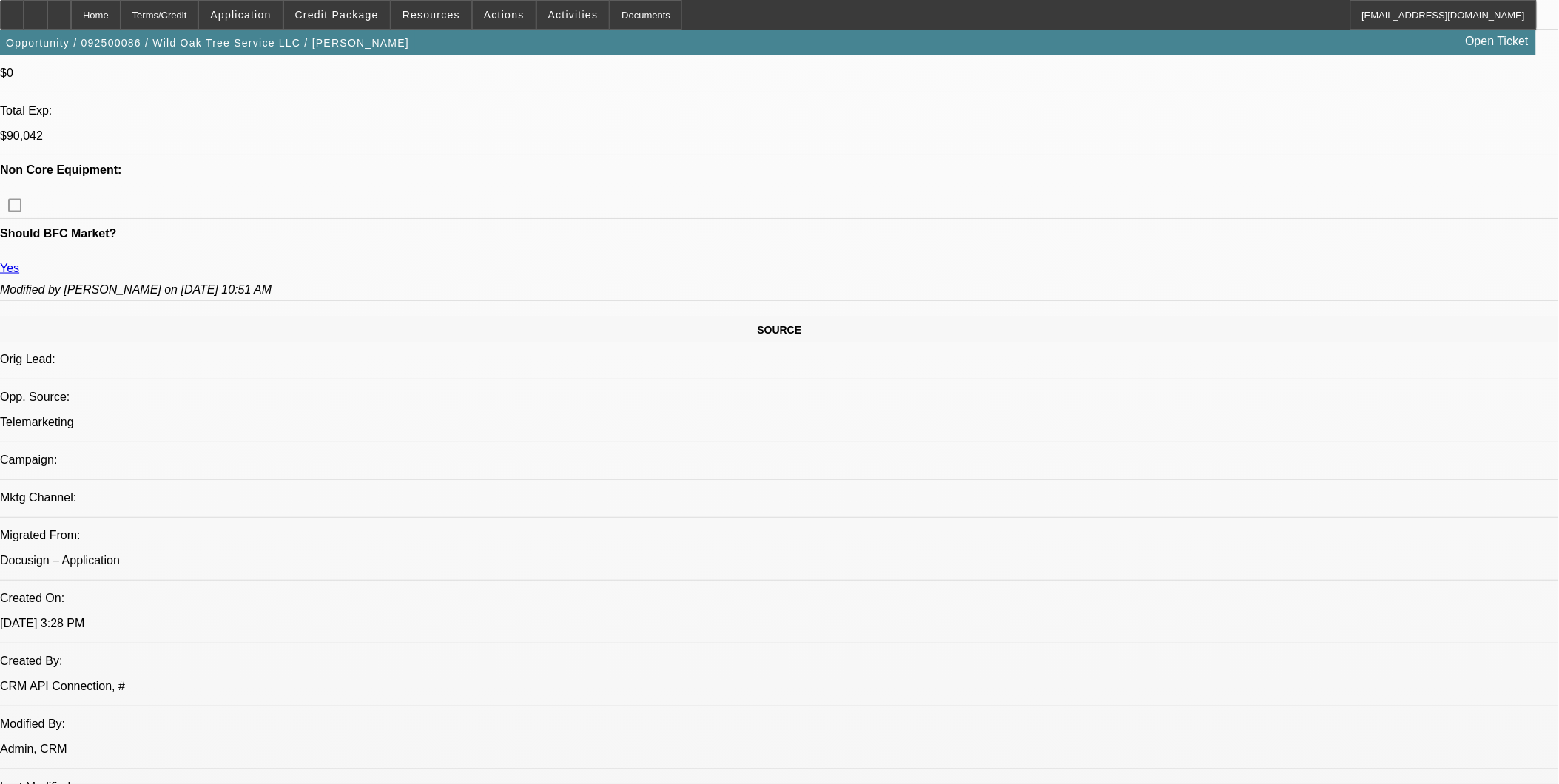
select select "0.1"
select select "2"
select select "0.1"
select select "4"
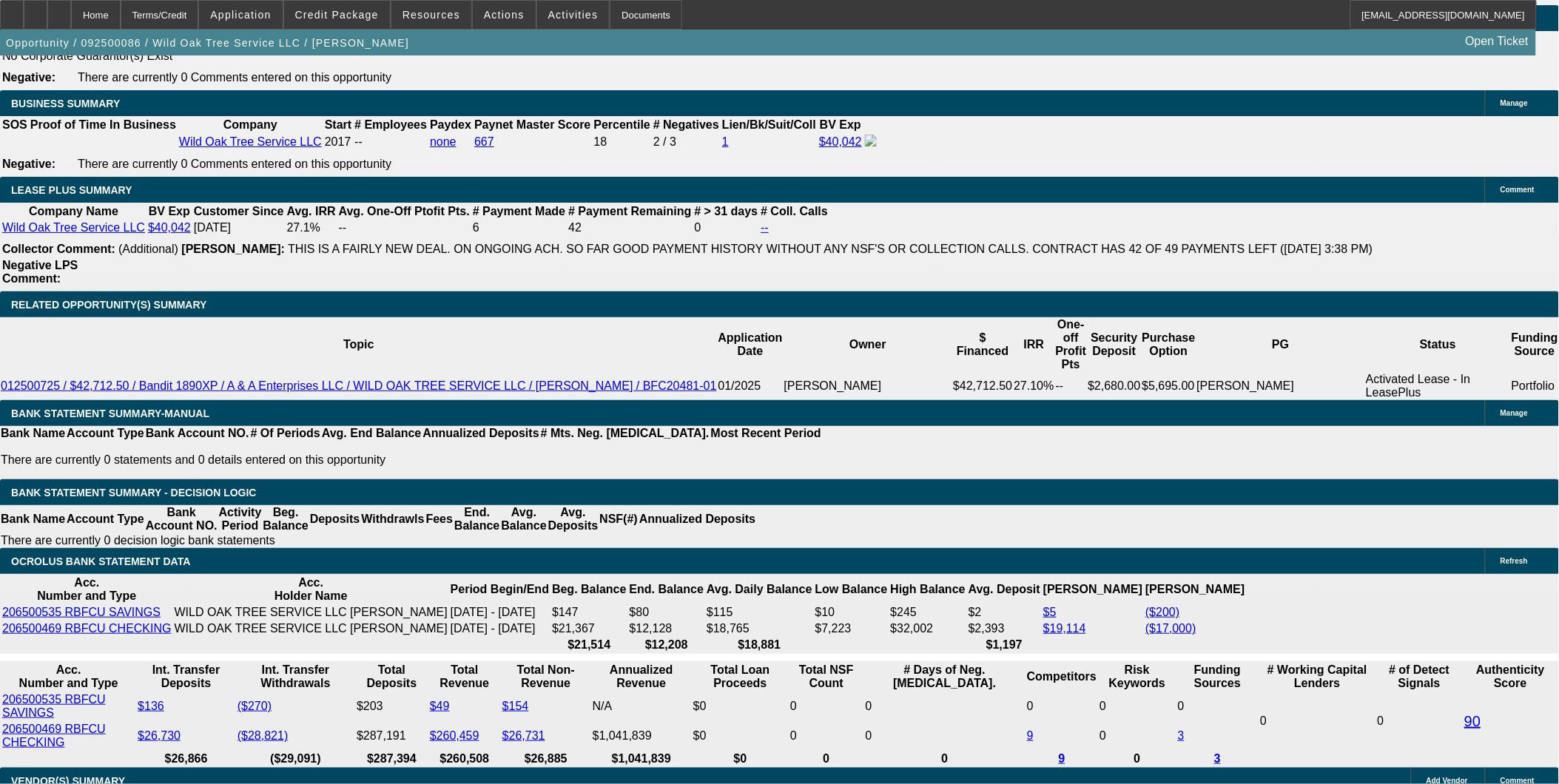
scroll to position [2294, 0]
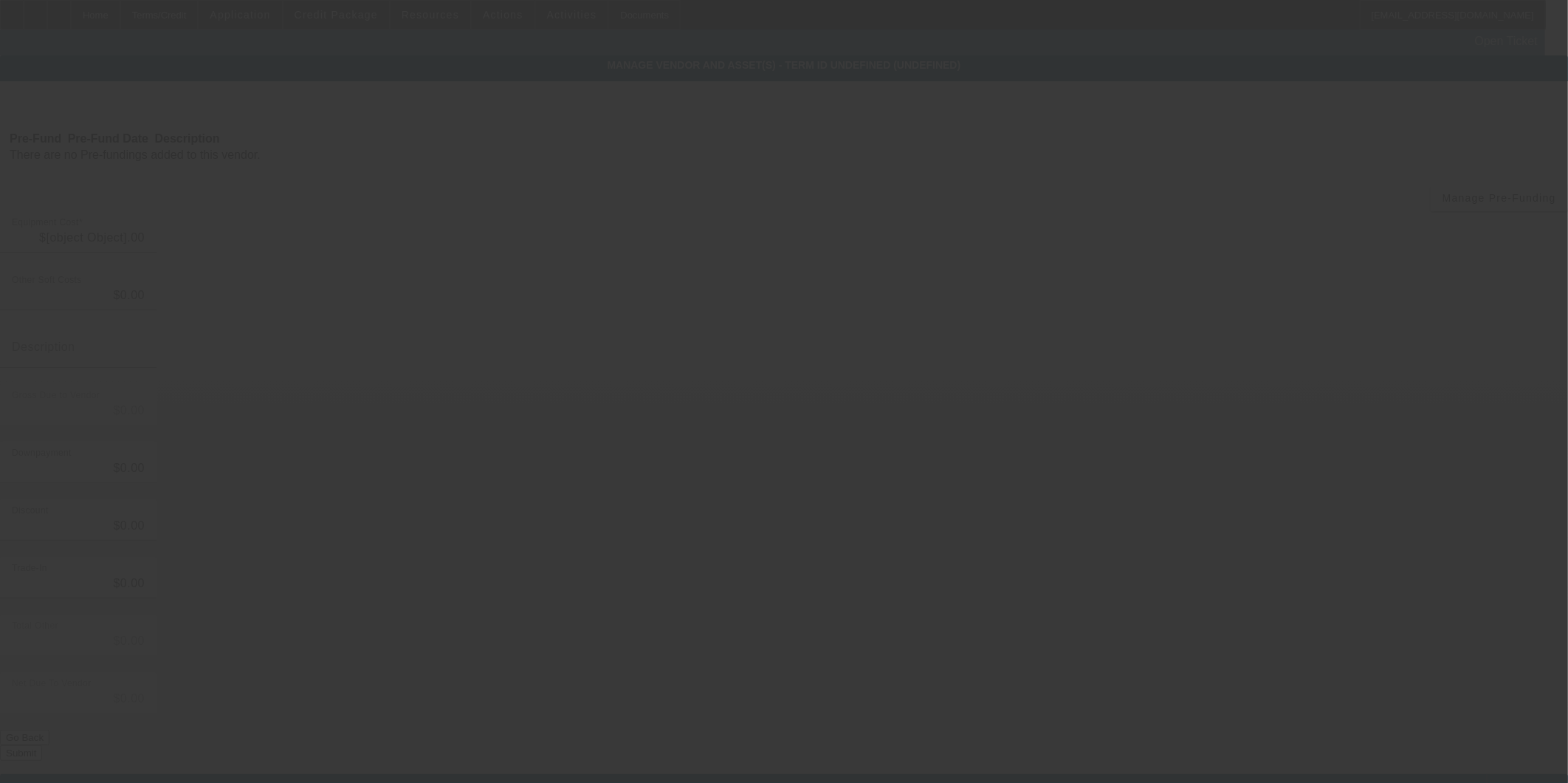
type input "$73,900.00"
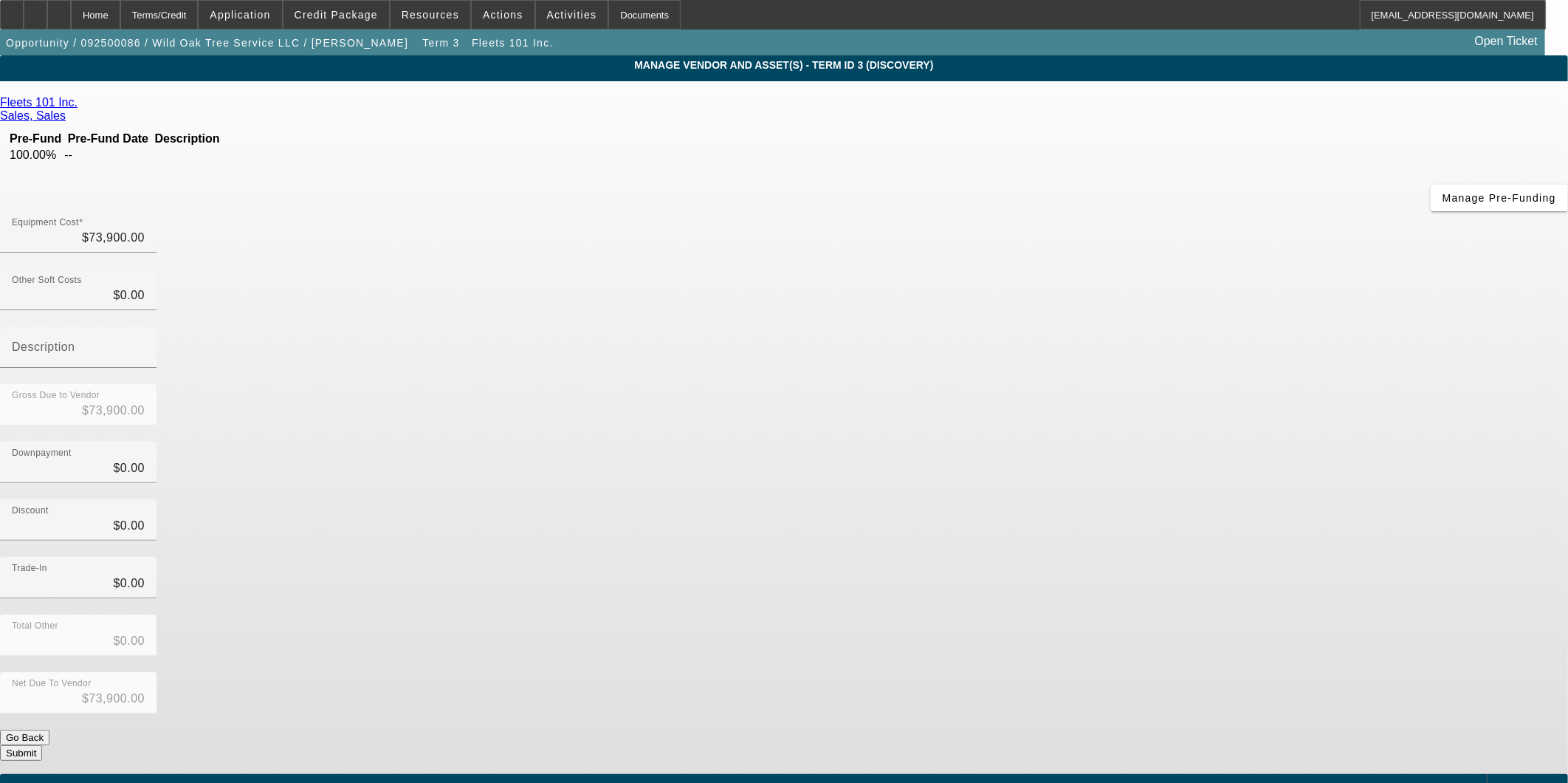
click at [82, 108] on icon at bounding box center [82, 102] width 0 height 13
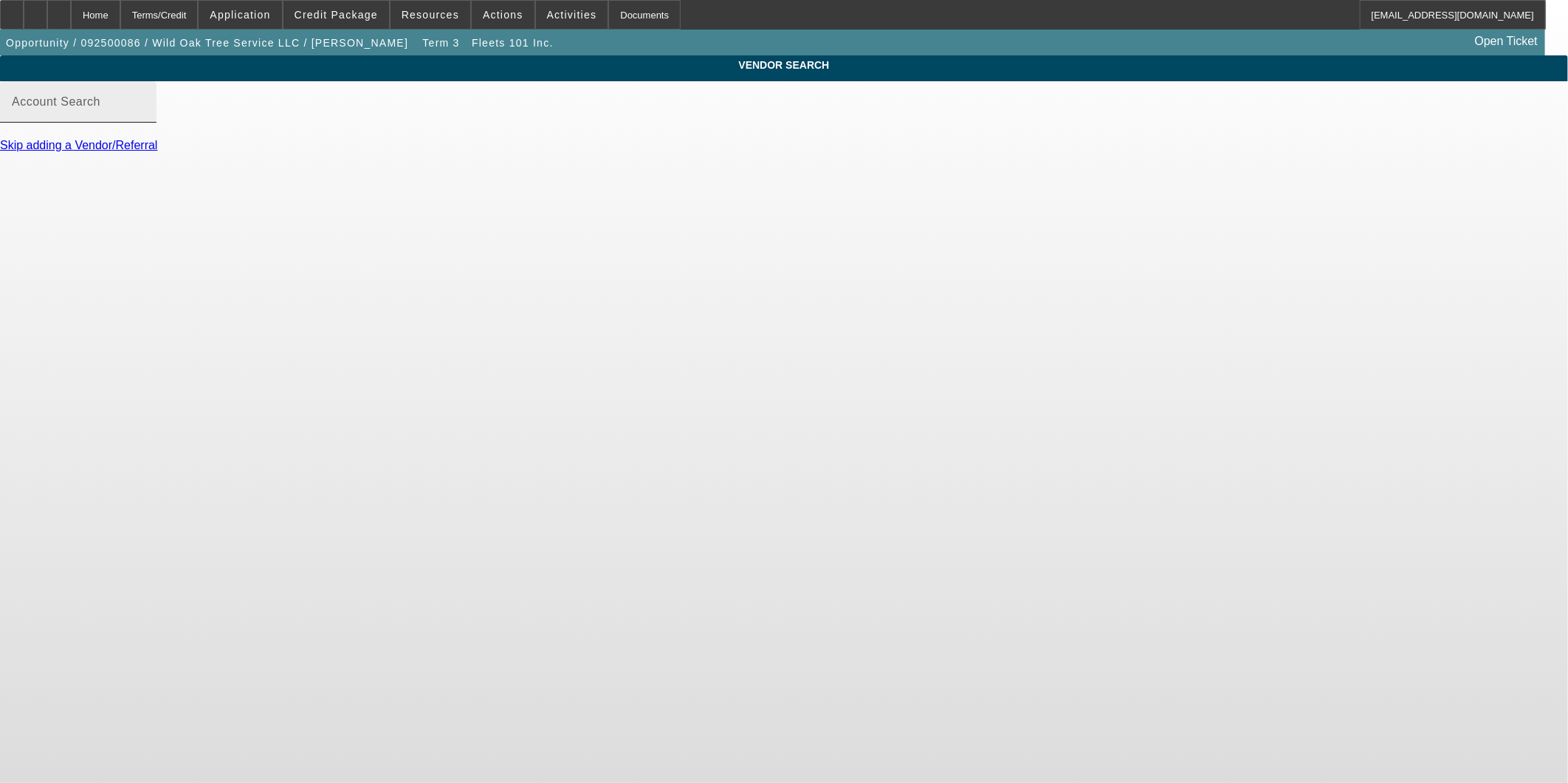
click at [145, 117] on input "Account Search" at bounding box center [79, 108] width 133 height 18
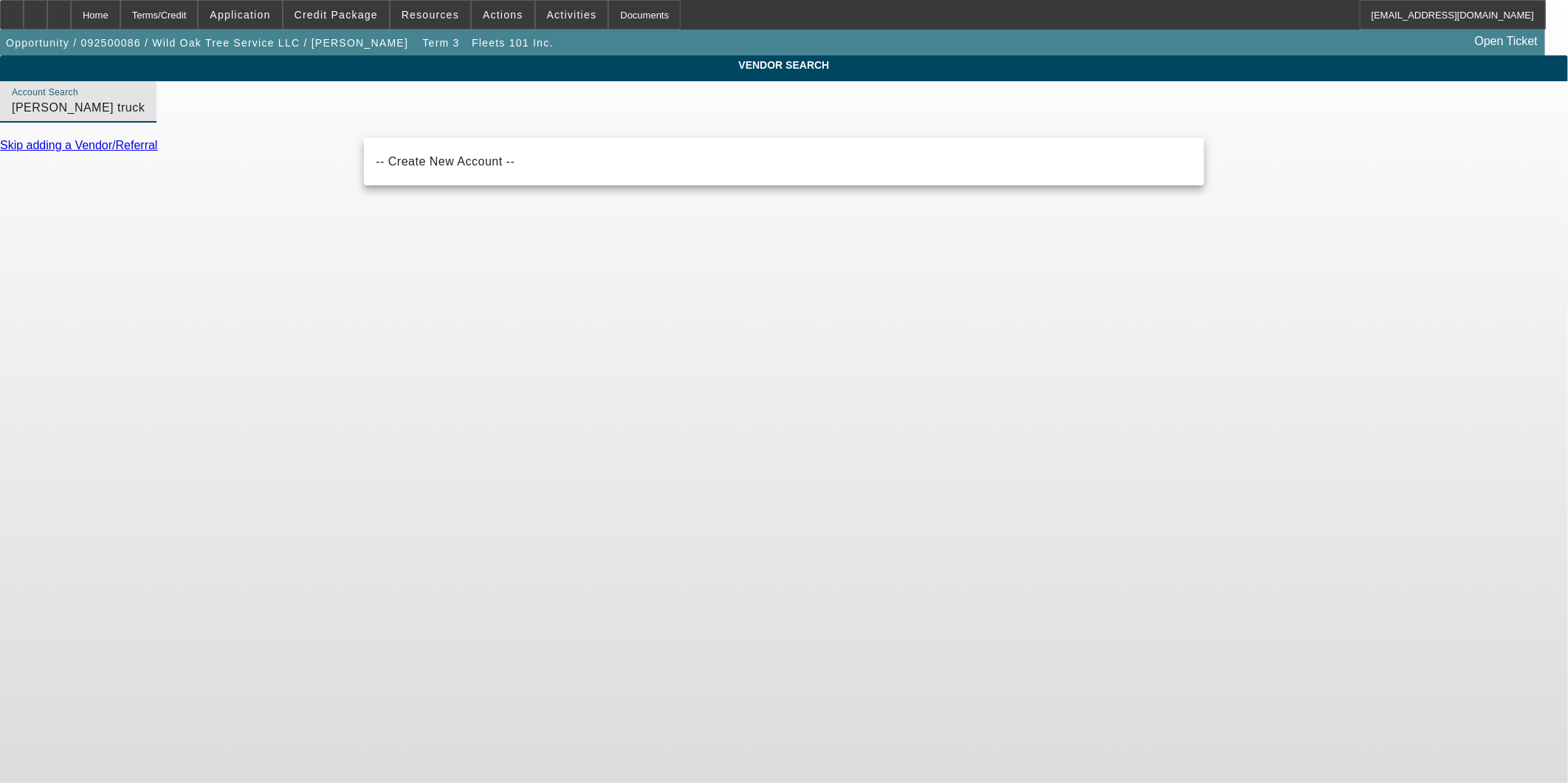
click at [623, 257] on body "Home Terms/Credit Application Credit Package Resources Actions Activities Docum…" at bounding box center [784, 391] width 1568 height 783
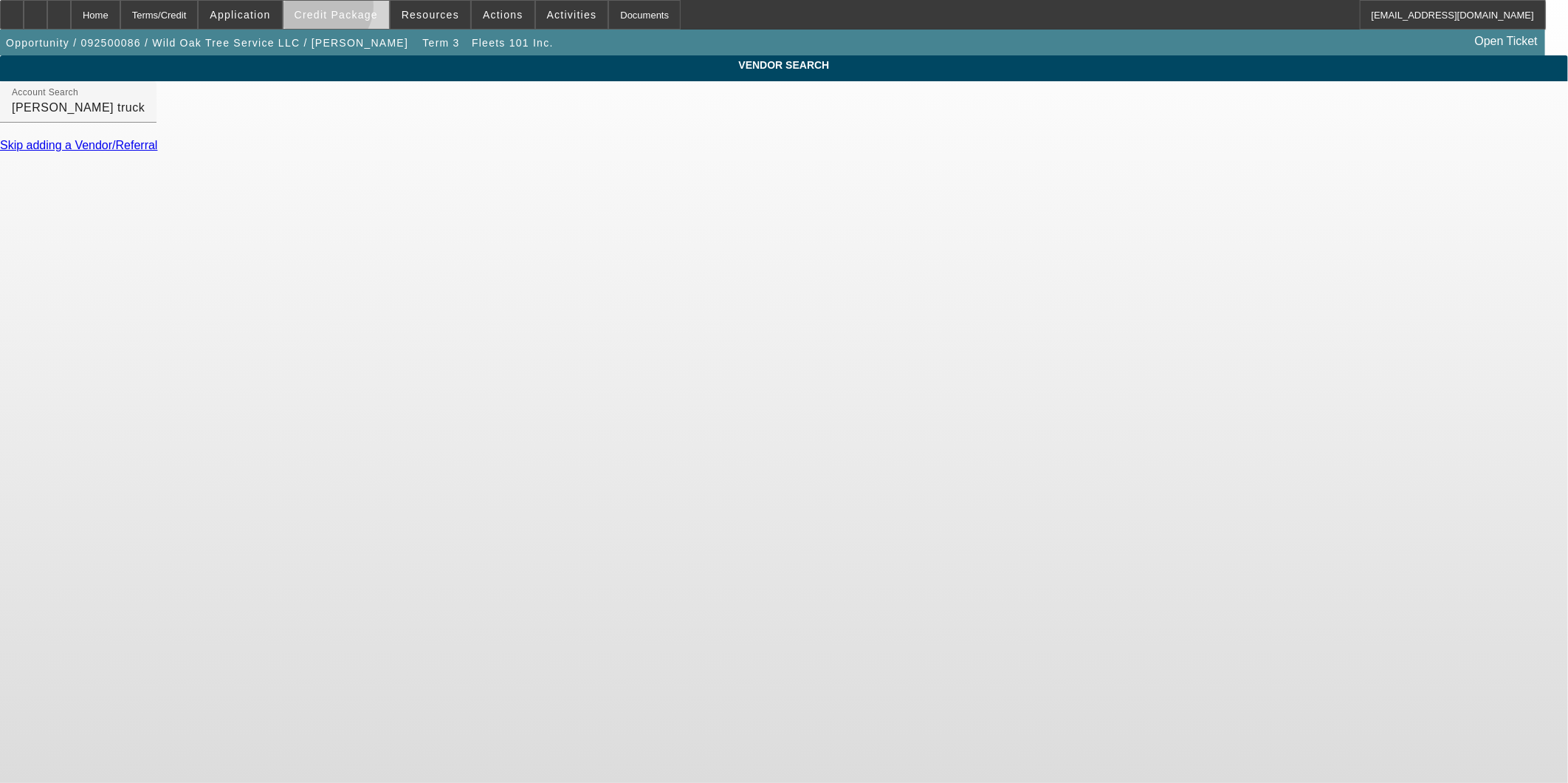
click at [347, 10] on span "Credit Package" at bounding box center [336, 15] width 84 height 12
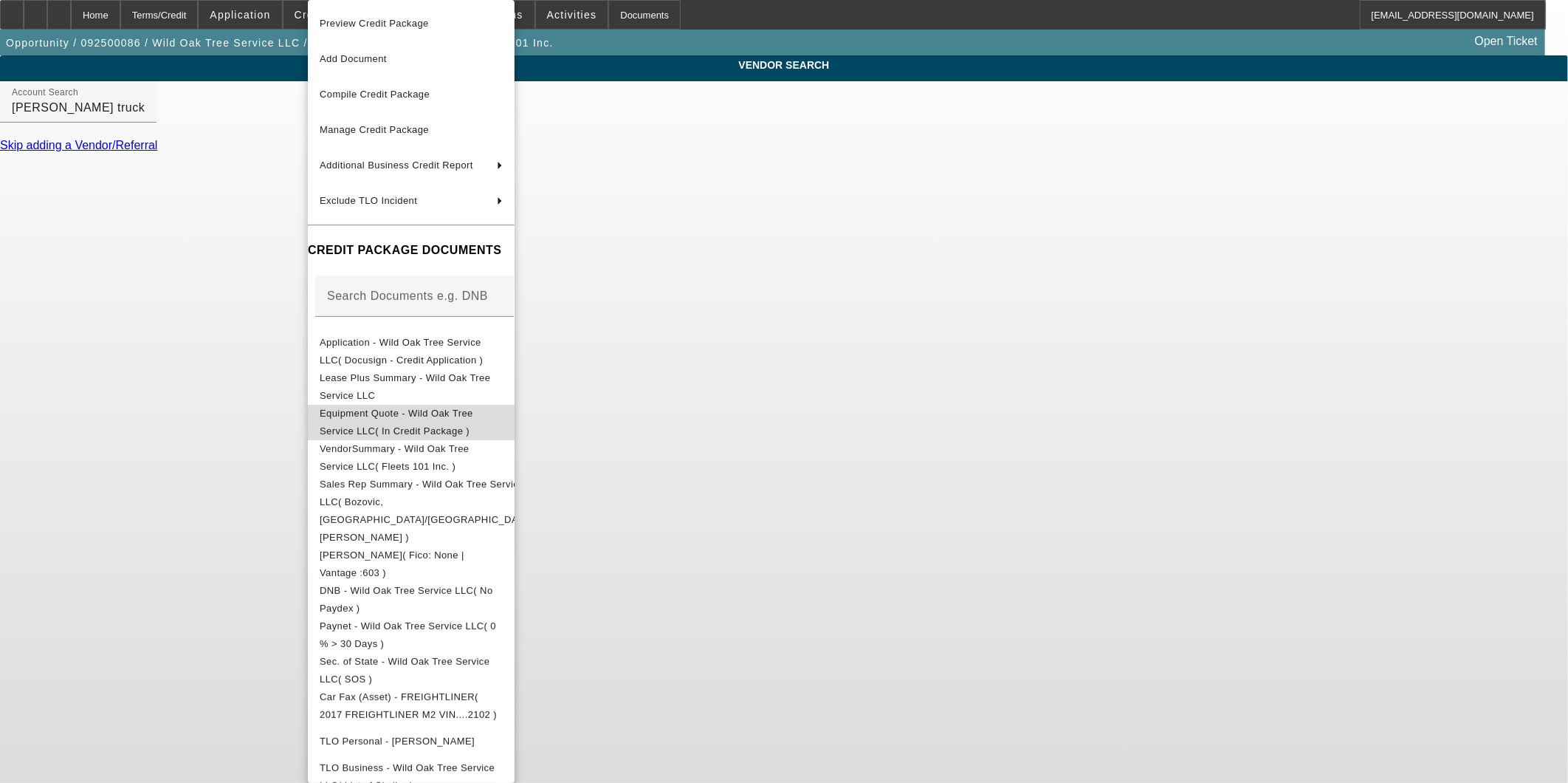
click at [452, 412] on span "Equipment Quote - Wild Oak Tree Service LLC( In Credit Package )" at bounding box center [396, 422] width 153 height 29
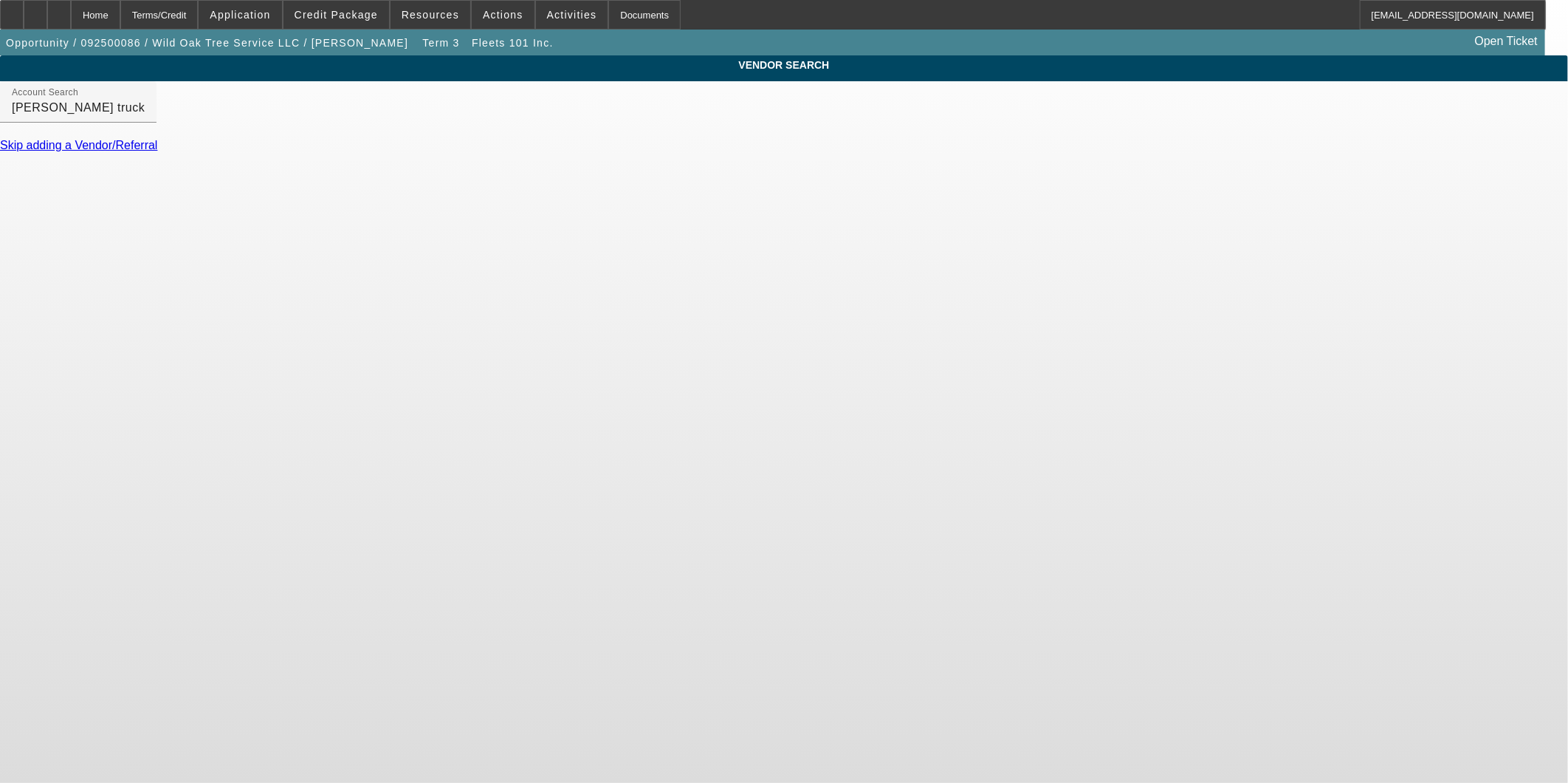
drag, startPoint x: 355, startPoint y: 270, endPoint x: 218, endPoint y: 180, distance: 163.9
click at [344, 267] on body "Home Terms/Credit Application Credit Package Resources Actions Activities Docum…" at bounding box center [784, 391] width 1568 height 783
click at [145, 117] on input "hackett truck sales" at bounding box center [79, 108] width 133 height 18
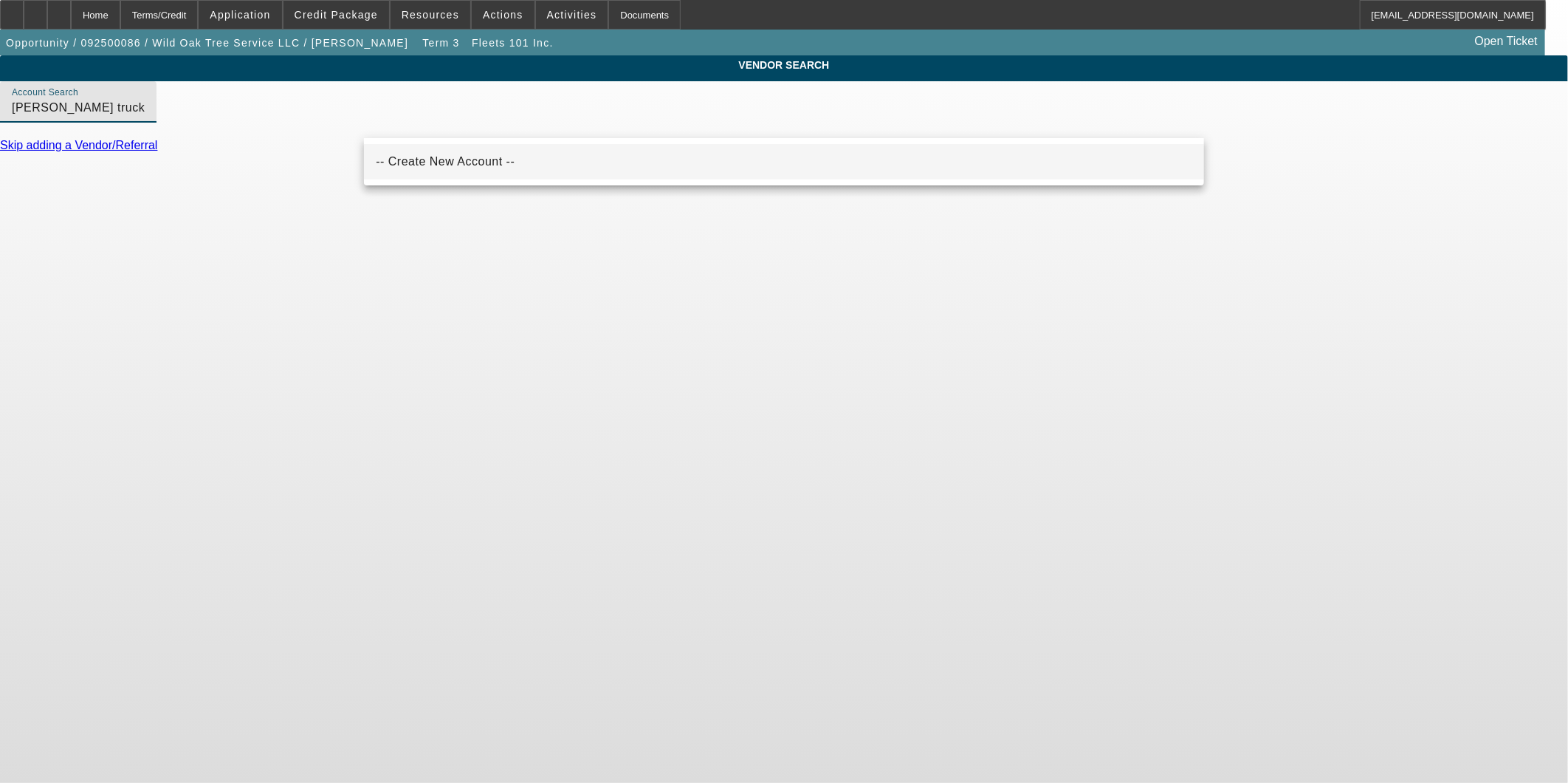
click at [458, 165] on span "-- Create New Account --" at bounding box center [446, 161] width 139 height 13
type input "-- Create New Account --"
click at [145, 117] on input "-- Create New Account --" at bounding box center [79, 108] width 133 height 18
drag, startPoint x: 570, startPoint y: 126, endPoint x: -4, endPoint y: -49, distance: 600.1
click at [0, 0] on html "Home Terms/Credit Application Credit Package Resources Actions Activities Docum…" at bounding box center [784, 391] width 1568 height 783
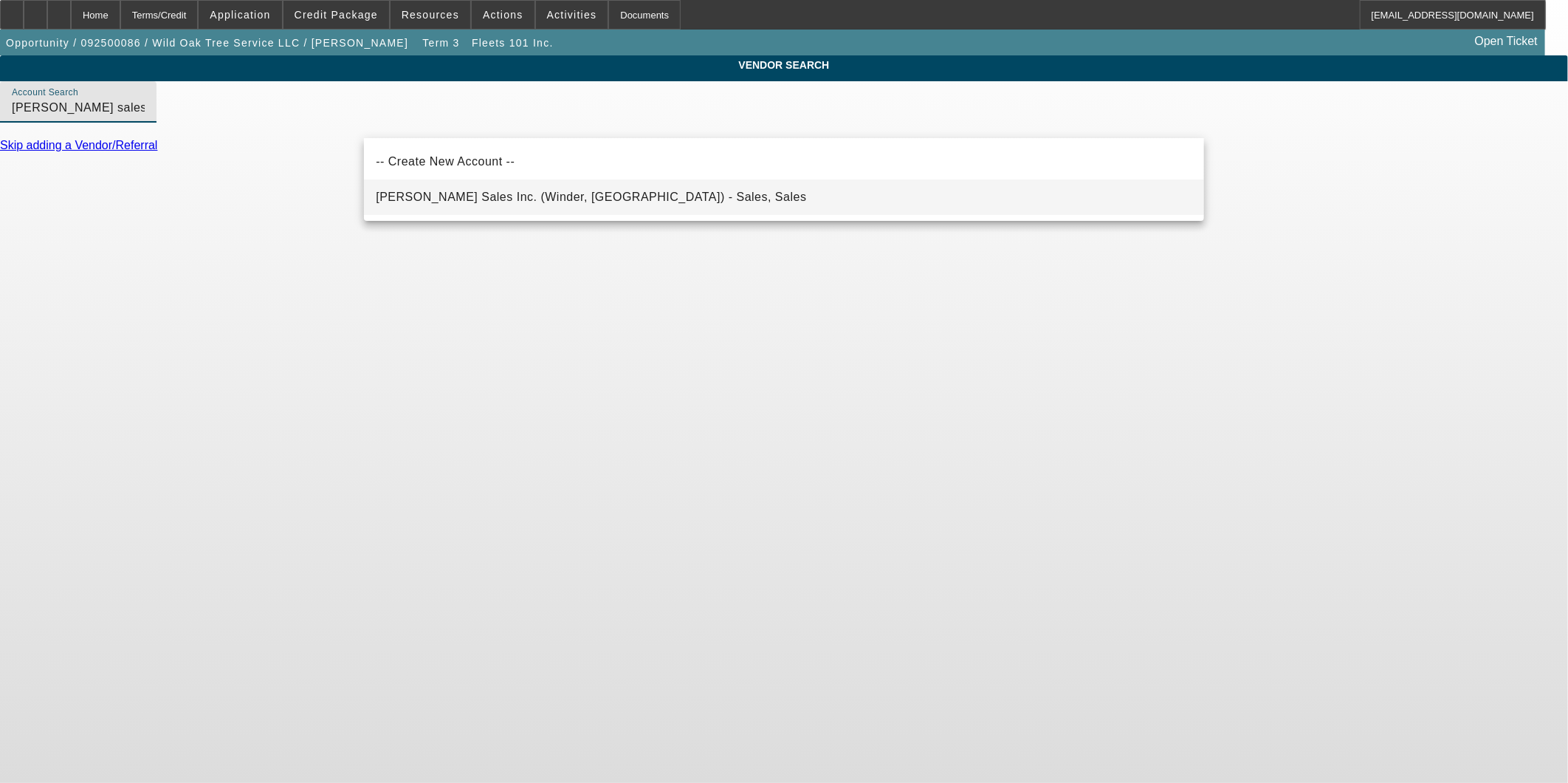
click at [747, 190] on mat-option "Hackett Sales Inc. (Winder, GA) - Sales, Sales" at bounding box center [784, 197] width 840 height 35
type input "Hackett Sales Inc. (Winder, GA) - Sales, Sales"
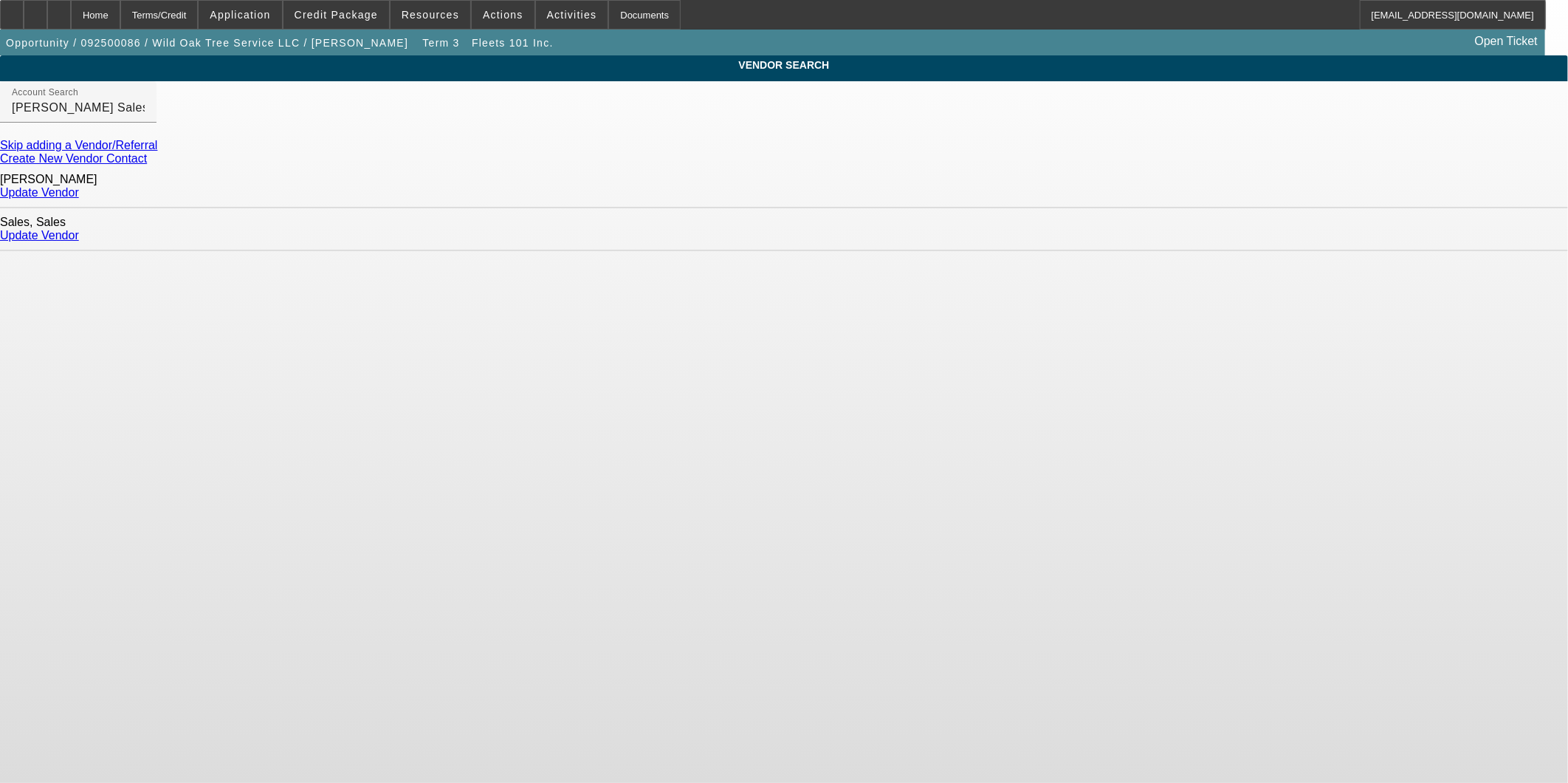
click at [79, 191] on link "Update Vendor" at bounding box center [40, 192] width 79 height 13
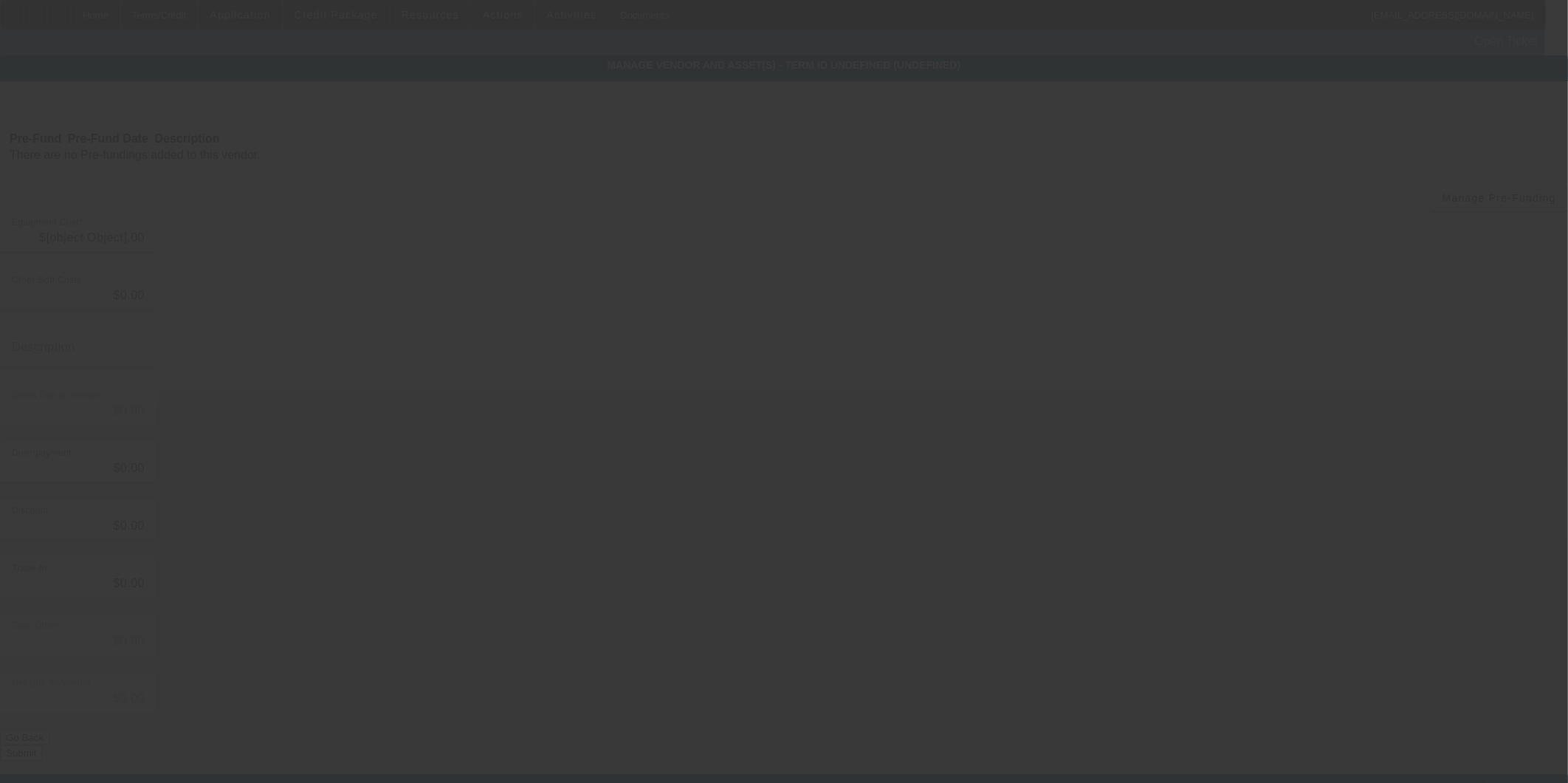
type input "$73,900.00"
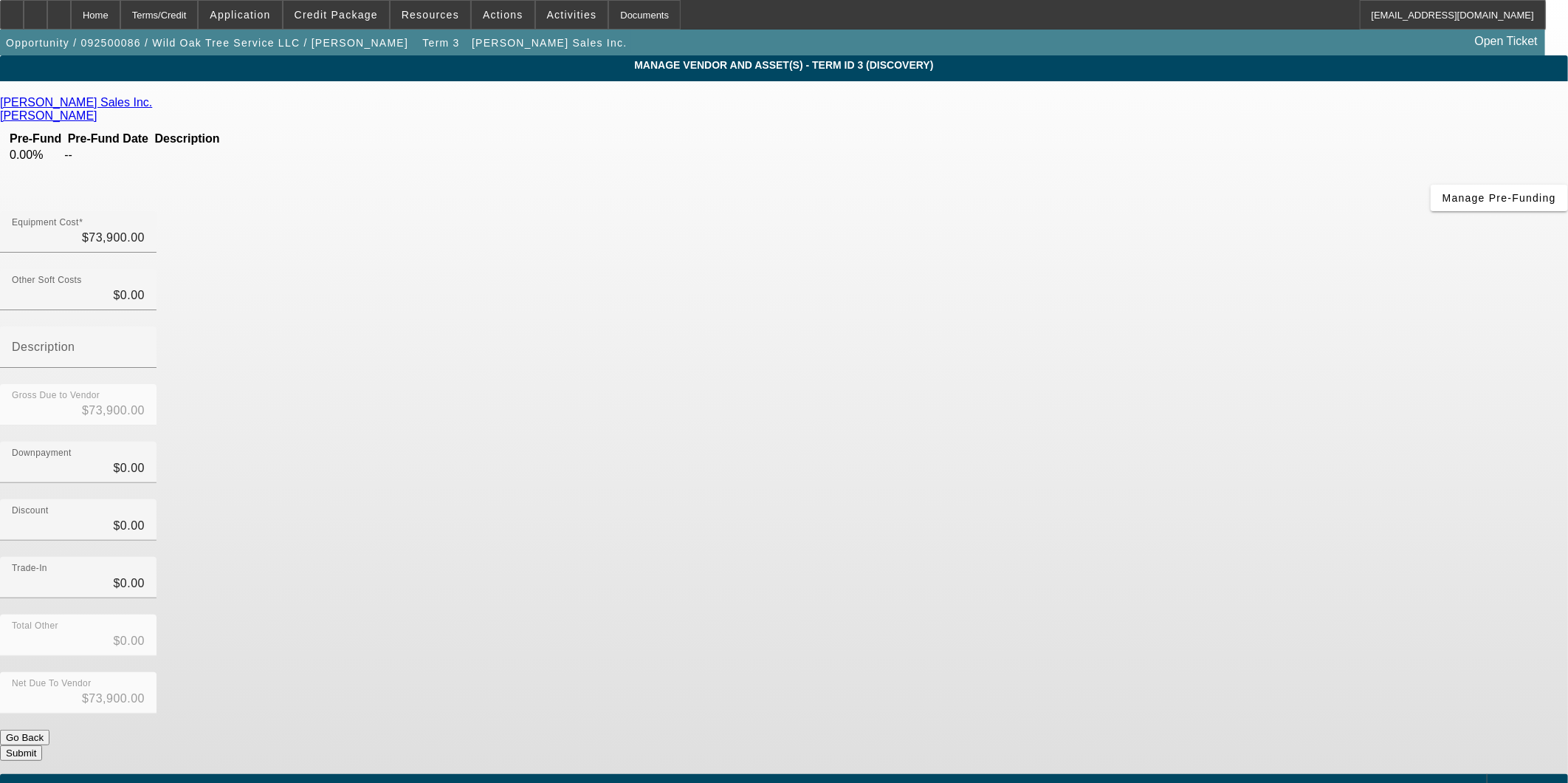
click at [1032, 557] on div "Trade-In $0.00" at bounding box center [784, 586] width 1568 height 58
click at [42, 745] on button "Submit" at bounding box center [21, 752] width 42 height 16
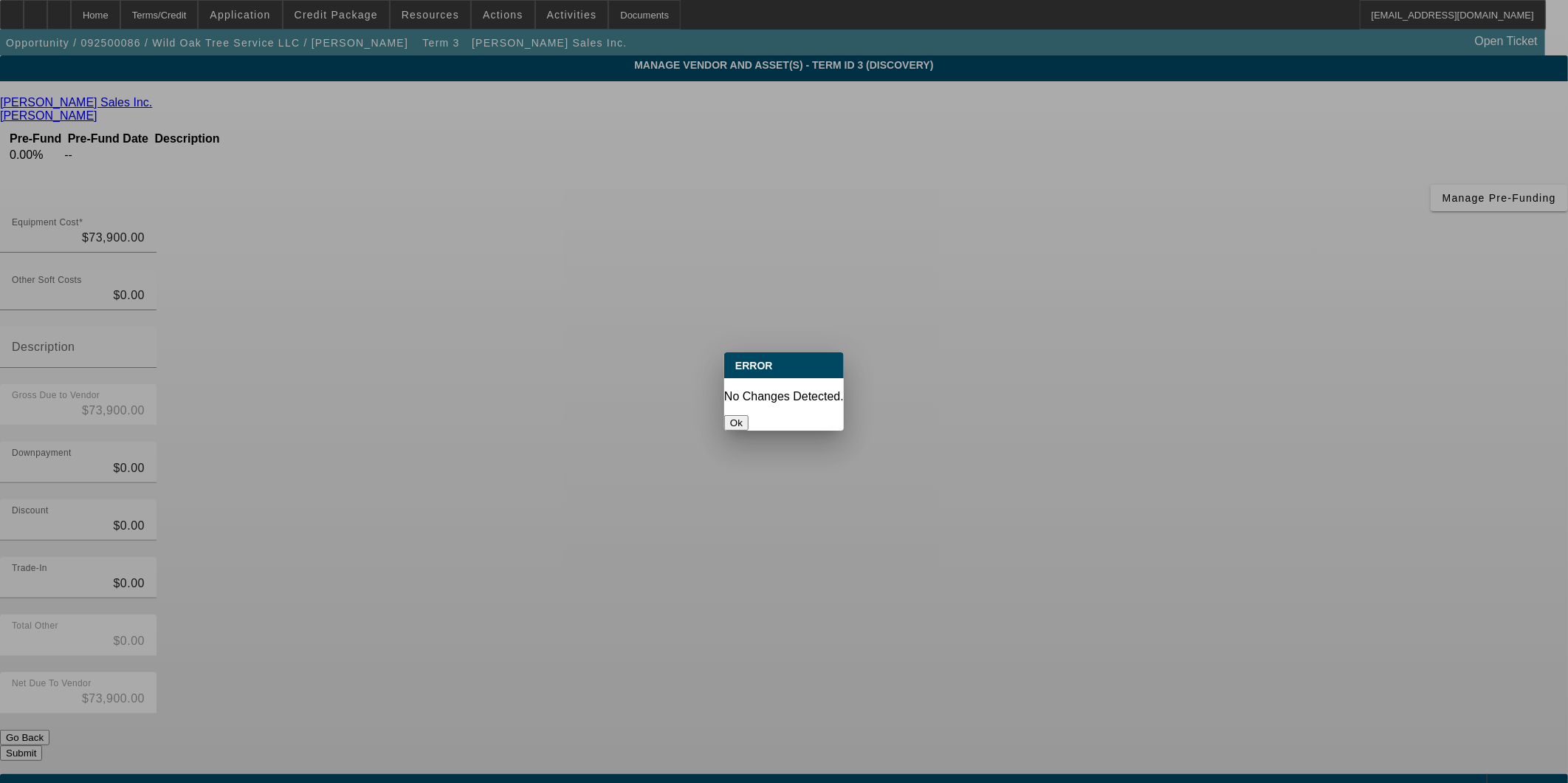
click at [748, 415] on button "Ok" at bounding box center [737, 423] width 25 height 16
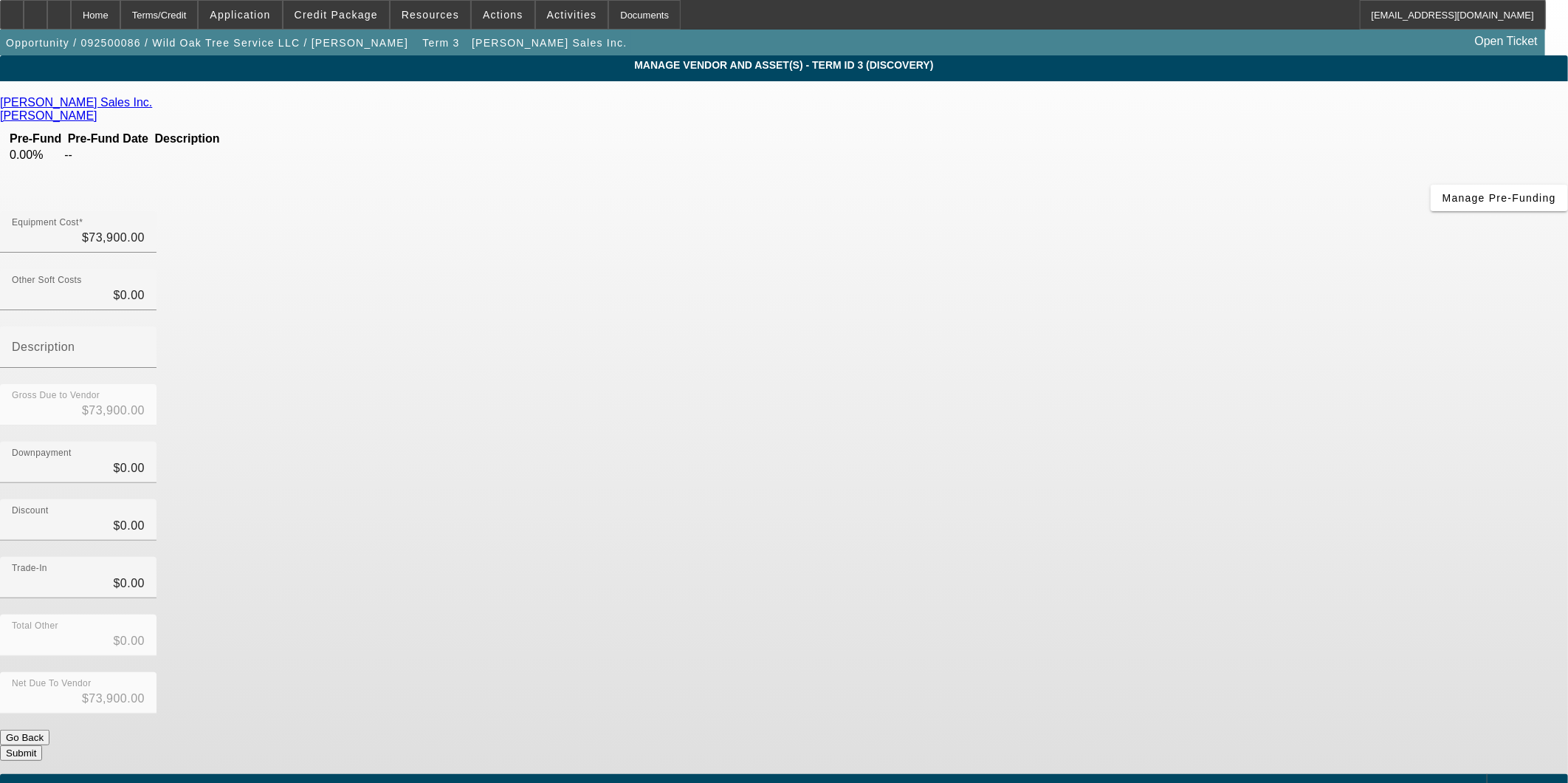
drag, startPoint x: 1128, startPoint y: 384, endPoint x: 1128, endPoint y: 372, distance: 12.0
click at [1128, 500] on div "Discount $0.00" at bounding box center [784, 528] width 1568 height 58
click at [42, 745] on button "Submit" at bounding box center [21, 752] width 42 height 16
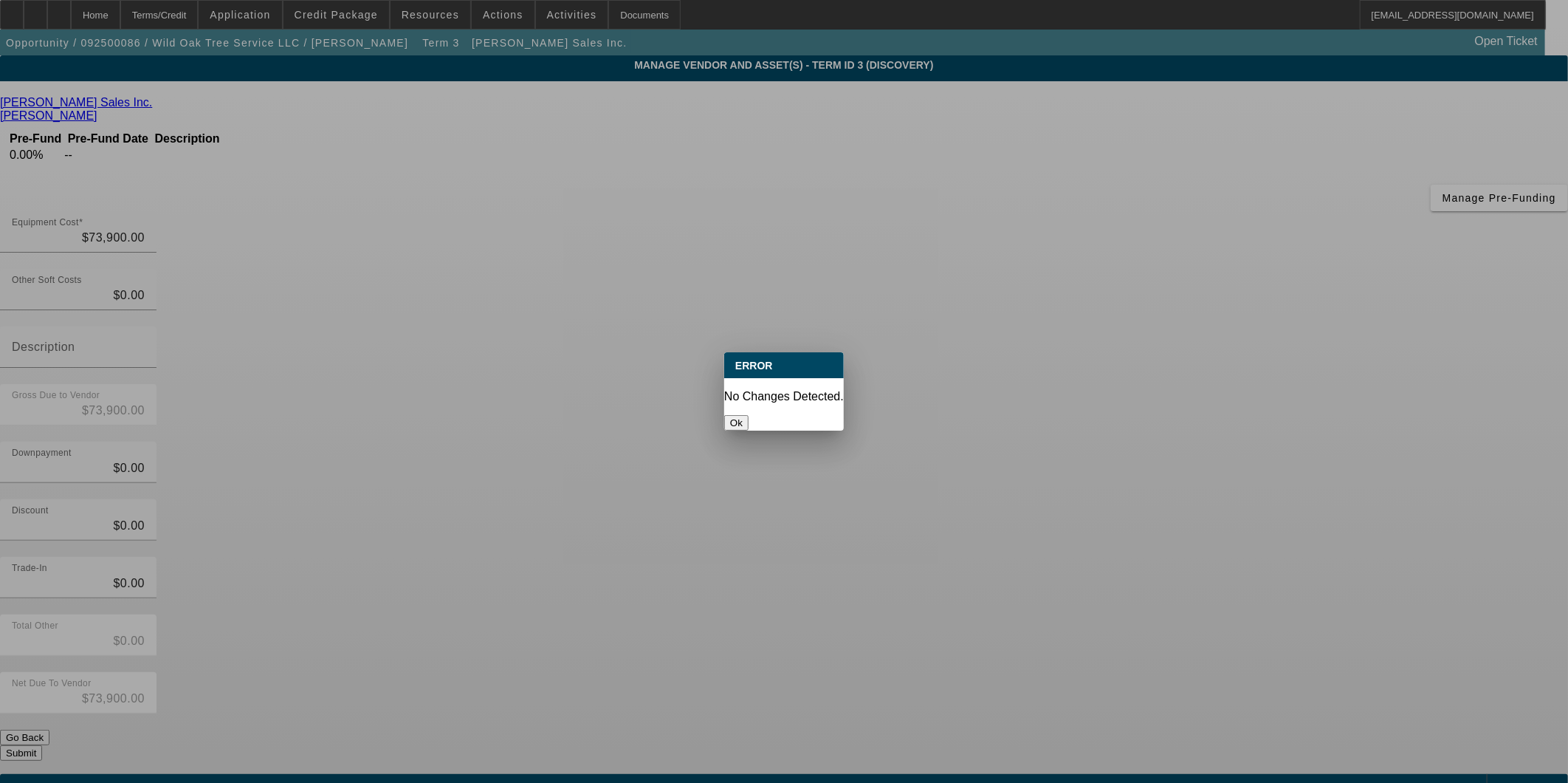
click at [748, 415] on button "Ok" at bounding box center [737, 423] width 25 height 16
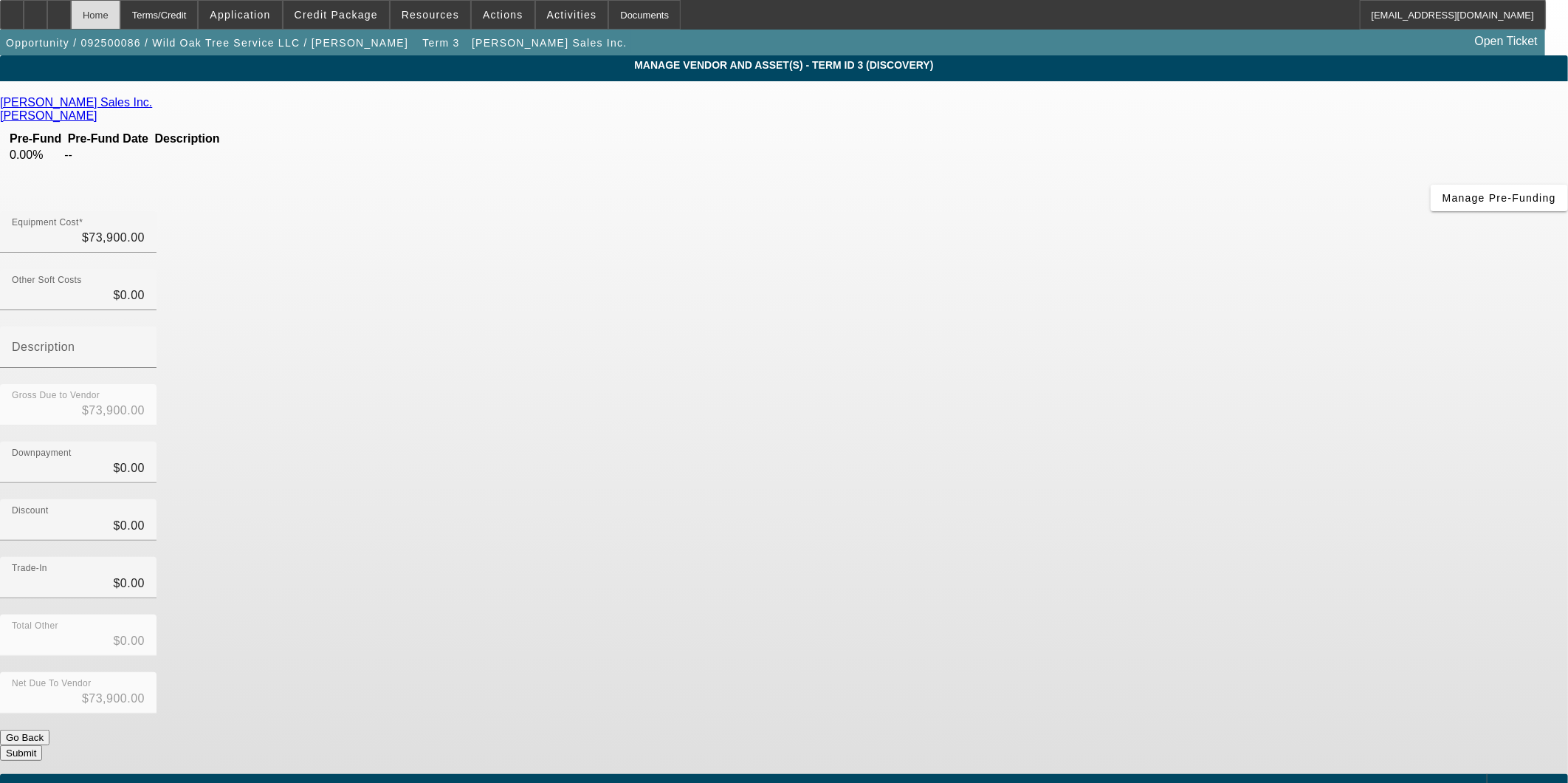
click at [120, 17] on div "Home" at bounding box center [96, 14] width 49 height 29
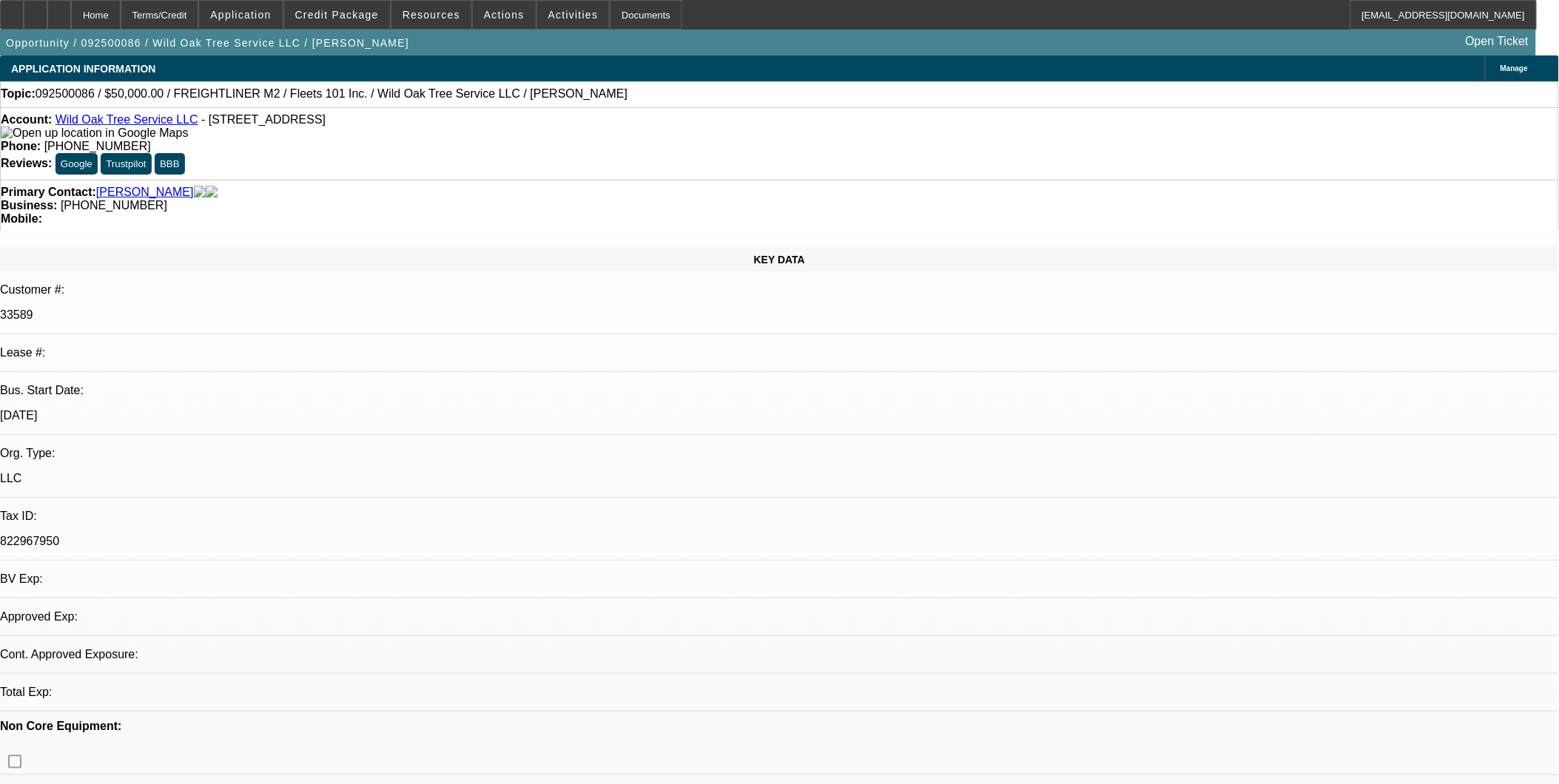
select select "0"
select select "2"
select select "0"
select select "6"
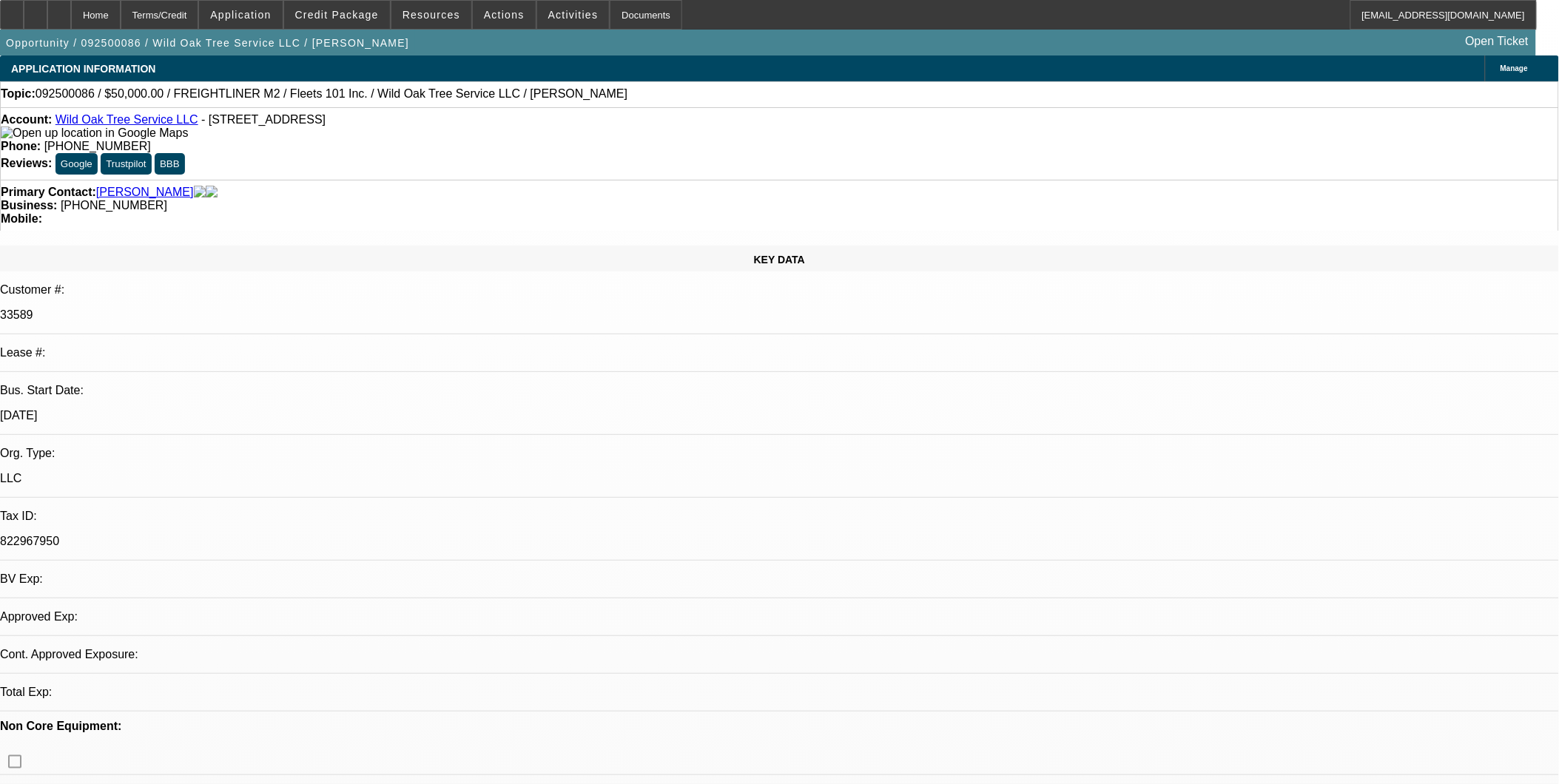
select select "0"
select select "2"
select select "0.1"
select select "4"
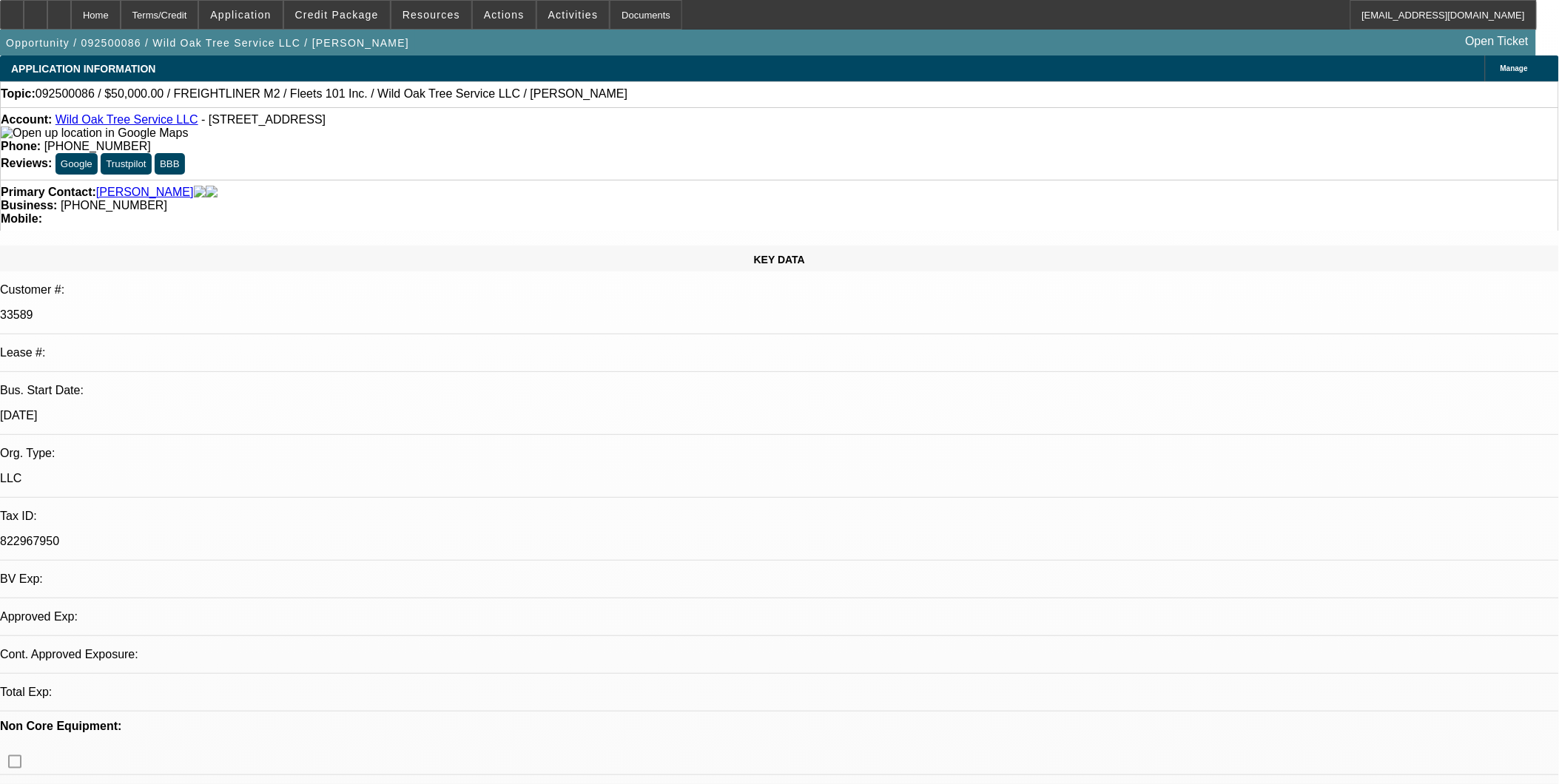
select select "0.1"
select select "2"
select select "0.1"
select select "4"
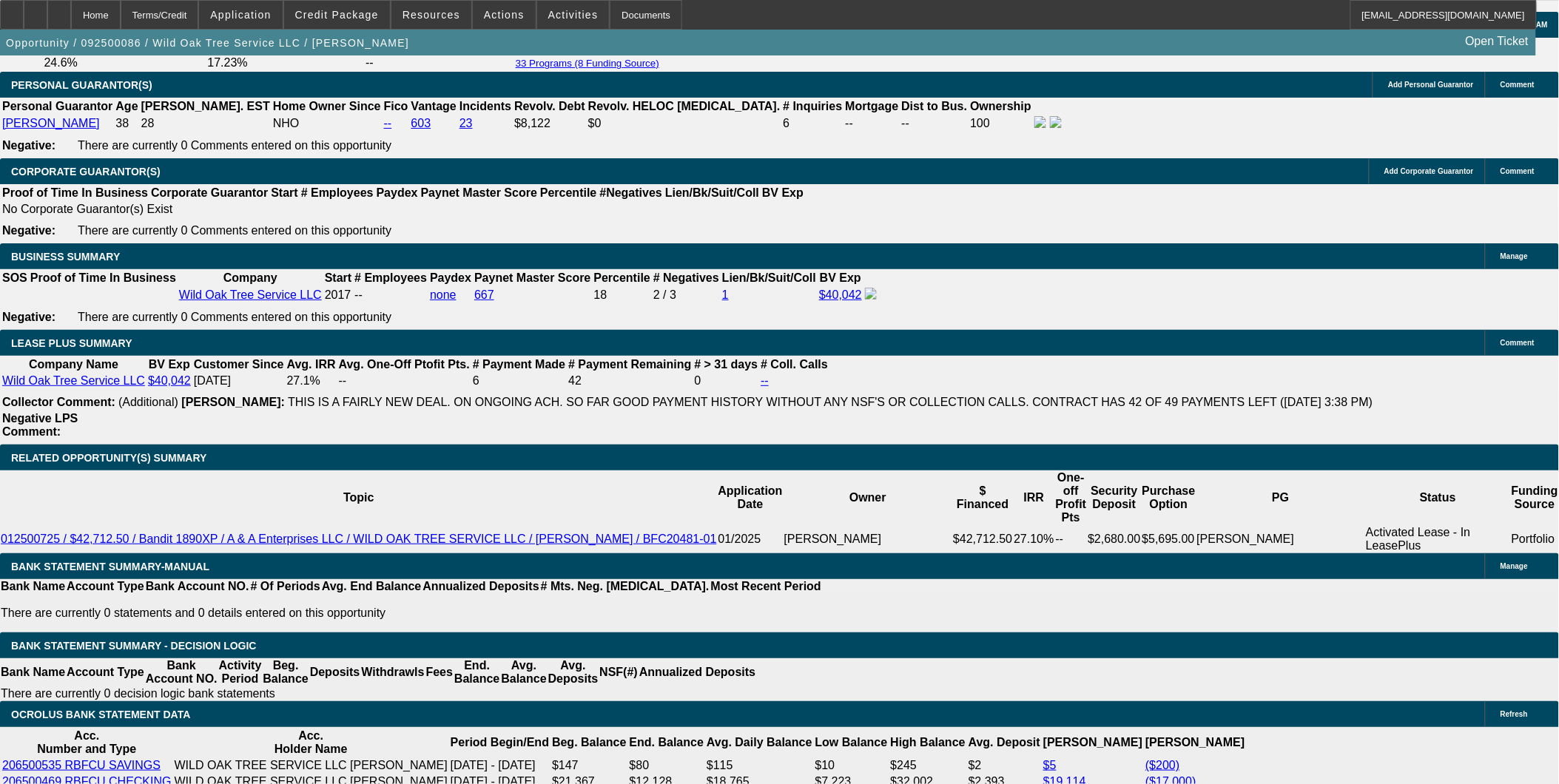
scroll to position [2218, 0]
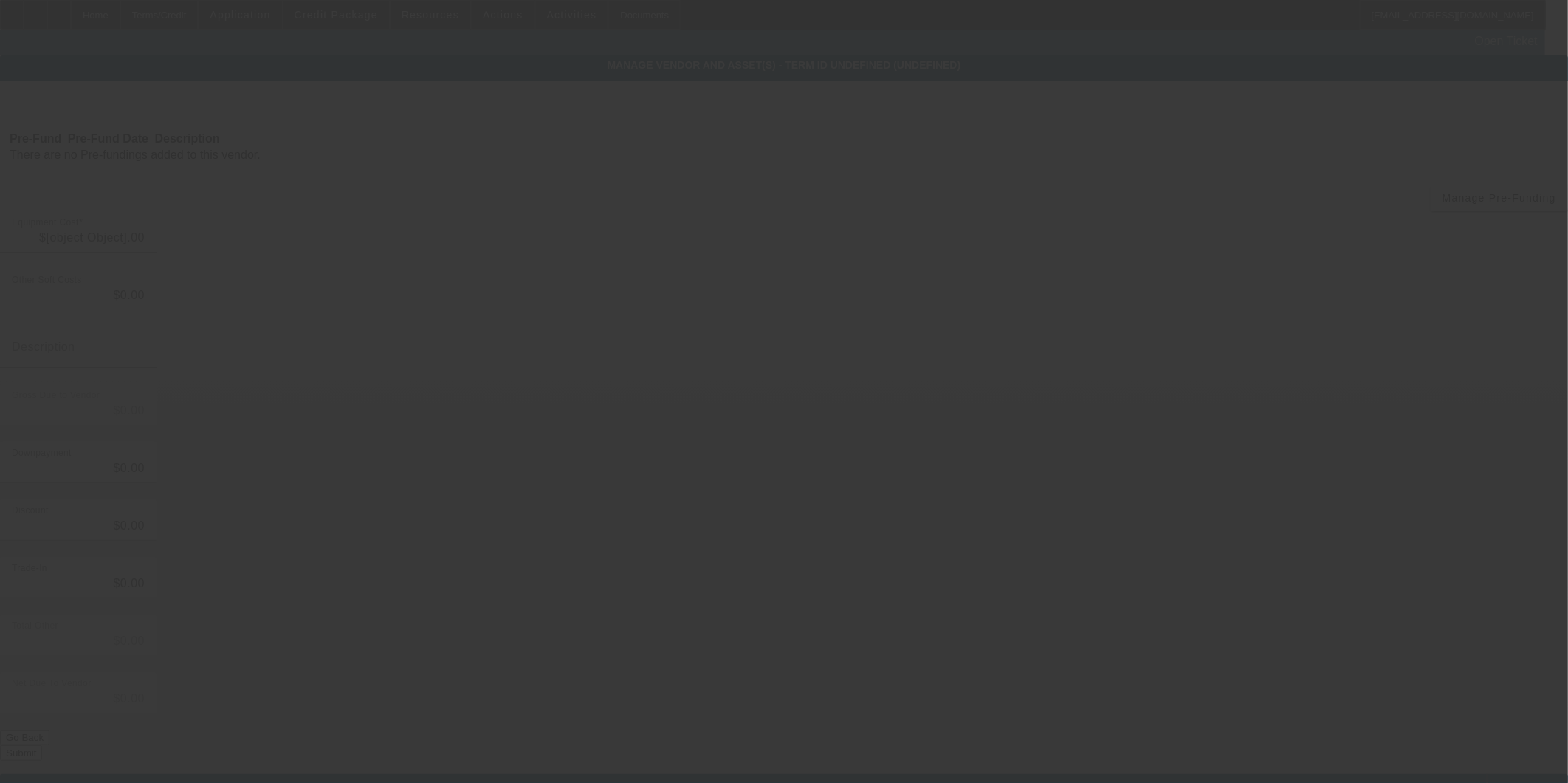
type input "$73,900.00"
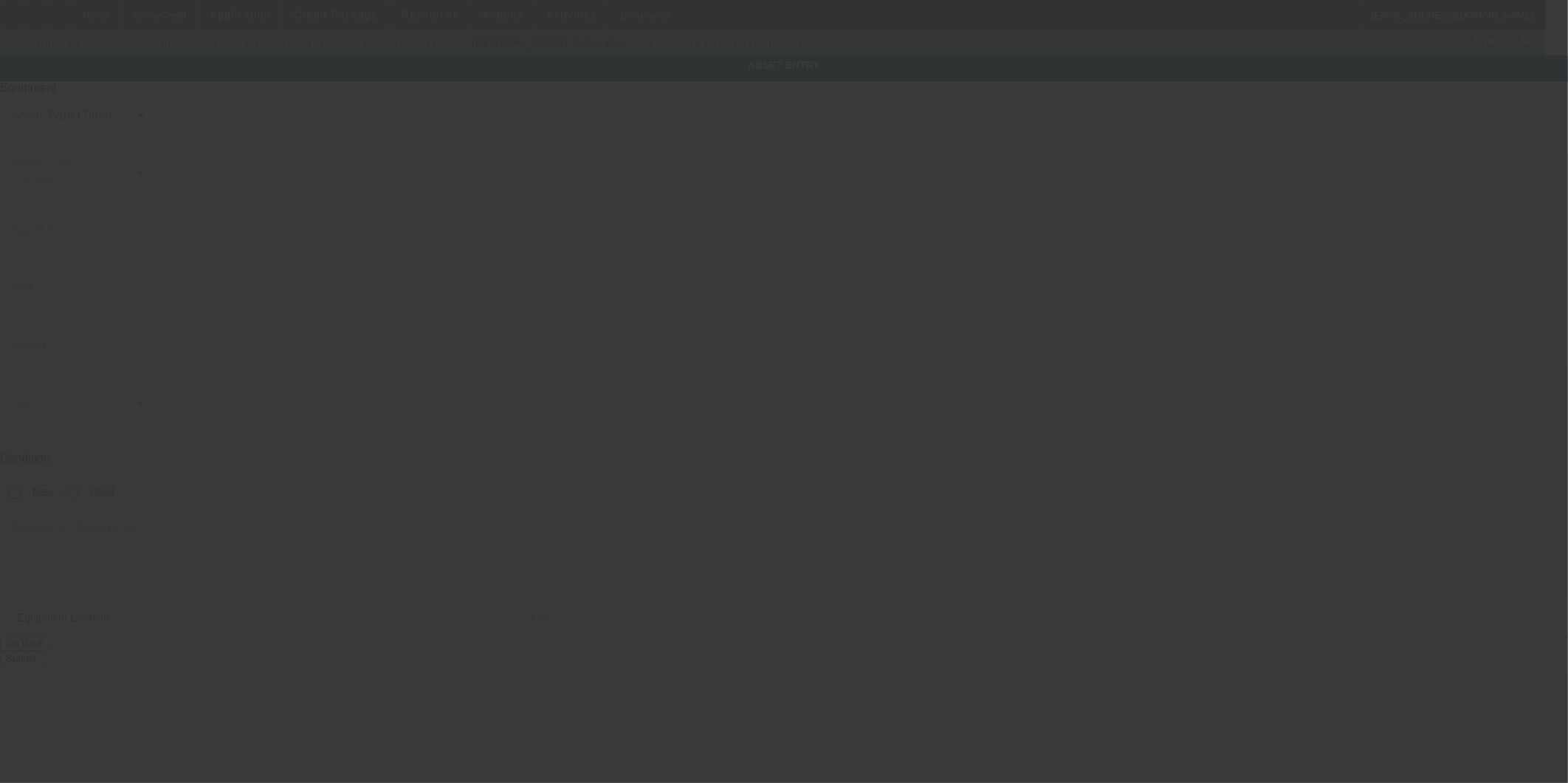
type input "1FVACWDT7HHJB2102"
type input "Freightliner"
type input "M2"
radio input "true"
type textarea "2017 FREIGHTLINER M2 106 MEDIUM DUTY REG CAB 16' CHIPPER 040CD-B2102"
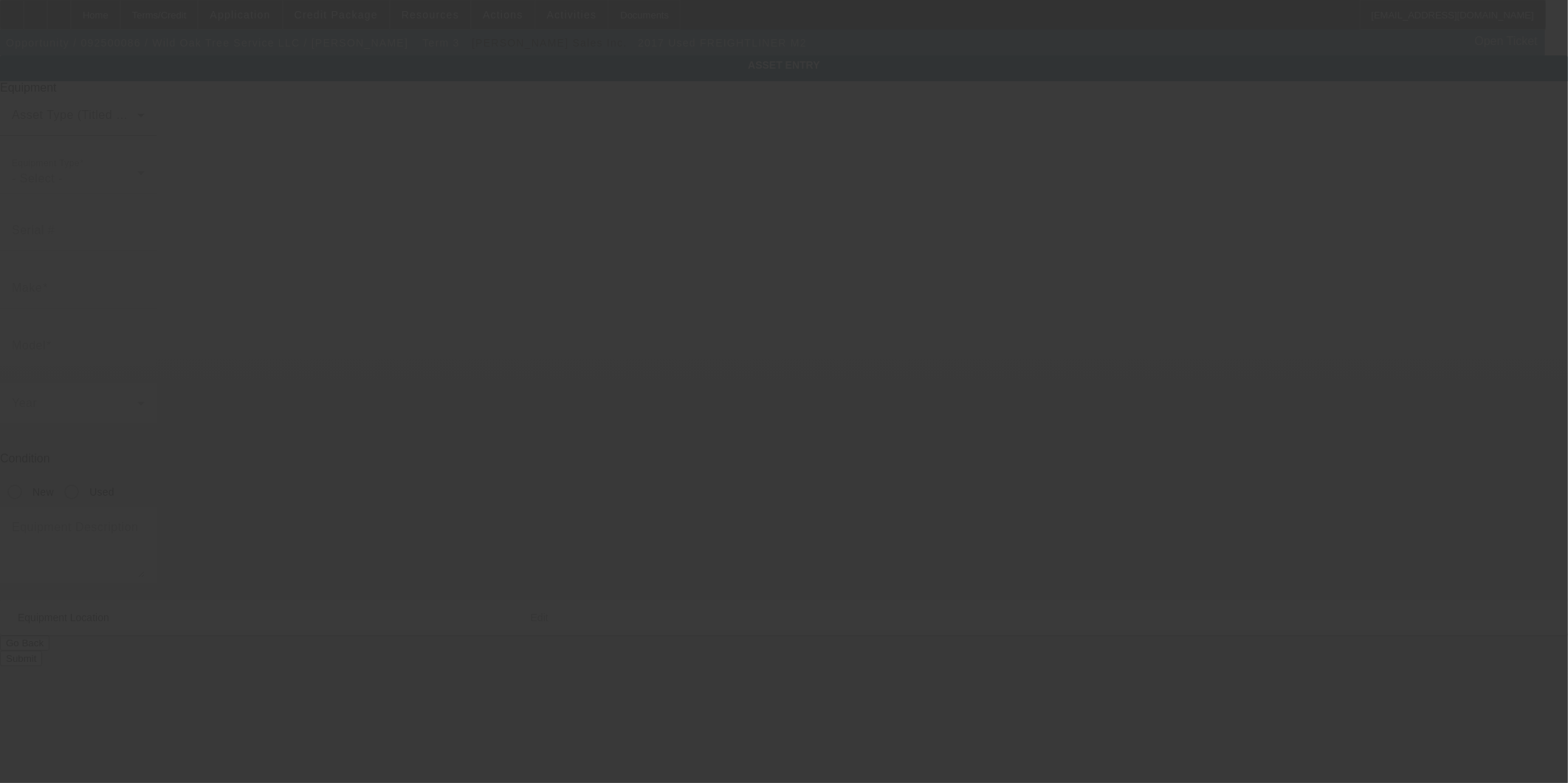
type input "207 Grey Stone"
type input "Poteet"
type input "78065"
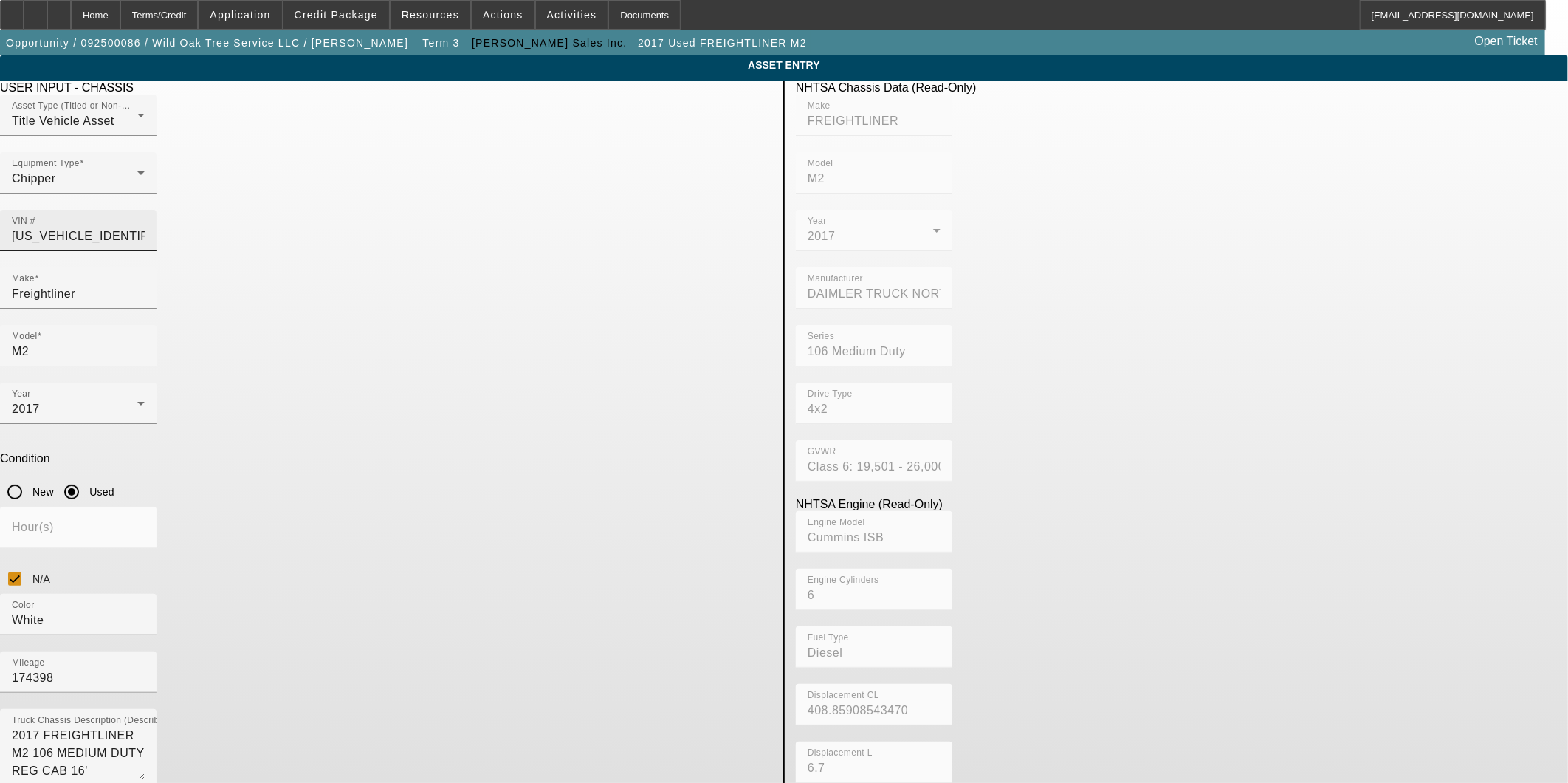
click at [145, 227] on input "1FVACWDT7HHJB2102" at bounding box center [79, 236] width 133 height 18
click at [145, 227] on input "VIN #" at bounding box center [79, 236] width 133 height 18
type input "1"
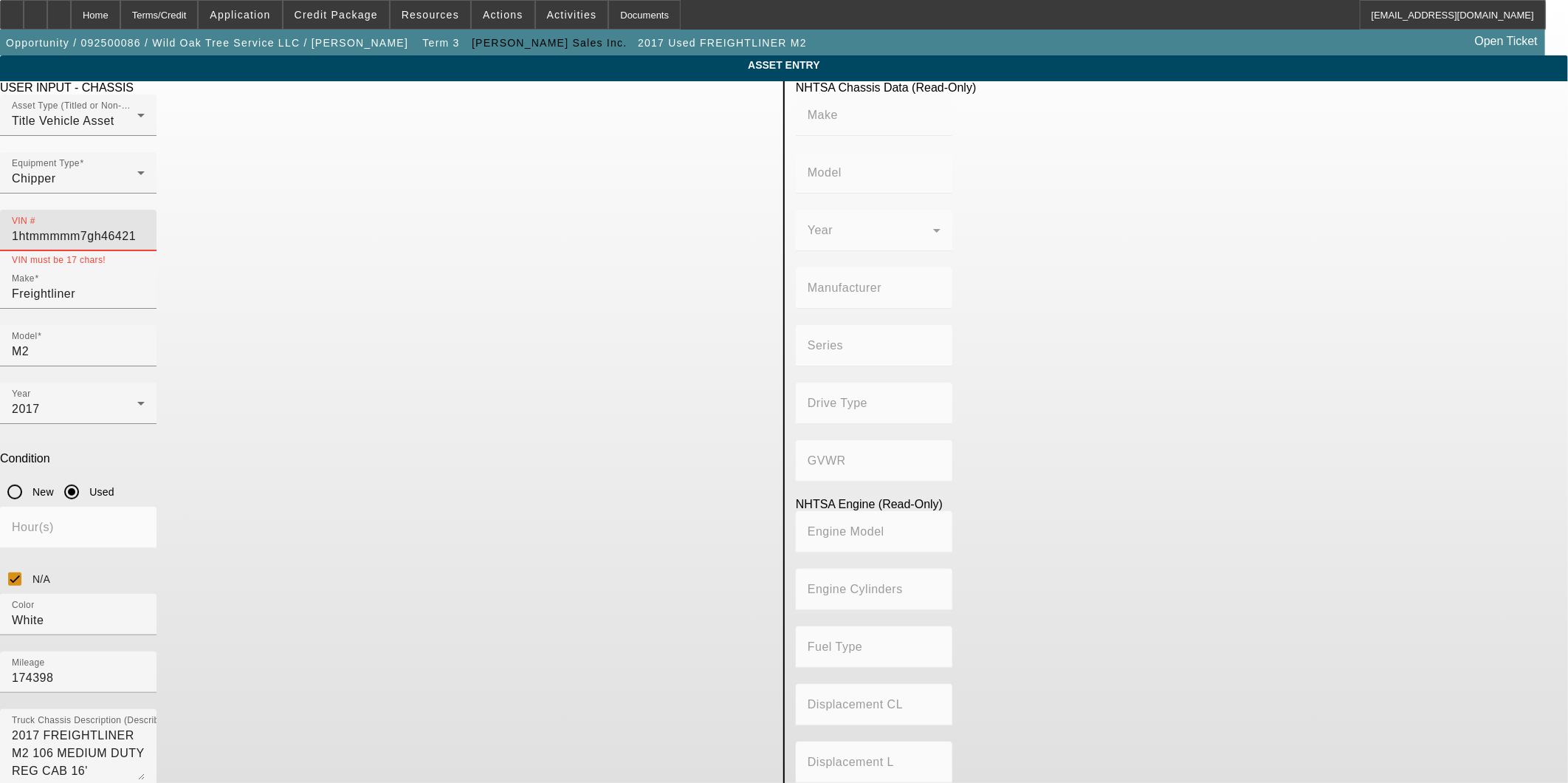
type input "1htmmmmm7gh464217"
type input "INTERNATIONAL"
type input "MA025"
type input "INTERNATIONAL MOTORS, LLC"
type input "DuraStar 4300"
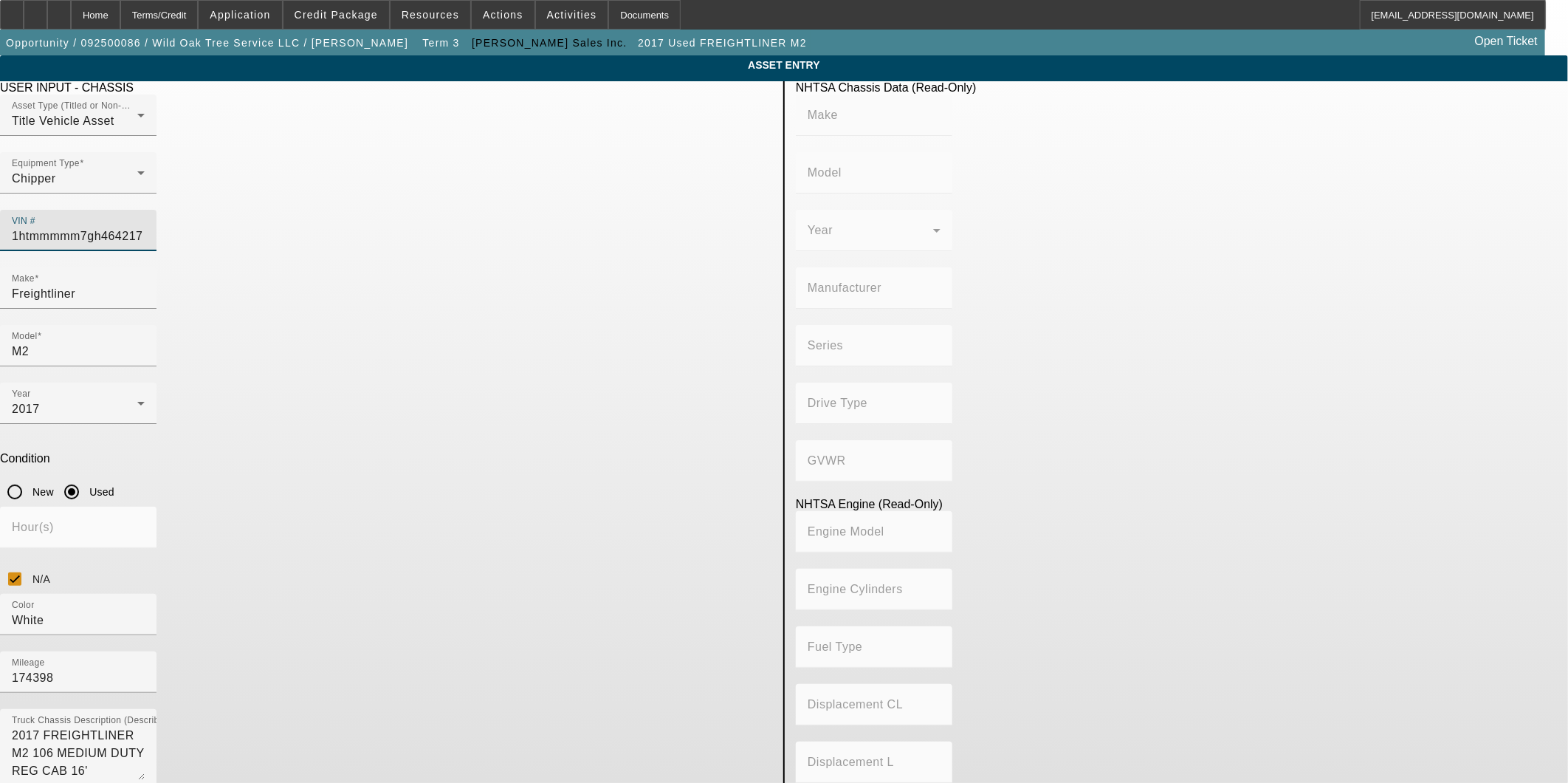
type input "4x2"
type input "Class 6: 19,501 - 26,000 lb (8,845 - 11,794 kg)"
type input "ISB"
type input "6"
type input "Diesel"
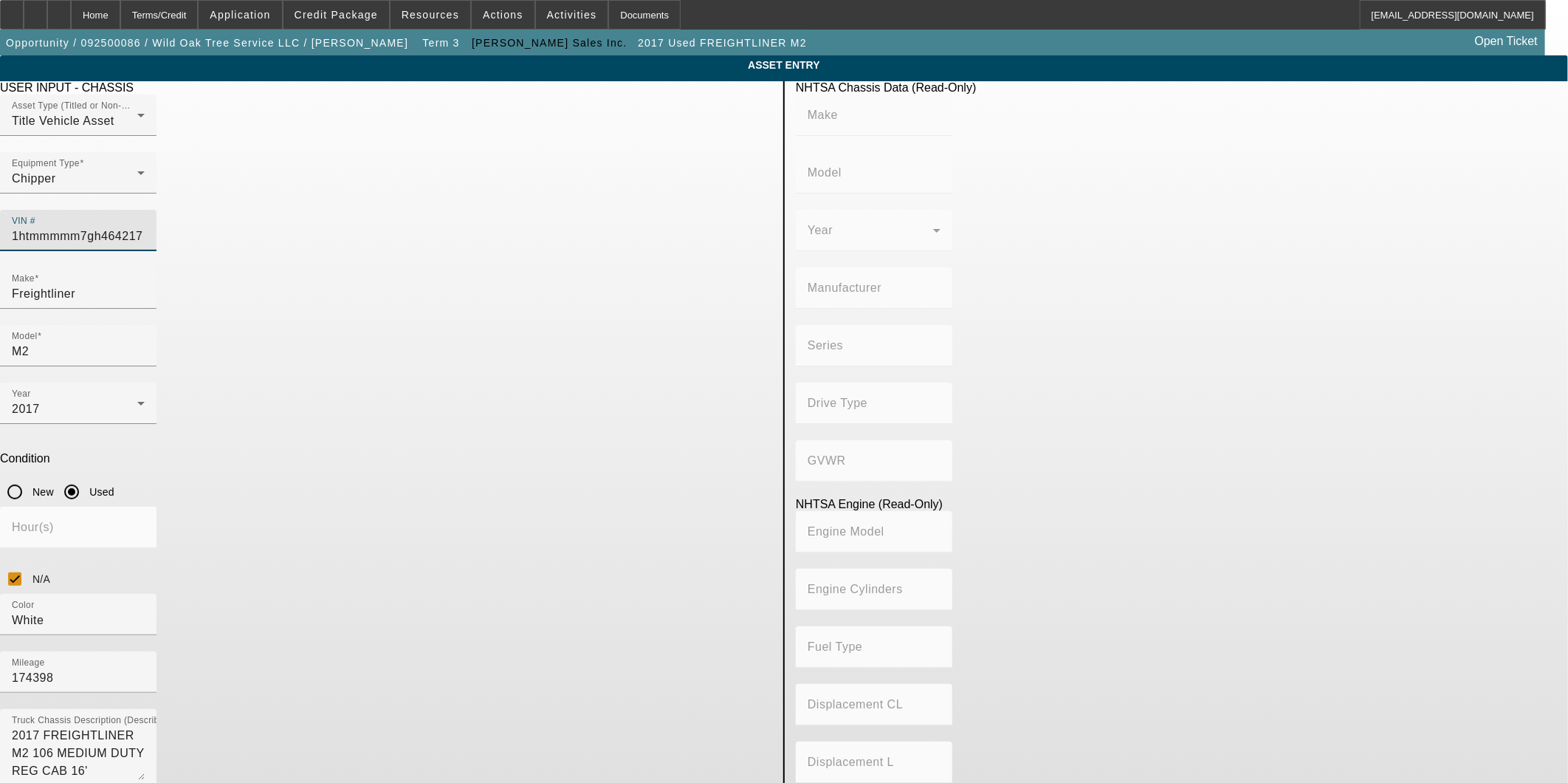
type input "360.04009015892"
type input "5.9"
type input "1HTMMMMM7GH464217"
click at [145, 285] on input "Freightliner" at bounding box center [79, 294] width 133 height 18
type input "INTERNATIONAL"
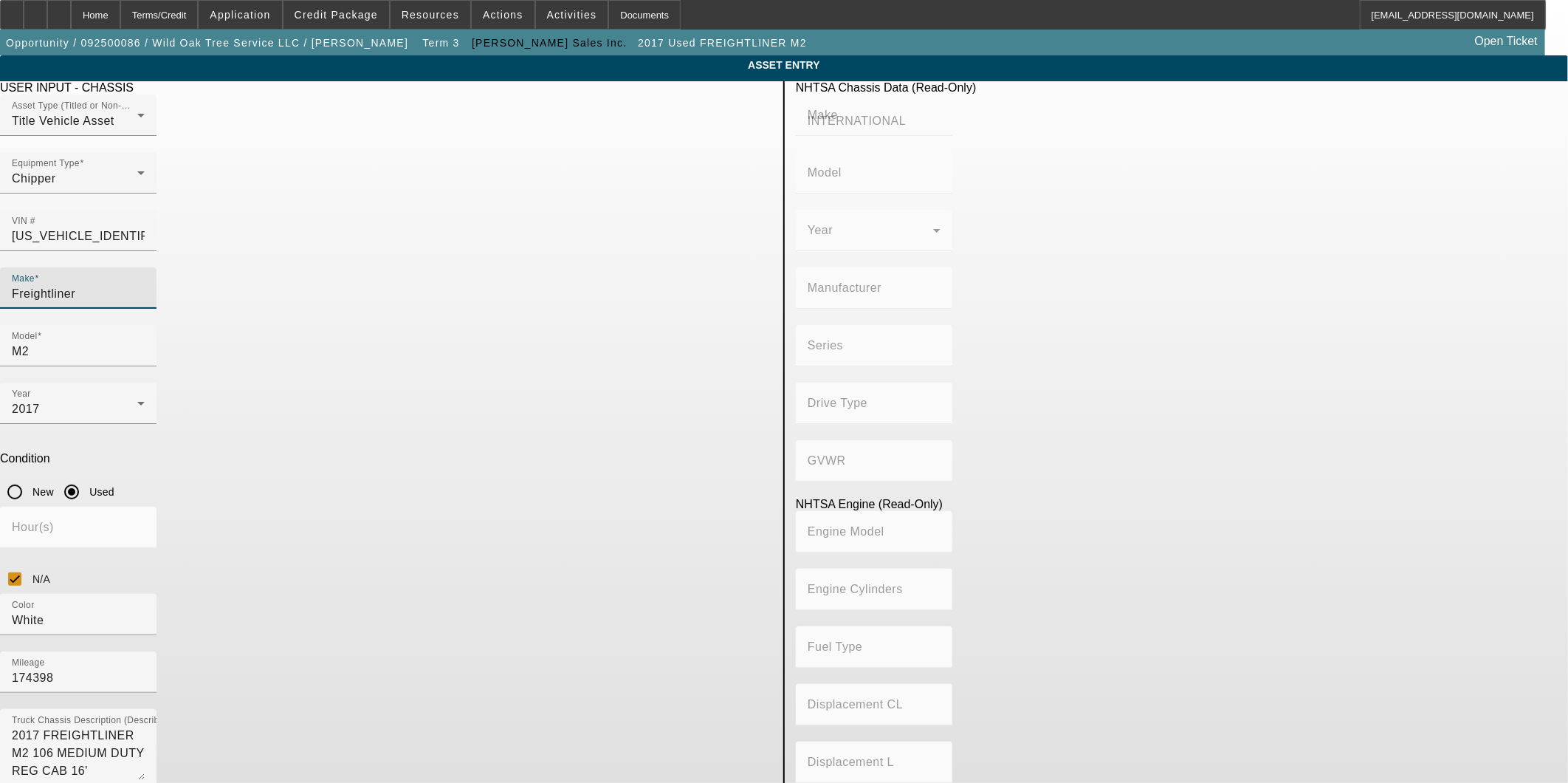
type input "MA025"
type input "INTERNATIONAL MOTORS, LLC"
type input "DuraStar 4300"
type input "4x2"
type input "Class 6: 19,501 - 26,000 lb (8,845 - 11,794 kg)"
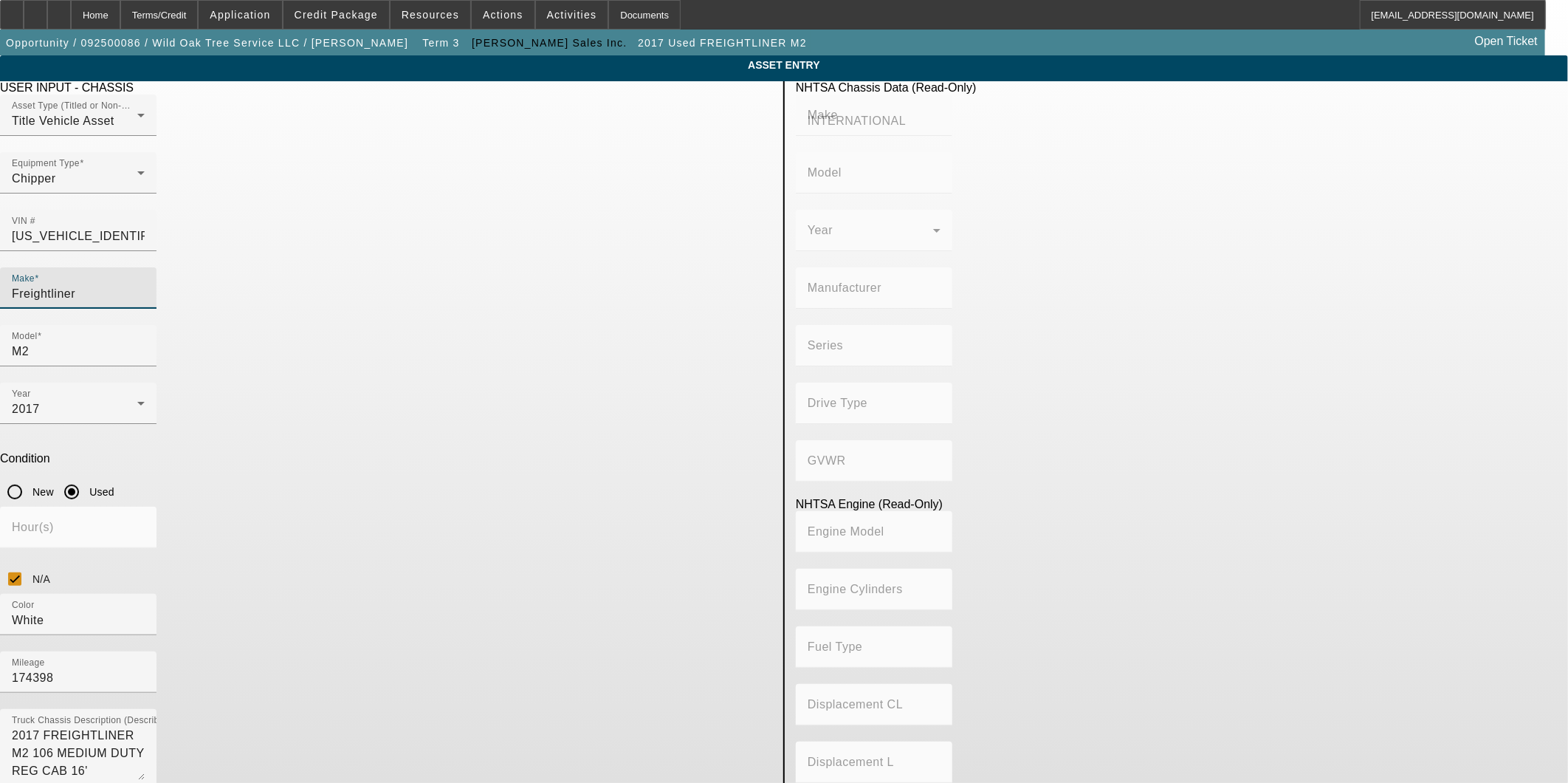
type input "ISB"
type input "6"
type input "Diesel"
type input "360.04009015892"
type input "5.9"
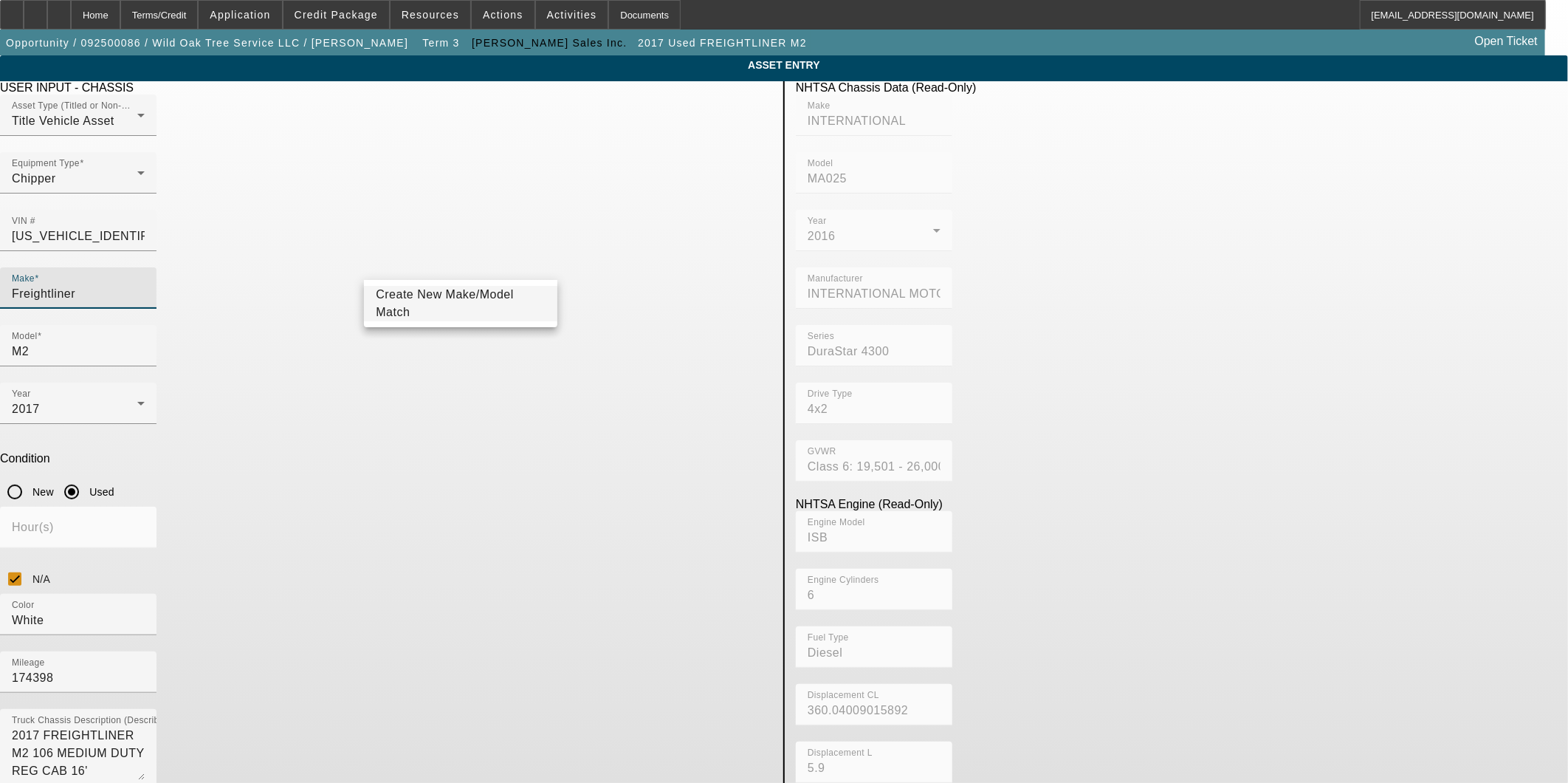
drag, startPoint x: 315, startPoint y: 279, endPoint x: 249, endPoint y: 276, distance: 66.1
click at [249, 276] on app-asset-collateral-manage "ASSET ENTRY Delete asset USER INPUT - CHASSIS Asset Type (Titled or Non-Titled)…" at bounding box center [784, 469] width 1568 height 827
type input "international"
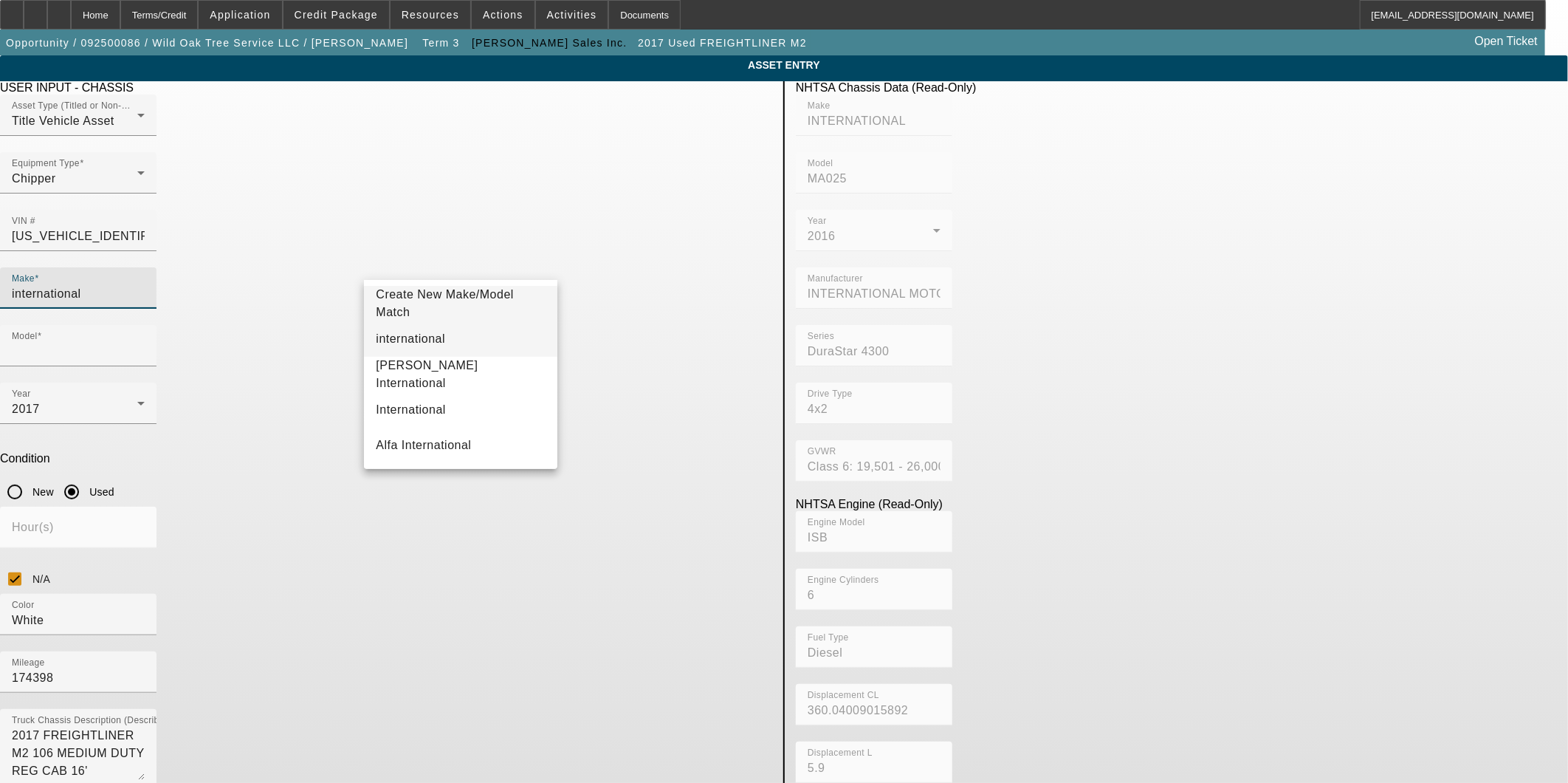
click at [428, 337] on span "international" at bounding box center [411, 339] width 70 height 18
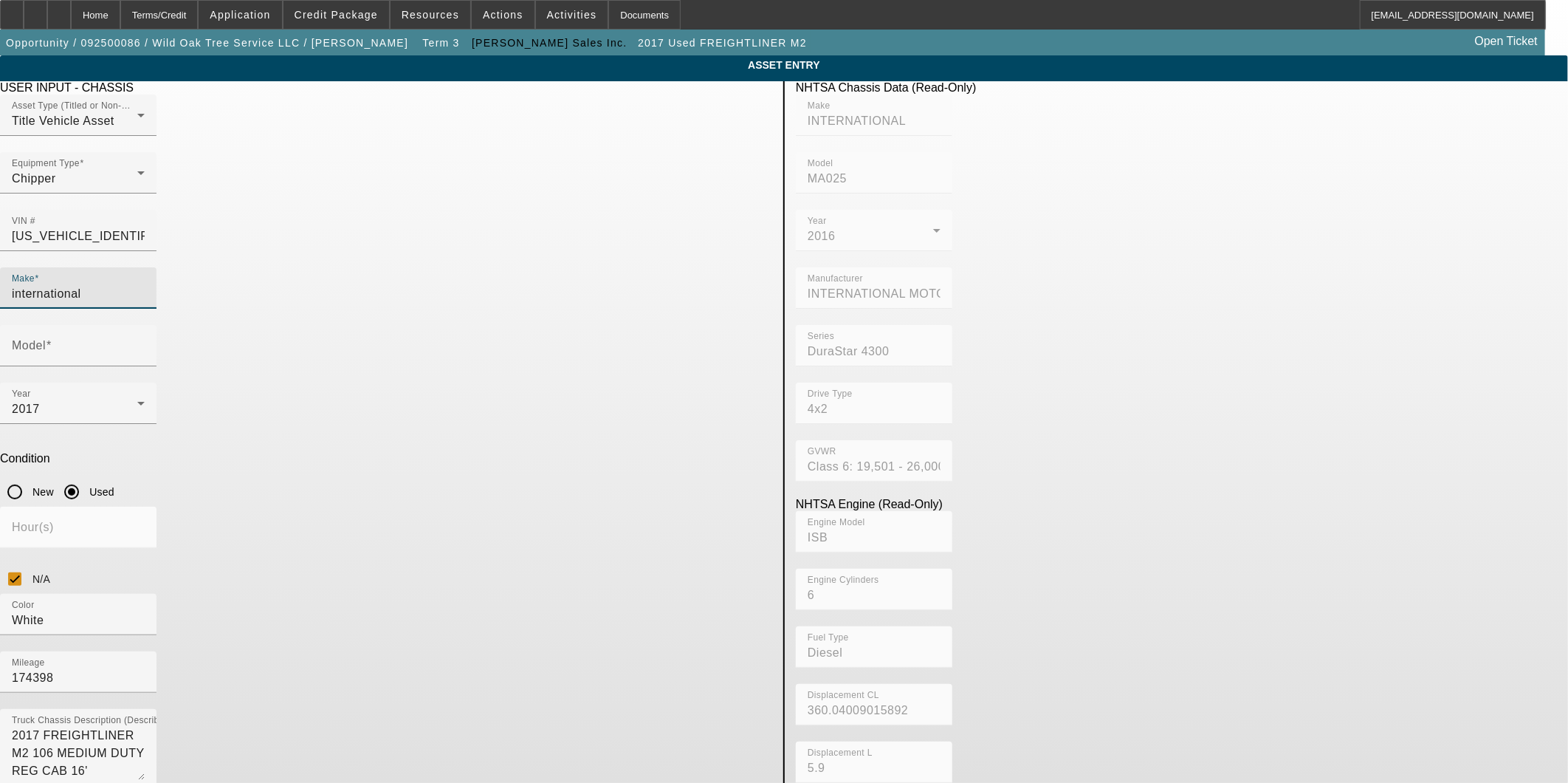
drag, startPoint x: 476, startPoint y: 268, endPoint x: 100, endPoint y: 262, distance: 376.0
click at [100, 262] on app-asset-collateral-manage "ASSET ENTRY Delete asset USER INPUT - CHASSIS Asset Type (Titled or Non-Titled)…" at bounding box center [784, 469] width 1568 height 827
type input "International"
click at [145, 325] on div "Model" at bounding box center [79, 345] width 133 height 41
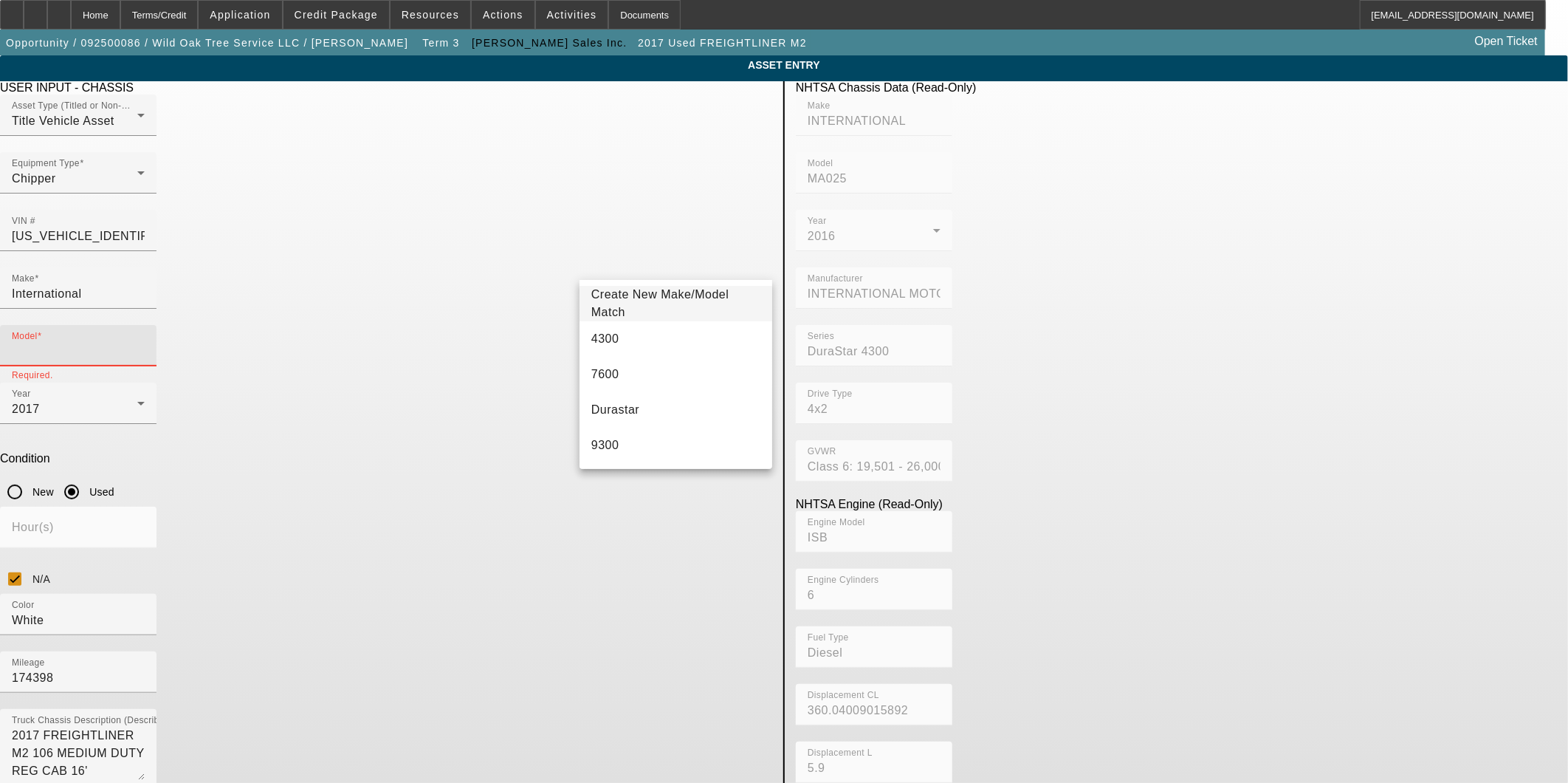
click at [145, 343] on input "Model" at bounding box center [79, 351] width 133 height 18
type input "4300"
click at [1427, 394] on app-asset-collateral-manage "ASSET ENTRY Delete asset USER INPUT - CHASSIS Asset Type (Titled or Non-Titled)…" at bounding box center [784, 469] width 1568 height 827
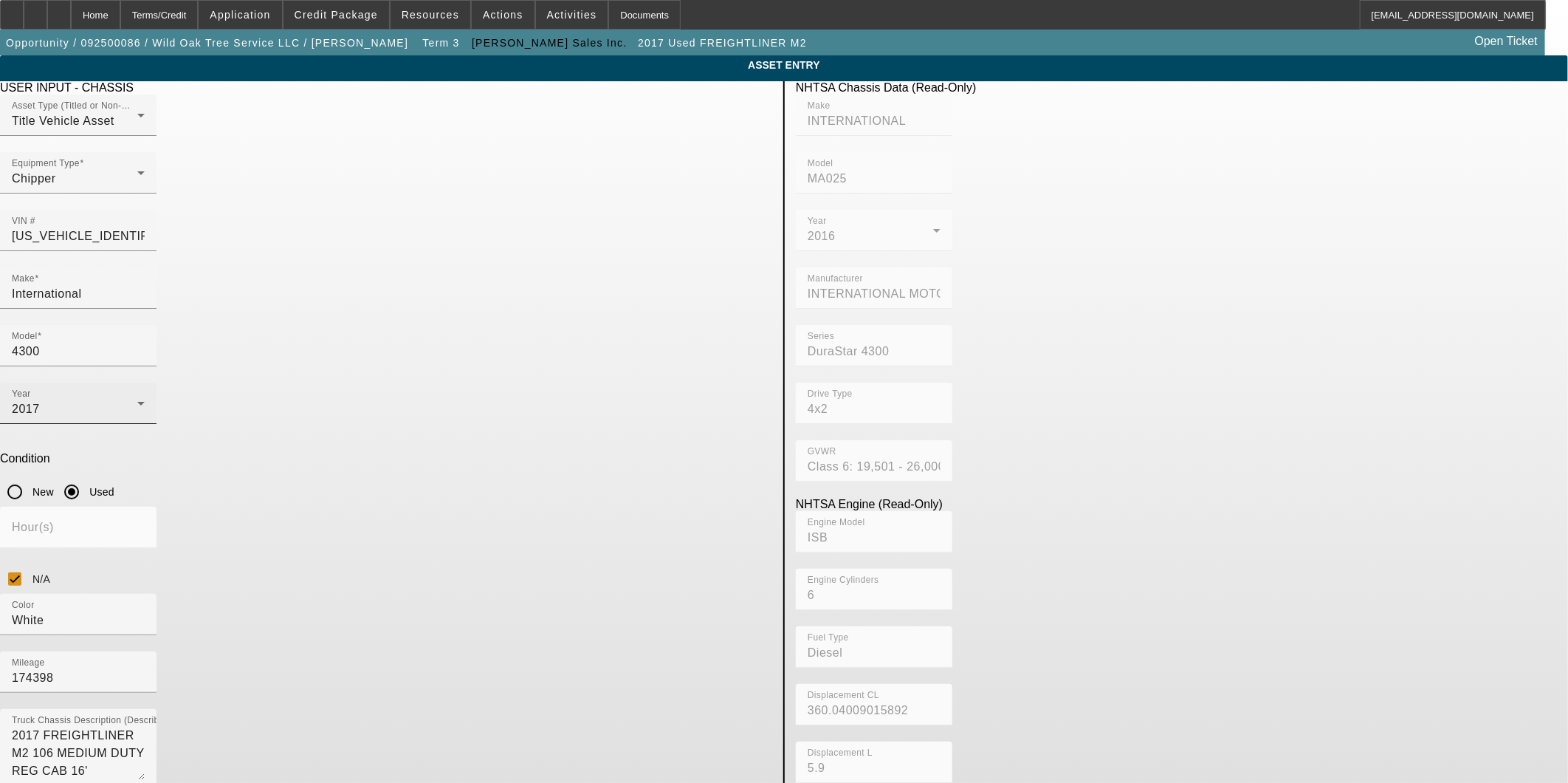
click at [138, 400] on div "2017" at bounding box center [75, 409] width 126 height 18
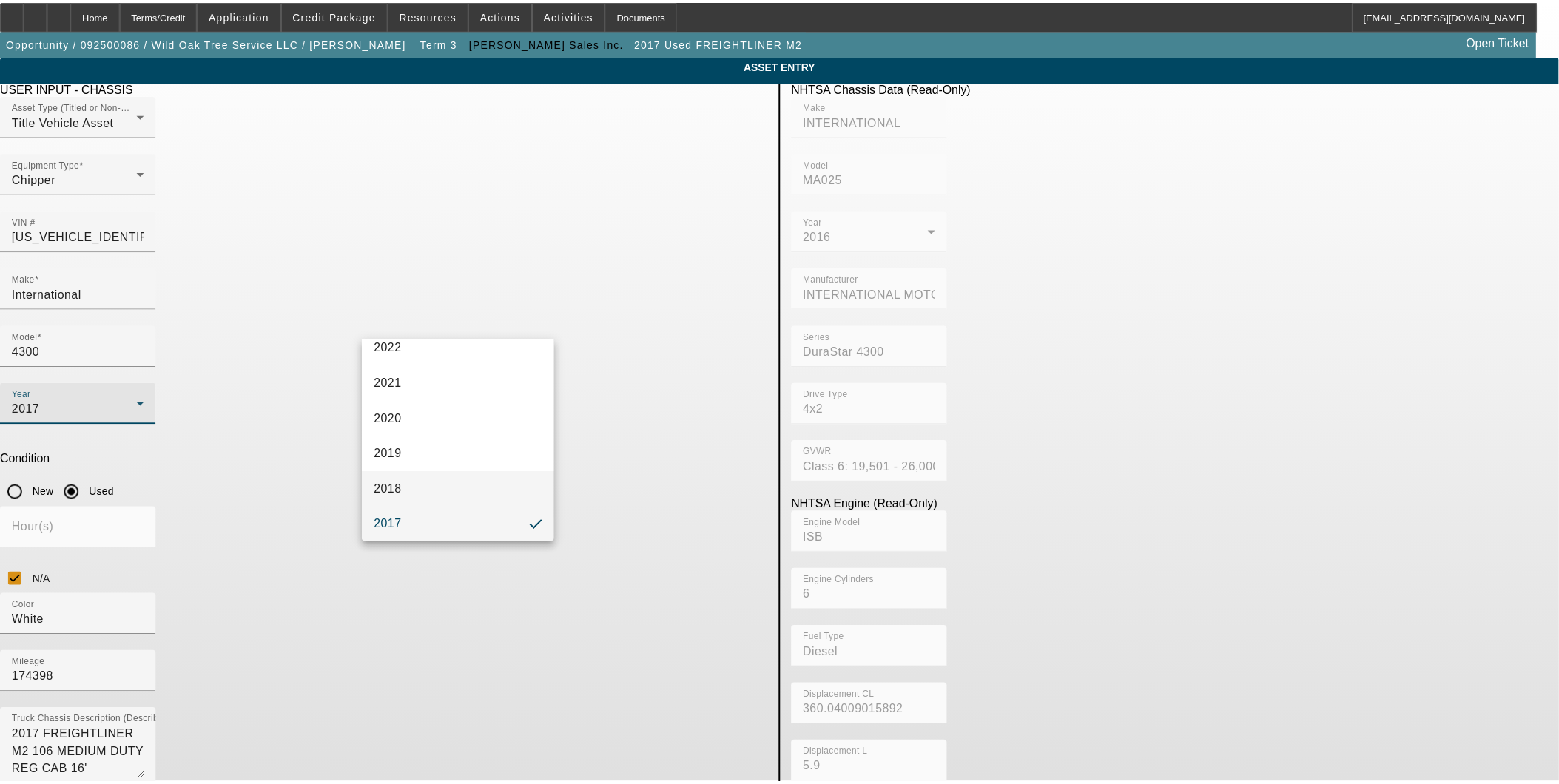
scroll to position [311, 0]
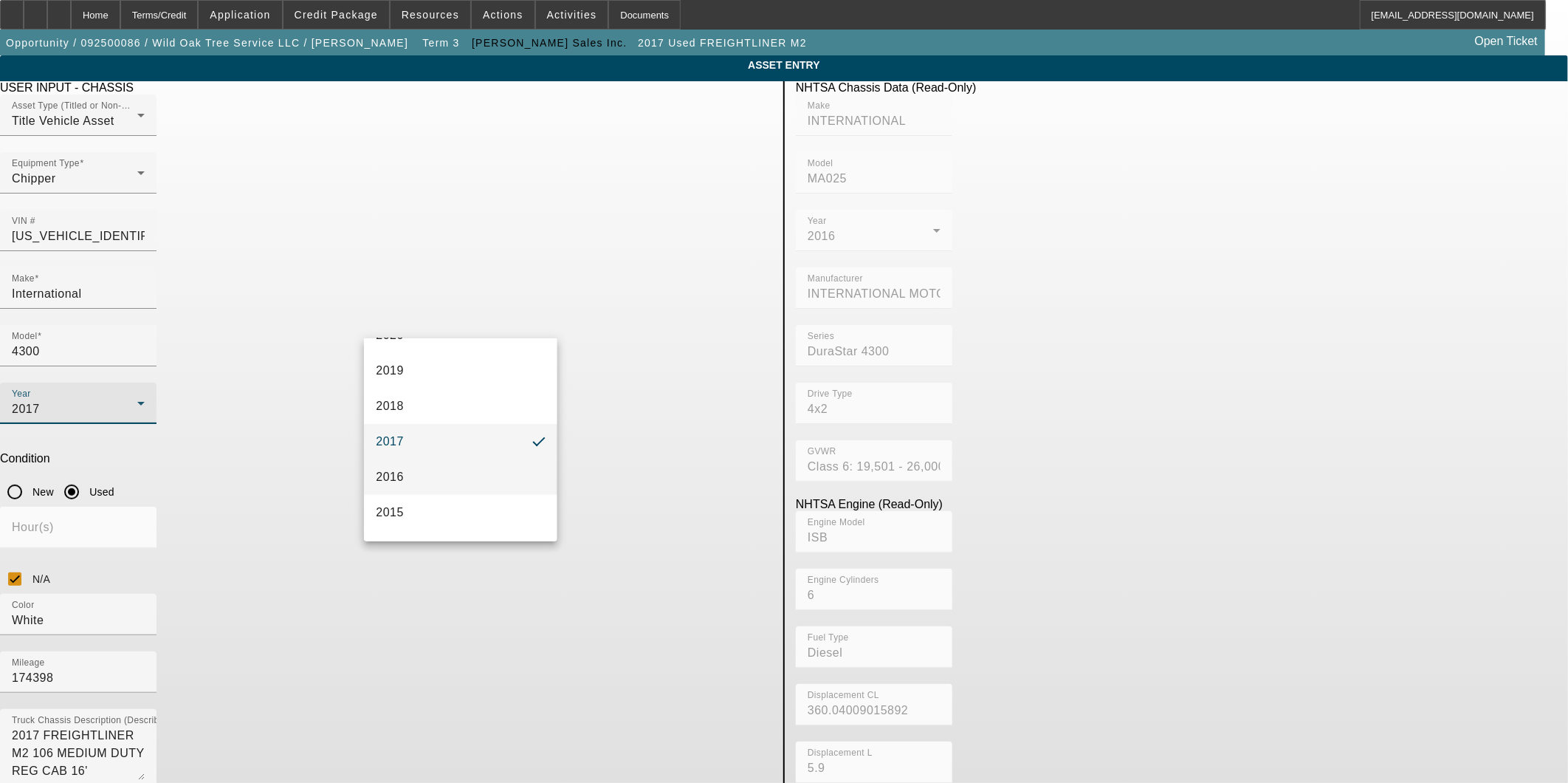
click at [426, 480] on mat-option "2016" at bounding box center [461, 476] width 193 height 35
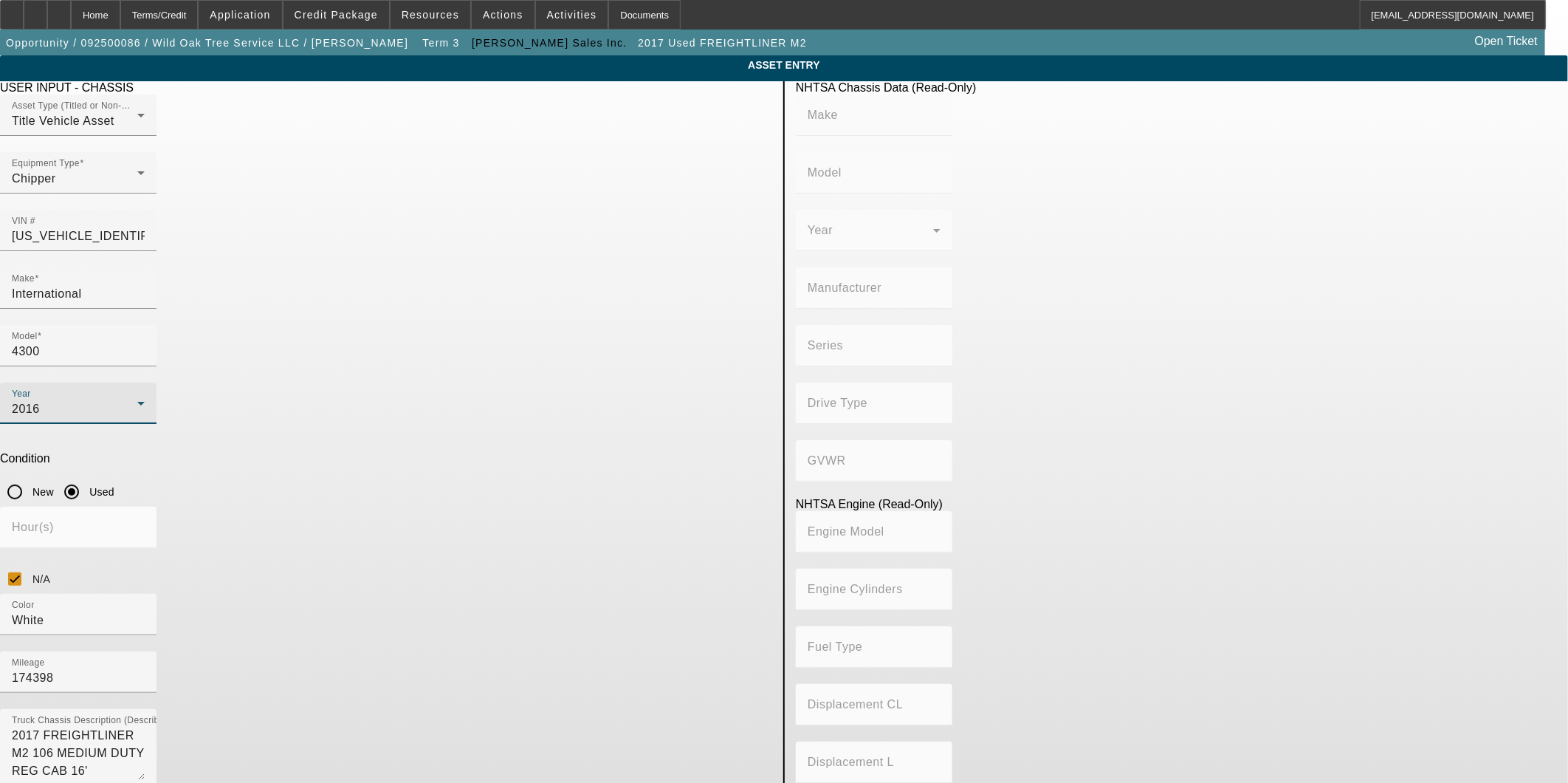
type input "INTERNATIONAL"
type input "MA025"
type input "INTERNATIONAL MOTORS, LLC"
type input "DuraStar 4300"
type input "4x2"
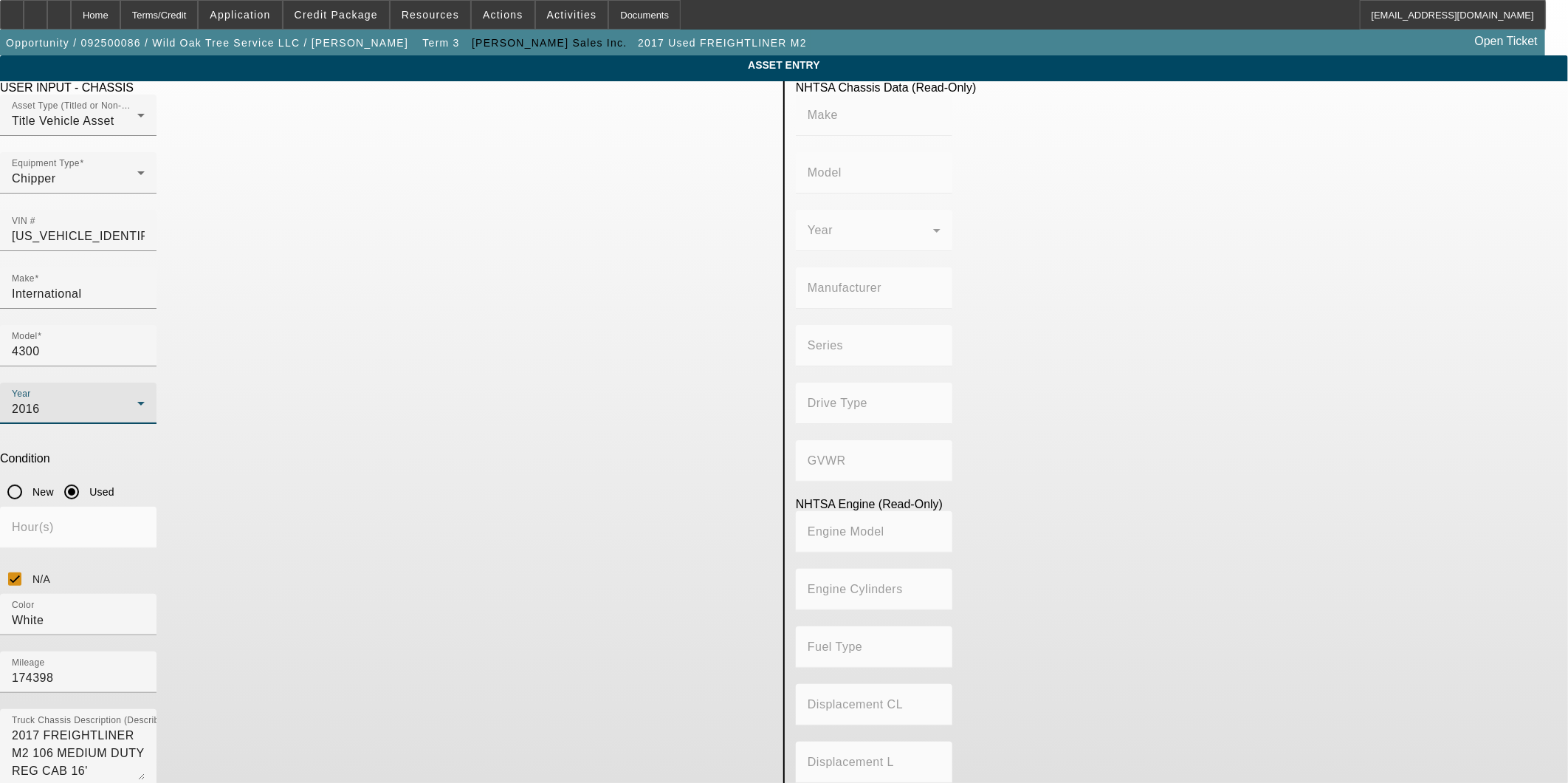
type input "Class 6: 19,501 - 26,000 lb (8,845 - 11,794 kg)"
type input "ISB"
type input "6"
type input "Diesel"
type input "360.04009015892"
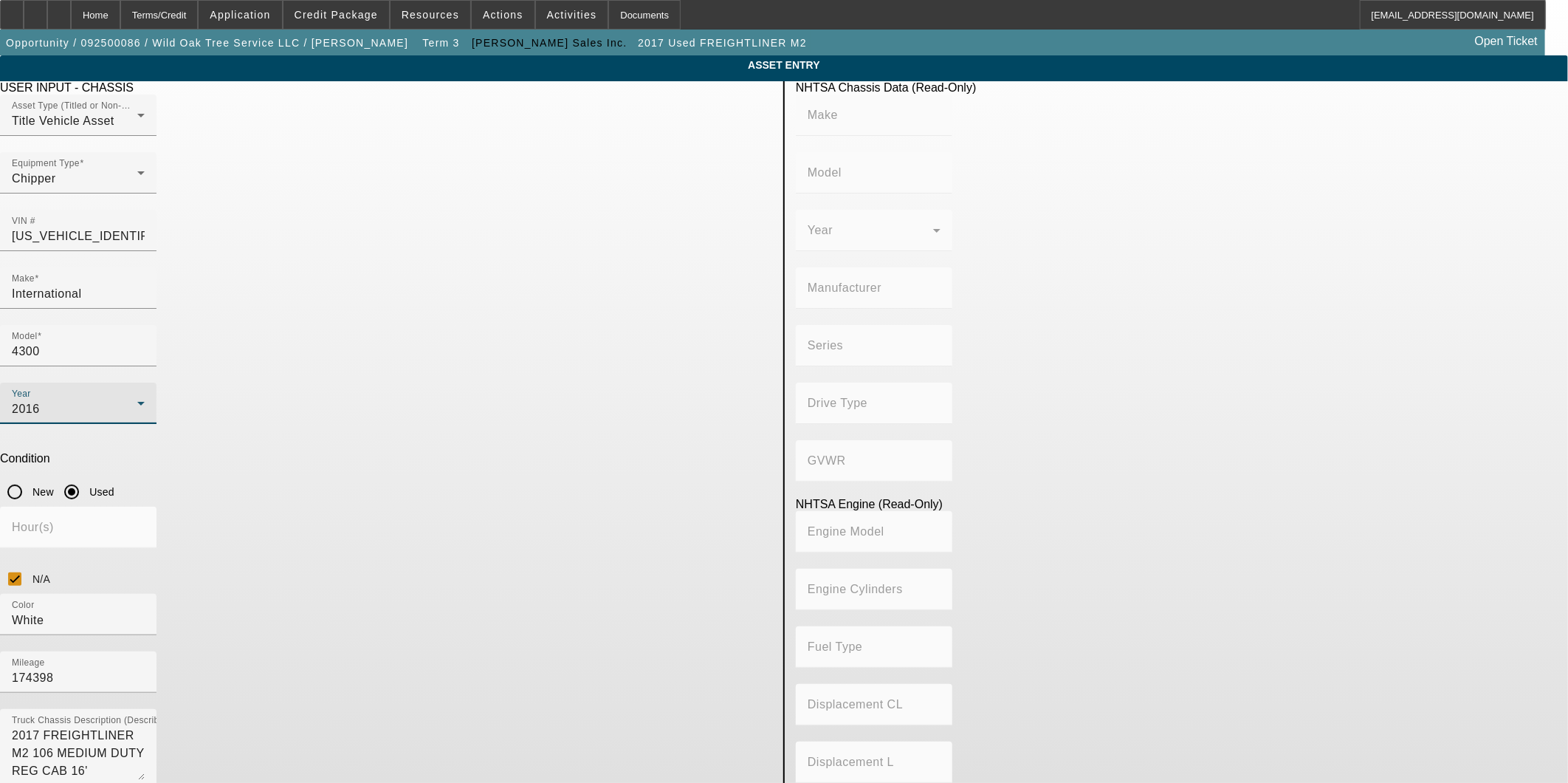
type input "5.9"
click at [1503, 403] on app-asset-collateral-manage "ASSET ENTRY Delete asset USER INPUT - CHASSIS Asset Type (Titled or Non-Titled)…" at bounding box center [784, 469] width 1568 height 827
click at [145, 727] on textarea "2017 FREIGHTLINER M2 106 MEDIUM DUTY REG CAB 16' CHIPPER 040CD-B2102" at bounding box center [79, 753] width 133 height 53
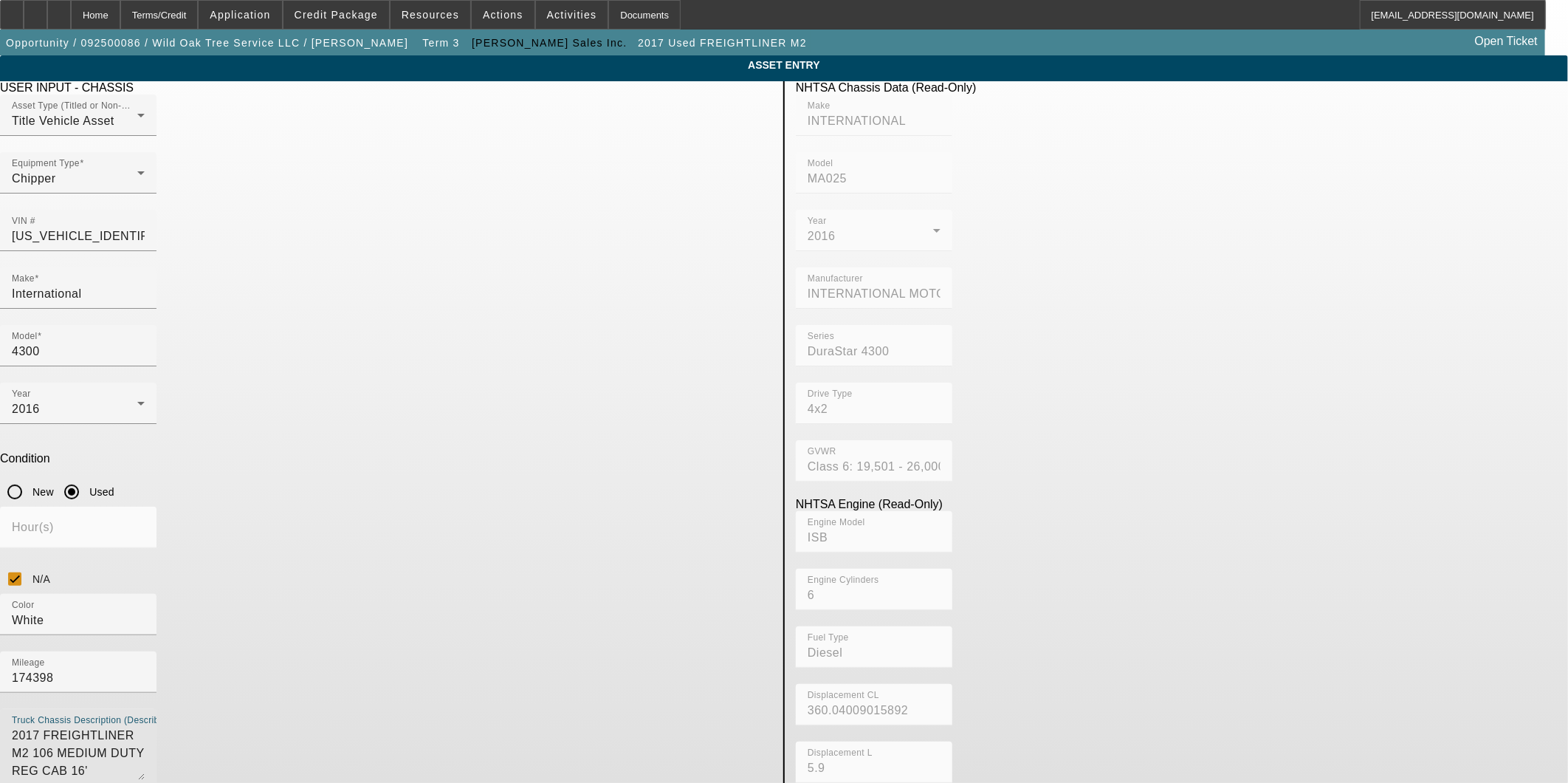
click at [145, 727] on textarea "2017 FREIGHTLINER M2 106 MEDIUM DUTY REG CAB 16' CHIPPER 040CD-B2102" at bounding box center [79, 753] width 133 height 53
type textarea "2"
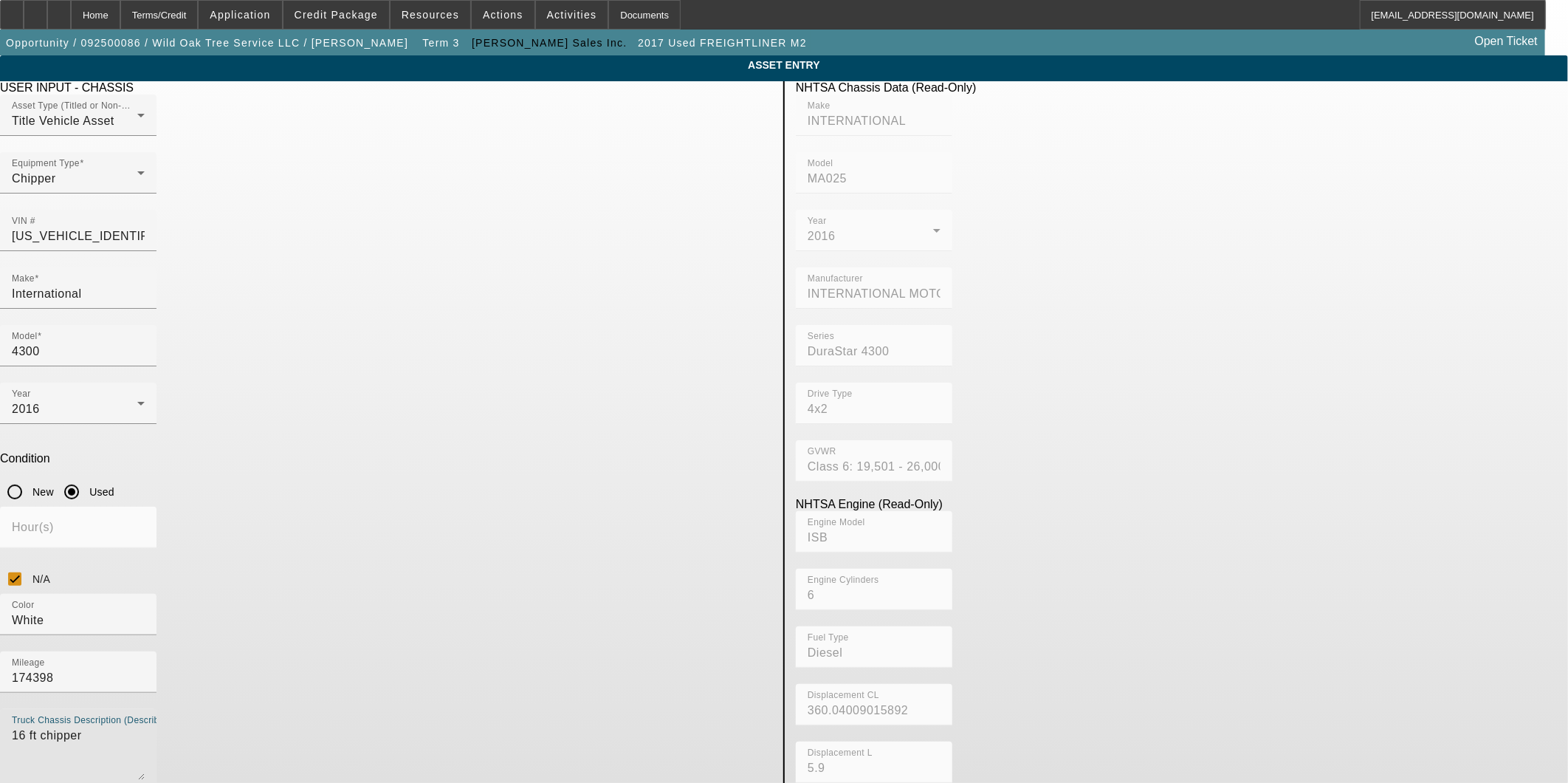
type textarea "16 ft chipper"
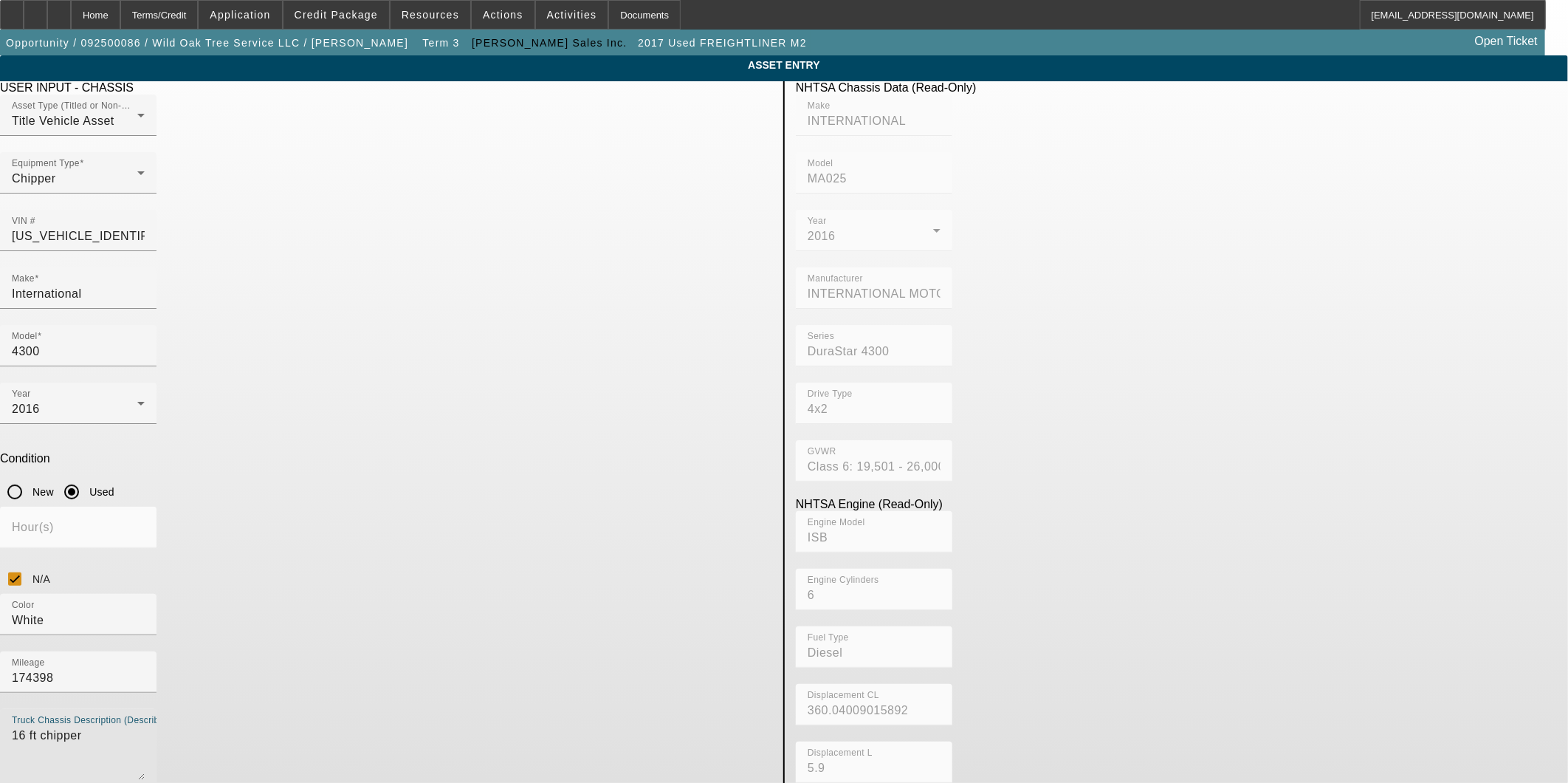
drag, startPoint x: 383, startPoint y: 496, endPoint x: 87, endPoint y: 452, distance: 299.3
click at [87, 452] on app-asset-collateral-manage "ASSET ENTRY Delete asset USER INPUT - CHASSIS Asset Type (Titled or Non-Titled)…" at bounding box center [784, 469] width 1568 height 827
type textarea "Chipper"
drag, startPoint x: 482, startPoint y: 433, endPoint x: 406, endPoint y: 423, distance: 76.7
click at [406, 594] on div "Color White Mileage 174398" at bounding box center [386, 651] width 772 height 115
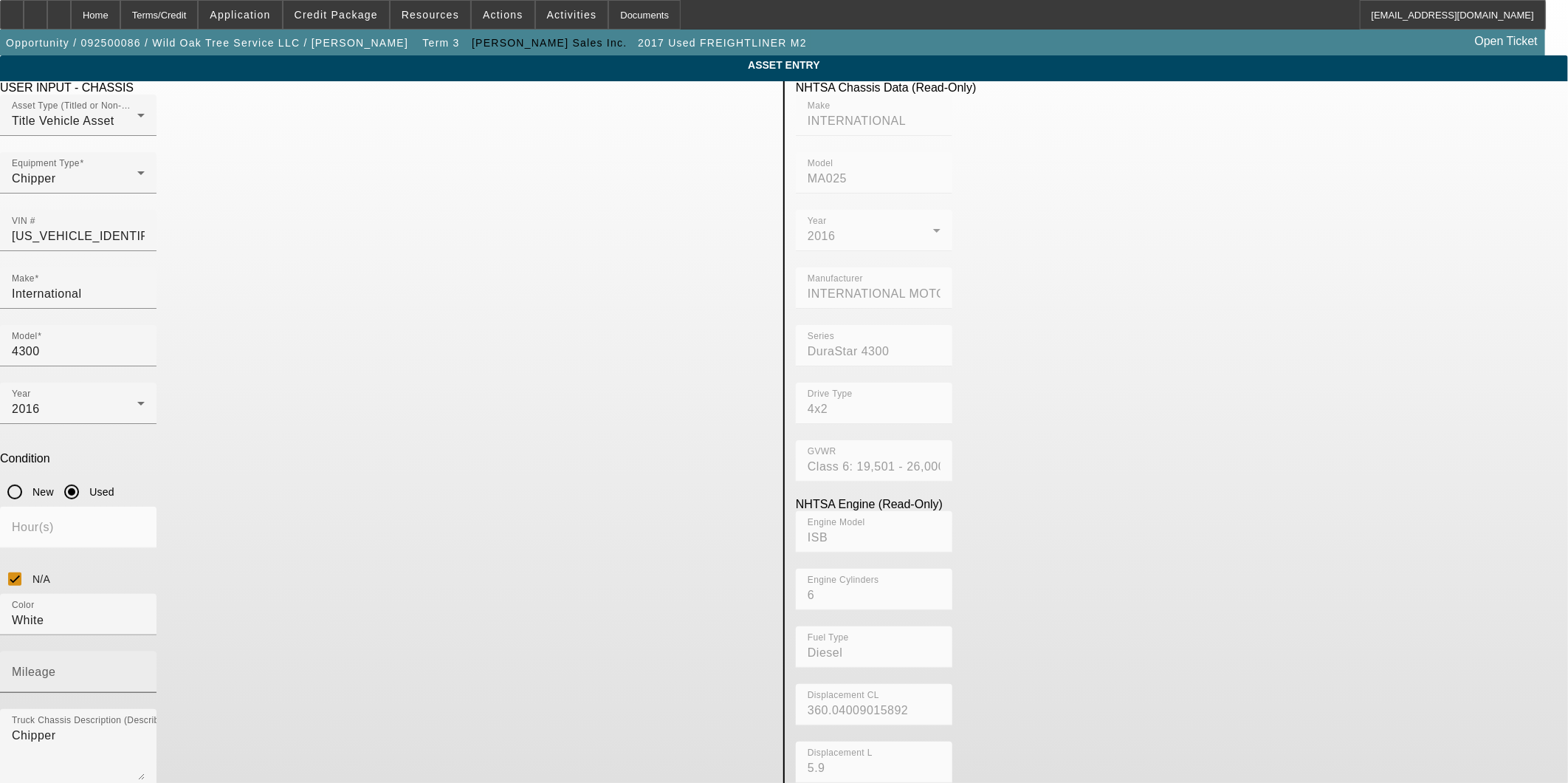
click at [145, 669] on input "Mileage" at bounding box center [79, 678] width 133 height 18
click at [145, 325] on div "Model 4300" at bounding box center [79, 345] width 133 height 41
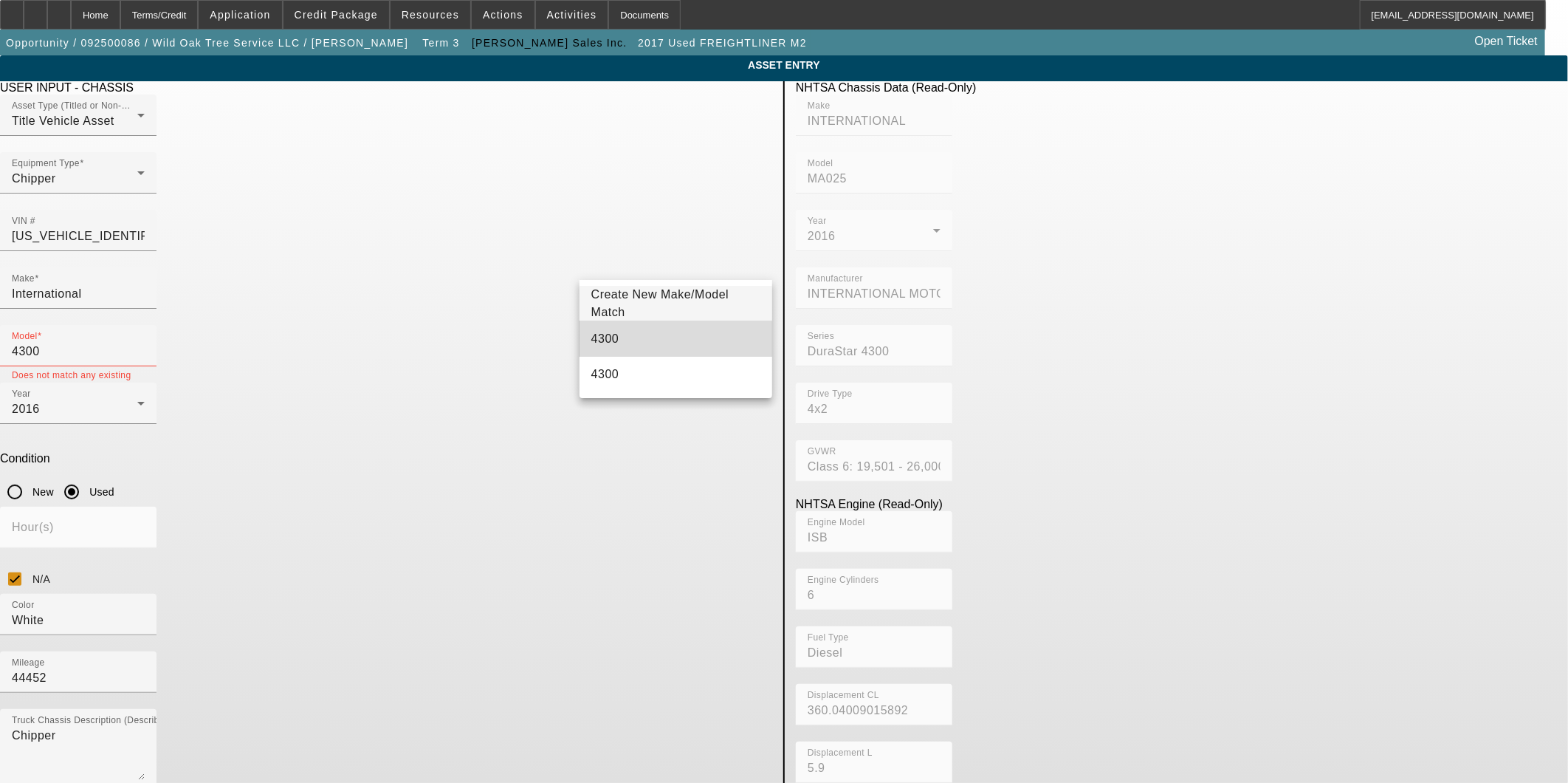
click at [636, 331] on mat-option "4300" at bounding box center [676, 339] width 193 height 35
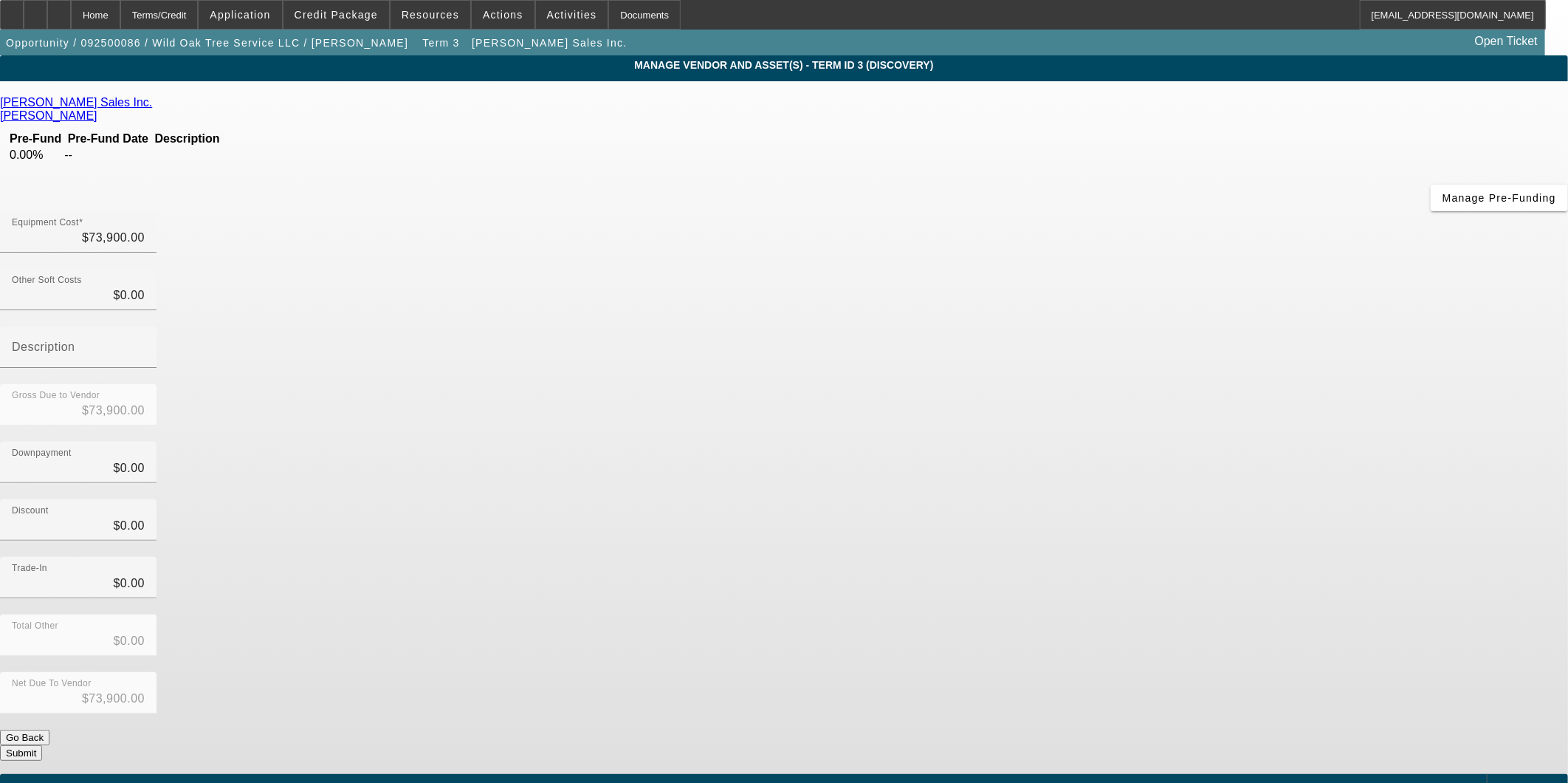
click at [1153, 672] on div "Net Due To Vendor $73,900.00" at bounding box center [784, 701] width 1568 height 58
click at [42, 745] on button "Submit" at bounding box center [21, 752] width 42 height 16
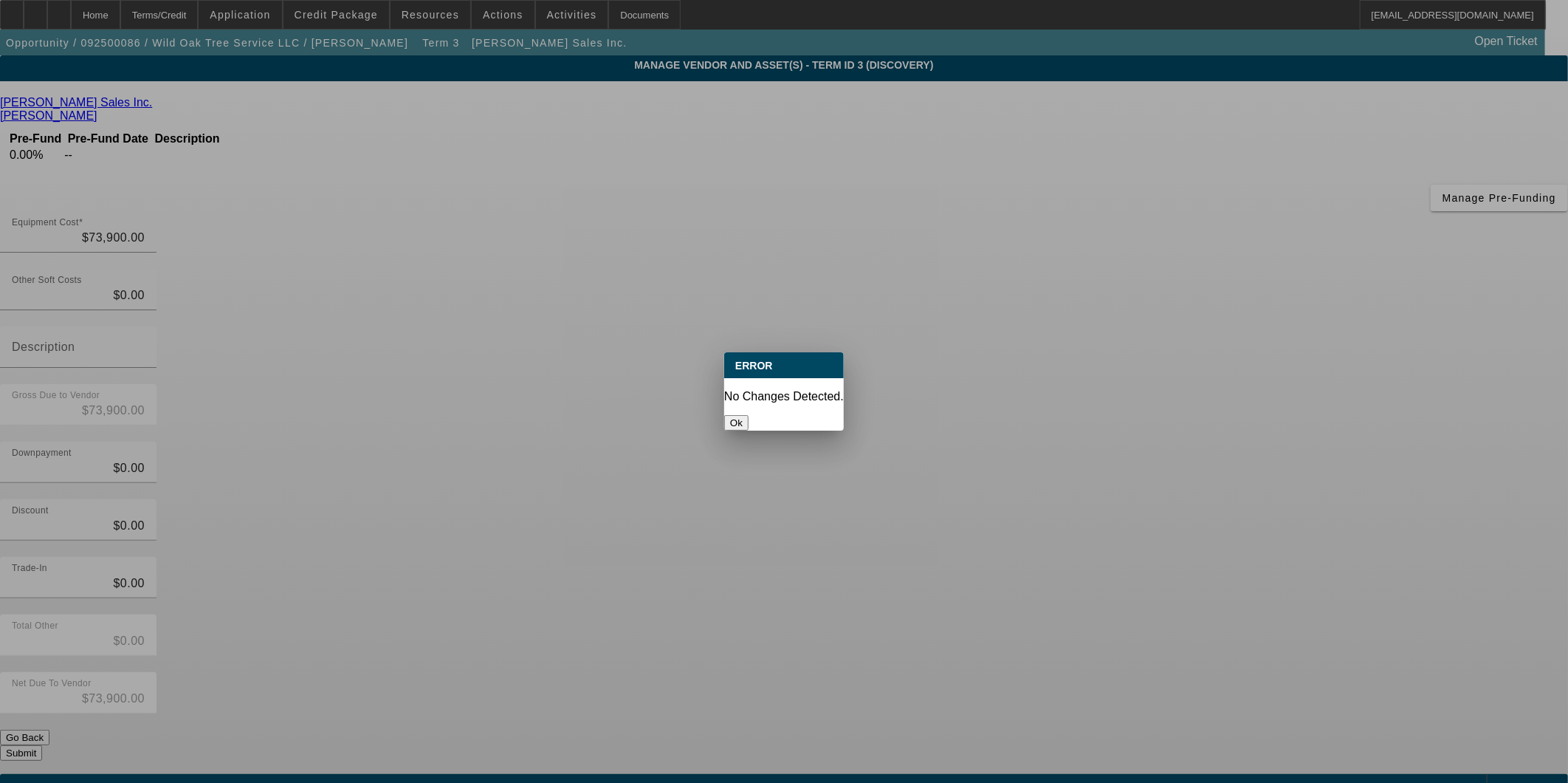
click at [748, 415] on button "Ok" at bounding box center [737, 423] width 25 height 16
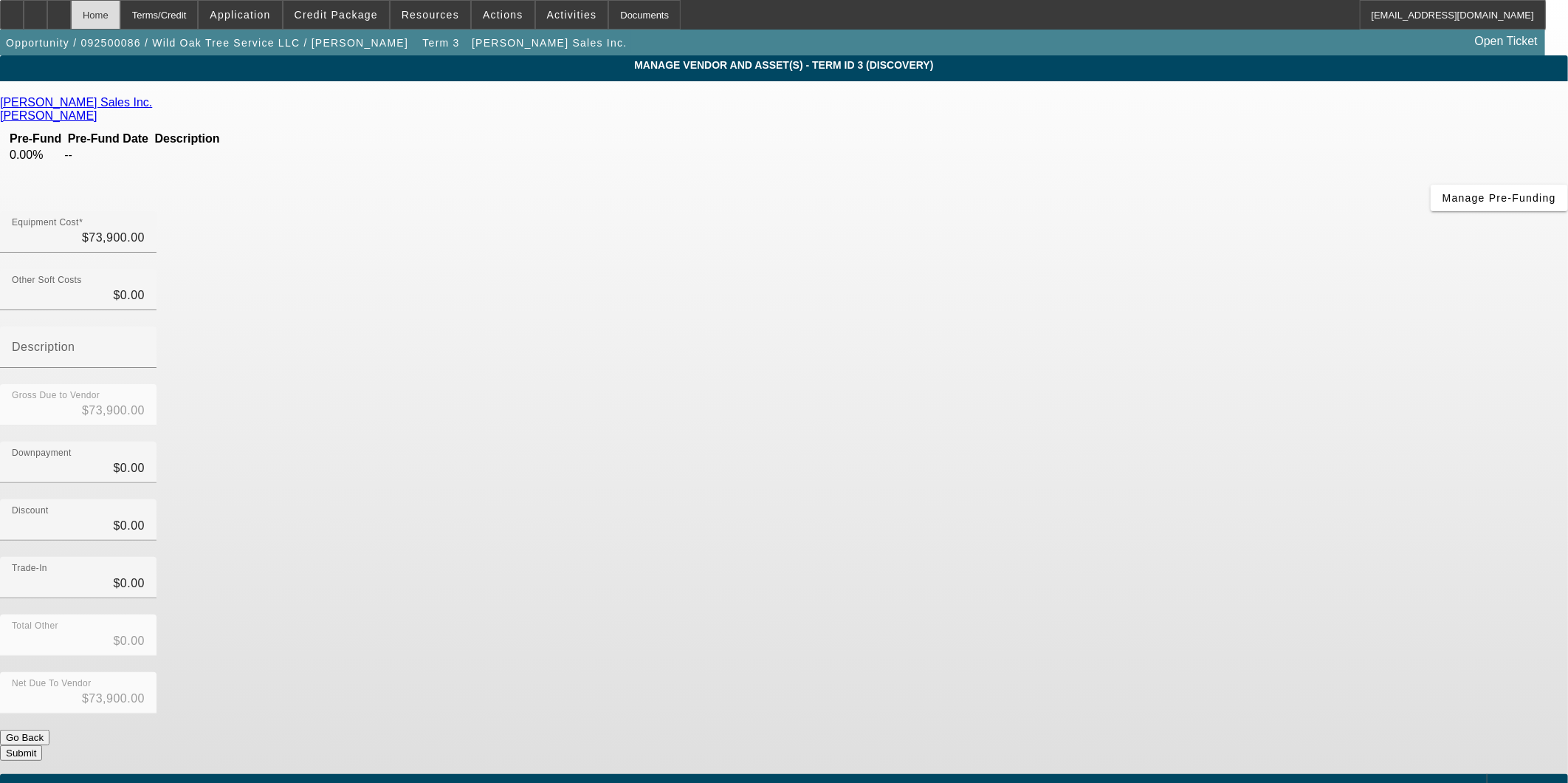
click at [120, 9] on div "Home" at bounding box center [96, 14] width 49 height 29
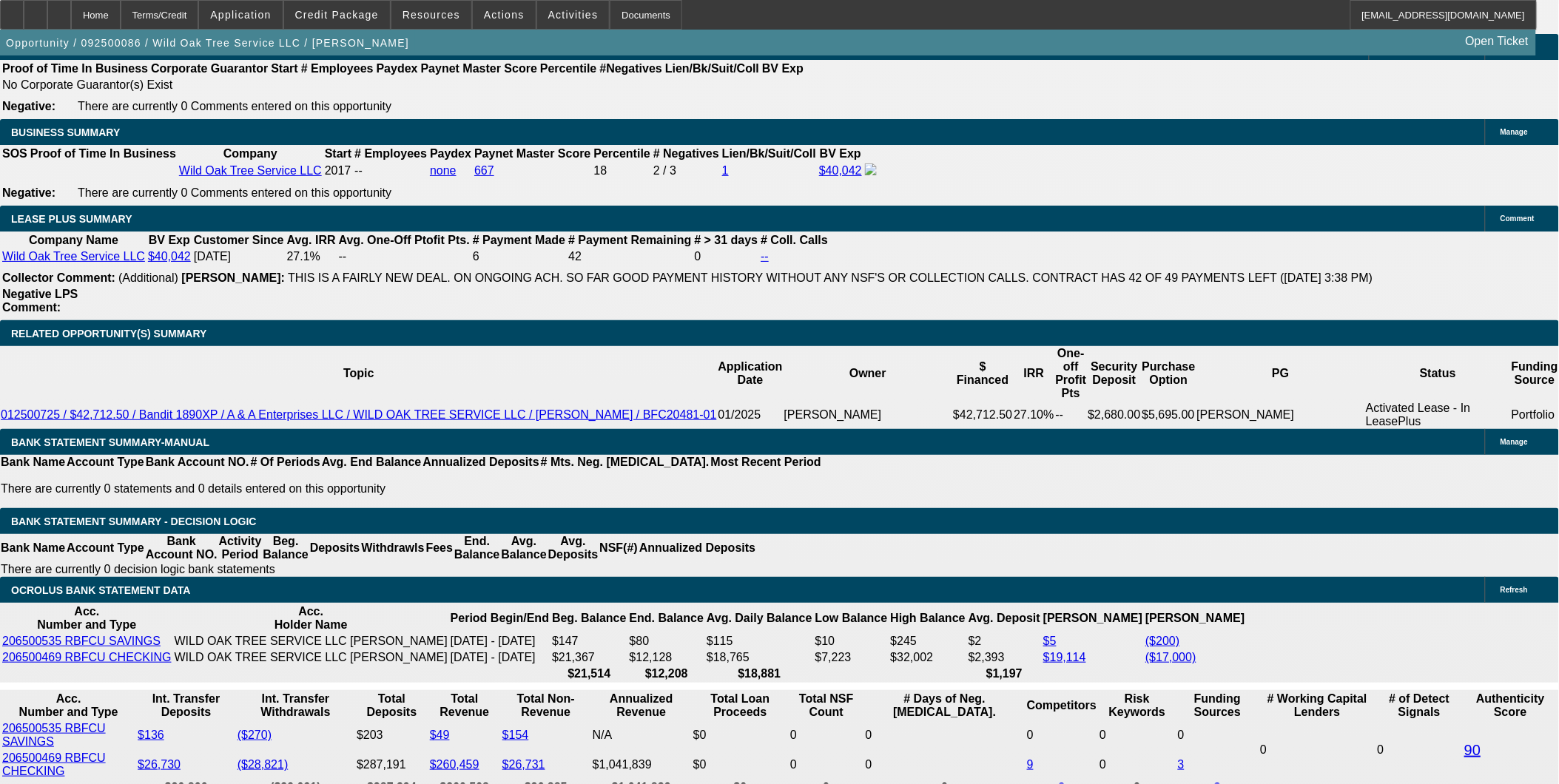
scroll to position [2347, 0]
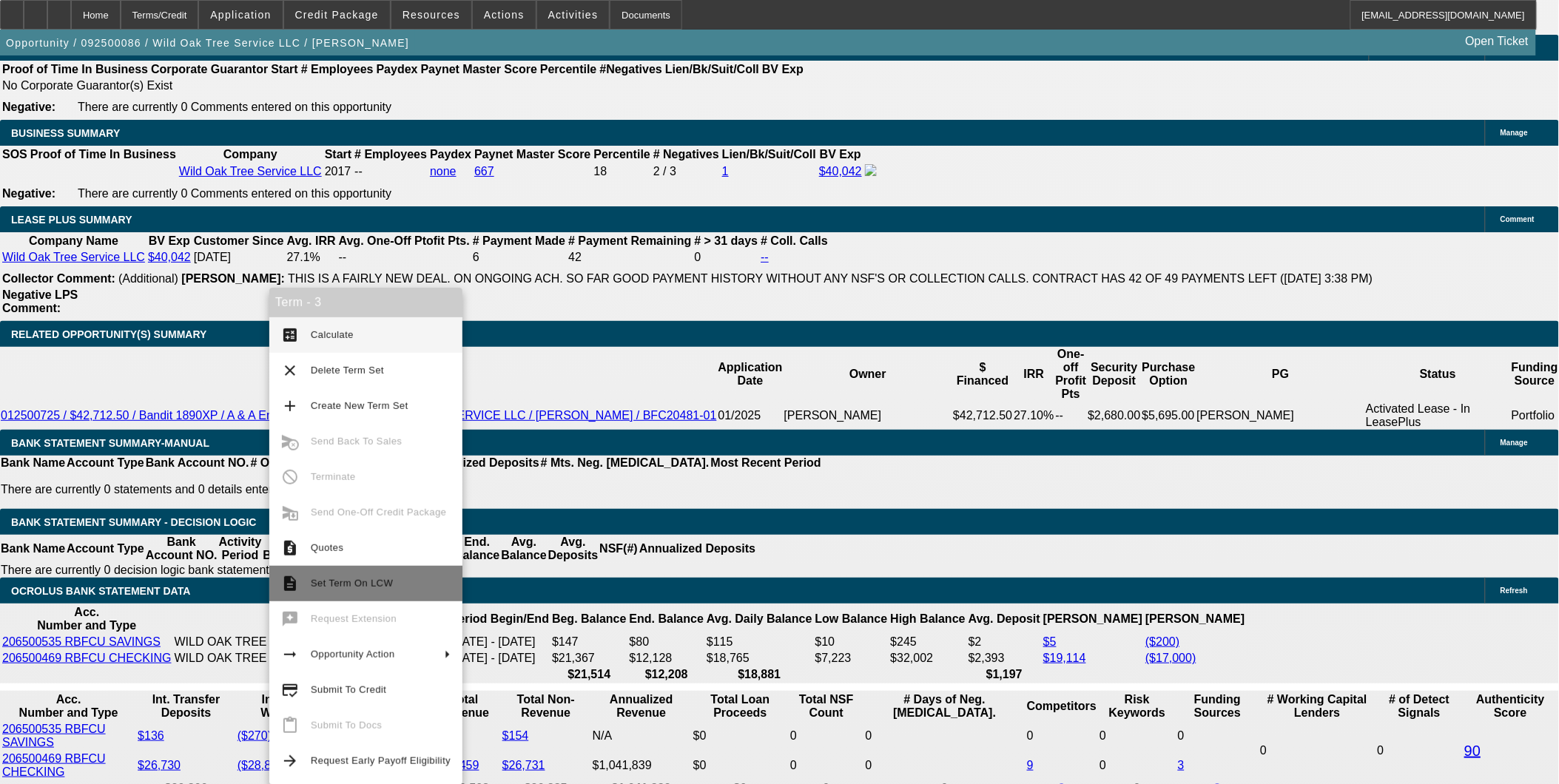
click at [348, 577] on span "Set Term On LCW" at bounding box center [352, 583] width 82 height 11
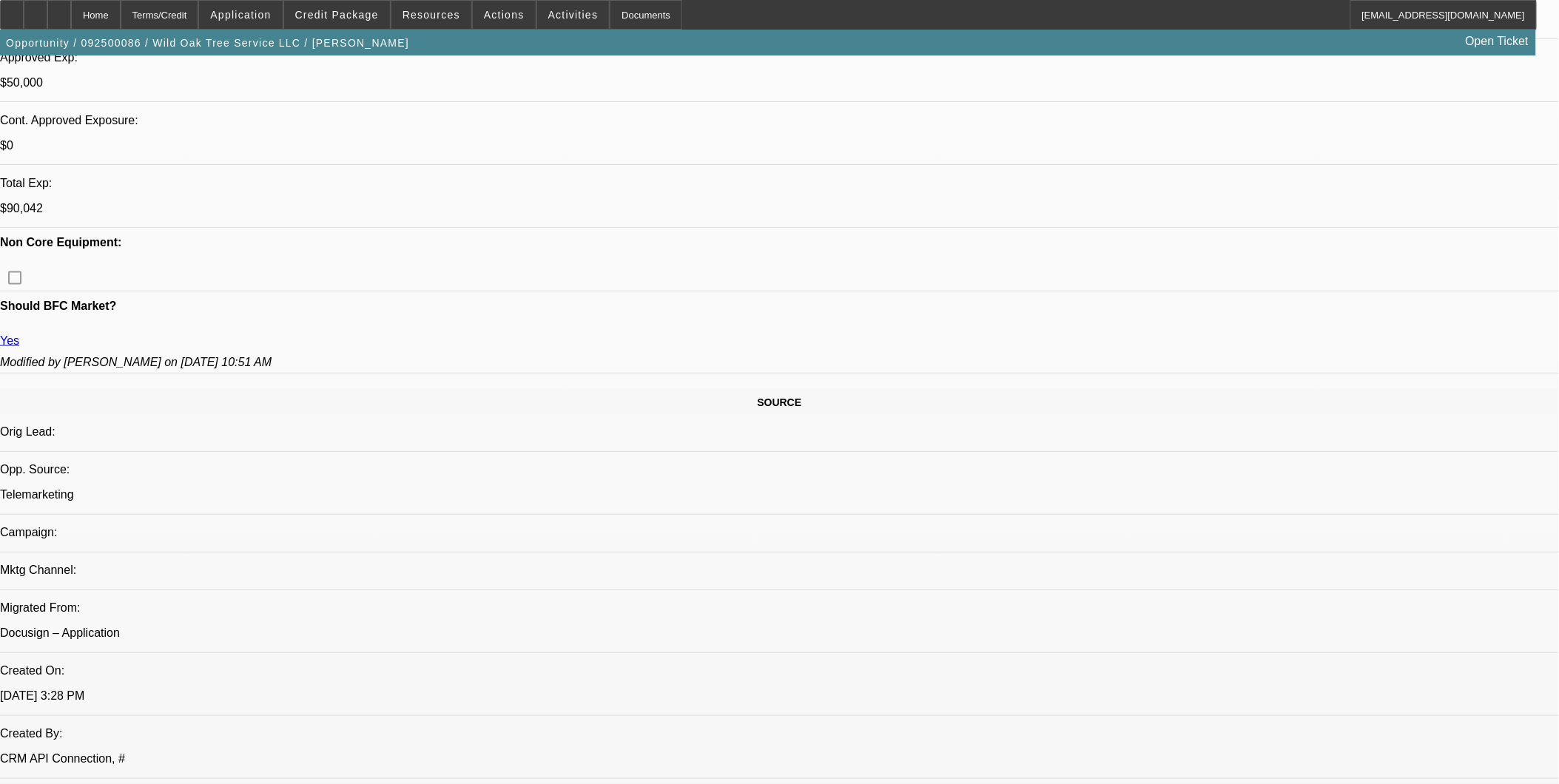
select select "0"
select select "2"
select select "0"
select select "2"
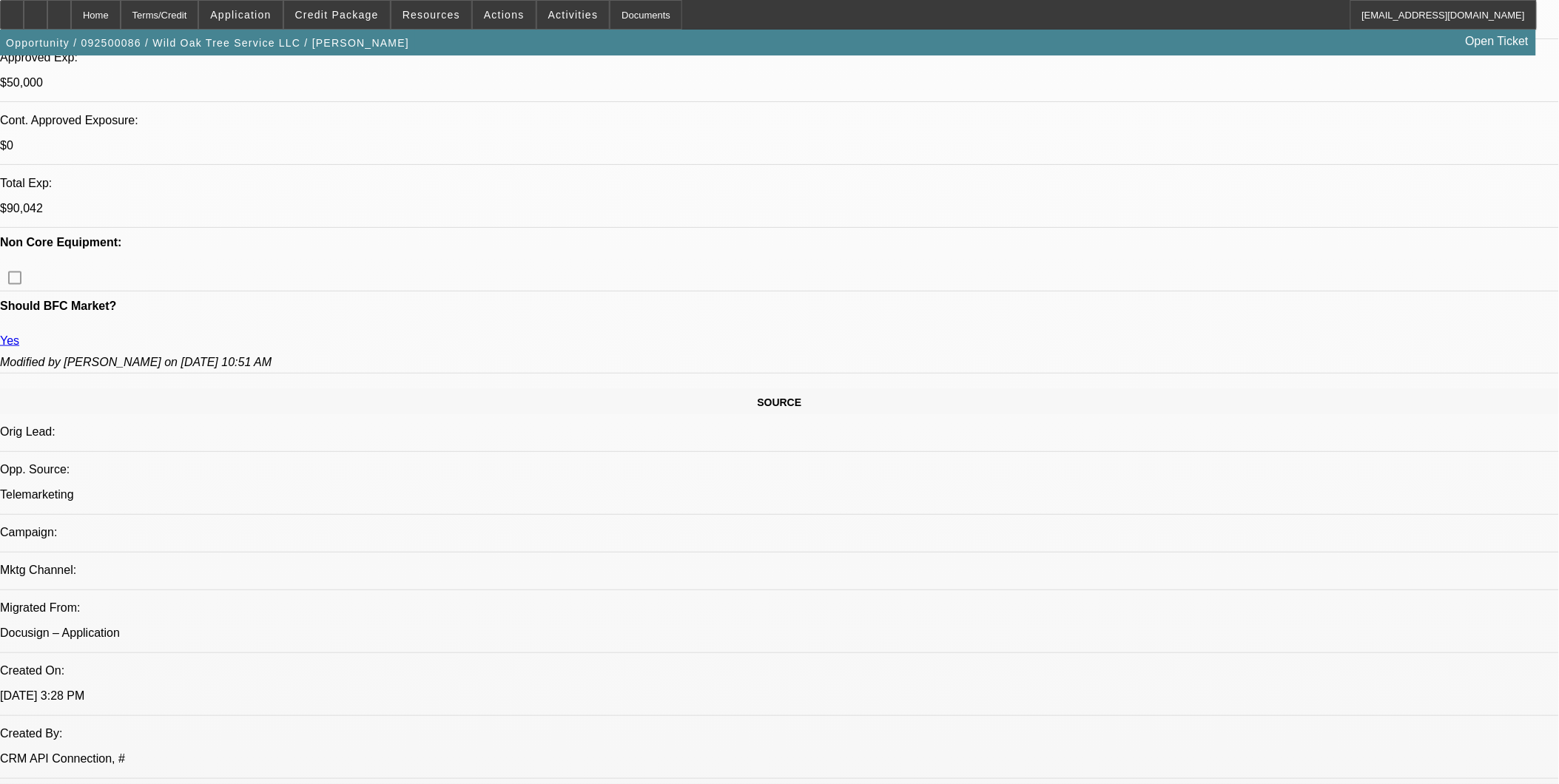
select select "0.1"
select select "2"
select select "0.1"
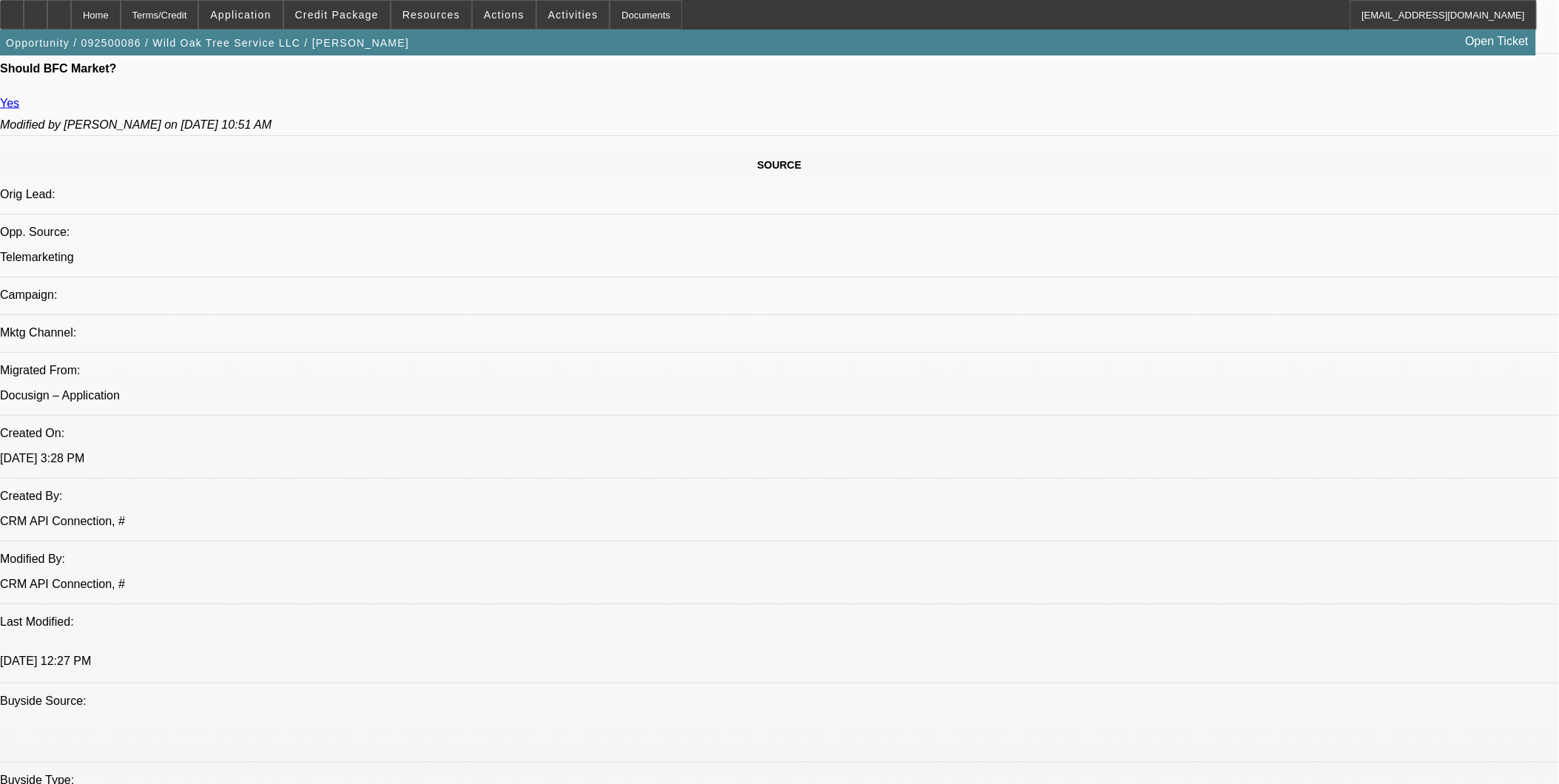
select select "1"
select select "2"
select select "6"
select select "1"
select select "2"
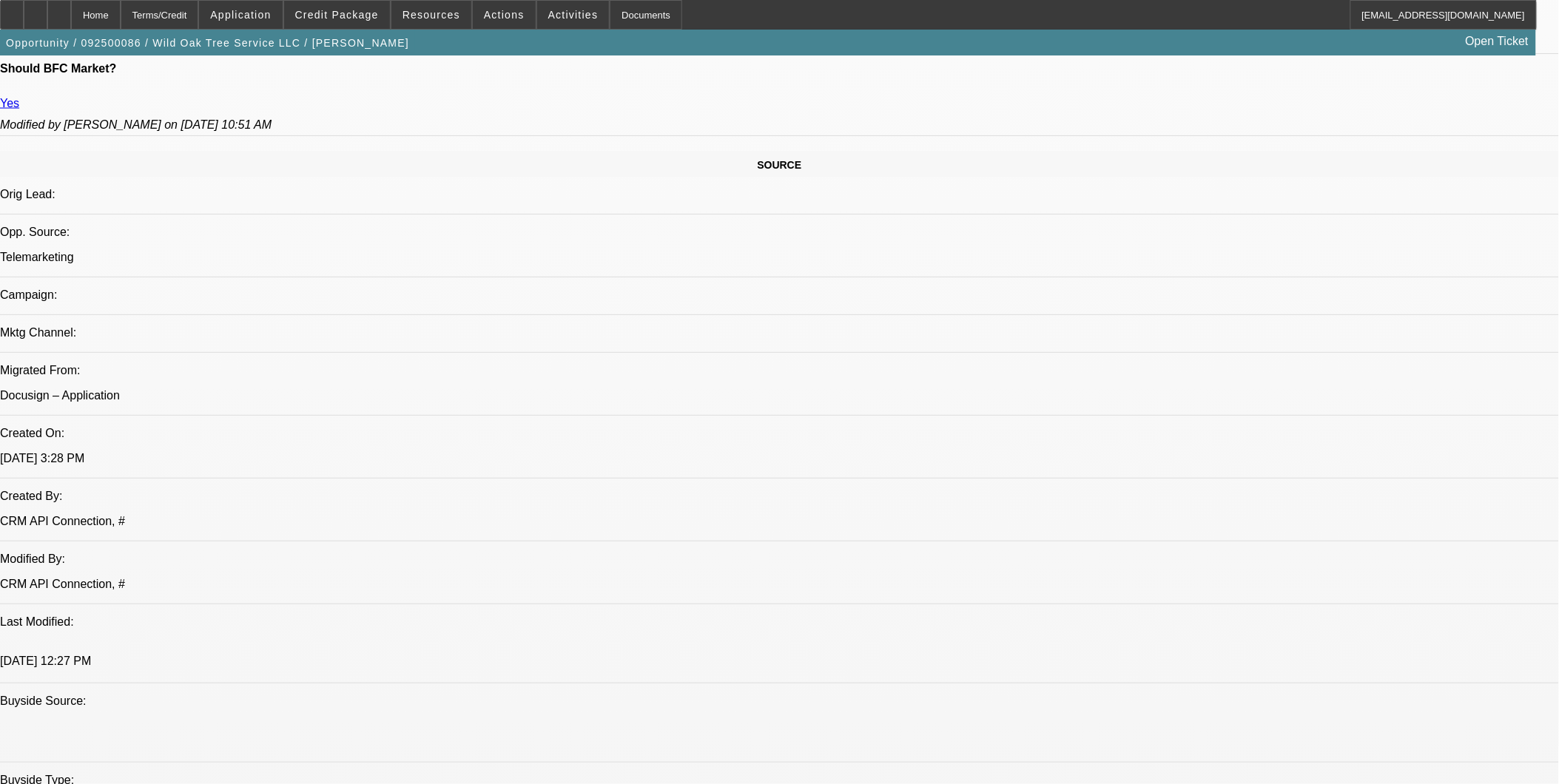
select select "4"
select select "1"
select select "2"
select select "4"
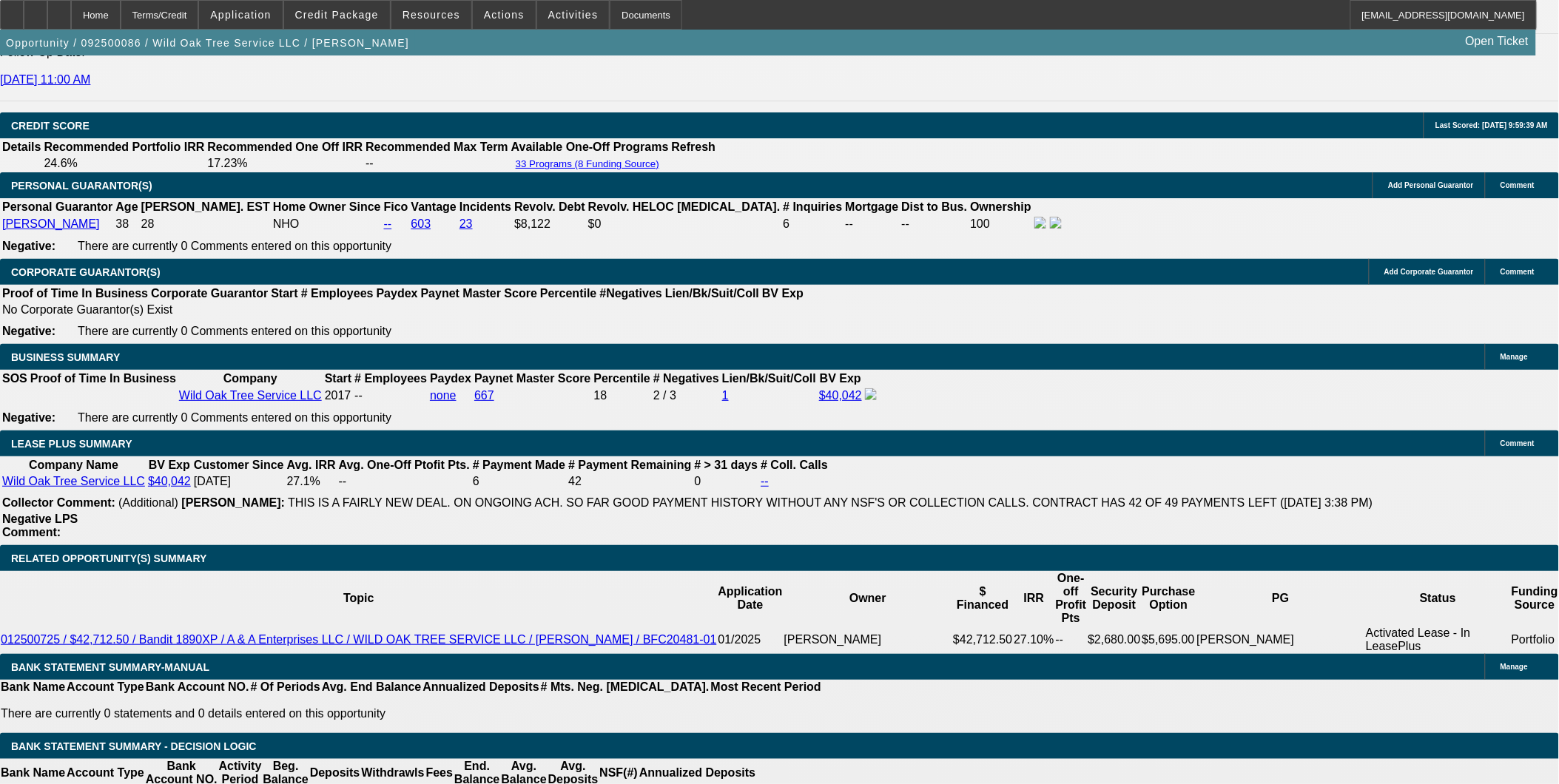
scroll to position [2136, 0]
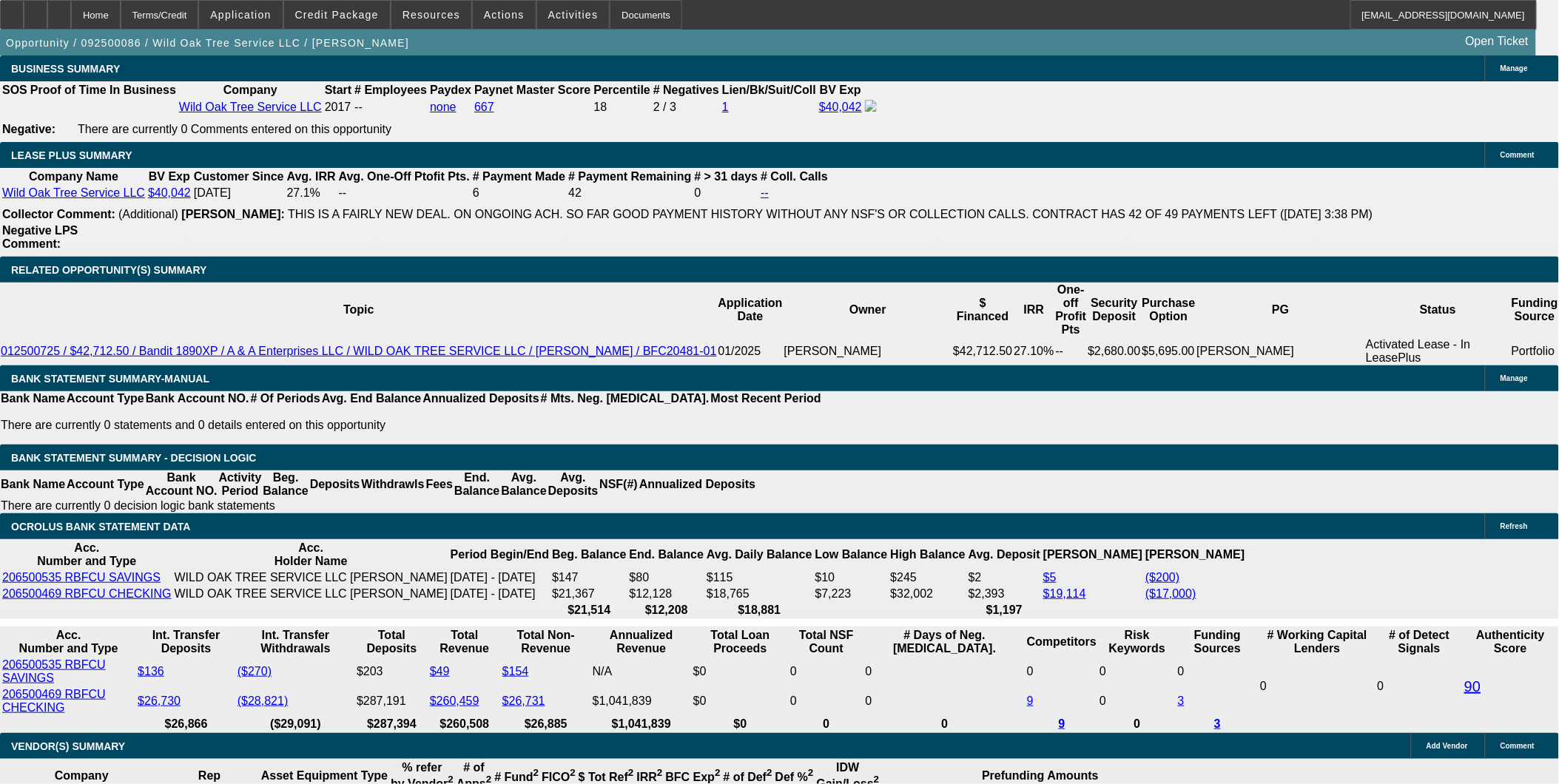
scroll to position [2383, 0]
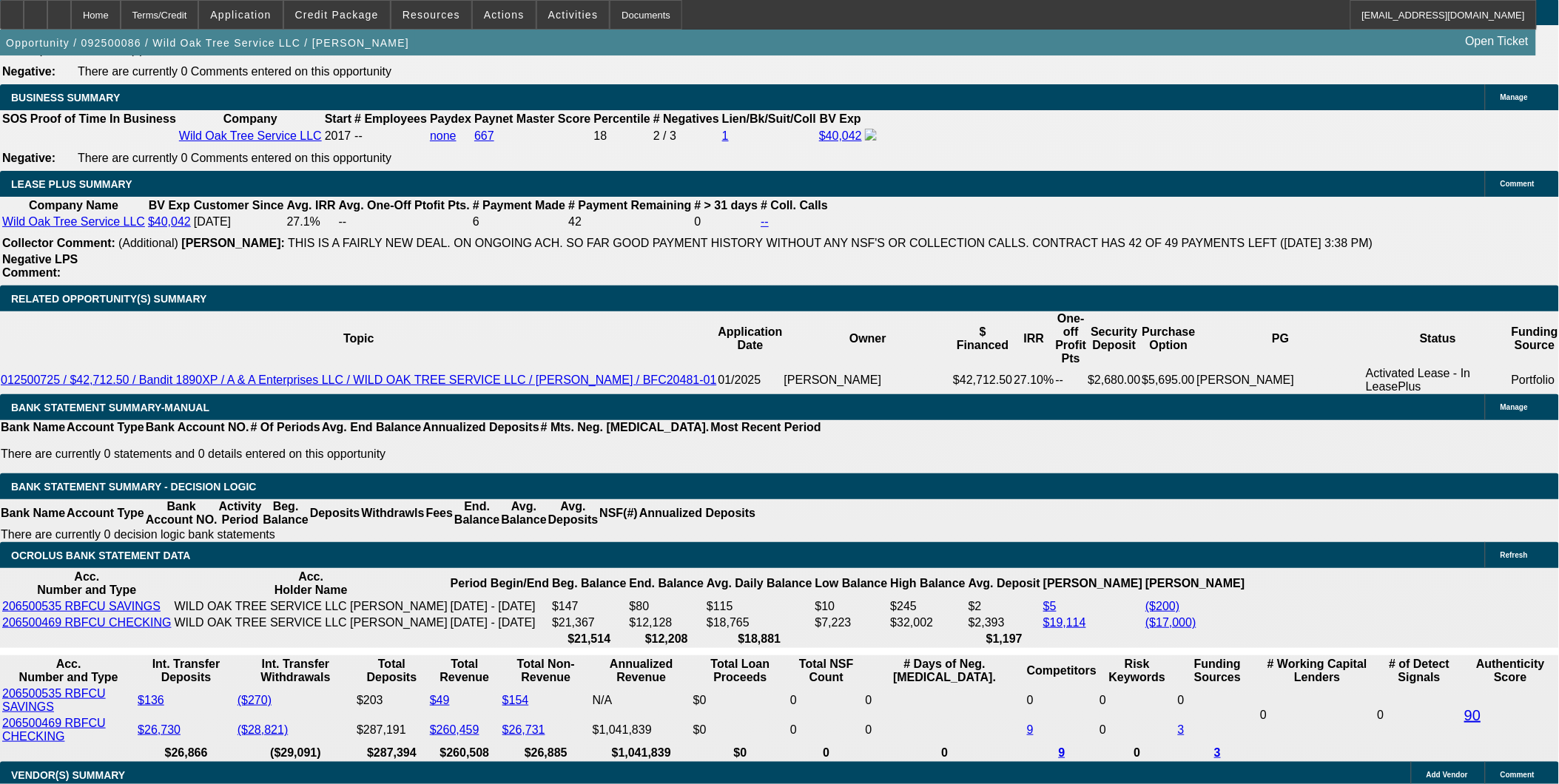
drag, startPoint x: 1053, startPoint y: 484, endPoint x: 1163, endPoint y: 593, distance: 154.9
copy div "First this customer wanted a monthly payment that would equal a negative intere…"
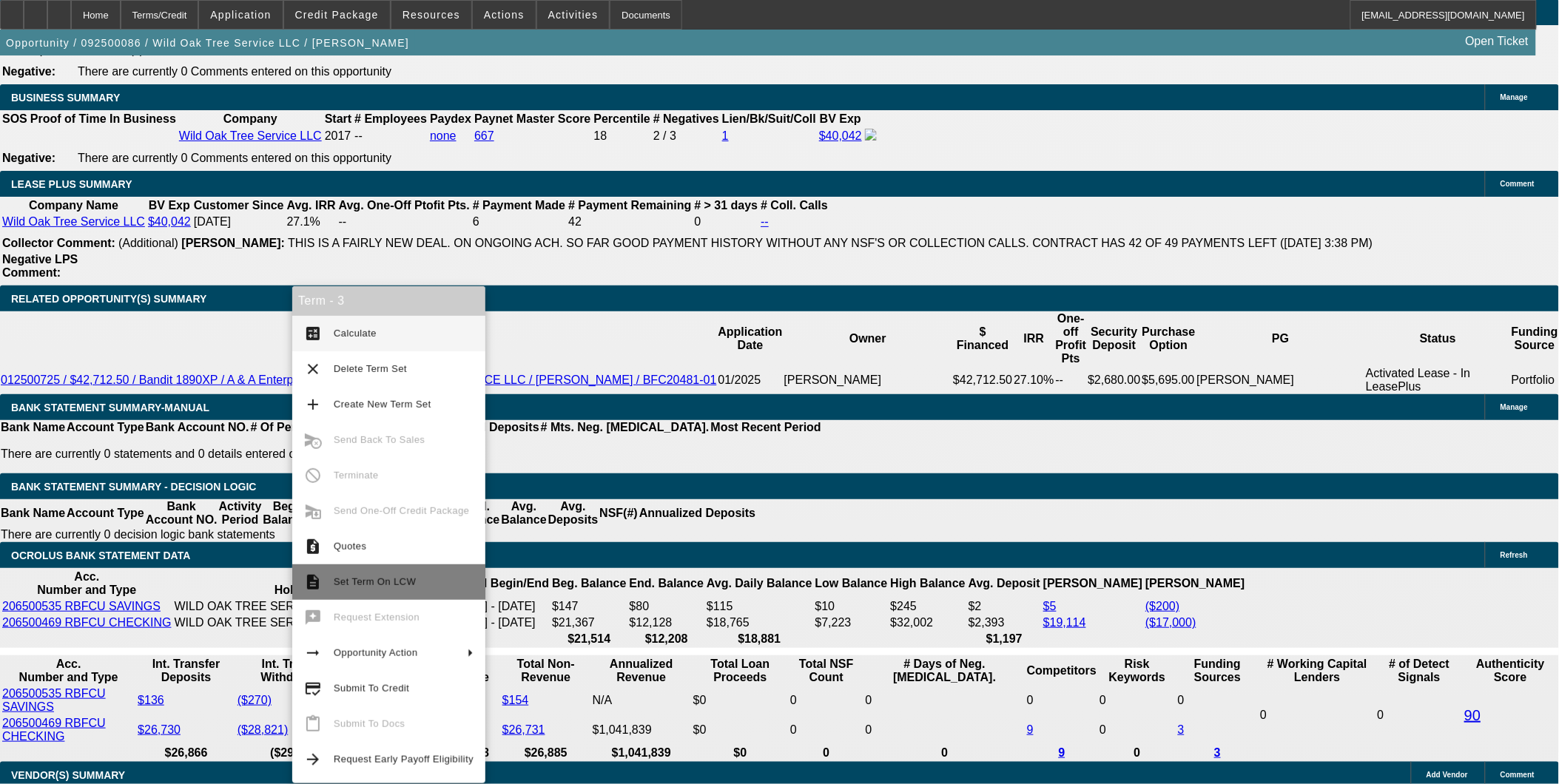
click at [349, 574] on span "Set Term On LCW" at bounding box center [403, 582] width 140 height 18
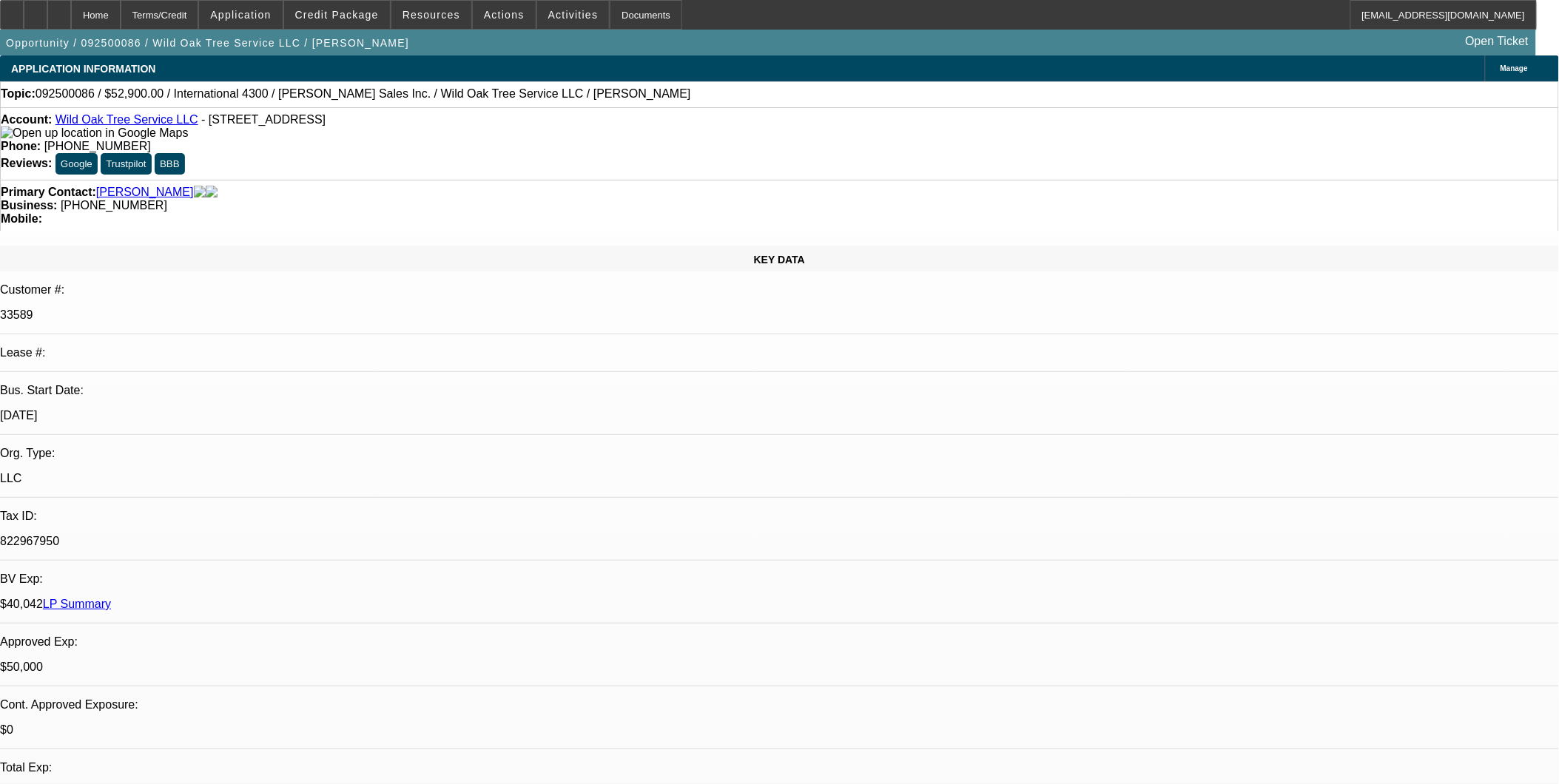
select select "0"
select select "2"
select select "0"
select select "2"
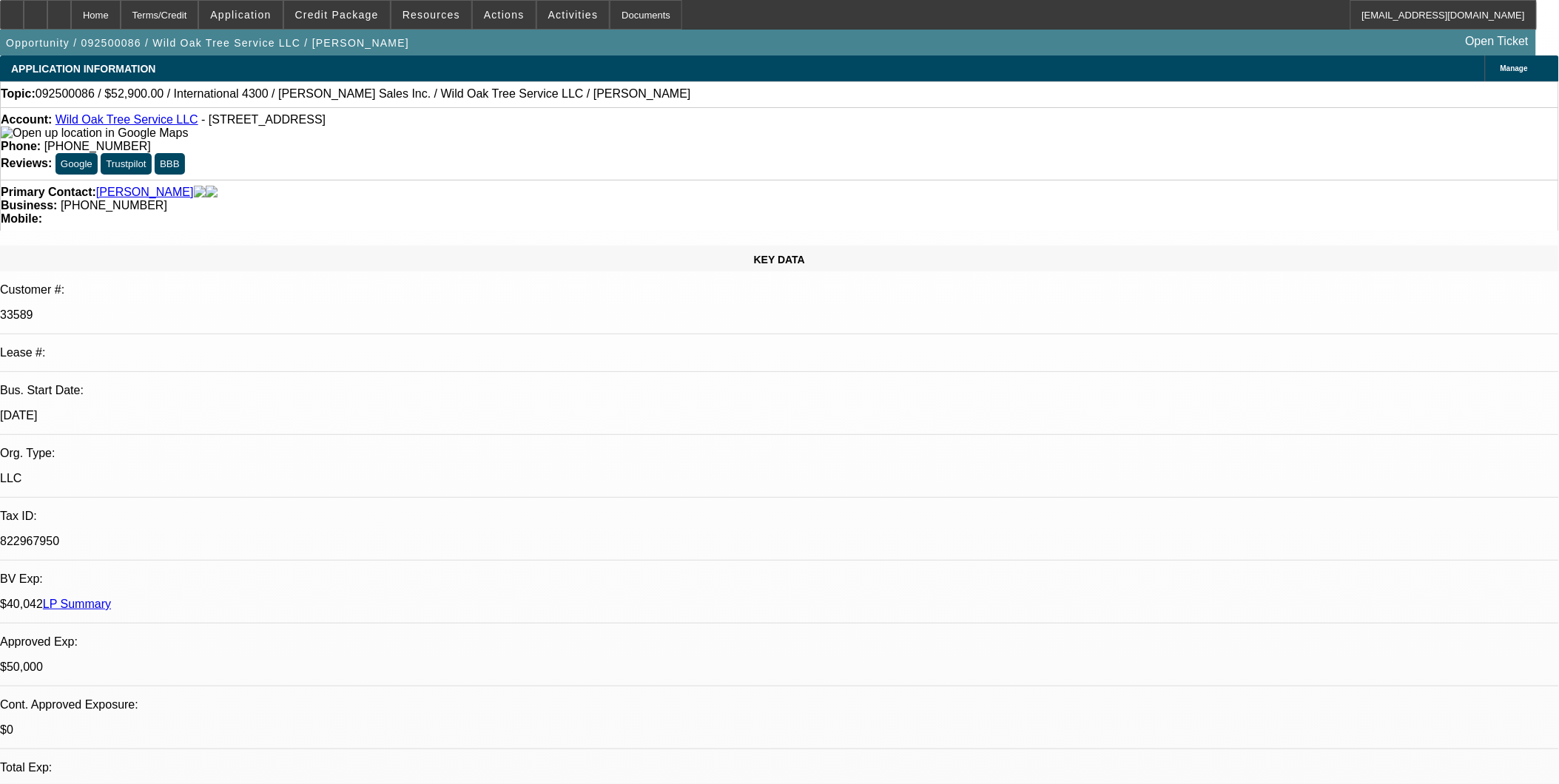
select select "0.1"
select select "2"
select select "0.1"
select select "1"
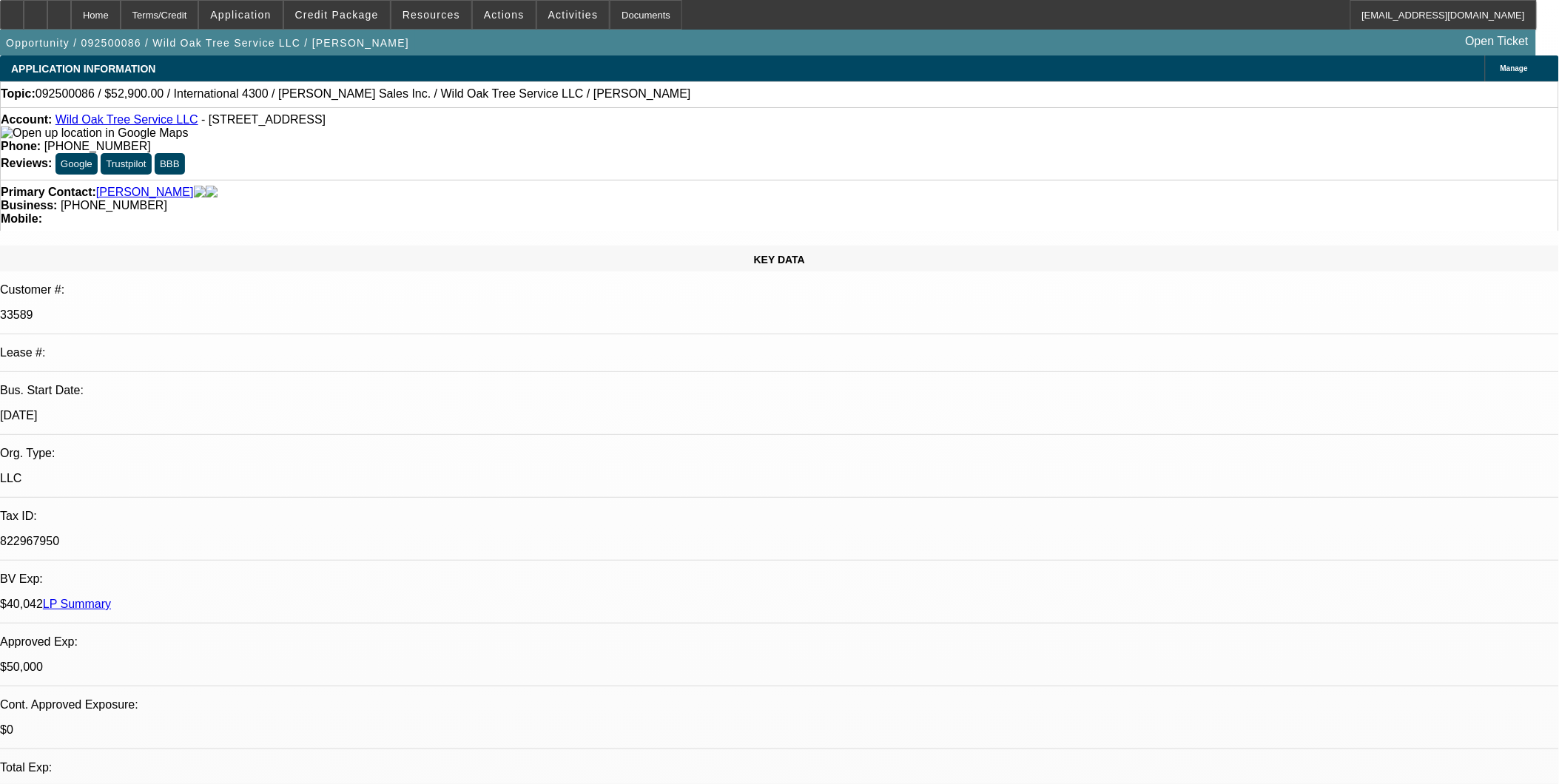
select select "2"
select select "6"
select select "1"
select select "2"
select select "4"
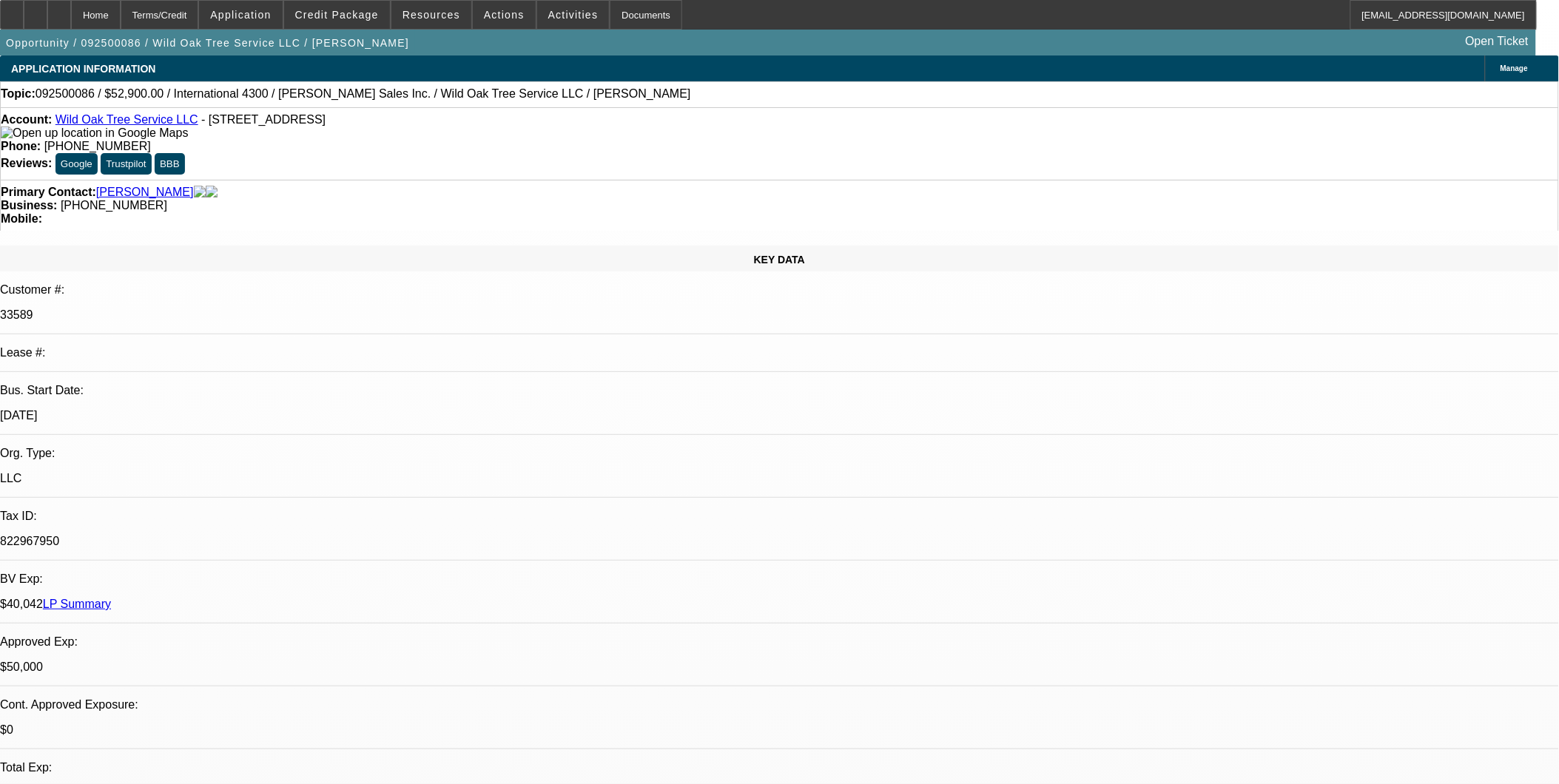
select select "1"
select select "2"
select select "4"
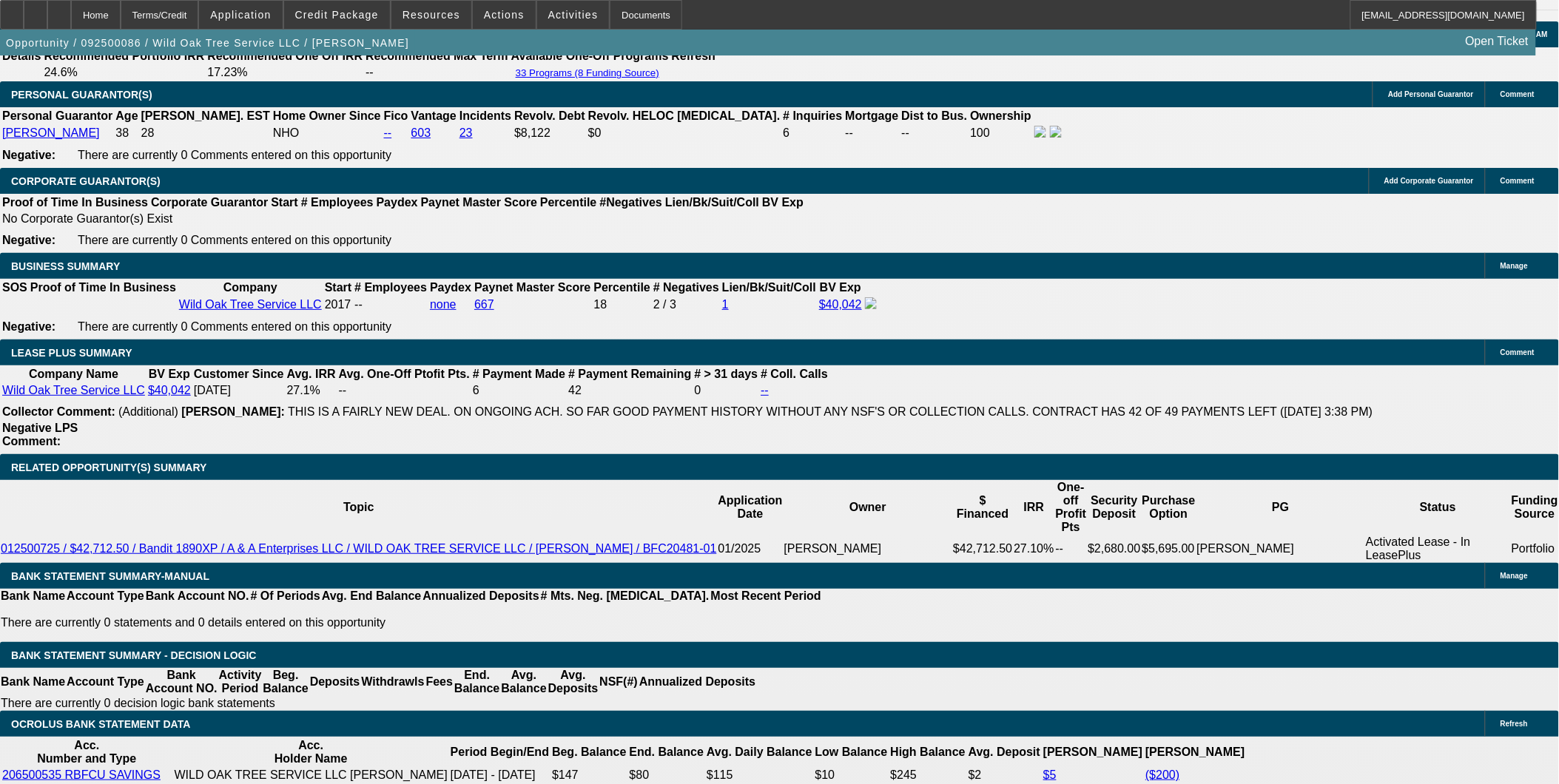
scroll to position [2383, 0]
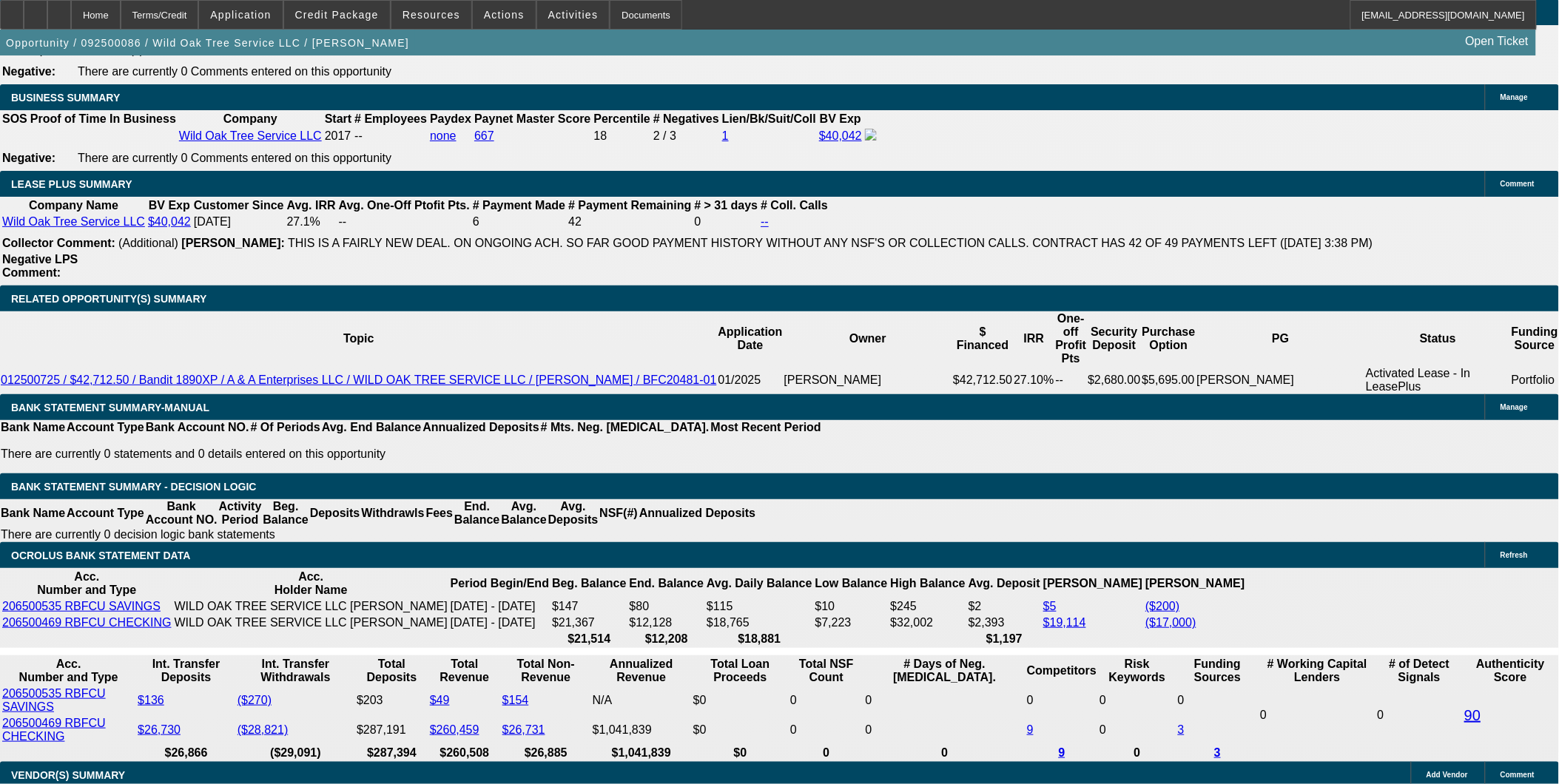
drag, startPoint x: 1053, startPoint y: 559, endPoint x: 1046, endPoint y: 541, distance: 19.3
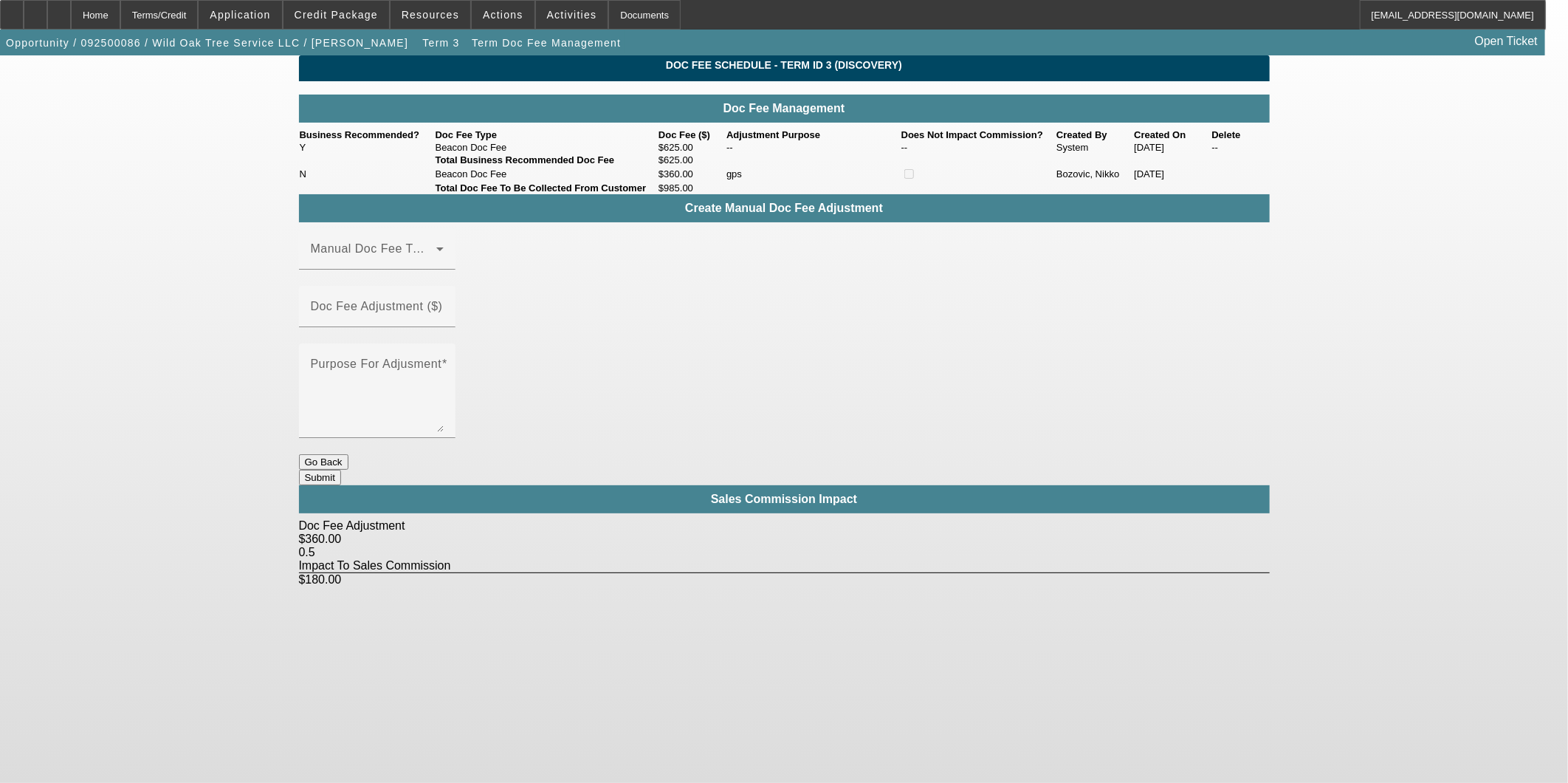
click at [348, 454] on button "Go Back" at bounding box center [324, 461] width 49 height 16
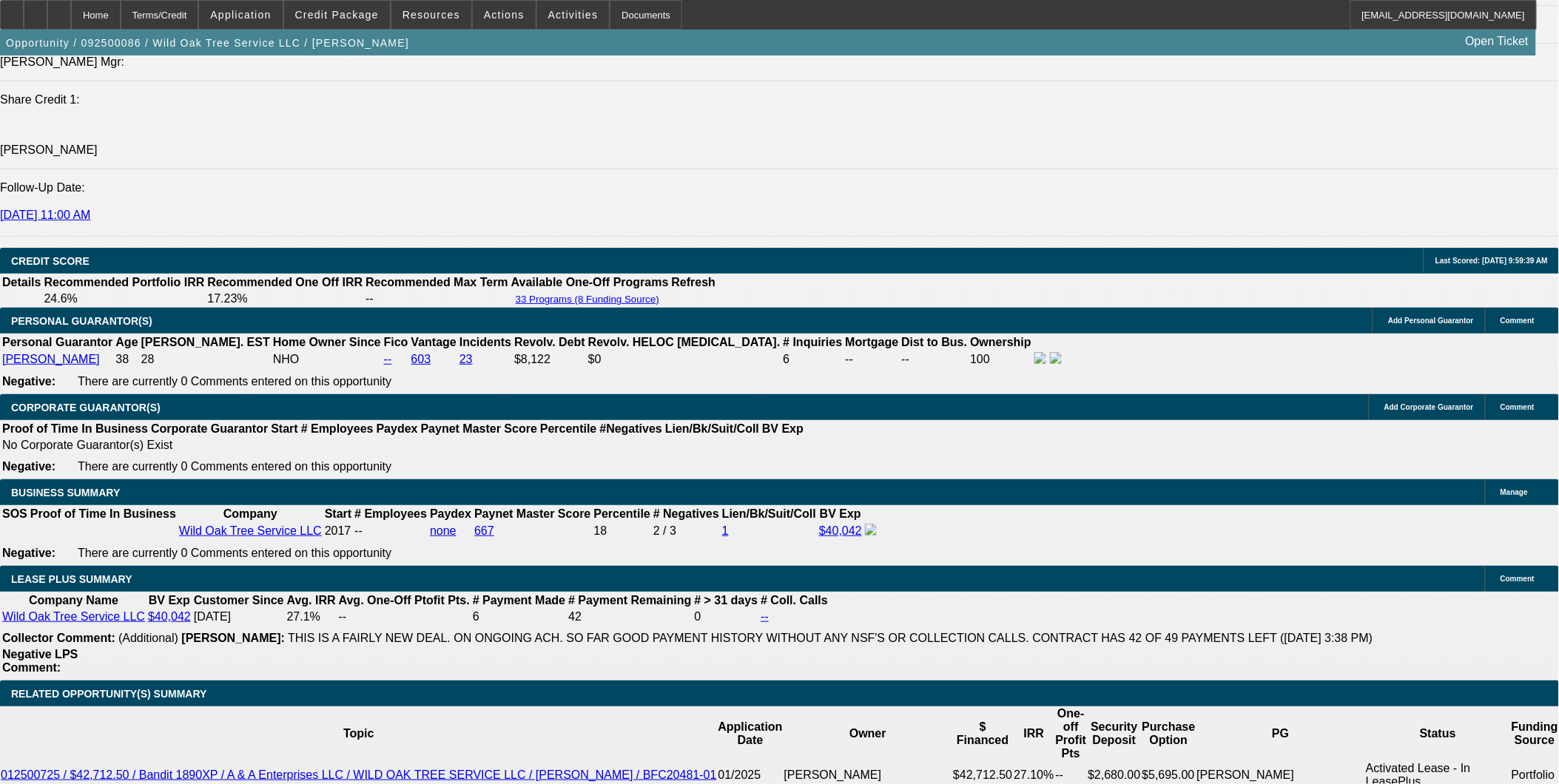
select select "0"
select select "2"
select select "0"
select select "6"
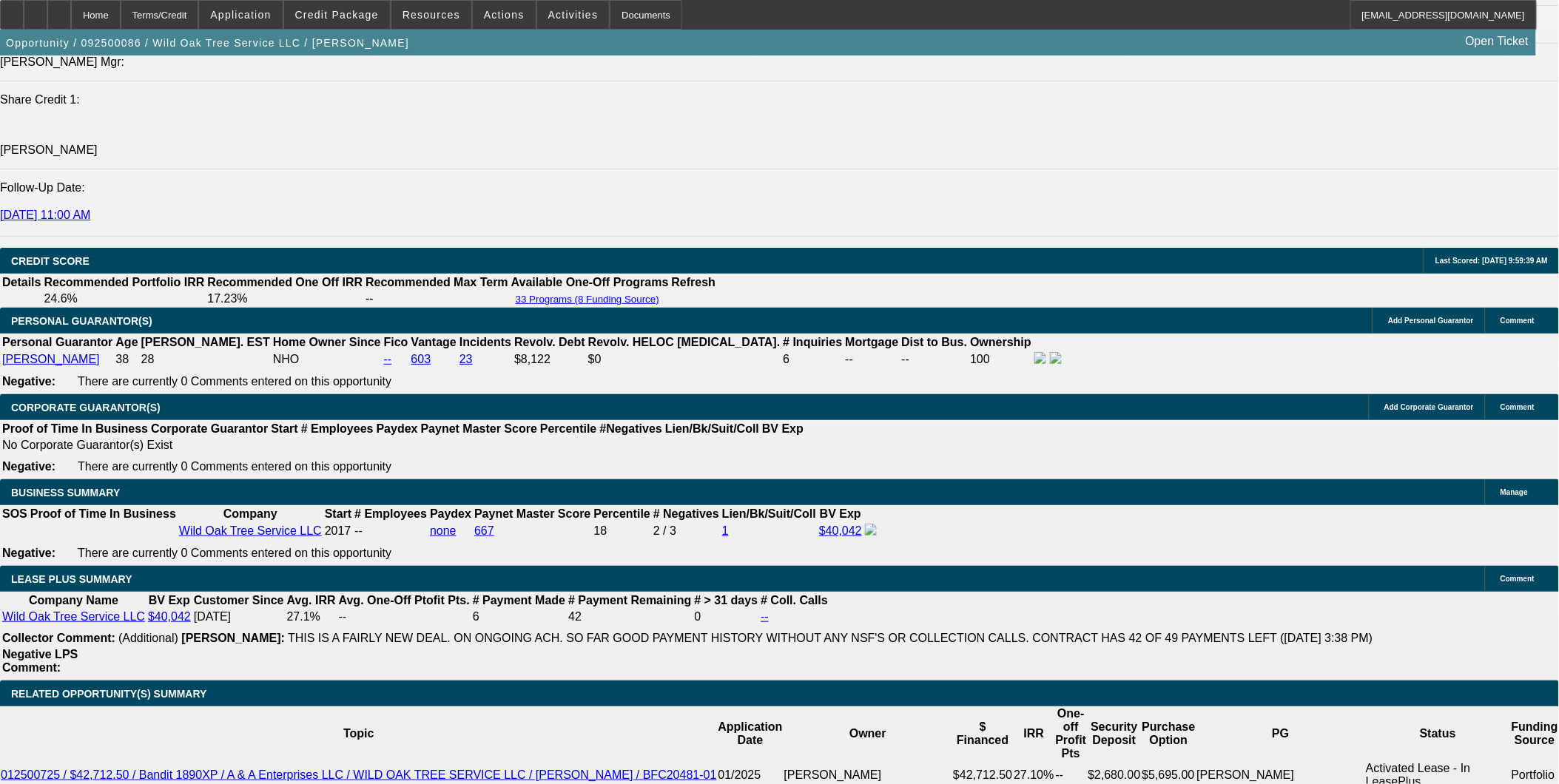
select select "0"
select select "2"
select select "0.1"
select select "4"
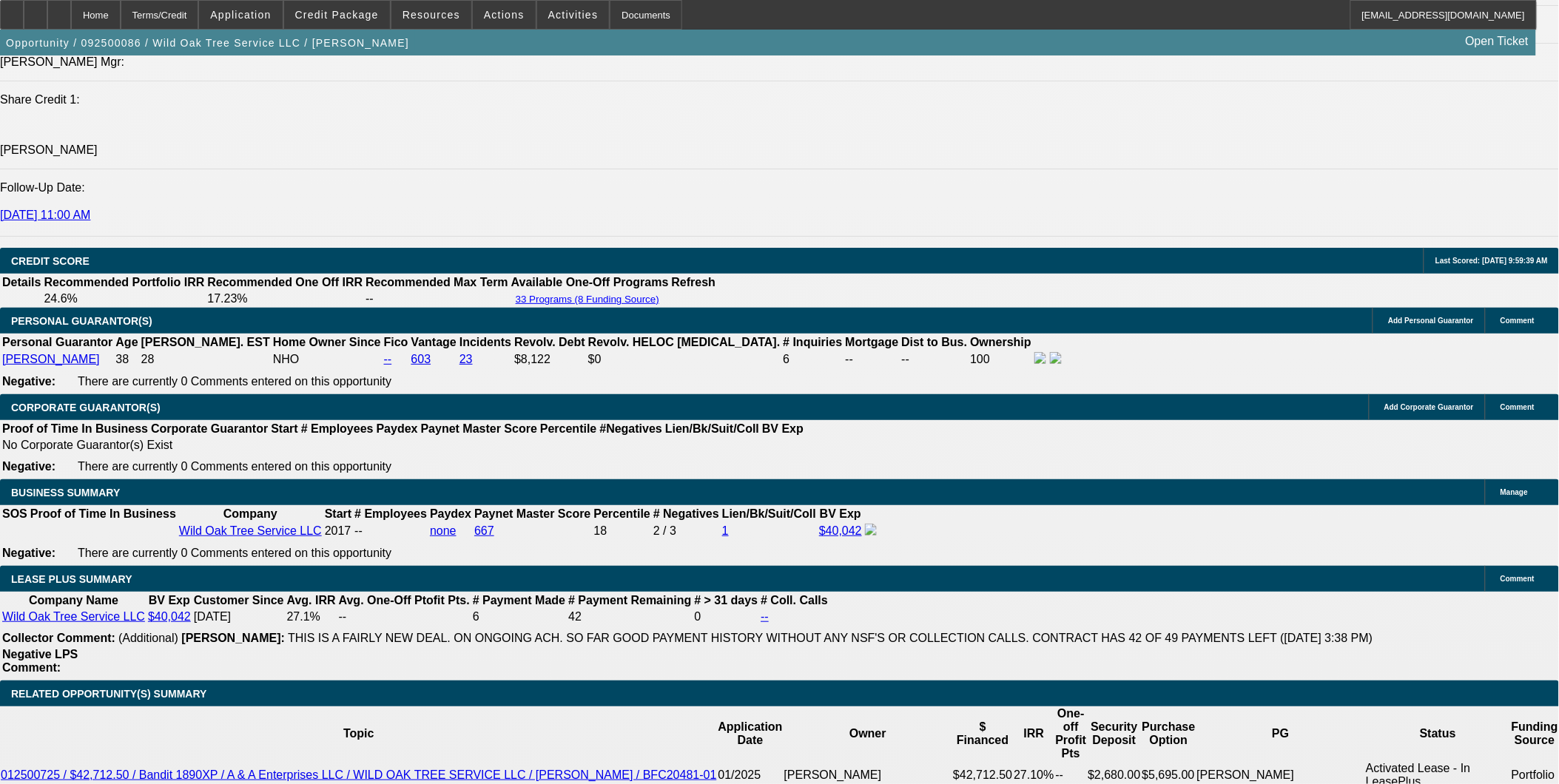
select select "0.1"
select select "2"
select select "0.1"
select select "4"
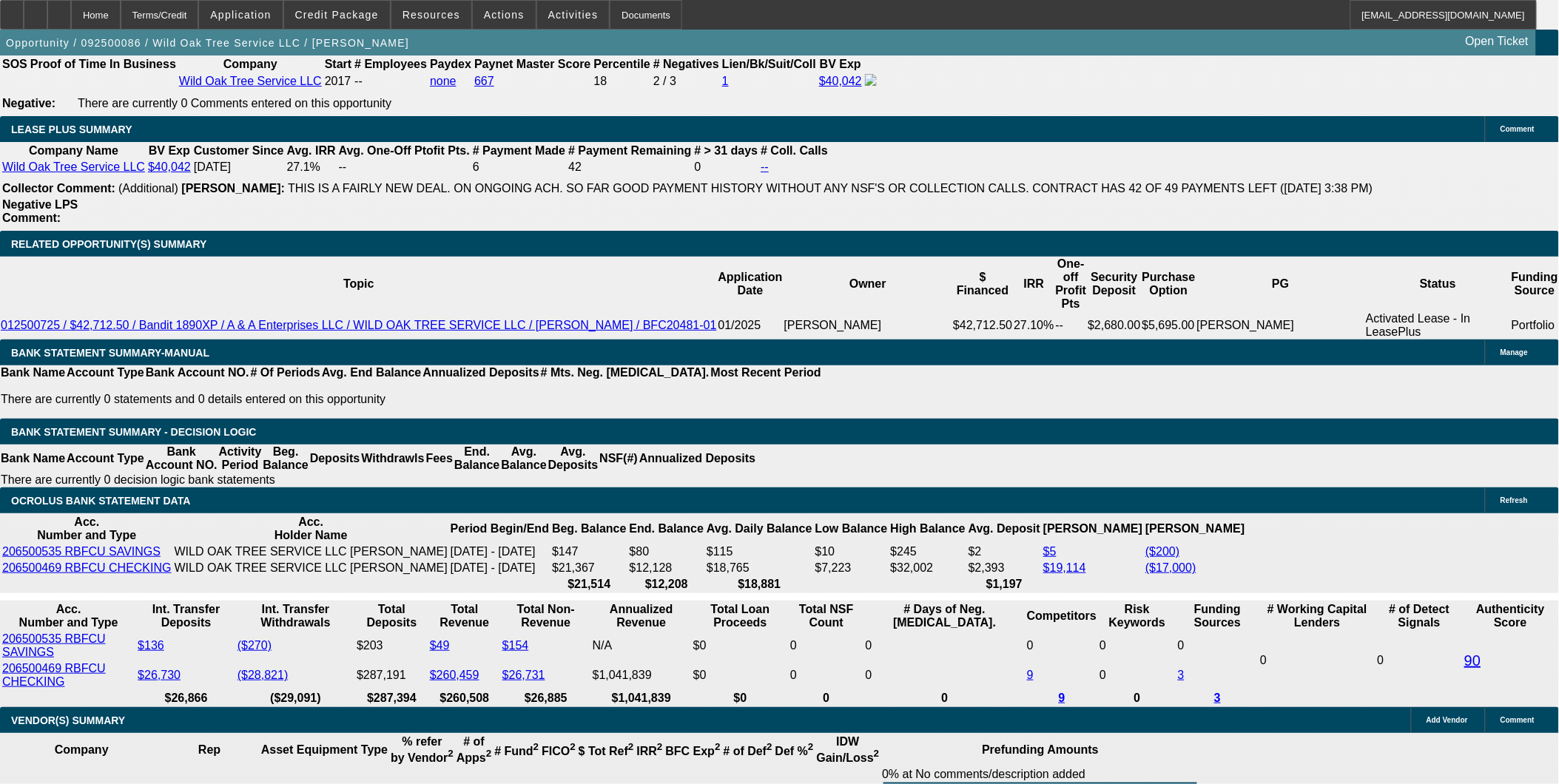
scroll to position [2398, 0]
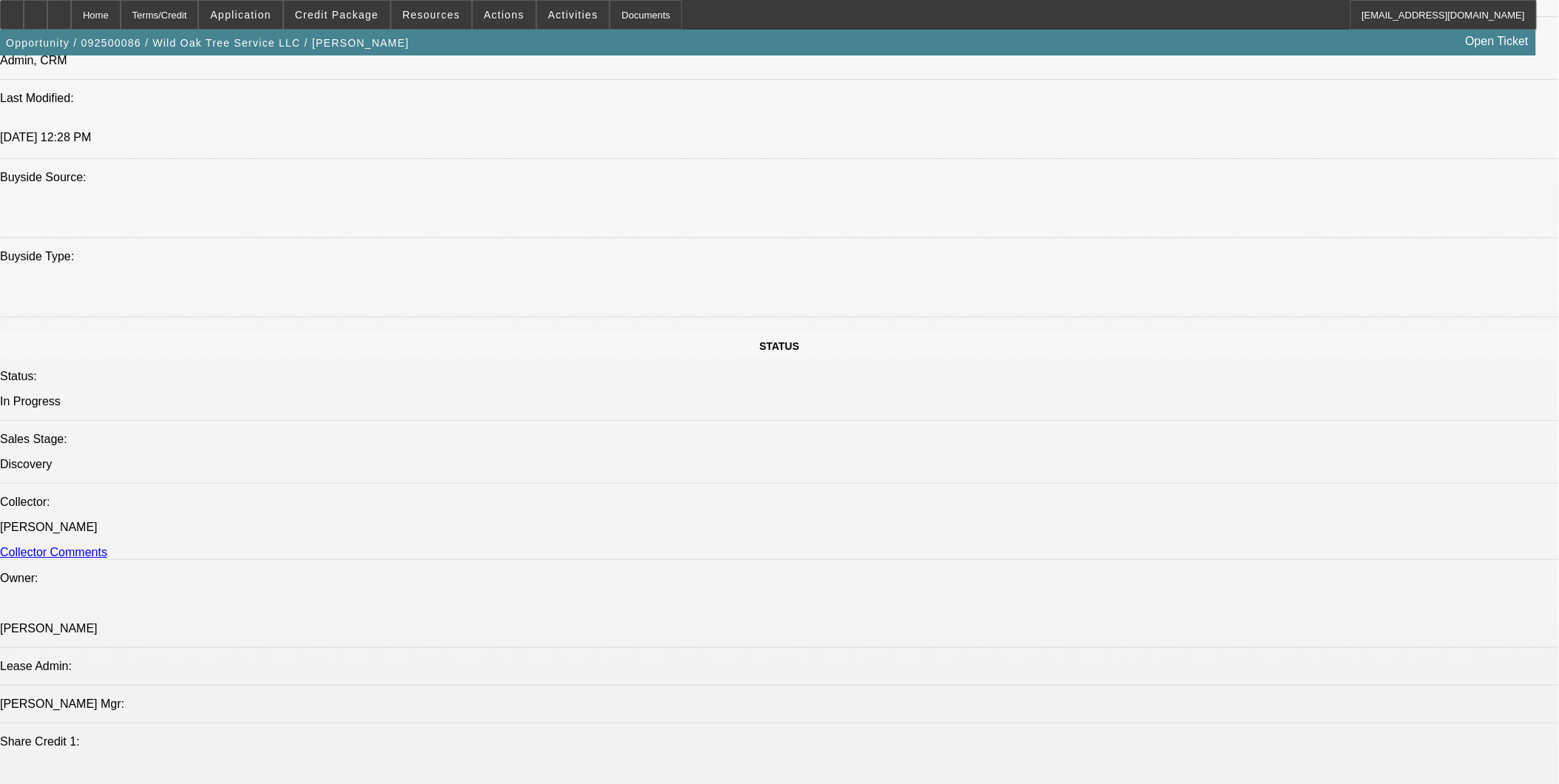
scroll to position [1495, 0]
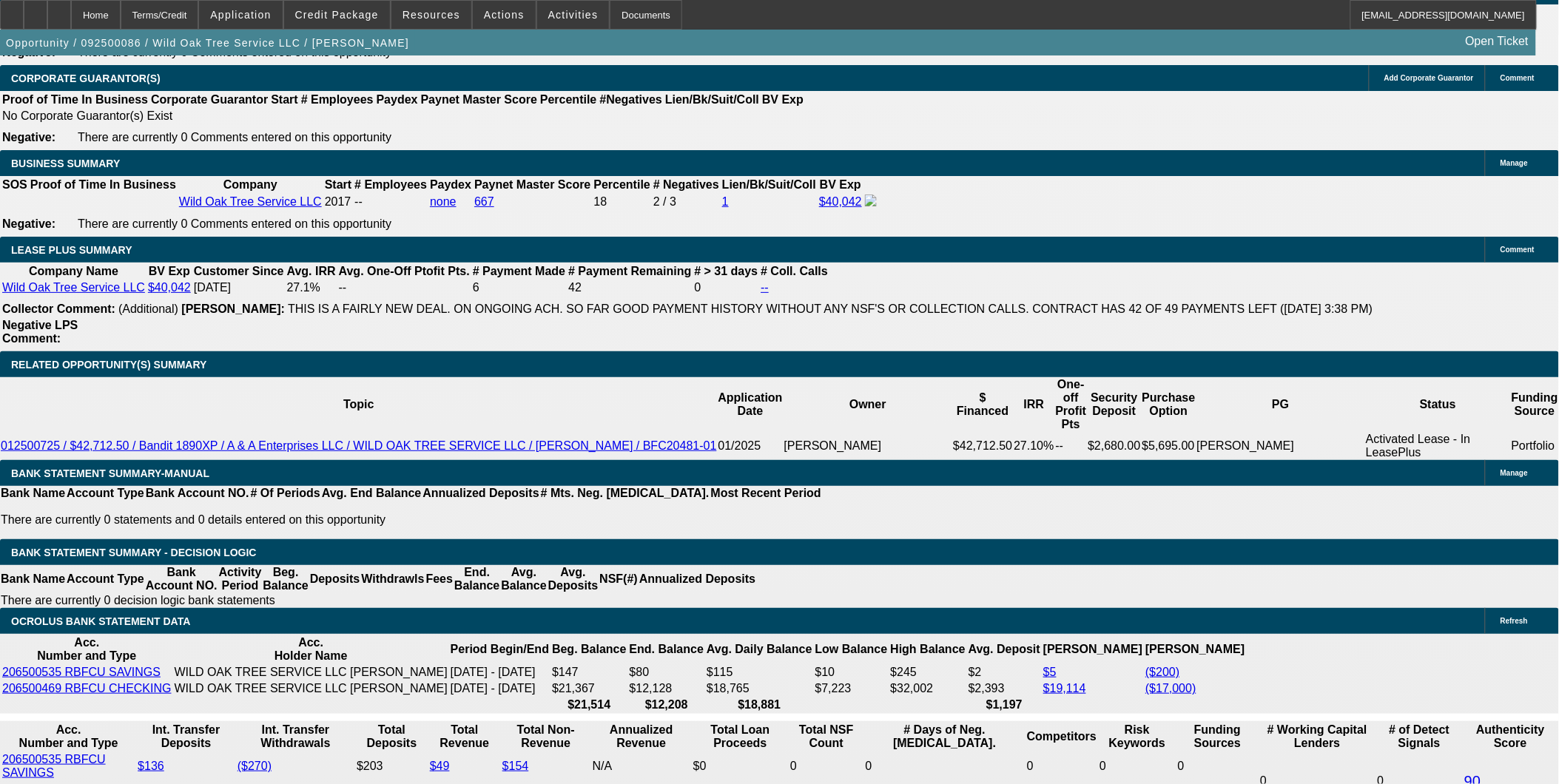
scroll to position [2398, 0]
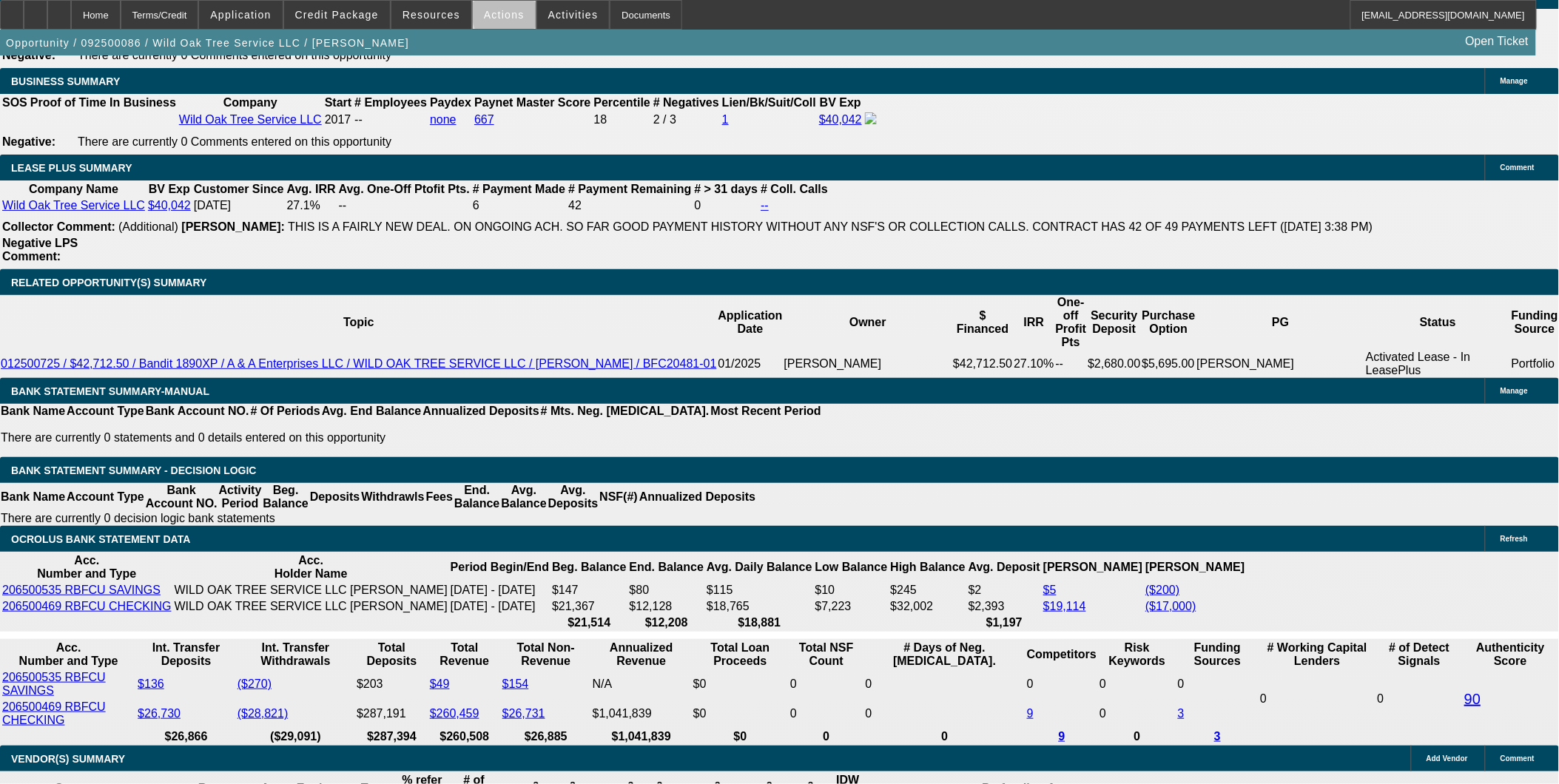
click at [512, 15] on span at bounding box center [504, 14] width 63 height 35
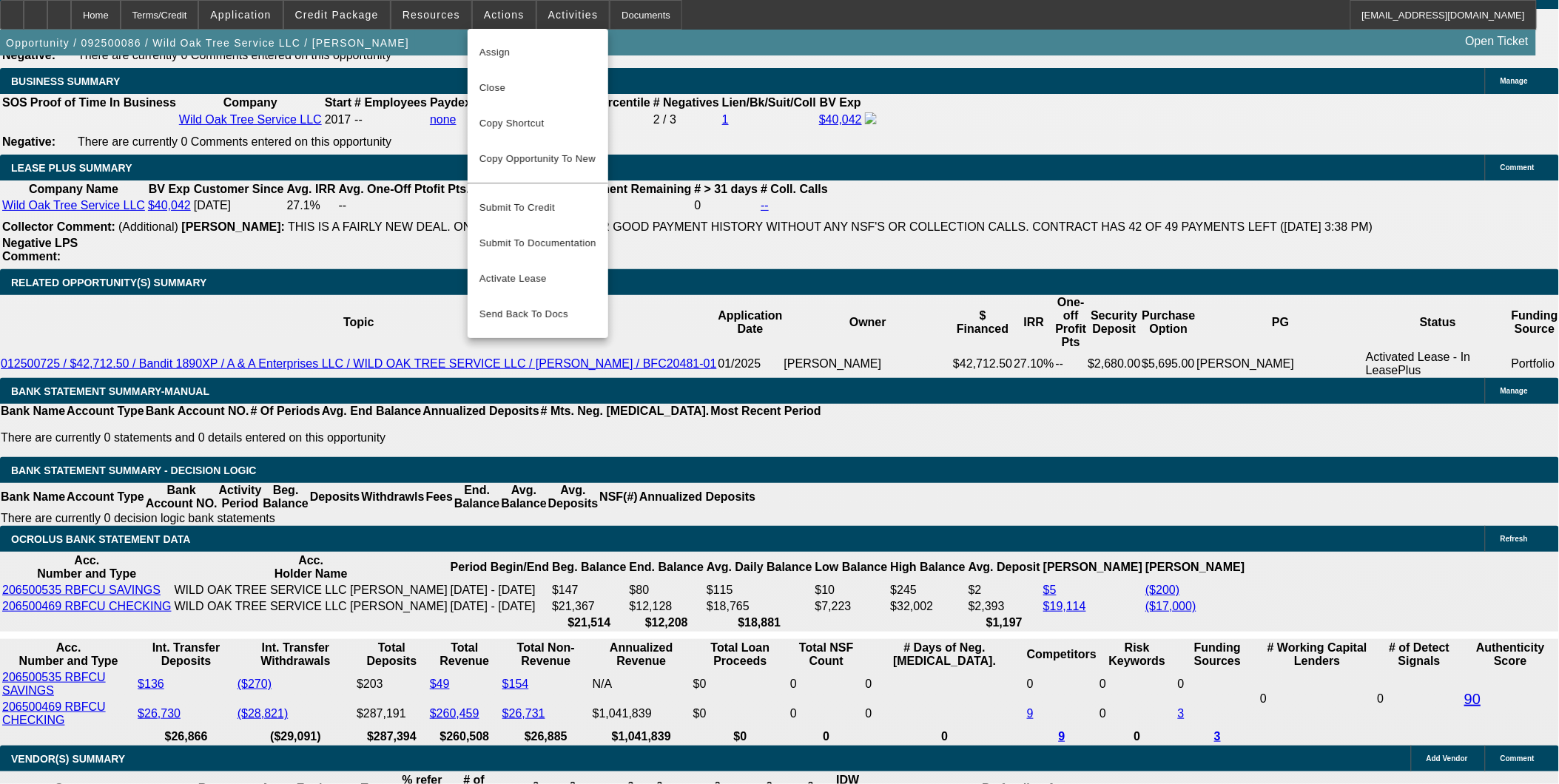
drag, startPoint x: 528, startPoint y: 126, endPoint x: 1388, endPoint y: 322, distance: 882.1
click at [528, 124] on span "Copy Shortcut" at bounding box center [538, 124] width 117 height 18
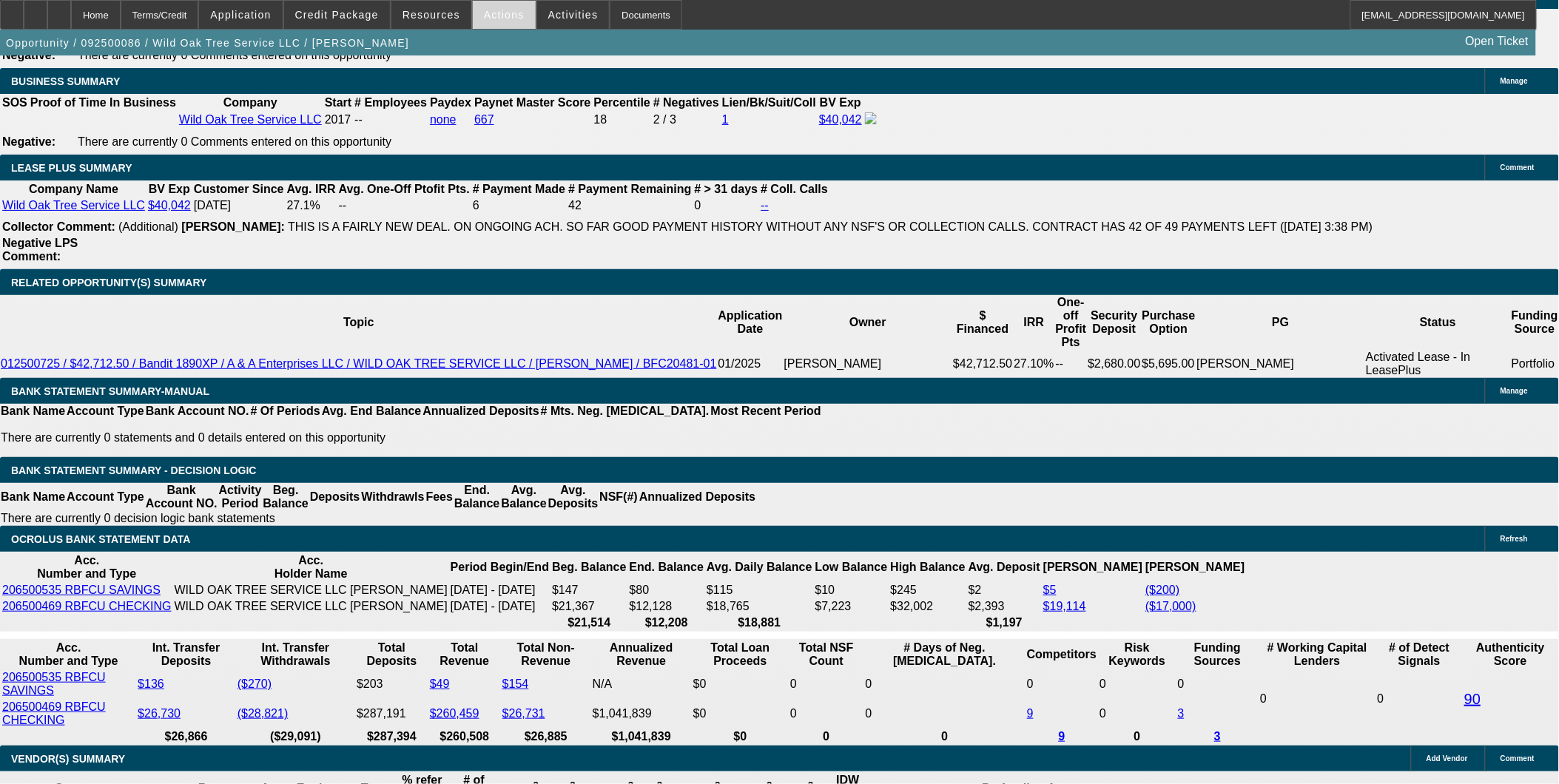
click at [491, 18] on span "Actions" at bounding box center [504, 15] width 40 height 12
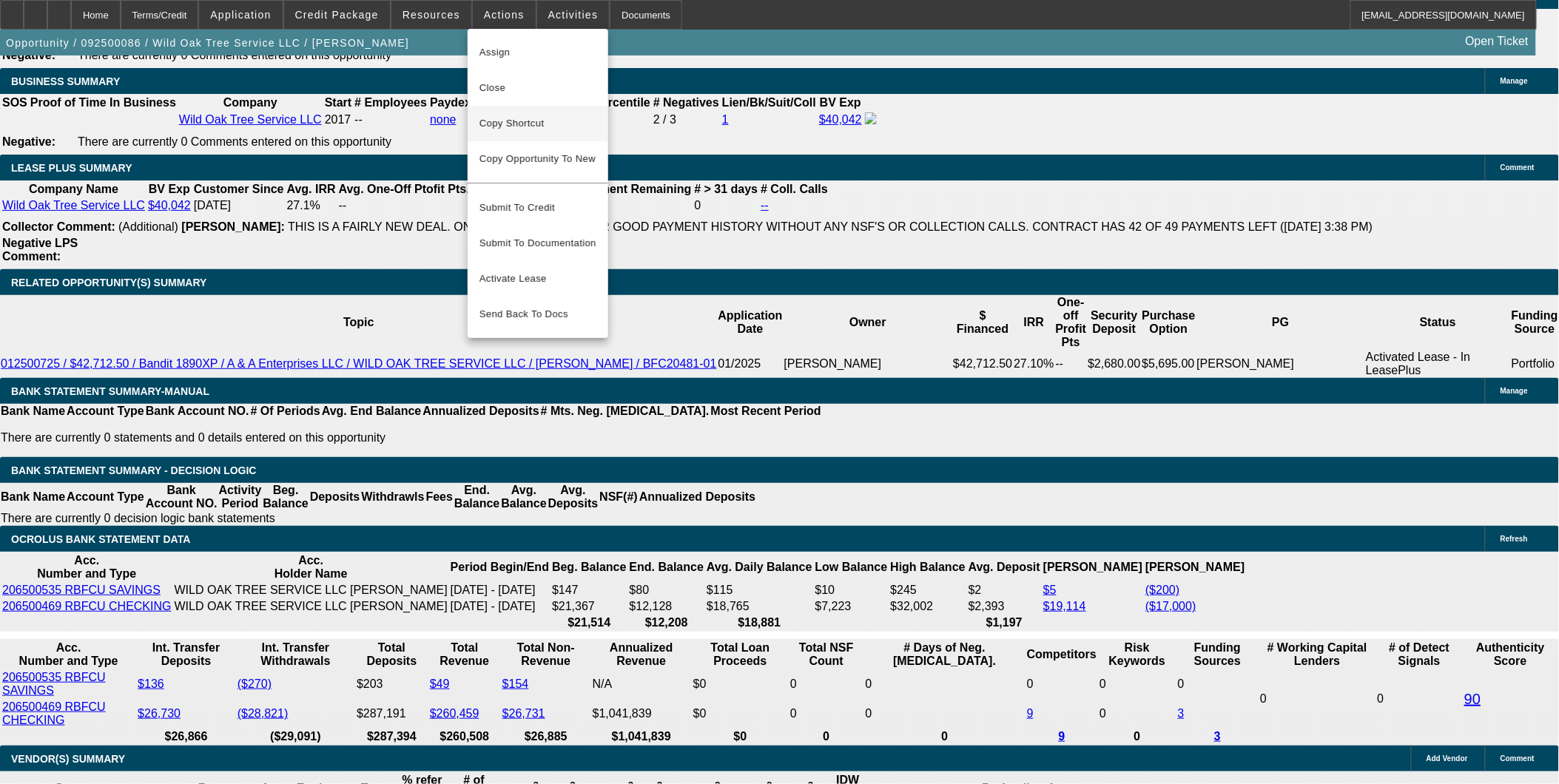
click at [504, 112] on button "Copy Shortcut" at bounding box center [538, 123] width 141 height 35
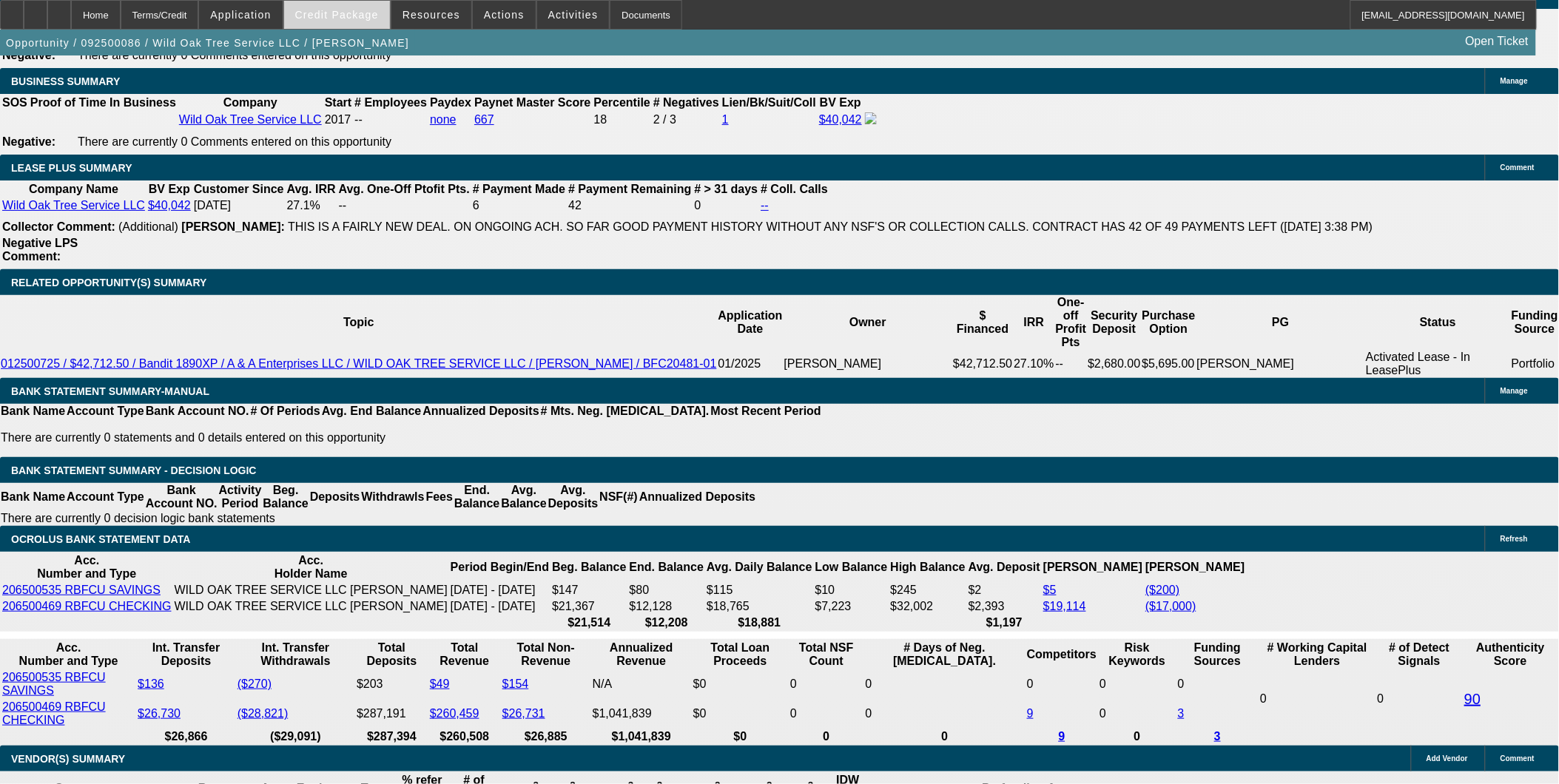
click at [366, 10] on span "Credit Package" at bounding box center [337, 15] width 84 height 12
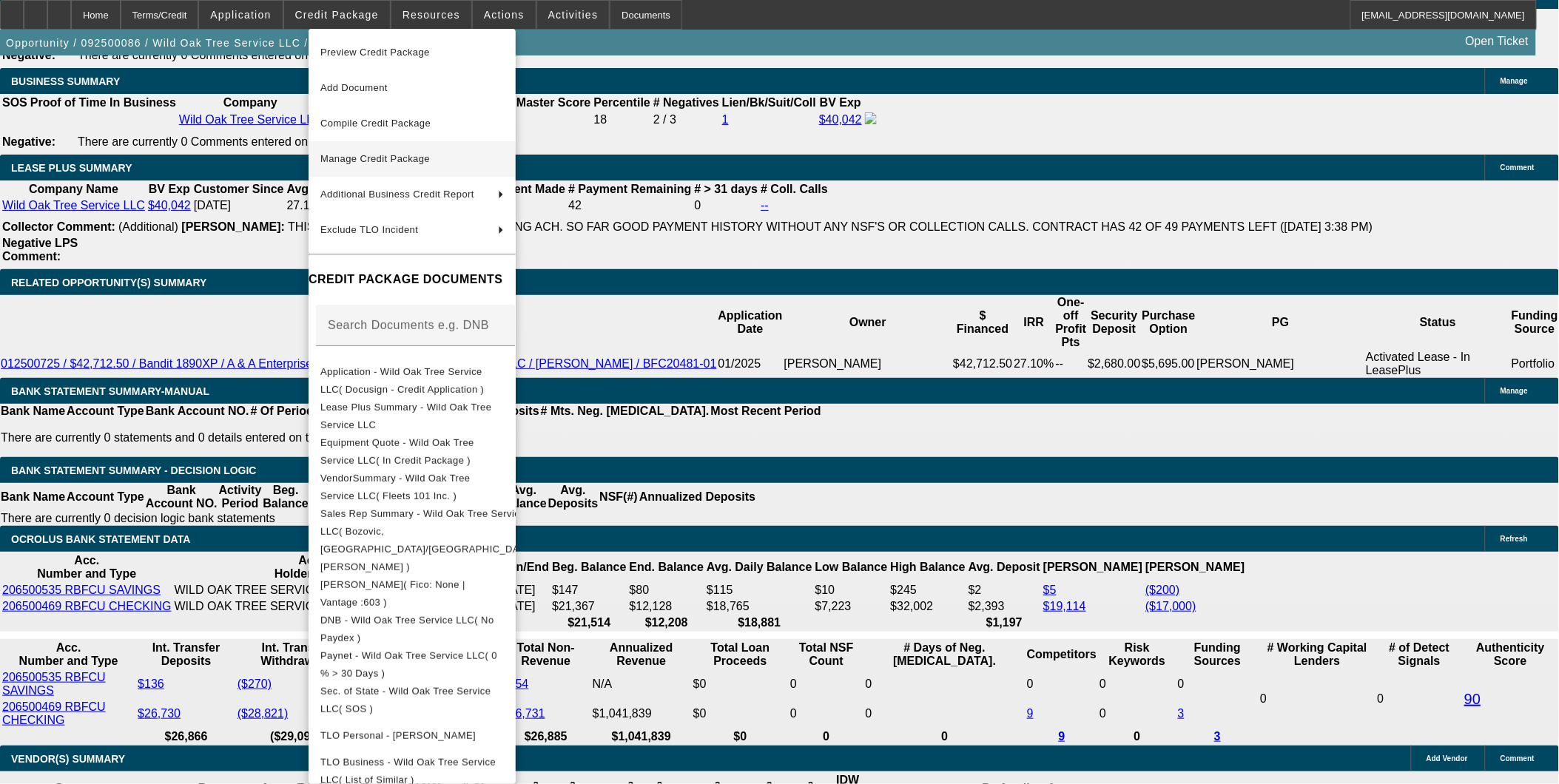
click at [454, 132] on span "Compile Credit Package" at bounding box center [412, 124] width 184 height 18
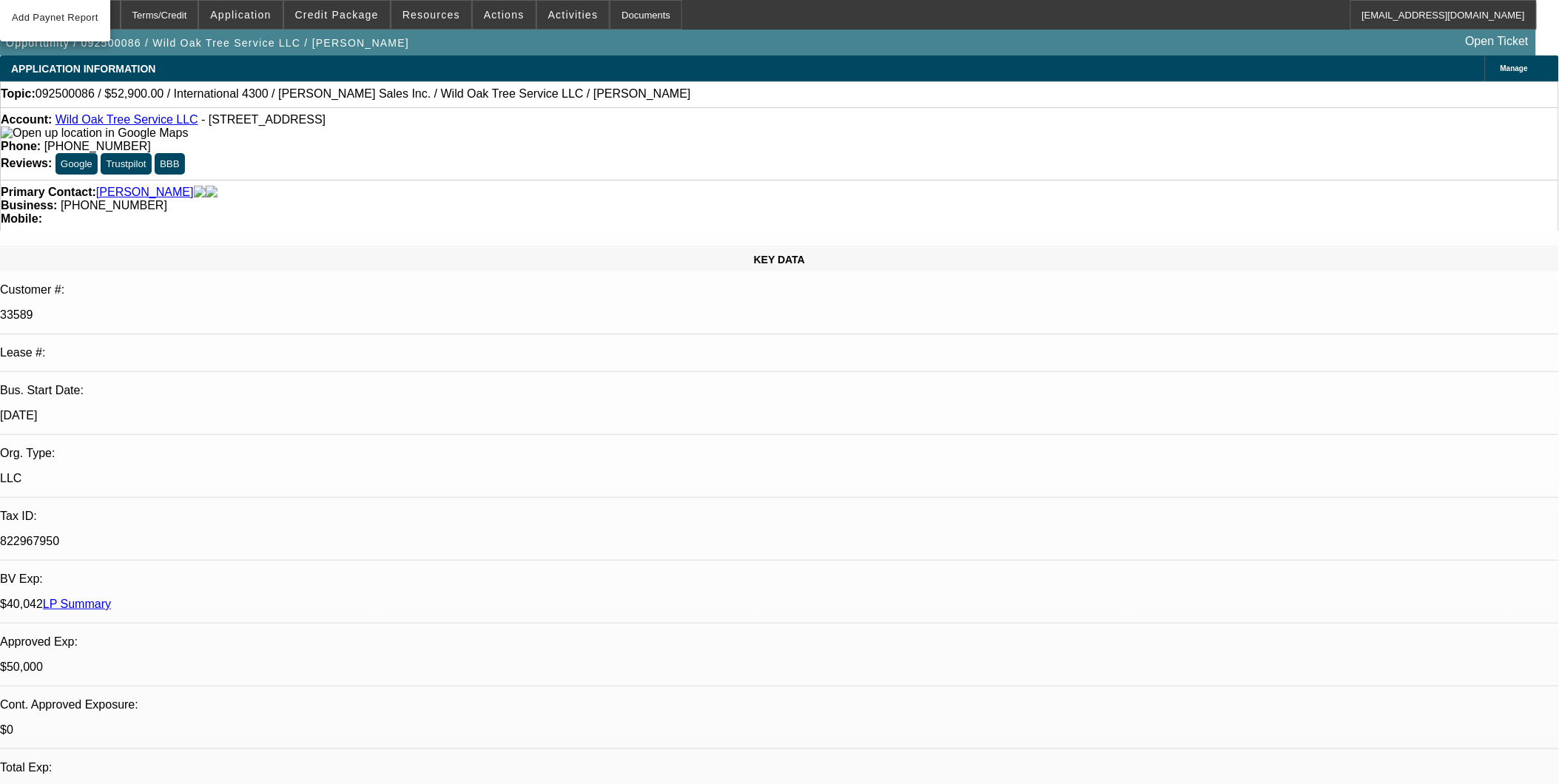
select select "0"
select select "2"
select select "0"
select select "6"
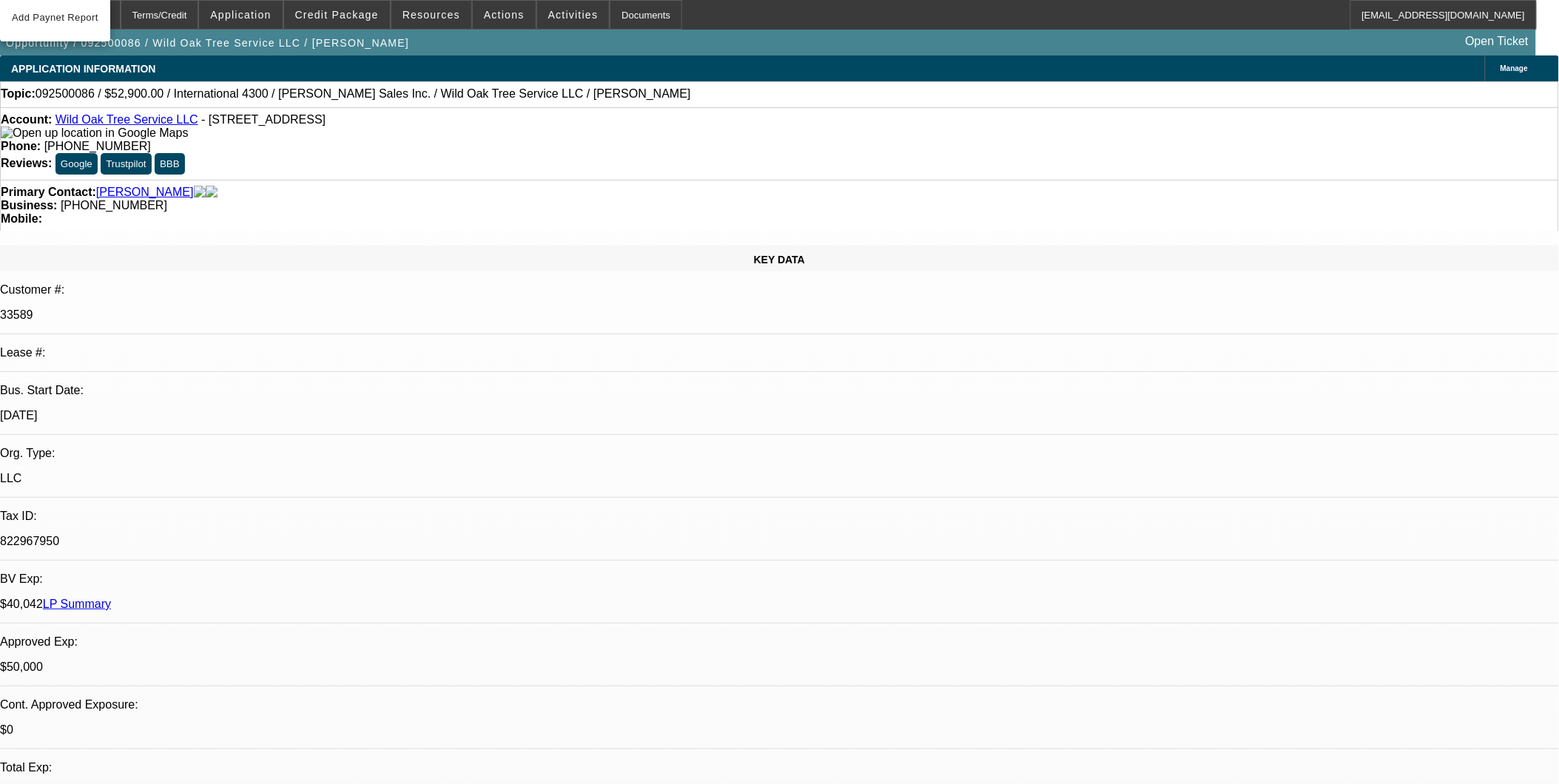
select select "0"
select select "2"
select select "0.1"
select select "4"
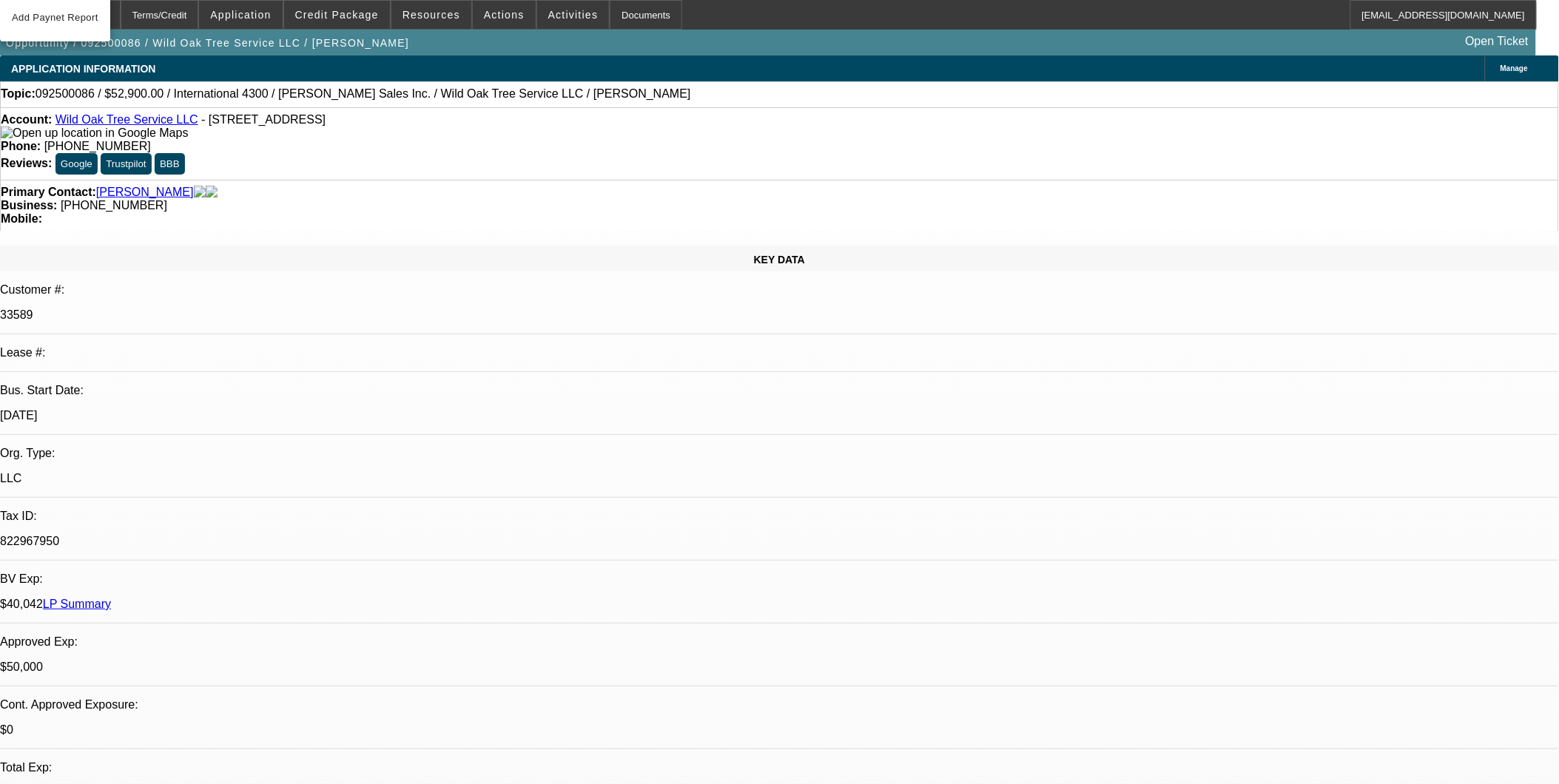
select select "0.1"
select select "2"
select select "0.1"
select select "4"
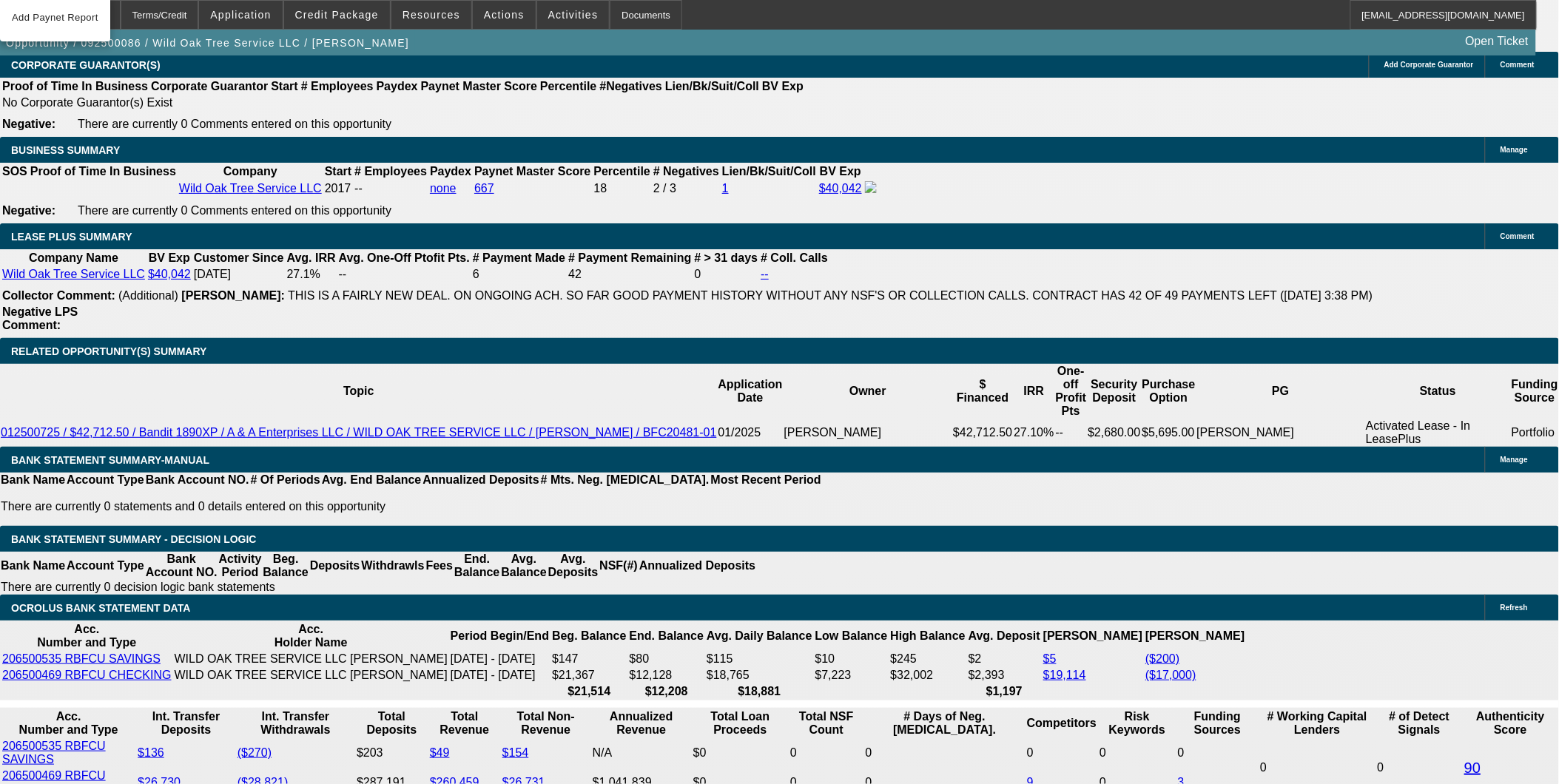
scroll to position [2300, 0]
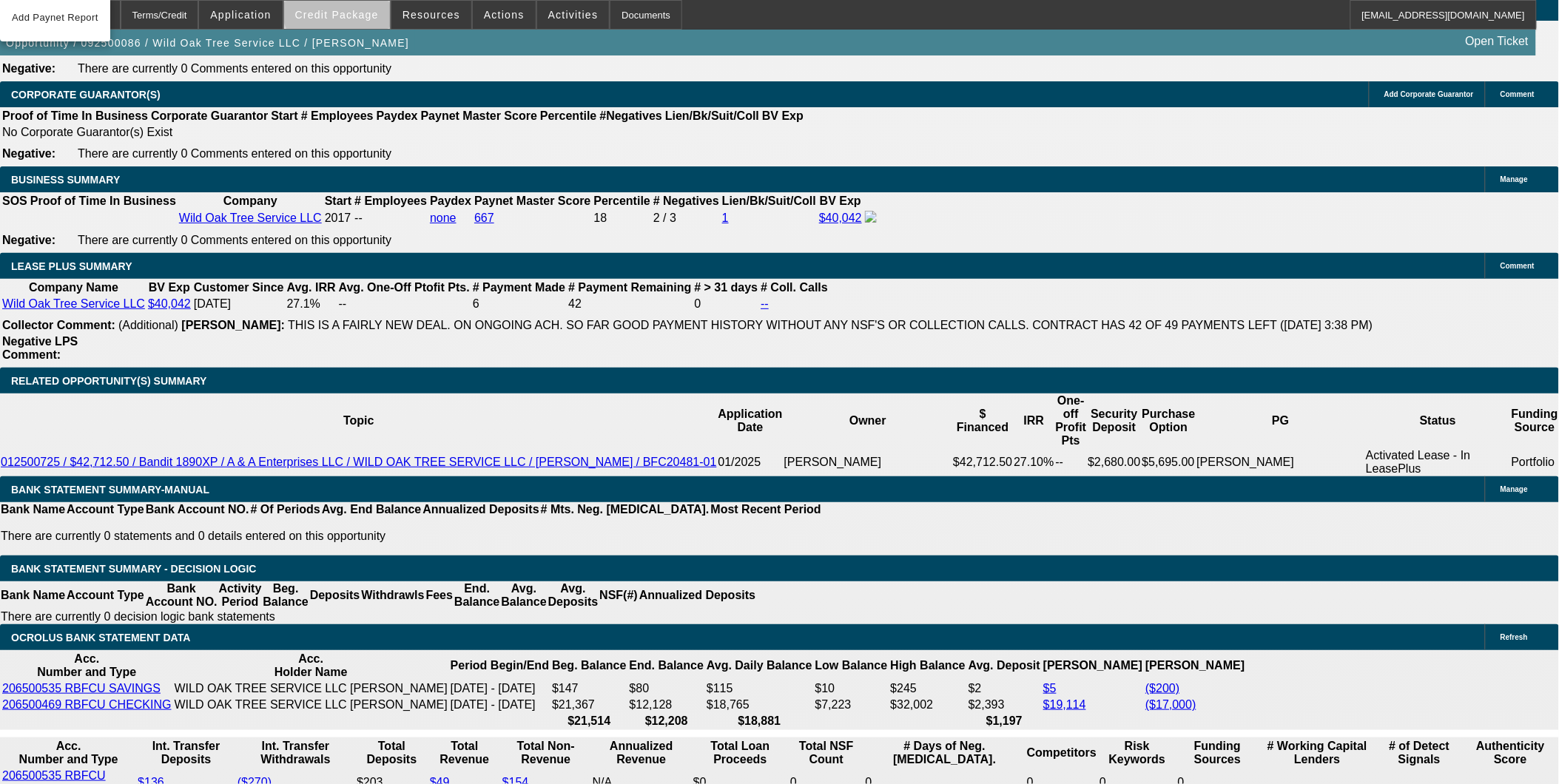
click at [365, 11] on span "Credit Package" at bounding box center [337, 15] width 84 height 12
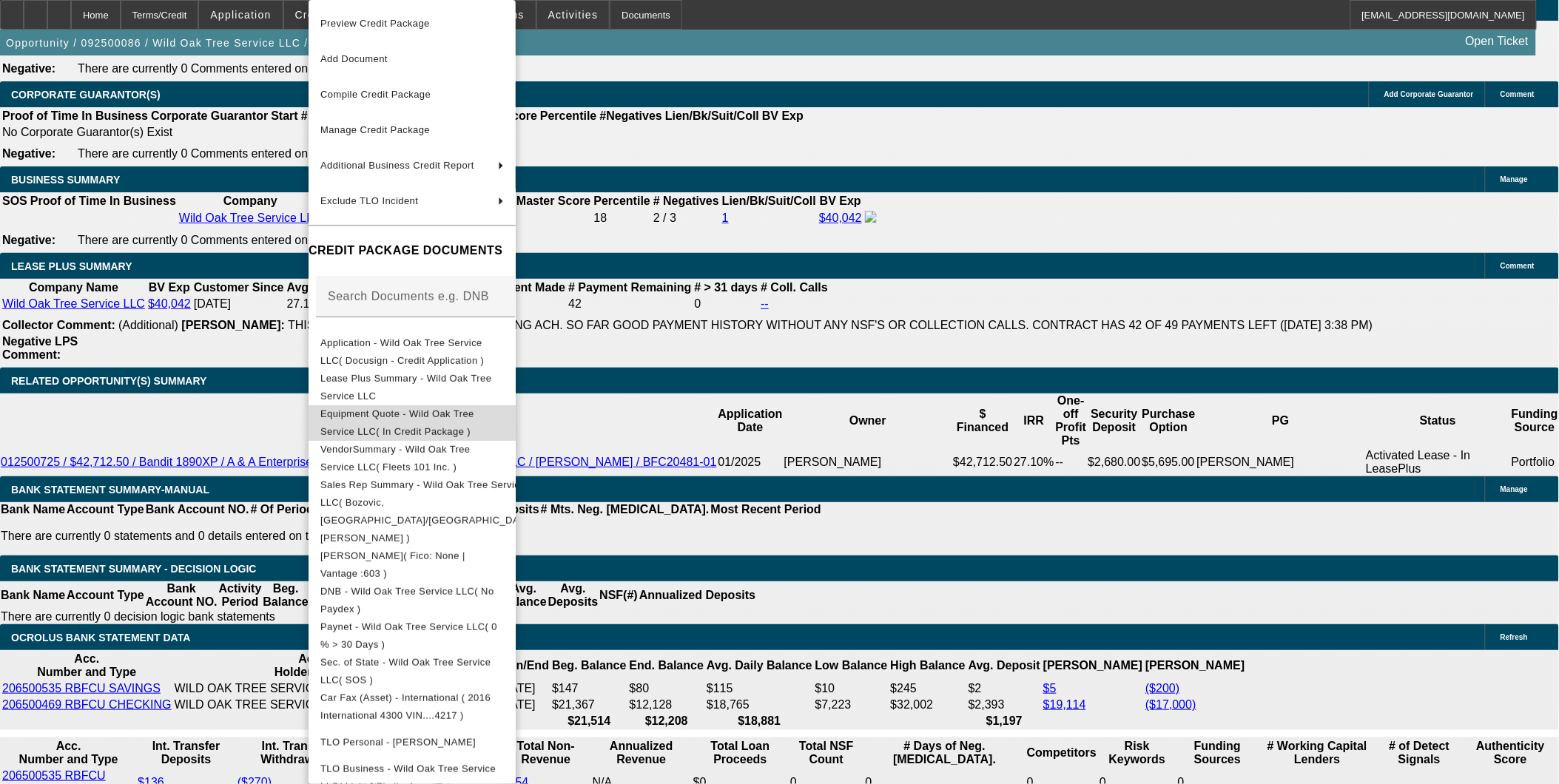
click at [402, 425] on span "Equipment Quote - Wild Oak Tree Service LLC( In Credit Package )" at bounding box center [412, 422] width 184 height 35
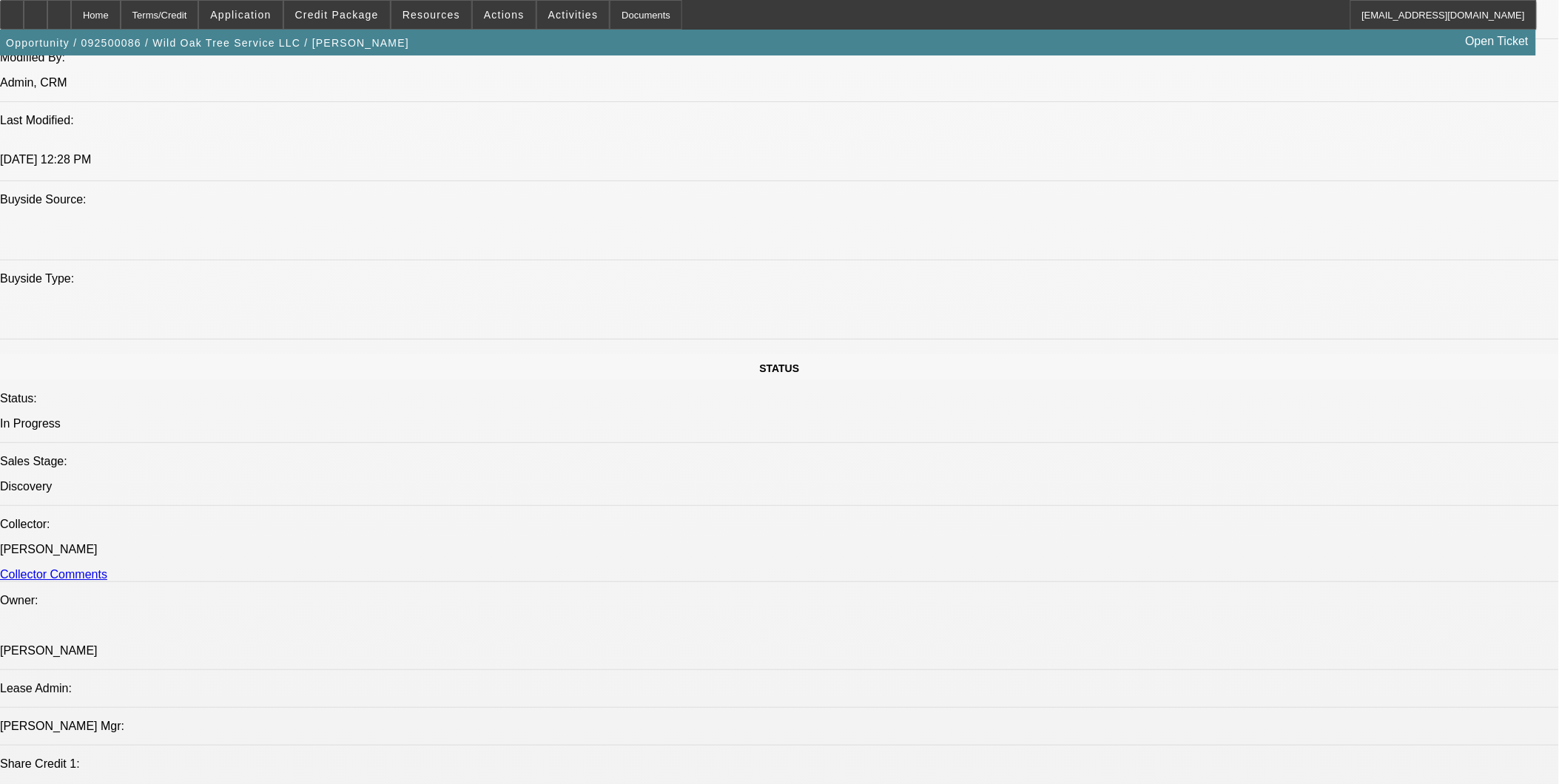
scroll to position [1314, 0]
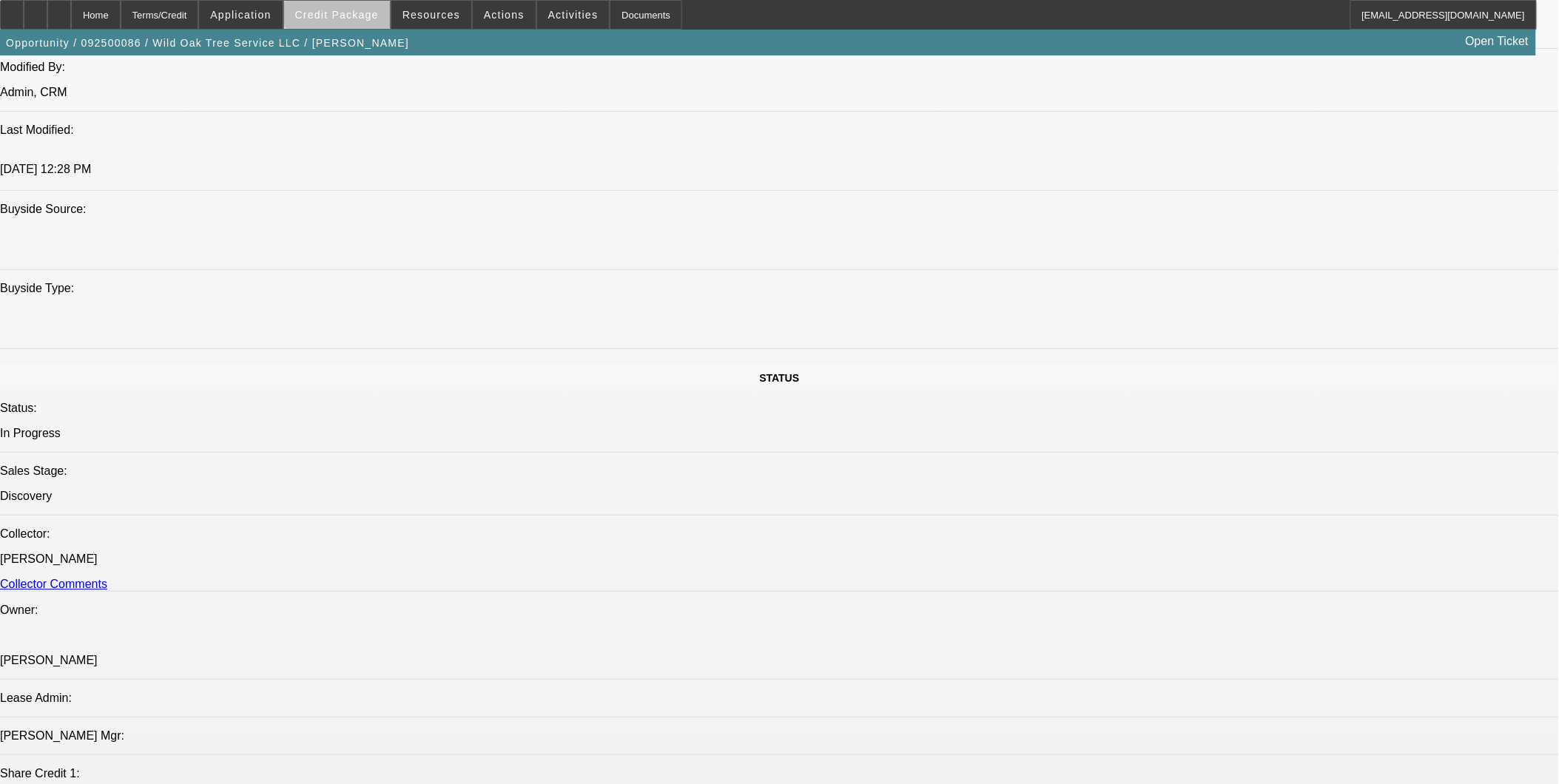
click at [371, 13] on span "Credit Package" at bounding box center [337, 15] width 84 height 12
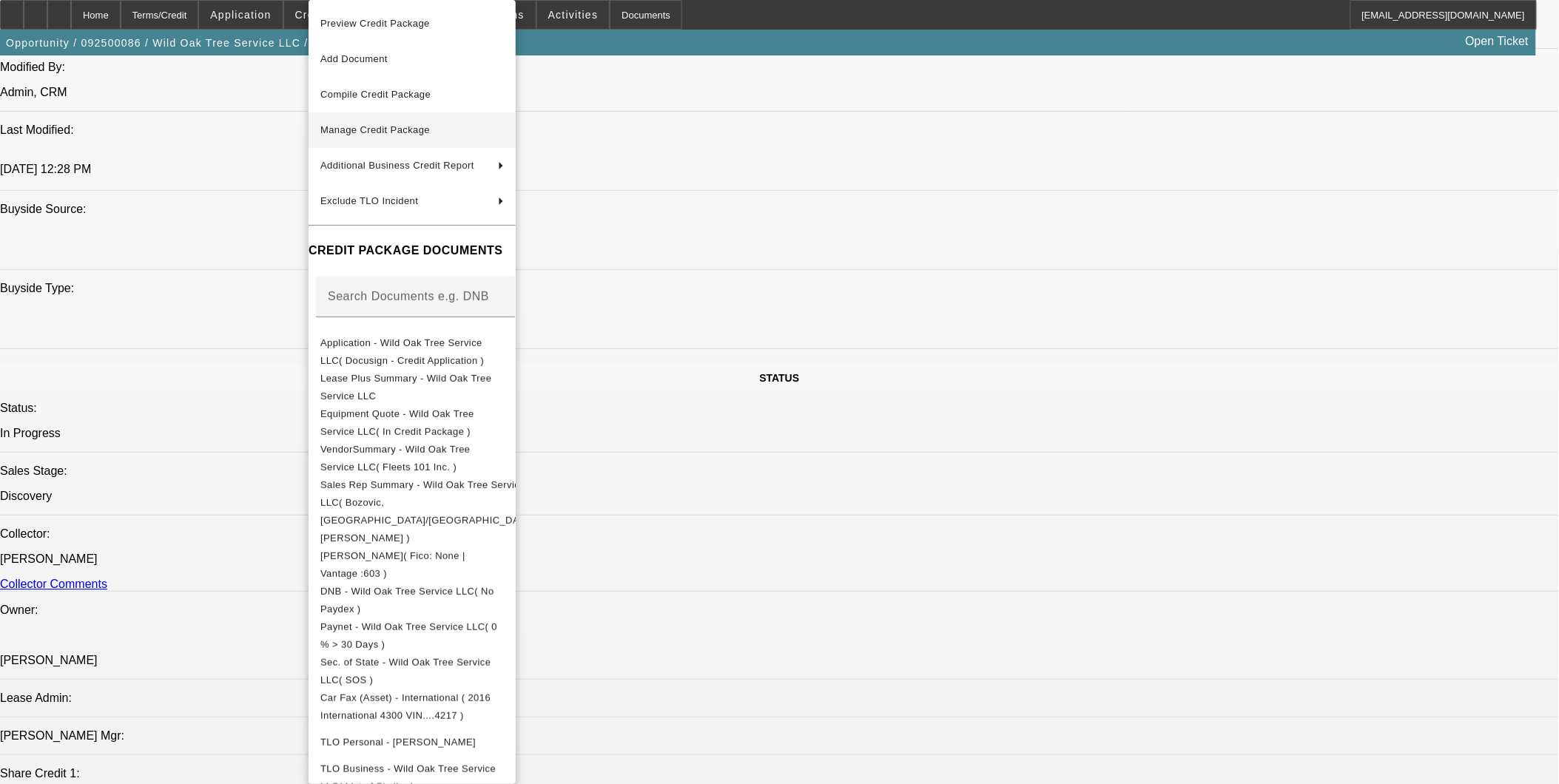
click at [423, 134] on span "Manage Credit Package" at bounding box center [375, 130] width 109 height 11
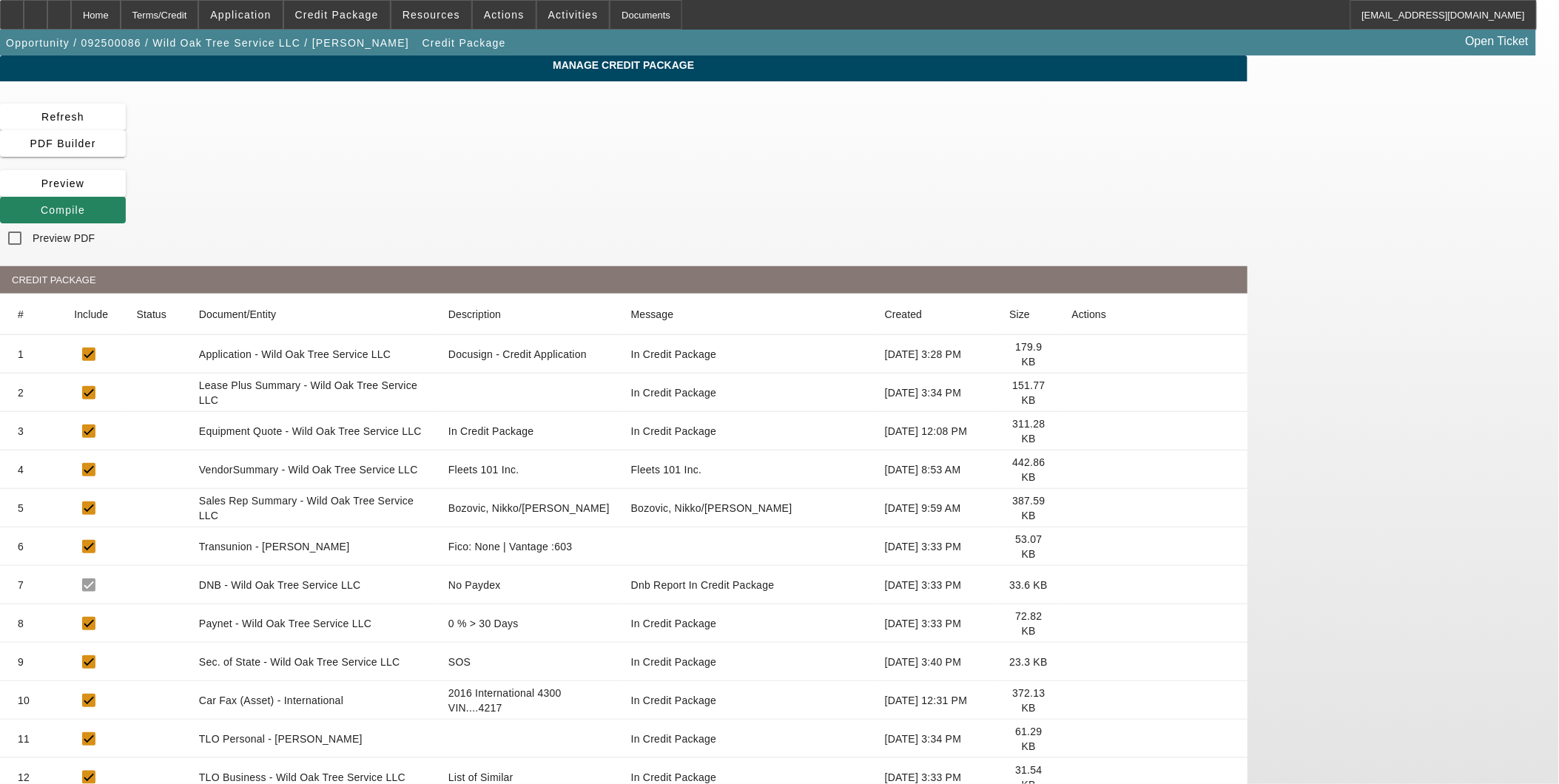
click at [1072, 470] on icon at bounding box center [1072, 470] width 0 height 0
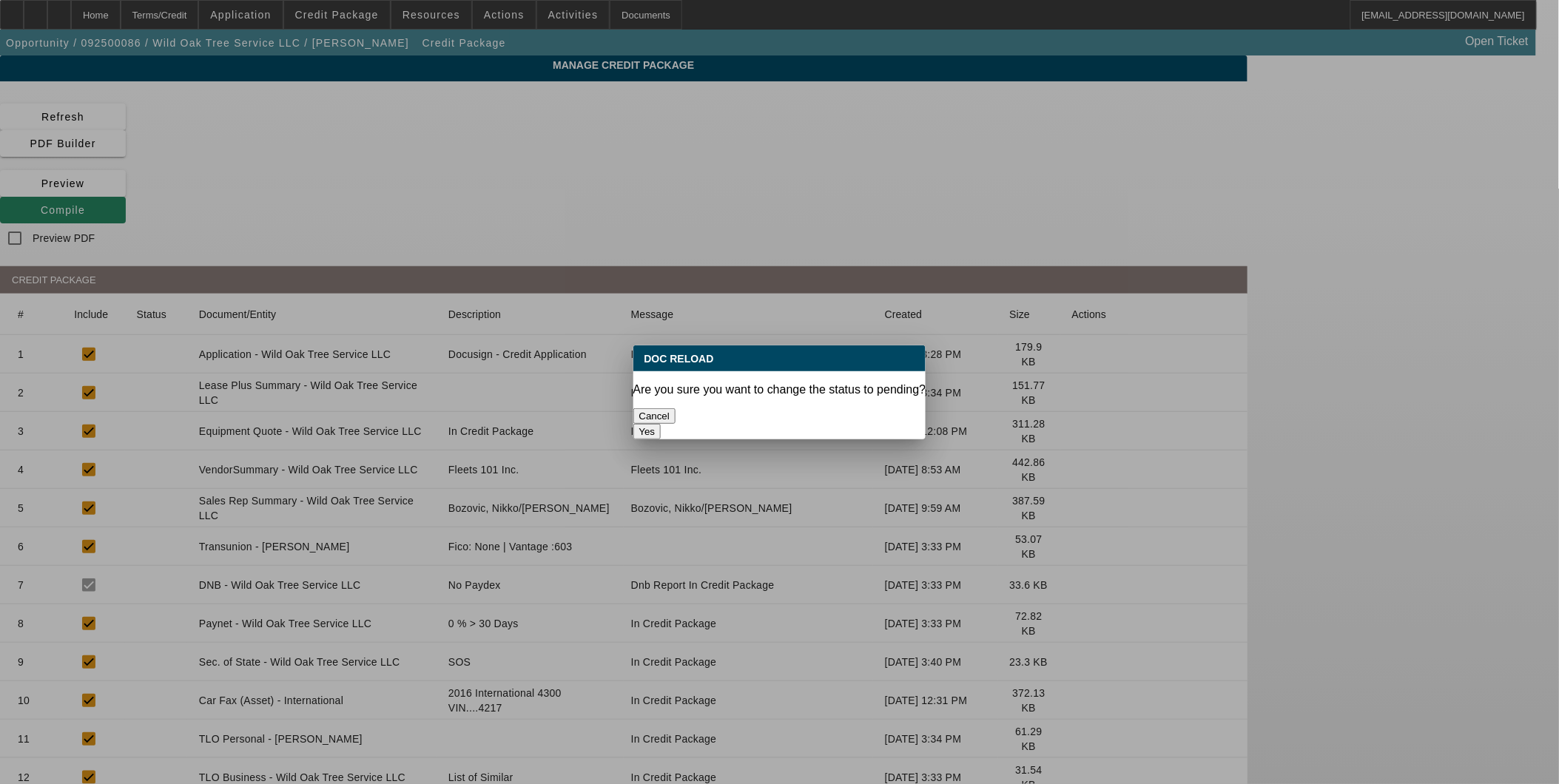
click at [662, 424] on button "Yes" at bounding box center [647, 431] width 28 height 16
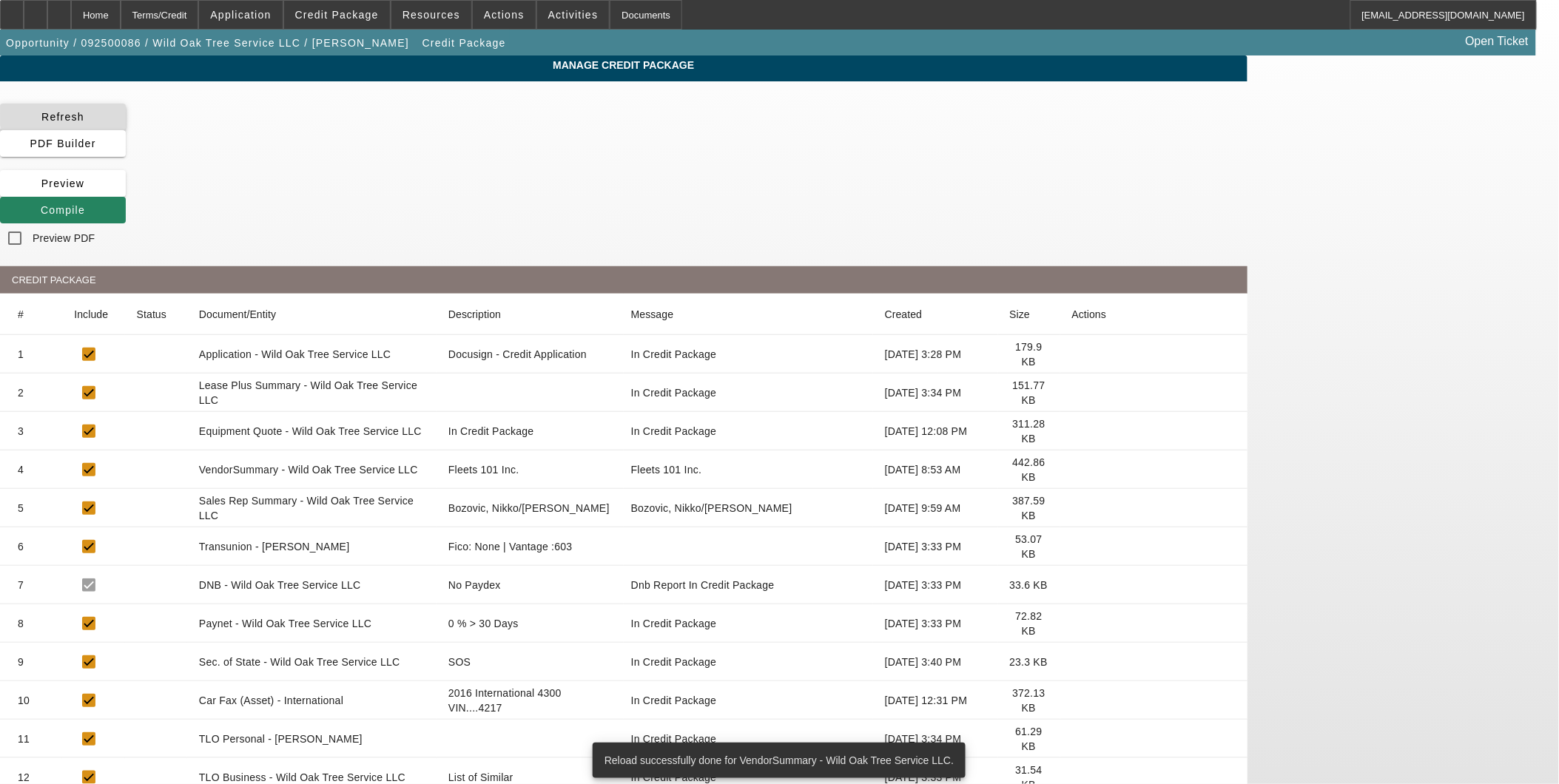
click at [126, 118] on span at bounding box center [63, 116] width 126 height 35
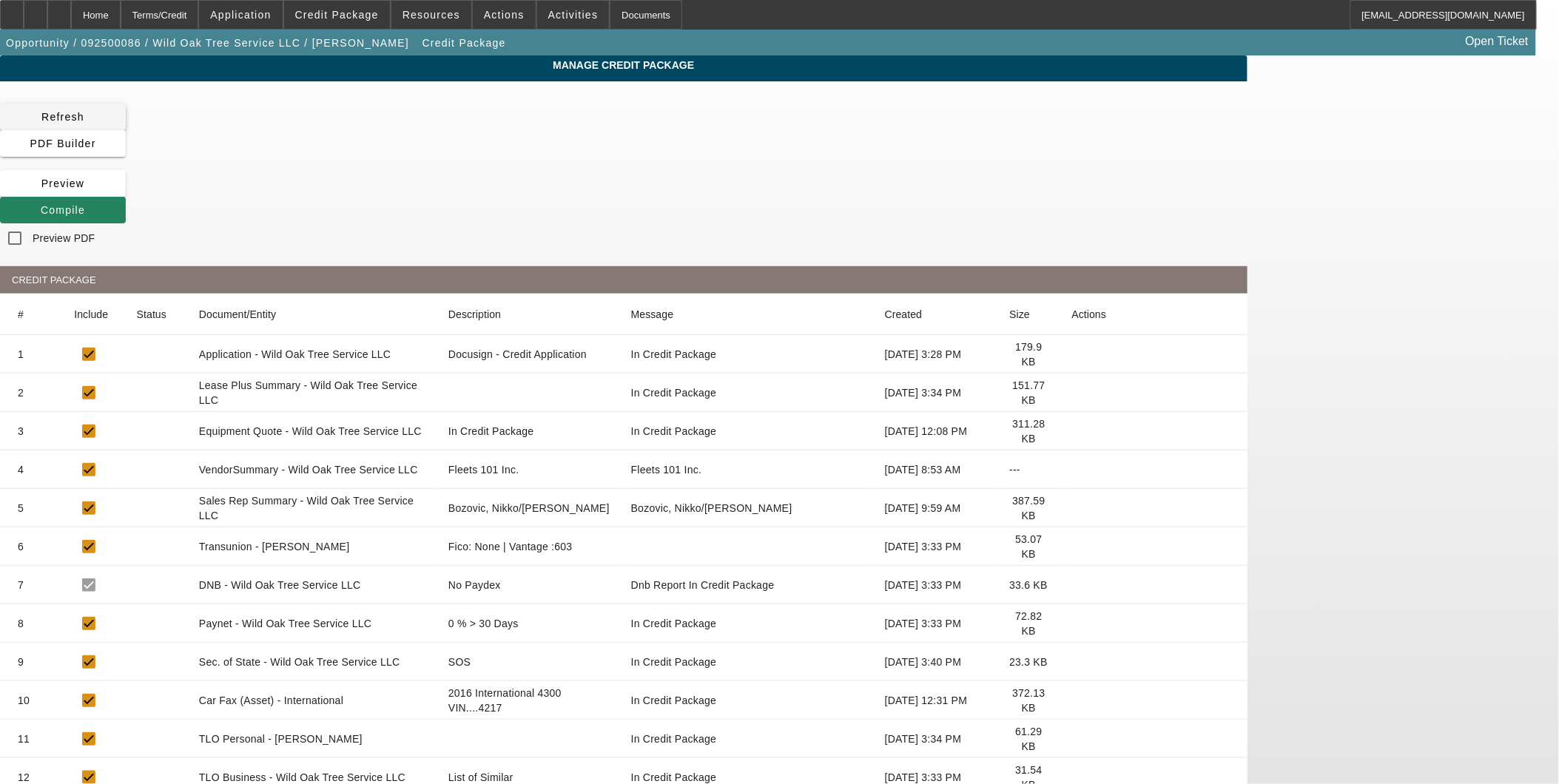
click at [85, 111] on span "Refresh" at bounding box center [62, 117] width 43 height 12
click at [126, 192] on span at bounding box center [63, 210] width 126 height 35
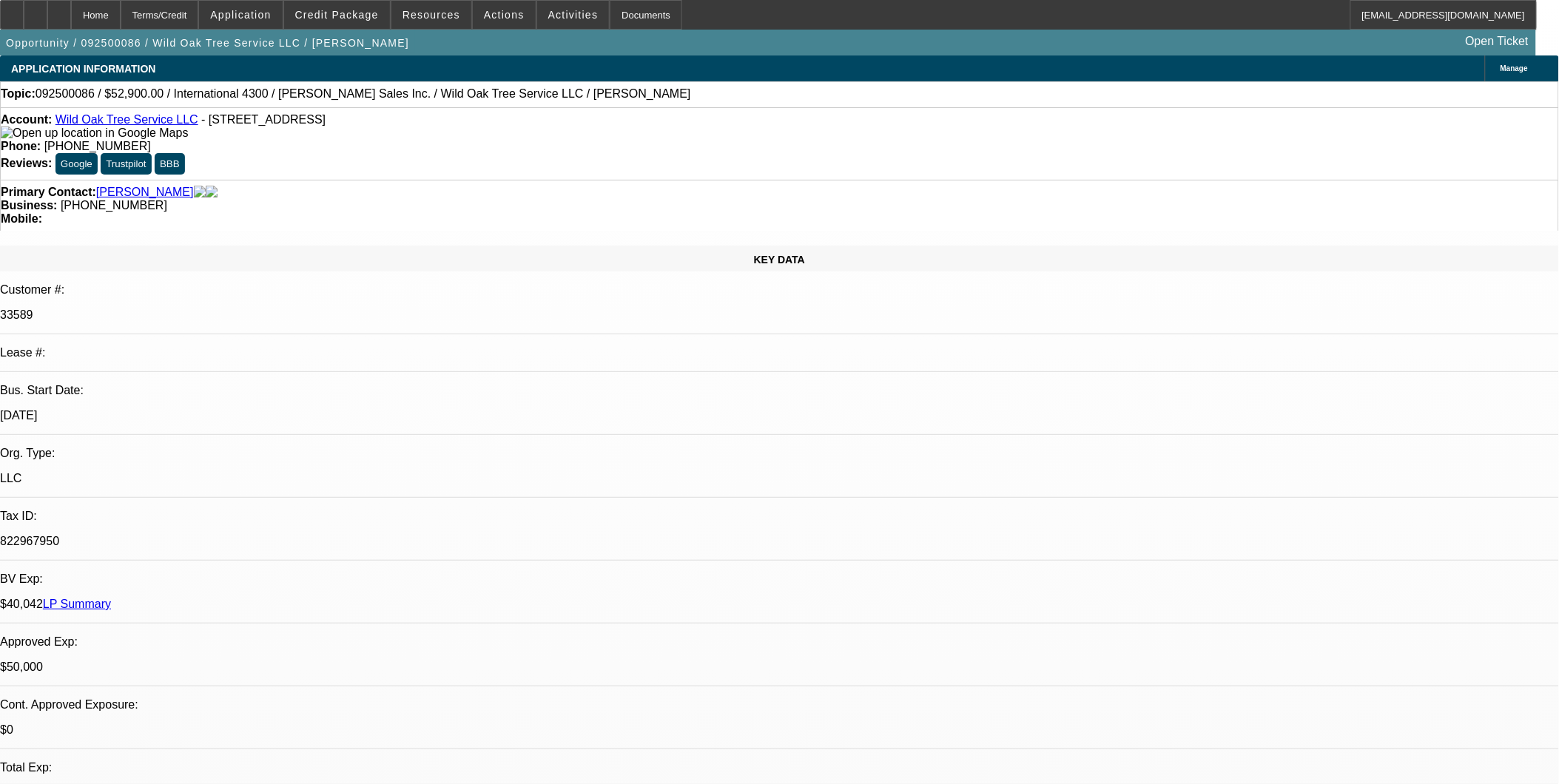
select select "0"
select select "2"
select select "0"
select select "6"
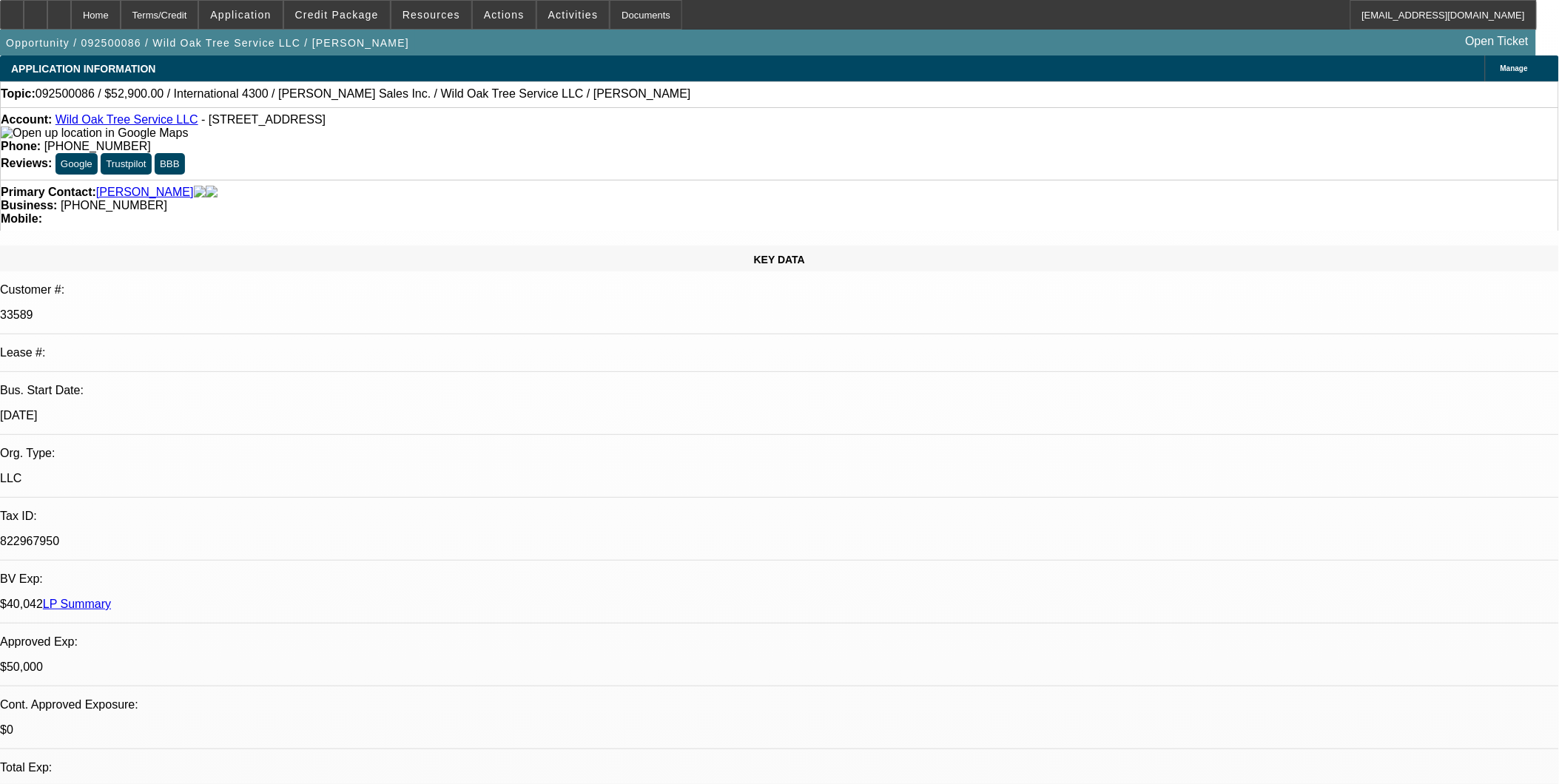
select select "0"
select select "2"
select select "0.1"
select select "4"
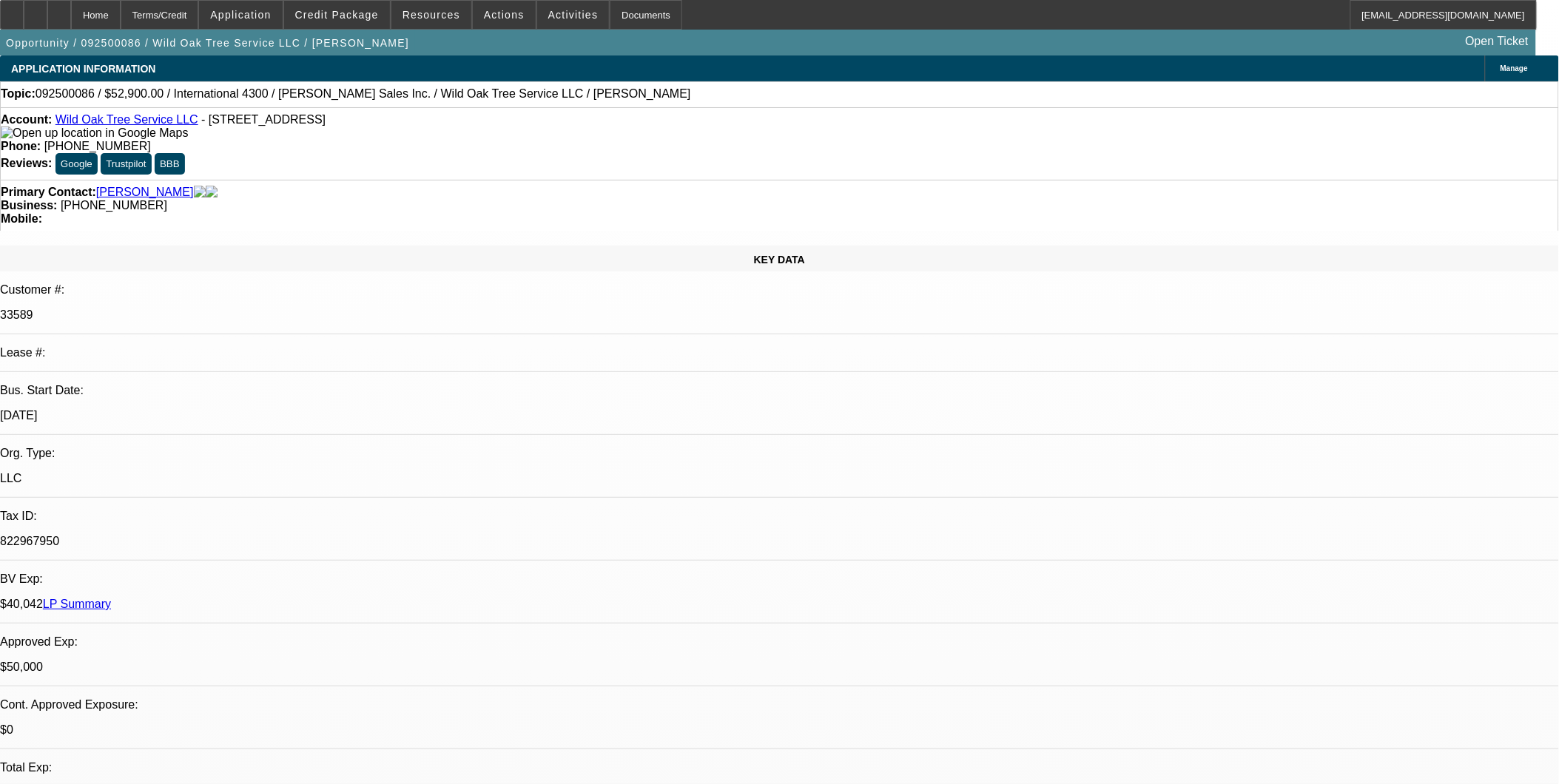
select select "0.1"
select select "2"
select select "0.1"
select select "4"
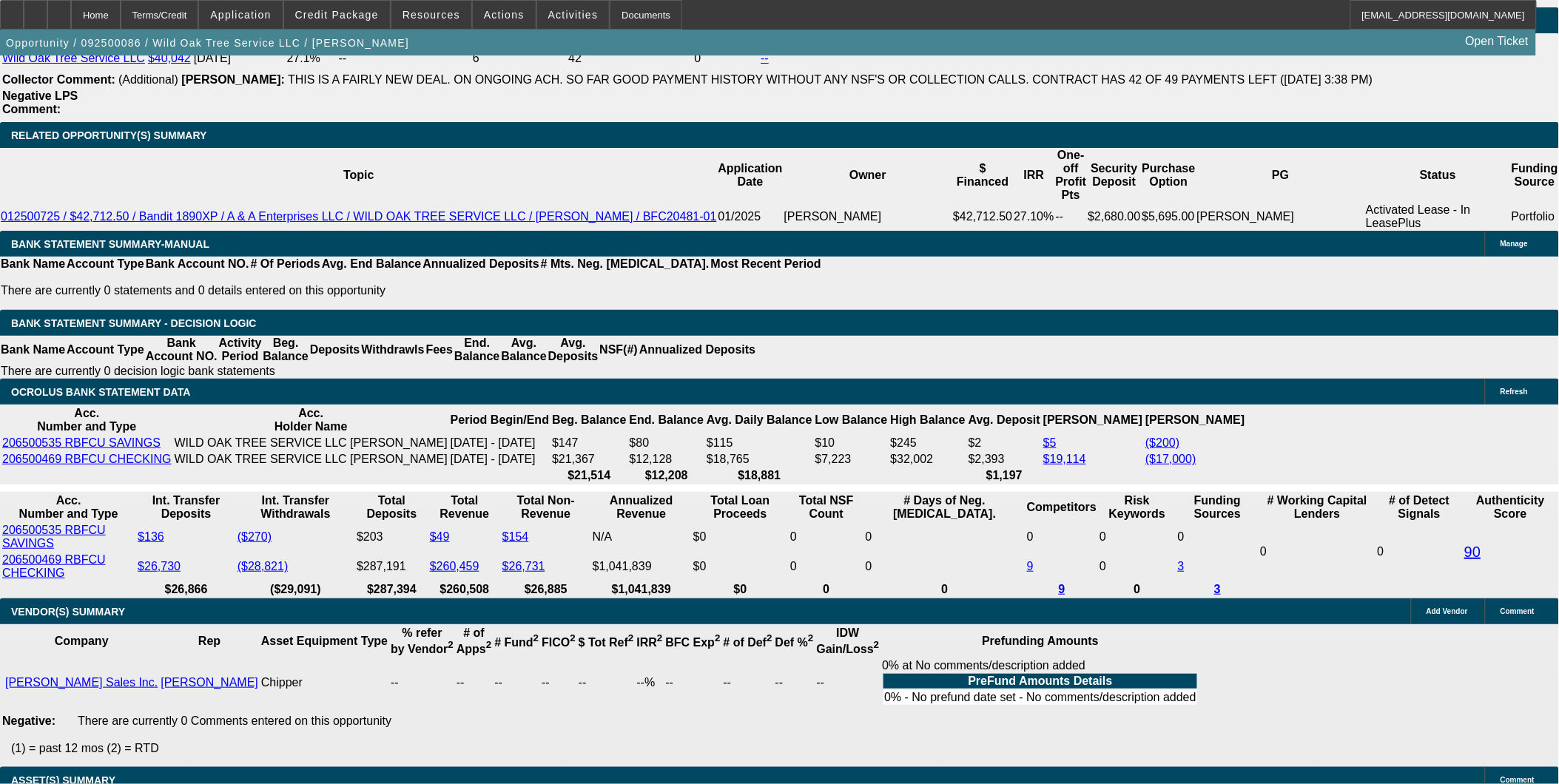
scroll to position [2547, 0]
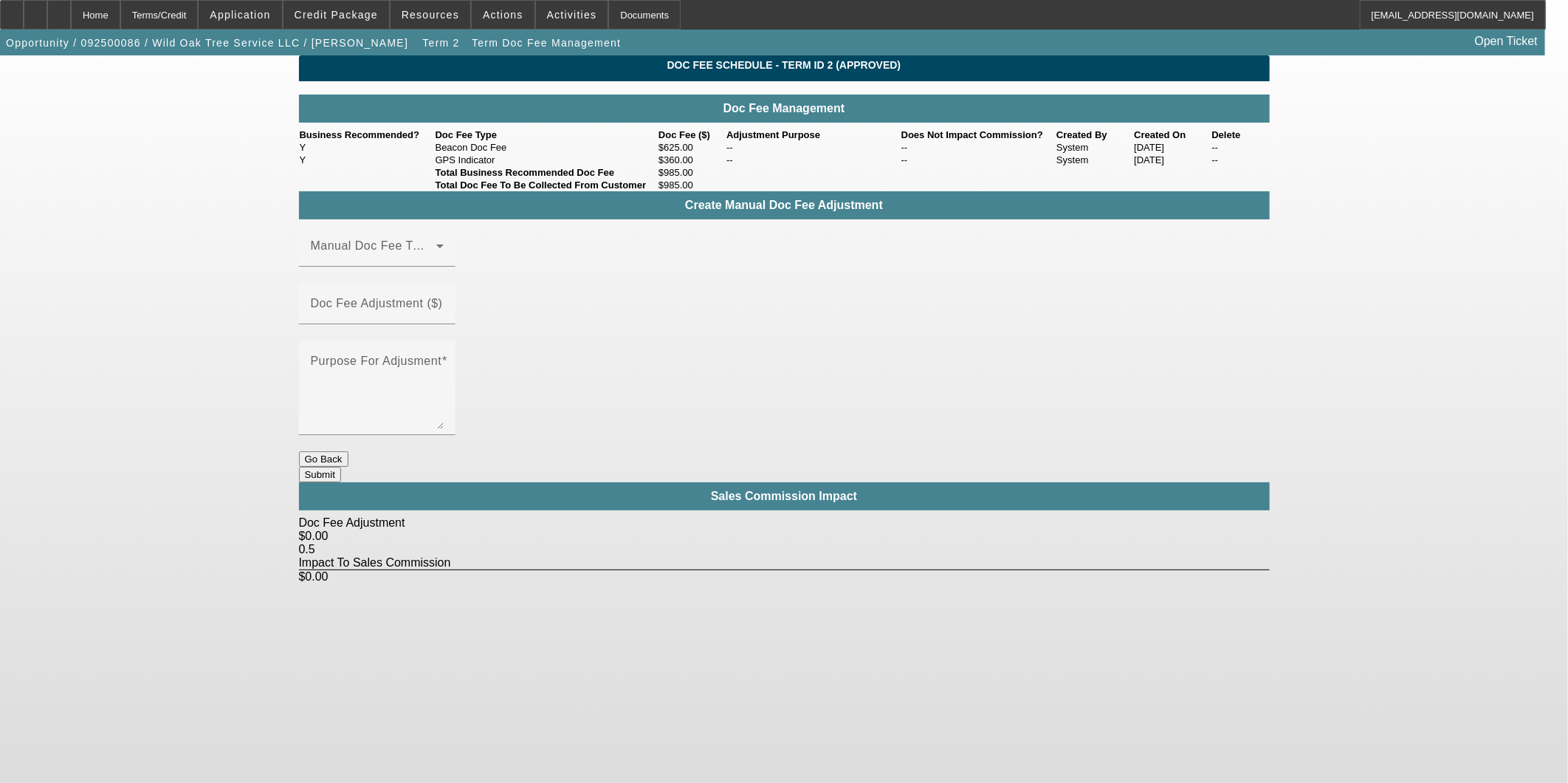
click at [756, 427] on div "Doc Fee Schedule - Term ID 2 (Approved) Doc Fee Management Business Recommended…" at bounding box center [784, 319] width 971 height 528
click at [757, 425] on div "Doc Fee Schedule - Term ID 2 (Approved) Doc Fee Management Business Recommended…" at bounding box center [784, 319] width 971 height 528
click at [348, 451] on button "Go Back" at bounding box center [324, 458] width 49 height 16
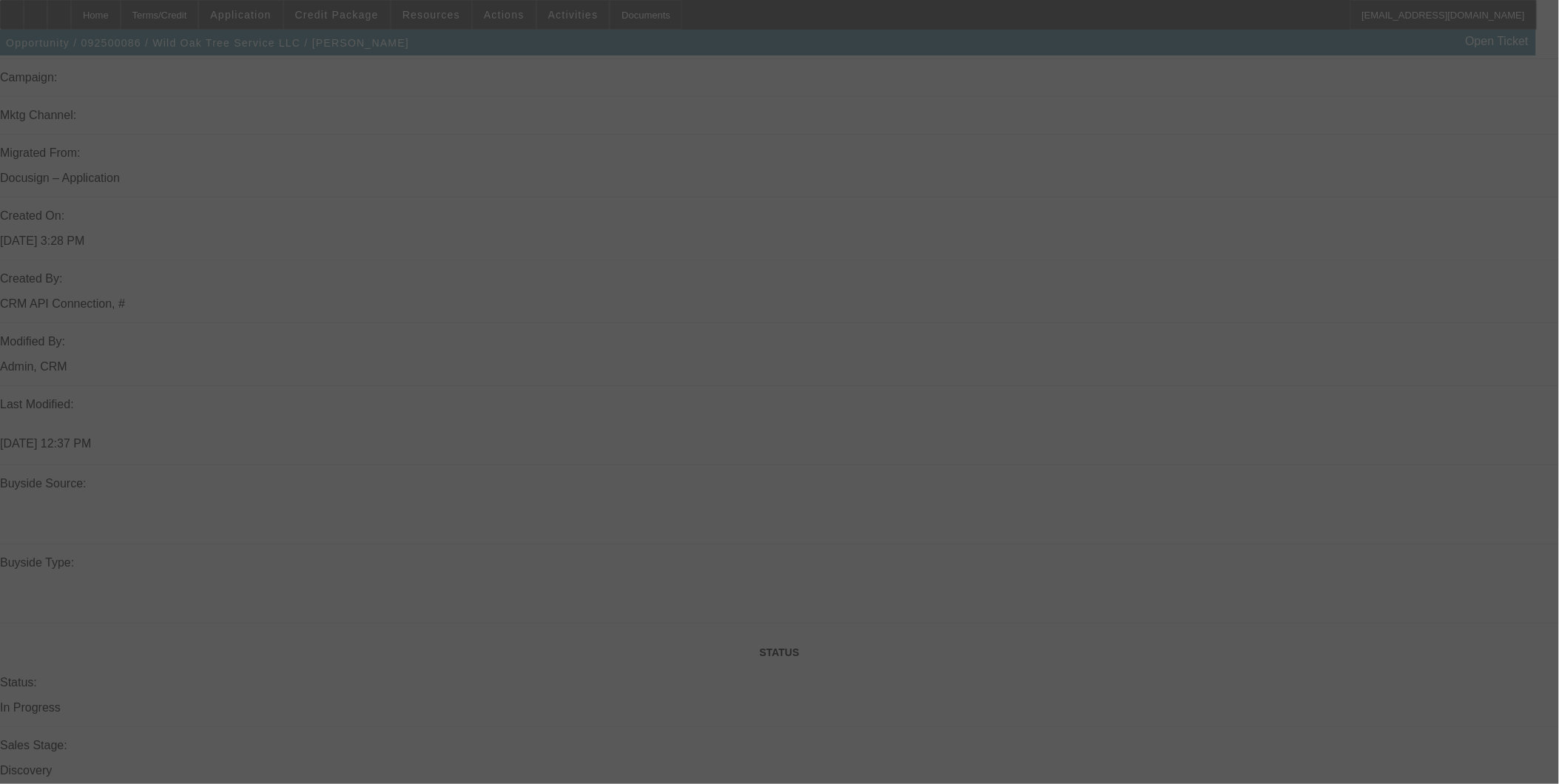
select select "0"
select select "2"
select select "0"
select select "6"
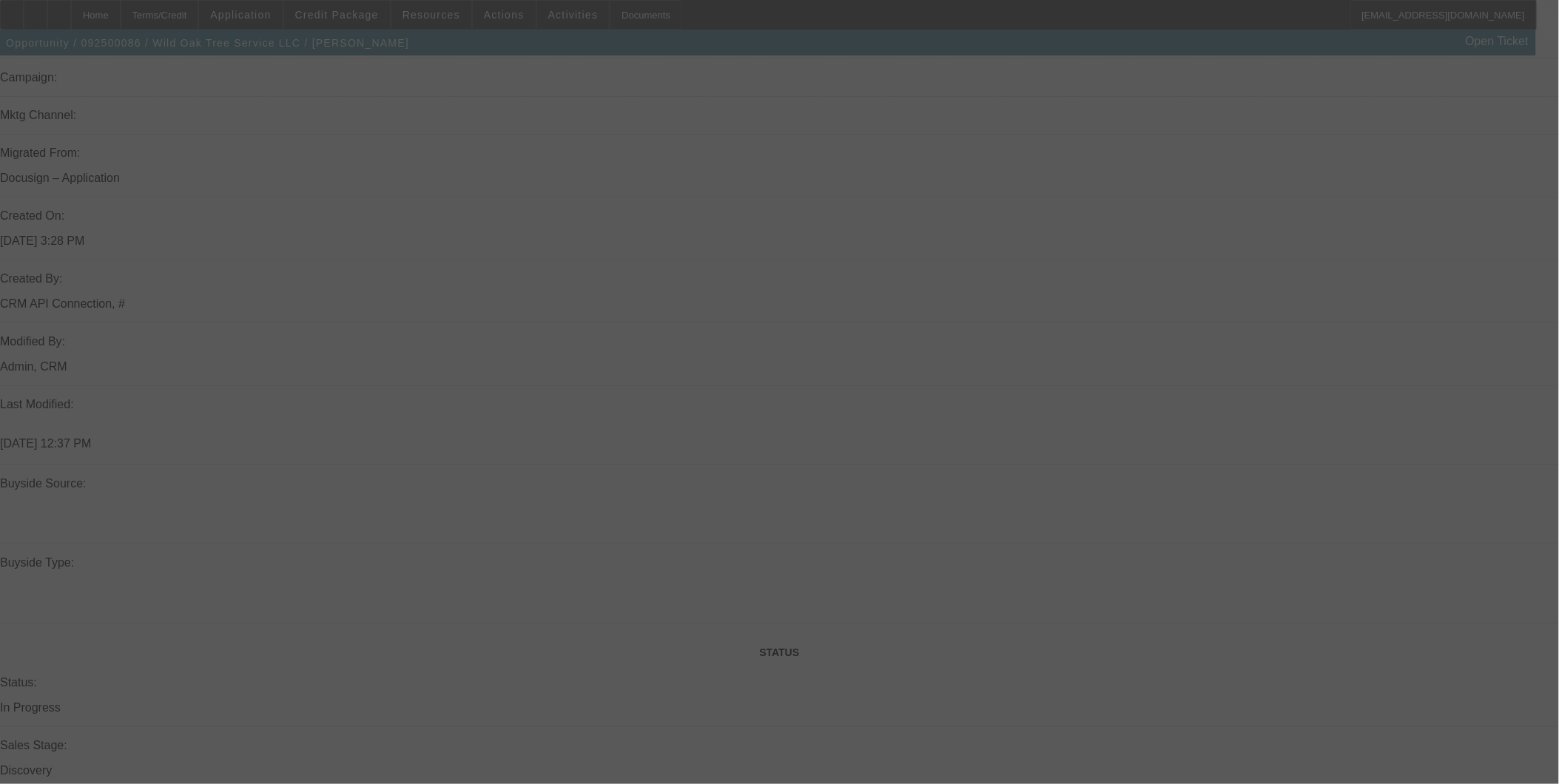
select select "0"
select select "2"
select select "0.1"
select select "4"
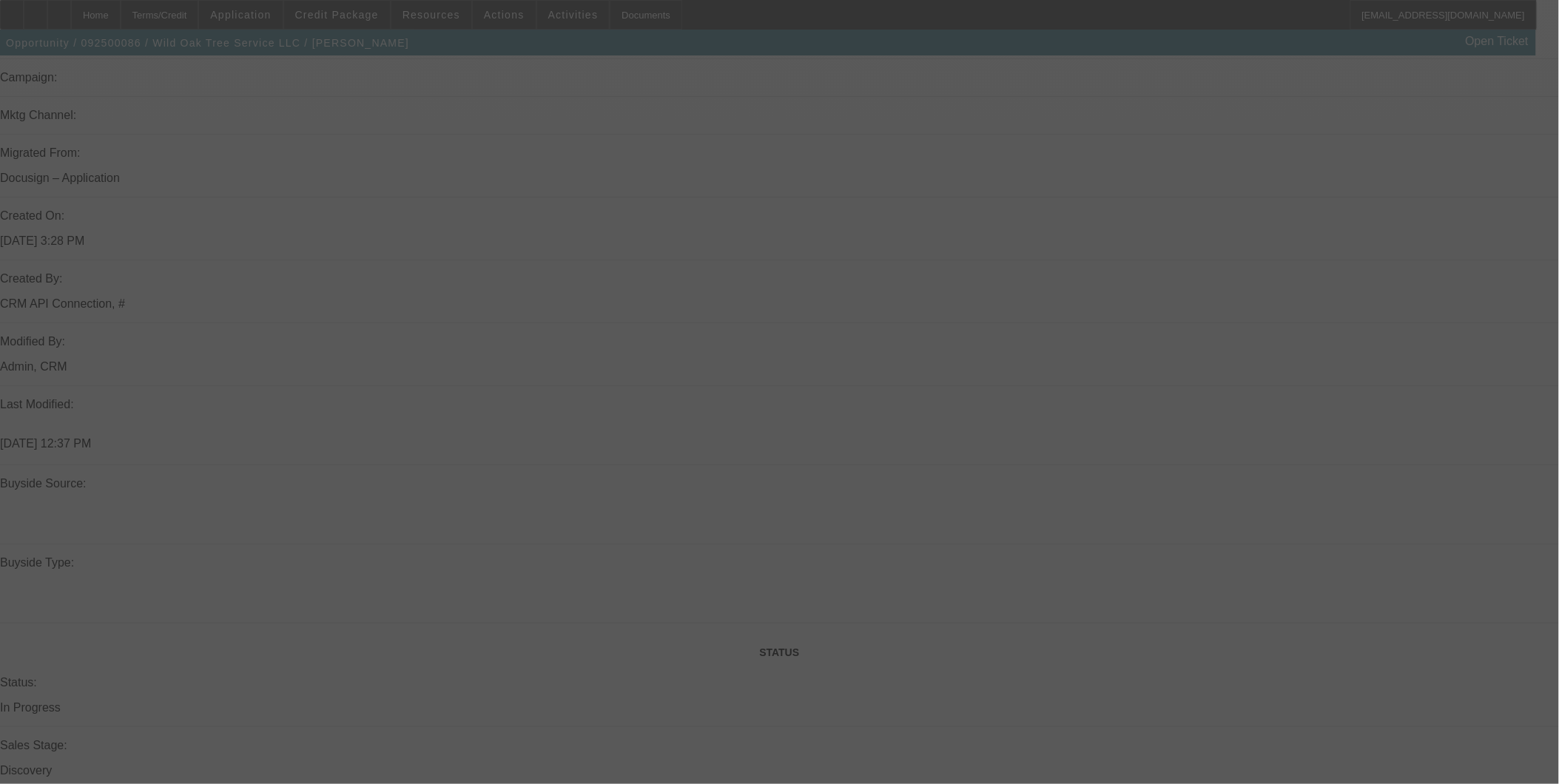
select select "0.1"
select select "2"
select select "0.1"
select select "4"
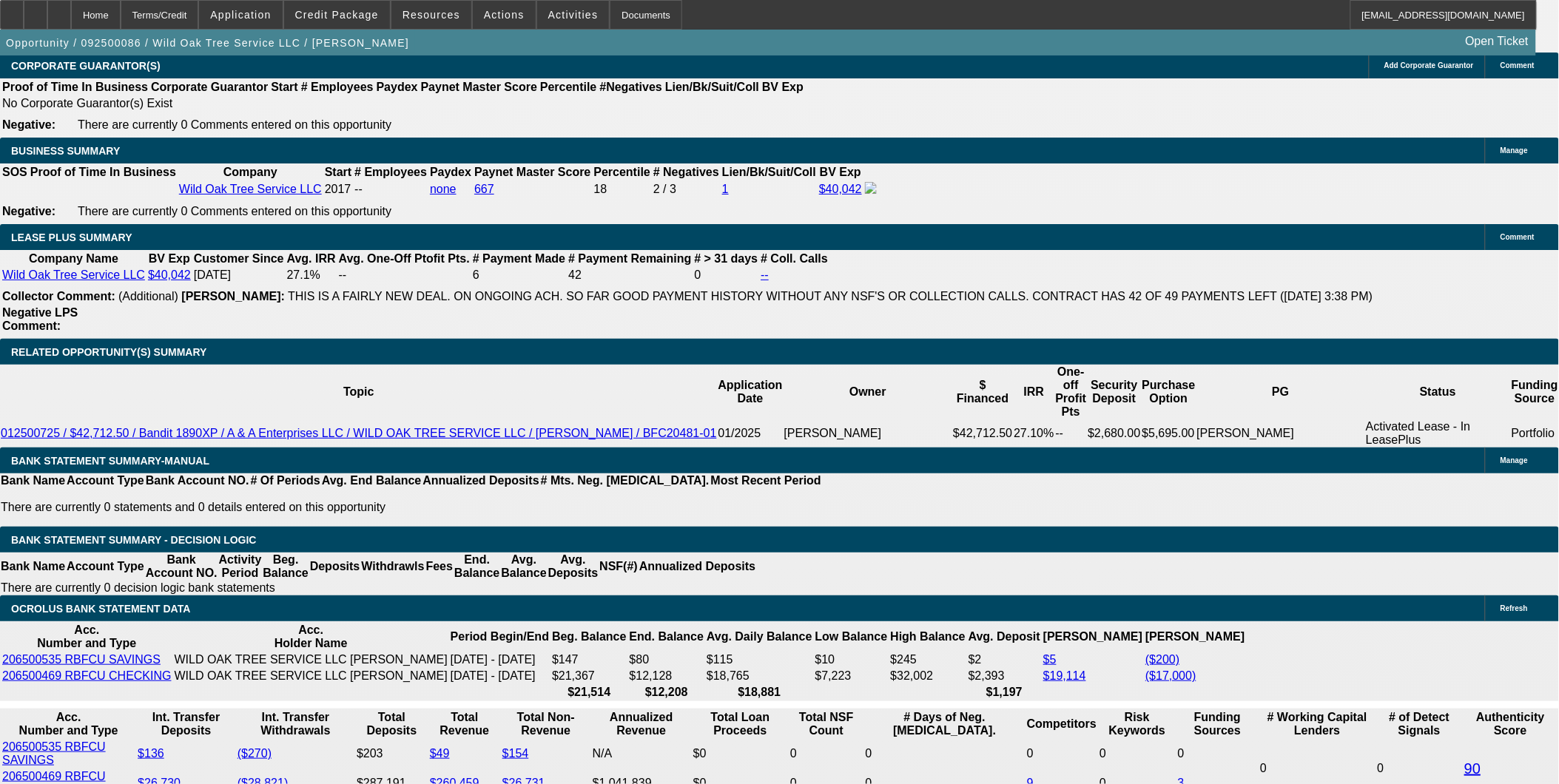
scroll to position [2483, 0]
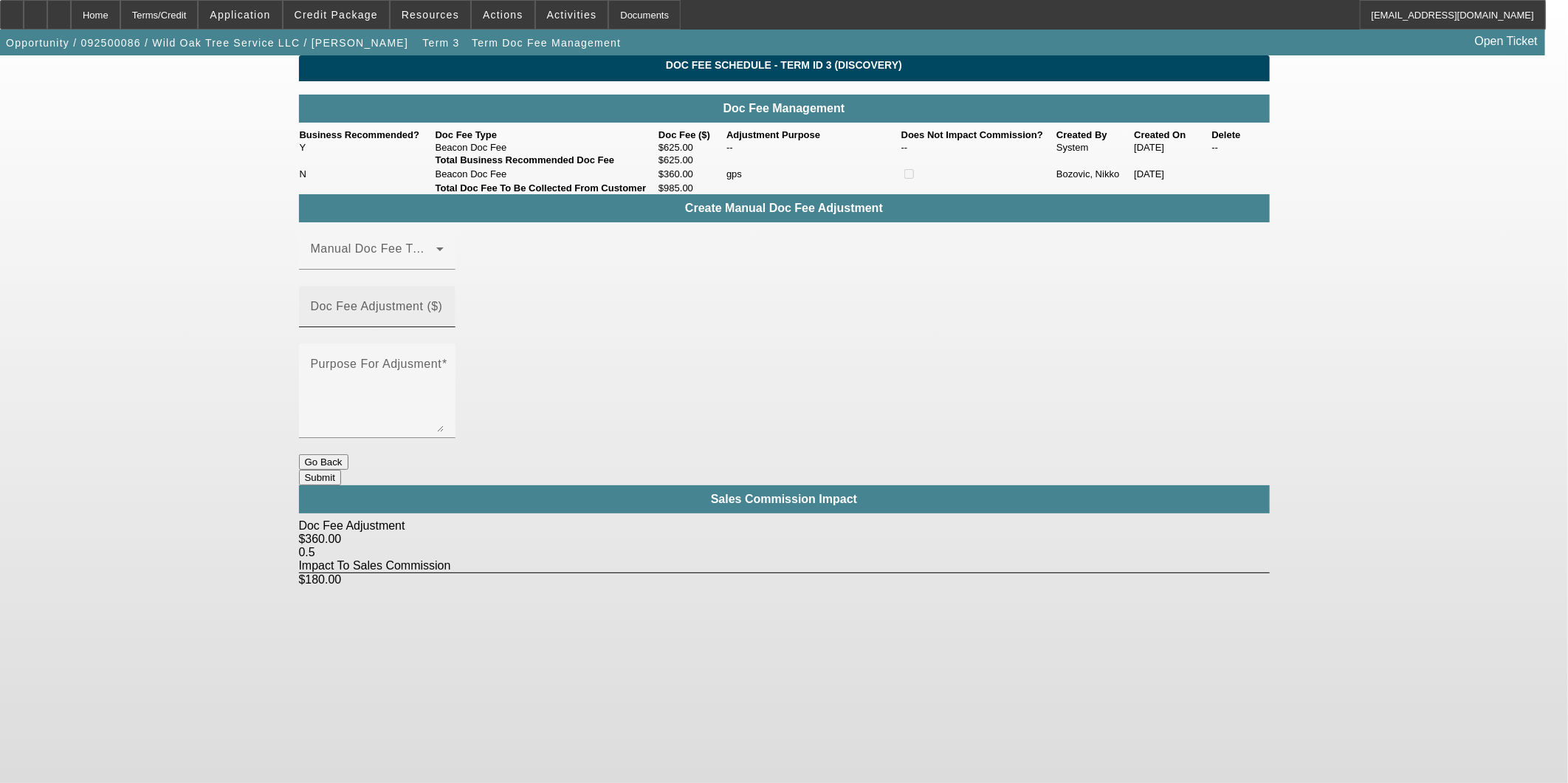
click at [443, 295] on div "Doc Fee Adjustment ($)" at bounding box center [378, 306] width 133 height 41
type input "($360.00)"
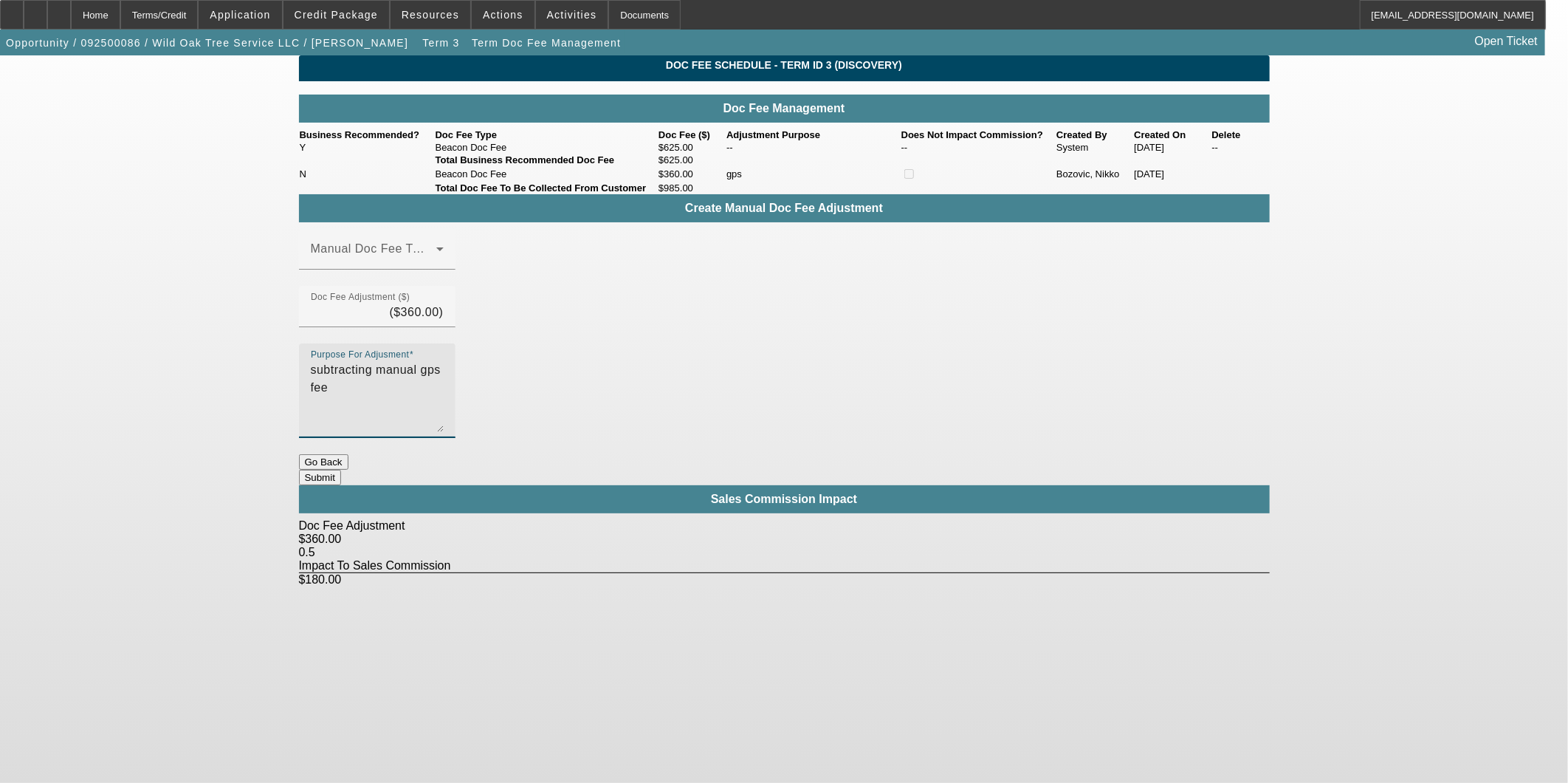
type textarea "subtracting manual gps fee"
click at [341, 470] on button "Submit" at bounding box center [320, 477] width 42 height 16
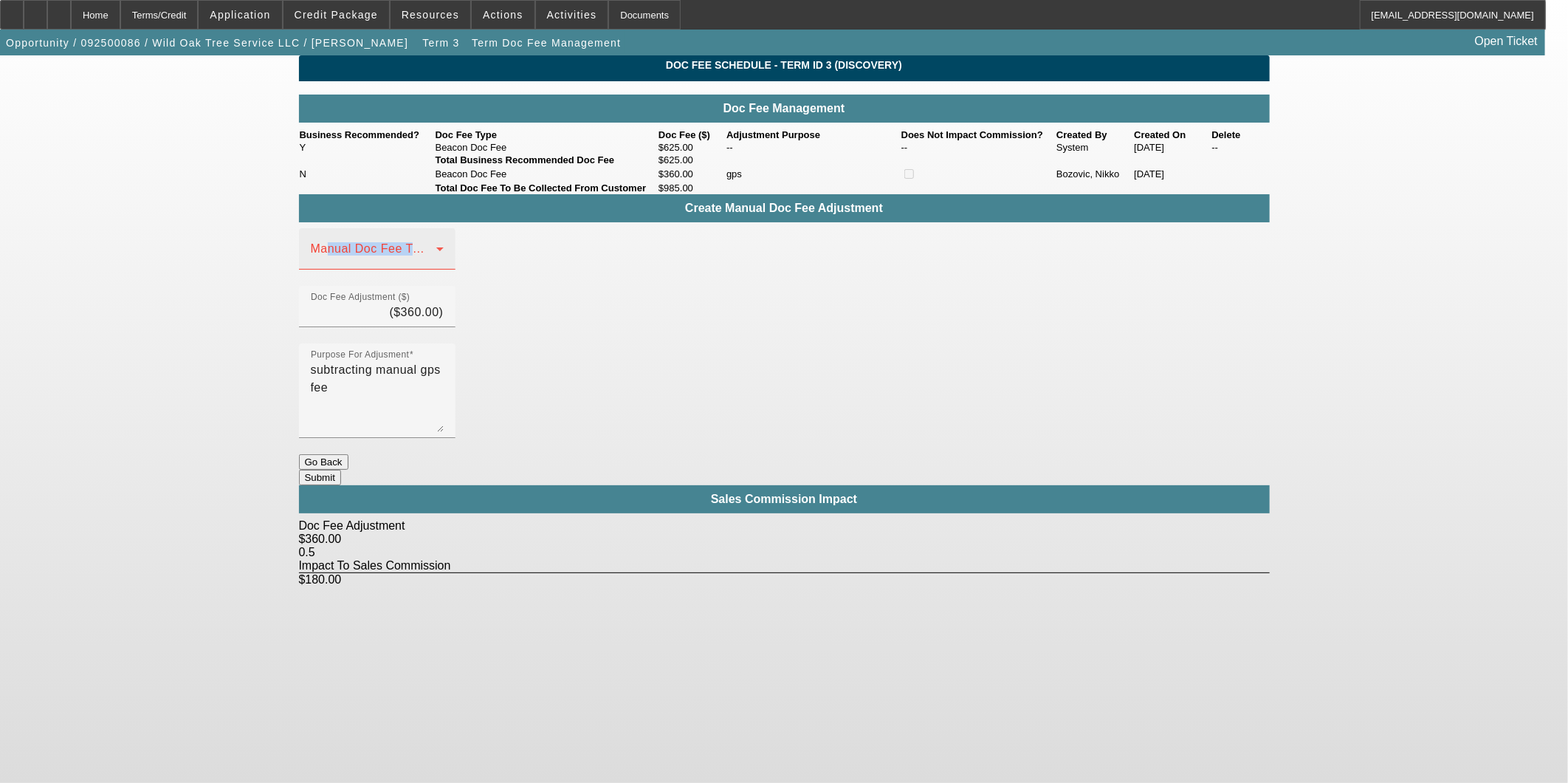
click at [327, 269] on div "Manual Doc Fee Type" at bounding box center [378, 248] width 133 height 41
drag, startPoint x: 327, startPoint y: 297, endPoint x: 511, endPoint y: 358, distance: 193.8
click at [368, 348] on span "Beacon Doc Fee" at bounding box center [358, 350] width 93 height 18
click at [341, 470] on button "Submit" at bounding box center [320, 477] width 42 height 16
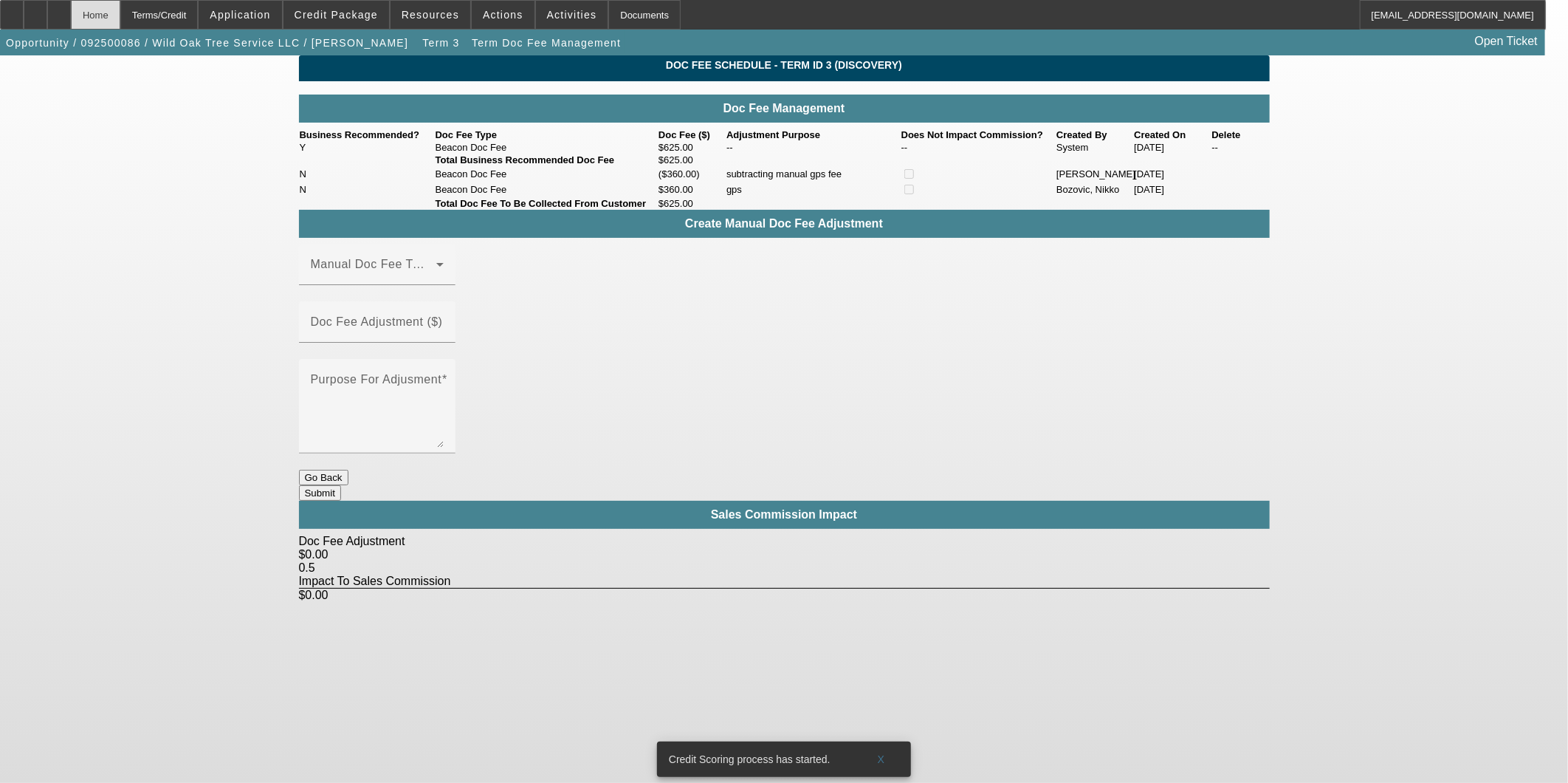
click at [120, 9] on div "Home" at bounding box center [96, 14] width 49 height 29
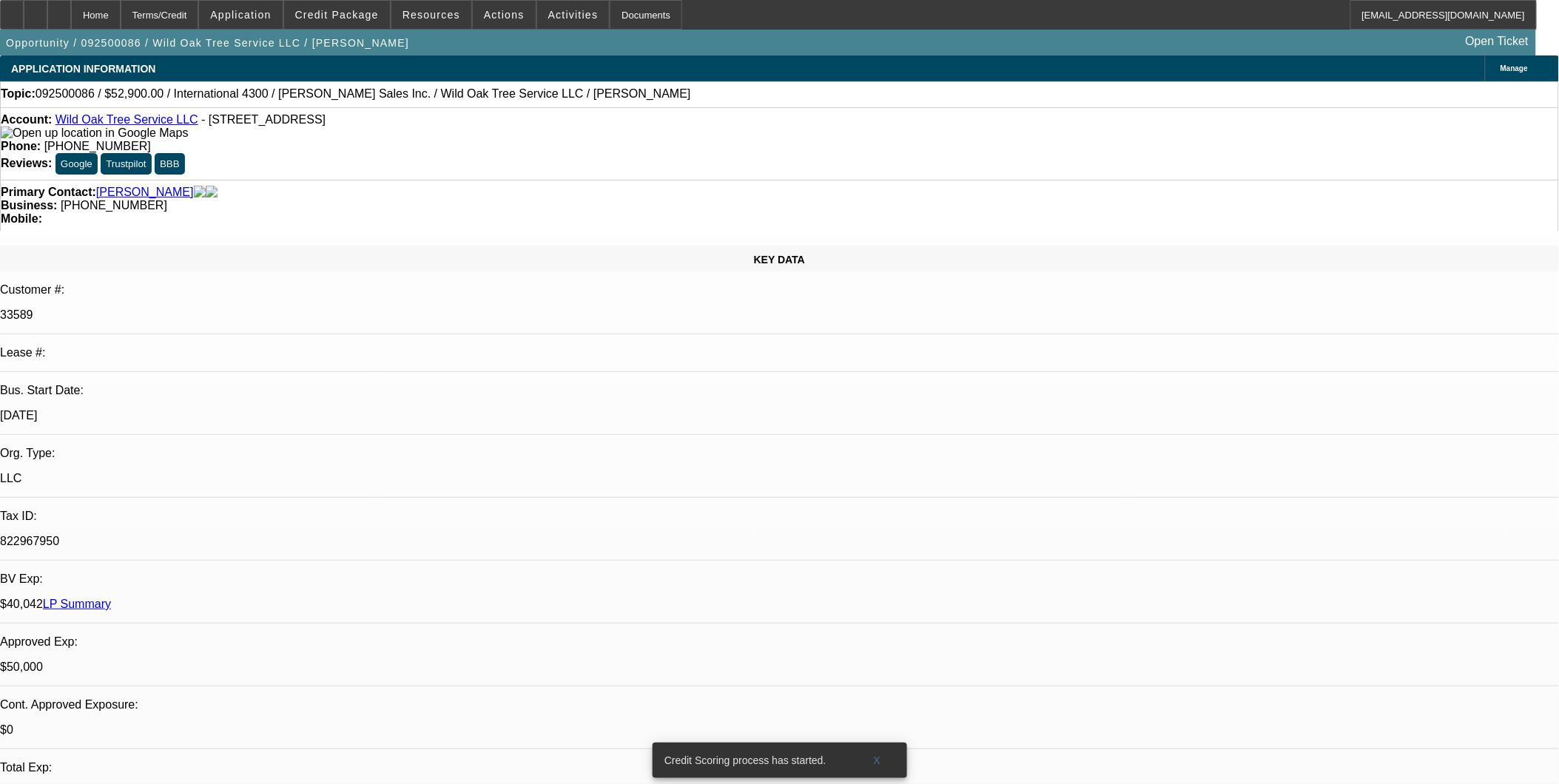
select select "0"
select select "2"
select select "0"
select select "6"
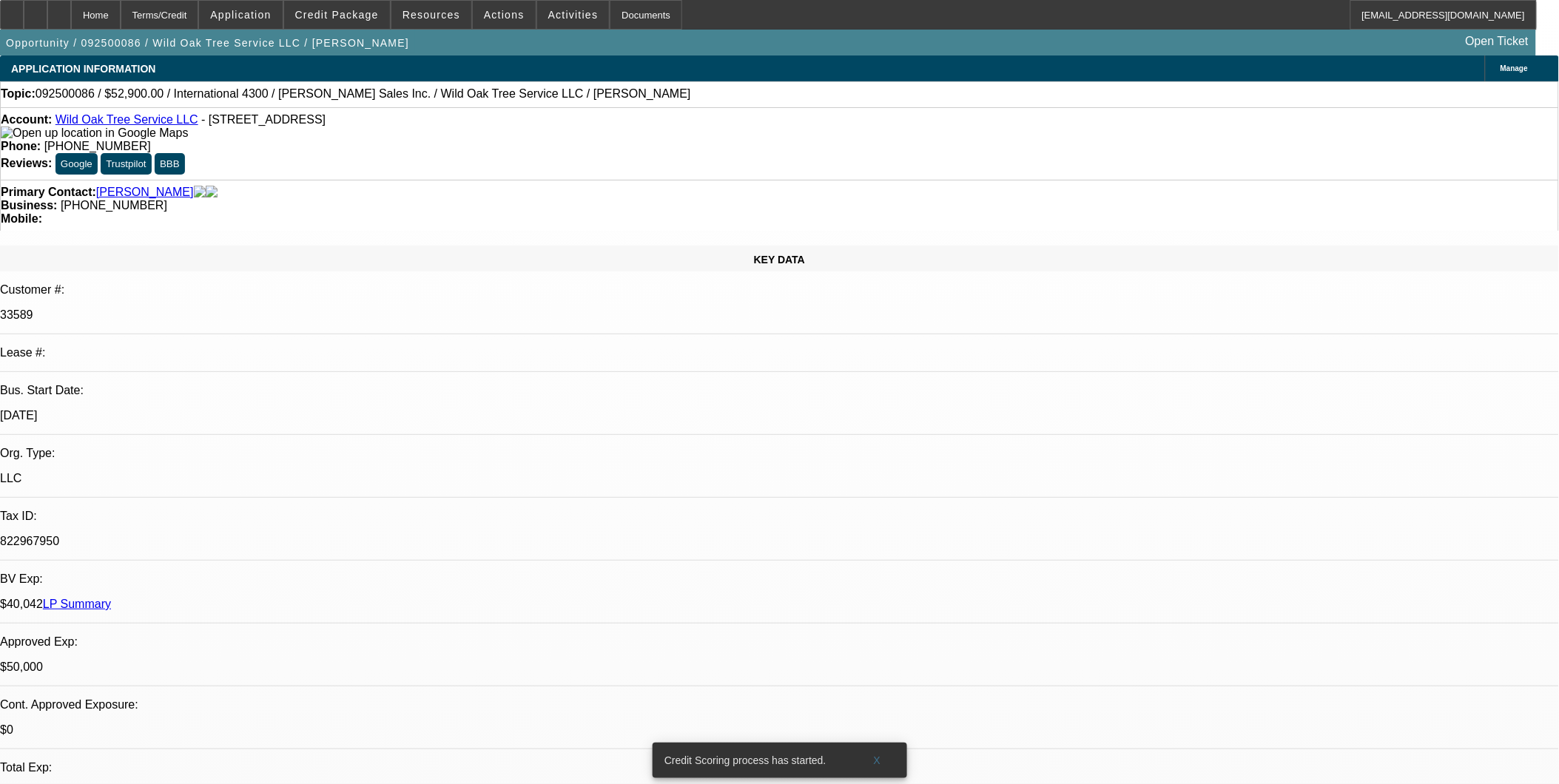
select select "0"
select select "2"
select select "0.1"
select select "4"
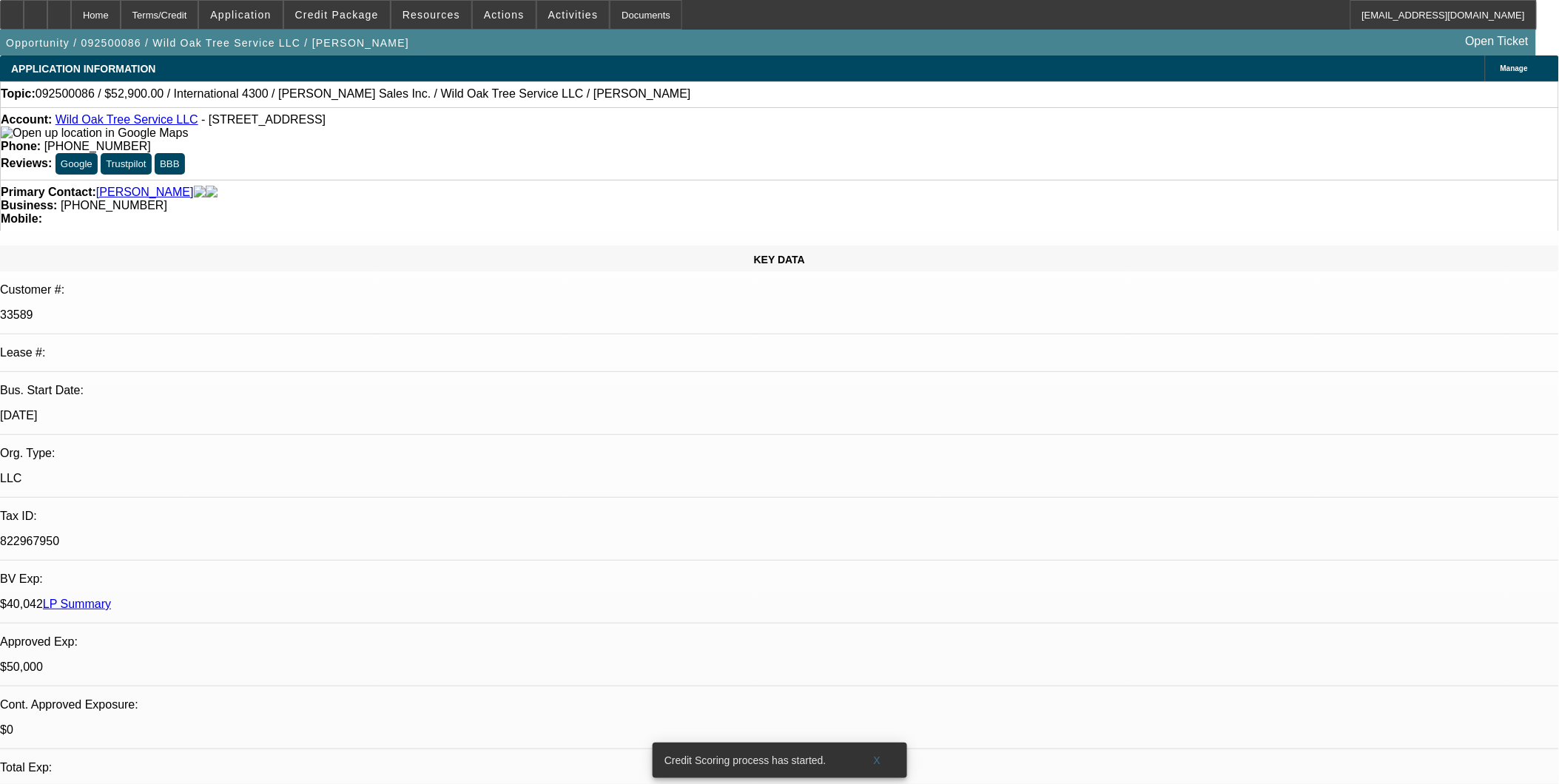
select select "0.1"
select select "2"
select select "0.1"
select select "4"
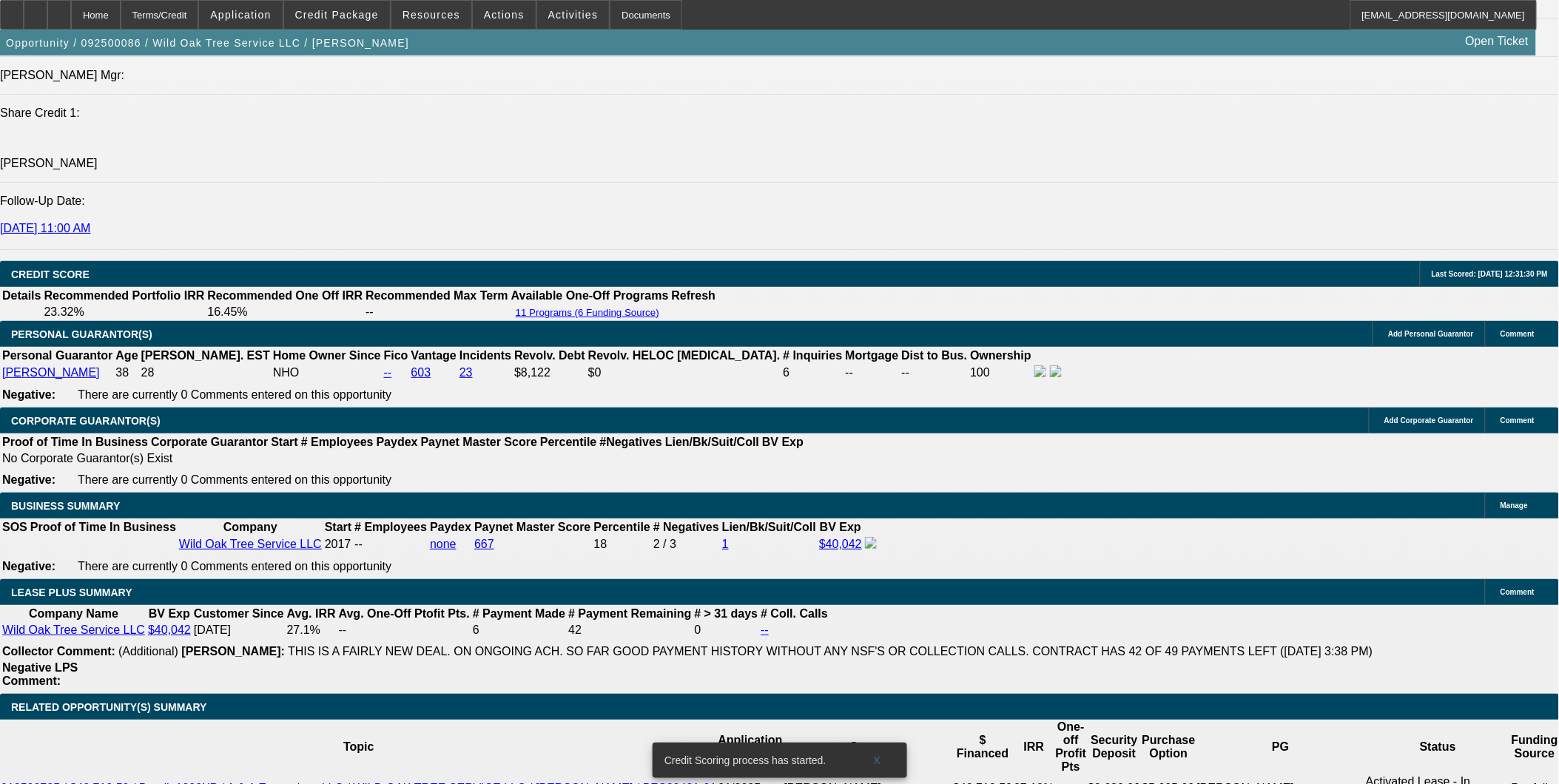
scroll to position [2218, 0]
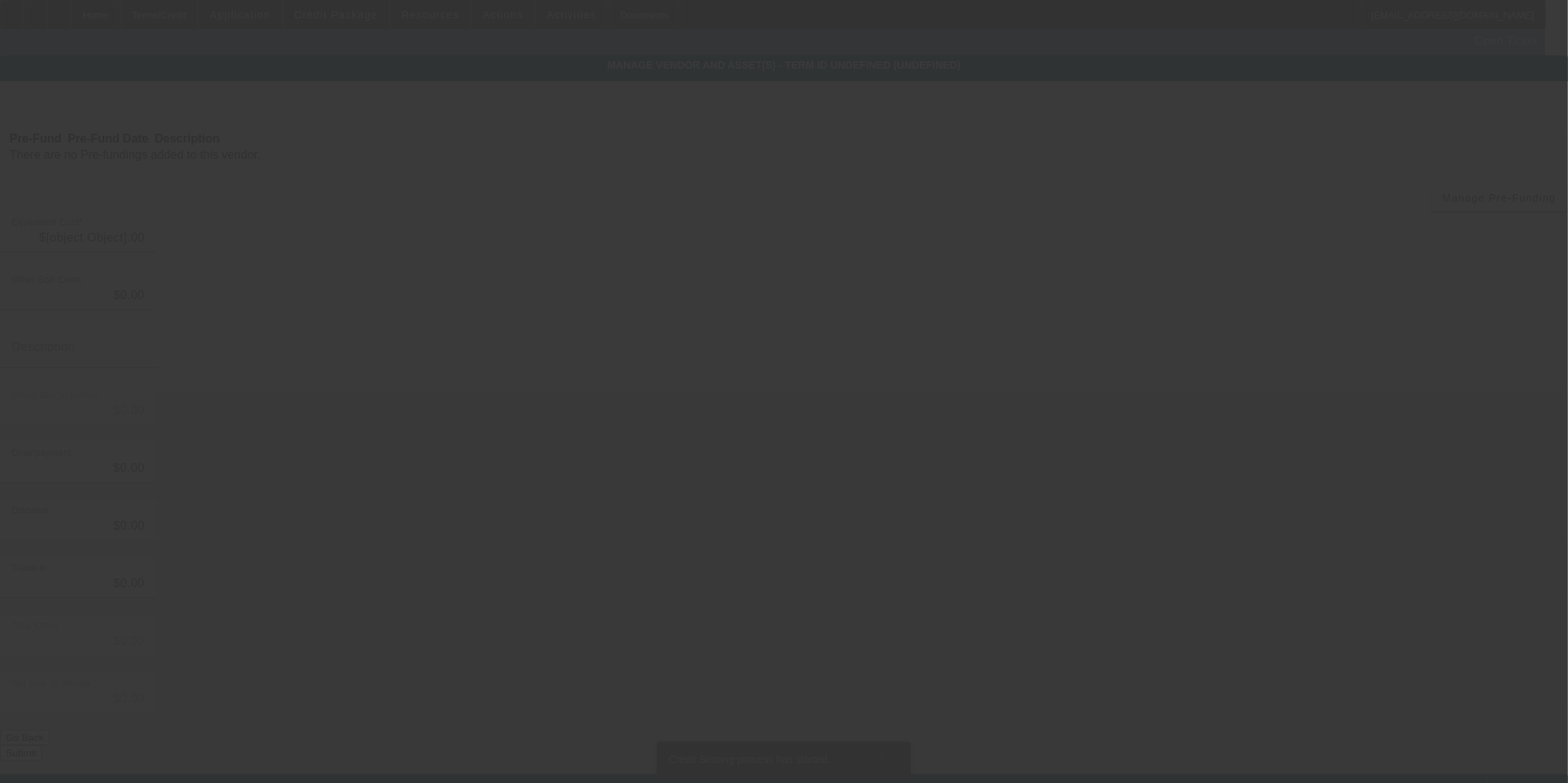
type input "$73,900.00"
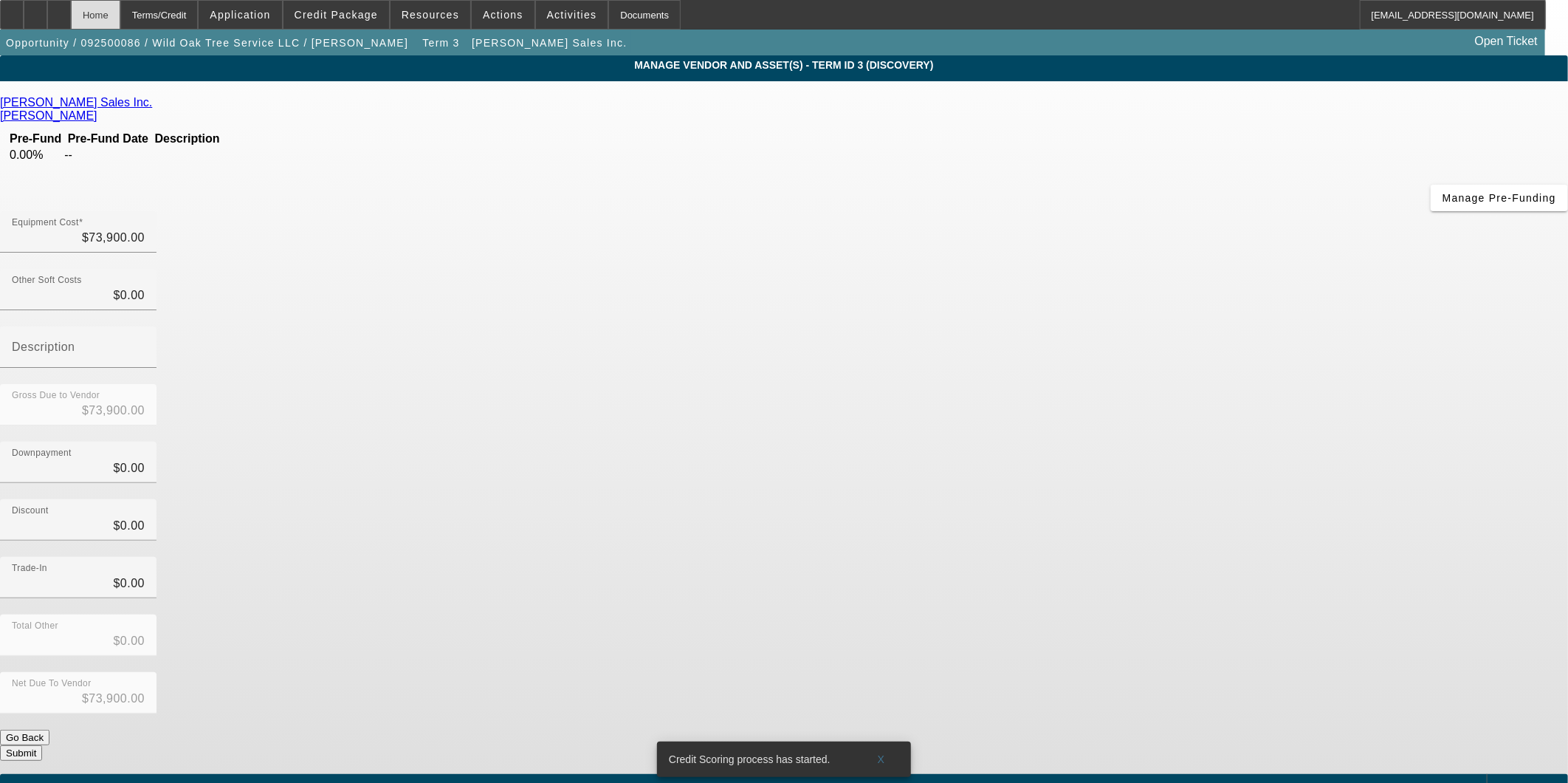
click at [120, 19] on div "Home" at bounding box center [96, 14] width 49 height 29
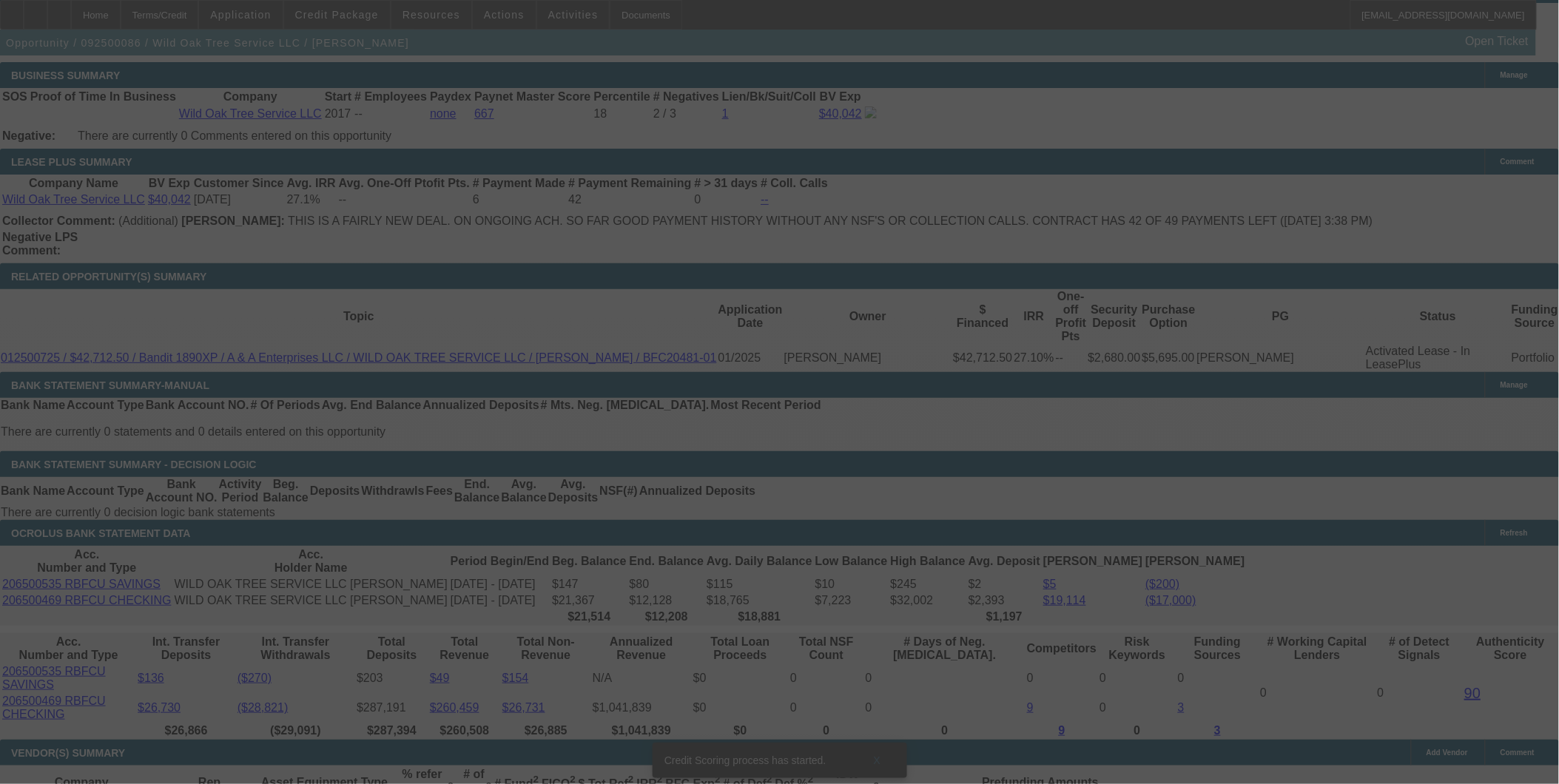
scroll to position [2292, 0]
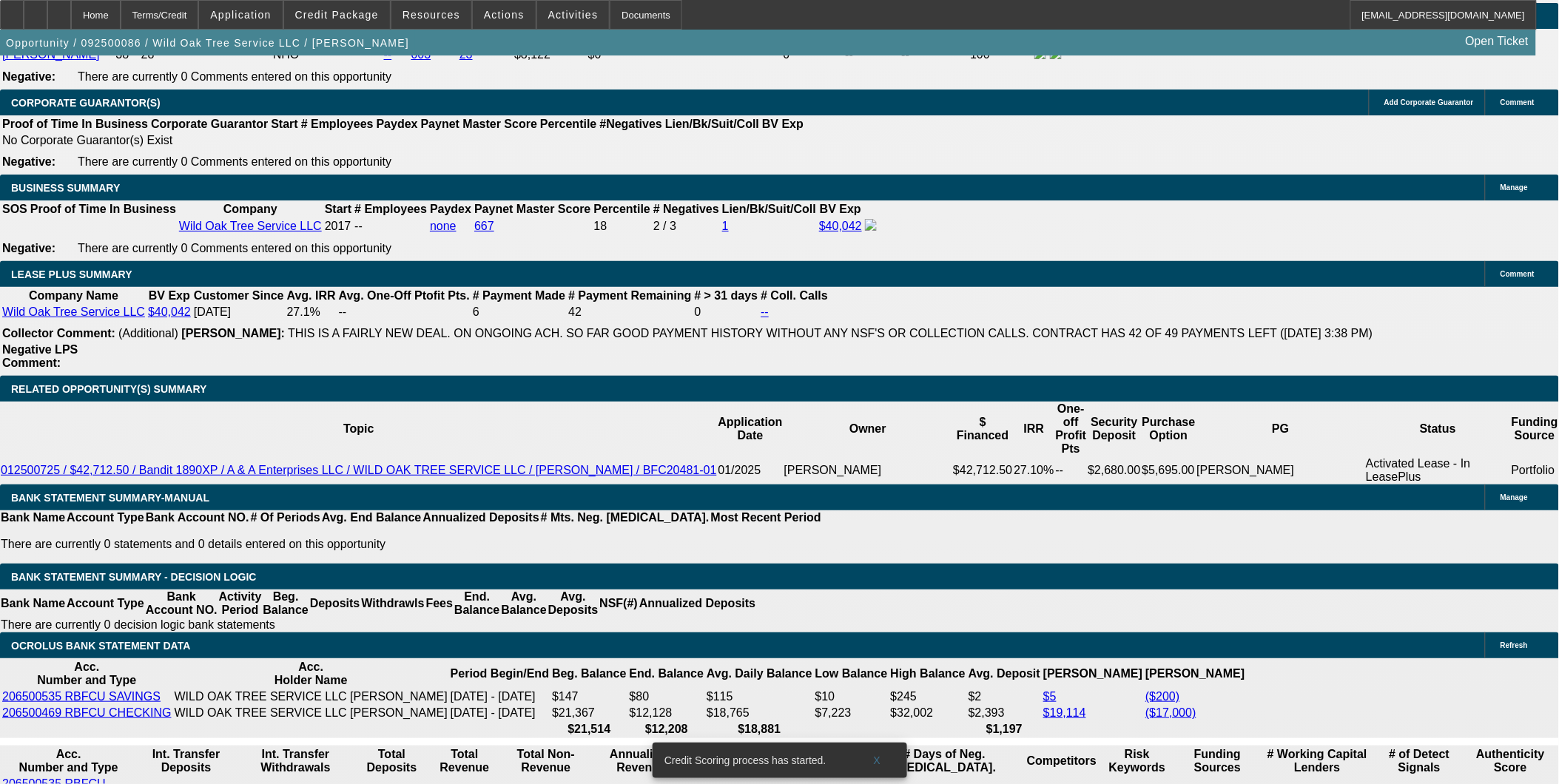
select select "0"
select select "2"
select select "0"
select select "6"
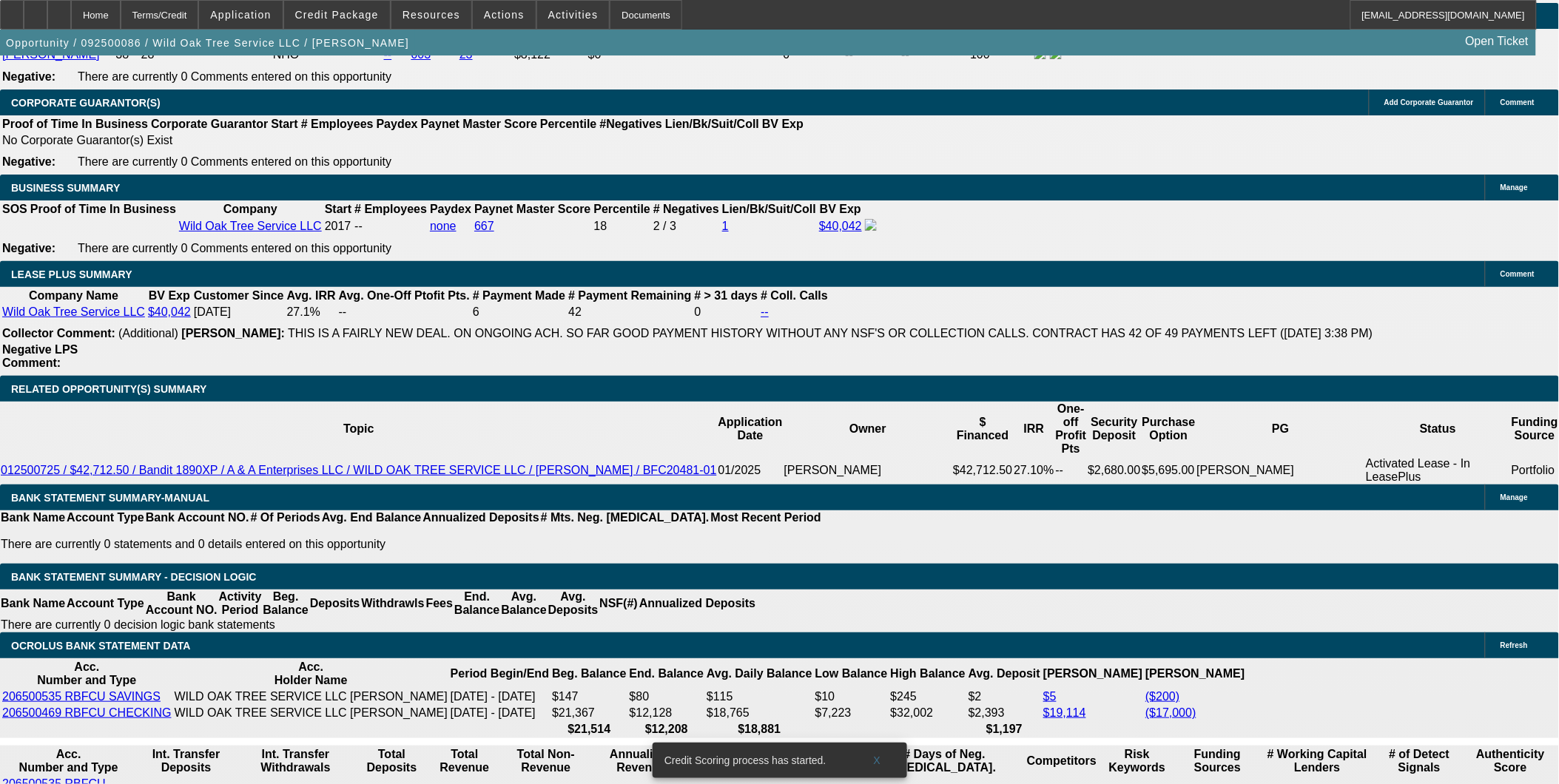
select select "0"
select select "2"
select select "0.1"
select select "4"
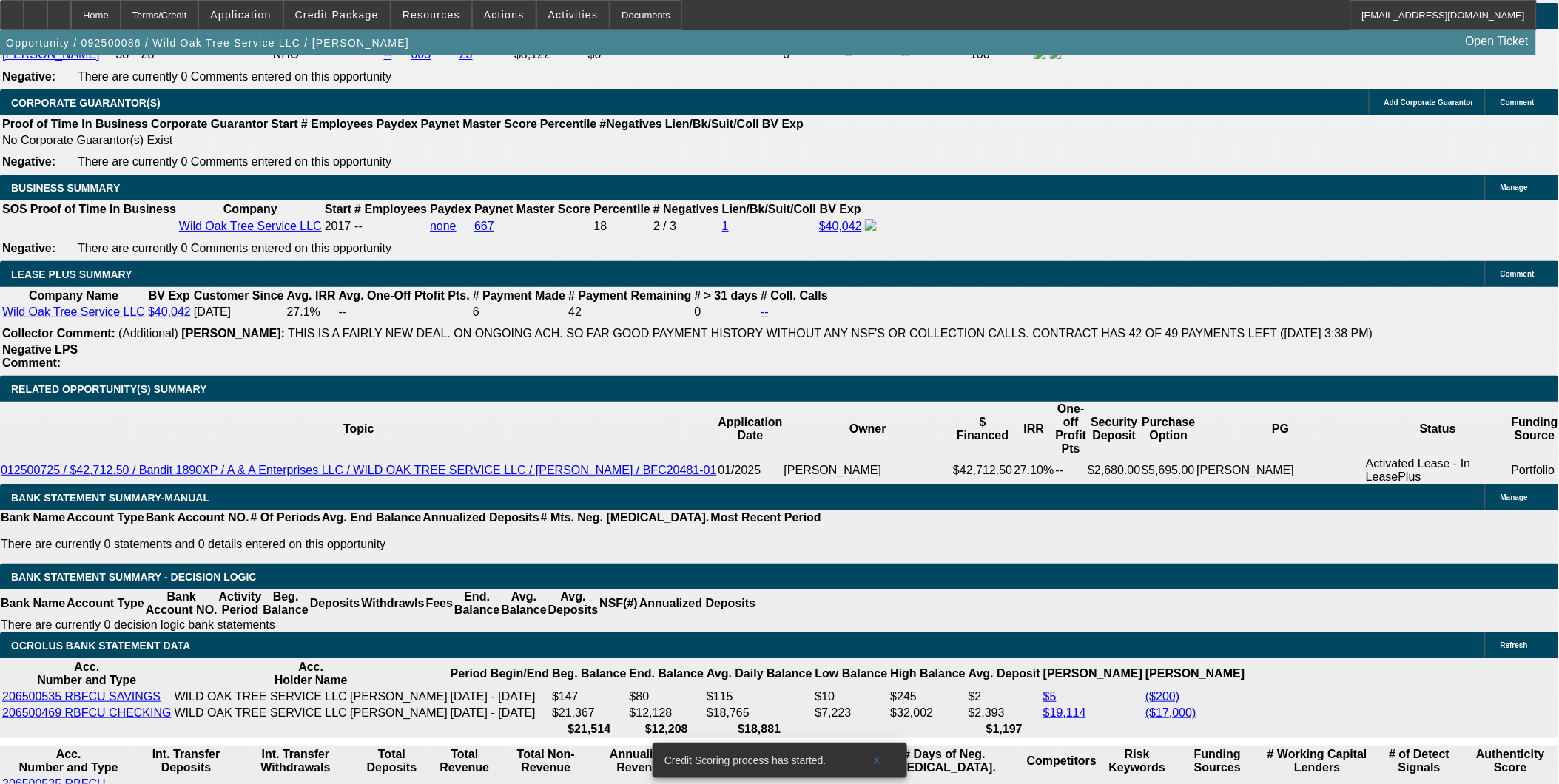
select select "0.1"
select select "2"
select select "0.1"
select select "4"
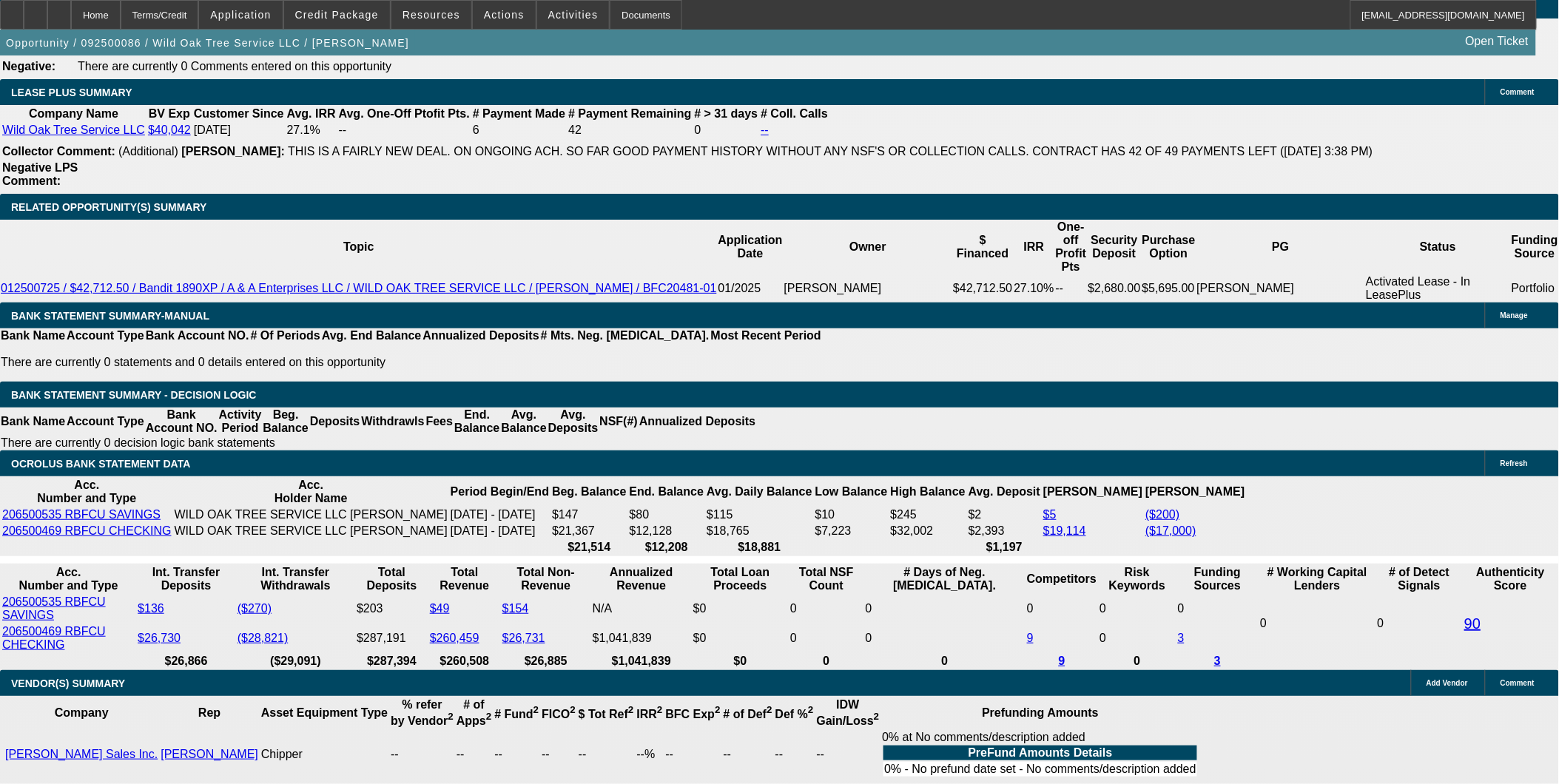
scroll to position [2392, 0]
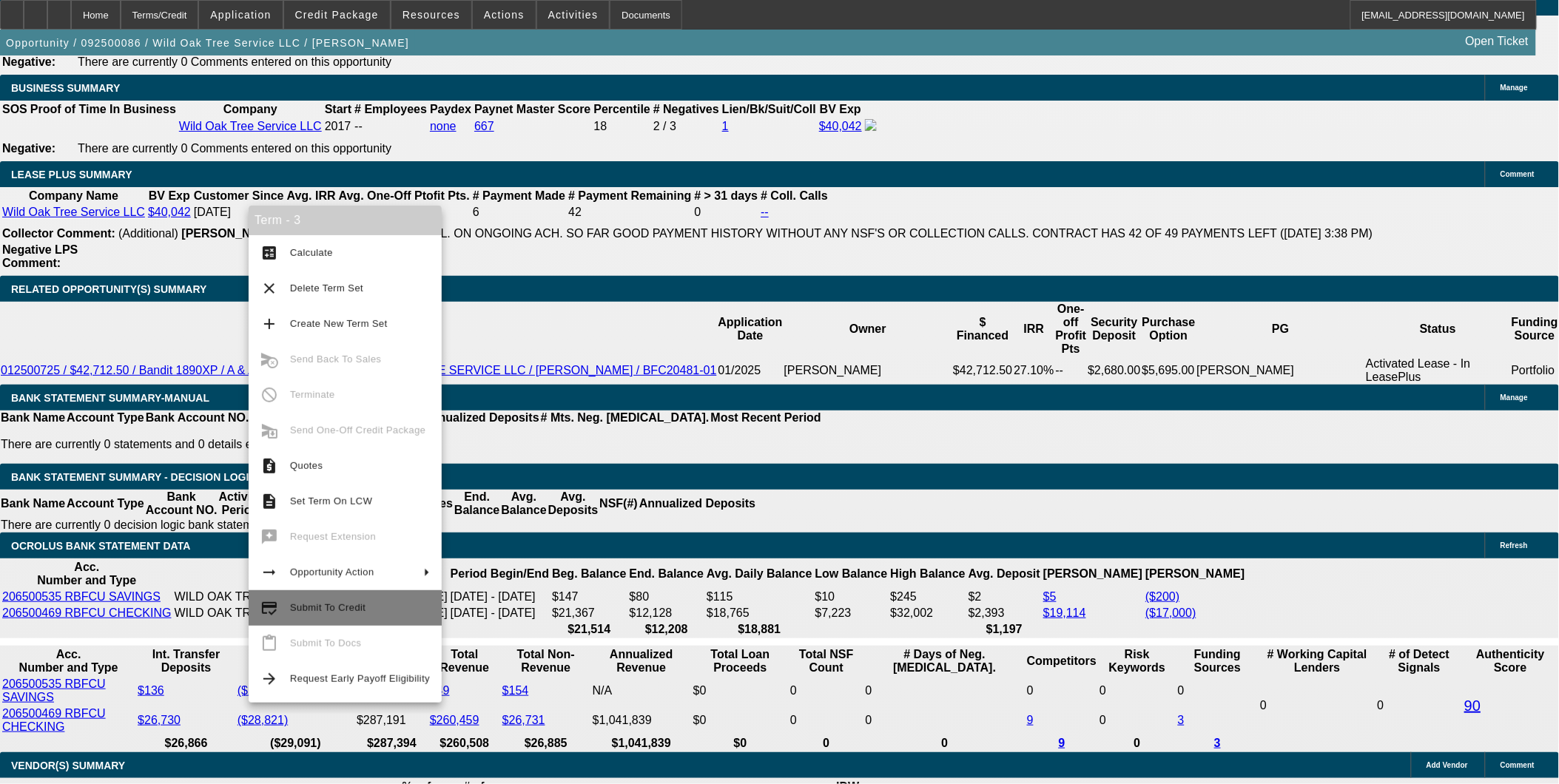
click at [348, 604] on span "Submit To Credit" at bounding box center [327, 607] width 76 height 11
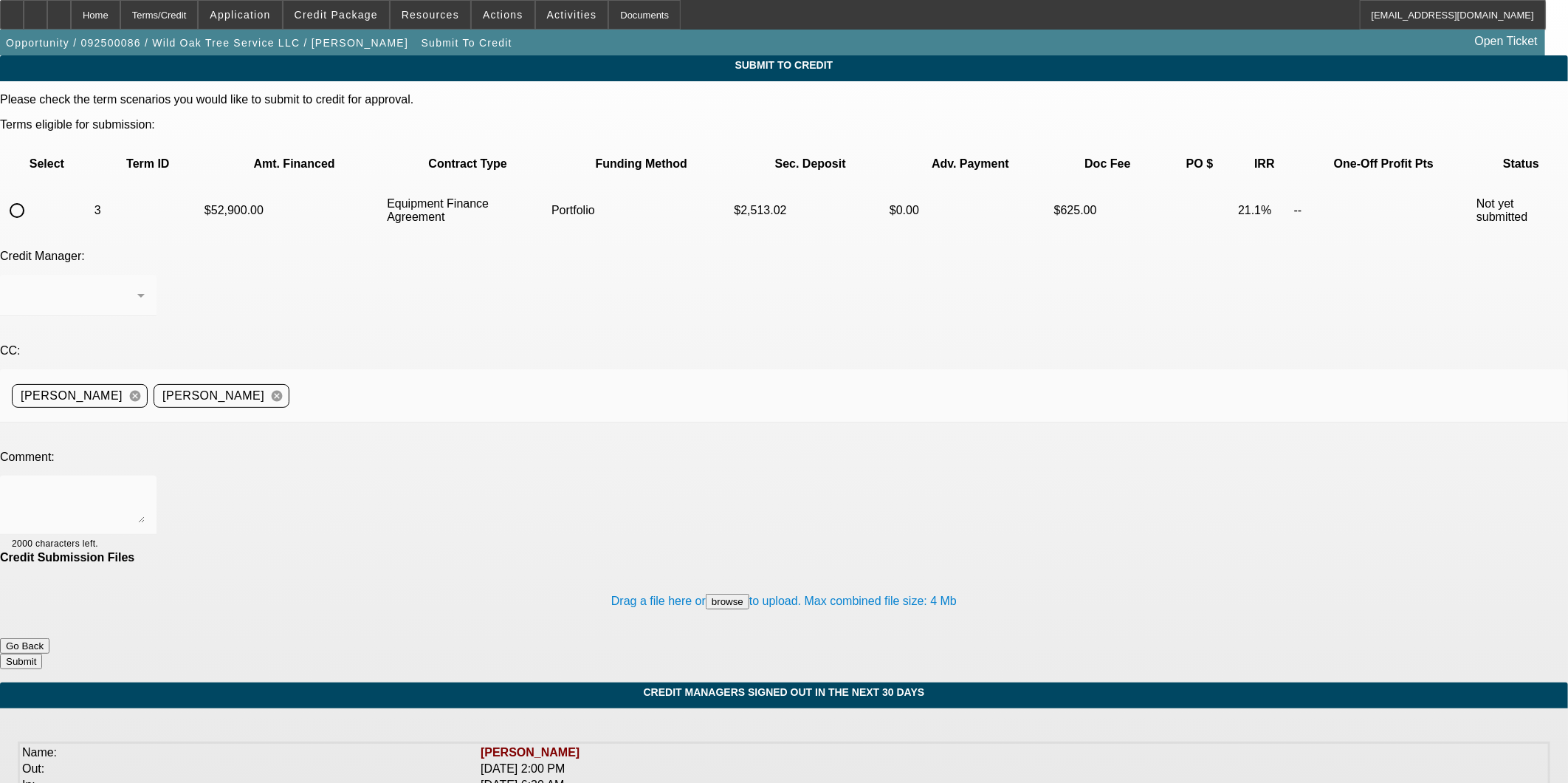
click at [34, 193] on div at bounding box center [16, 210] width 35 height 35
radio input "true"
click at [138, 286] on div "Arida, Michael" at bounding box center [75, 295] width 126 height 18
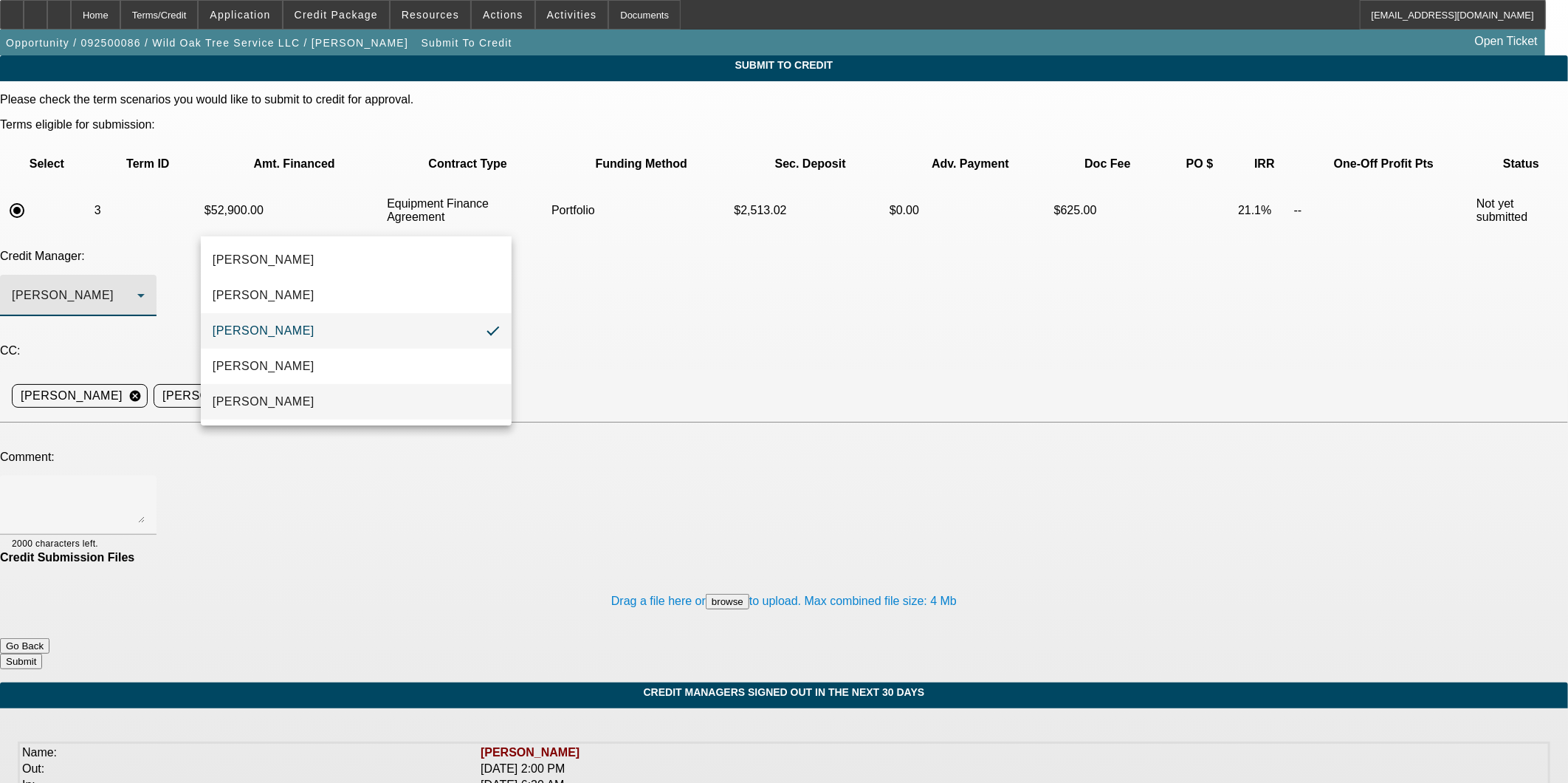
click at [289, 399] on mat-option "[PERSON_NAME]" at bounding box center [357, 401] width 311 height 35
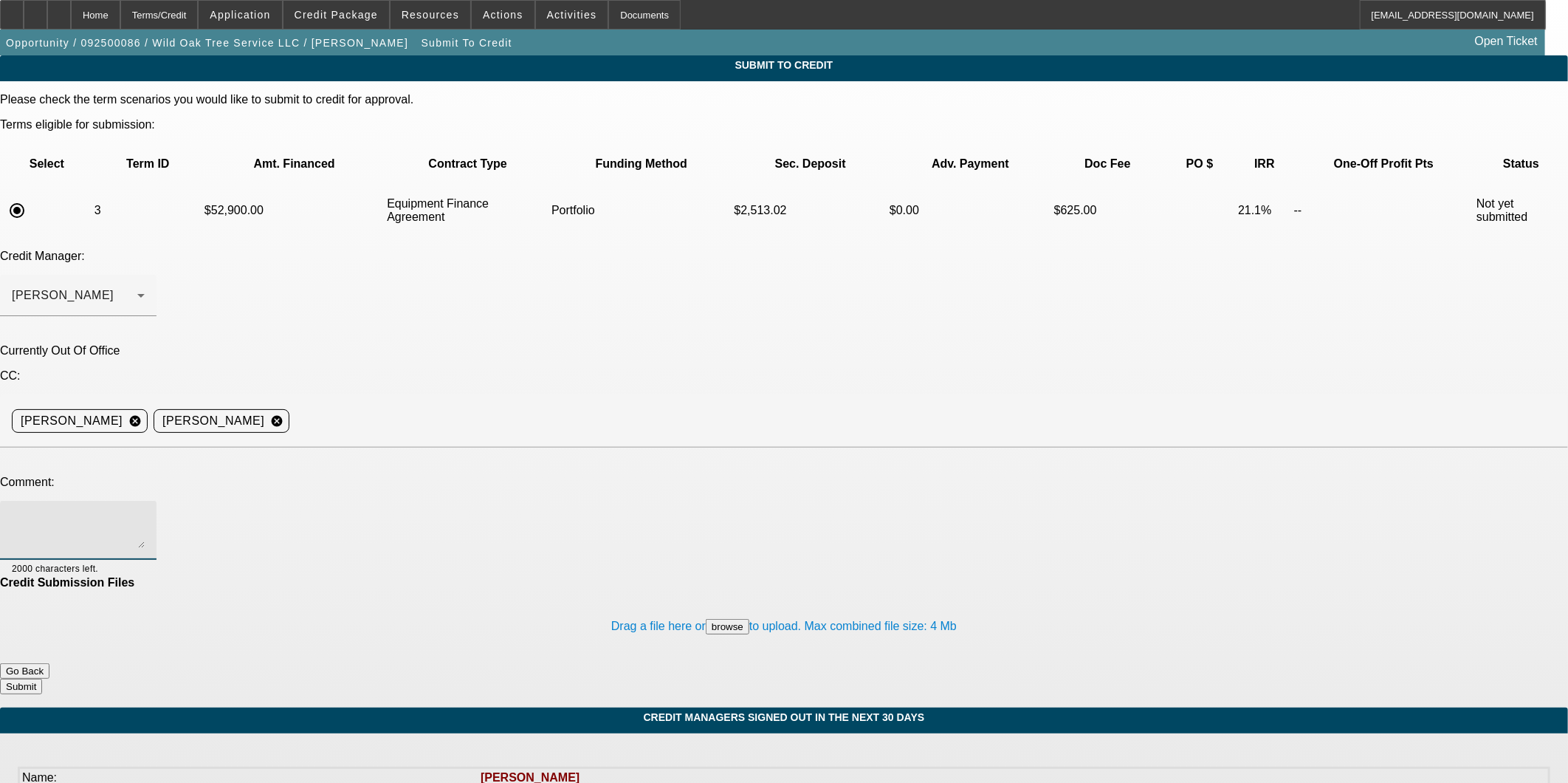
click at [145, 512] on textarea at bounding box center [79, 529] width 133 height 35
type textarea "Hi I'm the owner on this"
click at [49, 663] on button "Go Back" at bounding box center [25, 671] width 49 height 16
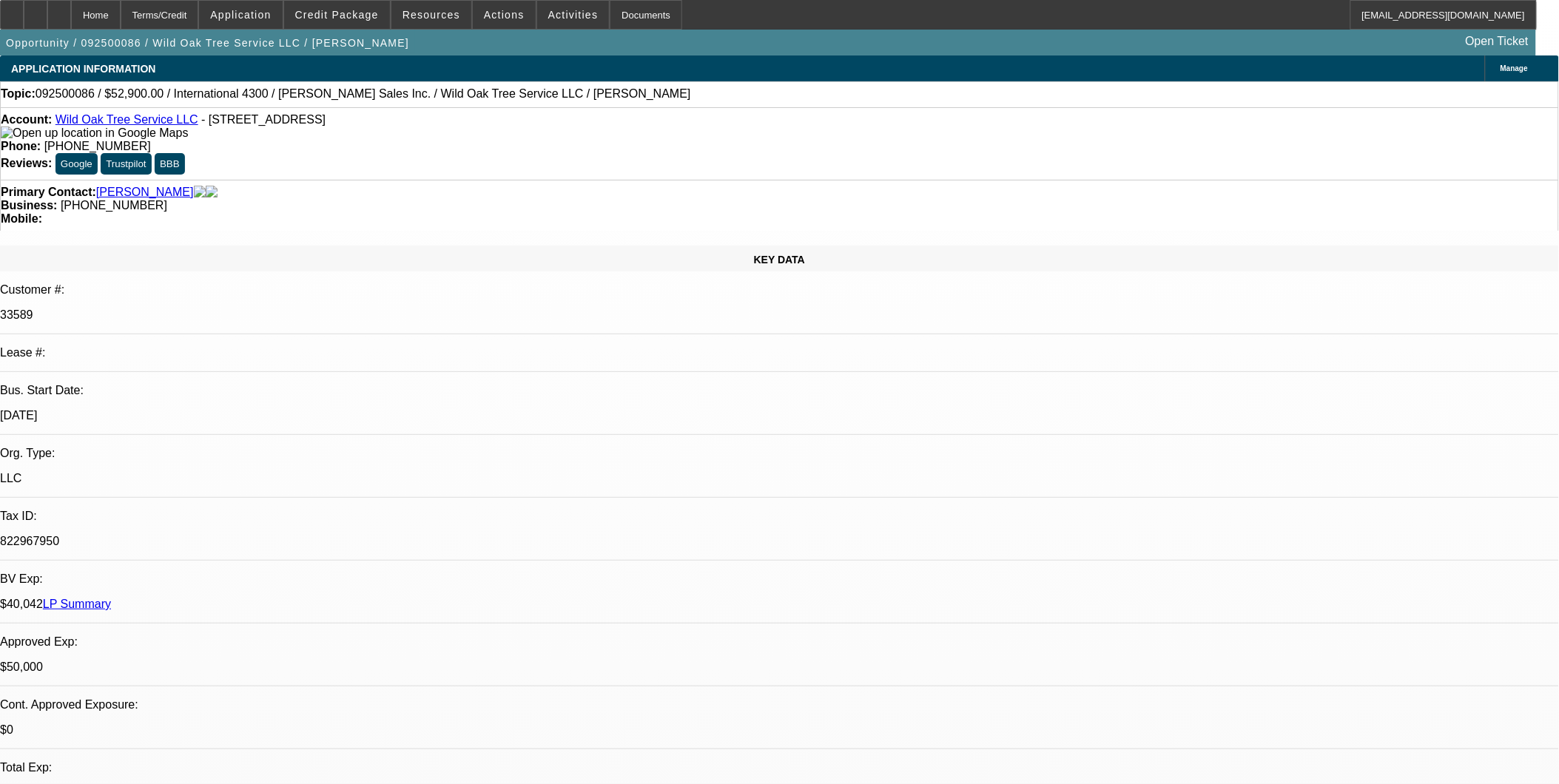
select select "0"
select select "2"
select select "0"
select select "6"
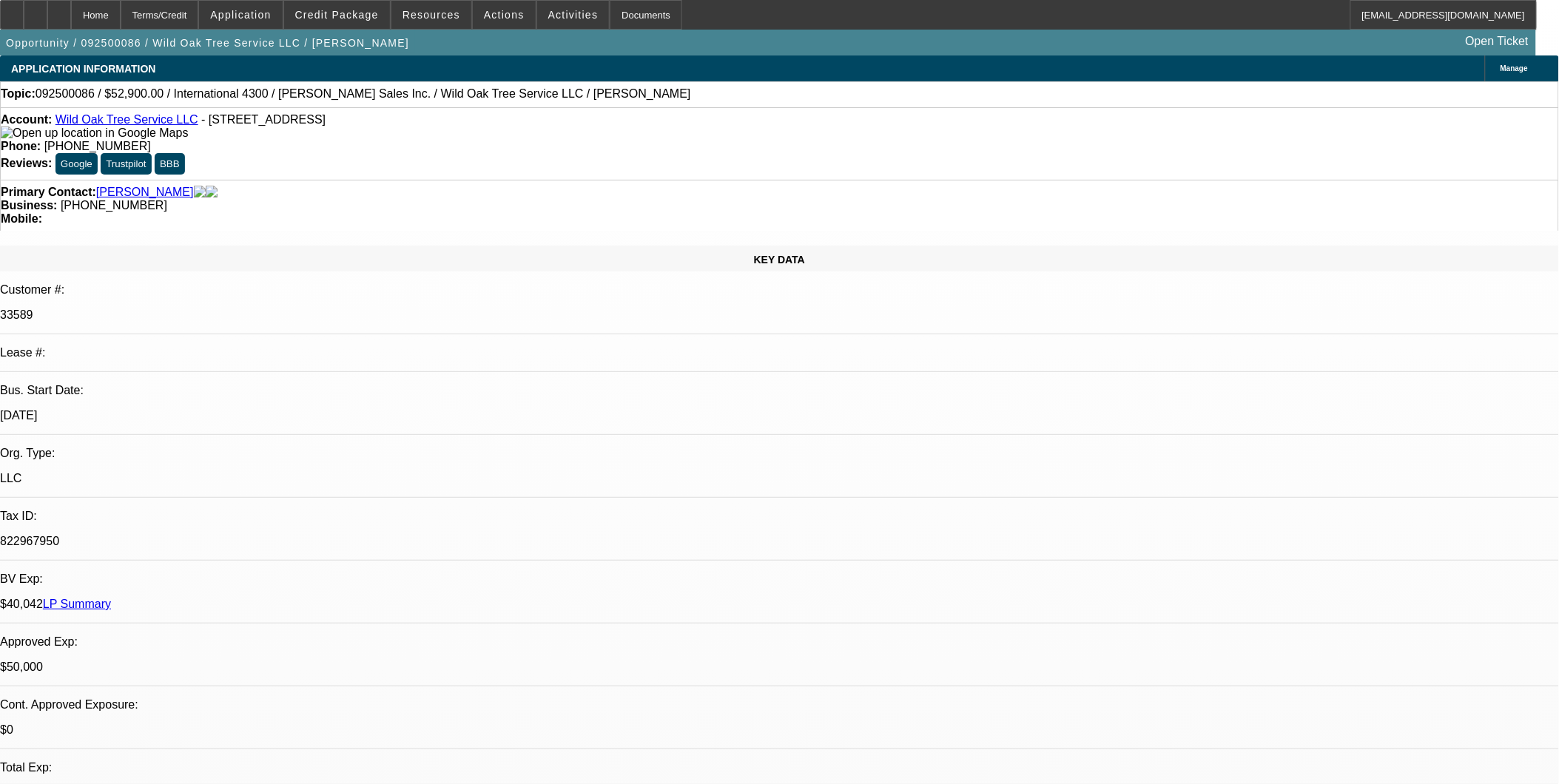
select select "0"
select select "2"
select select "0.1"
select select "4"
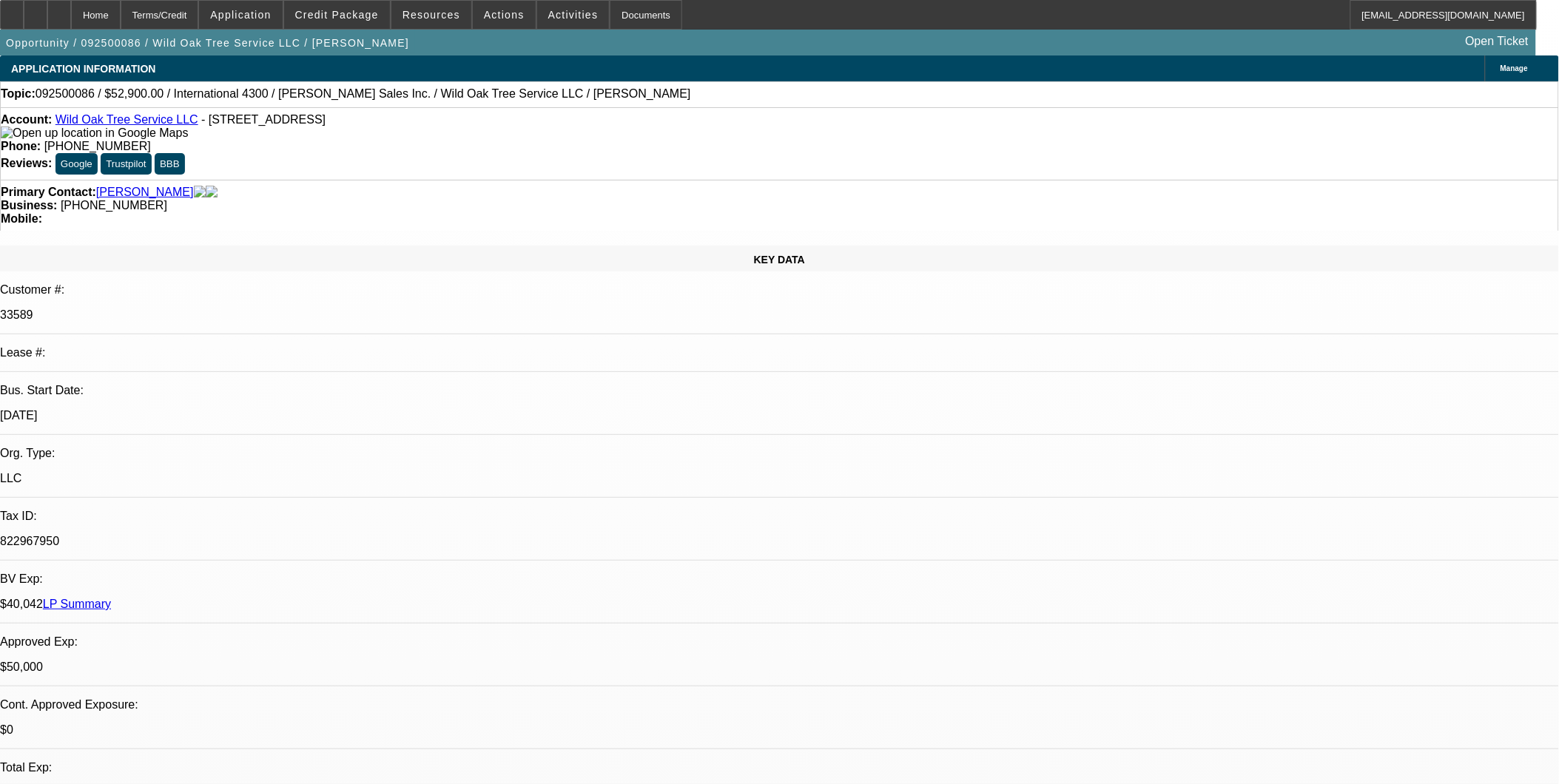
select select "0.1"
select select "2"
select select "0.1"
select select "4"
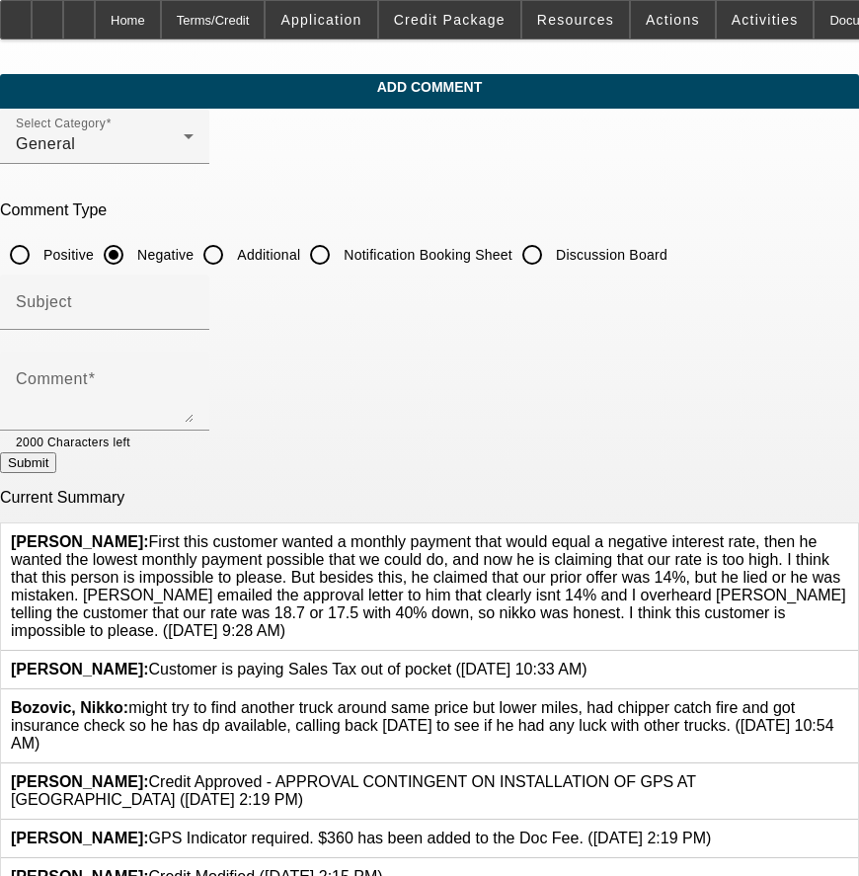
click at [848, 533] on icon at bounding box center [848, 533] width 0 height 0
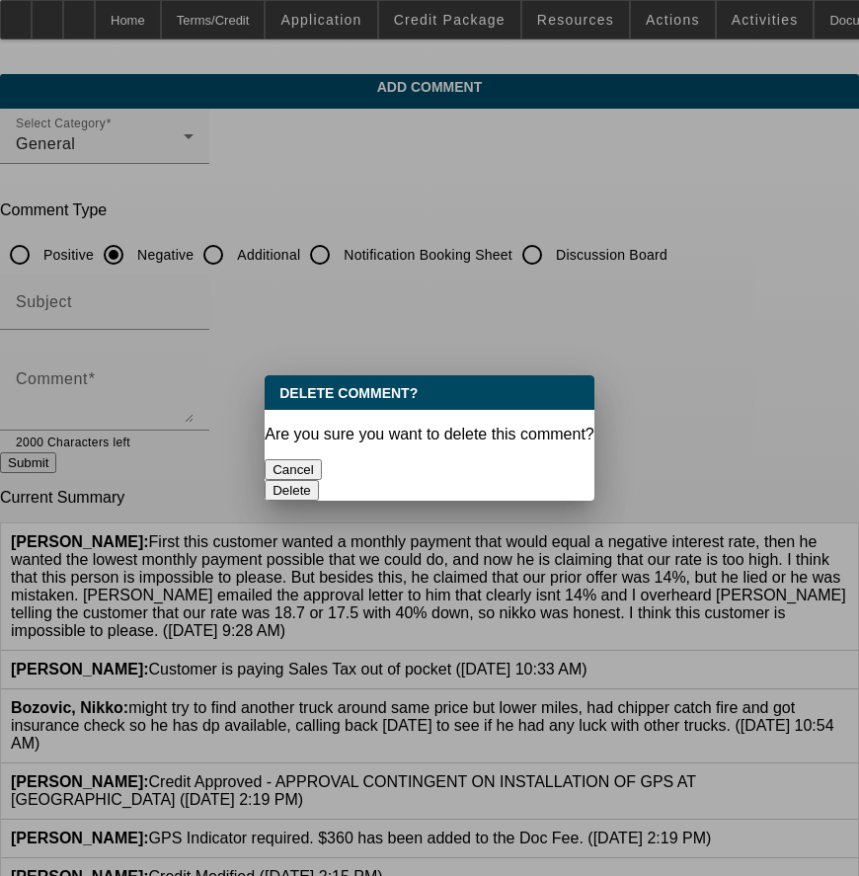
click at [319, 480] on button "Delete" at bounding box center [292, 490] width 54 height 21
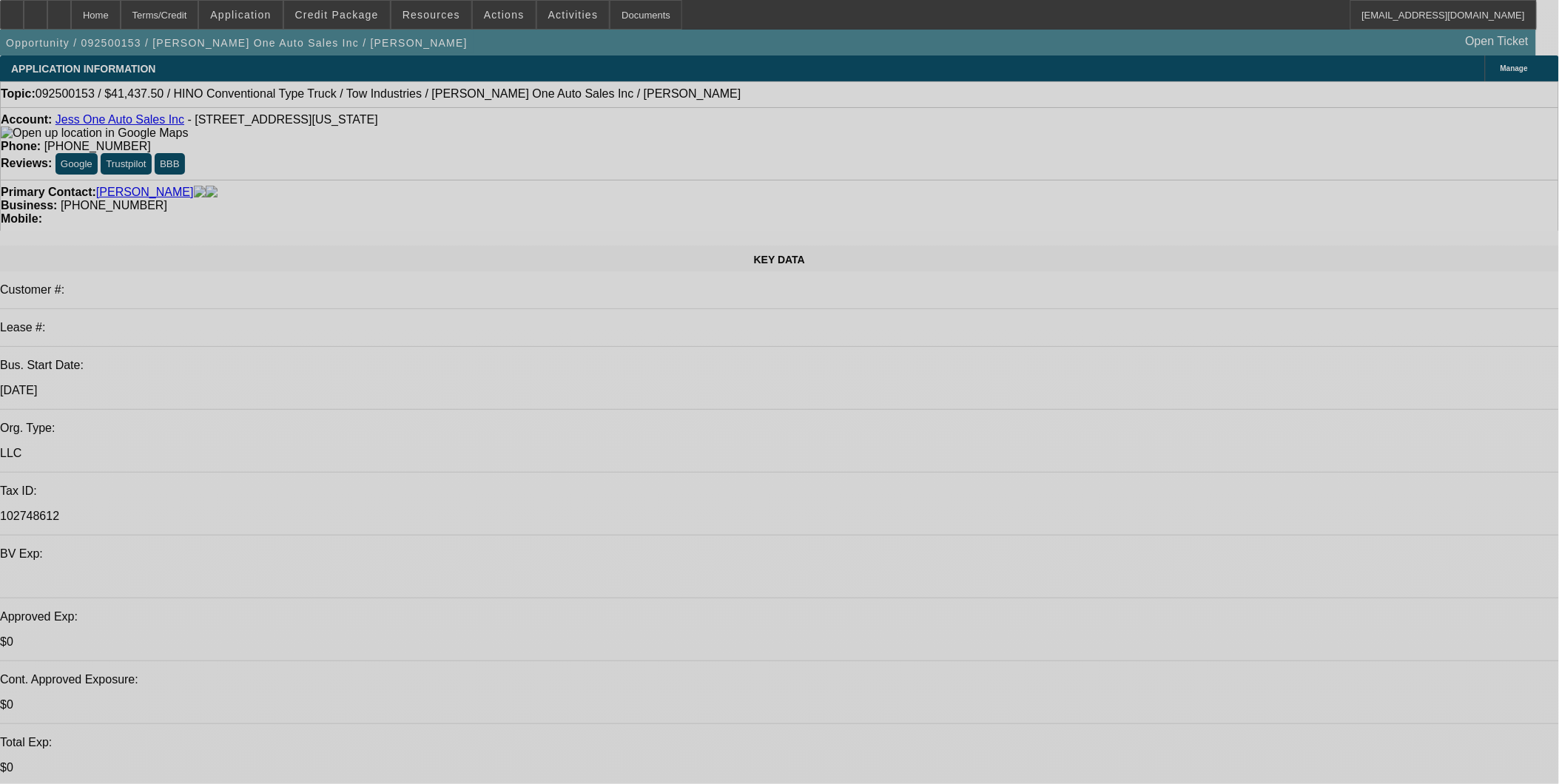
select select "0"
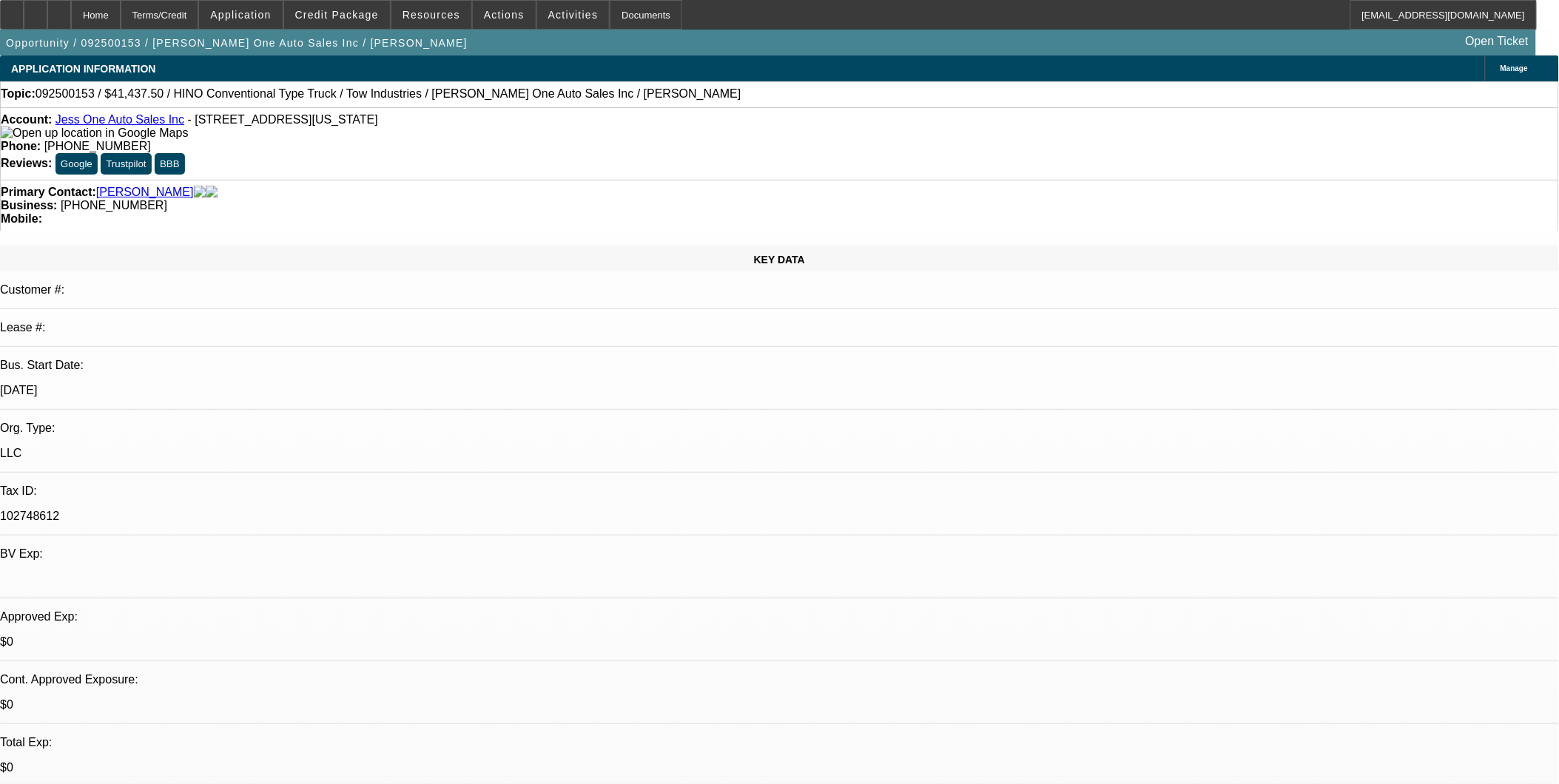
select select "0"
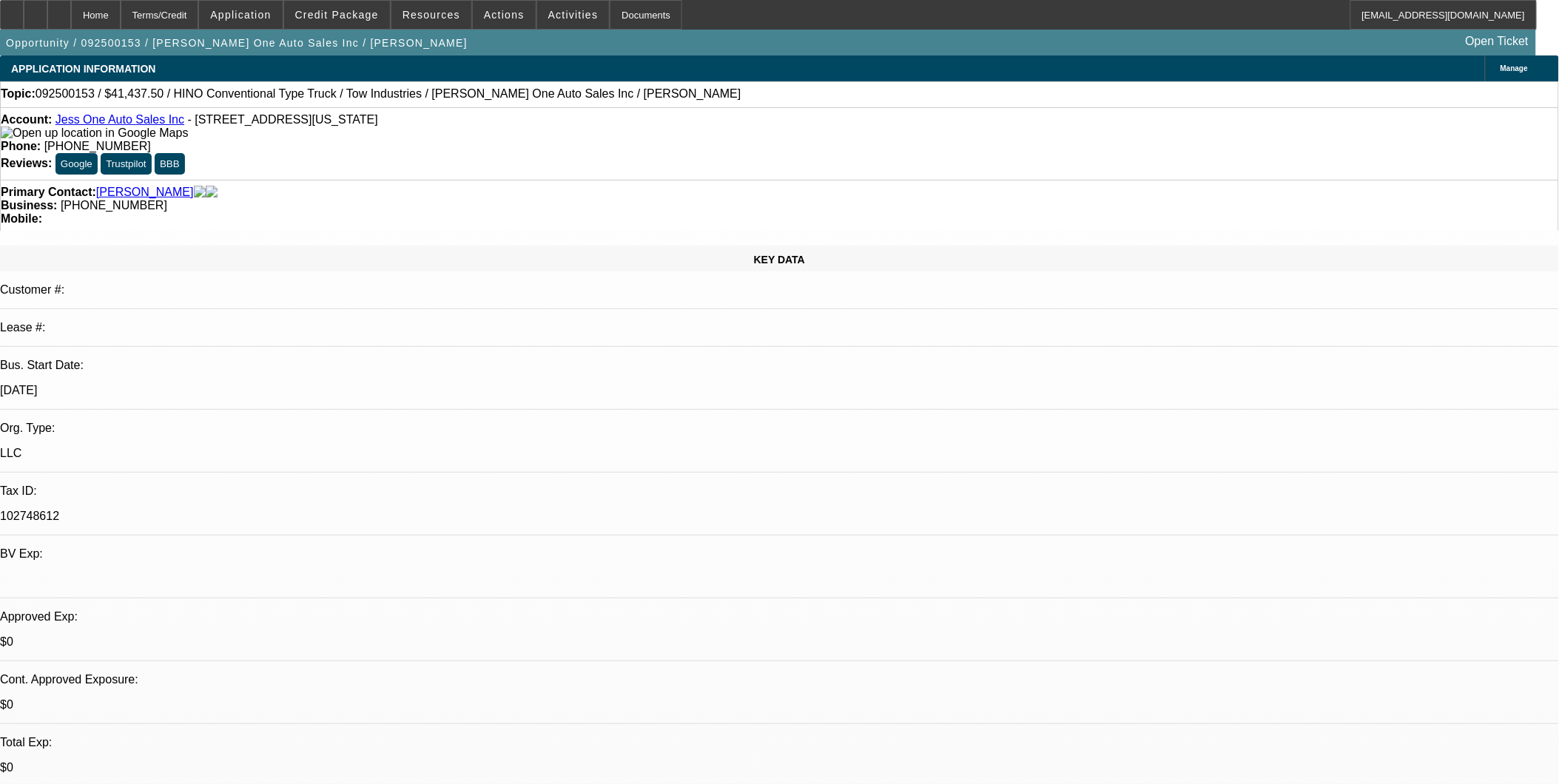
select select "0"
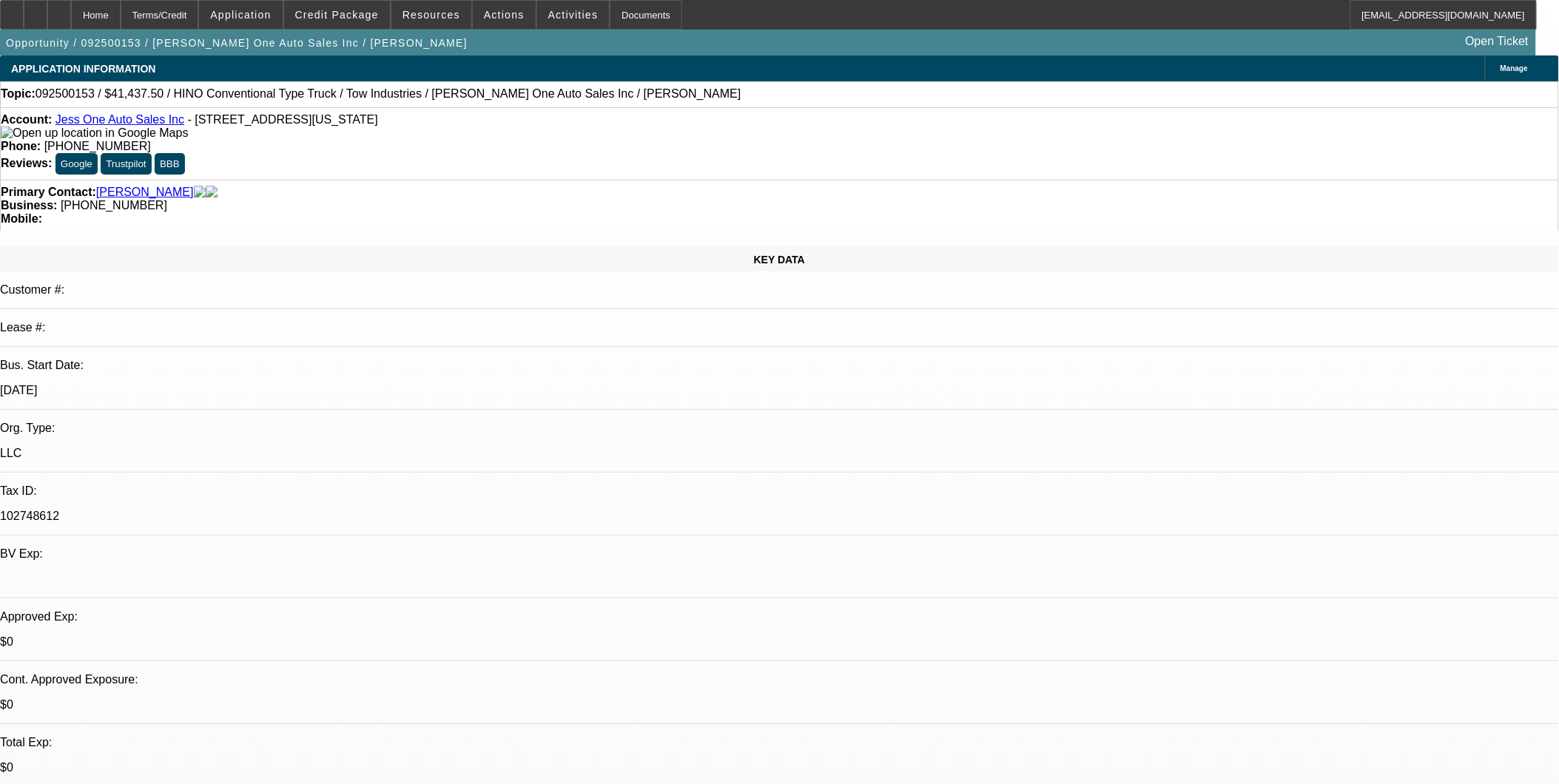
select select "0"
select select "1"
select select "2"
select select "5"
select select "1"
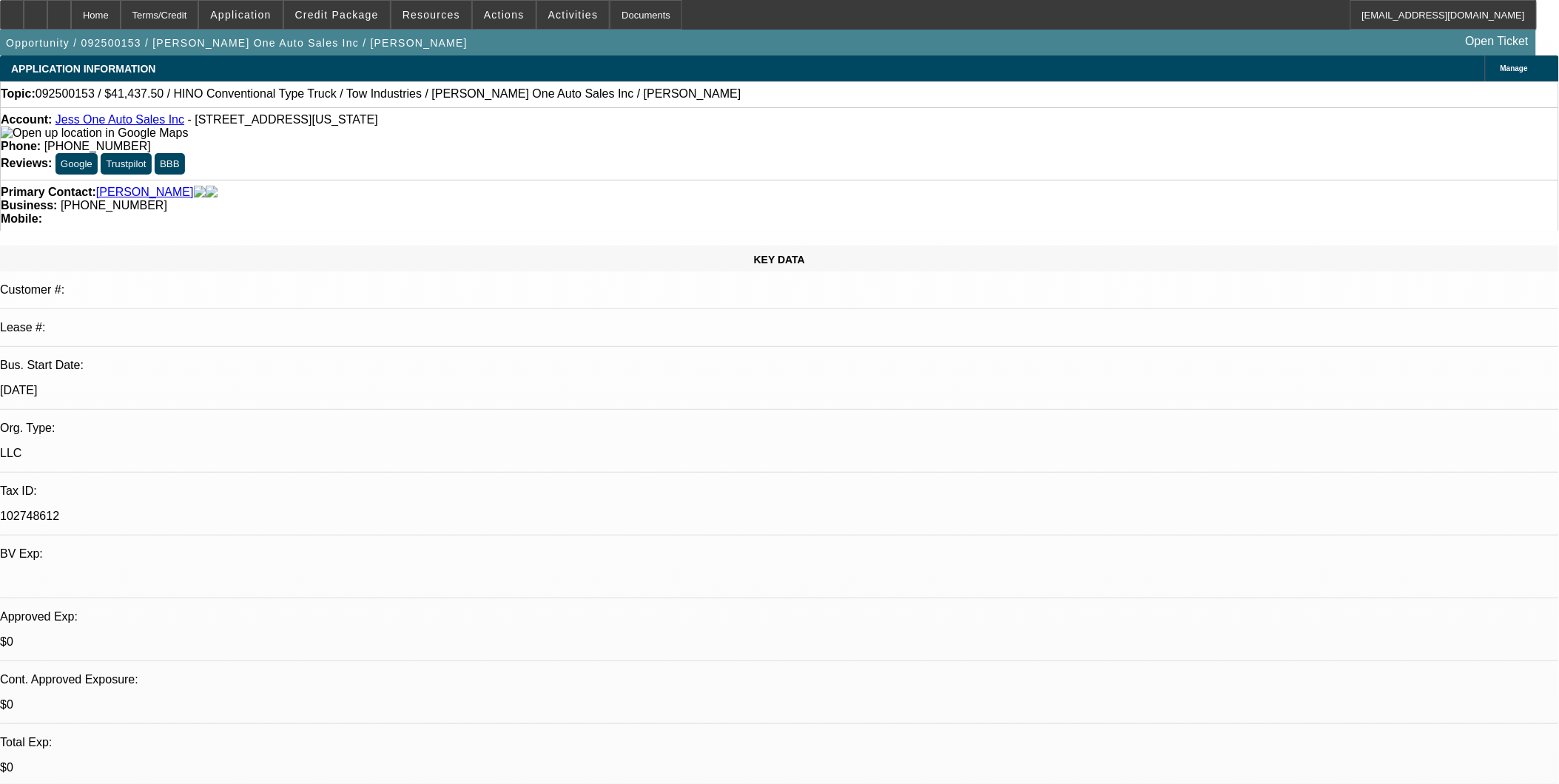
select select "2"
select select "5"
select select "1"
select select "2"
select select "5"
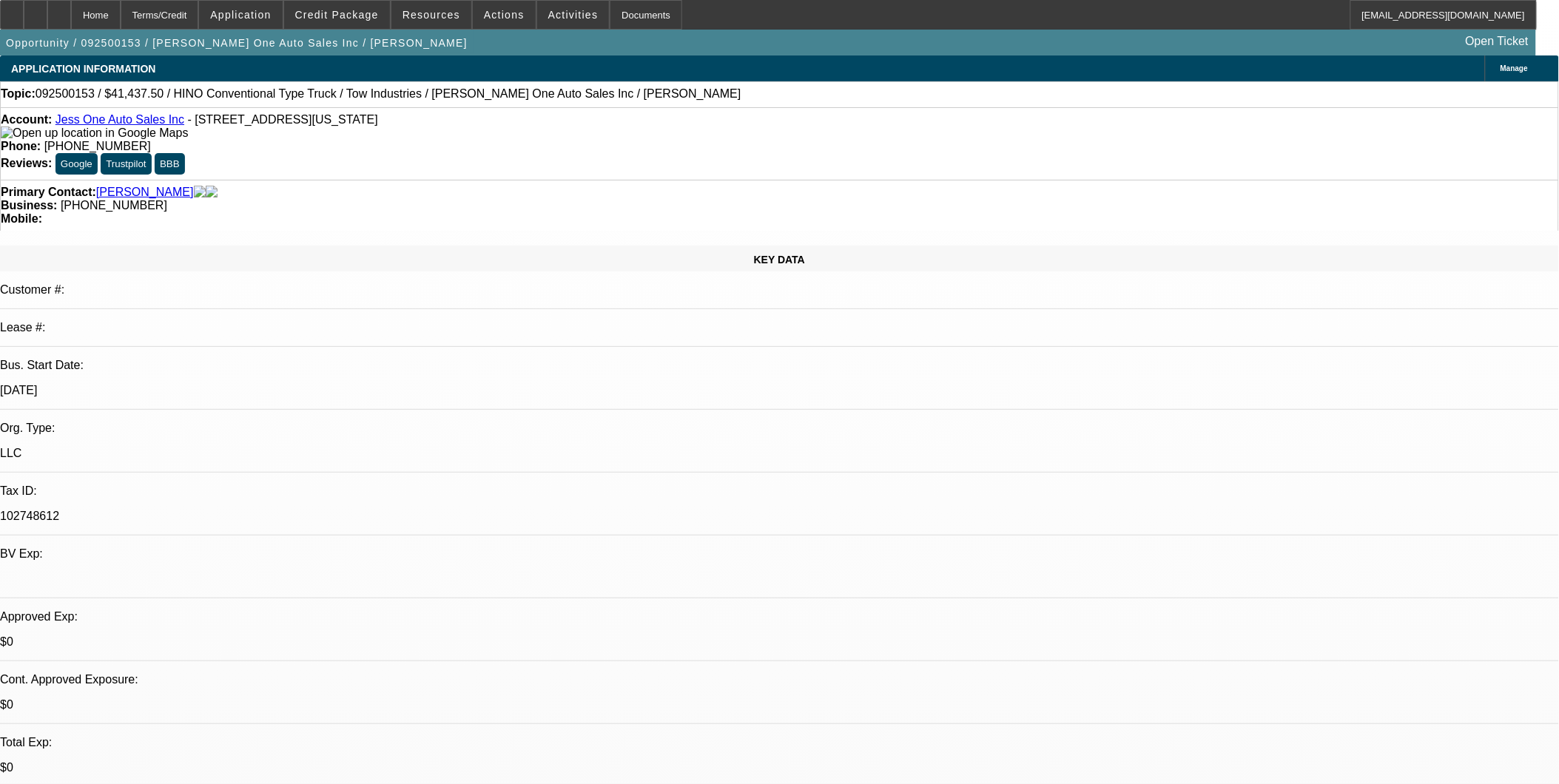
select select "1"
select select "2"
select select "5"
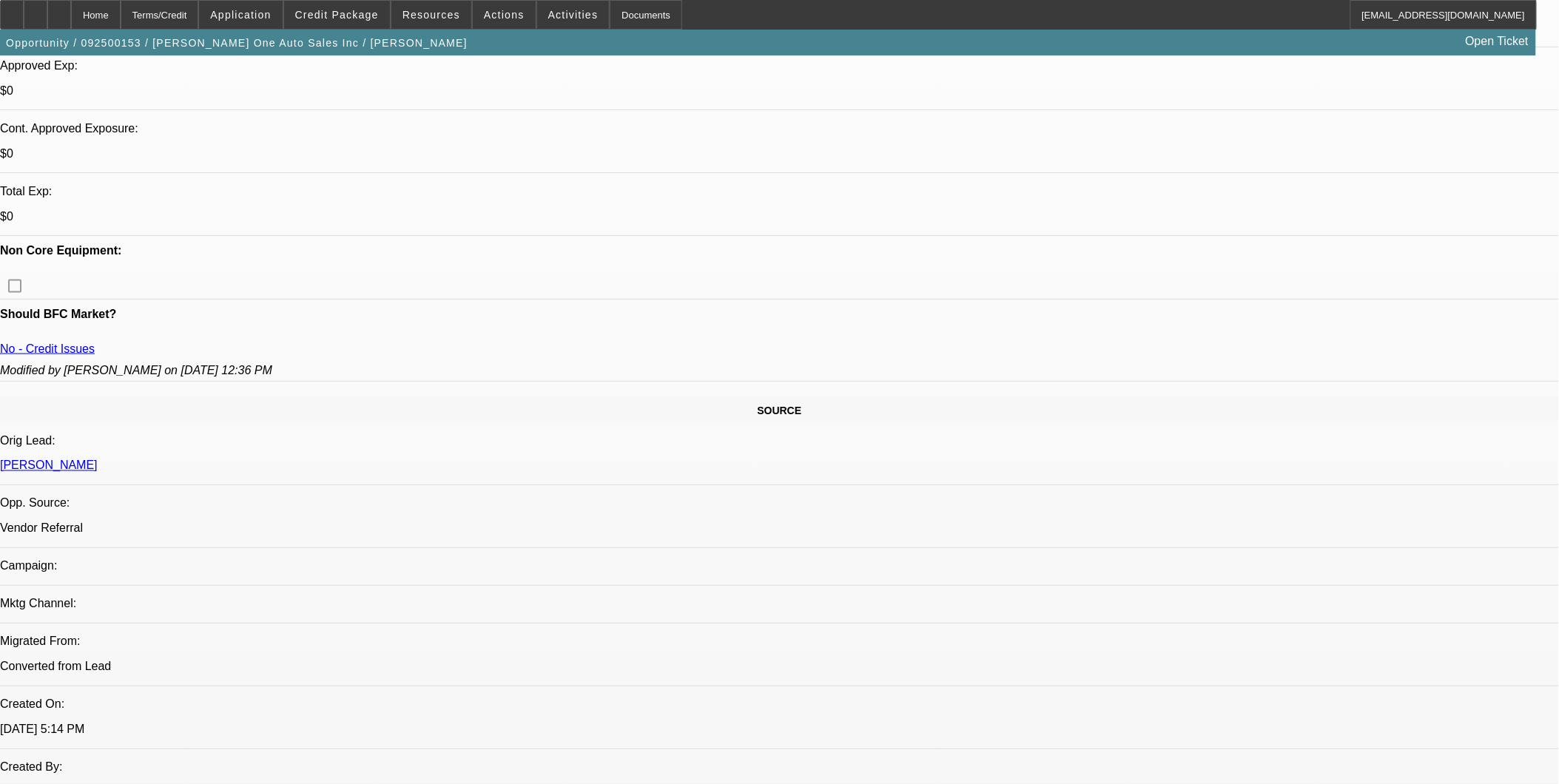
scroll to position [410, 0]
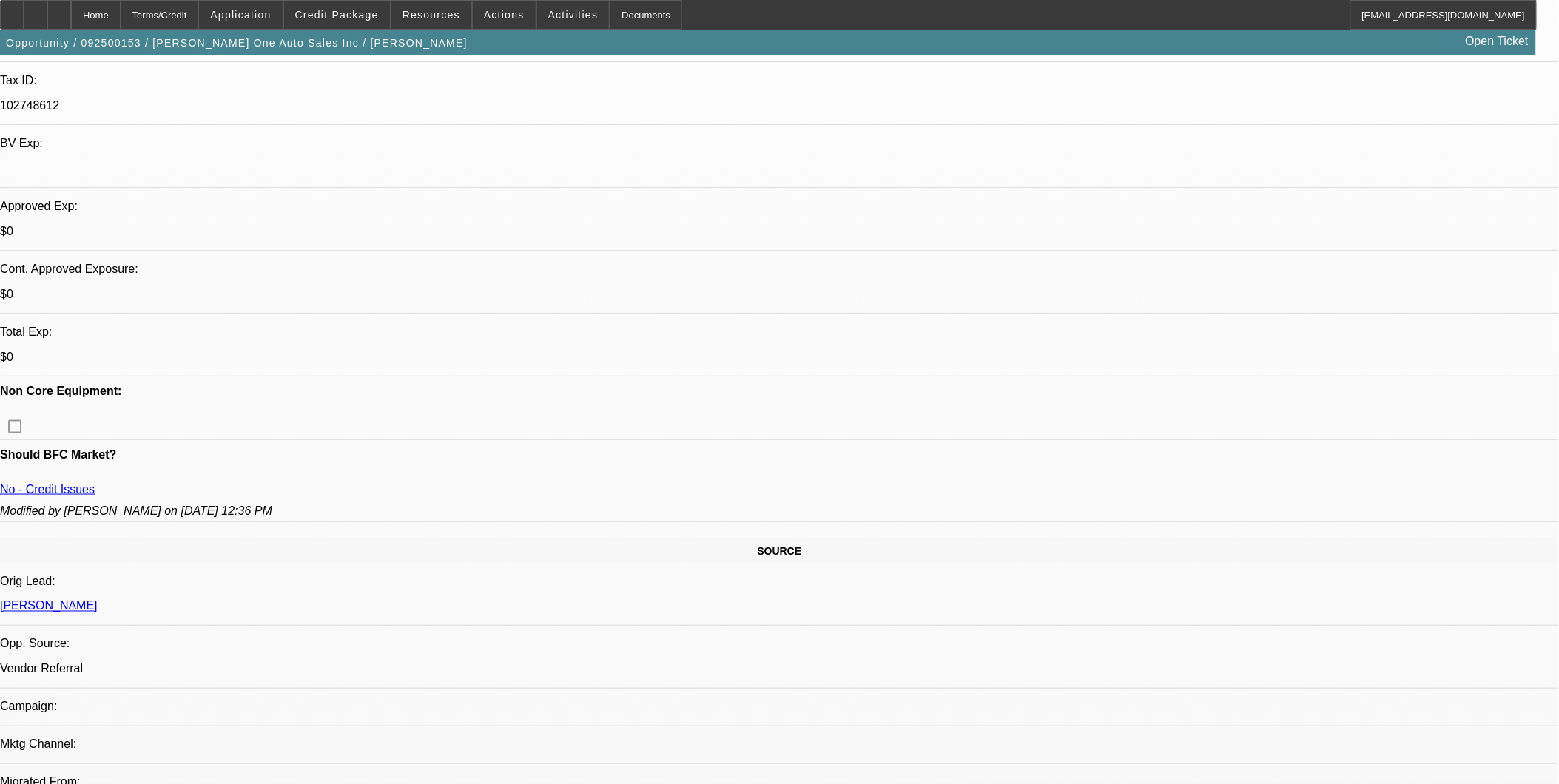
drag, startPoint x: 1406, startPoint y: 317, endPoint x: 1415, endPoint y: 296, distance: 22.8
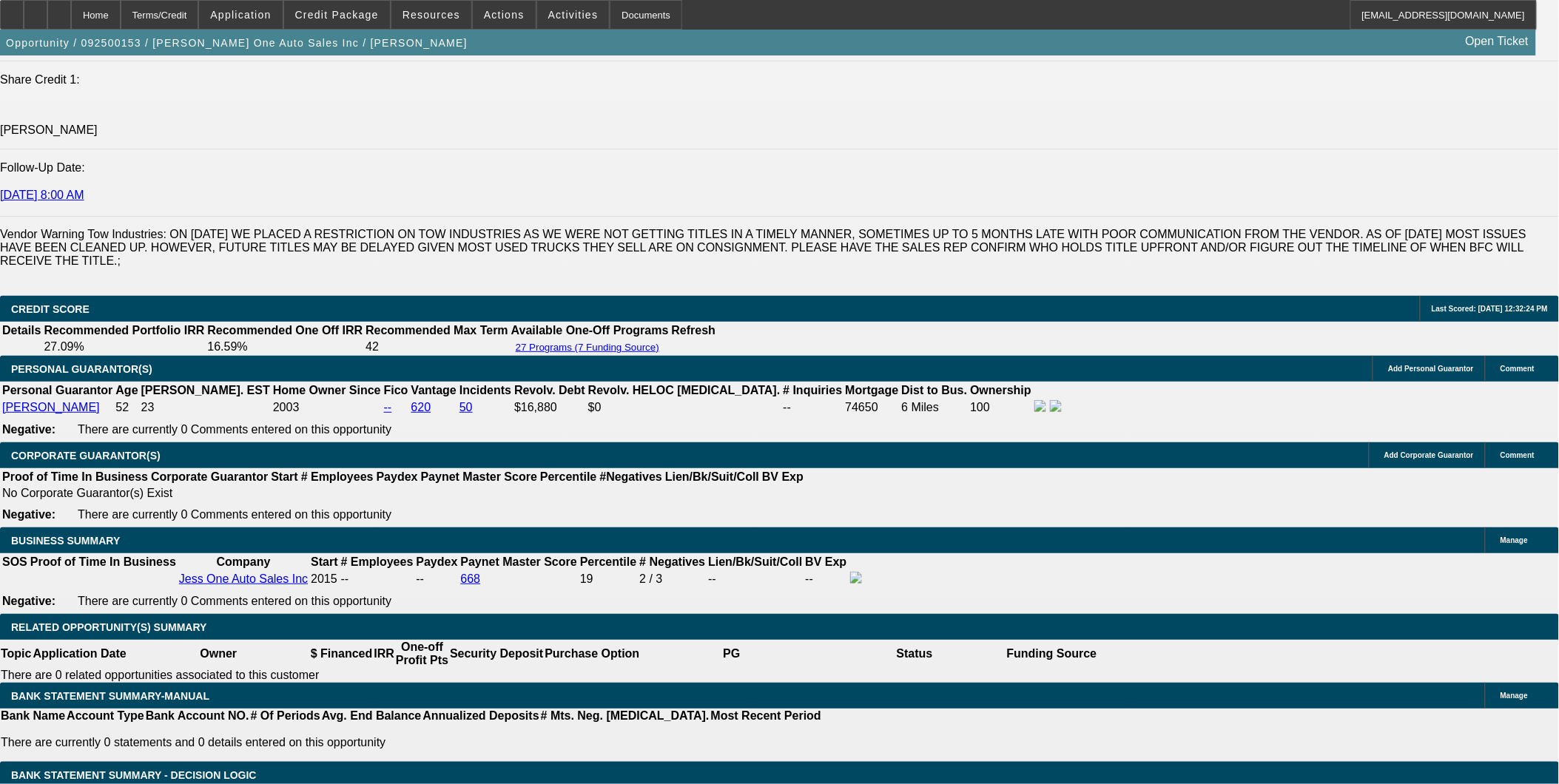
scroll to position [2300, 0]
